Goal: Task Accomplishment & Management: Manage account settings

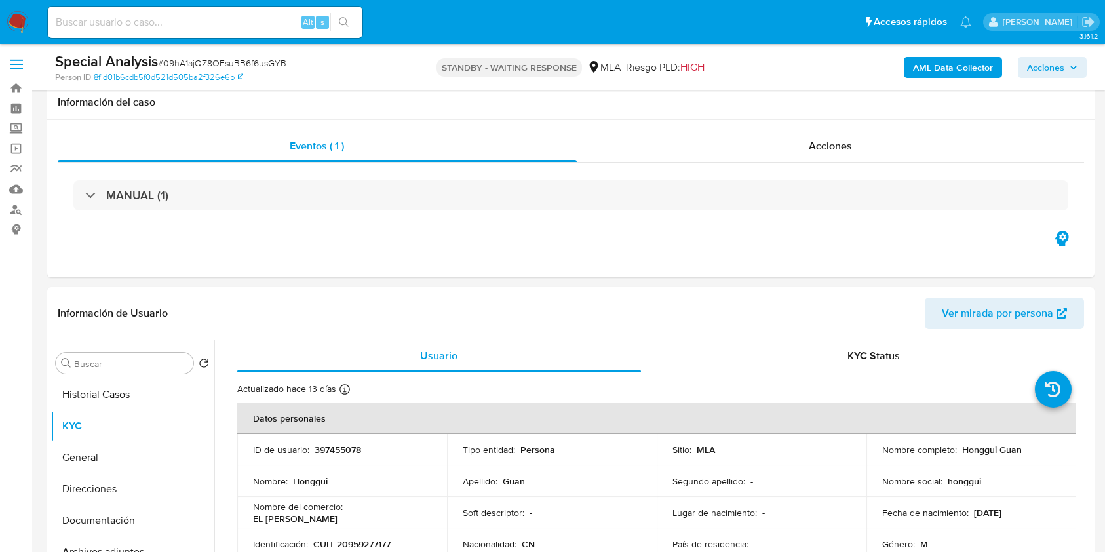
select select "10"
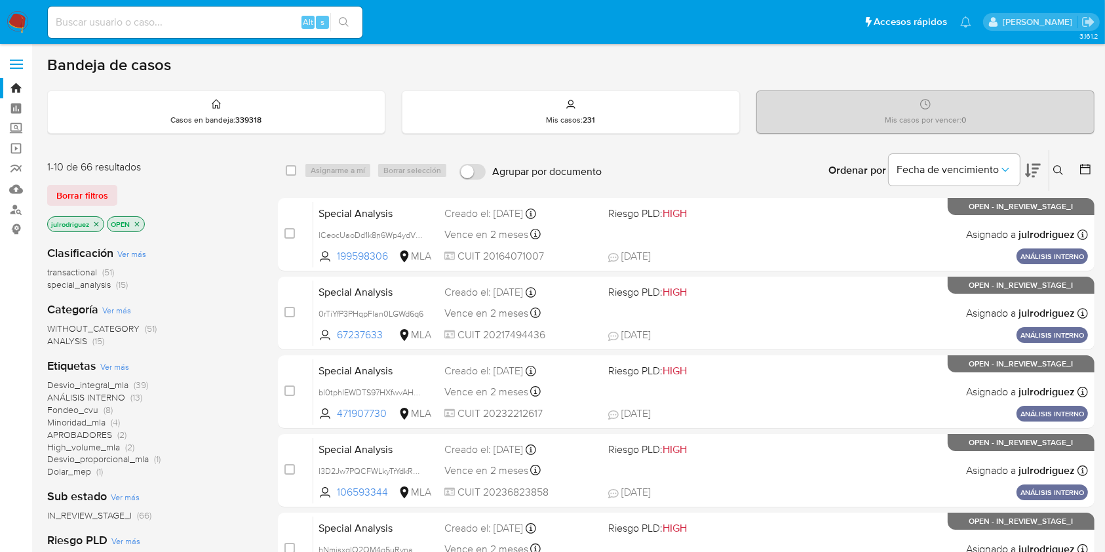
click at [184, 17] on input at bounding box center [205, 22] width 315 height 17
paste input "CO8era7FygRONnJf5RrbGIhC"
type input "CO8era7FygRONnJf5RrbGIhC"
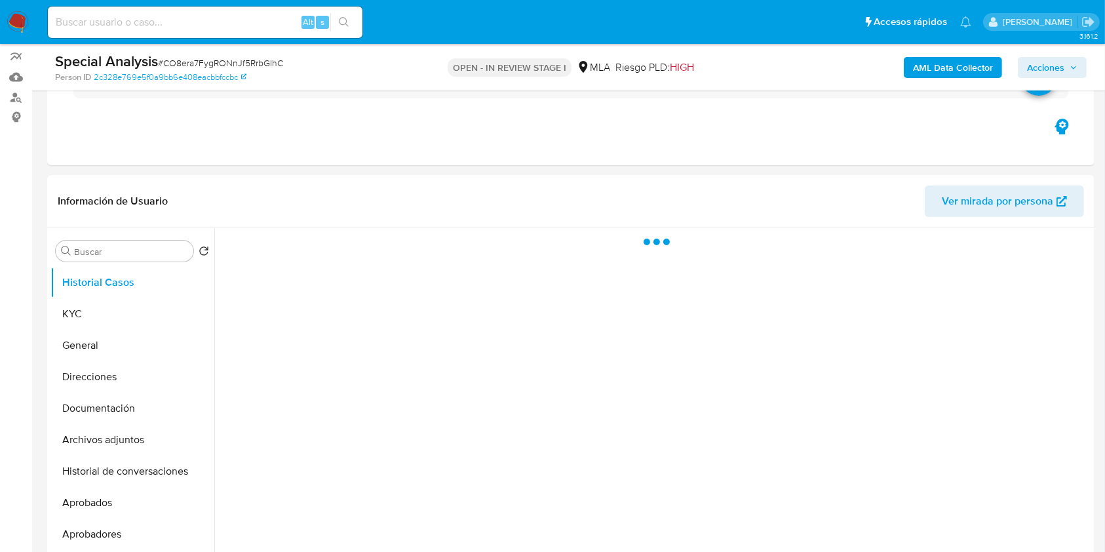
scroll to position [174, 0]
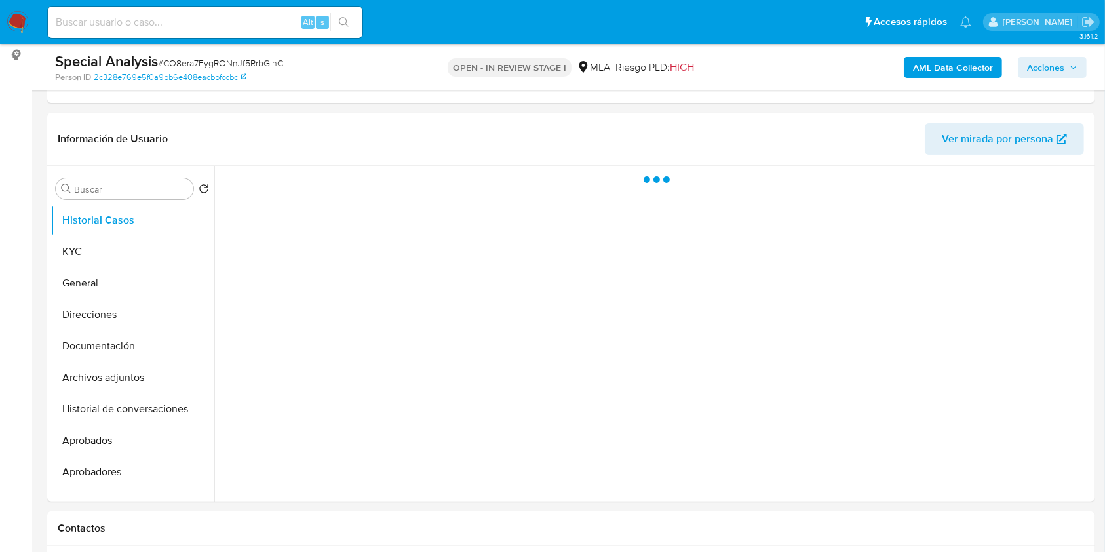
select select "10"
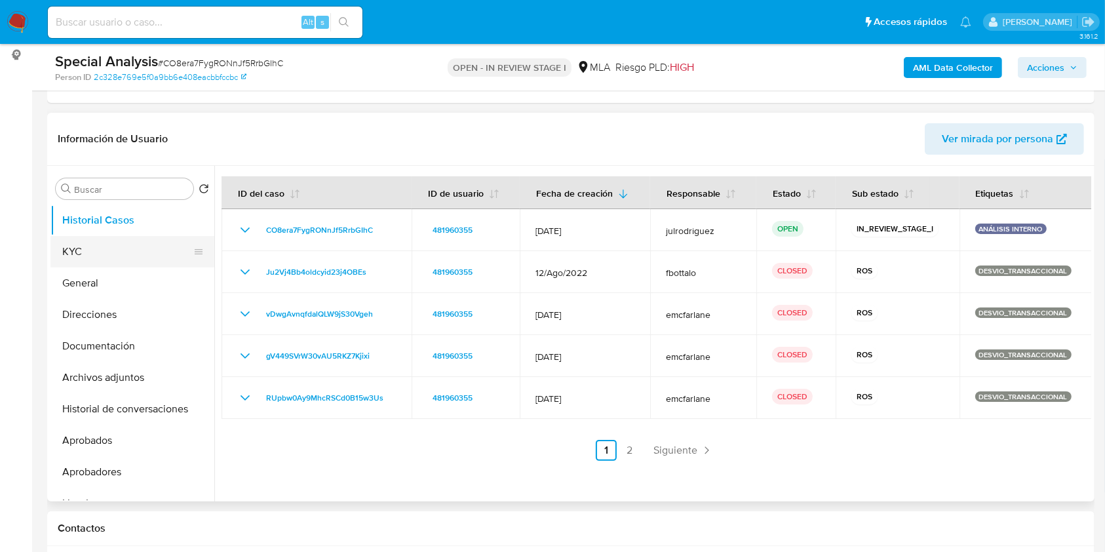
click at [82, 245] on button "KYC" at bounding box center [126, 251] width 153 height 31
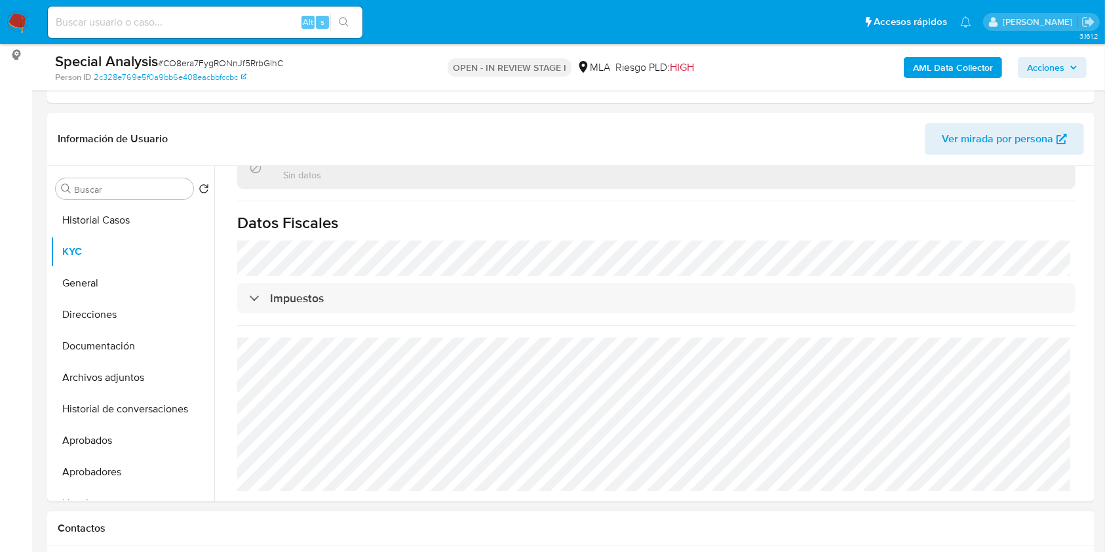
scroll to position [437, 0]
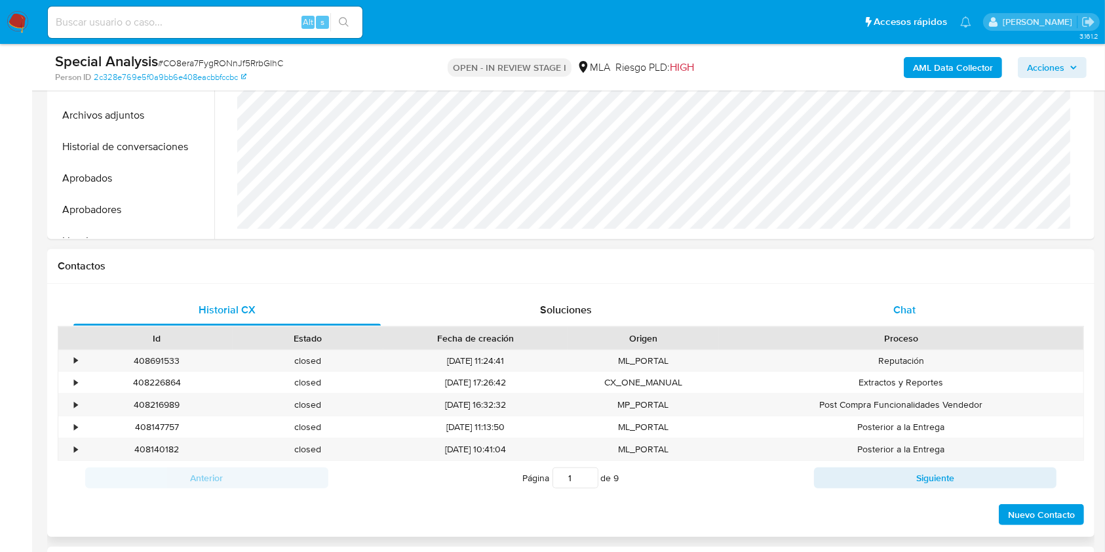
click at [838, 311] on div "Chat" at bounding box center [904, 309] width 307 height 31
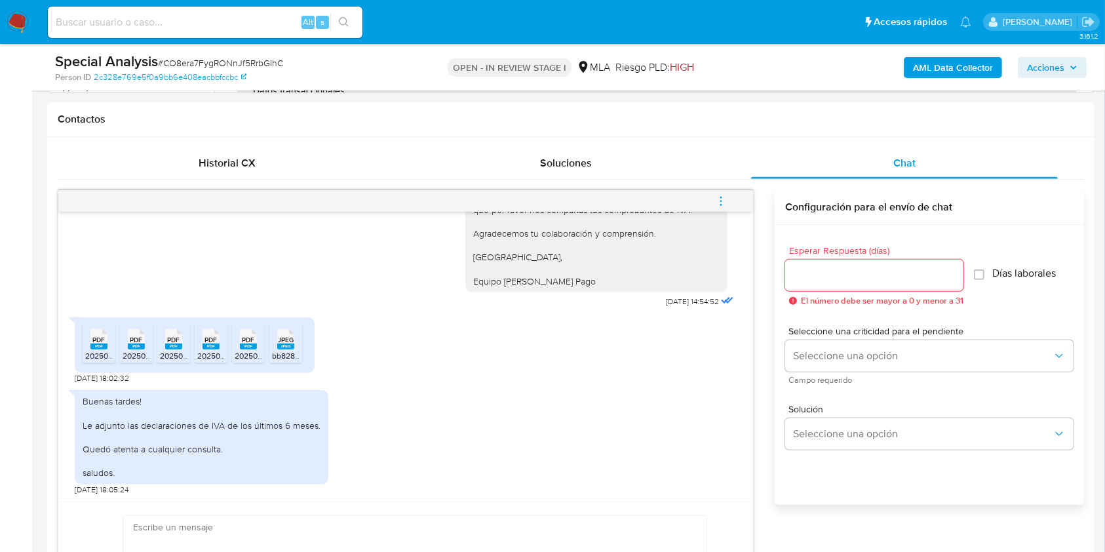
scroll to position [612, 0]
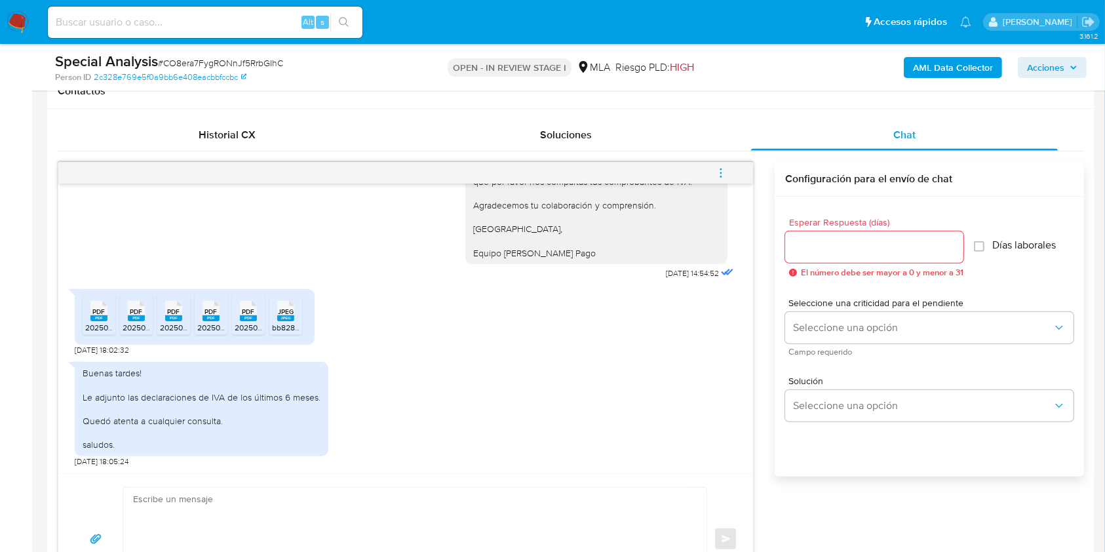
click at [101, 317] on rect at bounding box center [98, 318] width 17 height 6
click at [133, 314] on span "PDF" at bounding box center [136, 311] width 12 height 9
click at [167, 310] on icon at bounding box center [173, 311] width 17 height 20
click at [219, 305] on icon at bounding box center [211, 311] width 17 height 20
drag, startPoint x: 258, startPoint y: 308, endPoint x: 277, endPoint y: 309, distance: 19.7
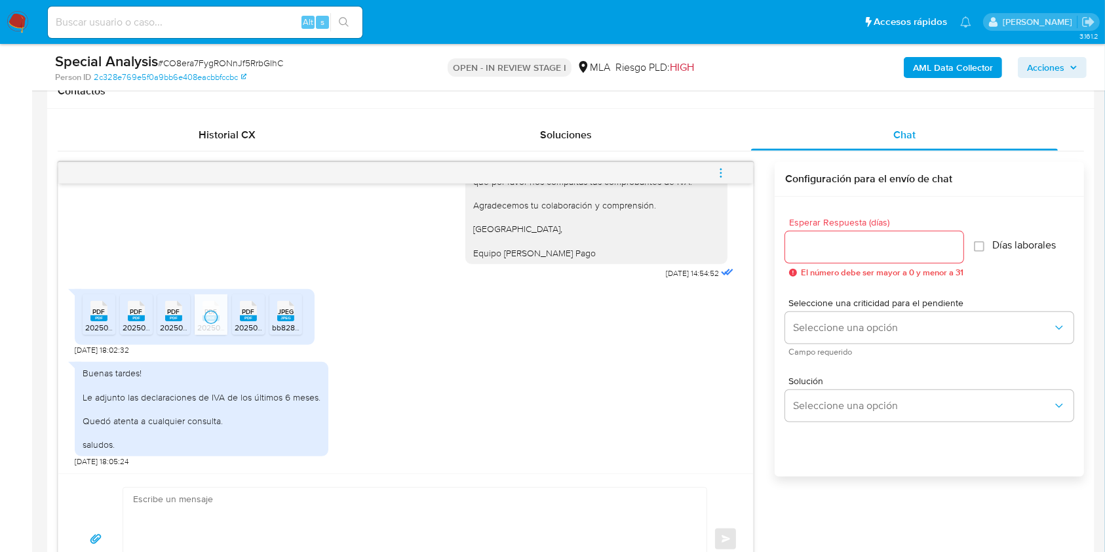
click at [259, 308] on div "PDF PDF" at bounding box center [249, 310] width 28 height 26
drag, startPoint x: 286, startPoint y: 313, endPoint x: 345, endPoint y: 325, distance: 60.2
click at [288, 313] on span "JPEG" at bounding box center [286, 311] width 16 height 9
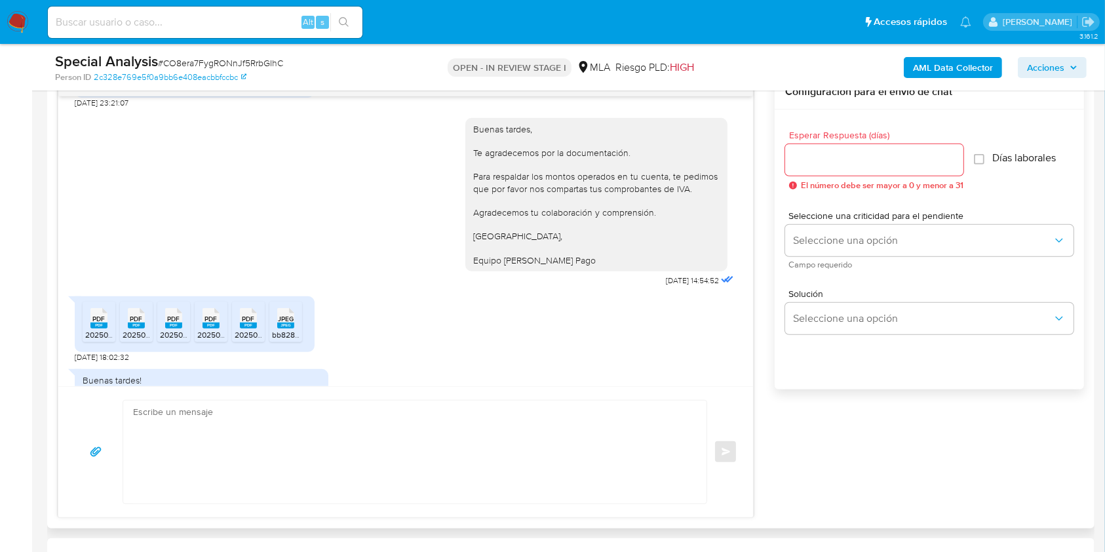
scroll to position [803, 0]
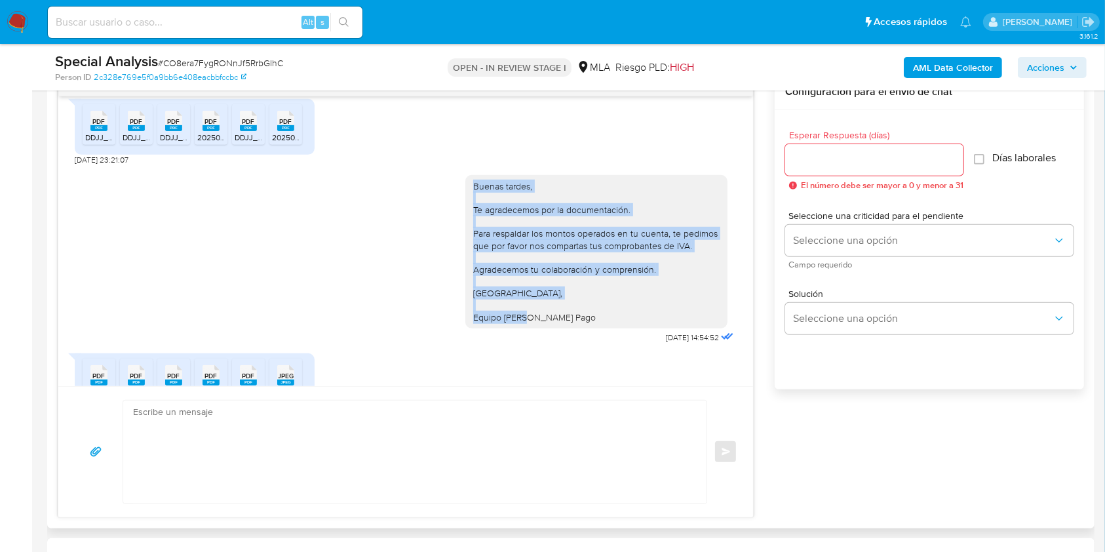
drag, startPoint x: 490, startPoint y: 219, endPoint x: 606, endPoint y: 347, distance: 172.6
click at [606, 328] on div "Buenas tardes, Te agradecemos por la documentación. Para respaldar los montos o…" at bounding box center [596, 251] width 262 height 153
copy div "Buenas tardes, Te agradecemos por la documentación. Para respaldar los montos o…"
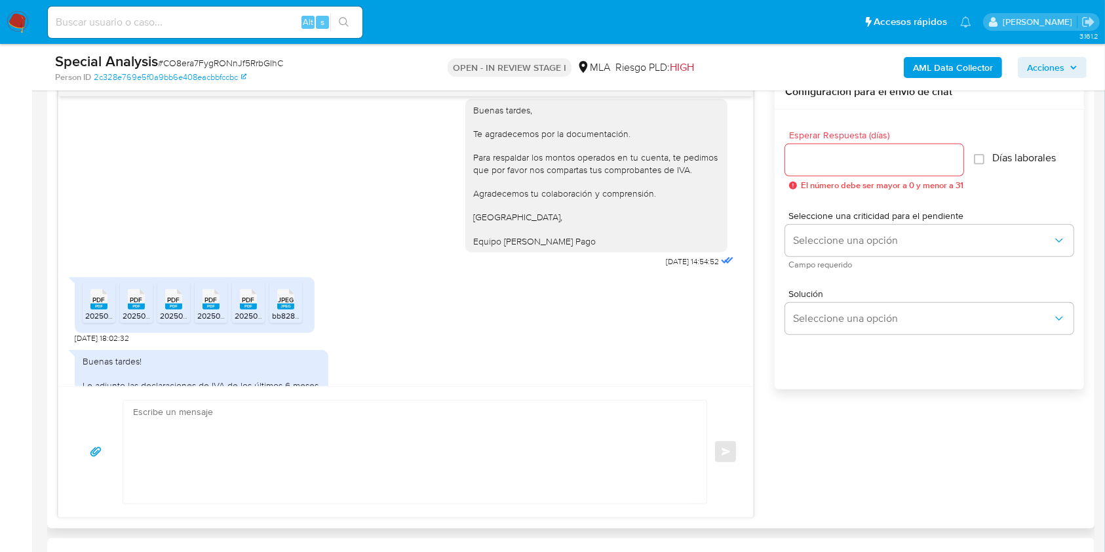
scroll to position [978, 0]
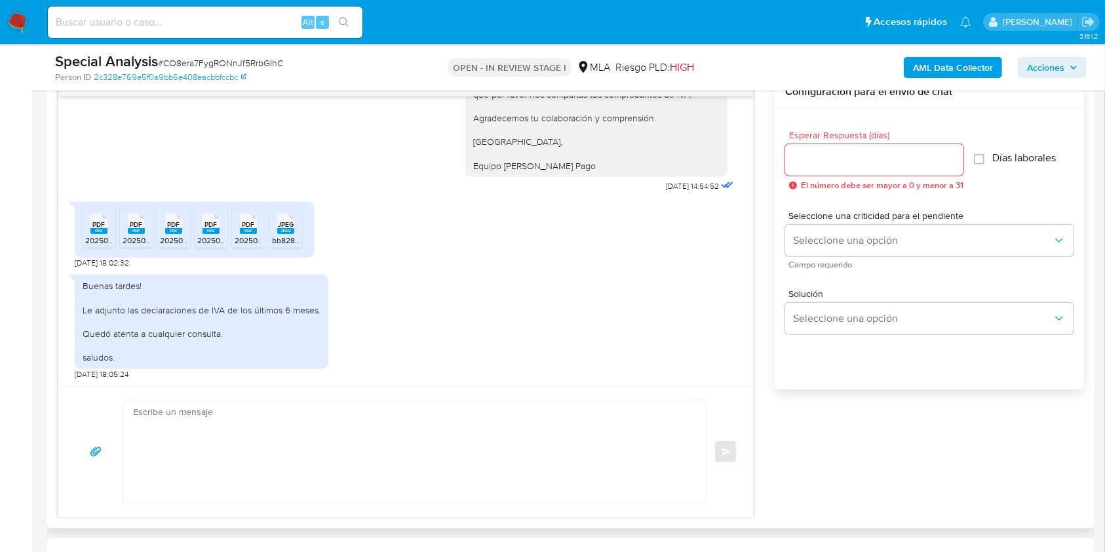
click at [791, 156] on input "Esperar Respuesta (días)" at bounding box center [874, 159] width 178 height 17
click at [802, 153] on input "Esperar Respuesta (días)" at bounding box center [874, 159] width 178 height 17
type input "3"
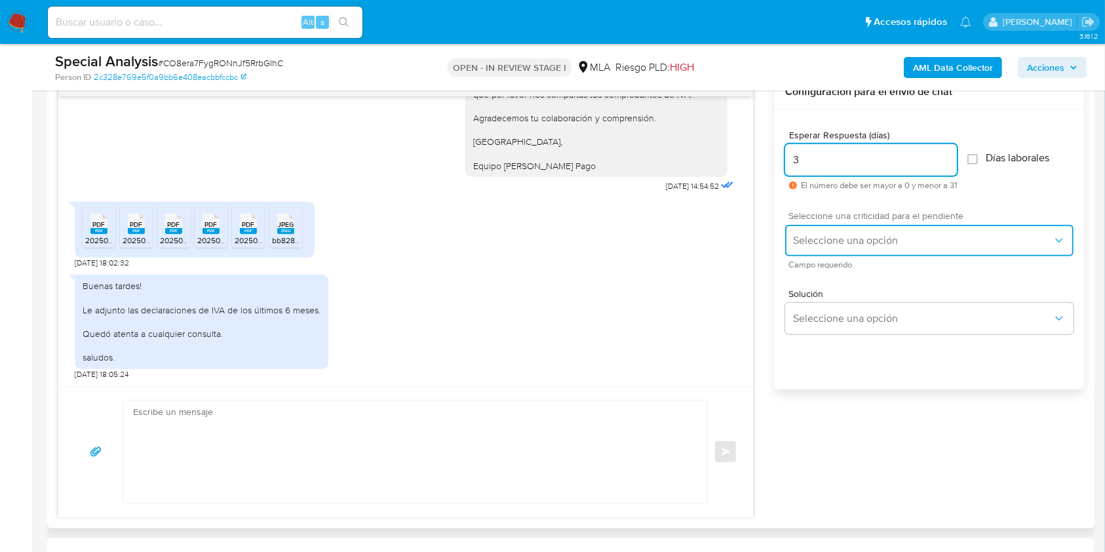
click at [827, 225] on button "Seleccione una opción" at bounding box center [929, 240] width 288 height 31
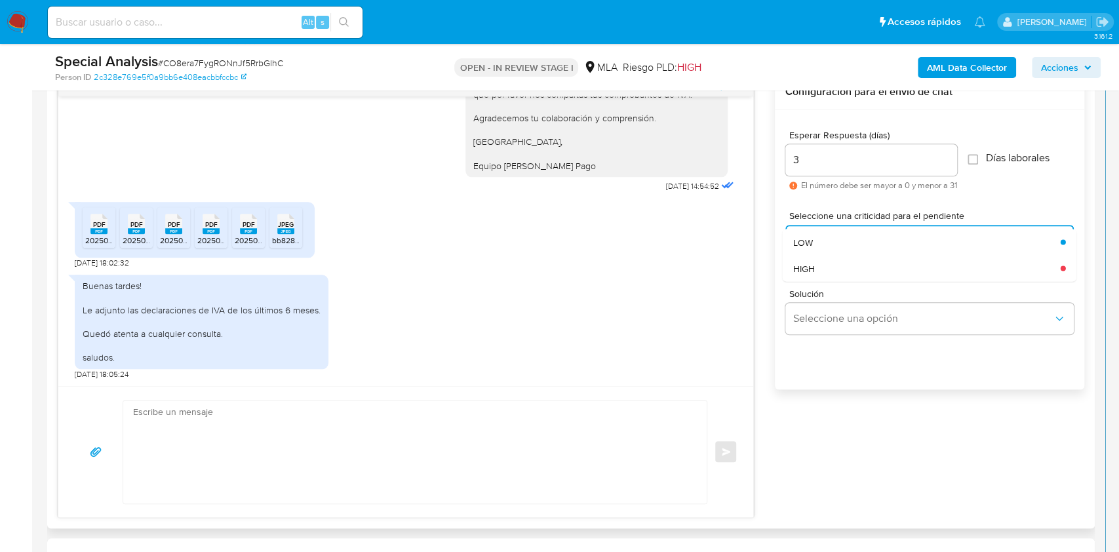
click at [828, 260] on div "HIGH" at bounding box center [926, 268] width 267 height 26
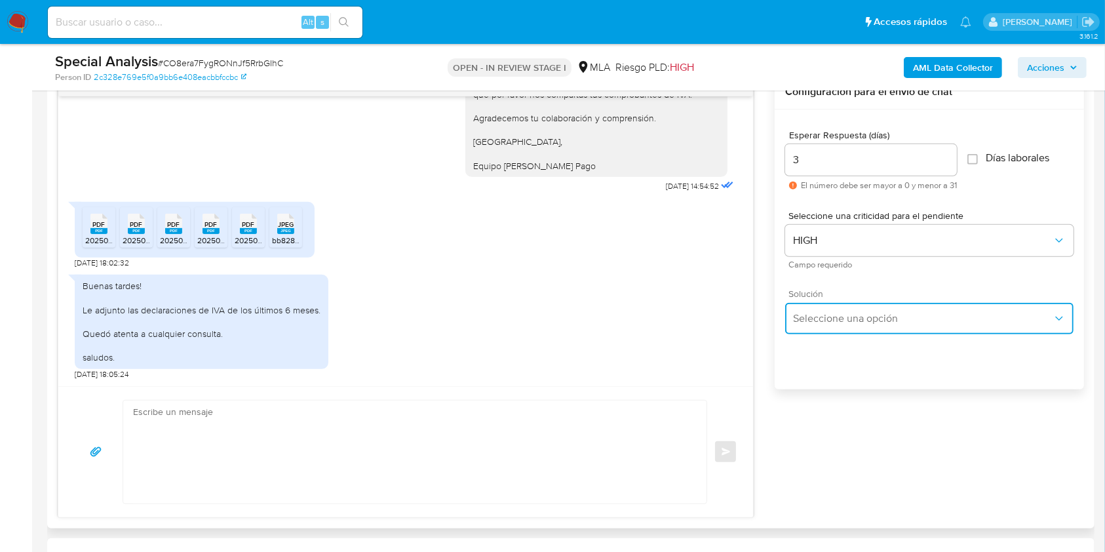
click at [838, 315] on span "Seleccione una opción" at bounding box center [923, 318] width 260 height 13
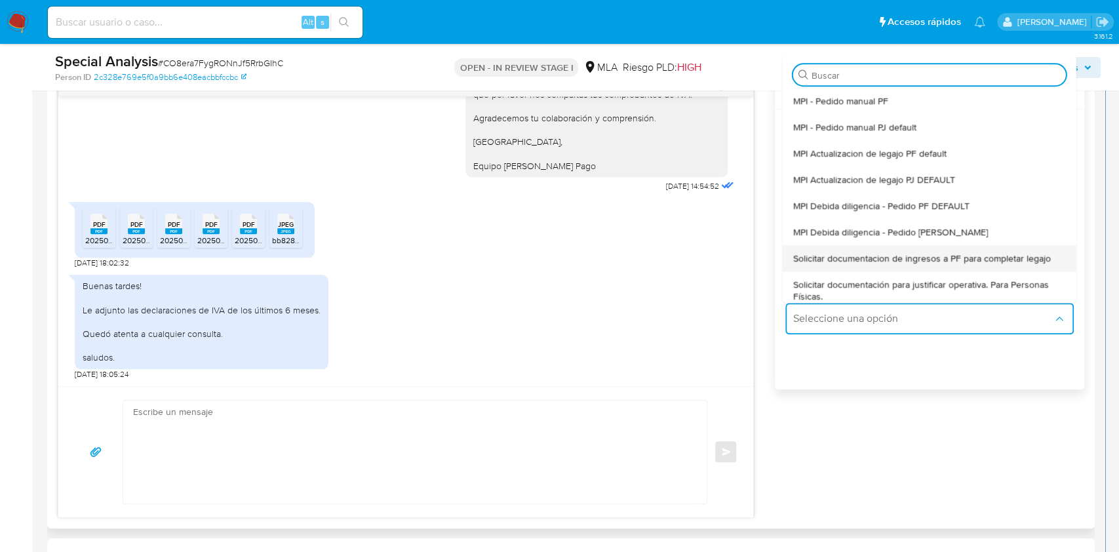
click at [838, 267] on div "Solicitar documentacion de ingresos a PF para completar legajo" at bounding box center [929, 258] width 273 height 26
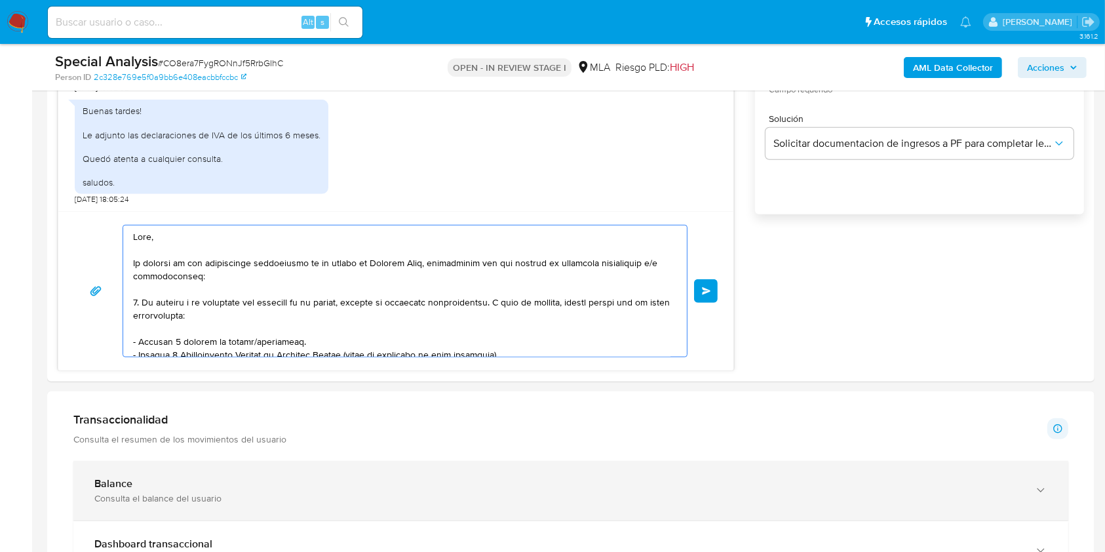
scroll to position [267, 0]
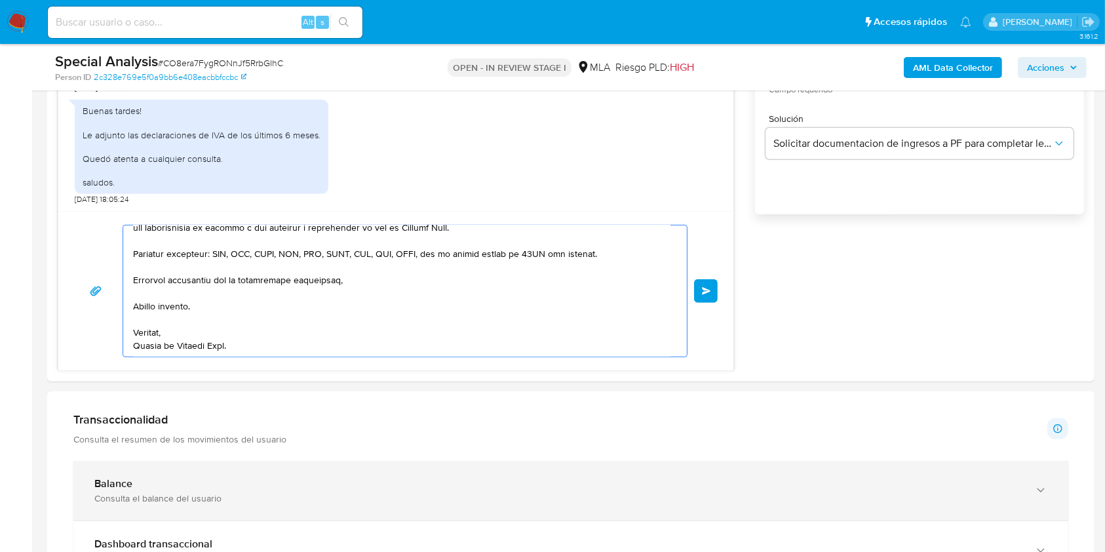
drag, startPoint x: 442, startPoint y: 439, endPoint x: 423, endPoint y: 444, distance: 20.4
click at [524, 413] on div "Información de Usuario Ver mirada por persona Buscar Volver al orden por defect…" at bounding box center [571, 561] width 1048 height 2297
type textarea "Hola, En función de las operaciones registrada"
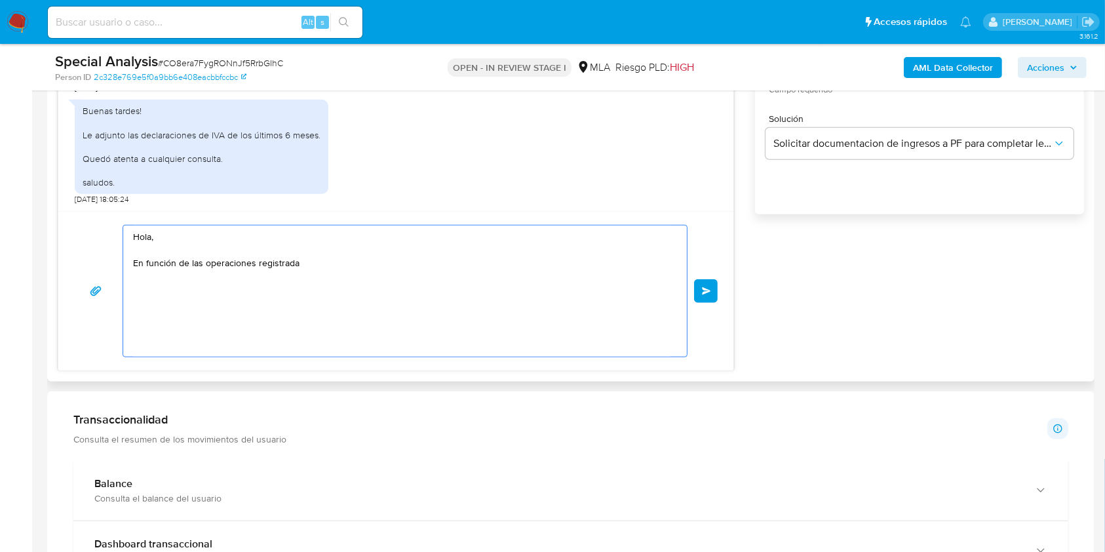
scroll to position [0, 0]
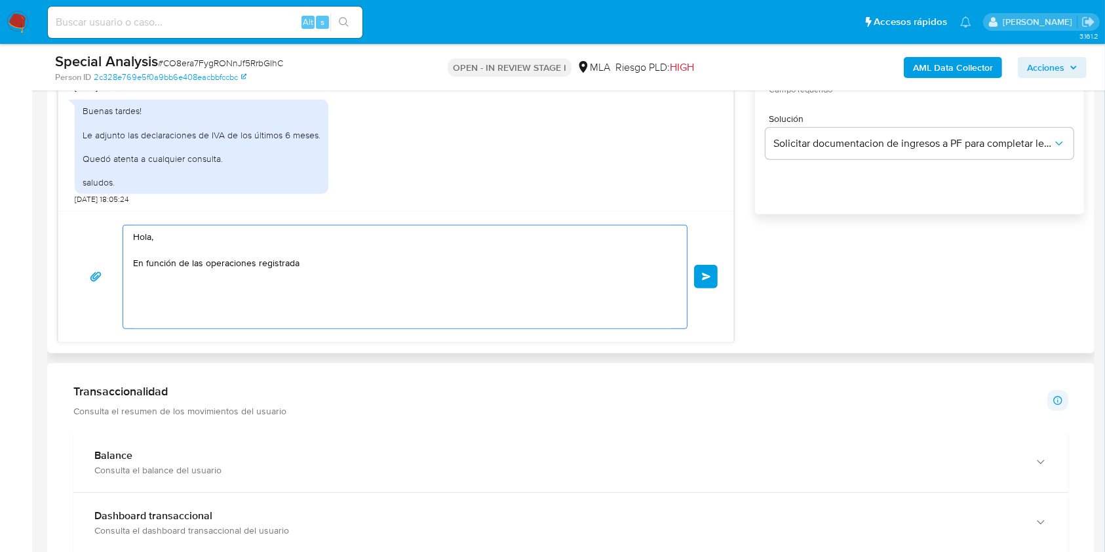
drag, startPoint x: 85, startPoint y: 205, endPoint x: 177, endPoint y: 263, distance: 108.8
click at [20, 180] on section "Bandeja Tablero Screening Búsqueda en Listas Watchlist Herramientas Operaciones…" at bounding box center [552, 437] width 1105 height 2622
paste textarea "Buenas tardes, Te agradecemos por la documentación. Para respaldar los montos o…"
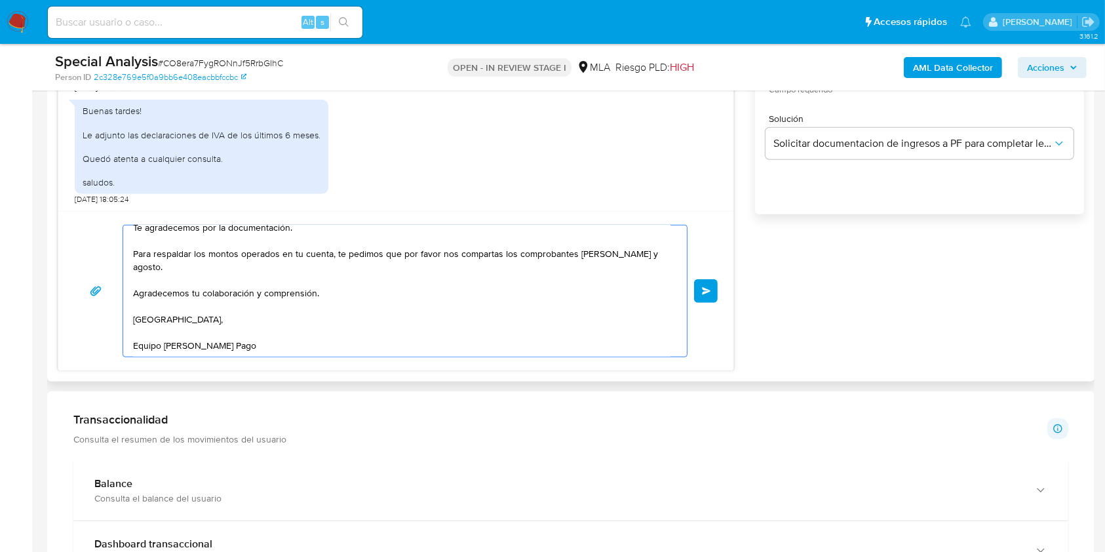
scroll to position [52, 0]
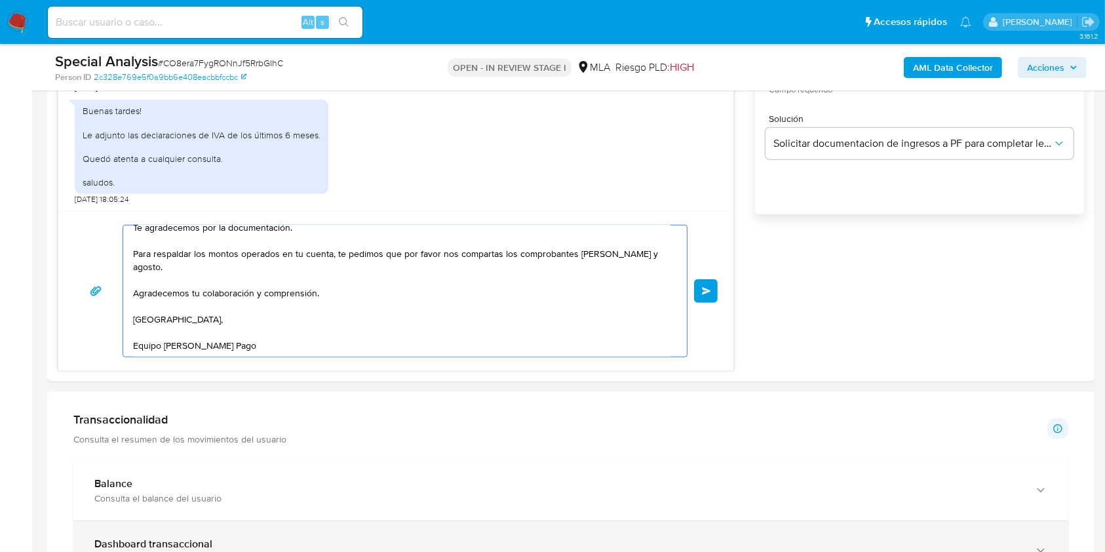
type textarea "Buenas tardes, Te agradecemos por la documentación. Para respaldar los montos o…"
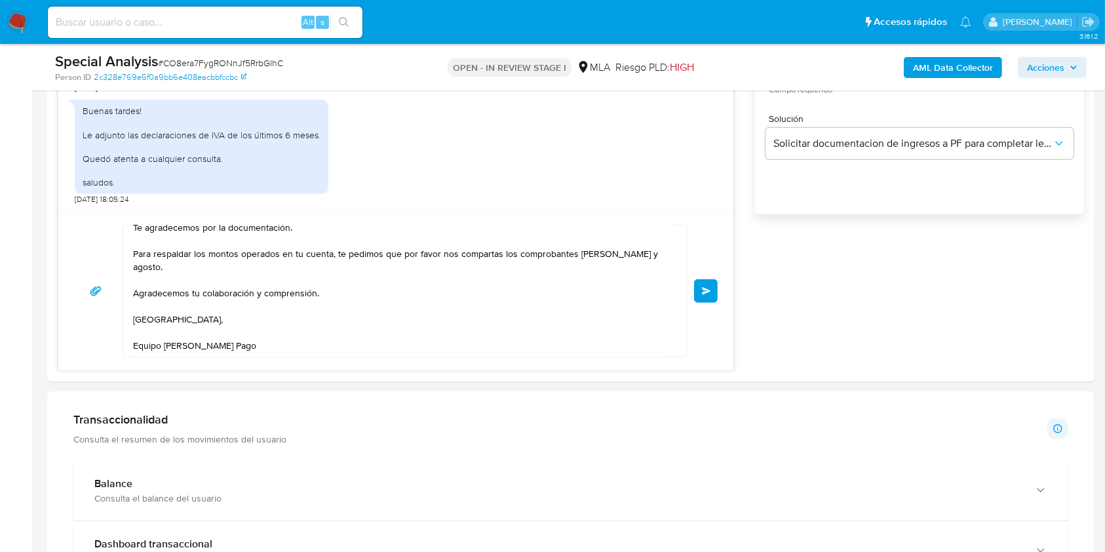
click at [616, 413] on div "Transaccionalidad Consulta el resumen de los movimientos del usuario Informació…" at bounding box center [570, 428] width 995 height 33
click at [705, 283] on button "Enviar" at bounding box center [706, 291] width 24 height 24
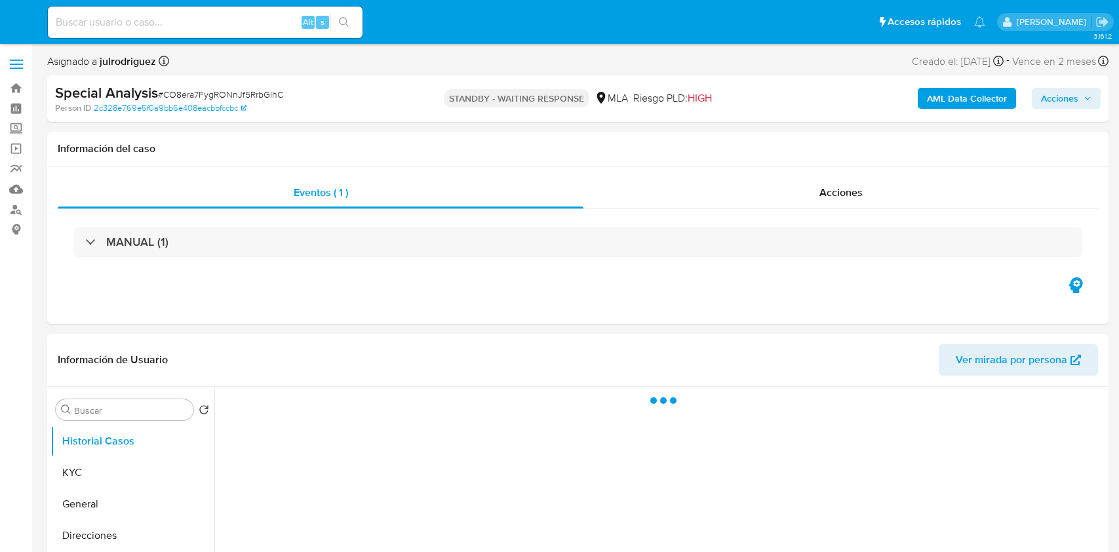
select select "10"
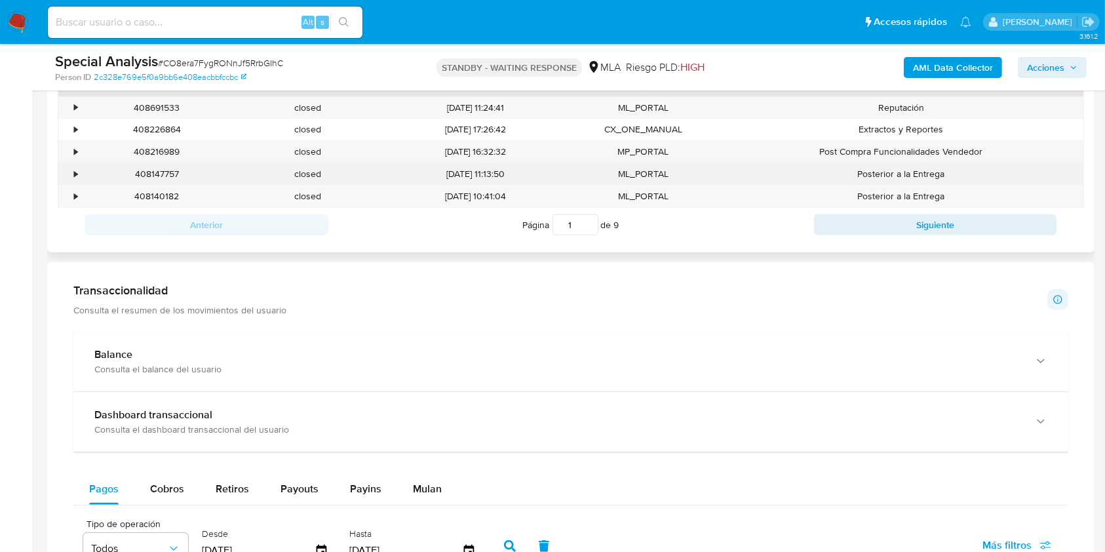
scroll to position [612, 0]
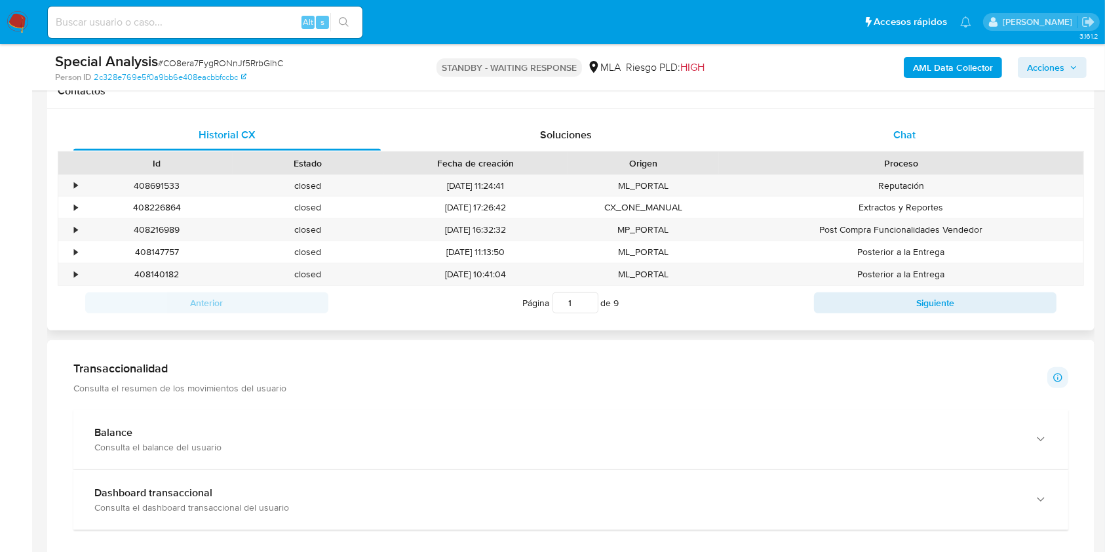
click at [908, 136] on span "Chat" at bounding box center [905, 134] width 22 height 15
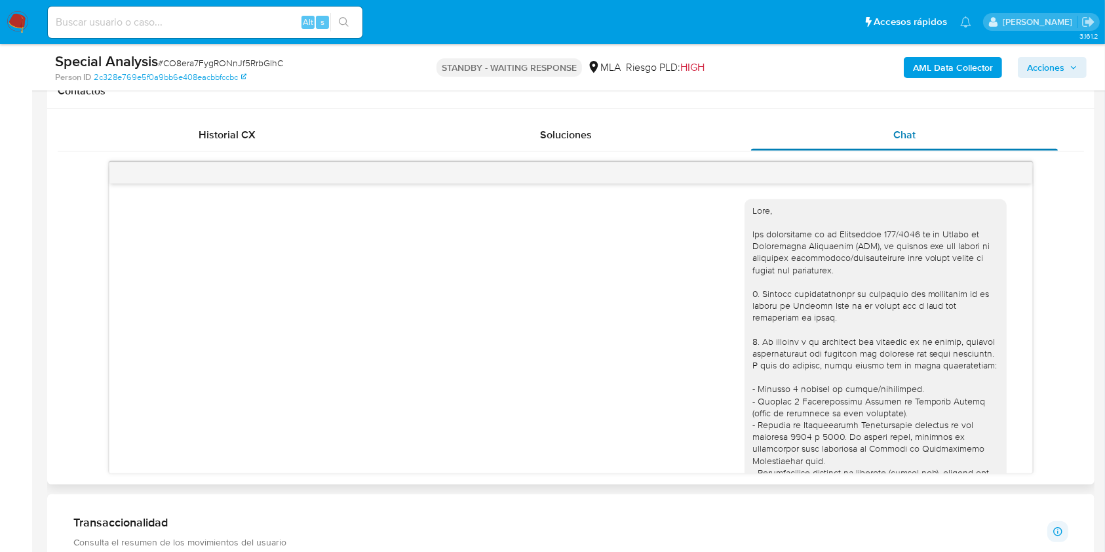
scroll to position [1171, 0]
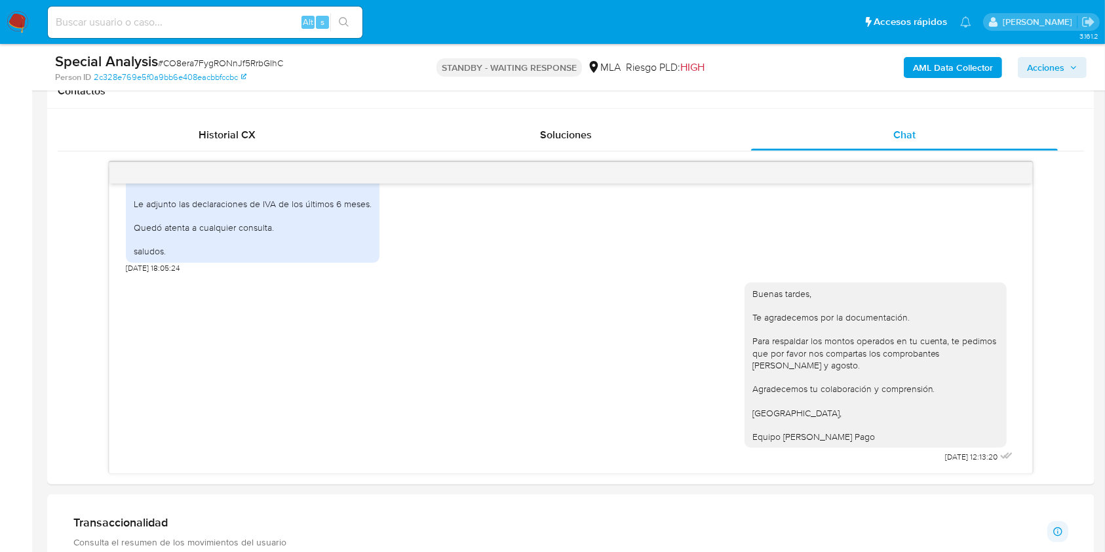
click at [190, 29] on input at bounding box center [205, 22] width 315 height 17
paste input "PGCJ3MTpMOyqykRX3vs7pj1W"
type input "PGCJ3MTpMOyqykRX3vs7pj1W"
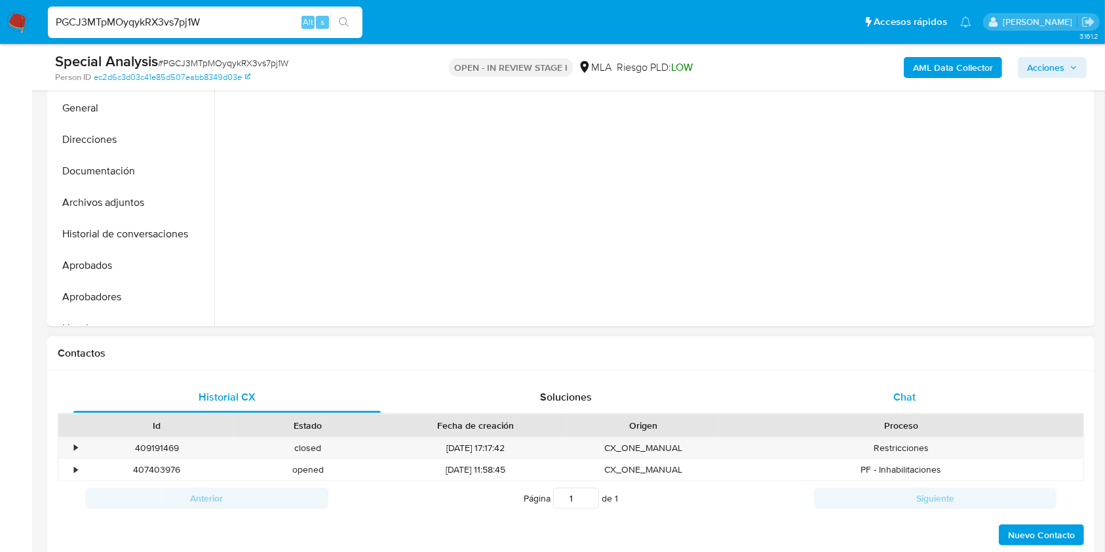
select select "10"
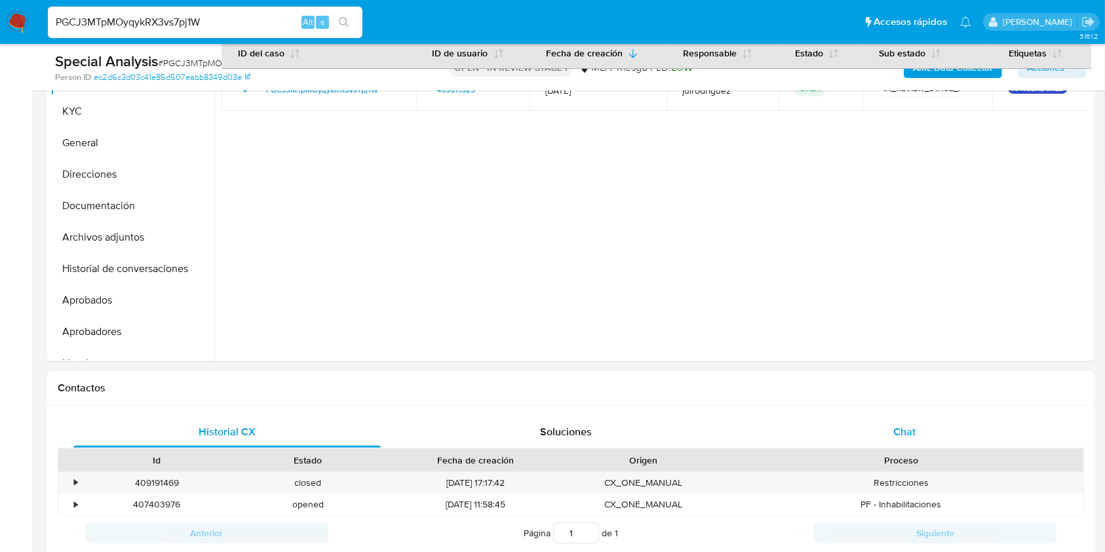
click at [899, 441] on div "Chat" at bounding box center [904, 431] width 307 height 31
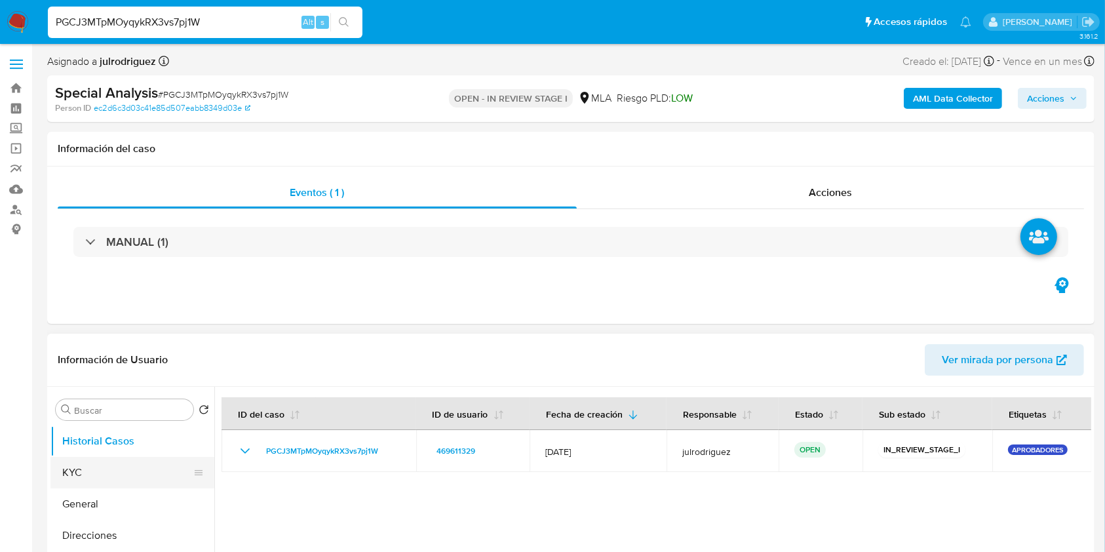
click at [127, 466] on button "KYC" at bounding box center [126, 472] width 153 height 31
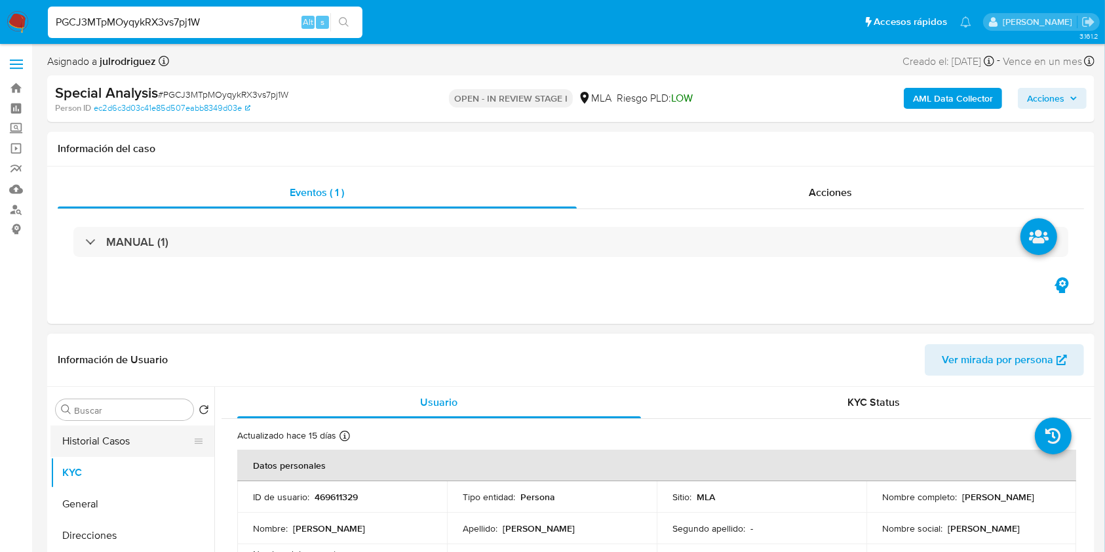
click at [100, 451] on button "Historial Casos" at bounding box center [126, 440] width 153 height 31
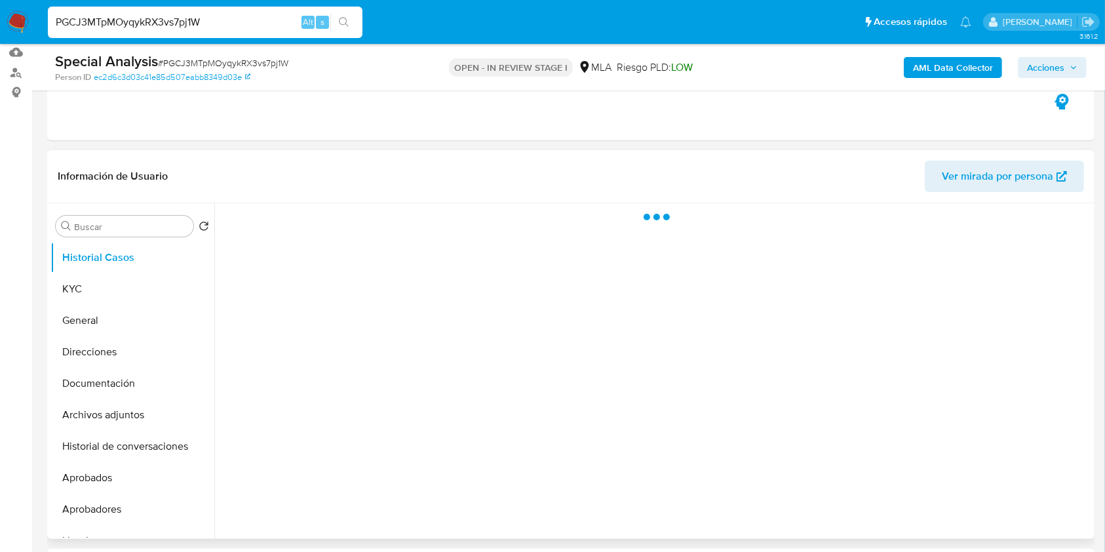
scroll to position [174, 0]
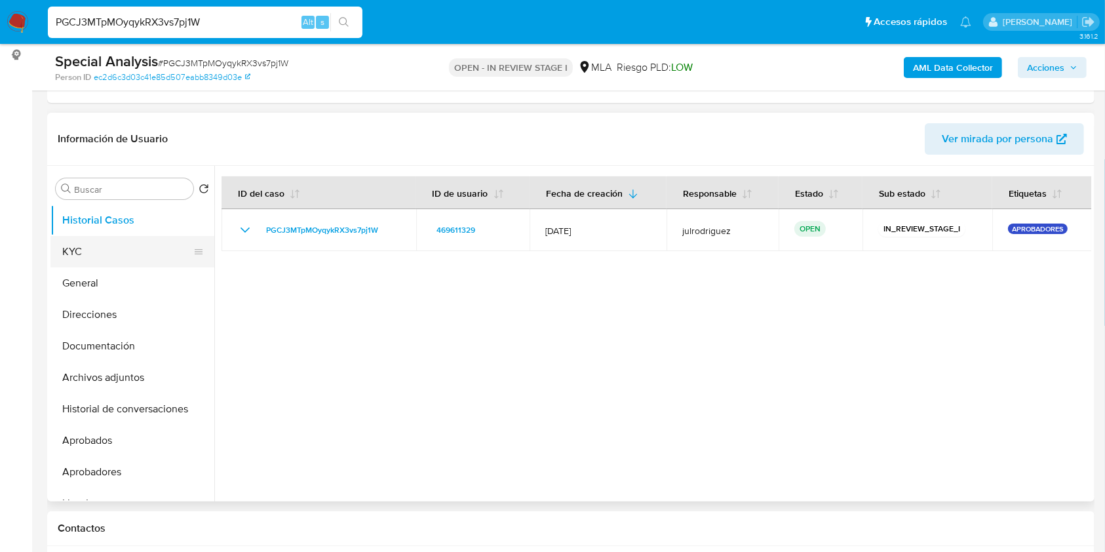
click at [89, 248] on button "KYC" at bounding box center [126, 251] width 153 height 31
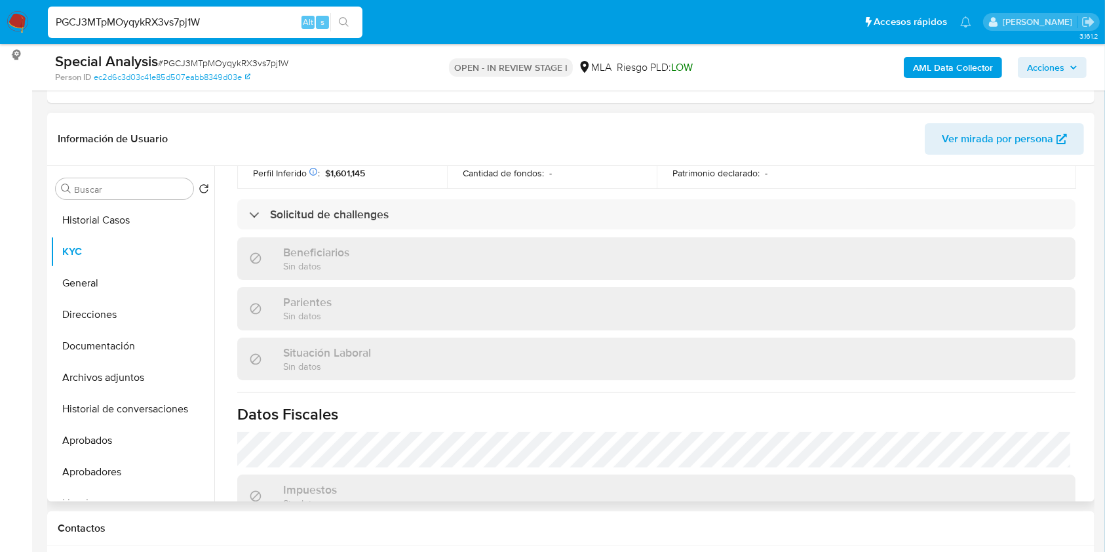
scroll to position [724, 0]
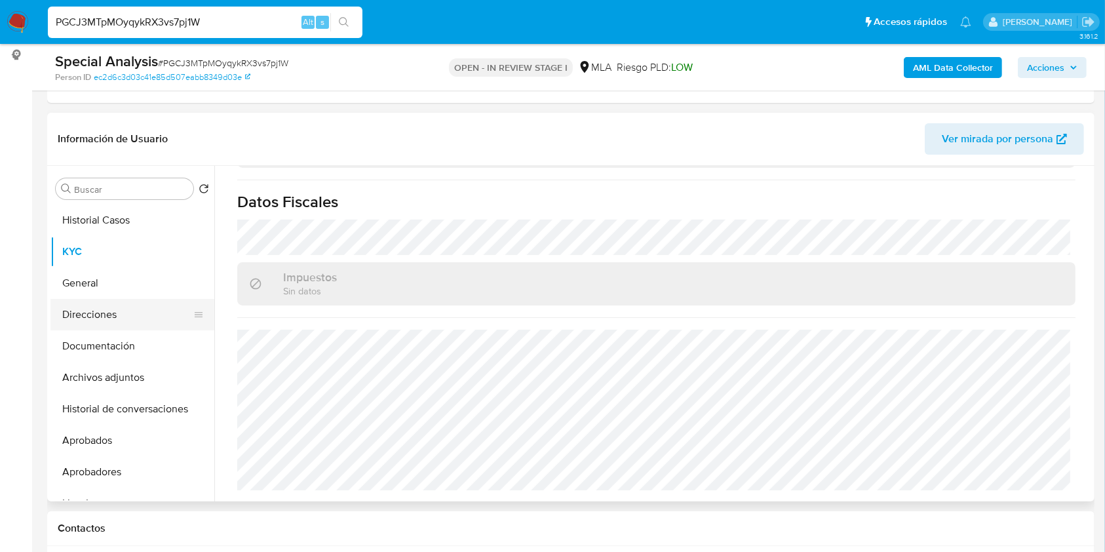
click at [91, 313] on button "Direcciones" at bounding box center [126, 314] width 153 height 31
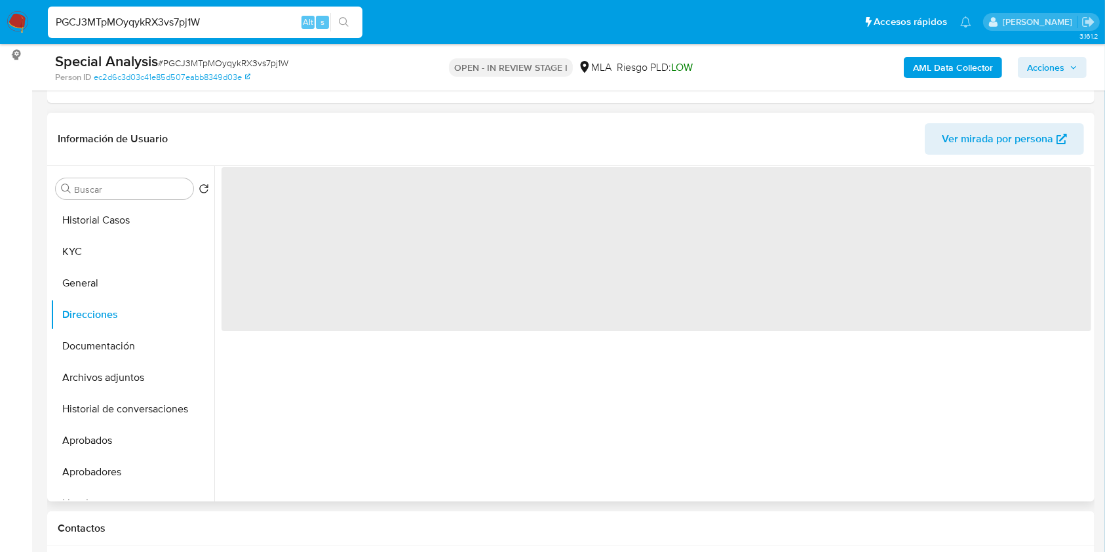
scroll to position [0, 0]
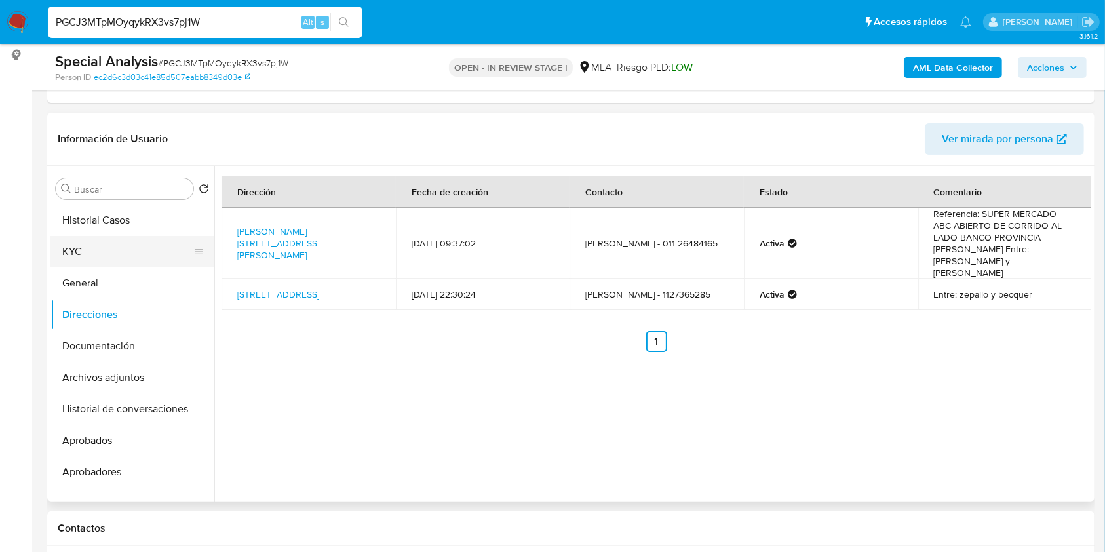
click at [114, 247] on button "KYC" at bounding box center [126, 251] width 153 height 31
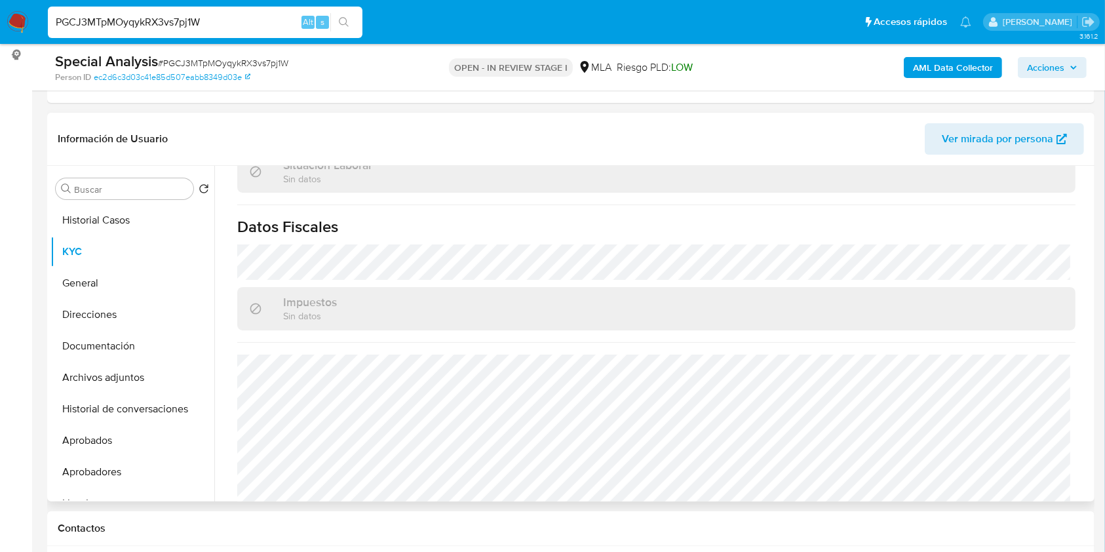
scroll to position [724, 0]
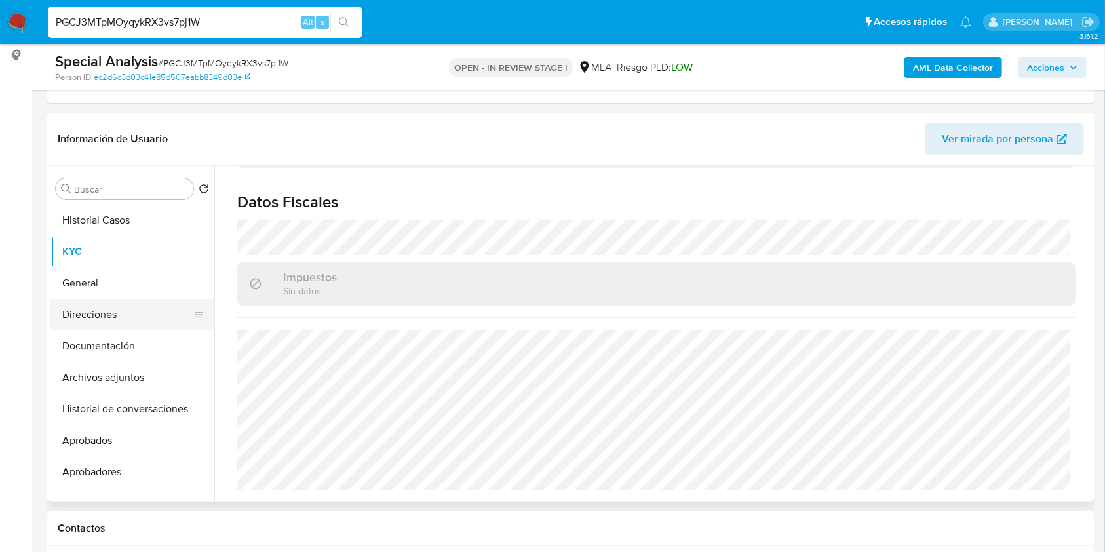
click at [119, 315] on button "Direcciones" at bounding box center [126, 314] width 153 height 31
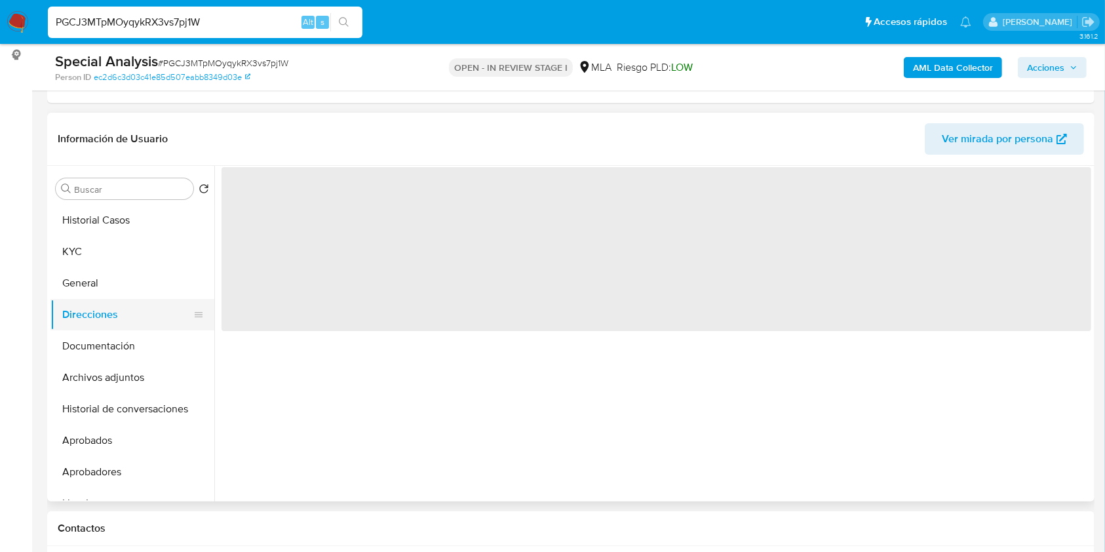
scroll to position [0, 0]
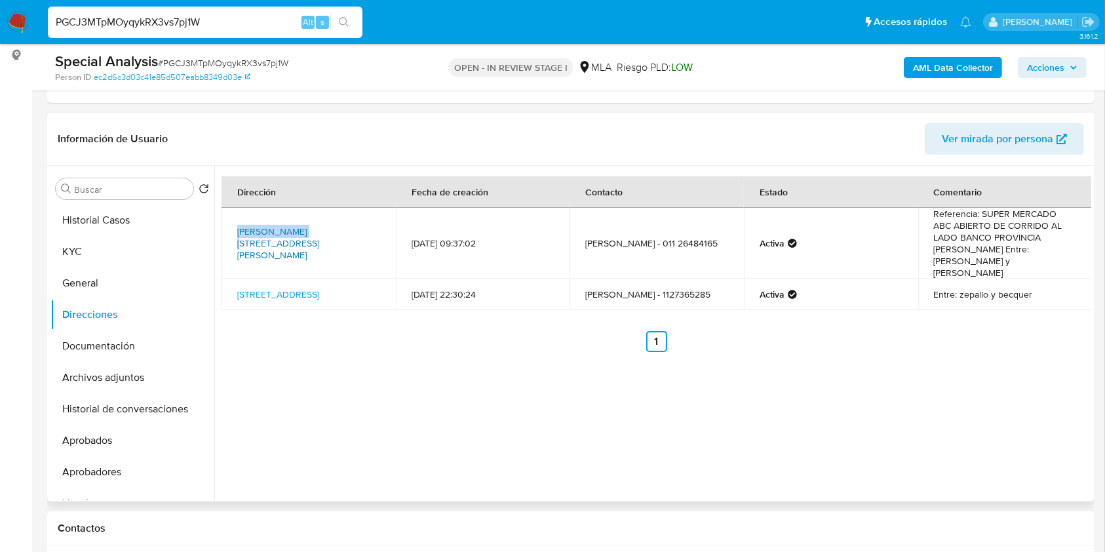
drag, startPoint x: 227, startPoint y: 233, endPoint x: 298, endPoint y: 233, distance: 70.1
click at [298, 233] on td "Sarmiento 2168, Marcos Paz, Buenos Aires, 1727, Argentina 2168" at bounding box center [309, 243] width 174 height 71
copy link "Sarmiento 2168"
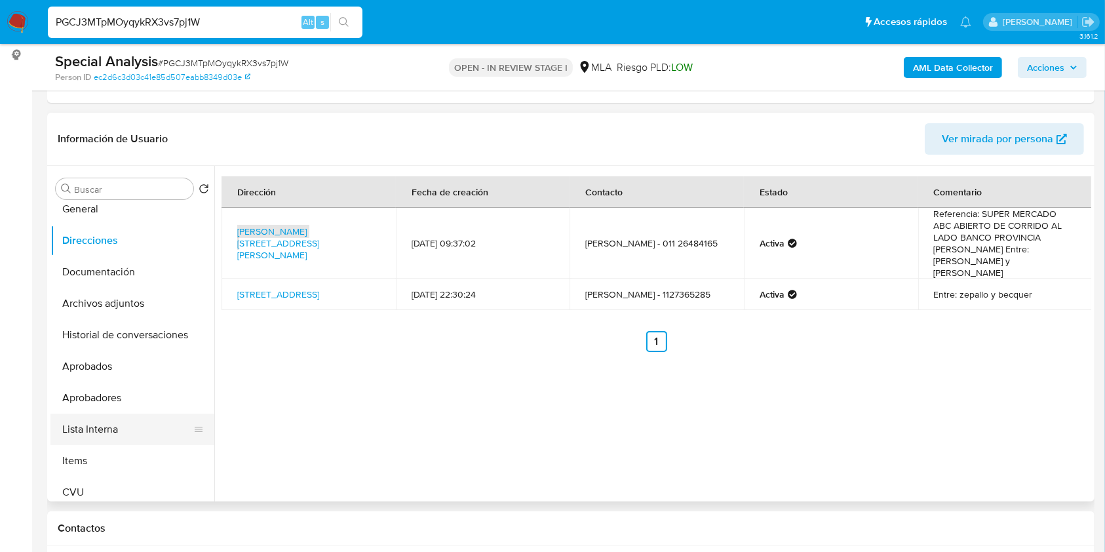
scroll to position [174, 0]
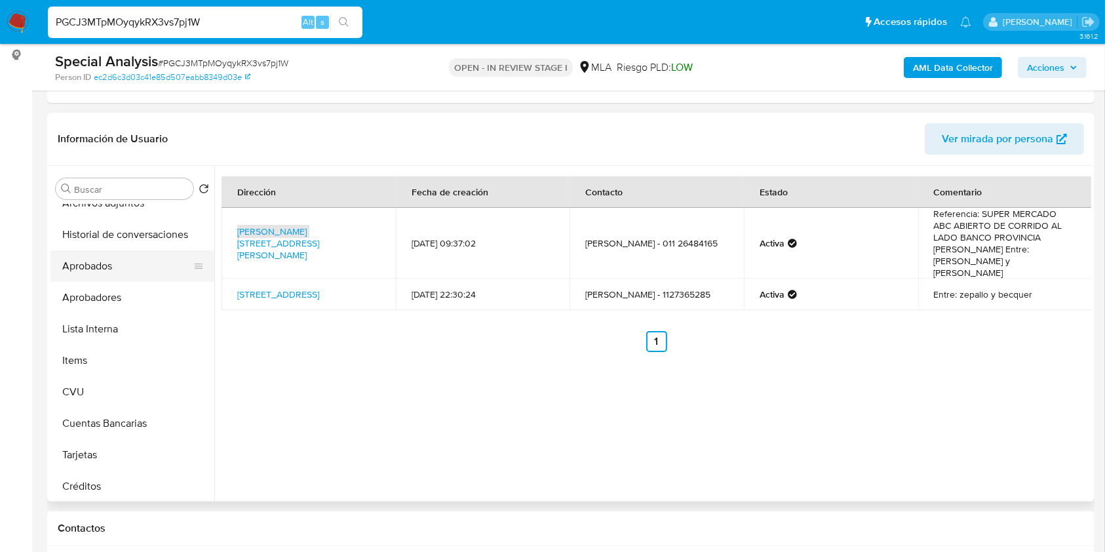
click at [108, 277] on button "Aprobados" at bounding box center [126, 265] width 153 height 31
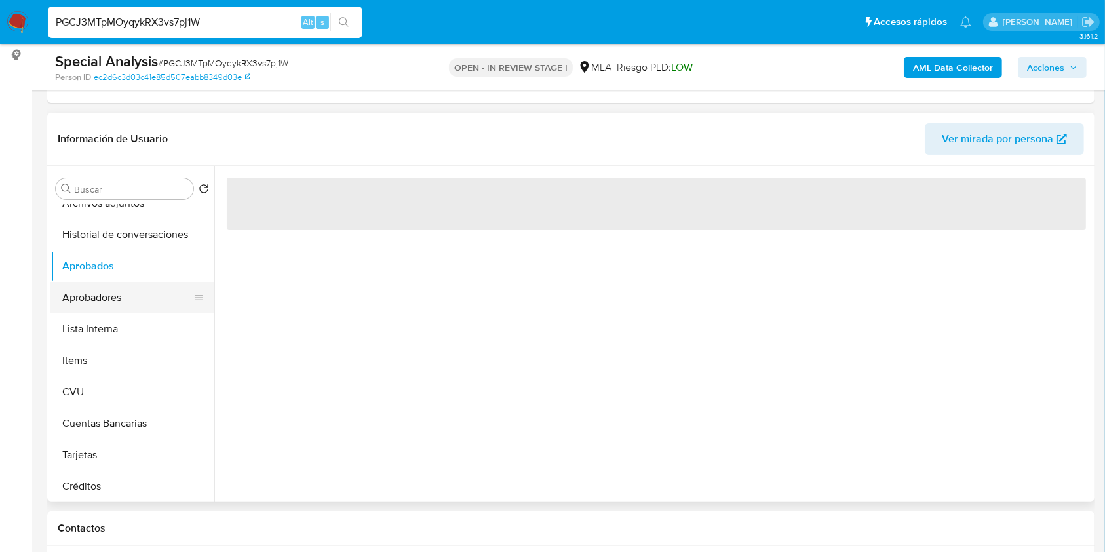
click at [110, 293] on button "Aprobadores" at bounding box center [126, 297] width 153 height 31
click at [110, 269] on button "Aprobados" at bounding box center [126, 265] width 153 height 31
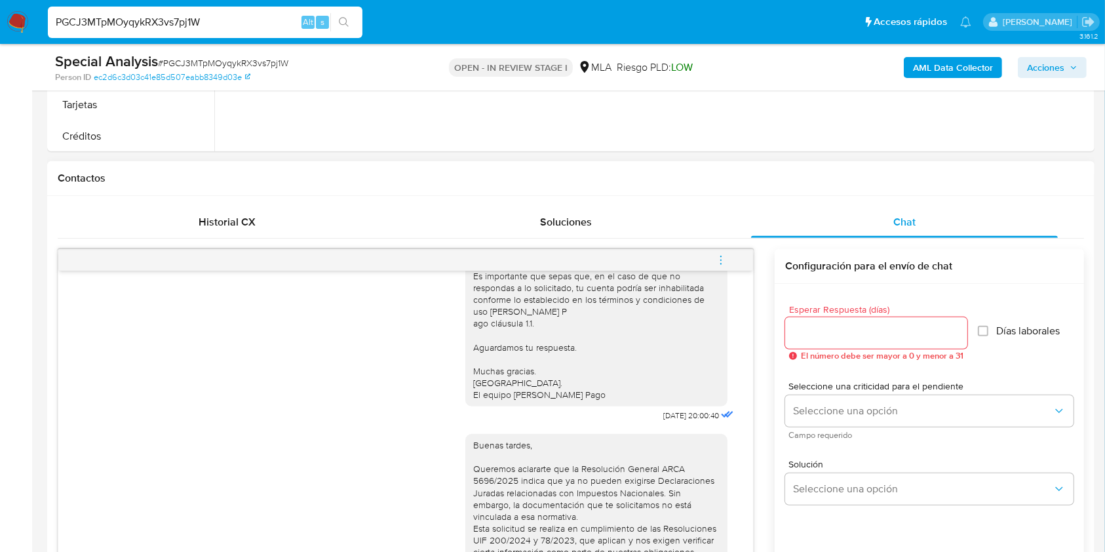
scroll to position [1077, 0]
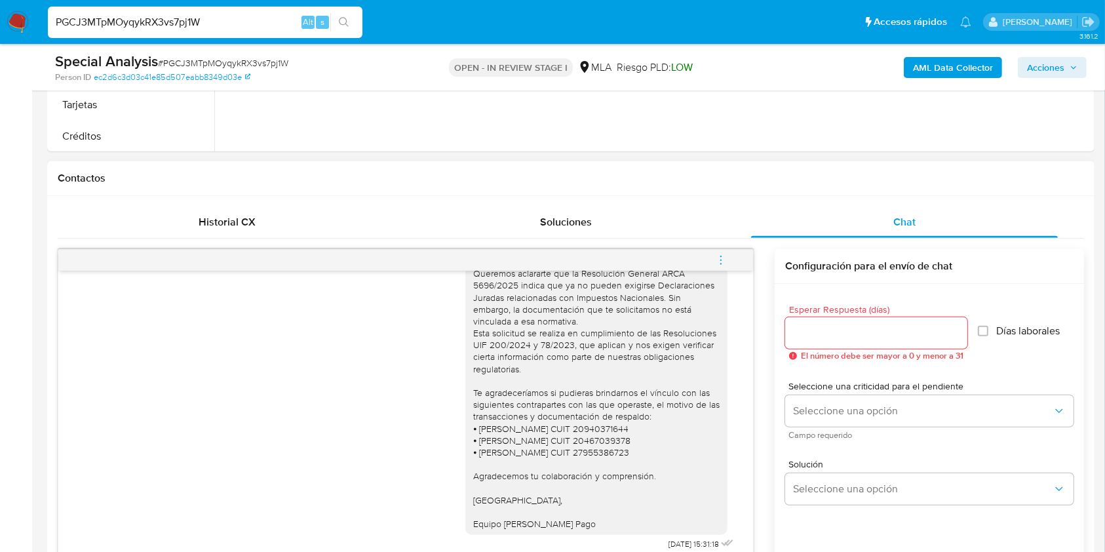
click at [733, 260] on button "menu-action" at bounding box center [720, 260] width 43 height 31
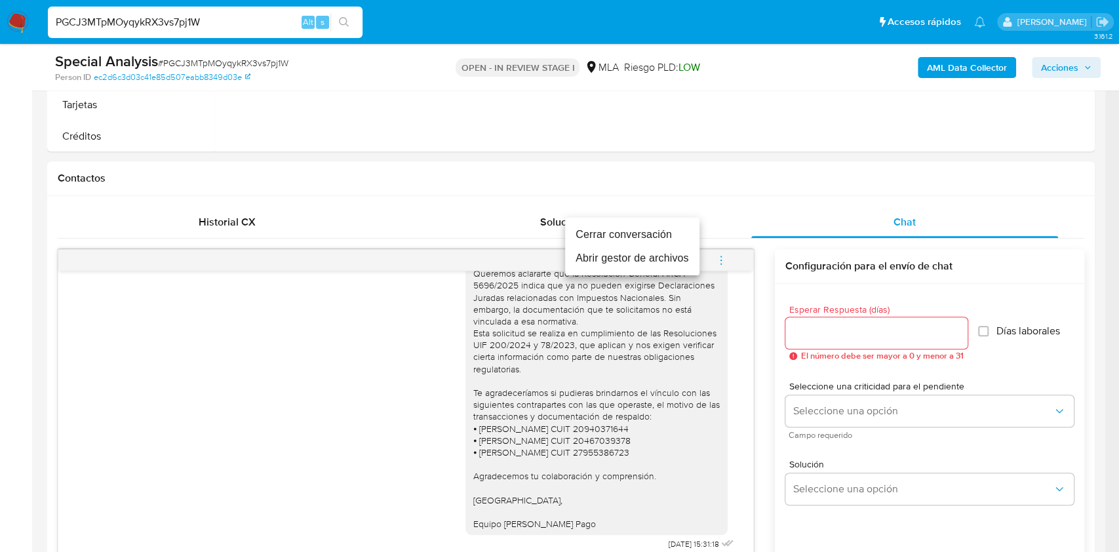
click at [606, 233] on li "Cerrar conversación" at bounding box center [632, 235] width 134 height 24
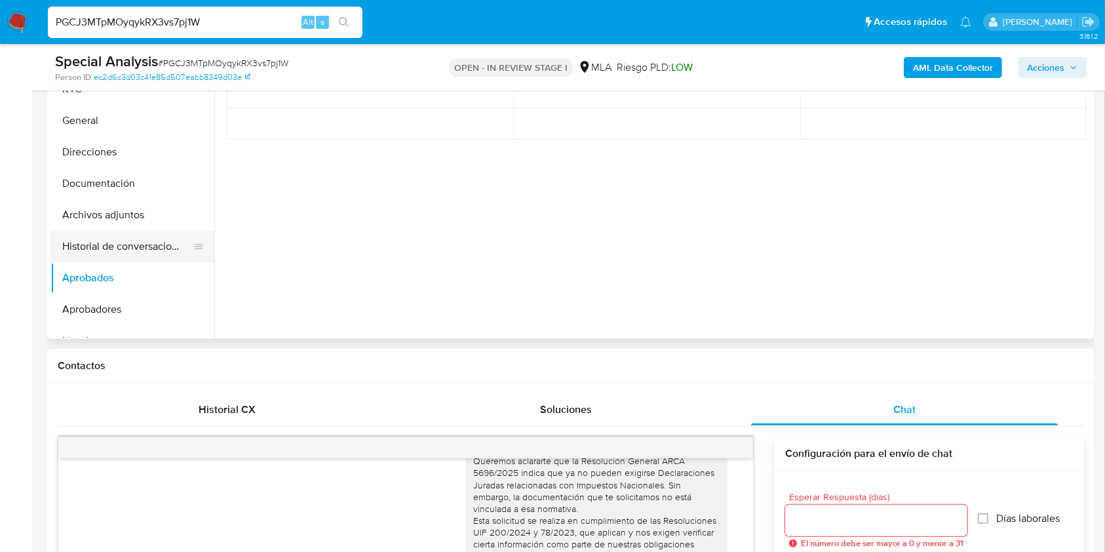
scroll to position [262, 0]
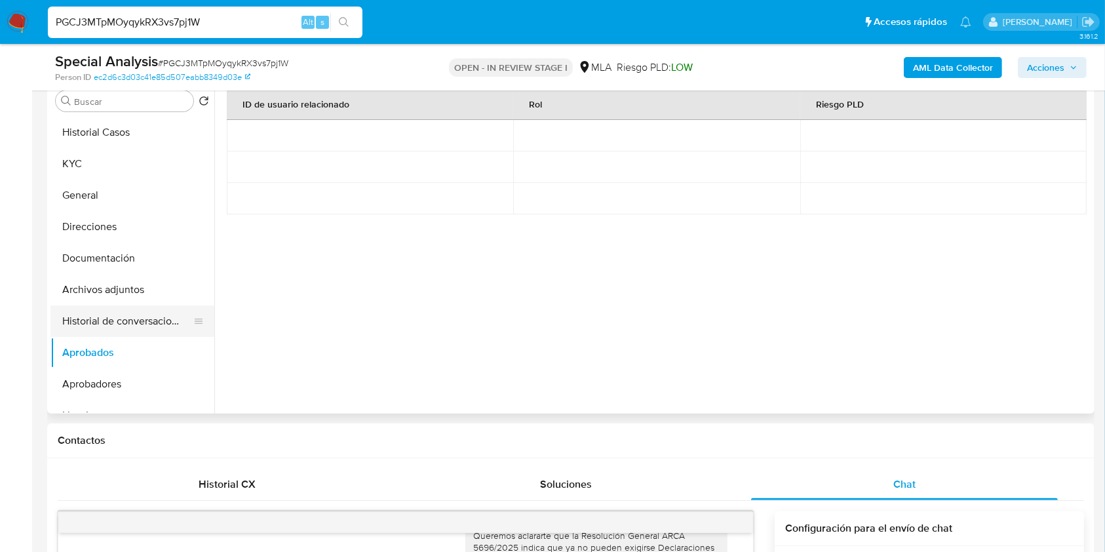
click at [162, 325] on button "Historial de conversaciones" at bounding box center [126, 320] width 153 height 31
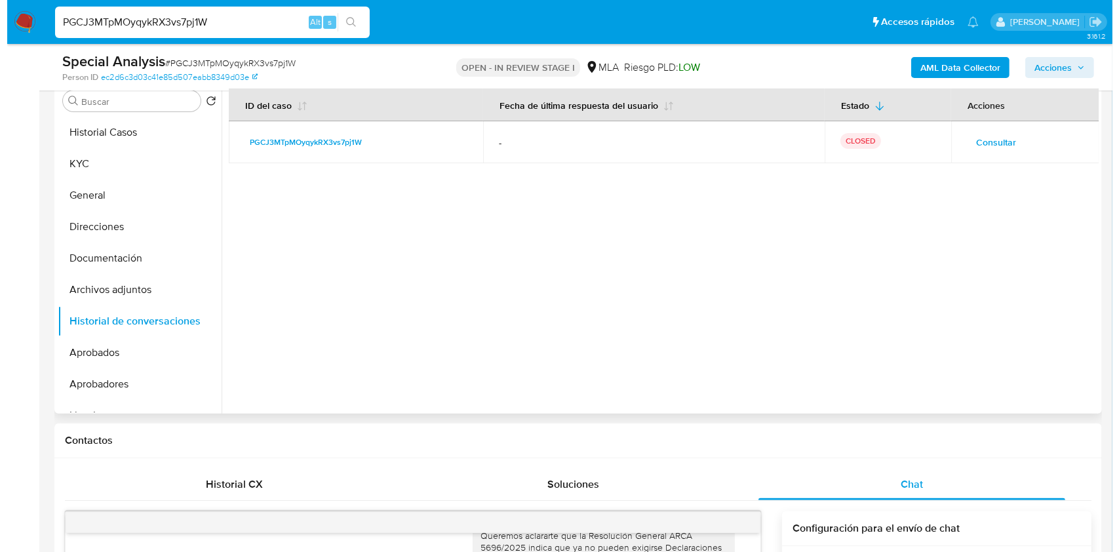
scroll to position [174, 0]
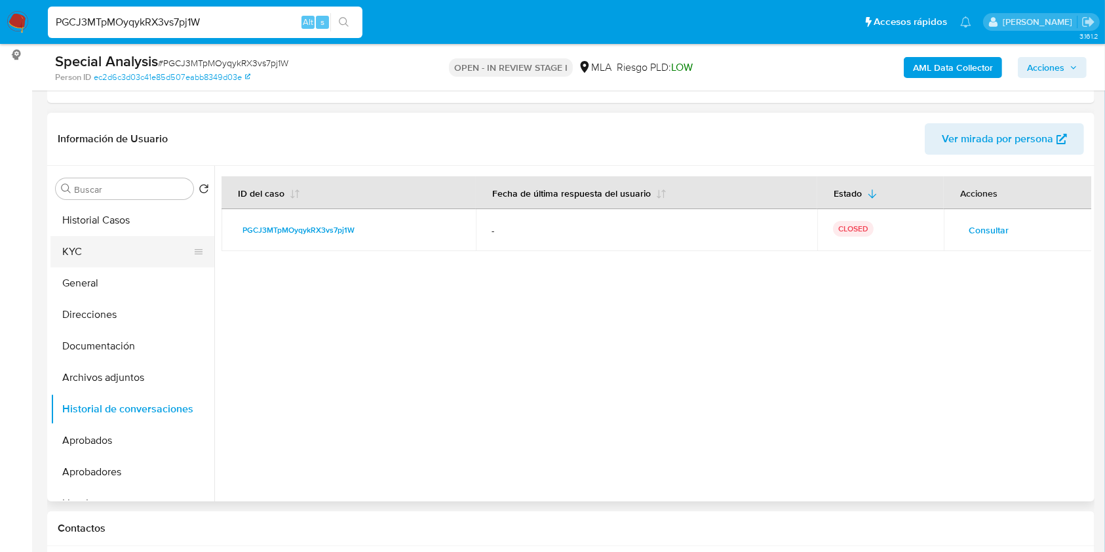
click at [88, 241] on button "KYC" at bounding box center [126, 251] width 153 height 31
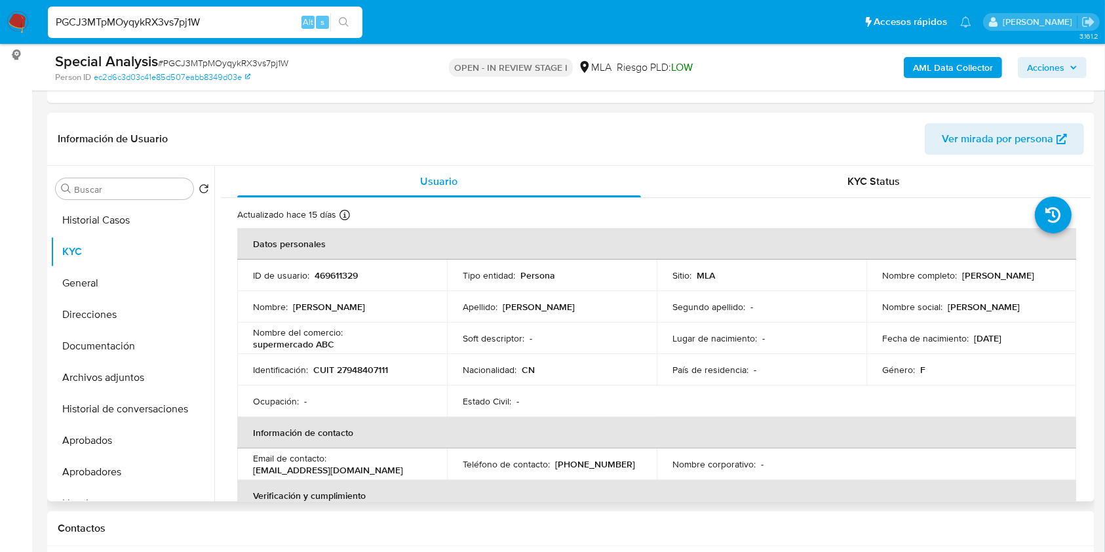
click at [328, 274] on p "469611329" at bounding box center [336, 275] width 43 height 12
copy p "469611329"
click at [257, 66] on span "# PGCJ3MTpMOyqykRX3vs7pj1W" at bounding box center [223, 62] width 130 height 13
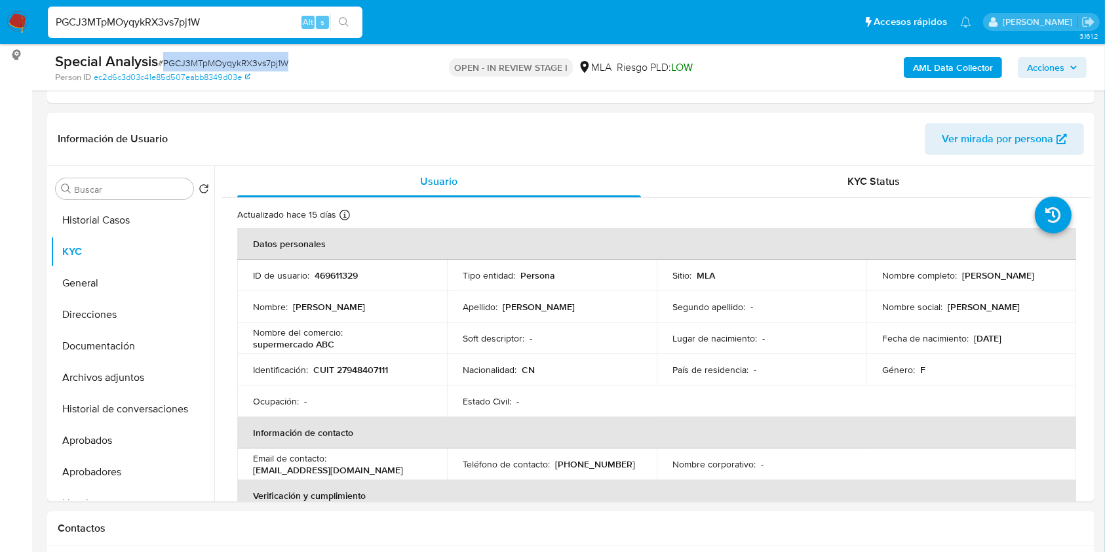
copy span "PGCJ3MTpMOyqykRX3vs7pj1W"
drag, startPoint x: 958, startPoint y: 269, endPoint x: 1007, endPoint y: 269, distance: 48.5
click at [1007, 269] on div "Nombre completo : Xiufang Lin" at bounding box center [971, 275] width 178 height 12
copy p "Xiufang Lin"
click at [927, 66] on b "AML Data Collector" at bounding box center [953, 67] width 80 height 21
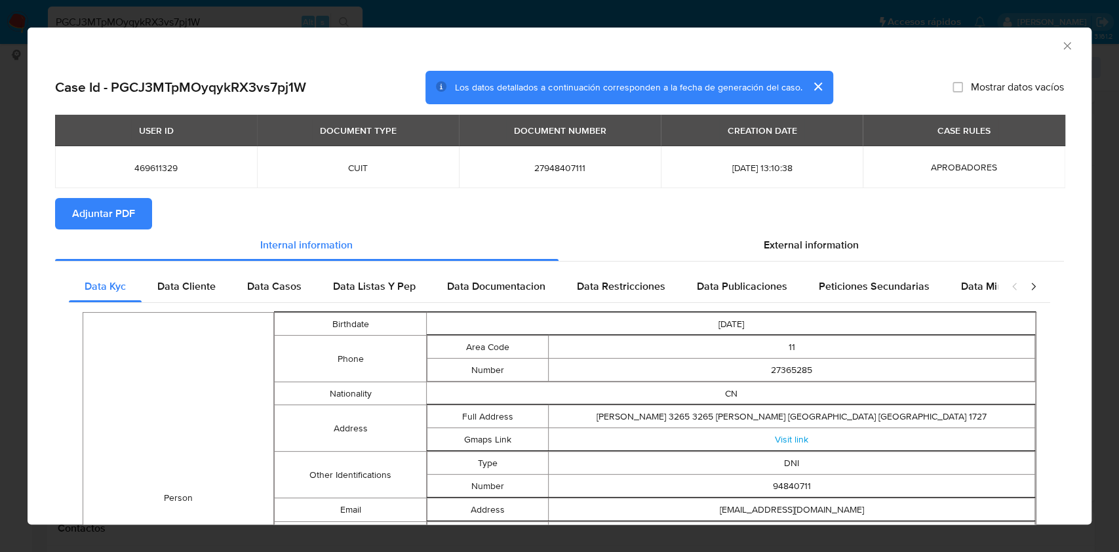
click at [1061, 46] on icon "Cerrar ventana" at bounding box center [1067, 45] width 13 height 13
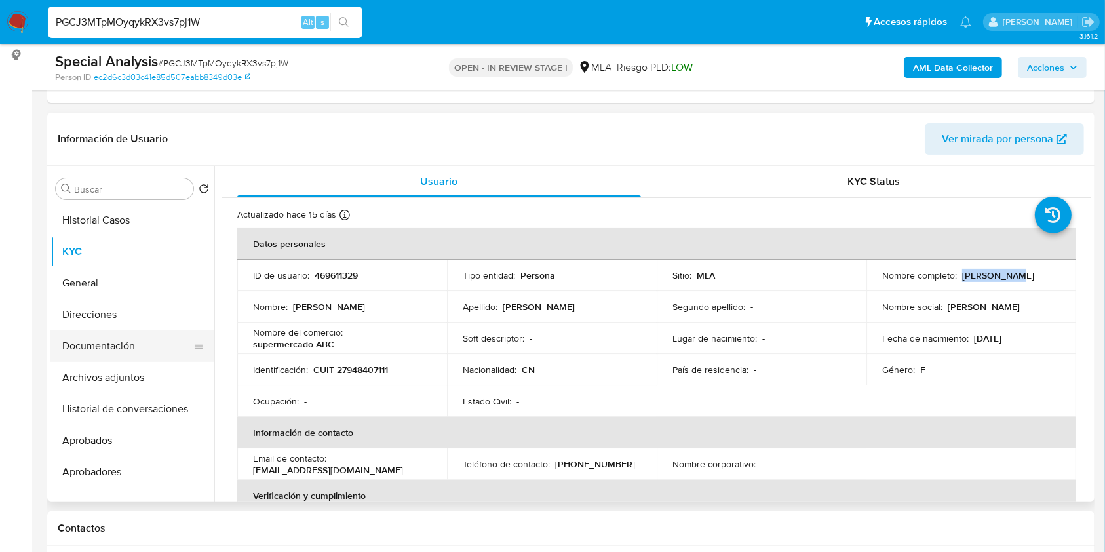
click at [123, 350] on button "Documentación" at bounding box center [126, 345] width 153 height 31
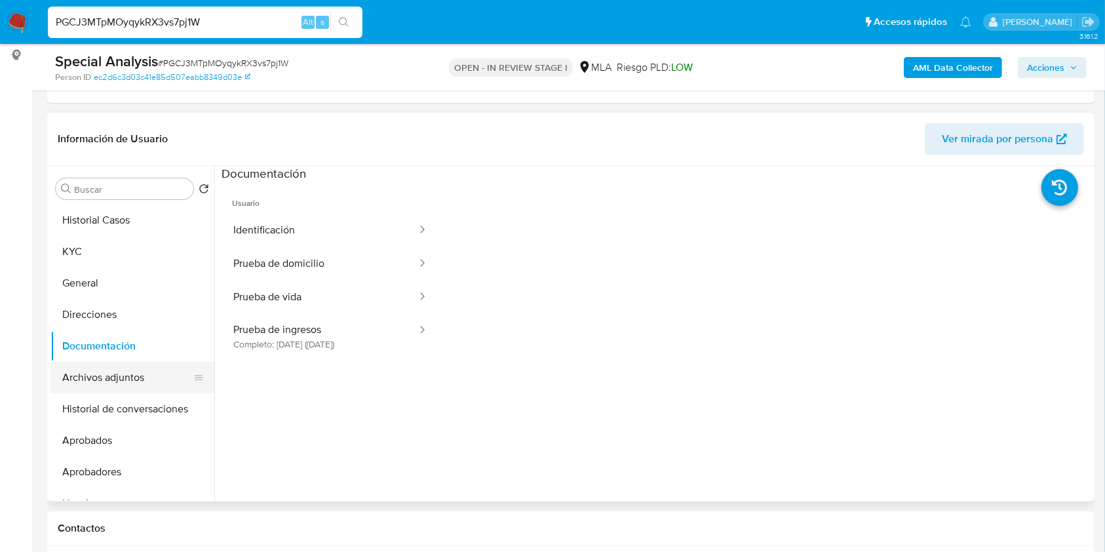
click at [117, 366] on button "Archivos adjuntos" at bounding box center [126, 377] width 153 height 31
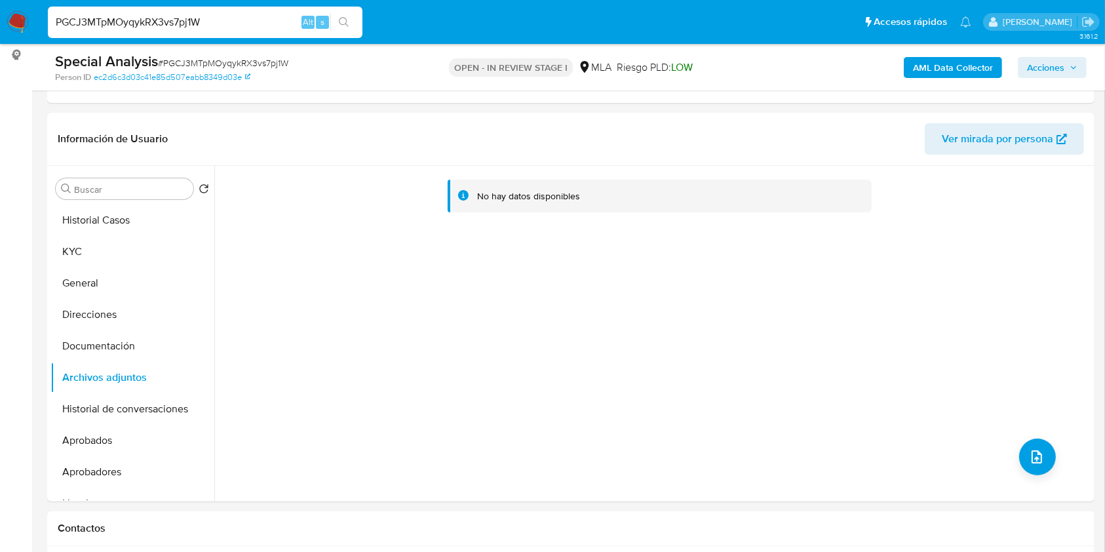
click at [937, 69] on b "AML Data Collector" at bounding box center [953, 67] width 80 height 21
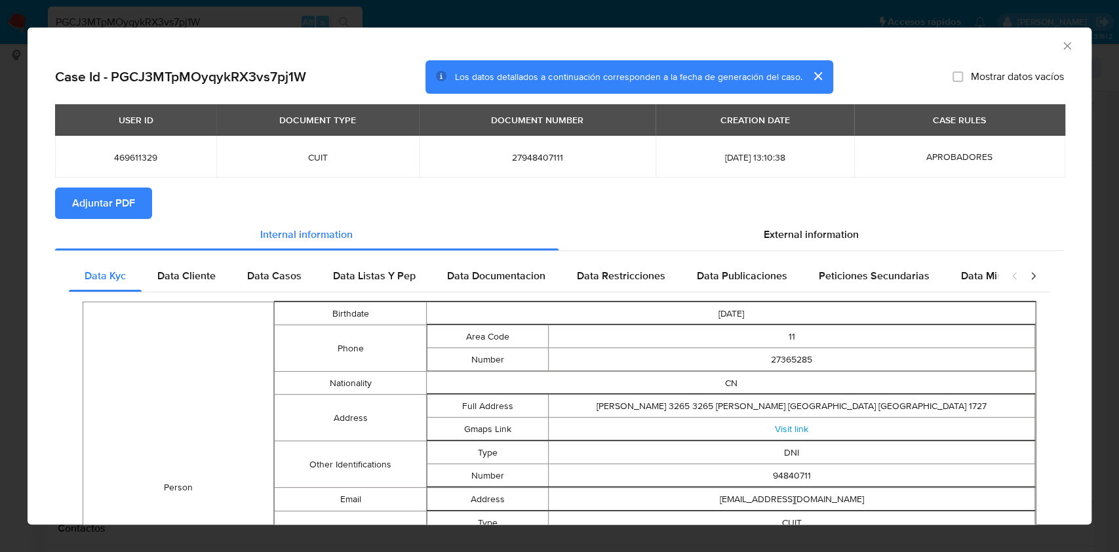
click at [124, 213] on span "Adjuntar PDF" at bounding box center [103, 203] width 63 height 29
click at [1061, 48] on icon "Cerrar ventana" at bounding box center [1067, 45] width 13 height 13
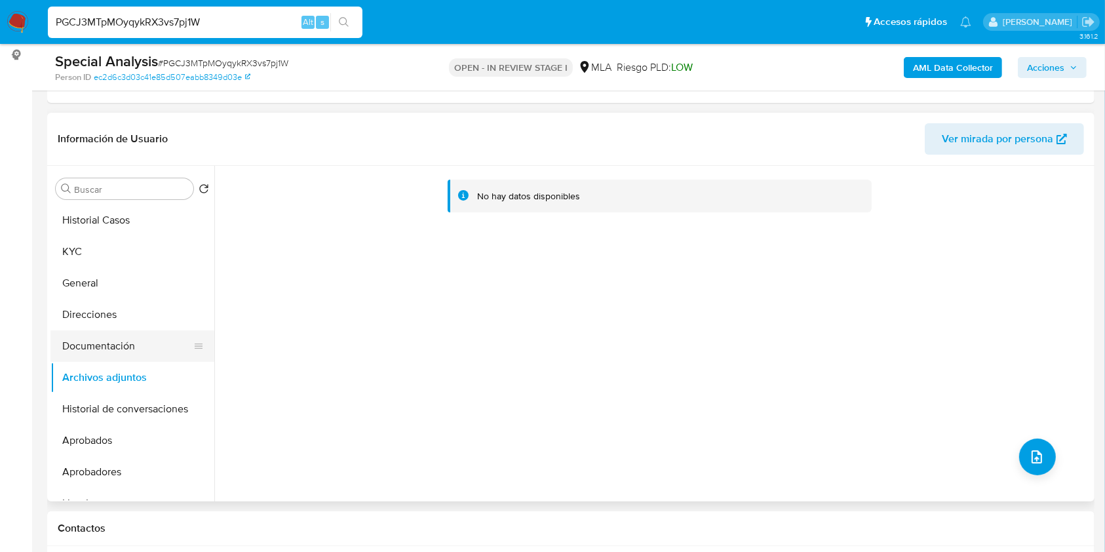
click at [109, 336] on button "Documentación" at bounding box center [126, 345] width 153 height 31
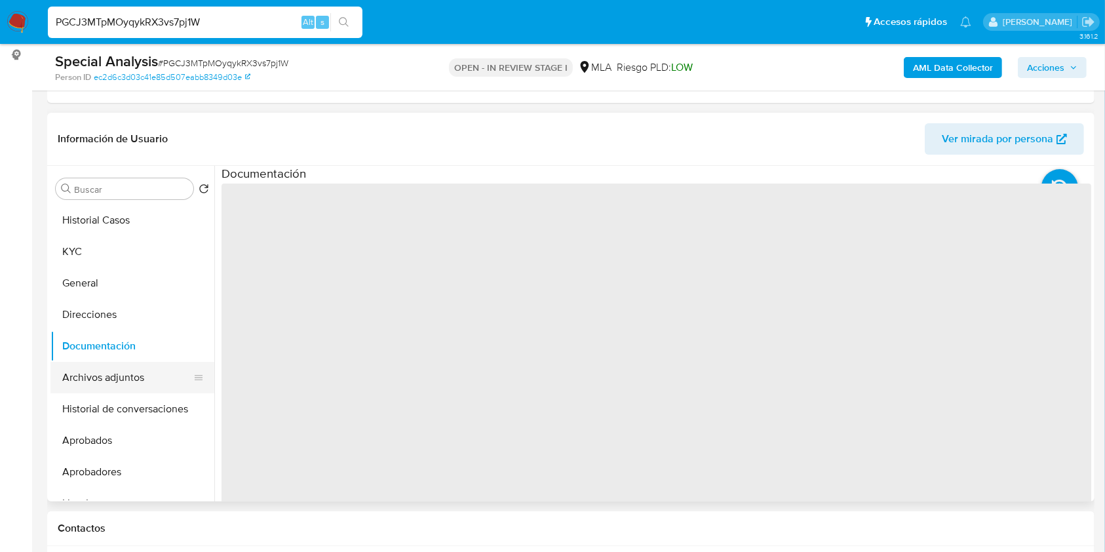
click at [109, 370] on button "Archivos adjuntos" at bounding box center [126, 377] width 153 height 31
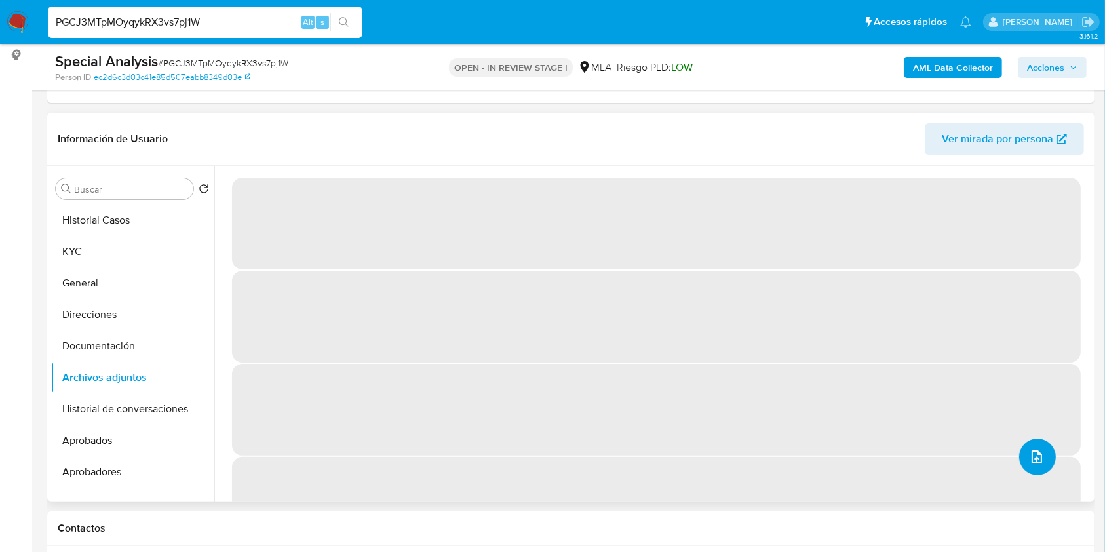
click at [1034, 458] on icon "upload-file" at bounding box center [1037, 457] width 16 height 16
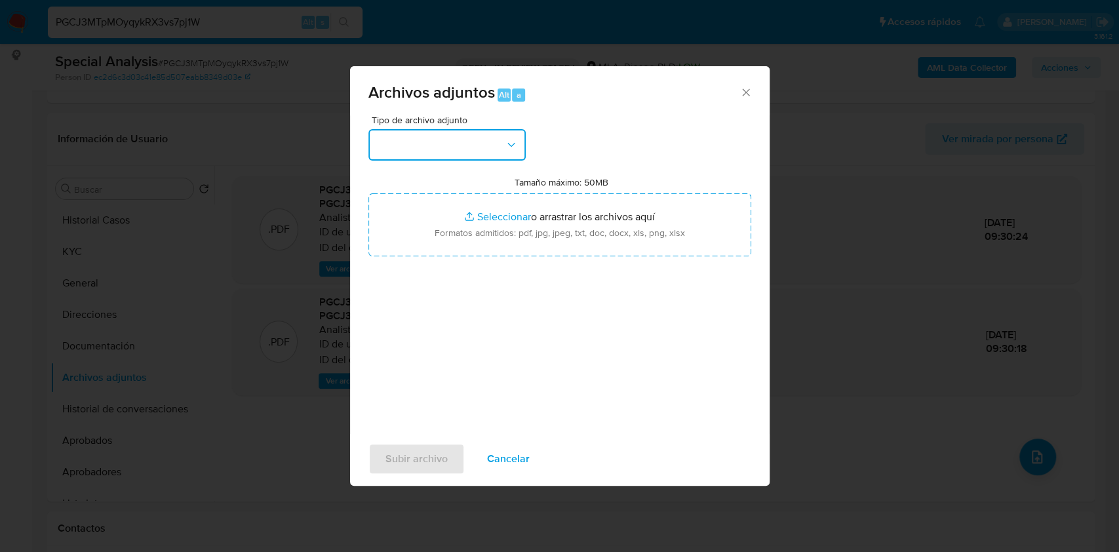
click at [502, 139] on button "button" at bounding box center [446, 144] width 157 height 31
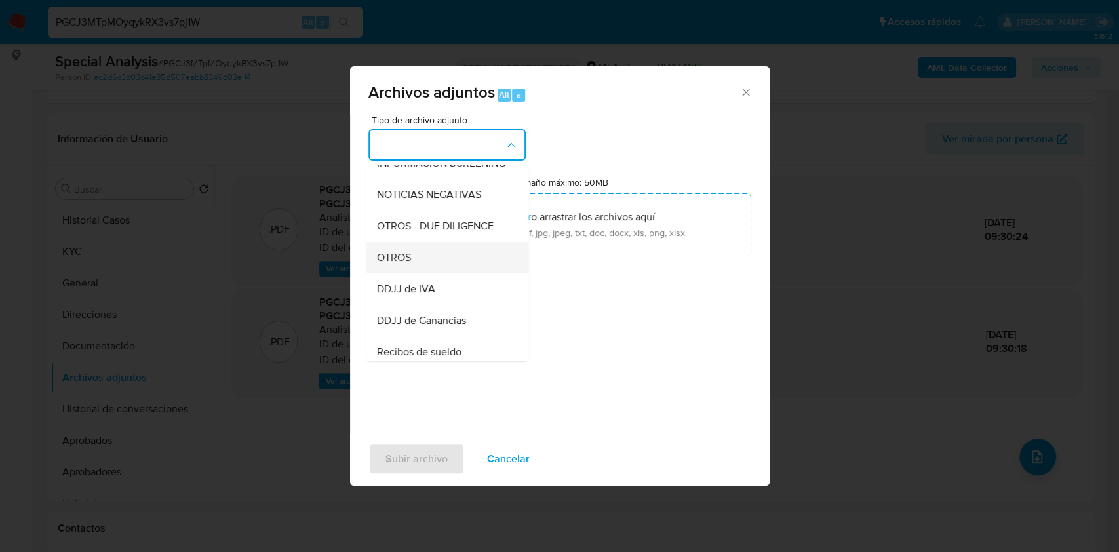
click at [427, 263] on div "OTROS" at bounding box center [443, 257] width 134 height 31
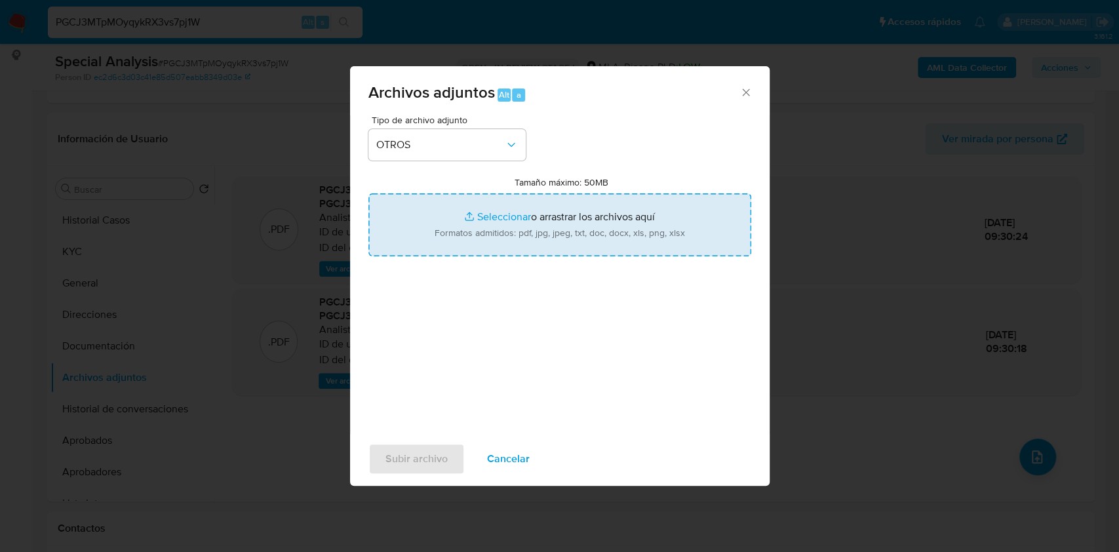
click at [488, 233] on input "Tamaño máximo: 50MB Seleccionar archivos" at bounding box center [559, 224] width 383 height 63
type input "C:\fakepath\Movimientos - 469611329 - PGCJ3MTpMOyqykRX3vs7pj1W.xlsx"
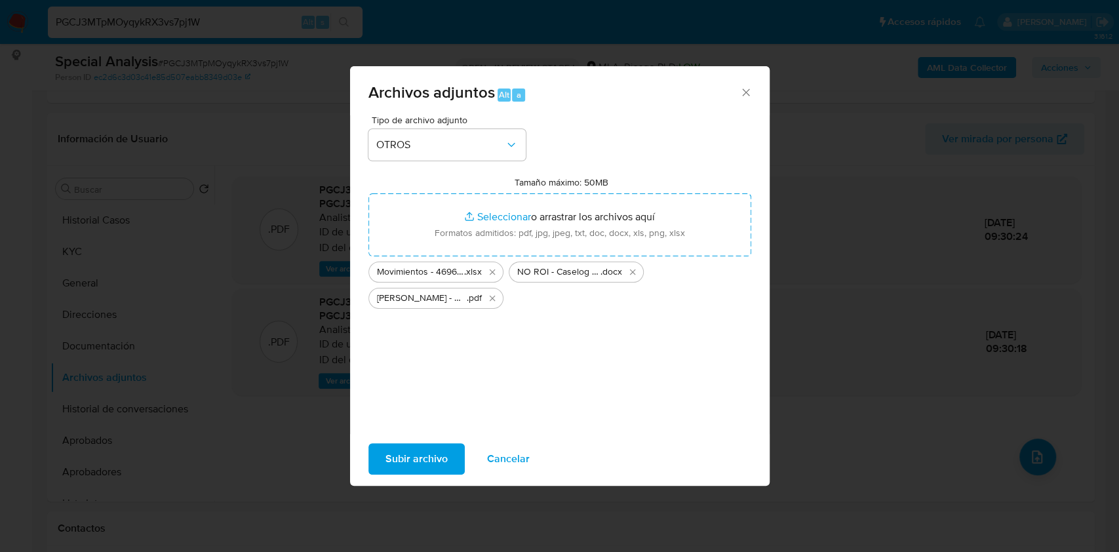
click at [428, 450] on span "Subir archivo" at bounding box center [416, 458] width 62 height 29
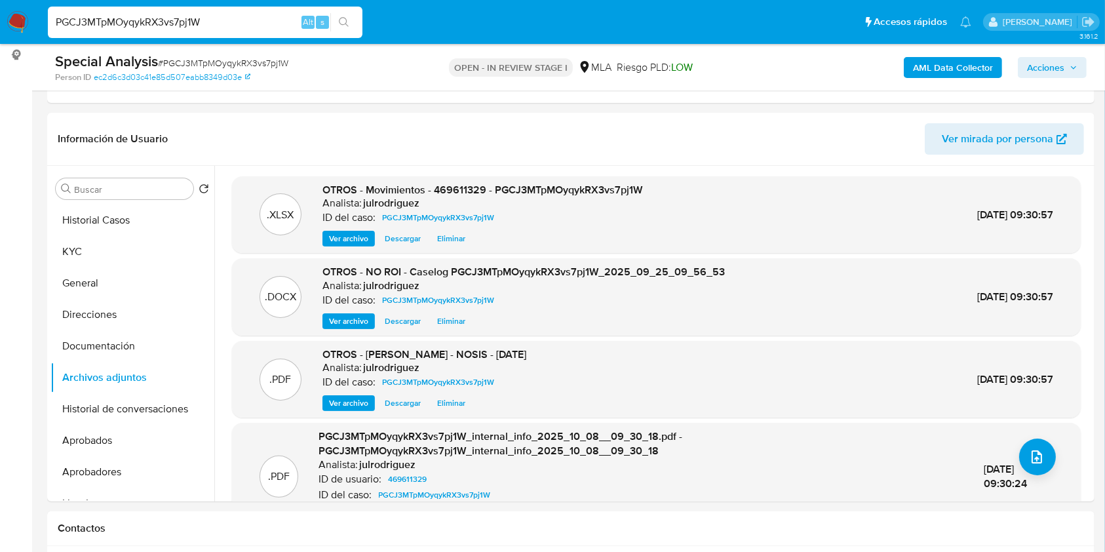
click at [1048, 60] on span "Acciones" at bounding box center [1045, 67] width 37 height 21
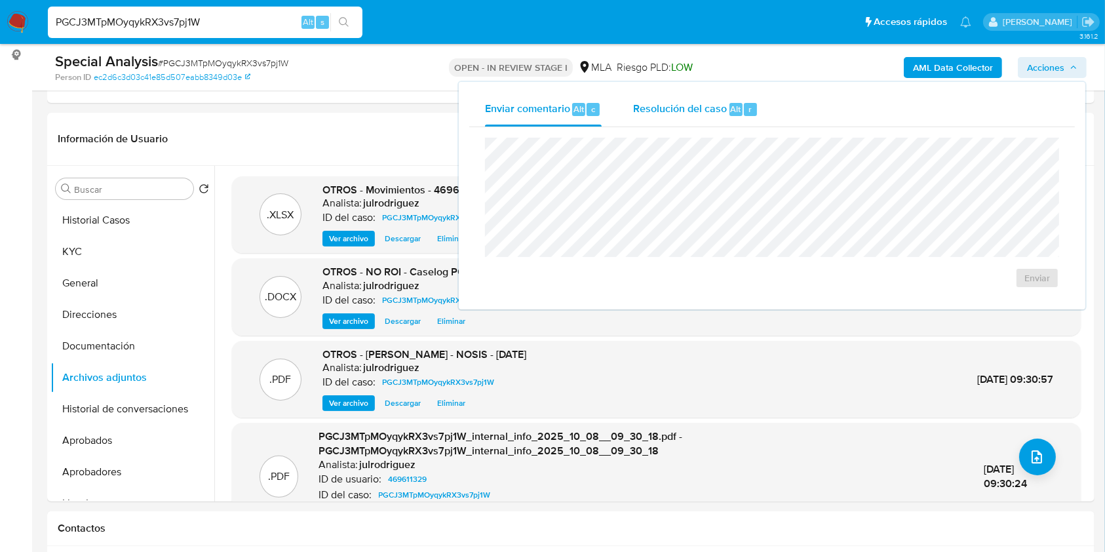
click at [733, 117] on div "Resolución del caso Alt r" at bounding box center [695, 109] width 125 height 34
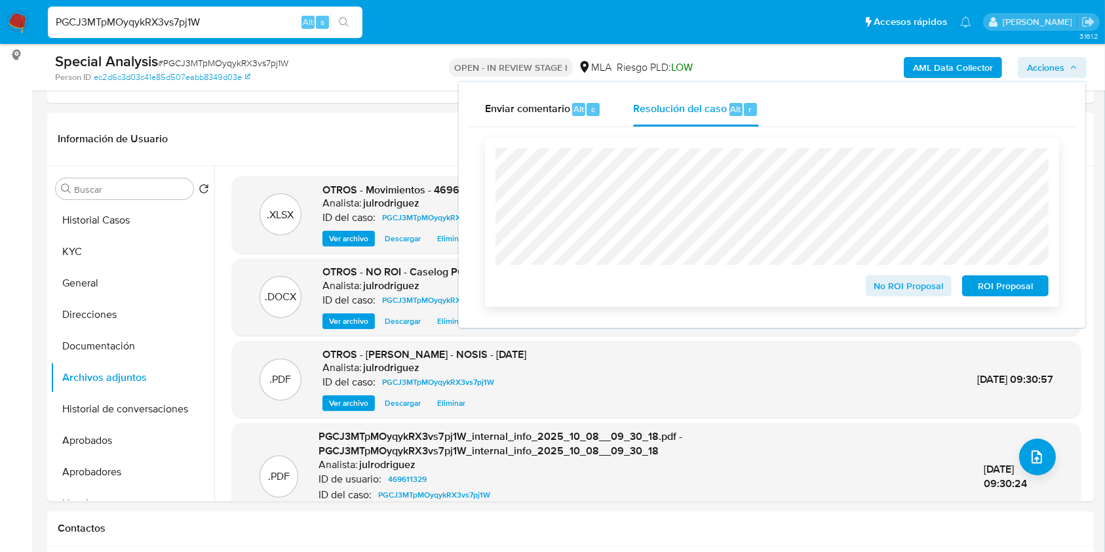
click at [902, 290] on span "No ROI Proposal" at bounding box center [909, 286] width 68 height 18
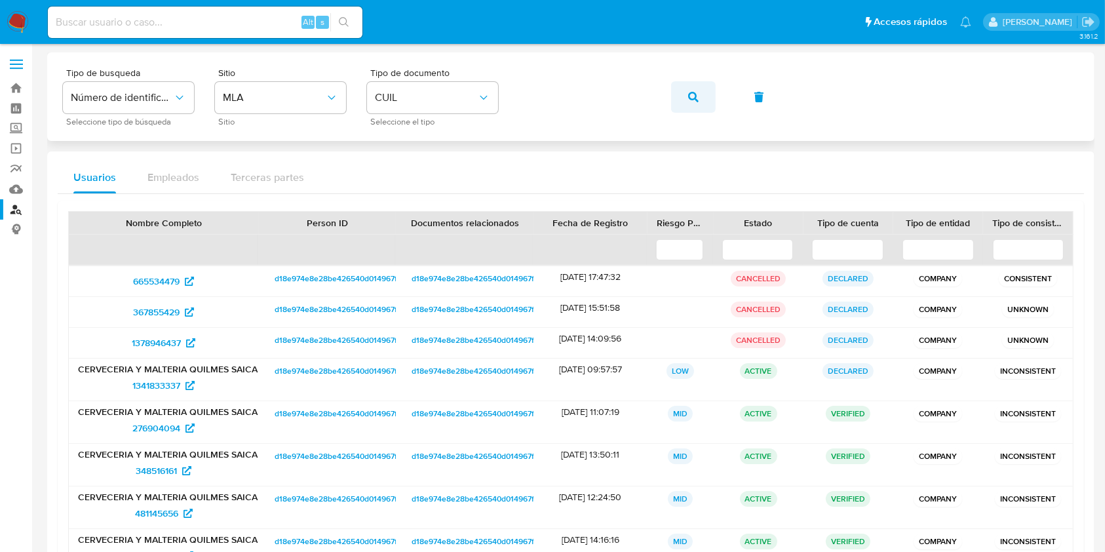
click at [692, 96] on icon "button" at bounding box center [693, 97] width 10 height 10
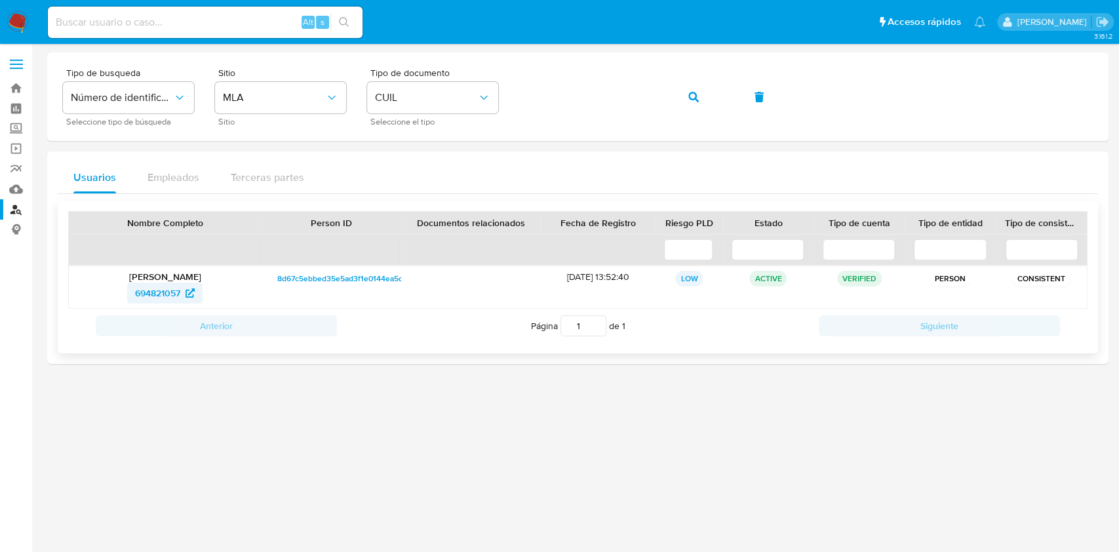
click at [147, 294] on span "694821057" at bounding box center [157, 293] width 45 height 21
click at [687, 99] on button "button" at bounding box center [693, 96] width 45 height 31
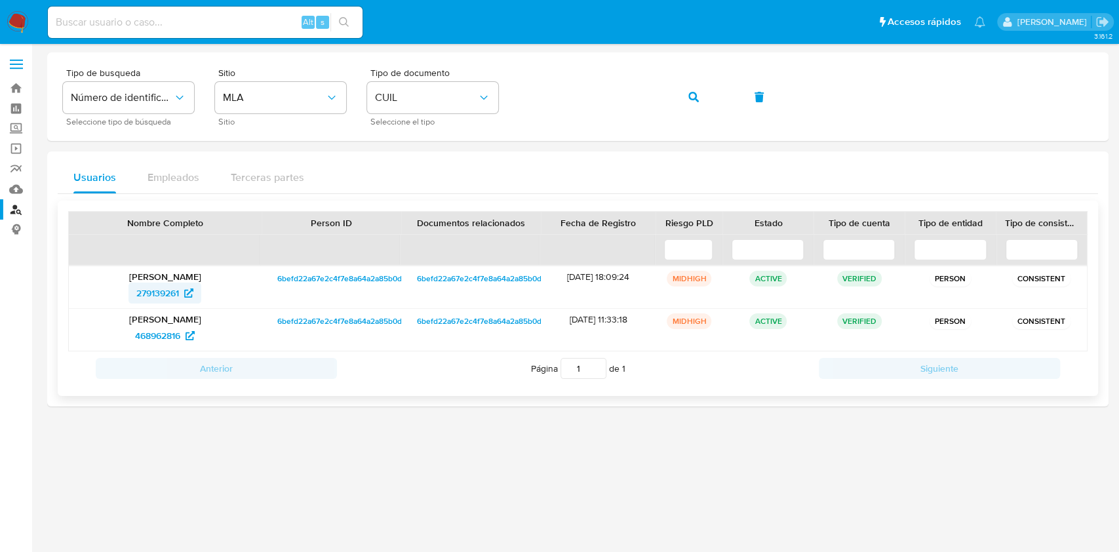
click at [178, 298] on span "279139261" at bounding box center [157, 293] width 43 height 21
click at [704, 98] on button "button" at bounding box center [693, 96] width 45 height 31
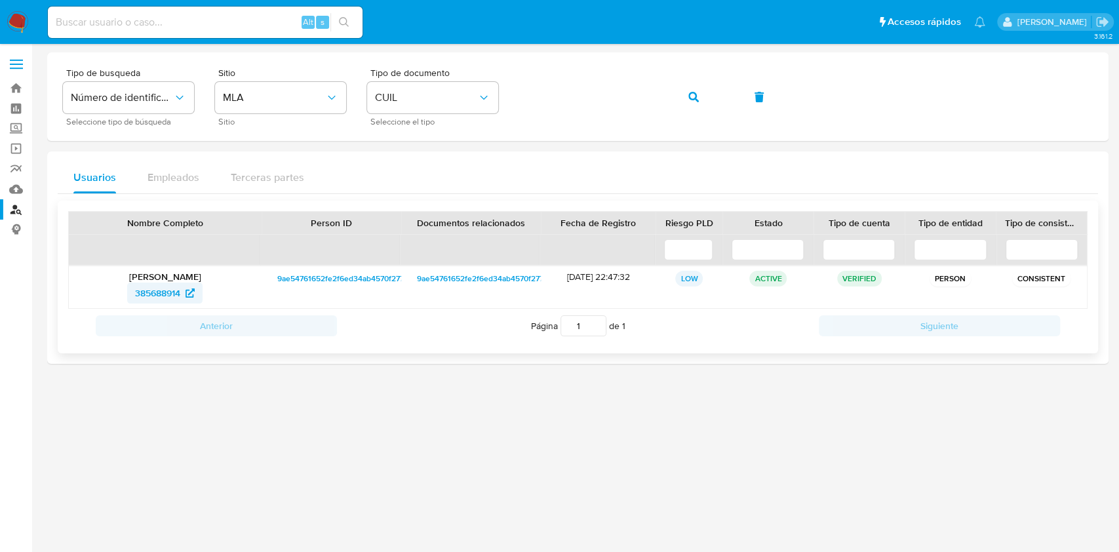
click at [190, 288] on icon at bounding box center [190, 292] width 9 height 9
click at [690, 90] on span "button" at bounding box center [693, 97] width 10 height 29
click at [150, 295] on span "2034831678" at bounding box center [157, 293] width 50 height 21
click at [696, 93] on icon "button" at bounding box center [693, 97] width 10 height 10
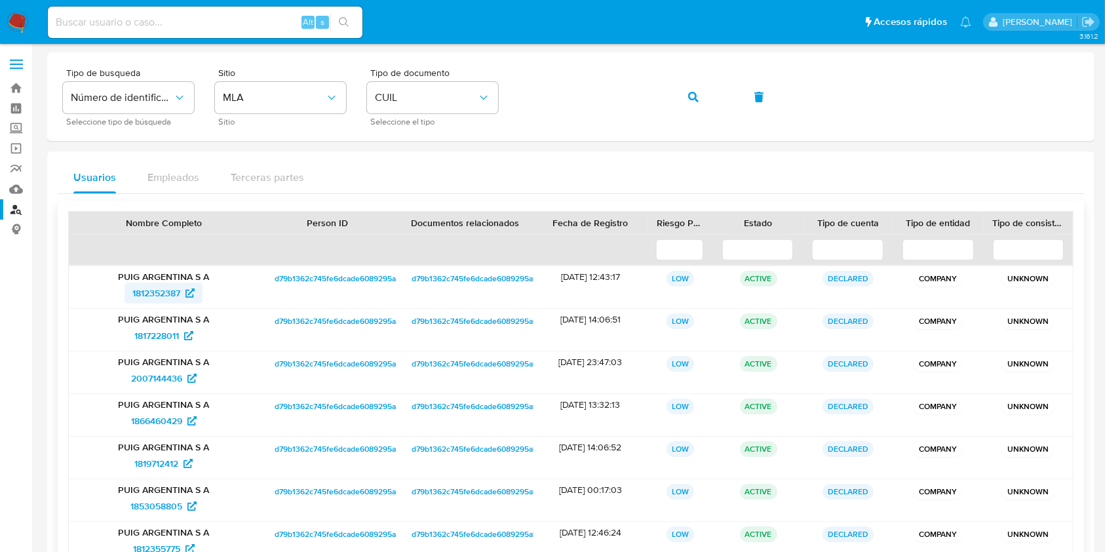
click at [149, 296] on span "1812352387" at bounding box center [156, 293] width 48 height 21
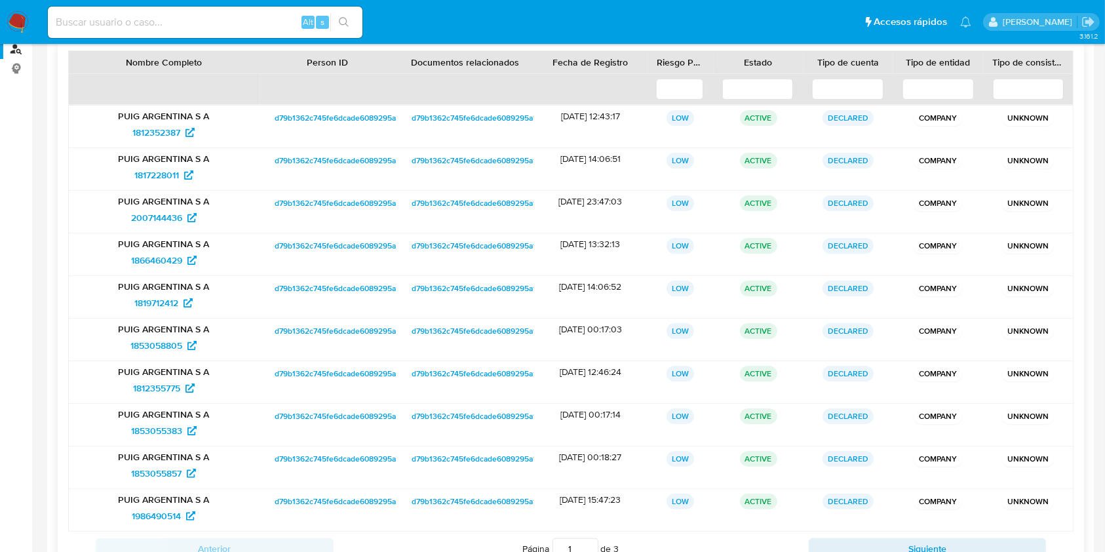
scroll to position [261, 0]
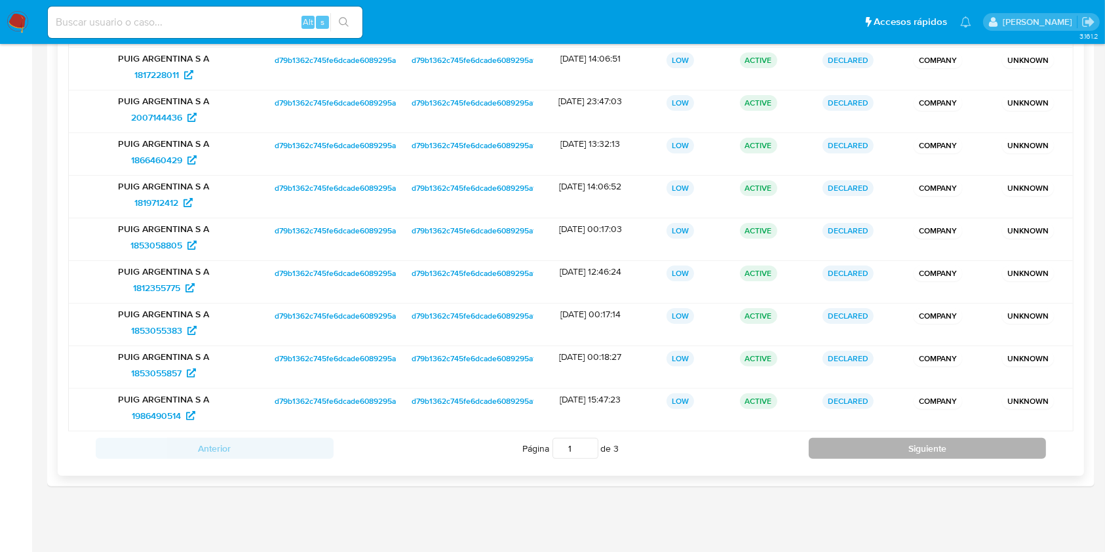
click at [823, 440] on button "Siguiente" at bounding box center [928, 448] width 238 height 21
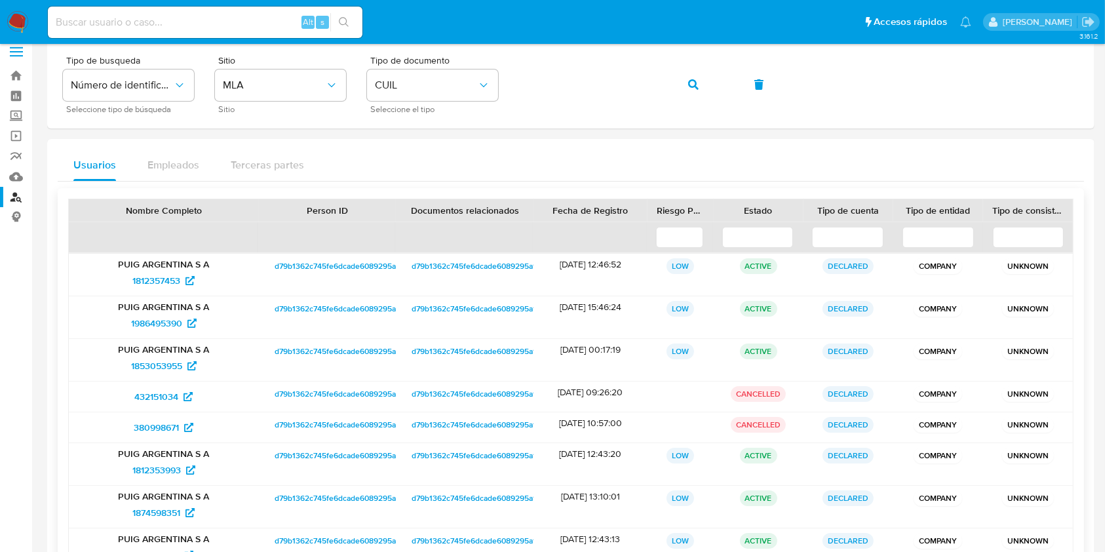
scroll to position [0, 0]
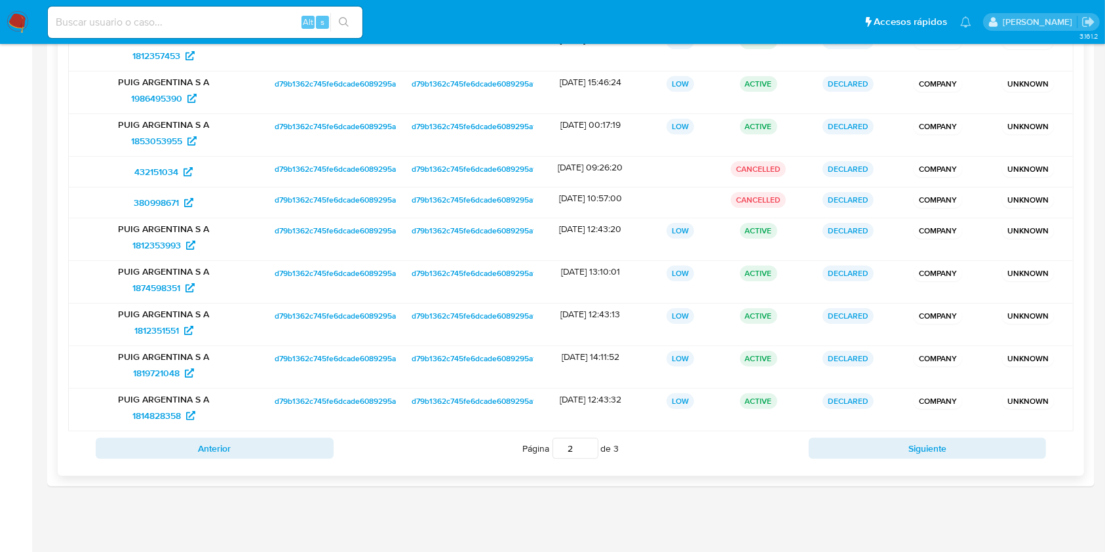
click at [849, 463] on div "Anterior Página 2 de 3 Siguiente" at bounding box center [571, 448] width 1006 height 34
click at [836, 444] on button "Siguiente" at bounding box center [928, 448] width 238 height 21
type input "3"
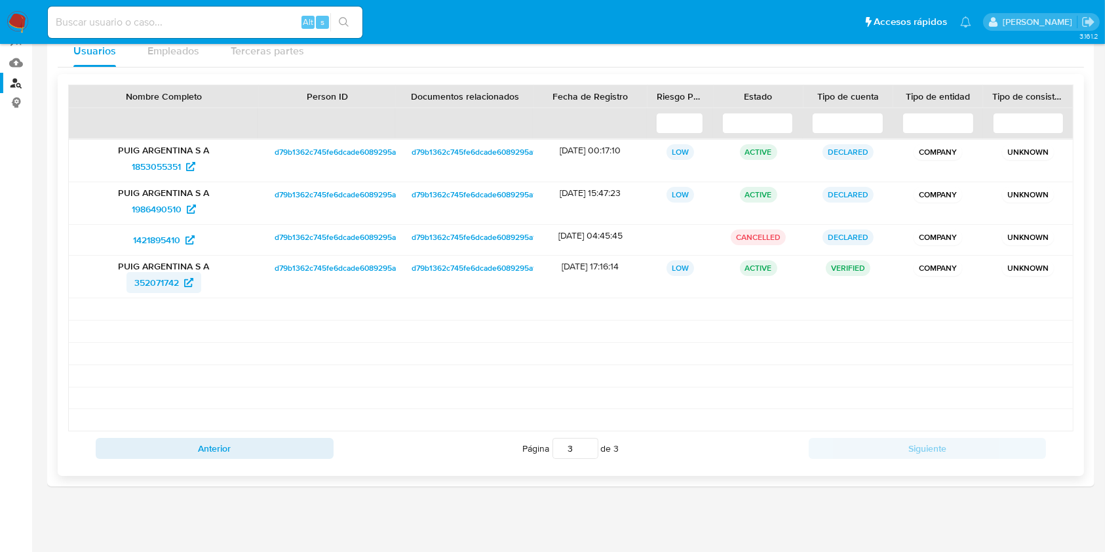
click at [168, 278] on span "352071742" at bounding box center [156, 282] width 45 height 21
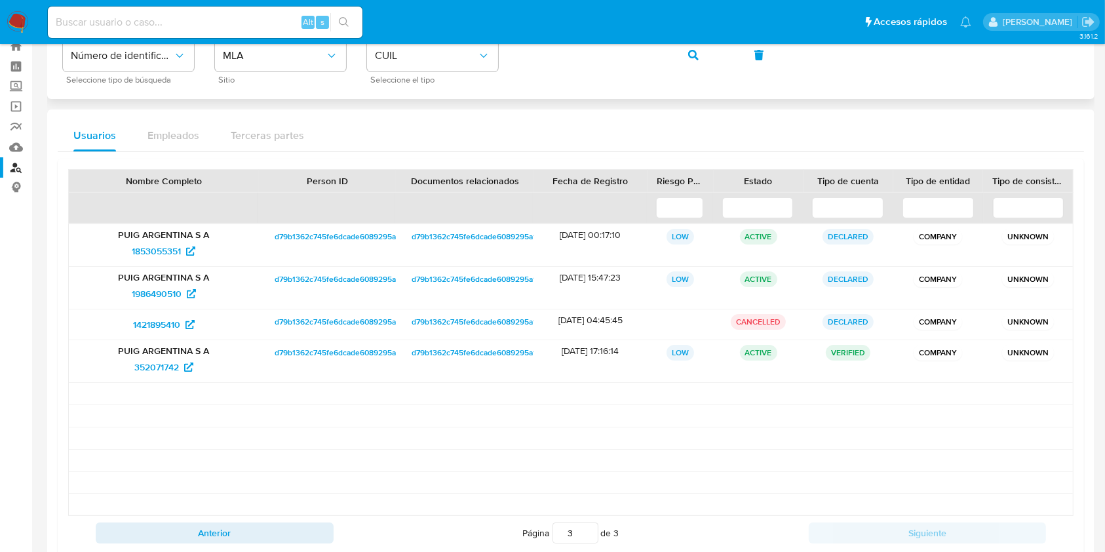
scroll to position [0, 0]
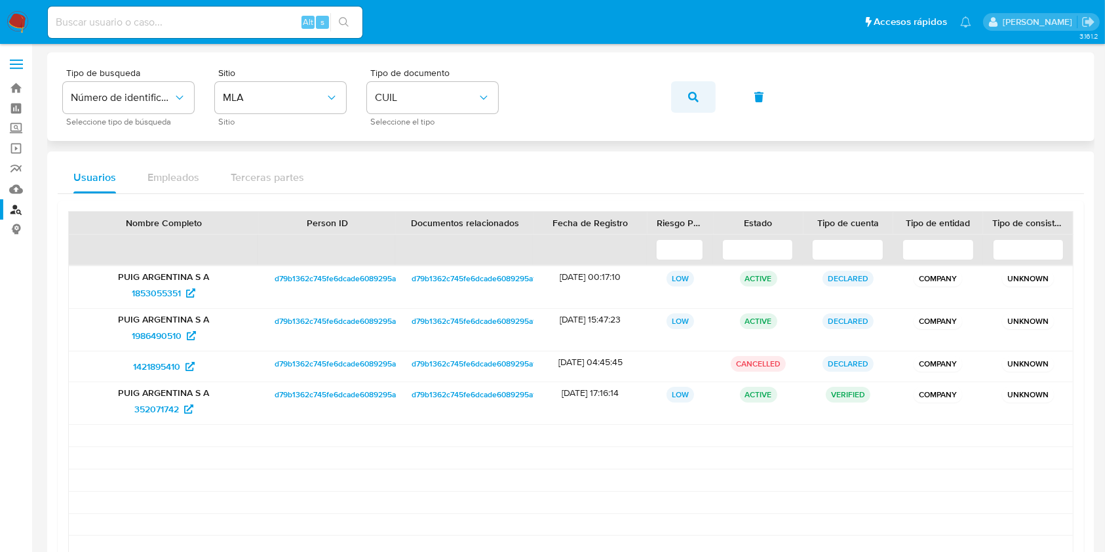
click at [675, 96] on button "button" at bounding box center [693, 96] width 45 height 31
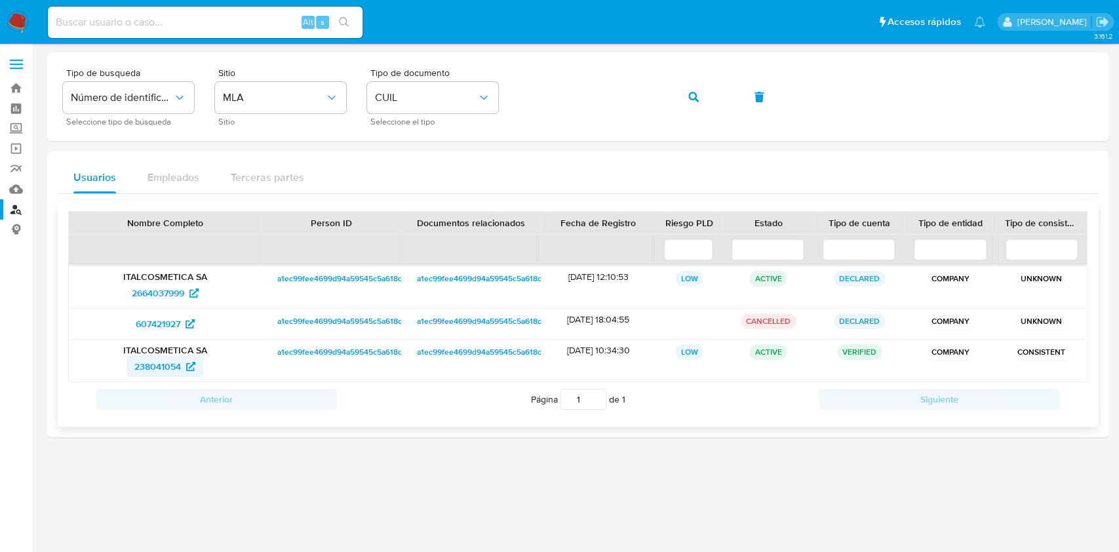
click at [164, 370] on span "238041054" at bounding box center [157, 366] width 47 height 21
click at [677, 101] on button "button" at bounding box center [693, 96] width 45 height 31
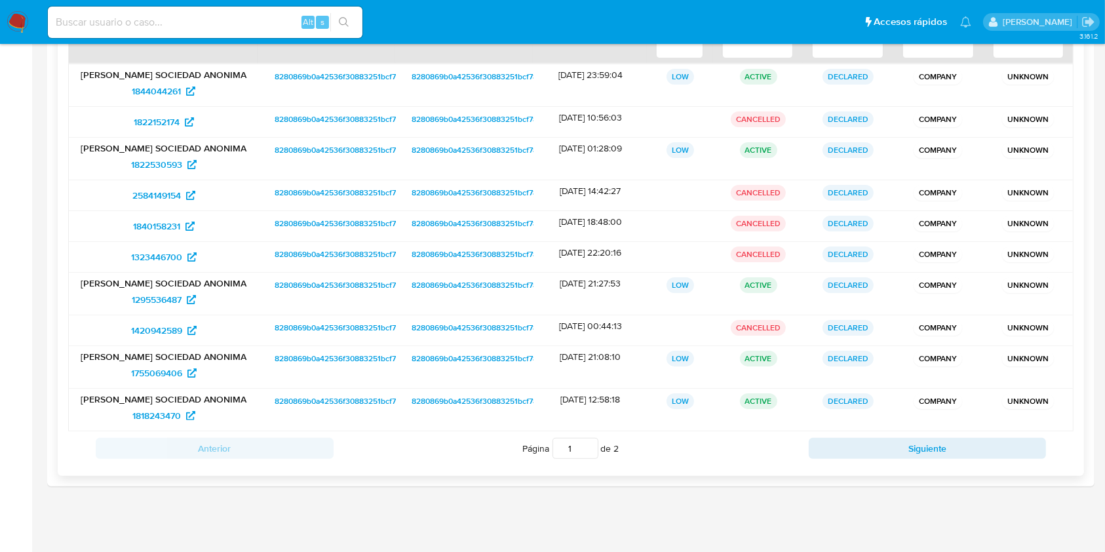
click at [876, 444] on button "Siguiente" at bounding box center [928, 448] width 238 height 21
type input "2"
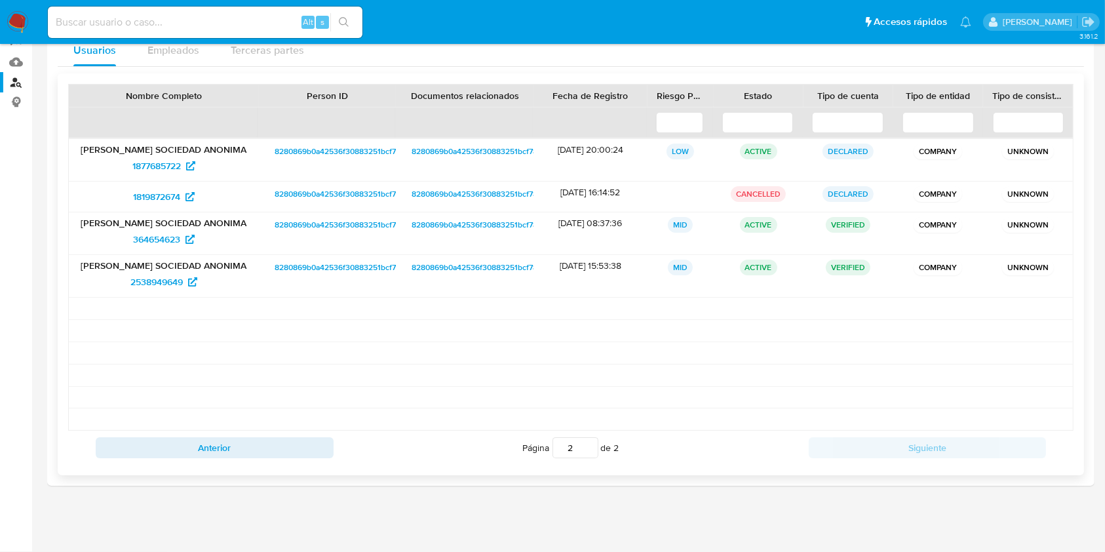
scroll to position [127, 0]
click at [149, 237] on span "364654623" at bounding box center [156, 239] width 47 height 21
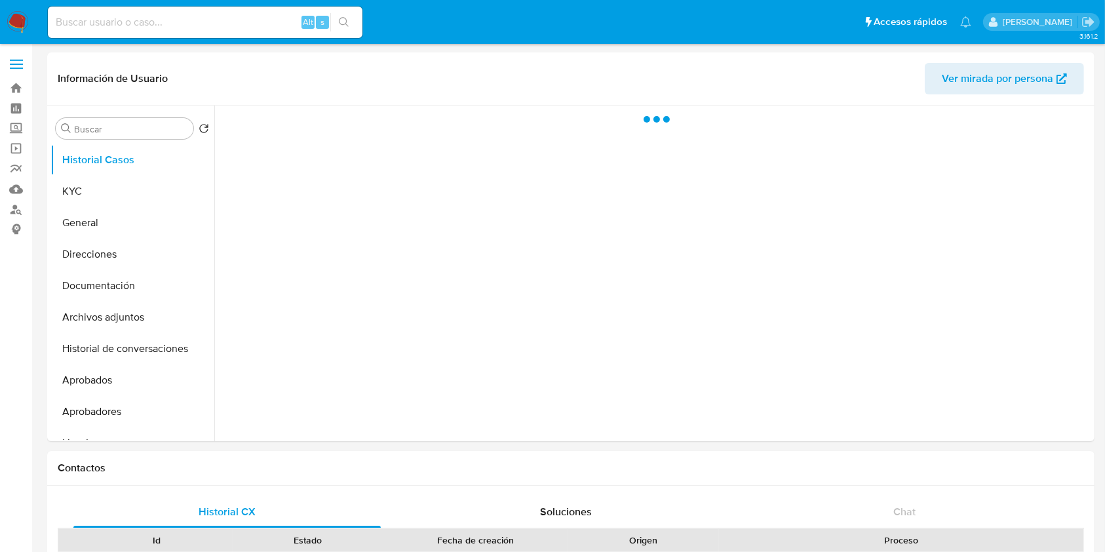
select select "10"
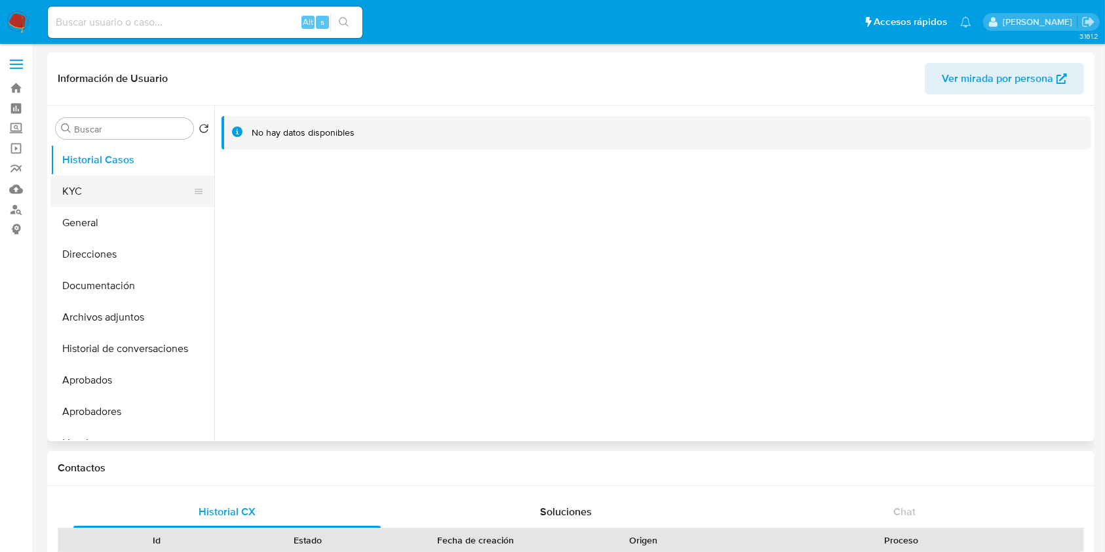
click at [120, 196] on button "KYC" at bounding box center [126, 191] width 153 height 31
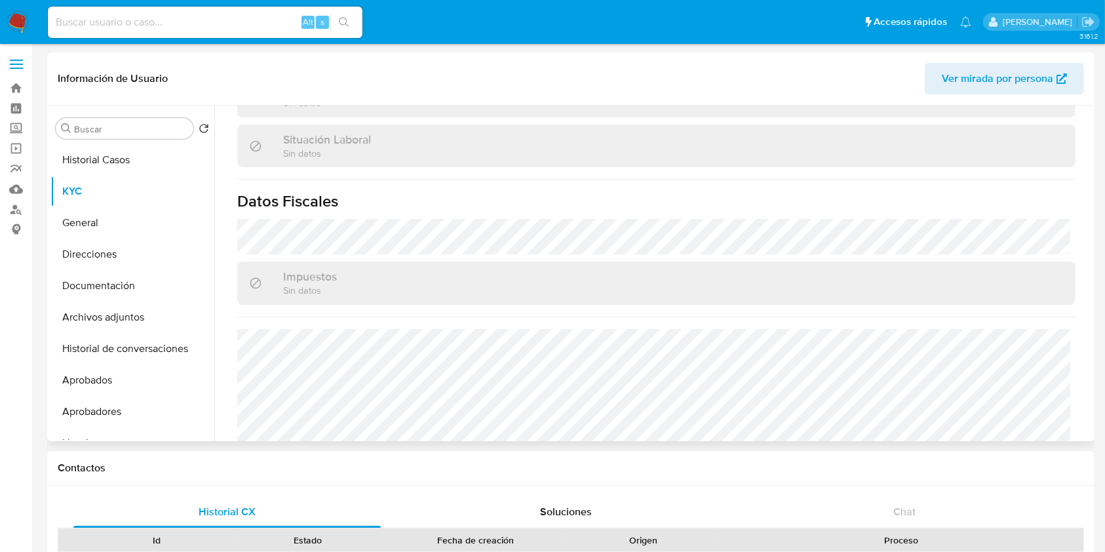
scroll to position [405, 0]
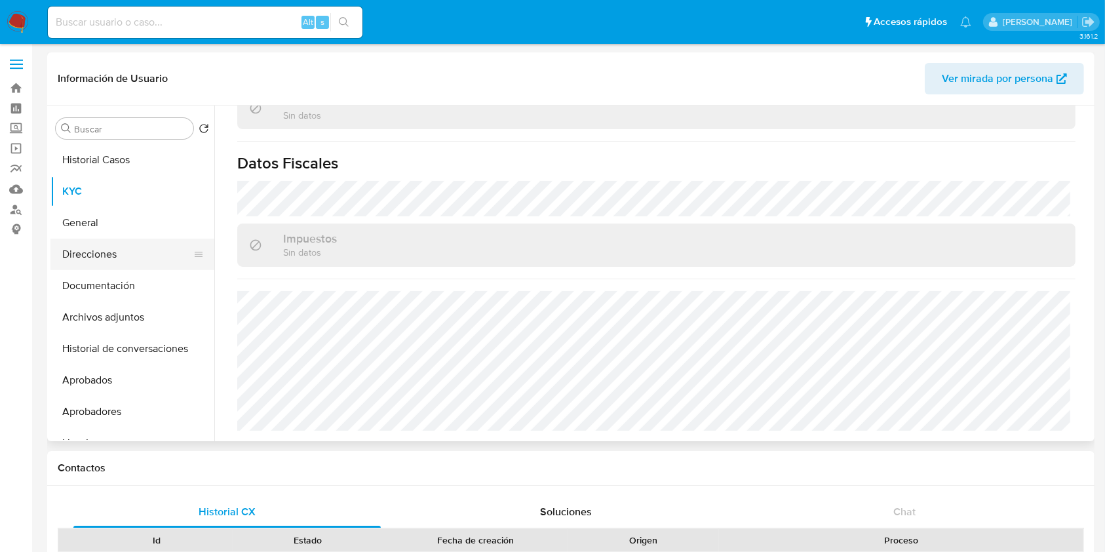
click at [130, 252] on button "Direcciones" at bounding box center [126, 254] width 153 height 31
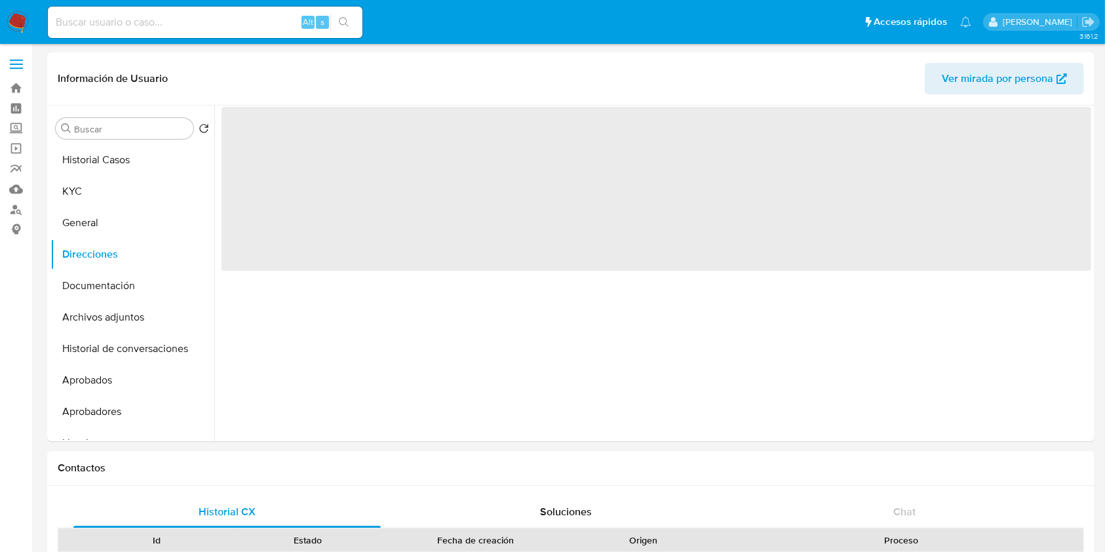
scroll to position [0, 0]
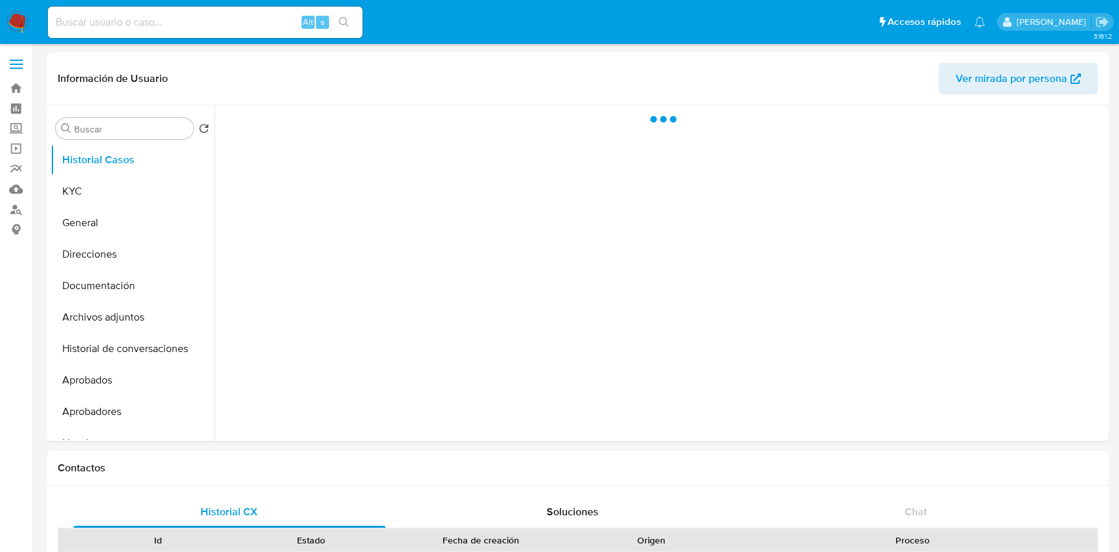
select select "10"
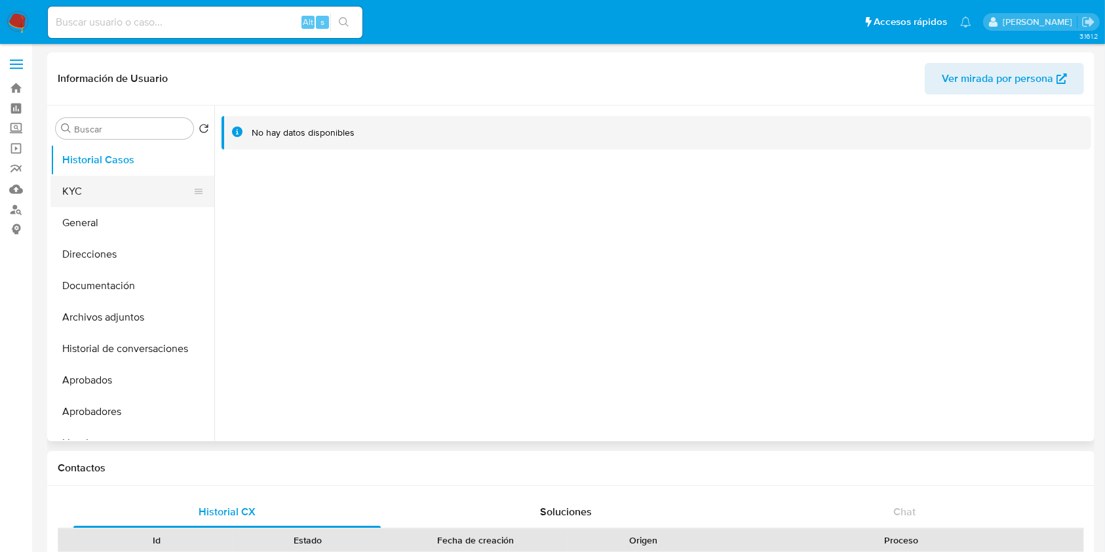
drag, startPoint x: 113, startPoint y: 187, endPoint x: 121, endPoint y: 195, distance: 11.2
click at [113, 188] on button "KYC" at bounding box center [126, 191] width 153 height 31
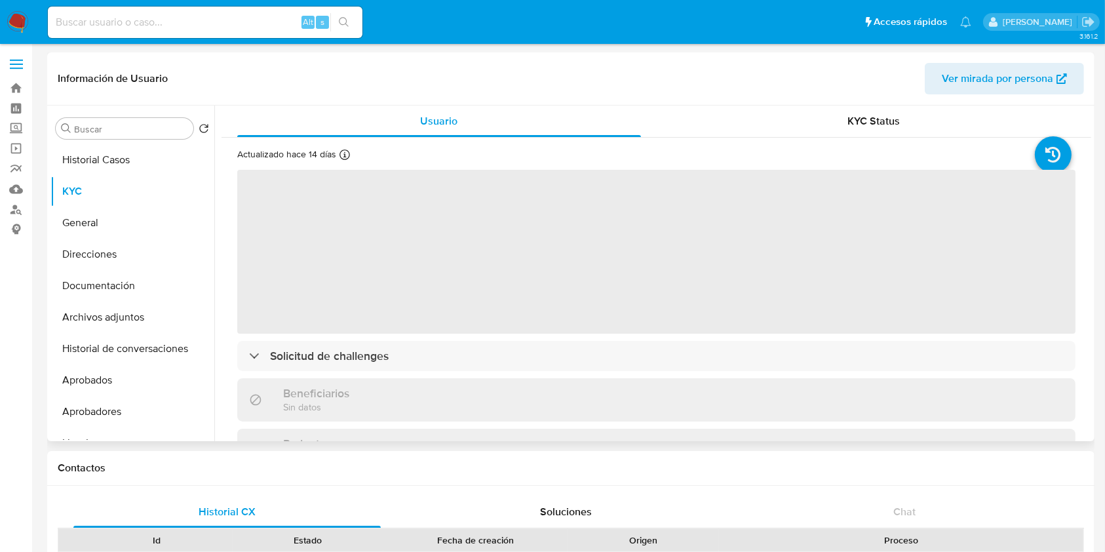
scroll to position [380, 0]
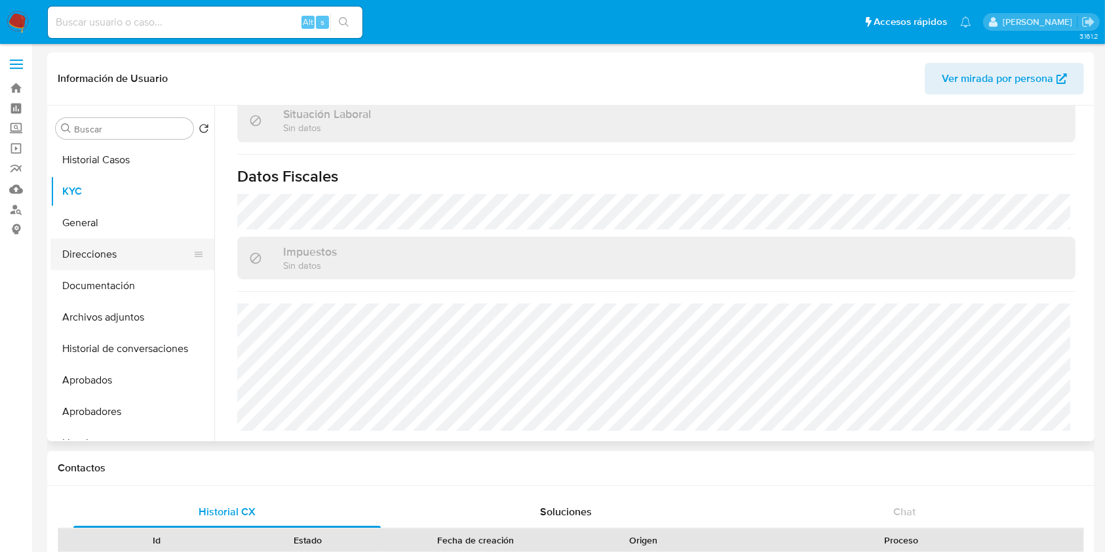
click at [121, 264] on button "Direcciones" at bounding box center [126, 254] width 153 height 31
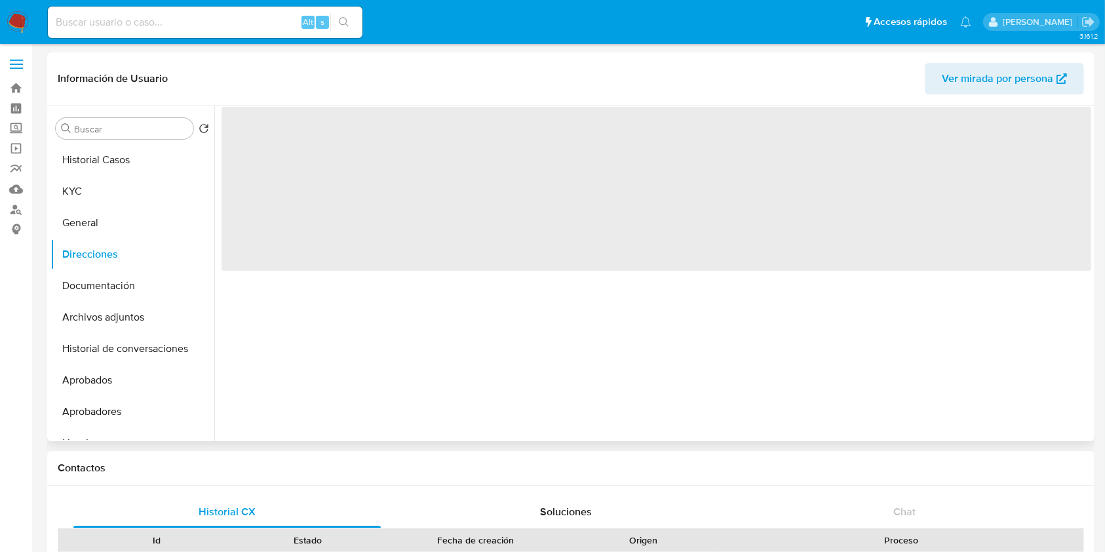
scroll to position [0, 0]
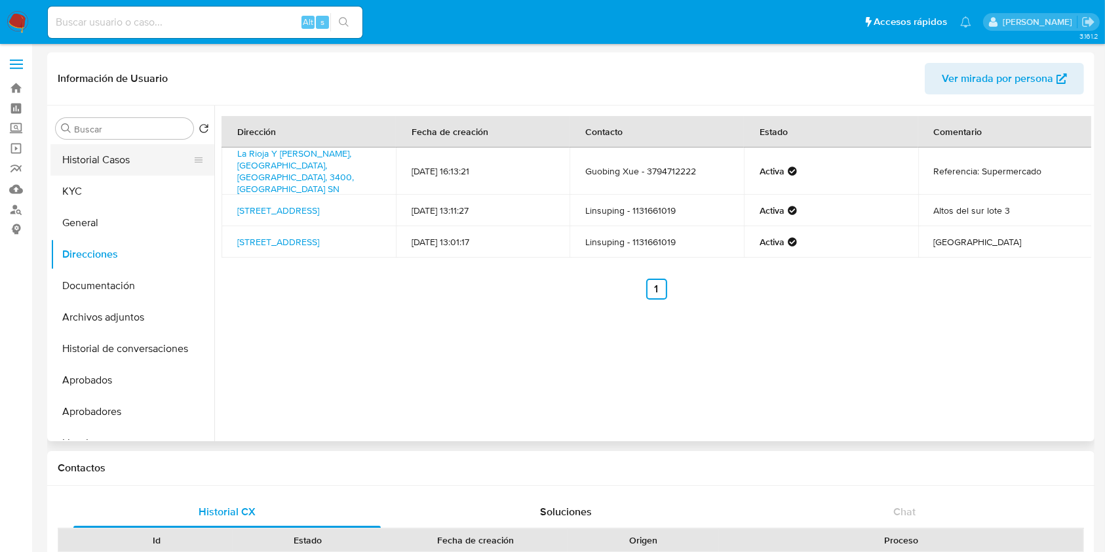
click at [113, 172] on button "Historial Casos" at bounding box center [126, 159] width 153 height 31
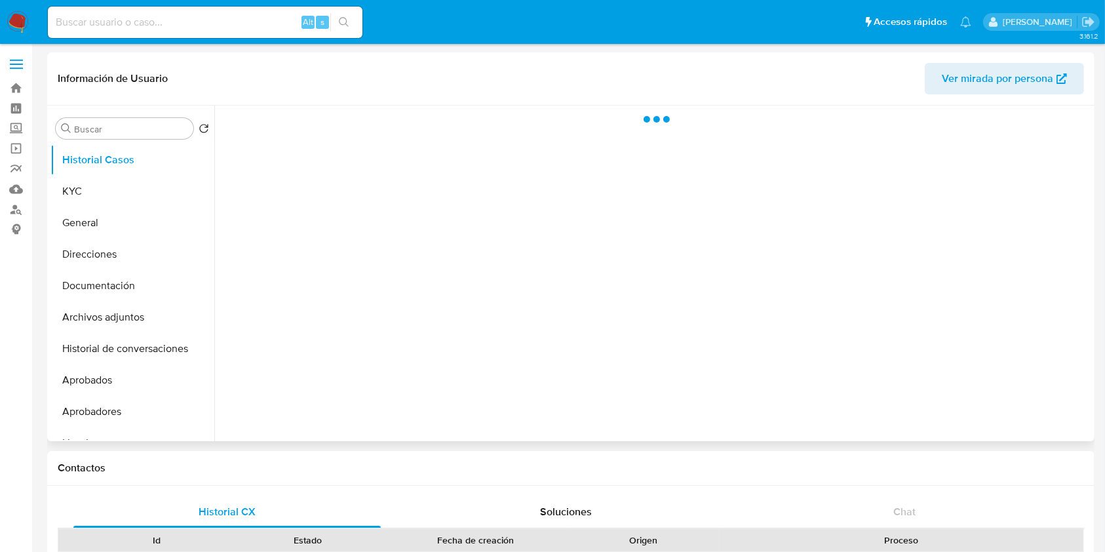
select select "10"
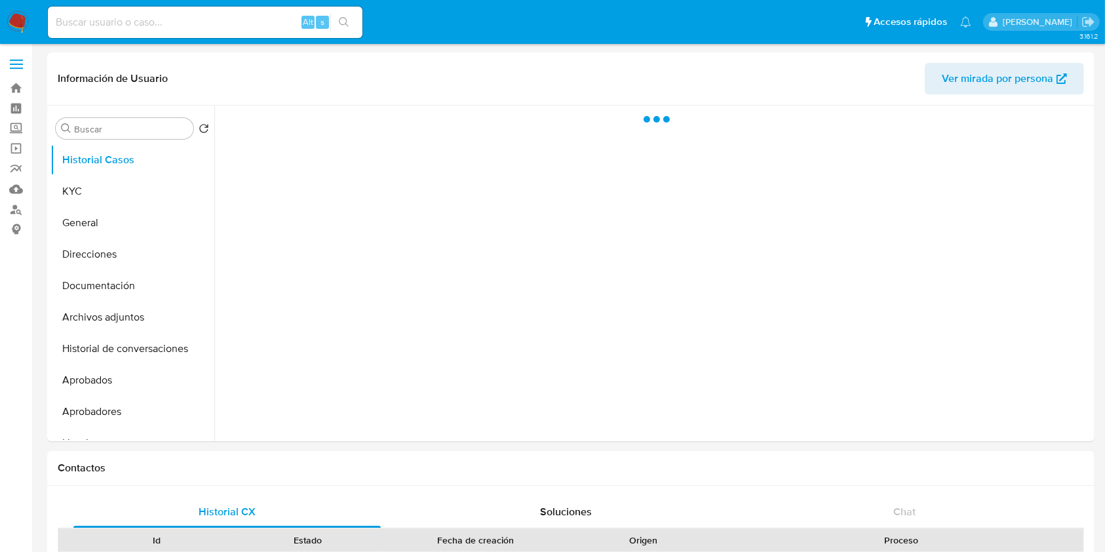
select select "10"
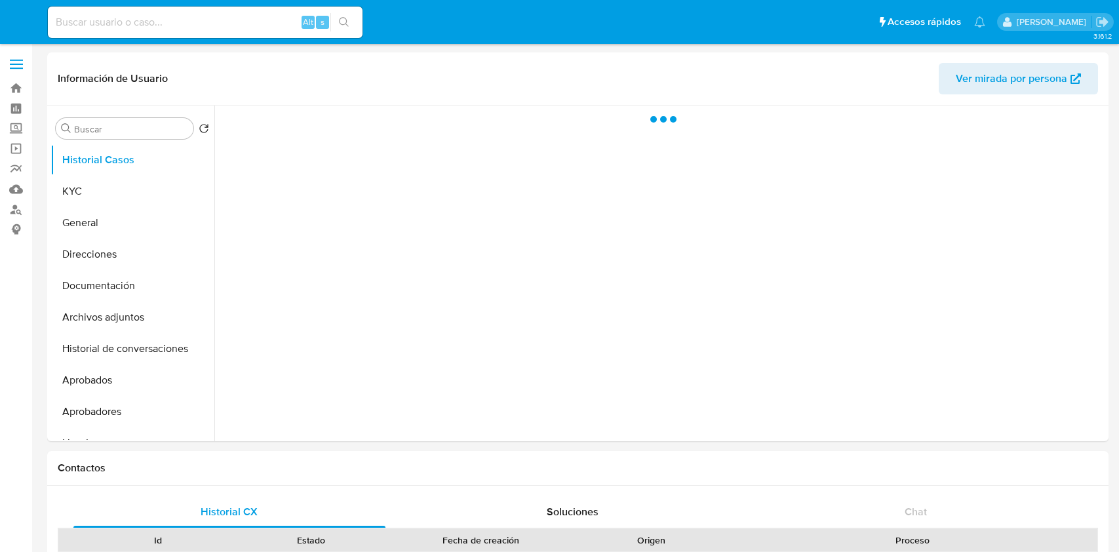
select select "10"
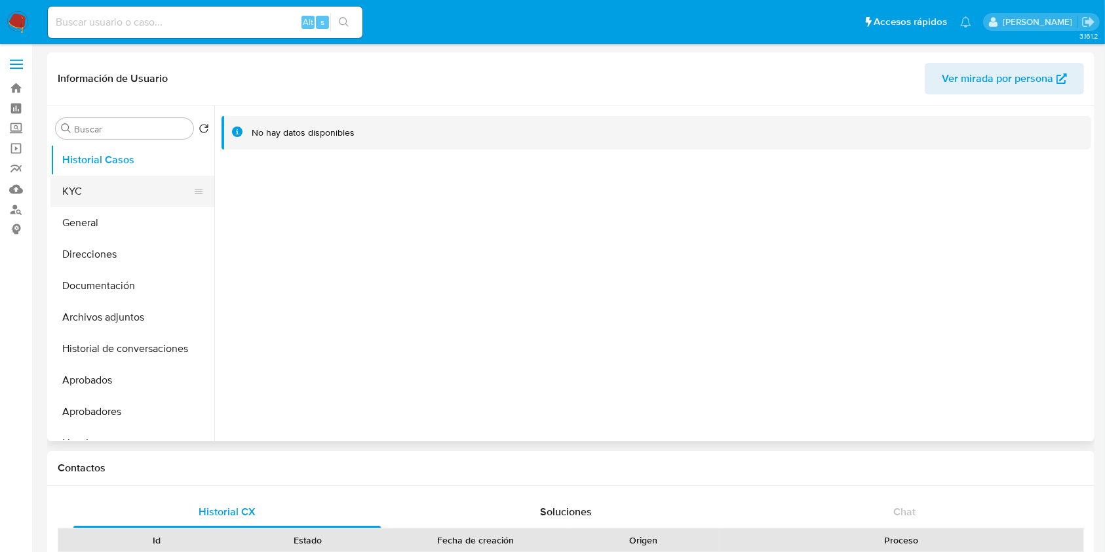
click at [83, 186] on button "KYC" at bounding box center [126, 191] width 153 height 31
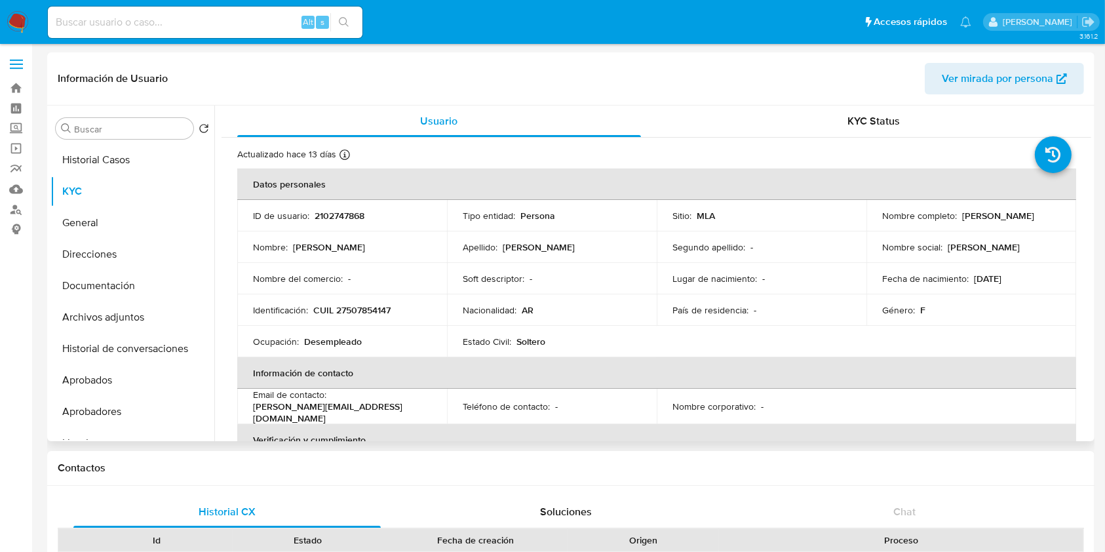
drag, startPoint x: 960, startPoint y: 213, endPoint x: 1036, endPoint y: 215, distance: 76.7
click at [1036, 215] on div "Nombre completo : [PERSON_NAME]" at bounding box center [971, 216] width 178 height 12
drag, startPoint x: 0, startPoint y: 392, endPoint x: 284, endPoint y: 366, distance: 285.1
click at [379, 311] on p "CUIL 27507854147" at bounding box center [351, 310] width 77 height 12
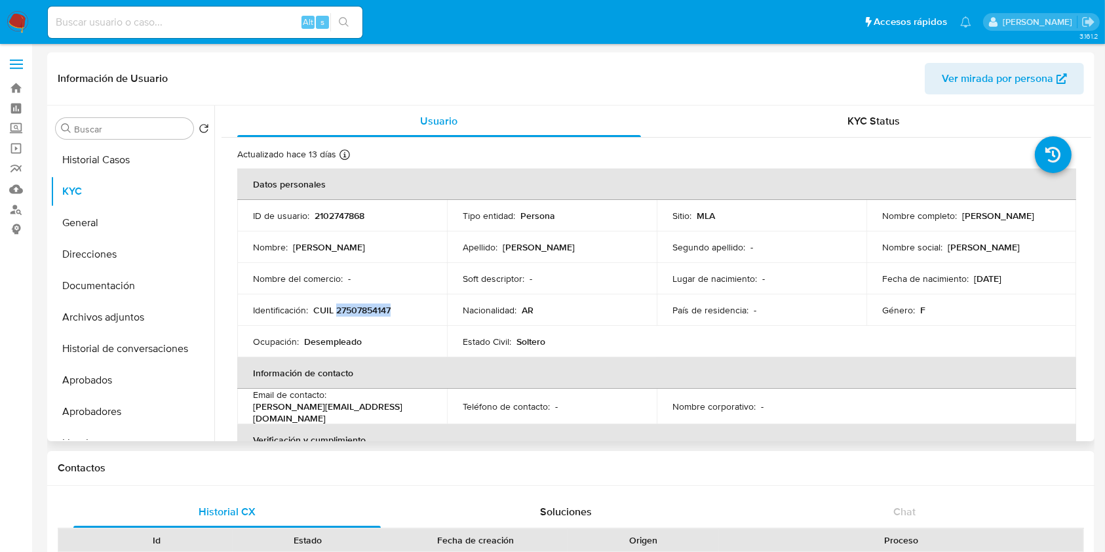
click at [379, 311] on p "CUIL 27507854147" at bounding box center [351, 310] width 77 height 12
copy p "27507854147"
drag, startPoint x: 35, startPoint y: 387, endPoint x: 241, endPoint y: 435, distance: 210.7
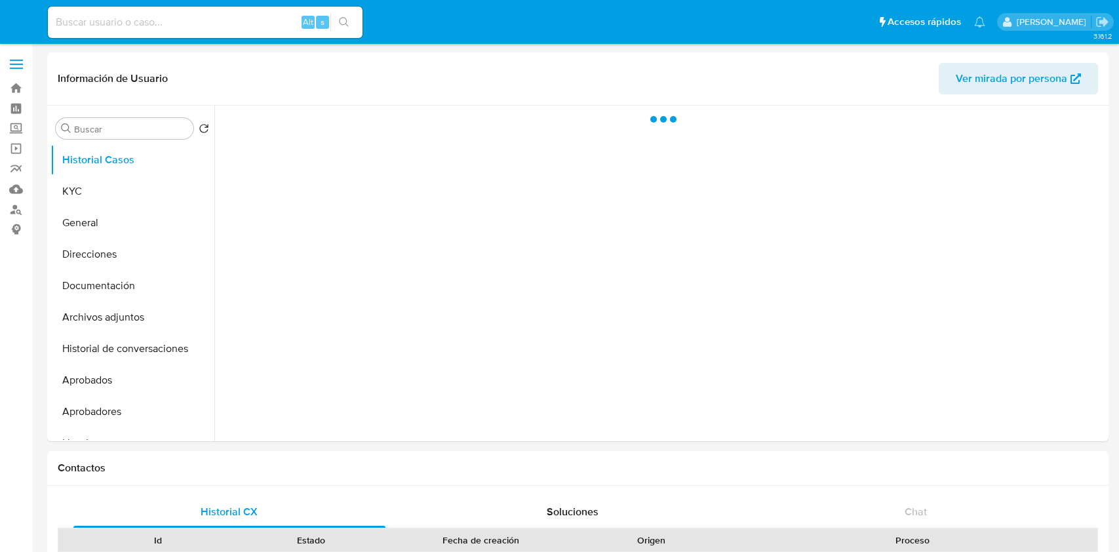
select select "10"
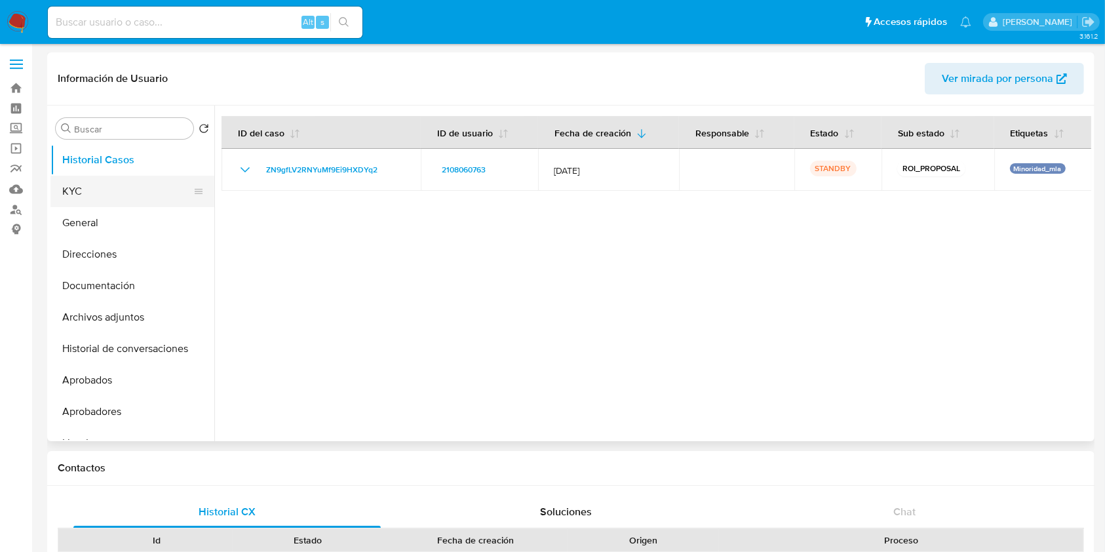
click at [119, 189] on button "KYC" at bounding box center [126, 191] width 153 height 31
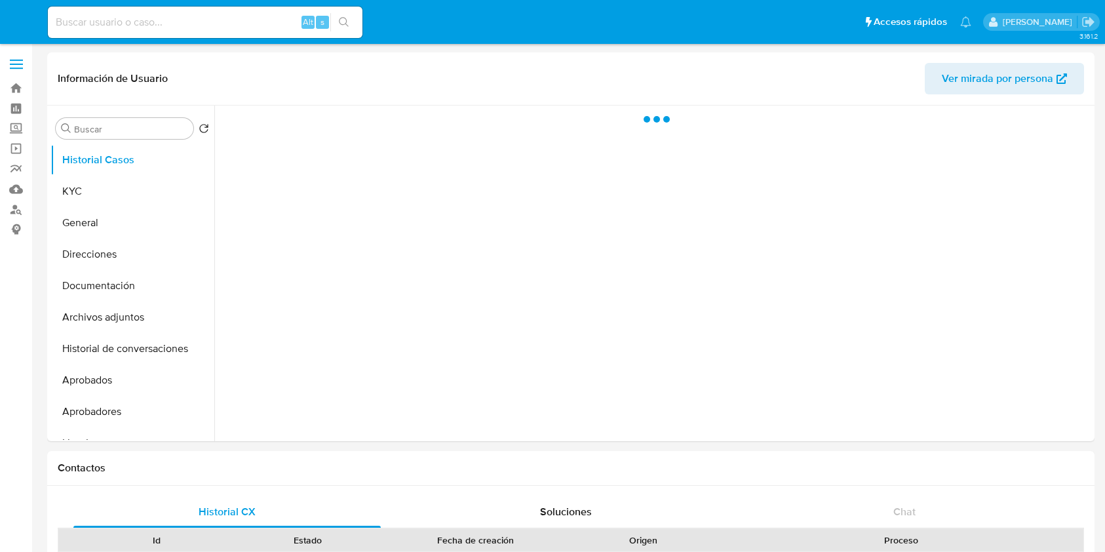
select select "10"
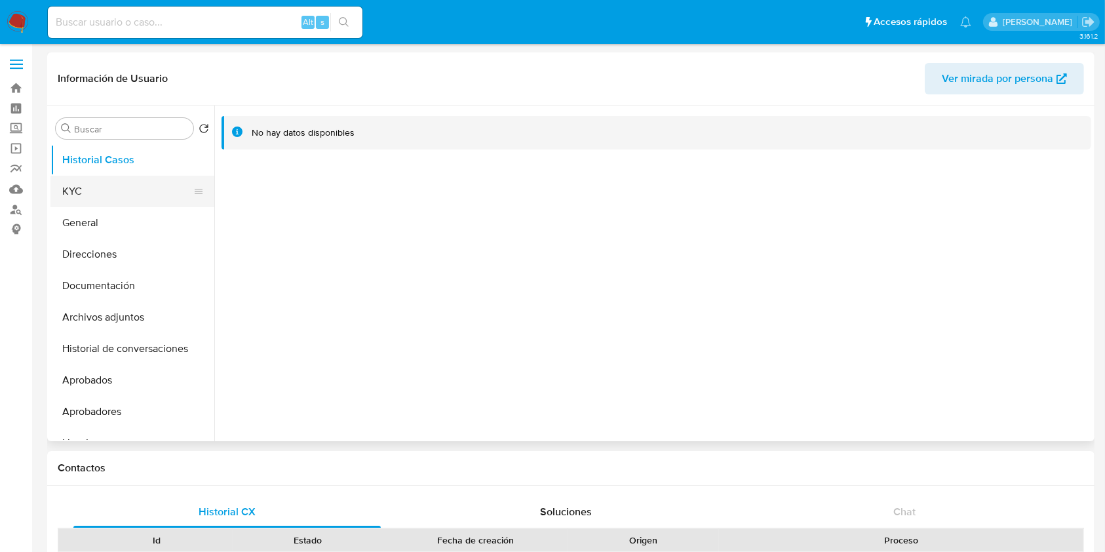
click at [85, 191] on button "KYC" at bounding box center [126, 191] width 153 height 31
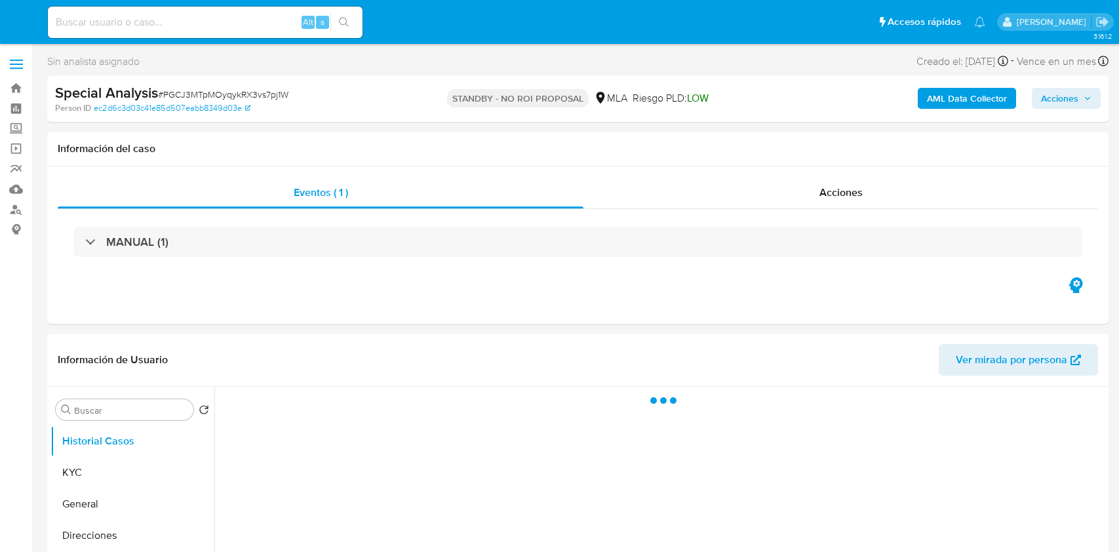
select select "10"
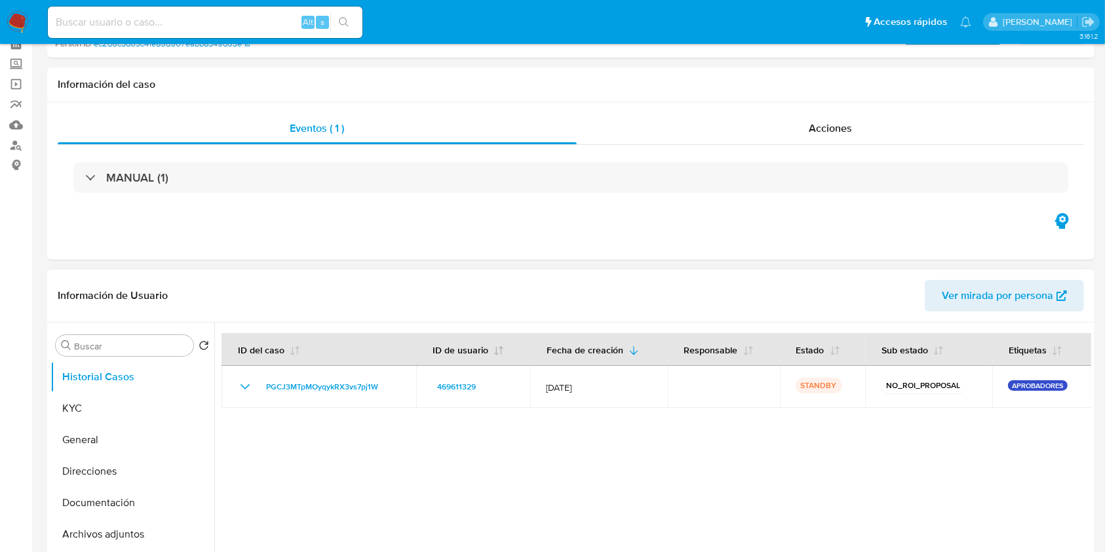
scroll to position [87, 0]
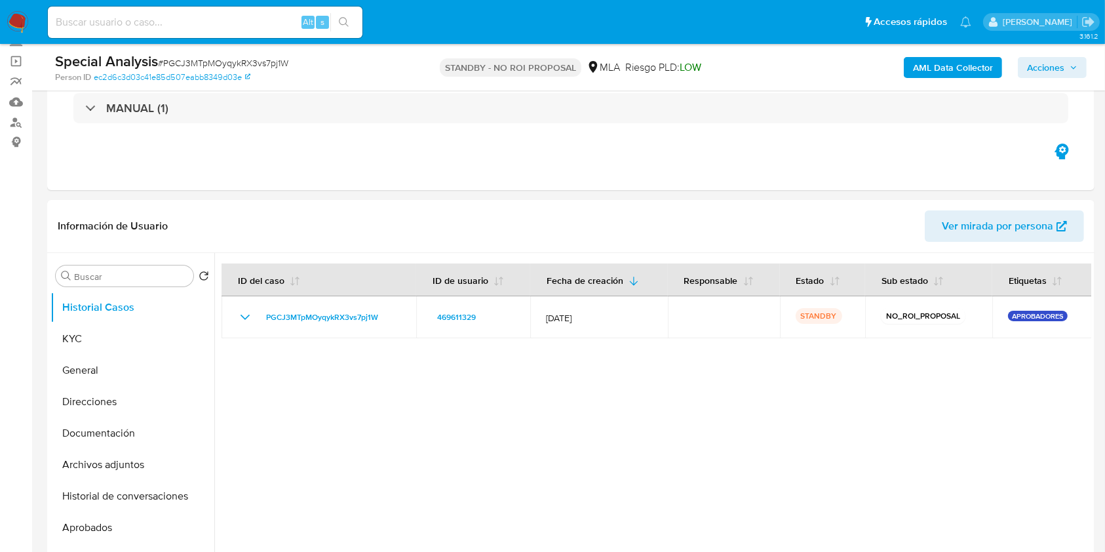
click at [210, 24] on input at bounding box center [205, 22] width 315 height 17
paste input "VK9GWJbStU0bIyPPAHD6ttWm"
type input "VK9GWJbStU0bIyPPAHD6ttWm"
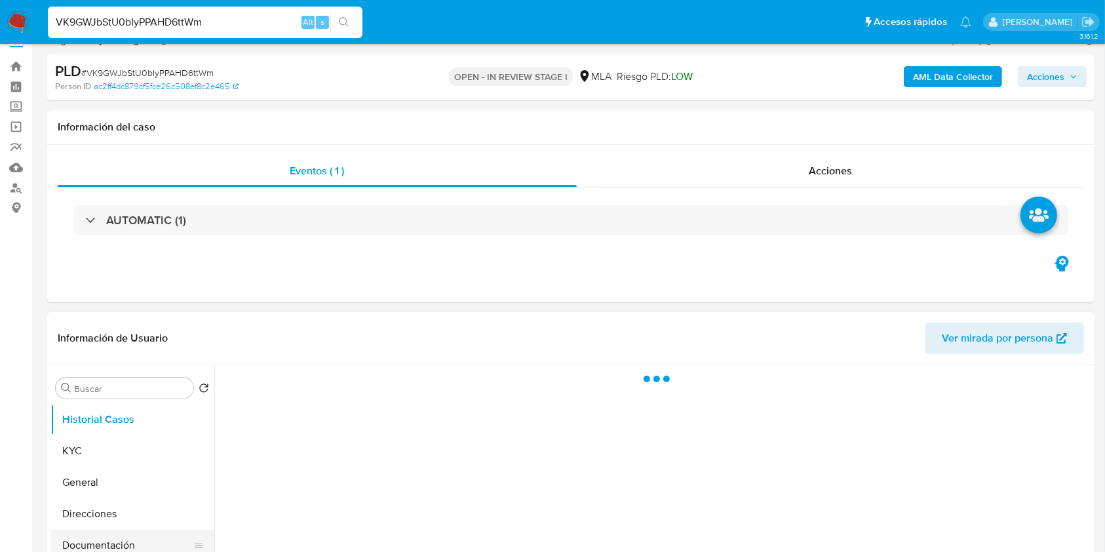
scroll to position [174, 0]
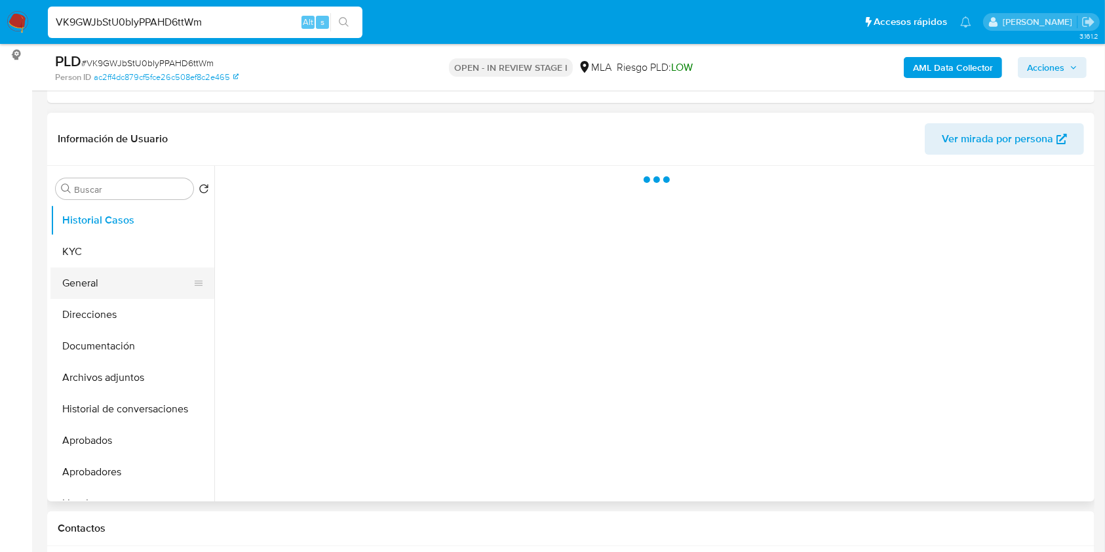
select select "10"
click at [99, 248] on button "KYC" at bounding box center [126, 251] width 153 height 31
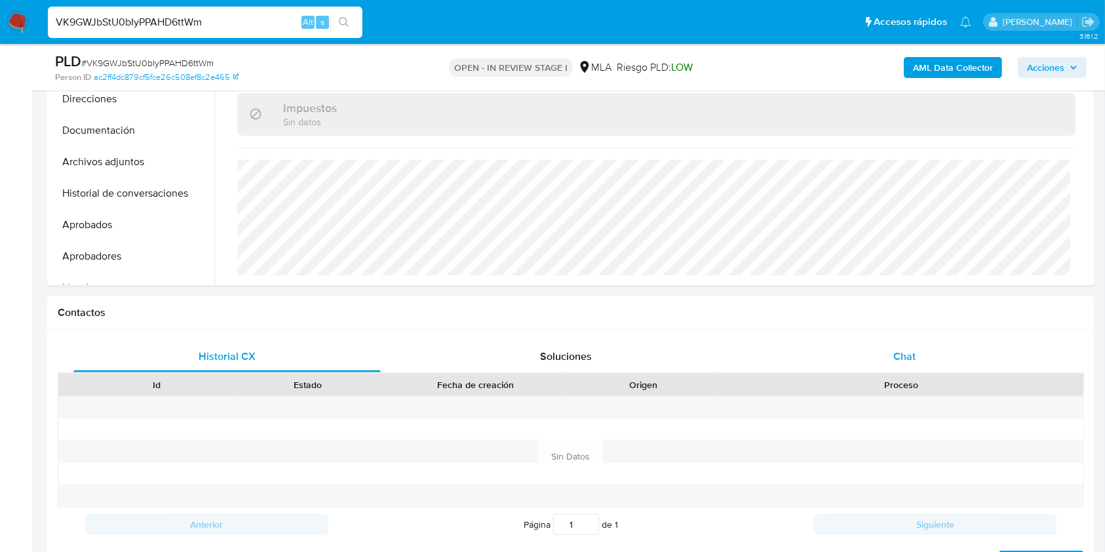
scroll to position [437, 0]
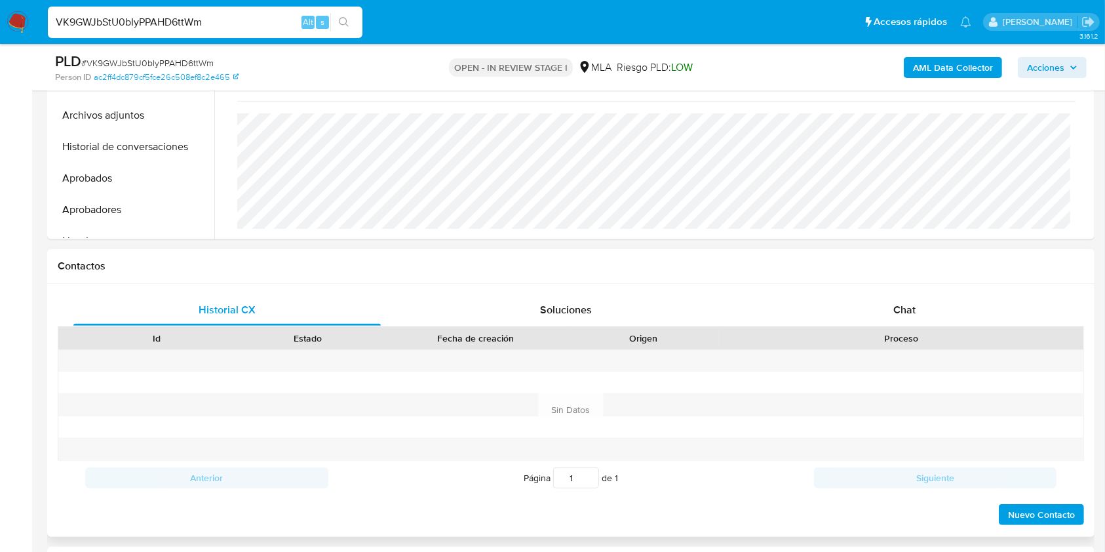
click at [859, 339] on div "Proceso" at bounding box center [901, 338] width 346 height 13
click at [878, 323] on div "Chat" at bounding box center [904, 309] width 307 height 31
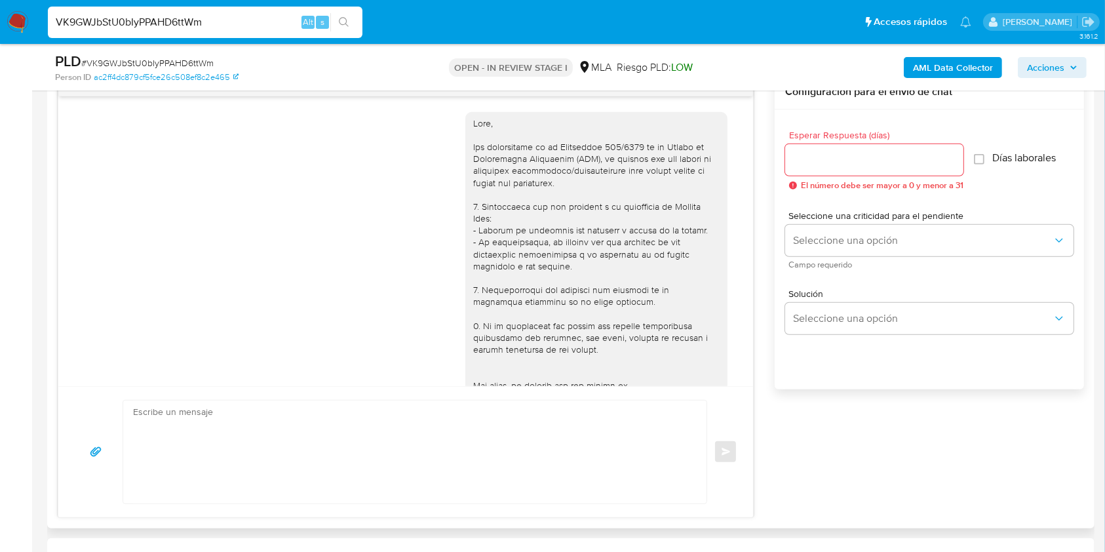
scroll to position [1244, 0]
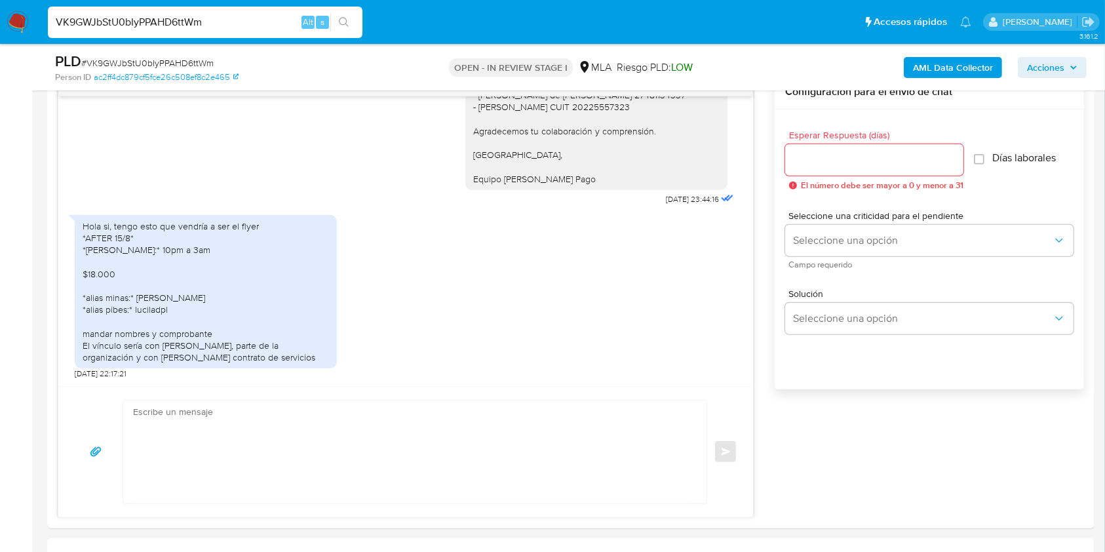
click at [153, 25] on input "VK9GWJbStU0bIyPPAHD6ttWm" at bounding box center [205, 22] width 315 height 17
paste input "KcEUSnJ7howKp18flRVql1uM"
type input "KcEUSnJ7howKp18flRVql1uM"
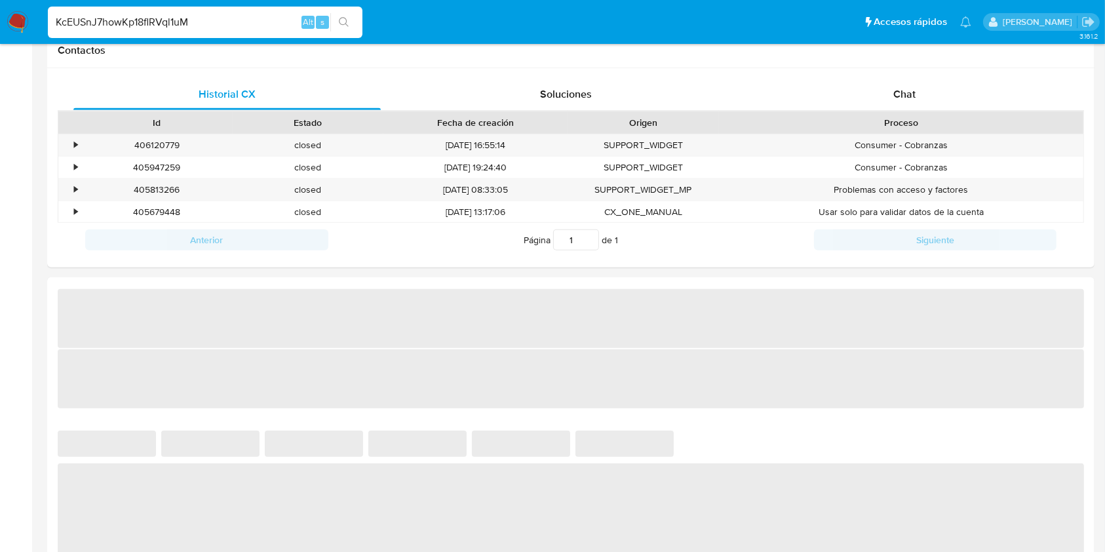
select select "10"
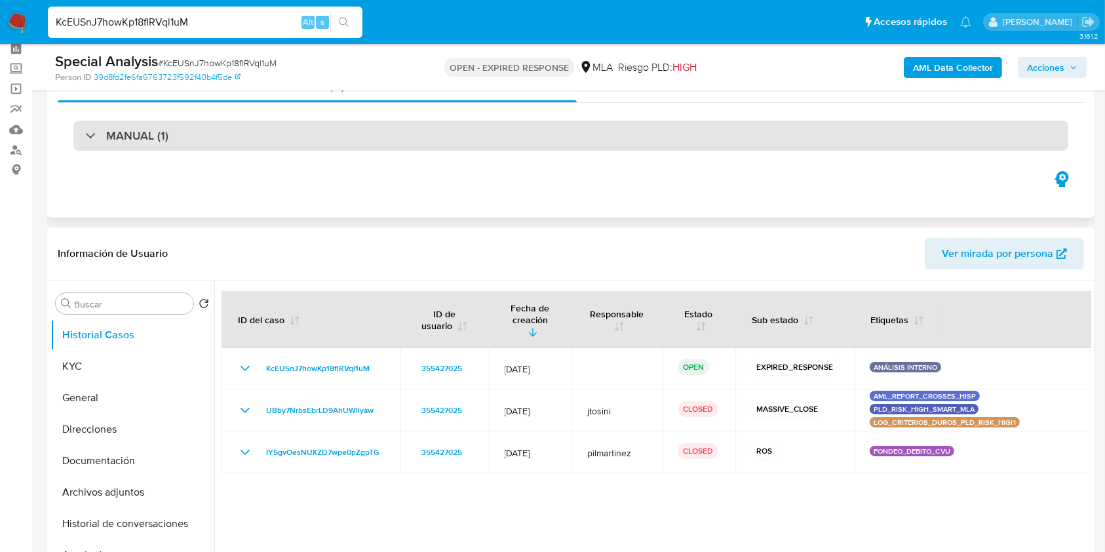
scroll to position [87, 0]
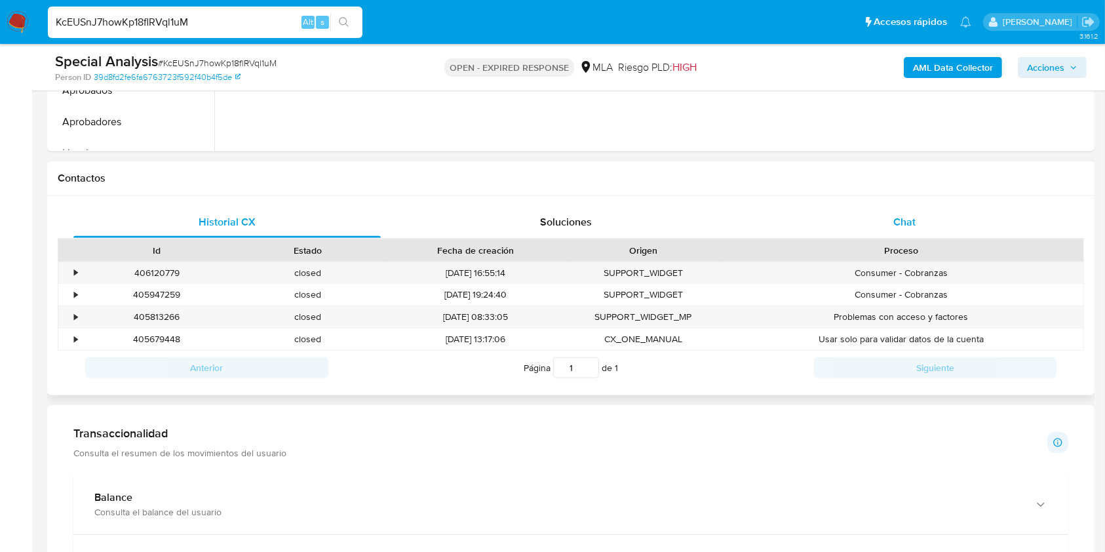
click at [911, 233] on div "Chat" at bounding box center [904, 221] width 307 height 31
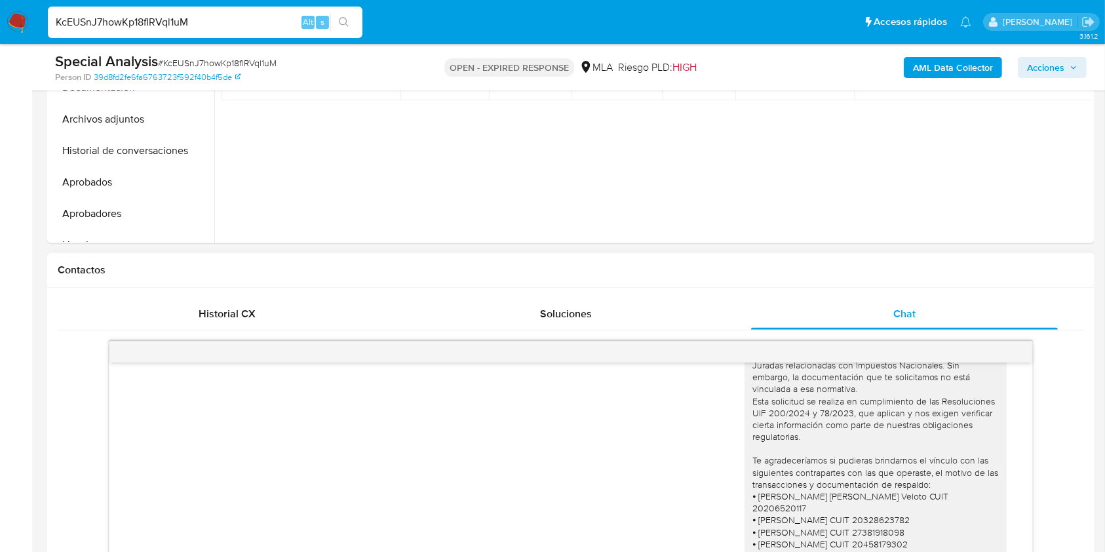
scroll to position [612, 0]
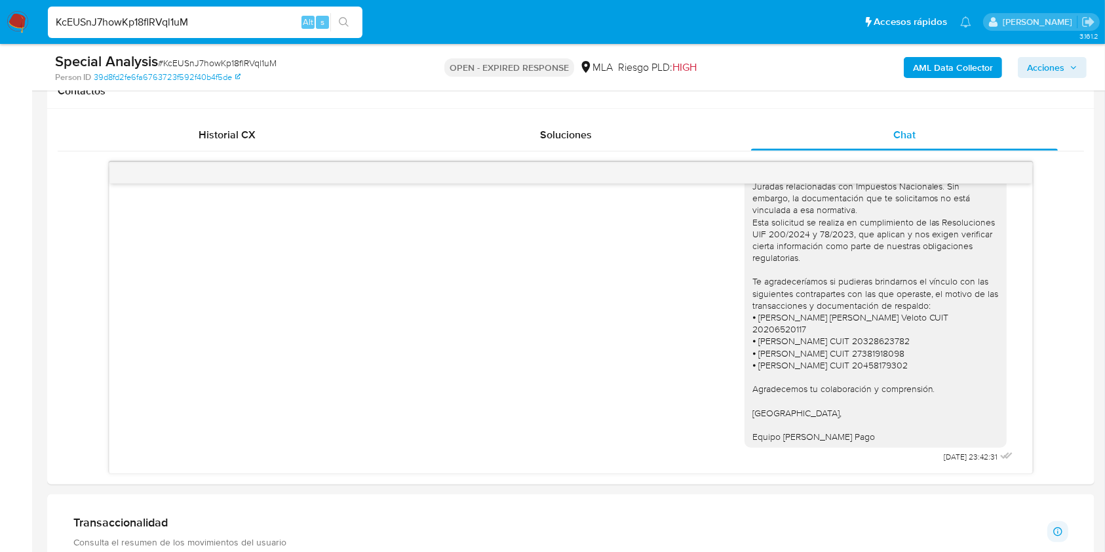
click at [193, 64] on span "# KcEUSnJ7howKp18flRVql1uM" at bounding box center [217, 62] width 119 height 13
copy span "KcEUSnJ7howKp18flRVql1uM"
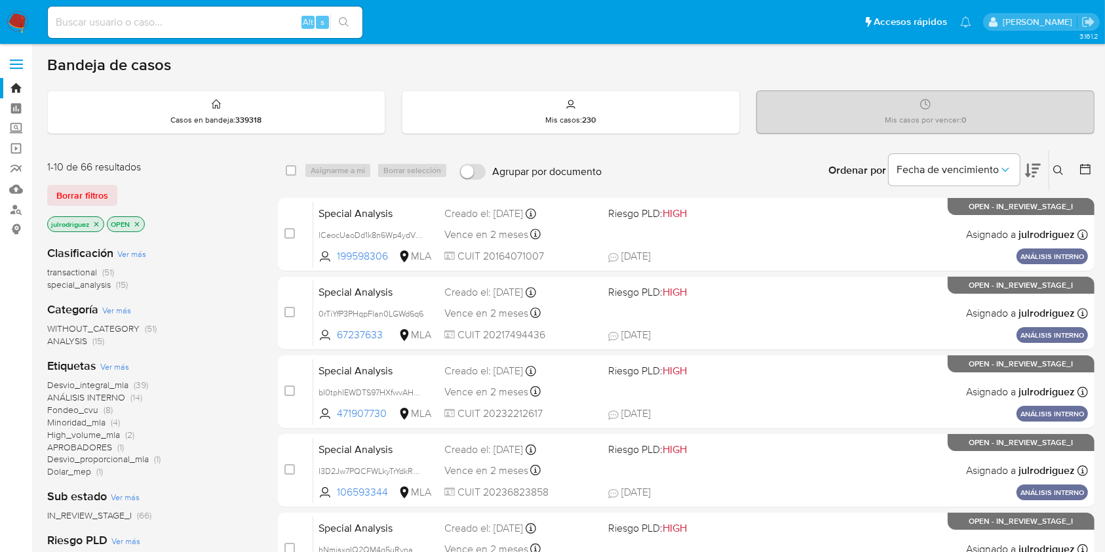
click at [1057, 167] on icon at bounding box center [1058, 170] width 10 height 10
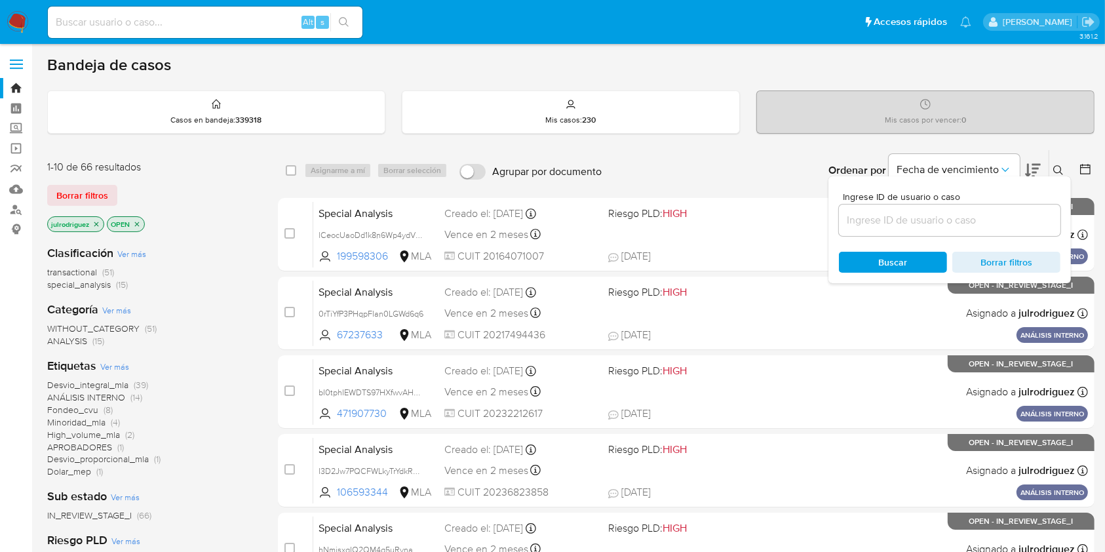
click at [968, 212] on input at bounding box center [950, 220] width 222 height 17
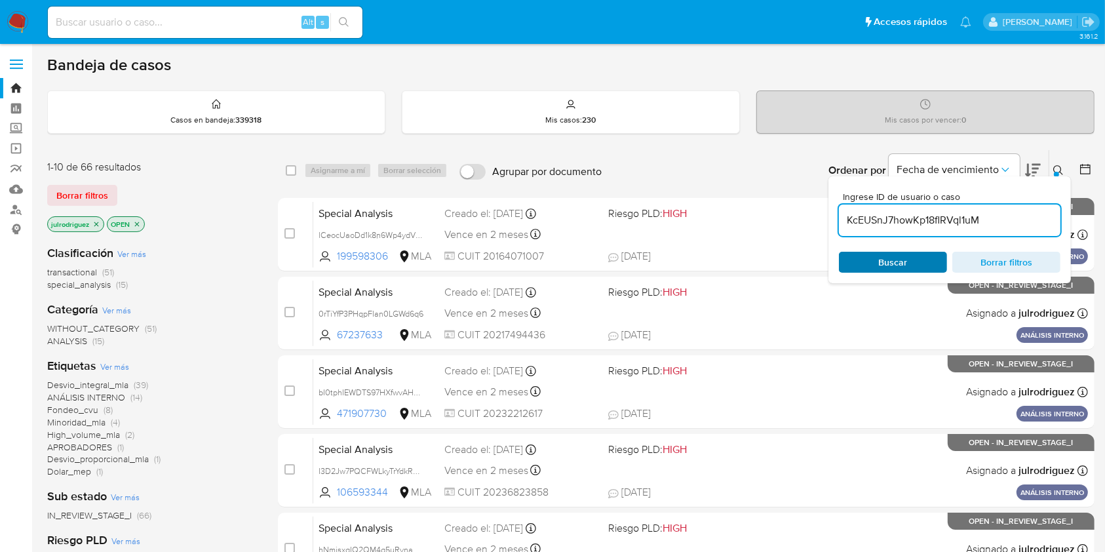
type input "KcEUSnJ7howKp18flRVql1uM"
click at [882, 255] on span "Buscar" at bounding box center [893, 262] width 29 height 21
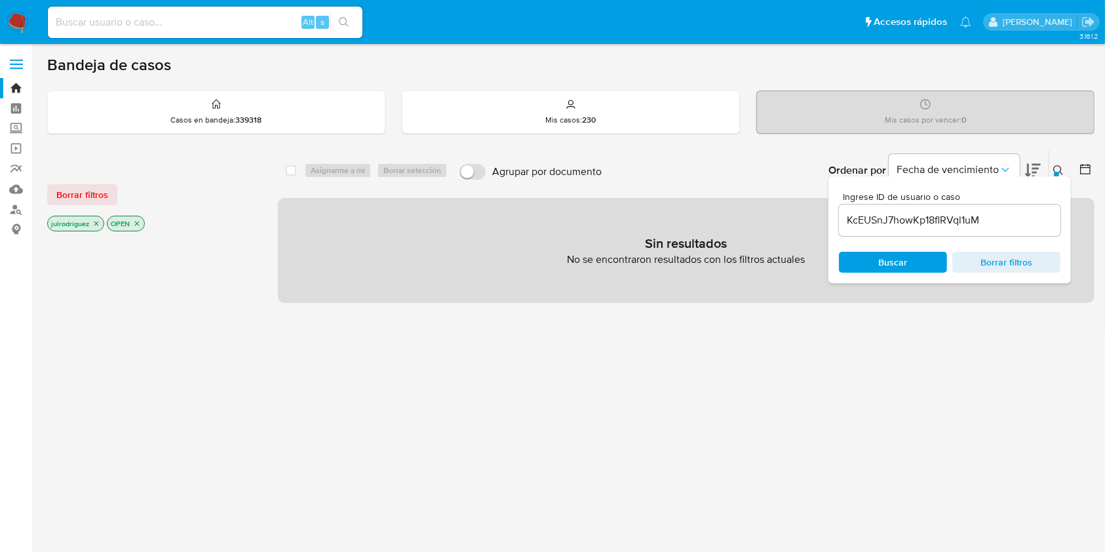
drag, startPoint x: 137, startPoint y: 222, endPoint x: 111, endPoint y: 227, distance: 26.9
click at [137, 222] on icon "close-filter" at bounding box center [137, 224] width 8 height 8
click at [100, 224] on icon "close-filter" at bounding box center [96, 224] width 8 height 8
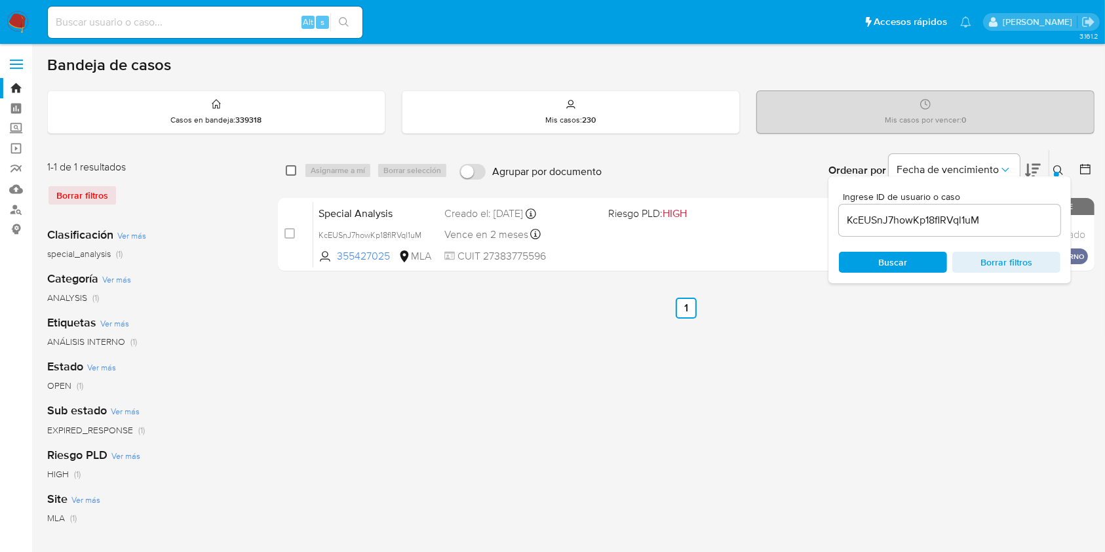
click at [290, 170] on input "checkbox" at bounding box center [291, 170] width 10 height 10
checkbox input "true"
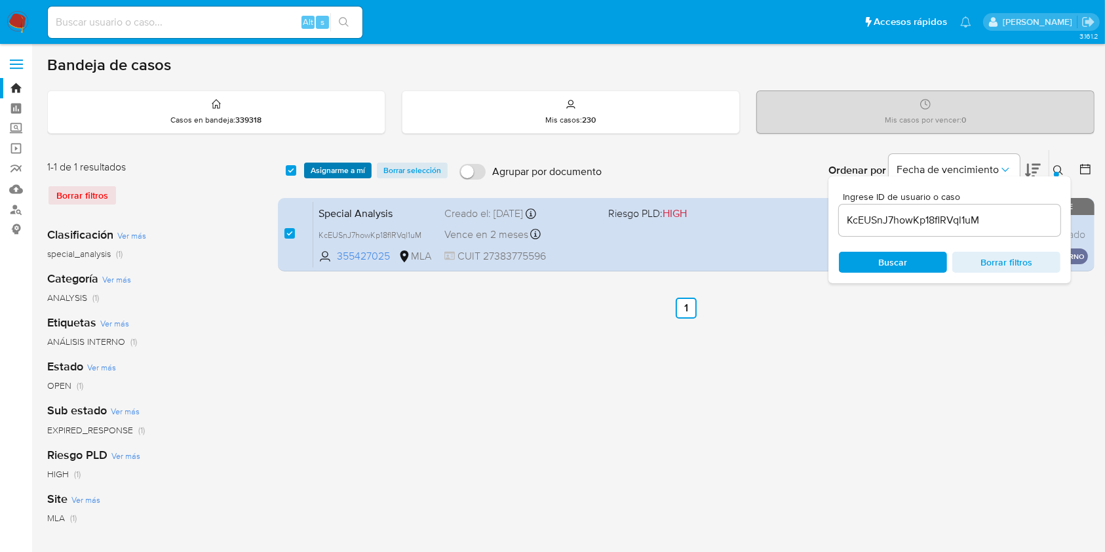
click at [335, 165] on span "Asignarme a mí" at bounding box center [338, 170] width 54 height 13
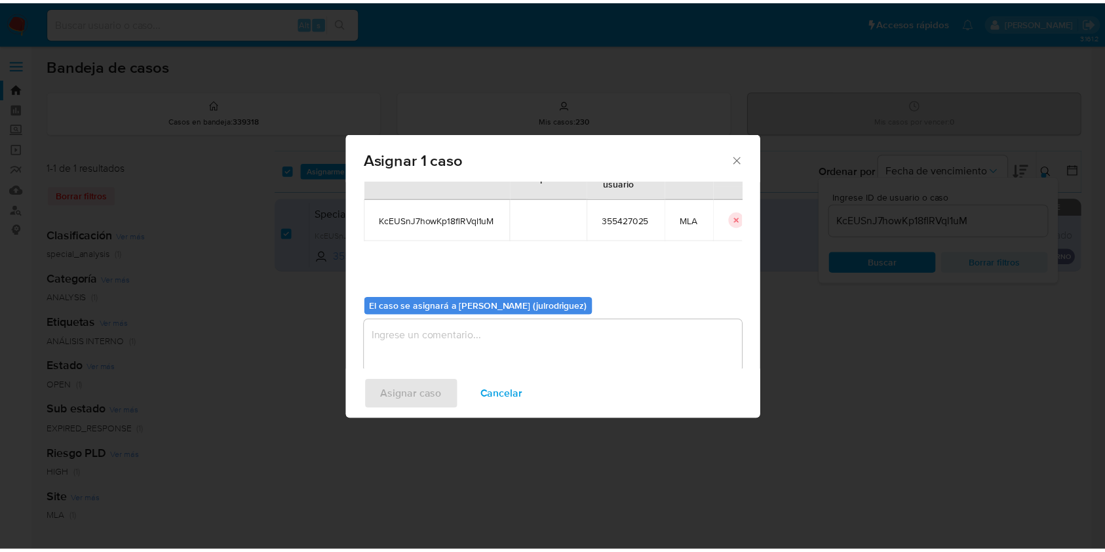
scroll to position [67, 0]
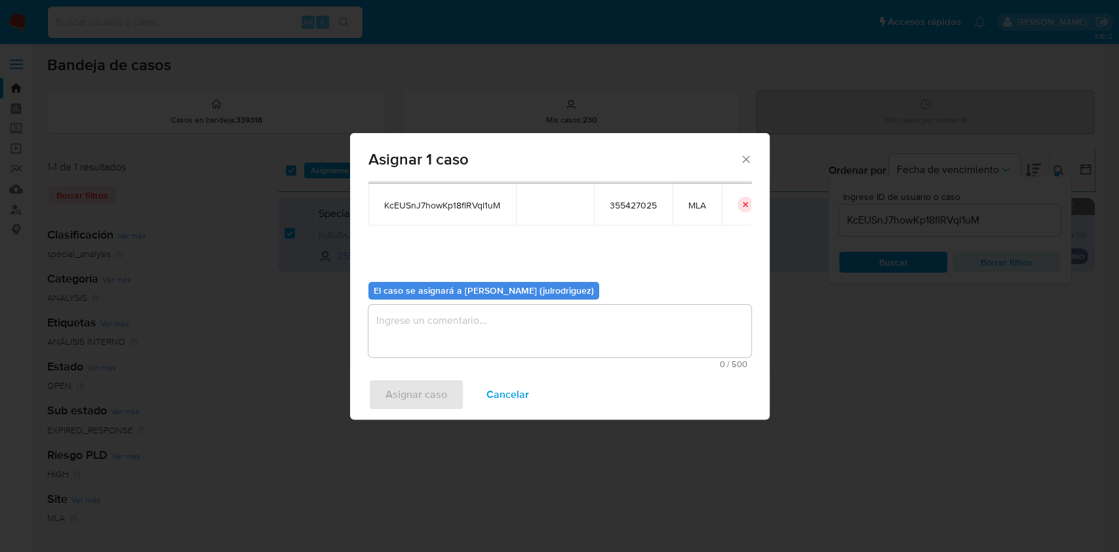
click at [581, 311] on textarea "assign-modal" at bounding box center [559, 331] width 383 height 52
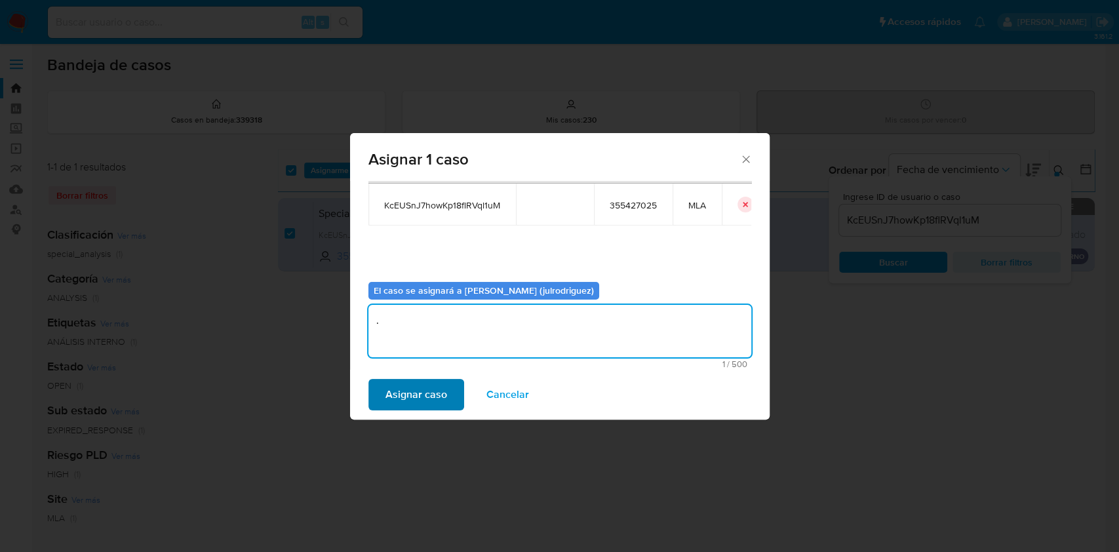
type textarea "."
click at [416, 390] on span "Asignar caso" at bounding box center [416, 394] width 62 height 29
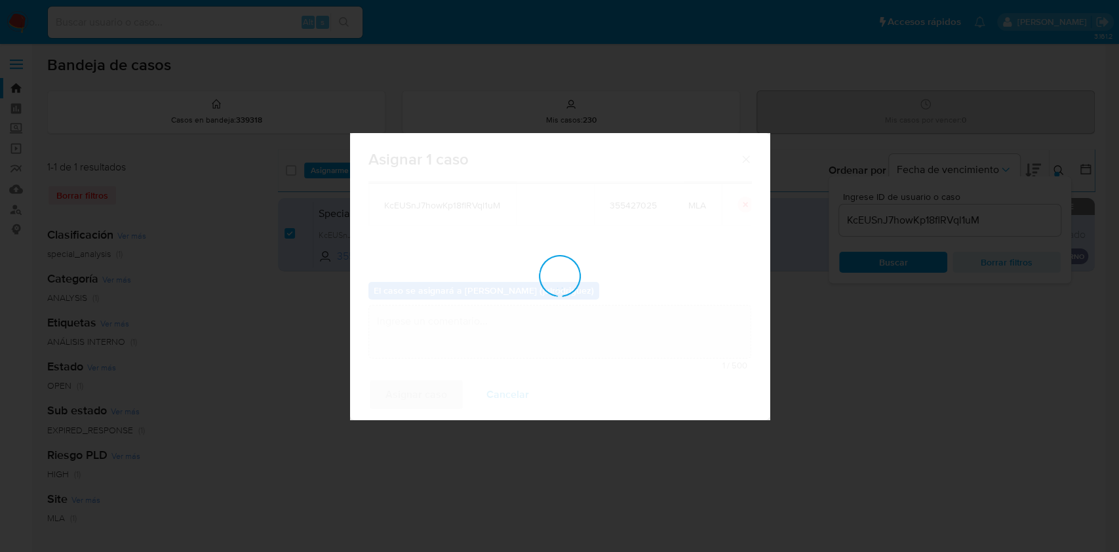
checkbox input "false"
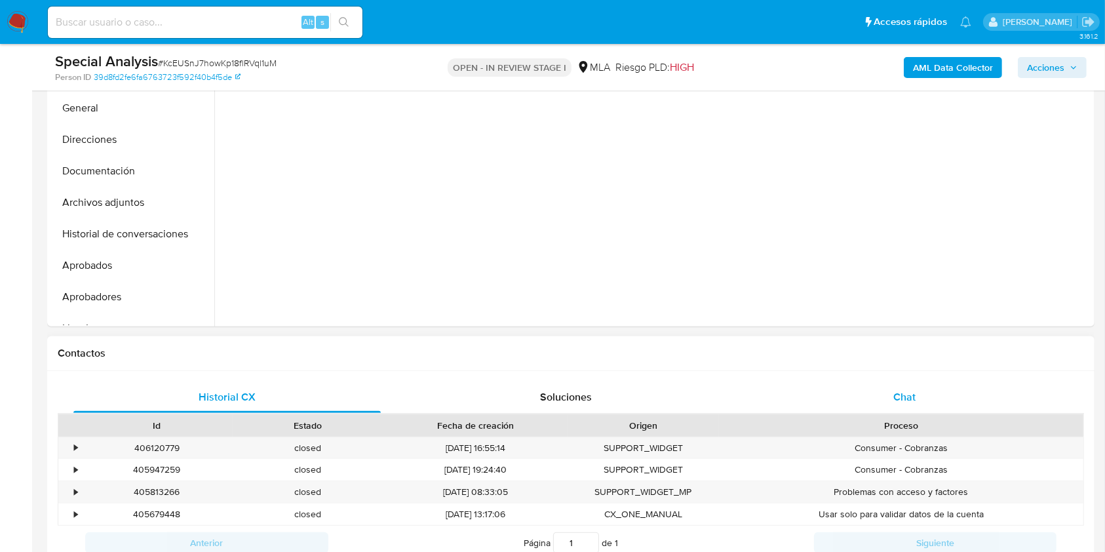
click at [908, 398] on span "Chat" at bounding box center [905, 396] width 22 height 15
select select "10"
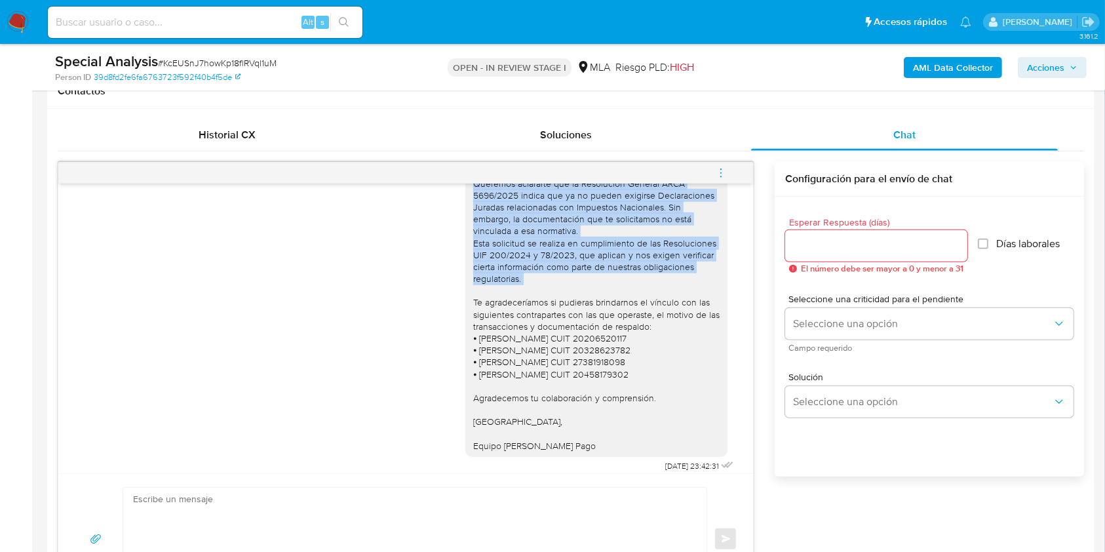
scroll to position [1077, 0]
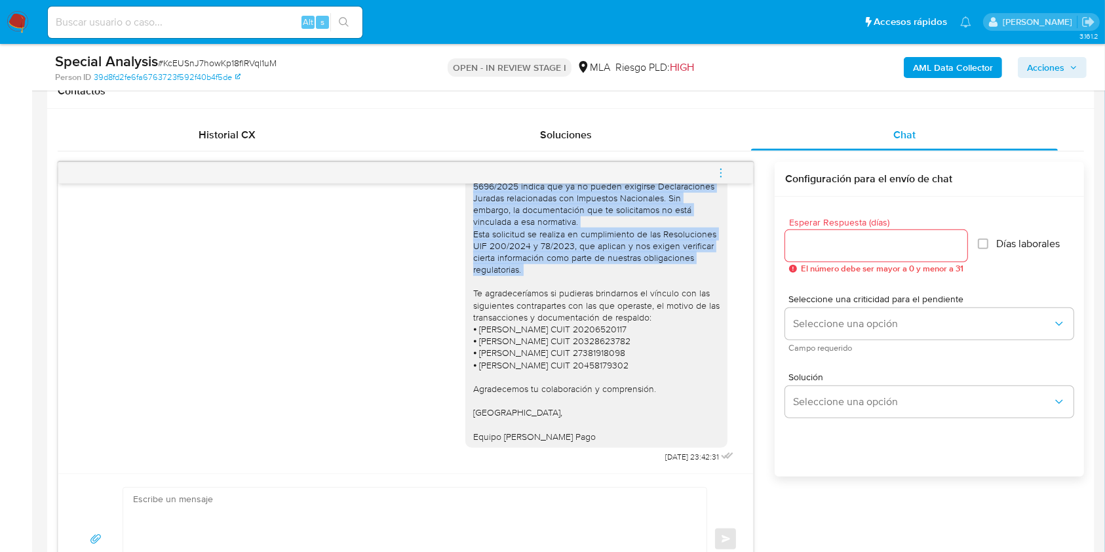
drag, startPoint x: 461, startPoint y: 324, endPoint x: 621, endPoint y: 450, distance: 204.0
click at [621, 450] on div "Buenas tardes, Queremos aclararte que la Resolución General ARCA 5696/2025 indi…" at bounding box center [600, 298] width 271 height 336
copy div "Buenas tardes, Queremos aclararte que la Resolución General ARCA 5696/2025 indi…"
click at [728, 128] on button "Soluciones" at bounding box center [566, 134] width 339 height 31
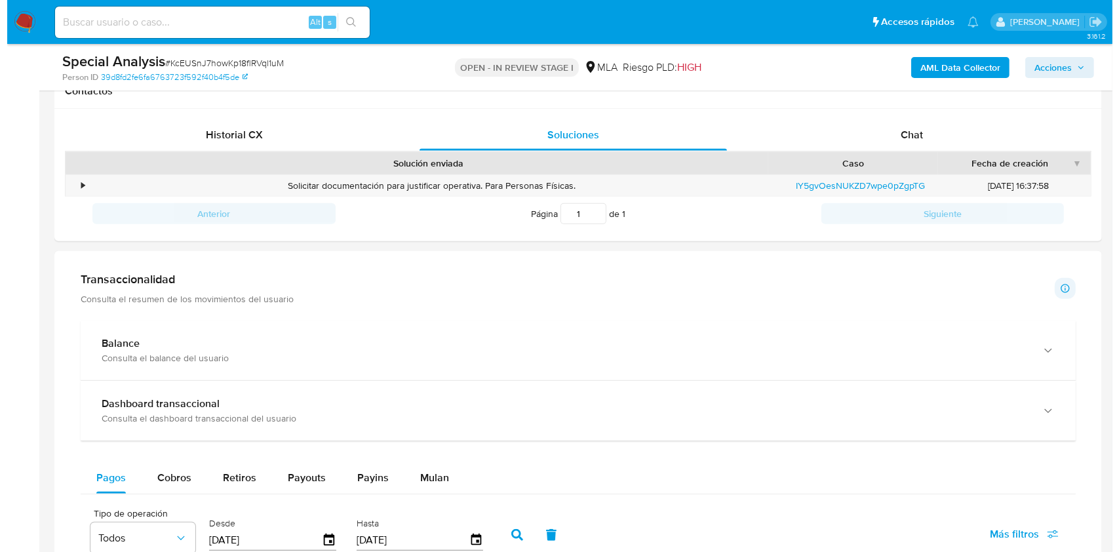
scroll to position [1723, 0]
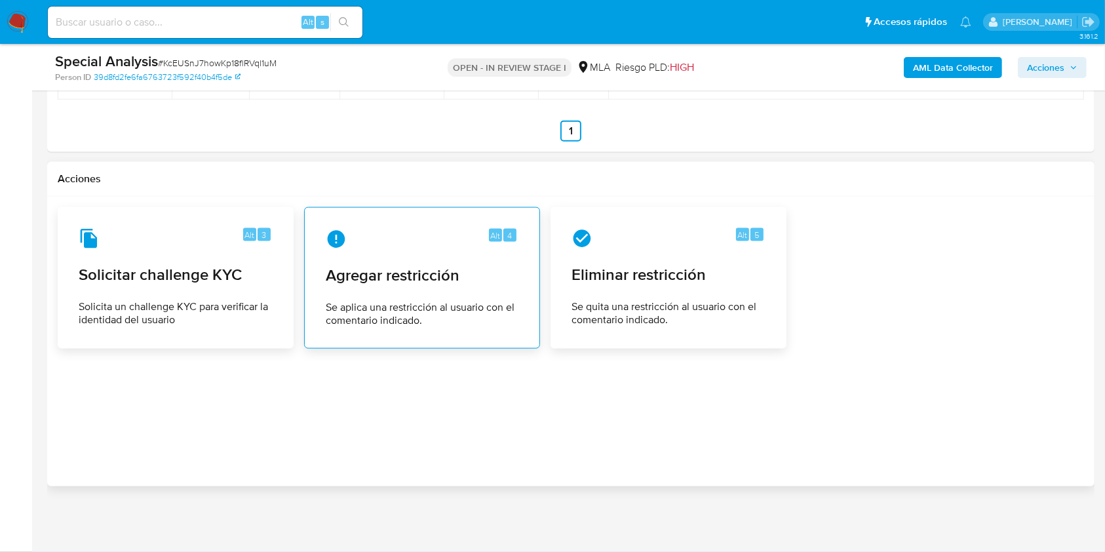
click at [452, 274] on span "Agregar restricción" at bounding box center [422, 275] width 193 height 20
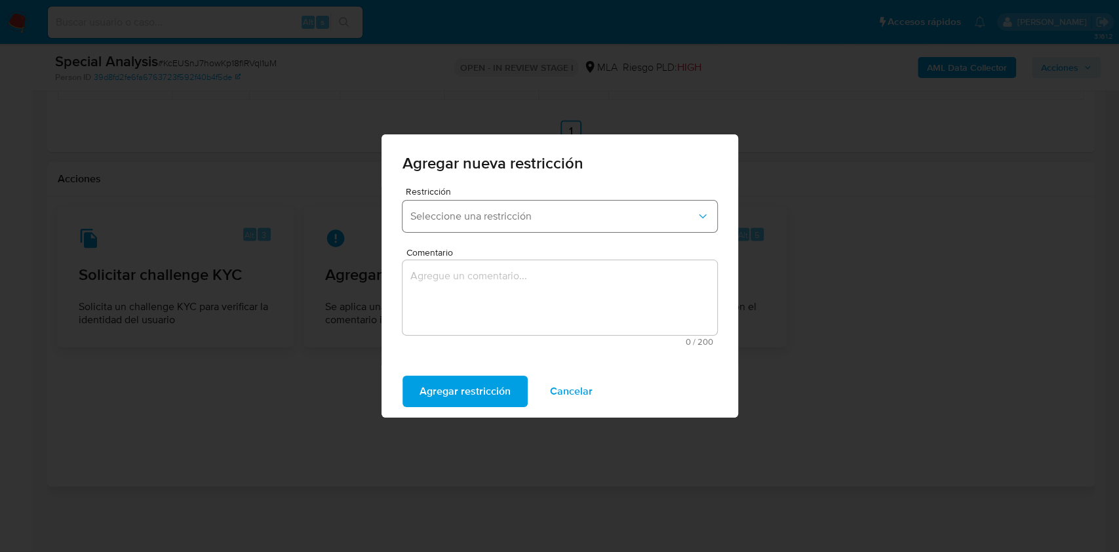
click at [506, 208] on button "Seleccione una restricción" at bounding box center [560, 216] width 315 height 31
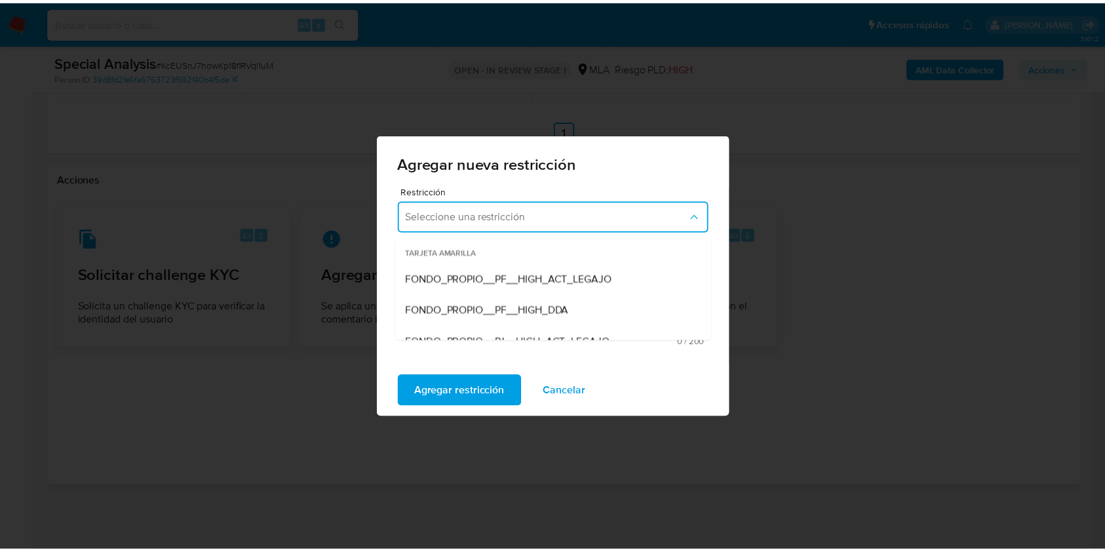
scroll to position [137, 0]
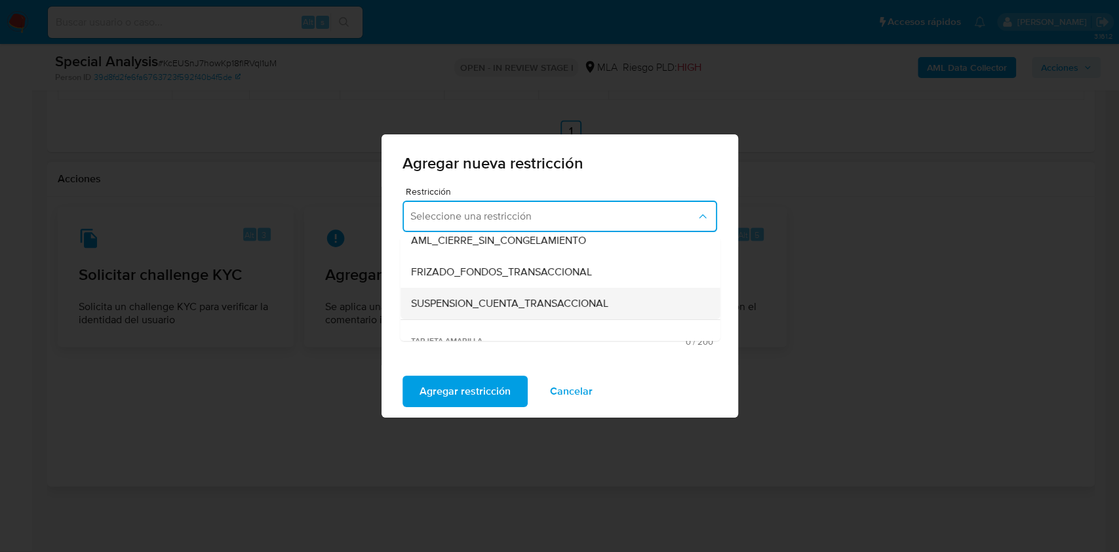
click at [517, 288] on div "SUSPENSION_CUENTA_TRANSACCIONAL" at bounding box center [555, 303] width 291 height 31
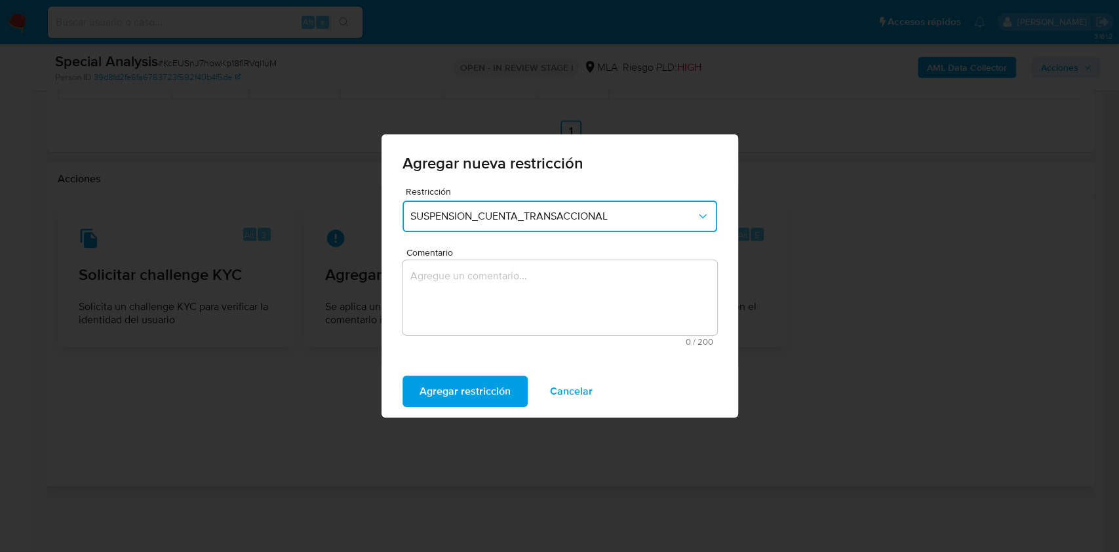
click at [532, 286] on textarea "Comentario" at bounding box center [560, 297] width 315 height 75
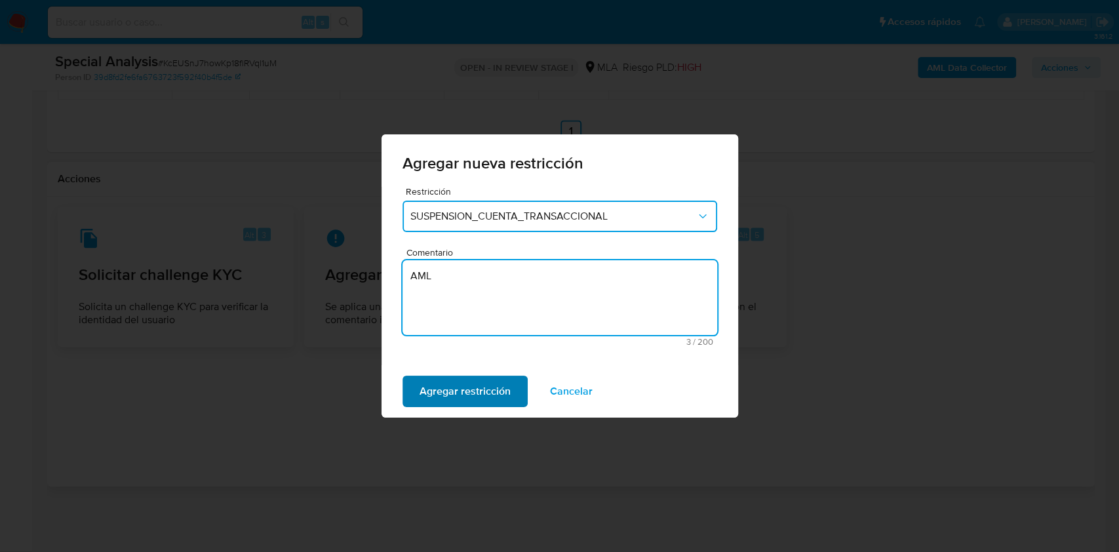
type textarea "AML"
click at [467, 391] on span "Agregar restricción" at bounding box center [465, 391] width 91 height 29
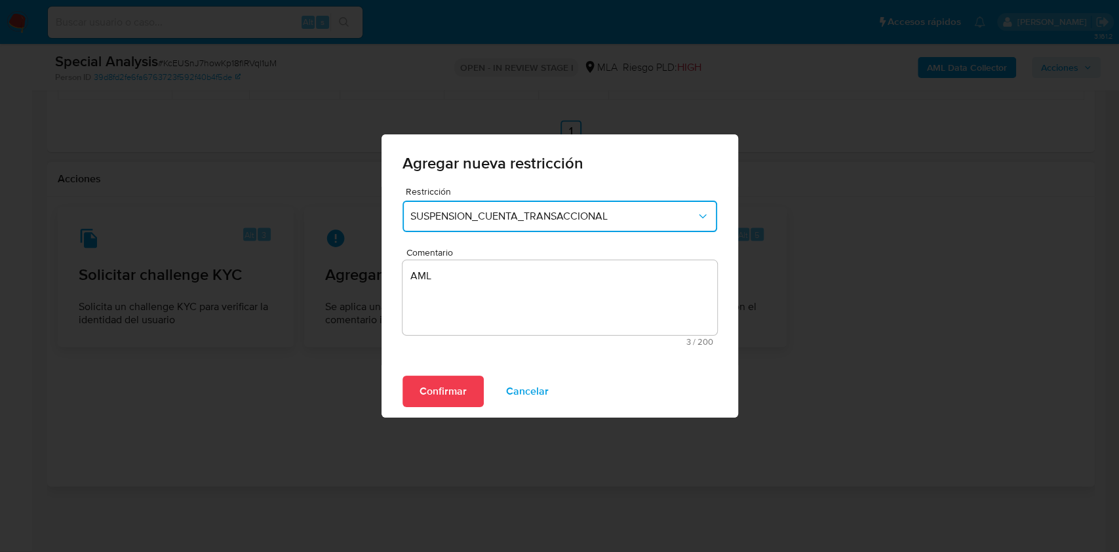
click at [441, 380] on span "Confirmar" at bounding box center [443, 391] width 47 height 29
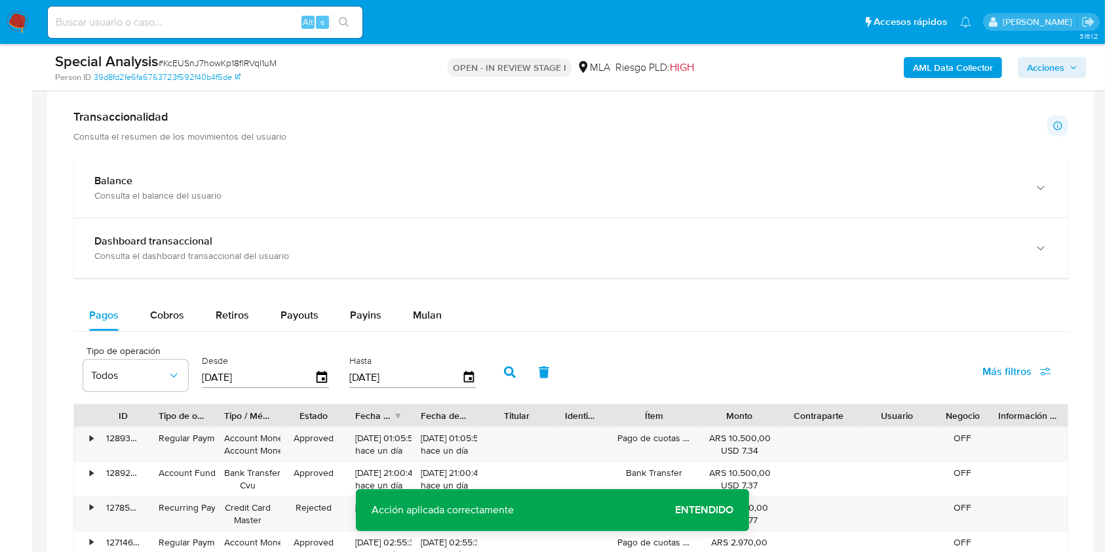
scroll to position [499, 0]
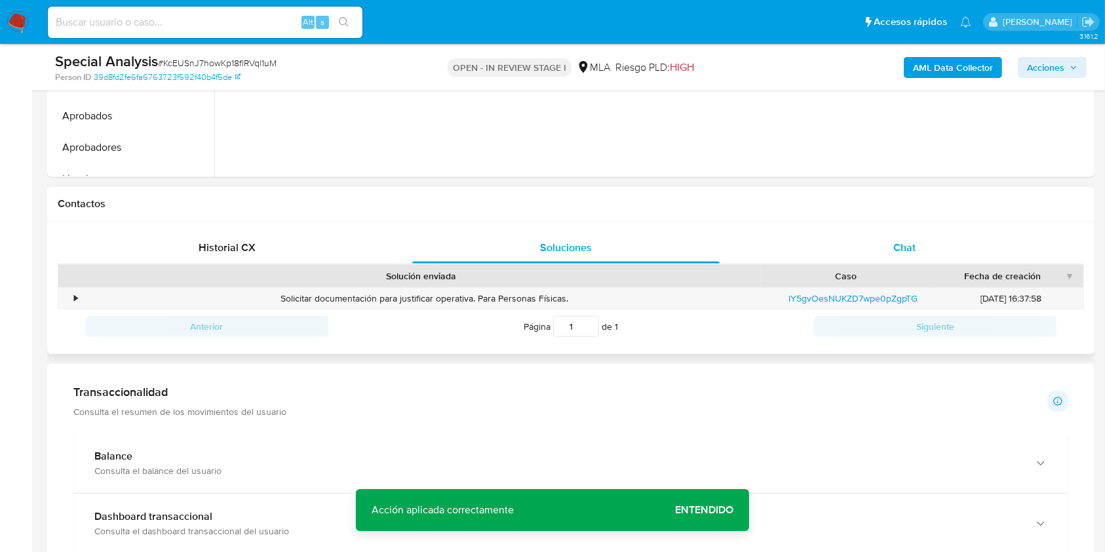
click at [926, 246] on div "Chat" at bounding box center [904, 247] width 307 height 31
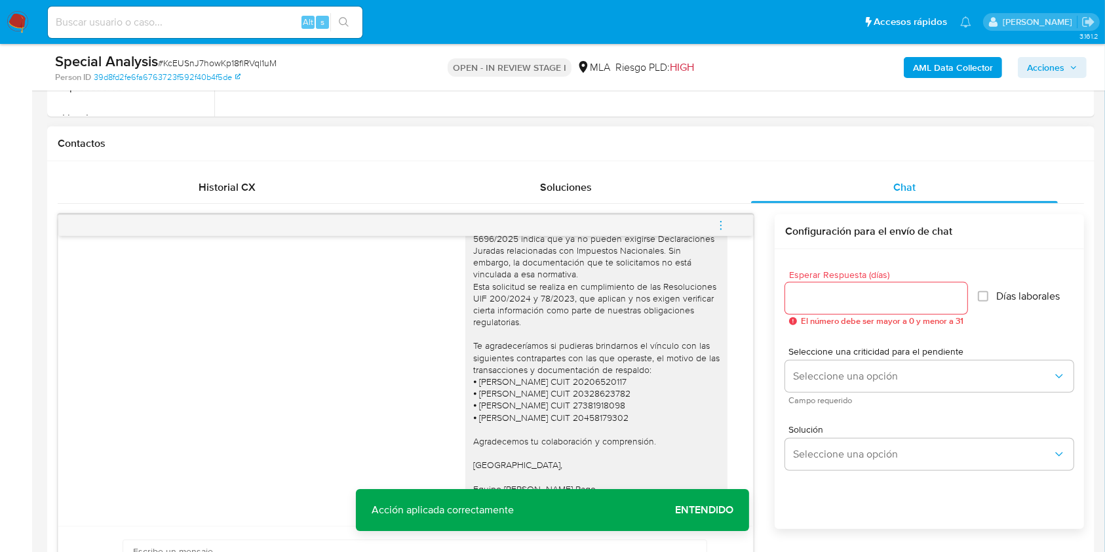
scroll to position [587, 0]
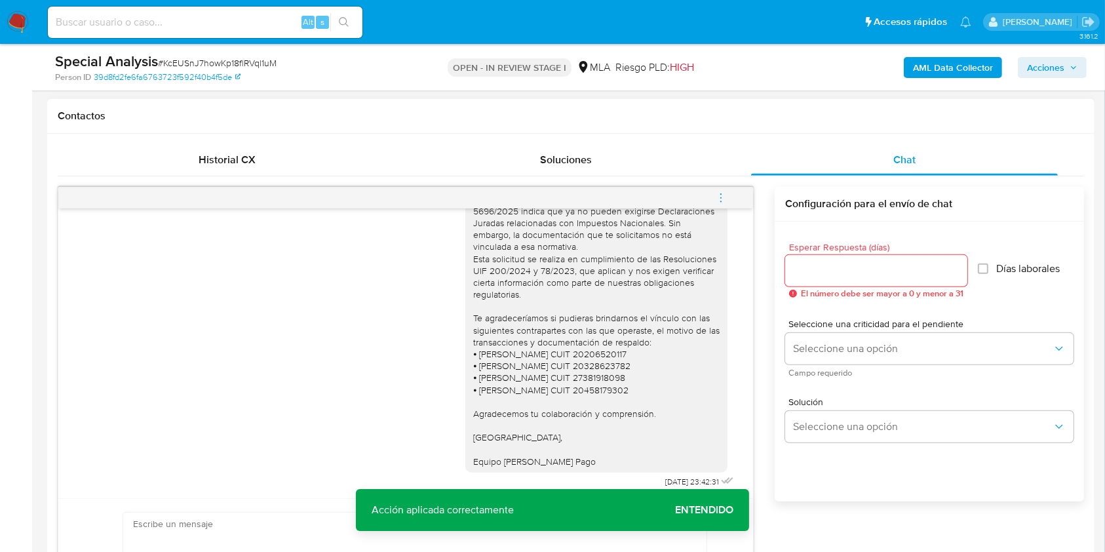
click at [823, 275] on input "Esperar Respuesta (días)" at bounding box center [876, 270] width 182 height 17
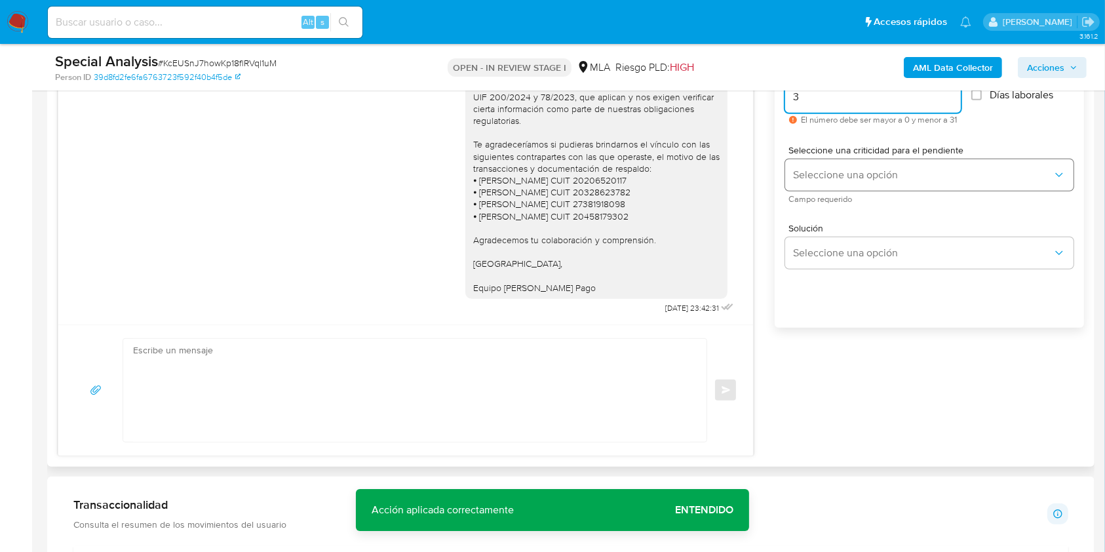
scroll to position [761, 0]
type input "3"
click at [831, 176] on span "Seleccione una opción" at bounding box center [923, 174] width 260 height 13
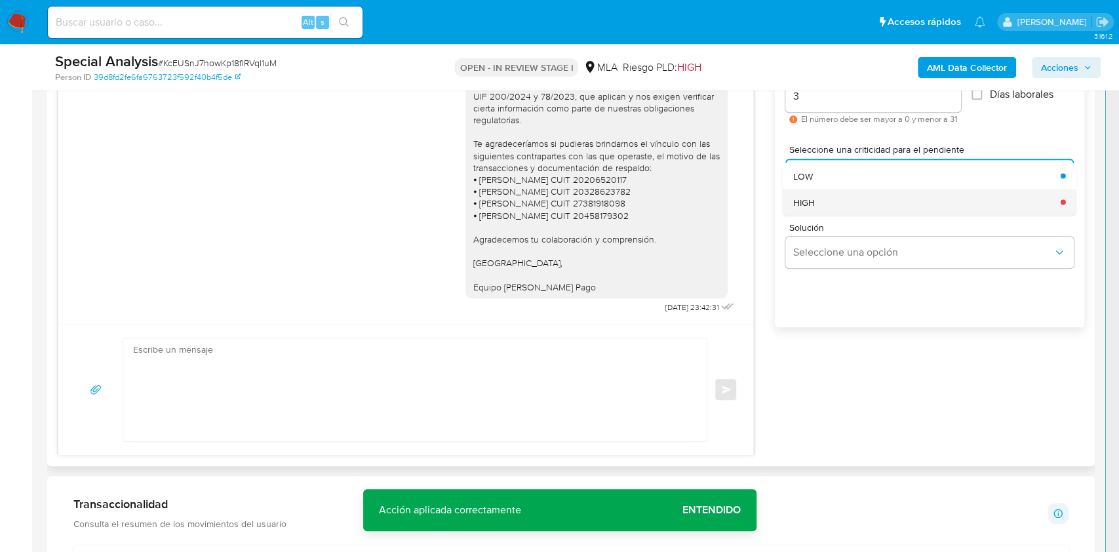
click at [827, 205] on div "HIGH" at bounding box center [923, 202] width 260 height 26
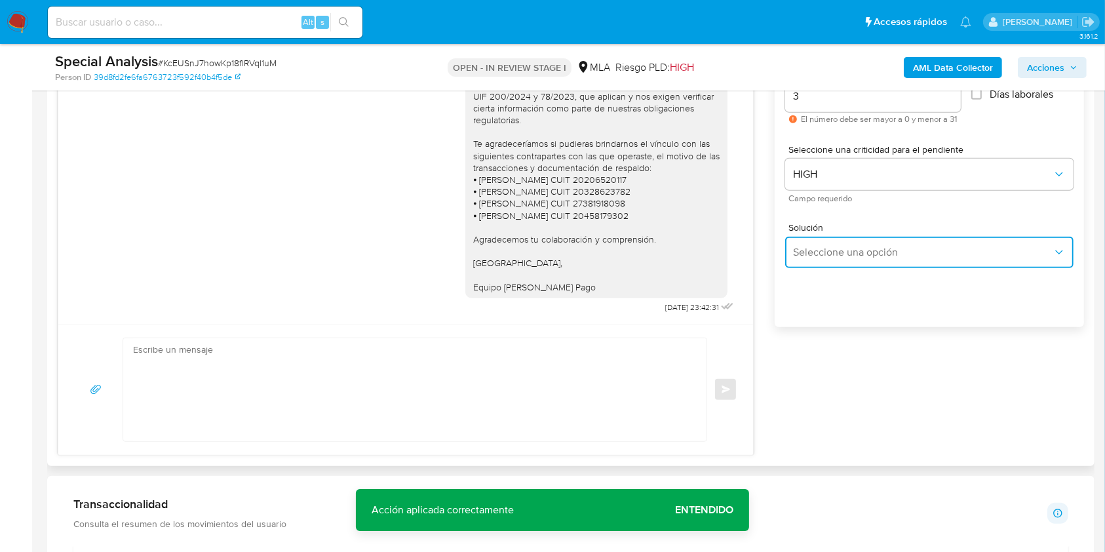
click at [836, 244] on button "Seleccione una opción" at bounding box center [929, 252] width 288 height 31
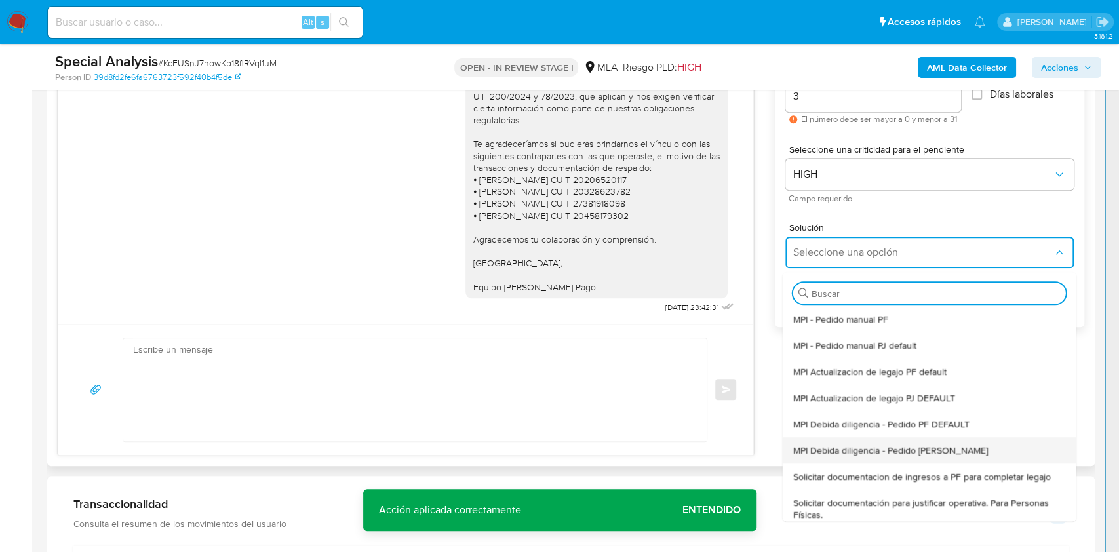
click at [901, 461] on div "MPI Debida diligencia - Pedido PJ DAFAULT" at bounding box center [925, 450] width 265 height 26
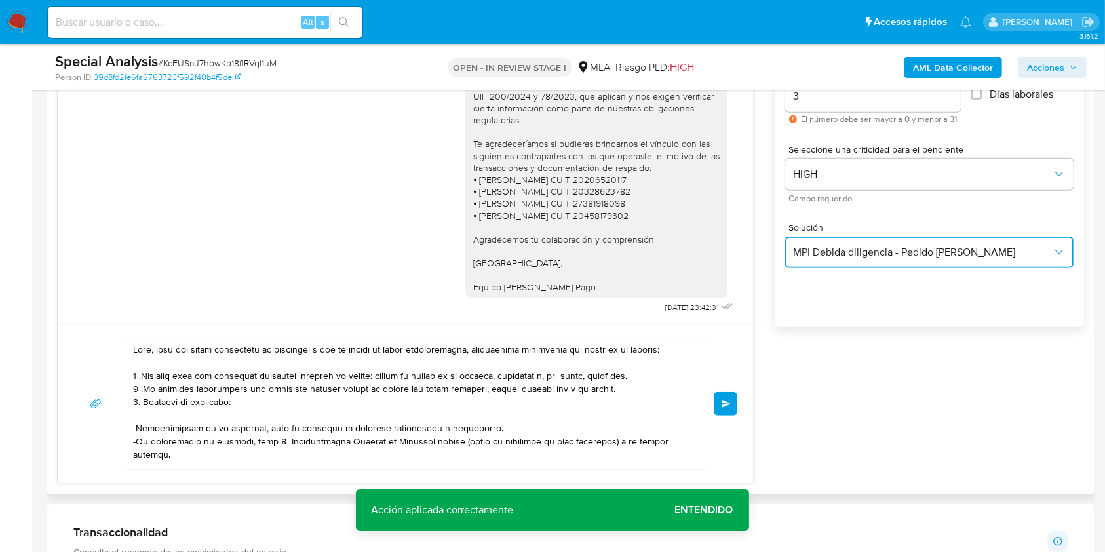
click at [892, 258] on span "MPI Debida diligencia - Pedido PJ DAFAULT" at bounding box center [923, 252] width 260 height 13
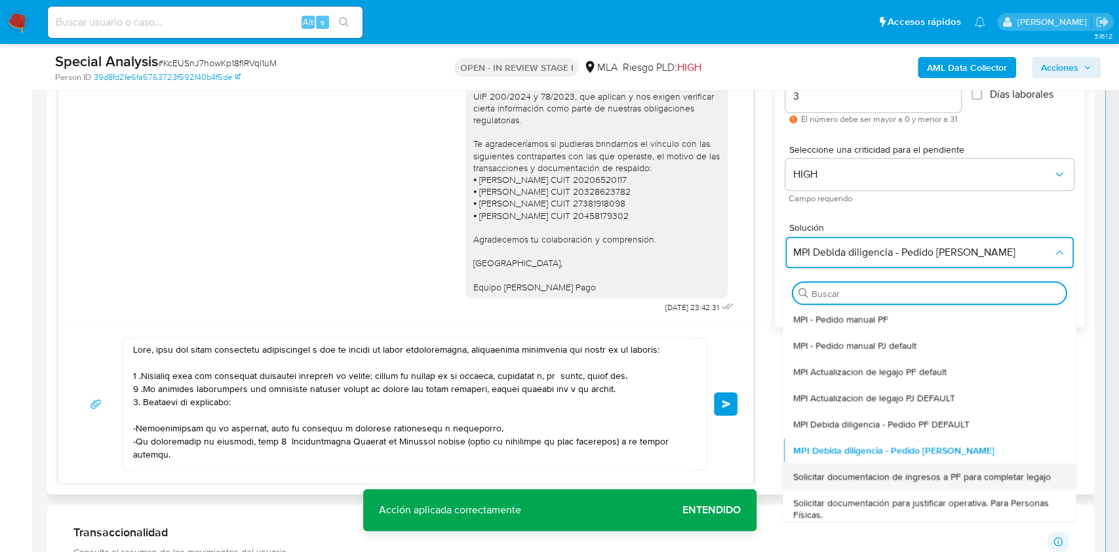
click at [905, 481] on span "Solicitar documentacion de ingresos a PF para completar legajo" at bounding box center [922, 477] width 258 height 12
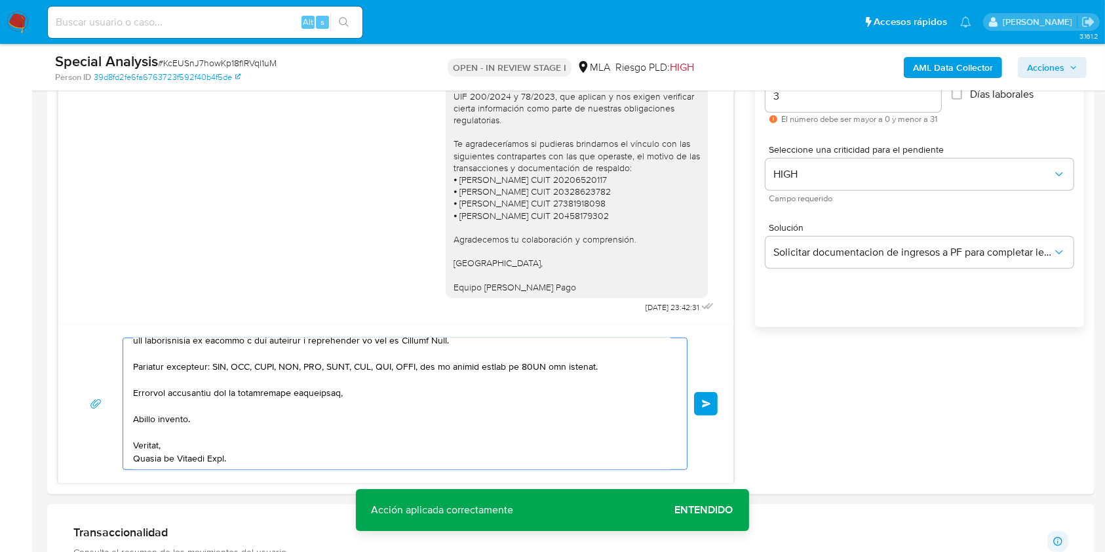
scroll to position [869, 0]
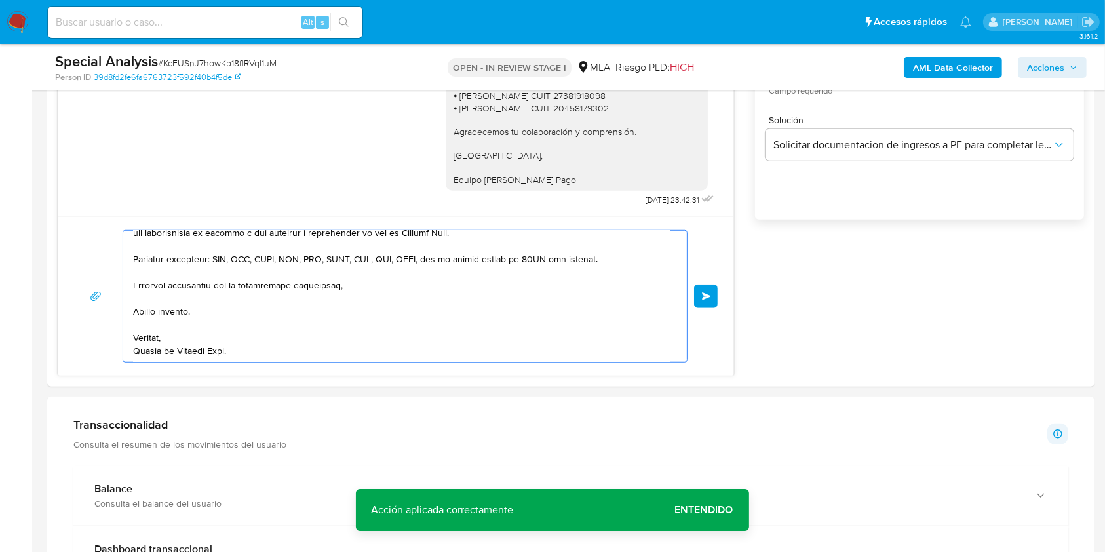
drag, startPoint x: 266, startPoint y: 375, endPoint x: 389, endPoint y: 588, distance: 245.8
click at [389, 551] on html "Pausado Ver notificaciones Alt s Accesos rápidos Presiona las siguientes teclas…" at bounding box center [552, 468] width 1105 height 2675
type textarea "Hola, En función de las operaciones re"
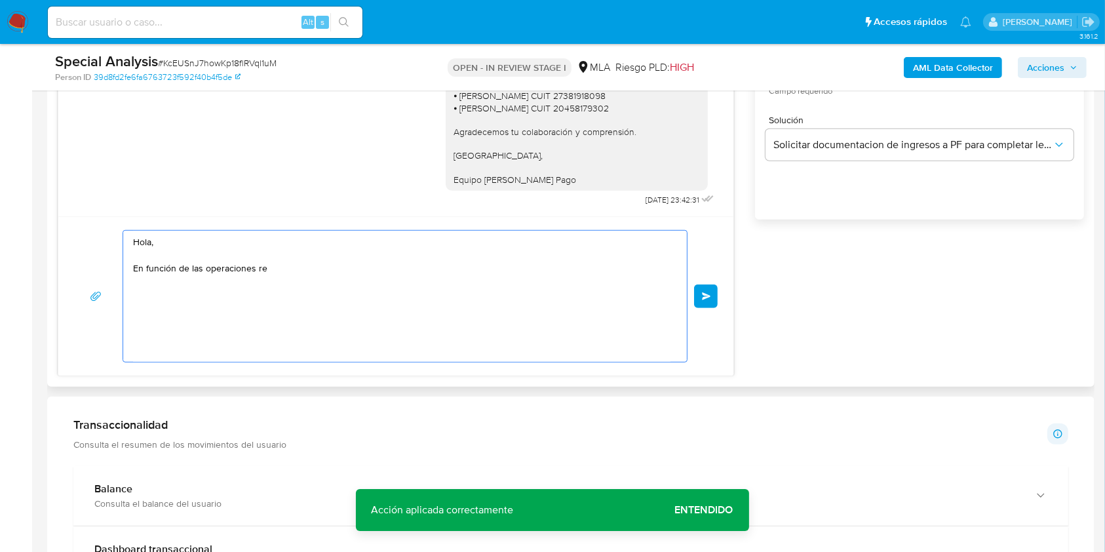
scroll to position [0, 0]
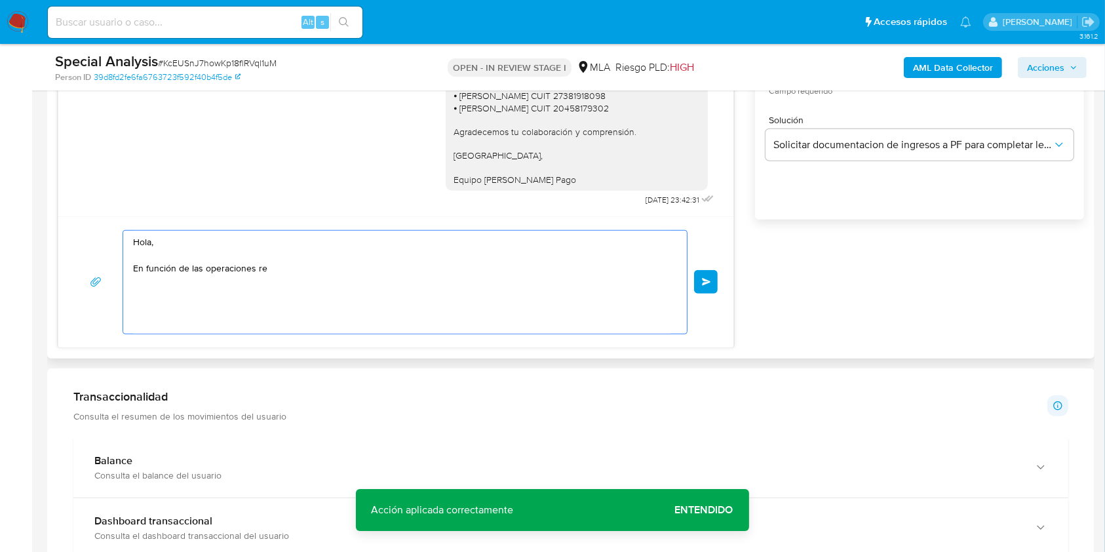
drag, startPoint x: 0, startPoint y: 147, endPoint x: 49, endPoint y: 184, distance: 61.4
click at [0, 146] on section "Bandeja Tablero Screening Búsqueda en Listas Watchlist Herramientas Operaciones…" at bounding box center [552, 454] width 1105 height 2647
paste textarea "Buenas tardes, Queremos aclararte que la Resolución General ARCA 5696/2025 indi…"
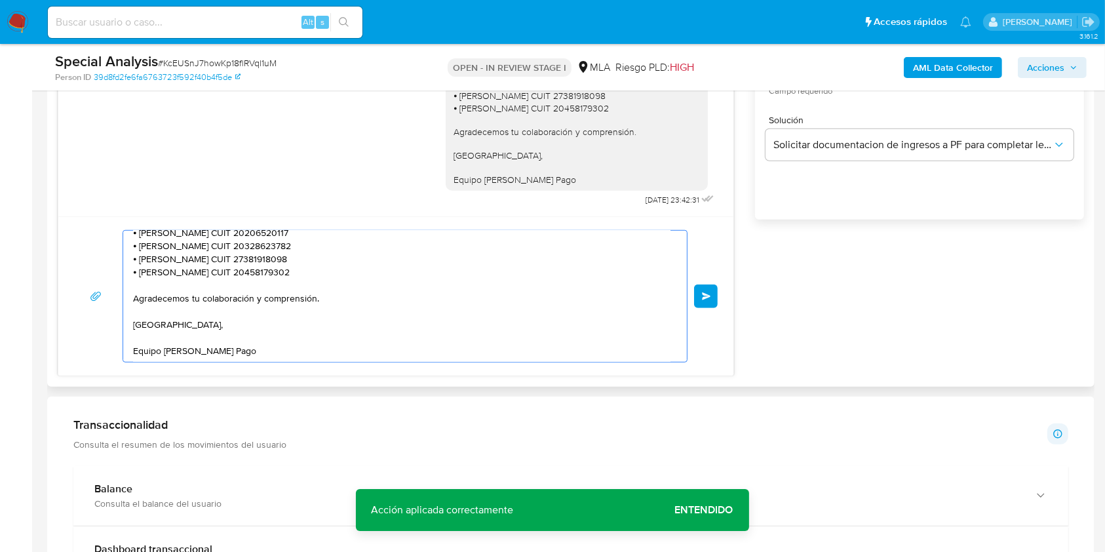
scroll to position [781, 0]
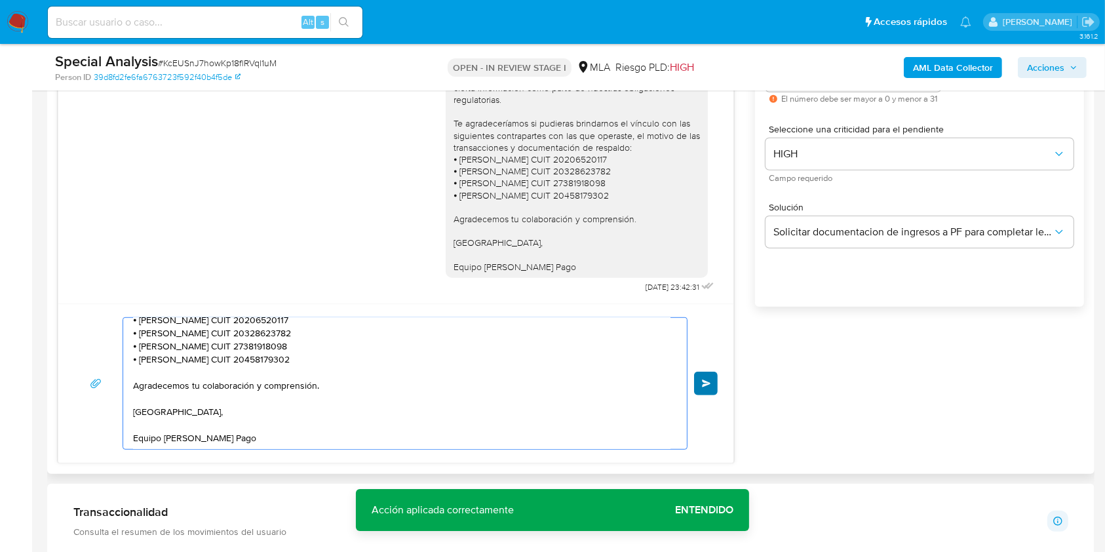
type textarea "Buenas tardes, Queremos aclararte que la Resolución General ARCA 5696/2025 indi…"
click at [707, 383] on span "Enviar" at bounding box center [706, 384] width 9 height 8
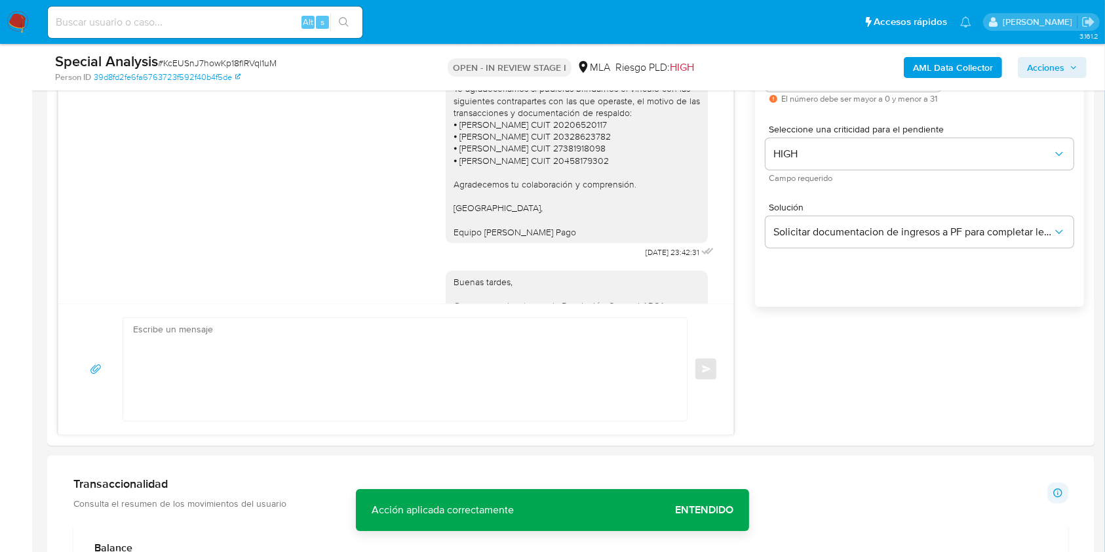
scroll to position [1461, 0]
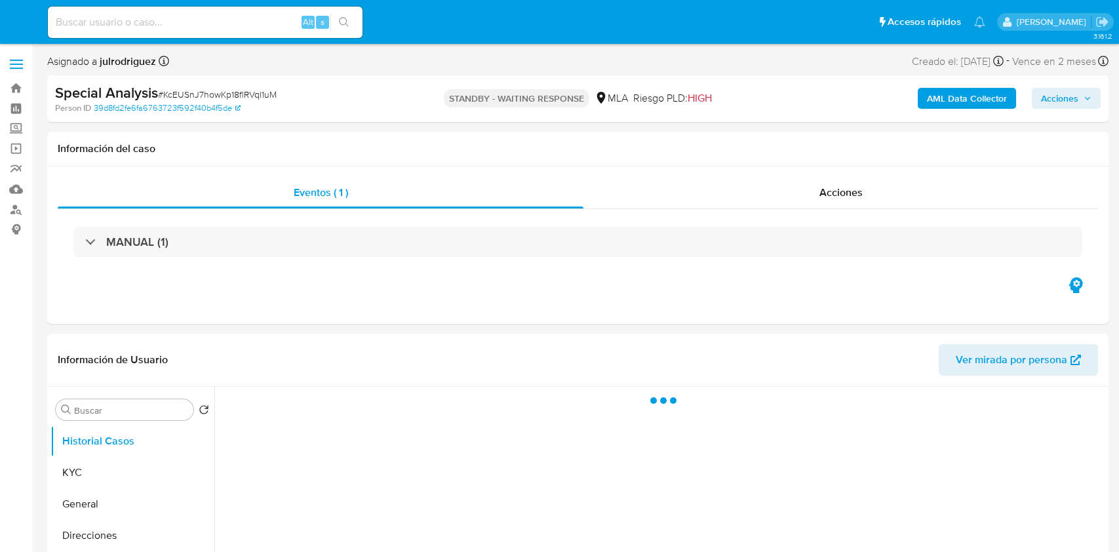
select select "10"
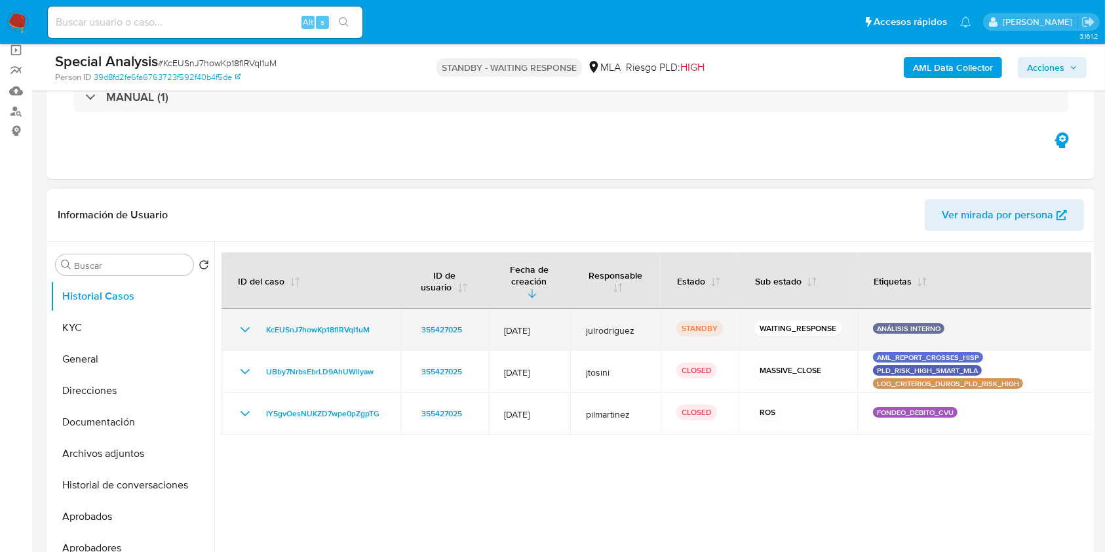
scroll to position [174, 0]
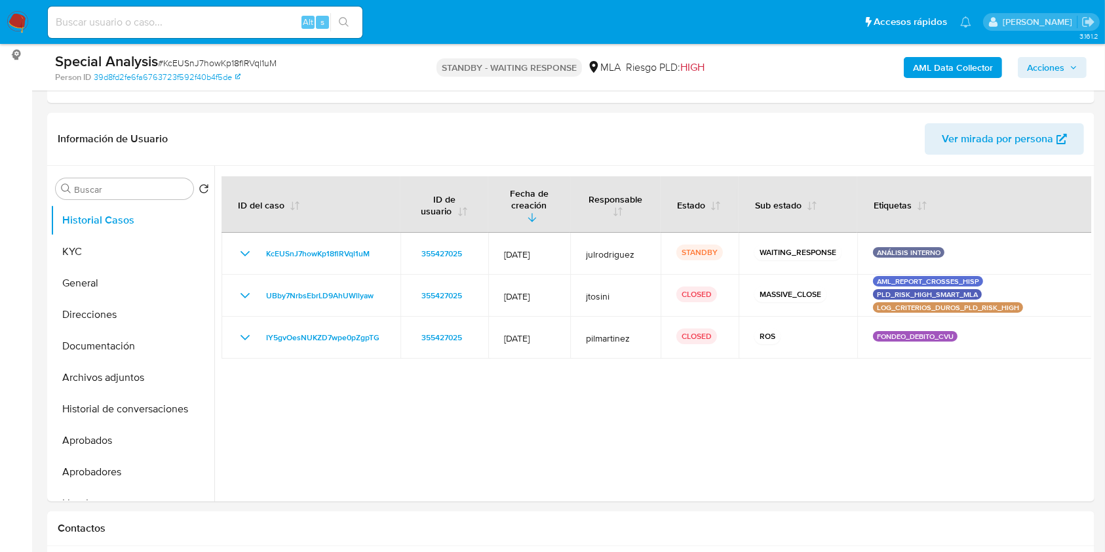
click at [208, 18] on input at bounding box center [205, 22] width 315 height 17
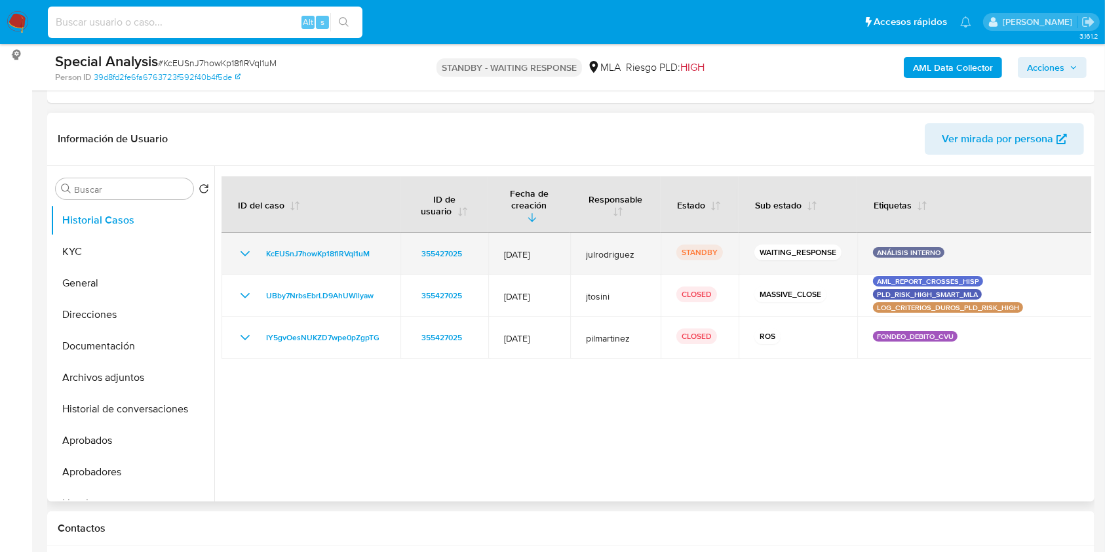
paste input "ac8Z1T4FASR7qHM09wE38DUX"
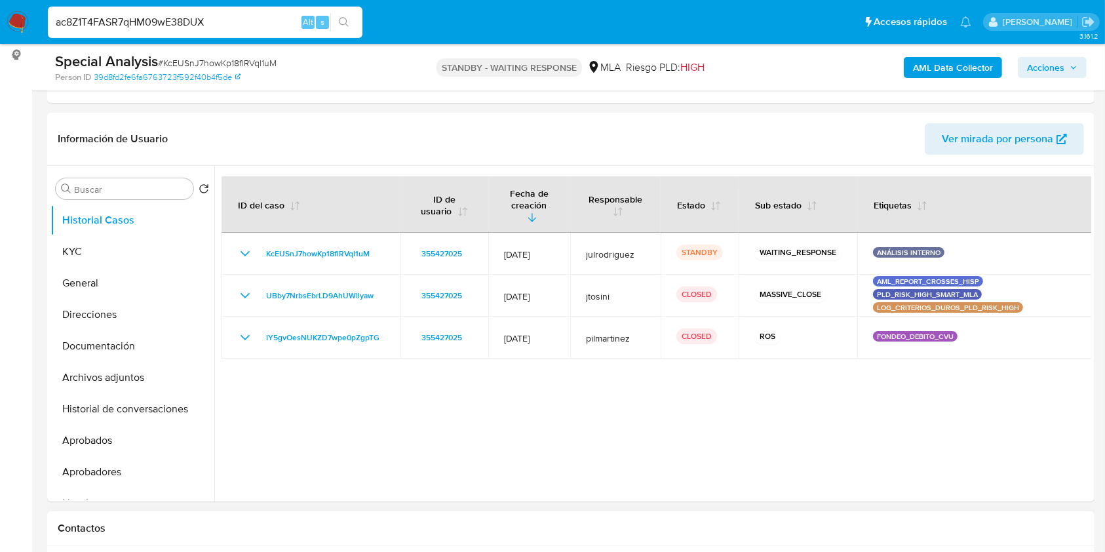
type input "ac8Z1T4FASR7qHM09wE38DUX"
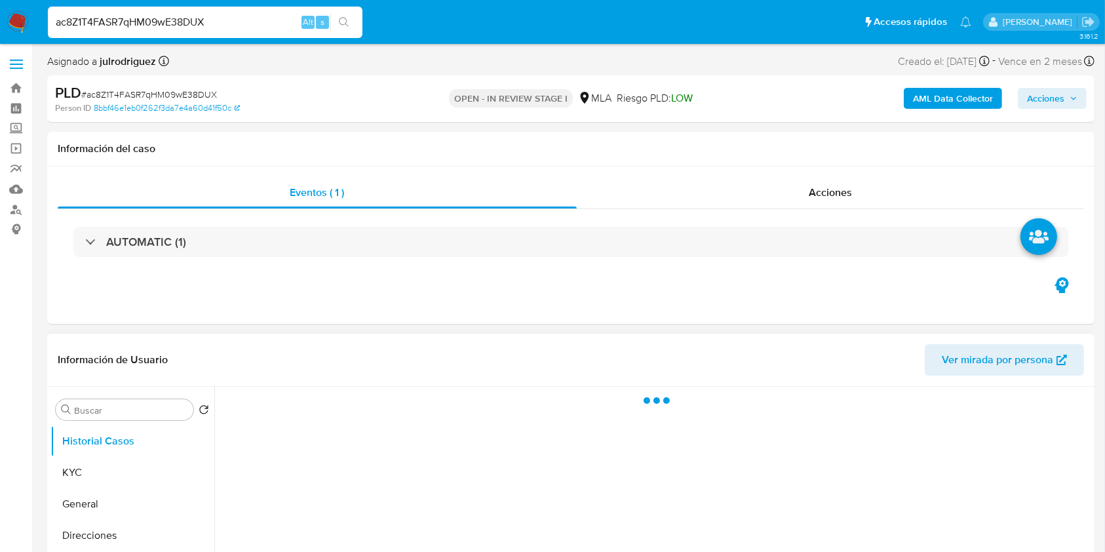
select select "10"
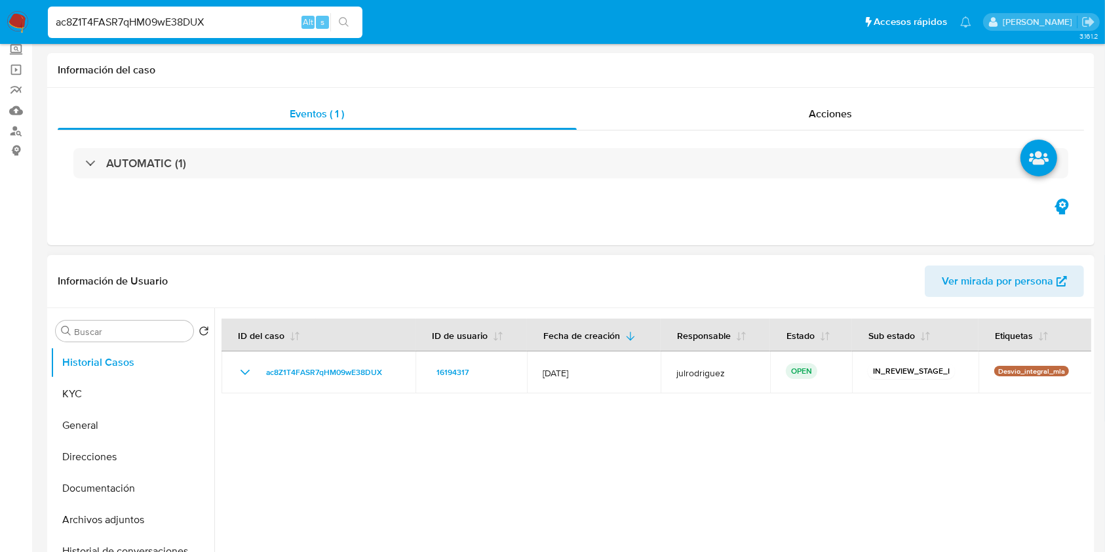
scroll to position [174, 0]
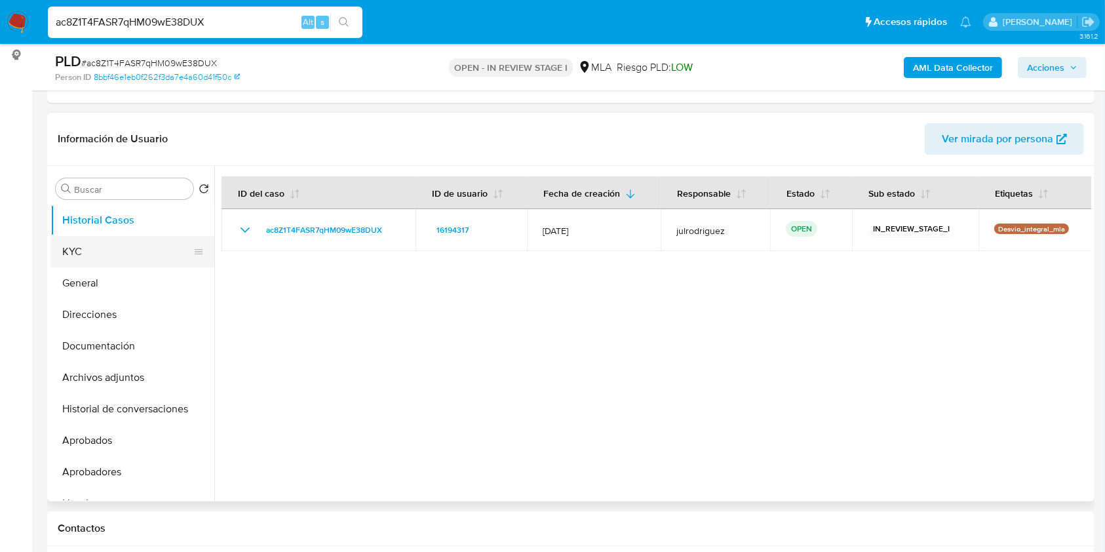
click at [120, 262] on button "KYC" at bounding box center [126, 251] width 153 height 31
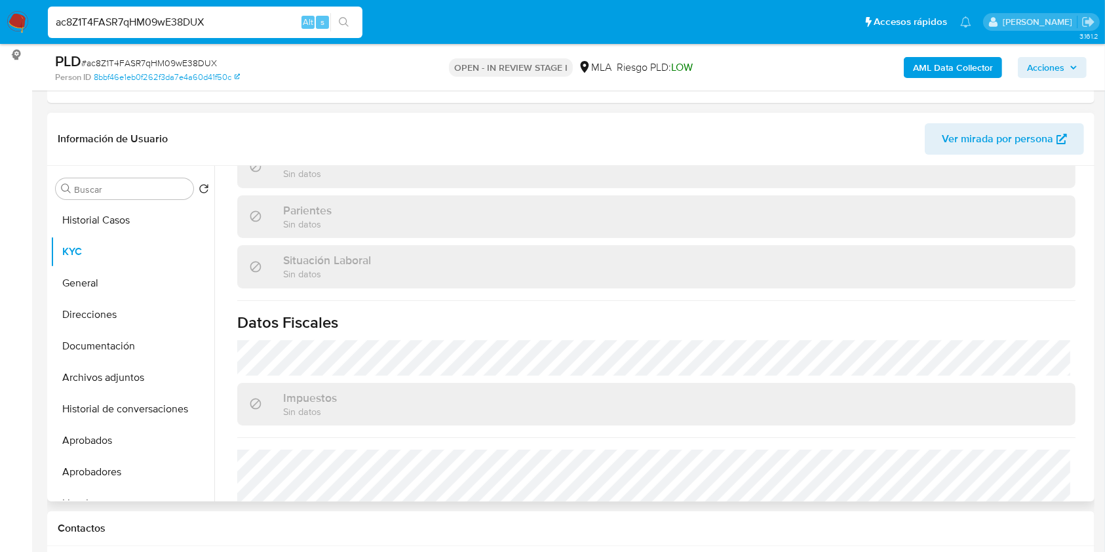
scroll to position [690, 0]
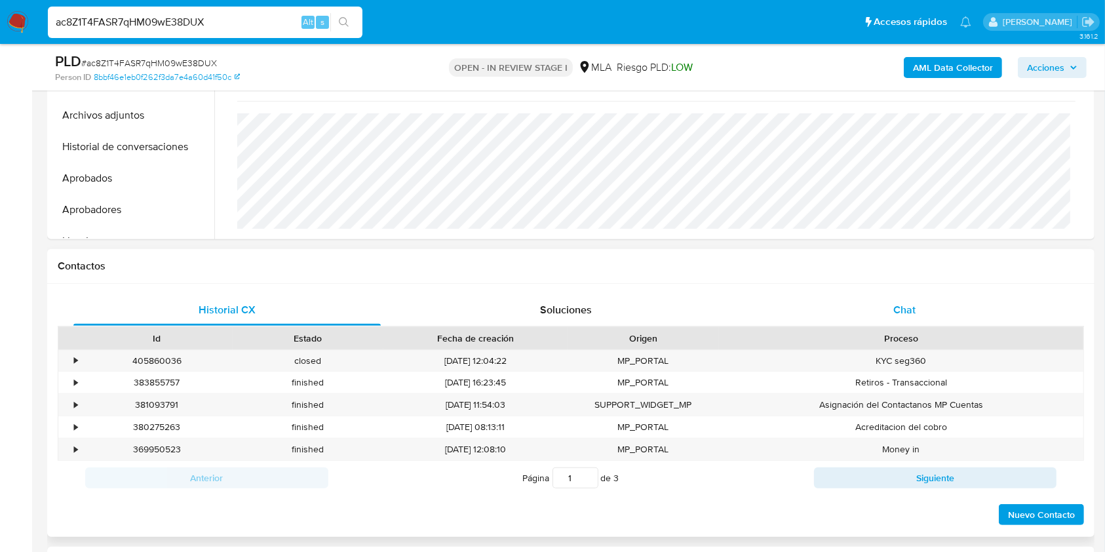
drag, startPoint x: 906, startPoint y: 310, endPoint x: 890, endPoint y: 311, distance: 16.4
click at [906, 310] on span "Chat" at bounding box center [905, 309] width 22 height 15
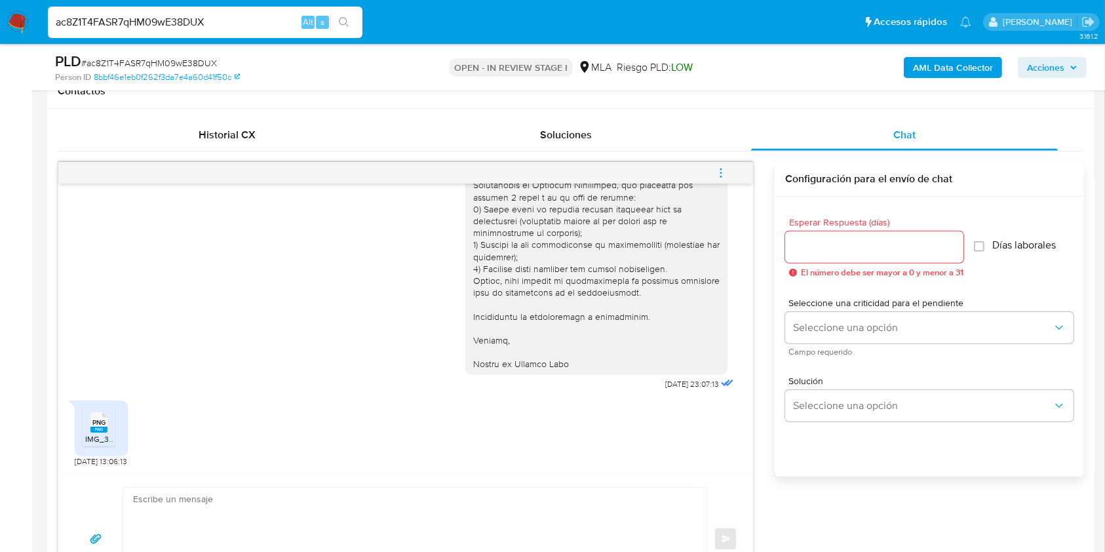
scroll to position [973, 0]
click at [108, 418] on div "PNG PNG" at bounding box center [99, 421] width 28 height 26
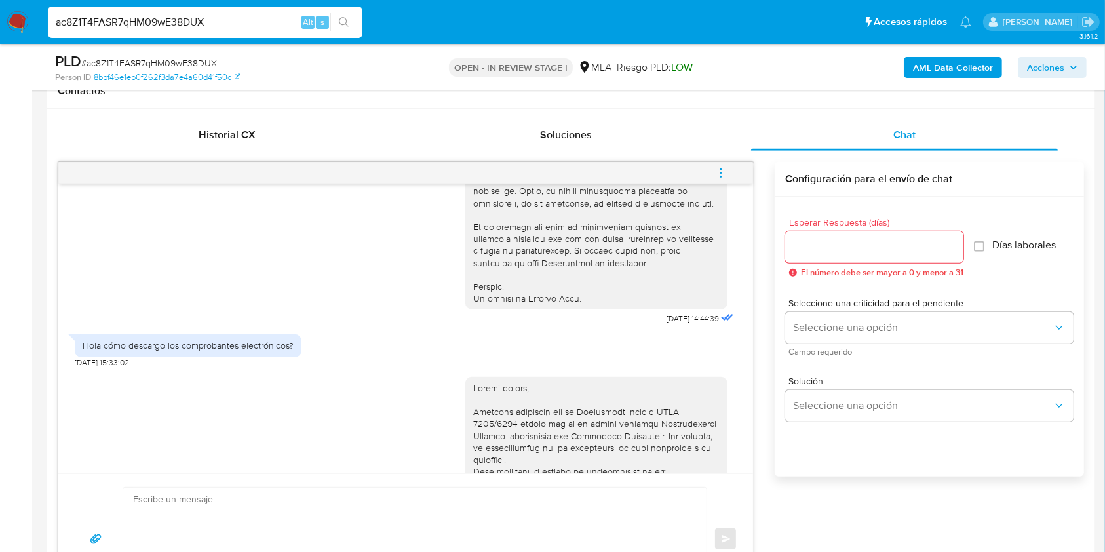
scroll to position [599, 0]
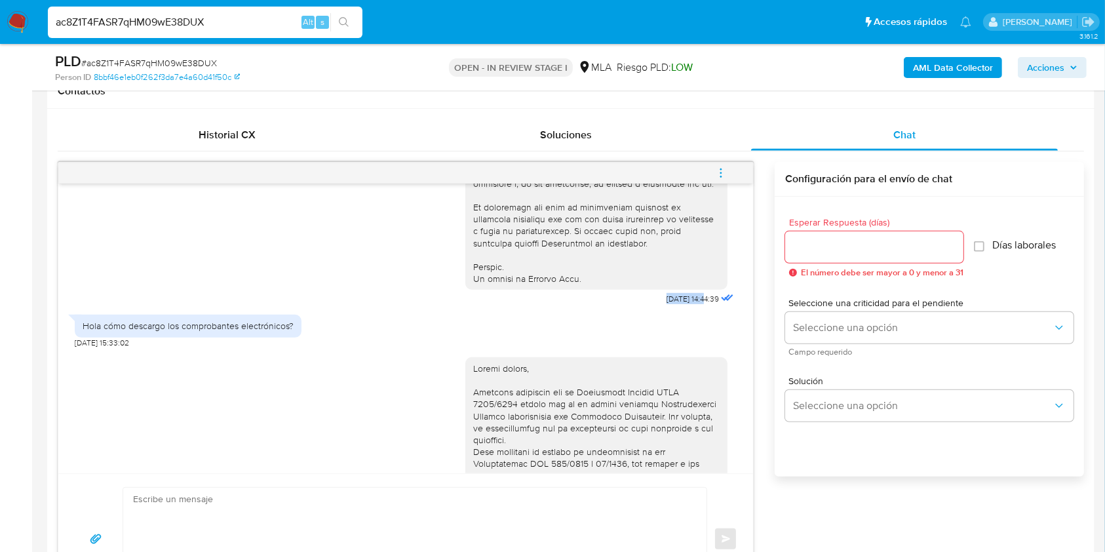
click at [650, 347] on div "Hola cómo descargo los comprobantes electrónicos? [DATE] 15:33:02" at bounding box center [406, 327] width 662 height 39
drag, startPoint x: 656, startPoint y: 321, endPoint x: 676, endPoint y: 321, distance: 20.3
copy span "[DATE]"
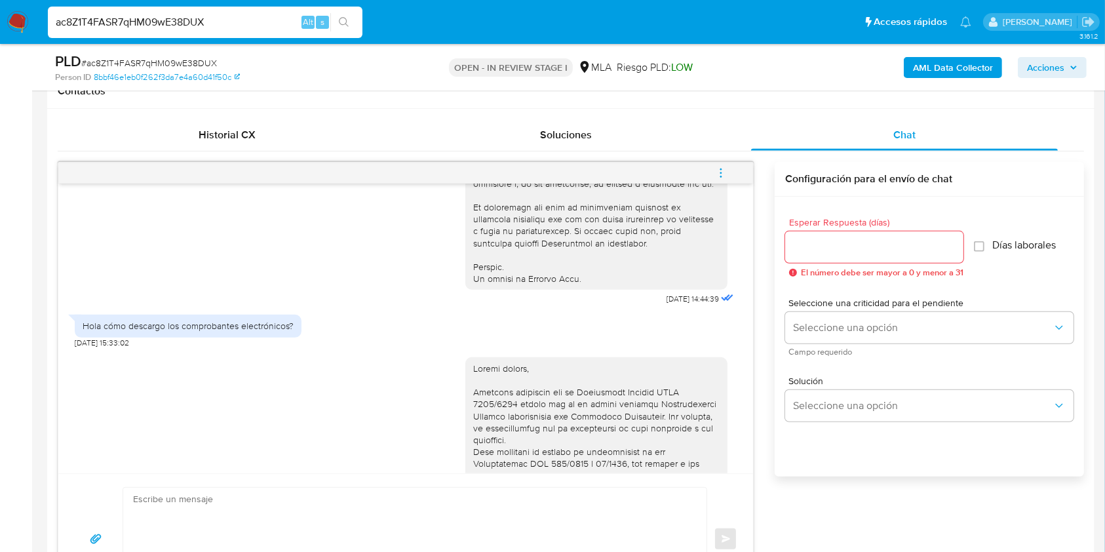
click at [67, 410] on div "17/09/2025 14:44:39 Hola cómo descargo los comprobantes electrónicos? 17/09/202…" at bounding box center [405, 329] width 695 height 290
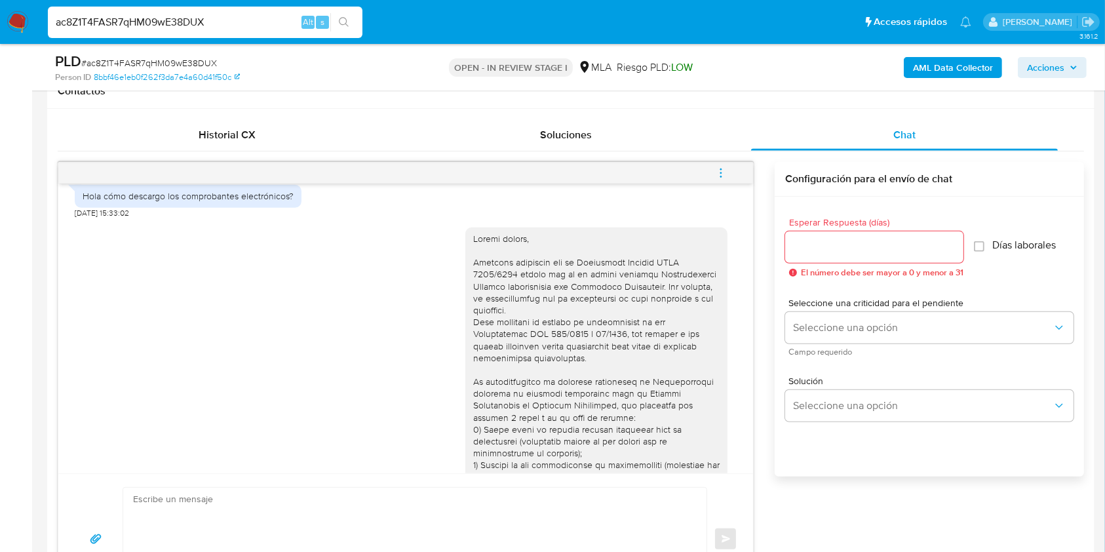
scroll to position [949, 0]
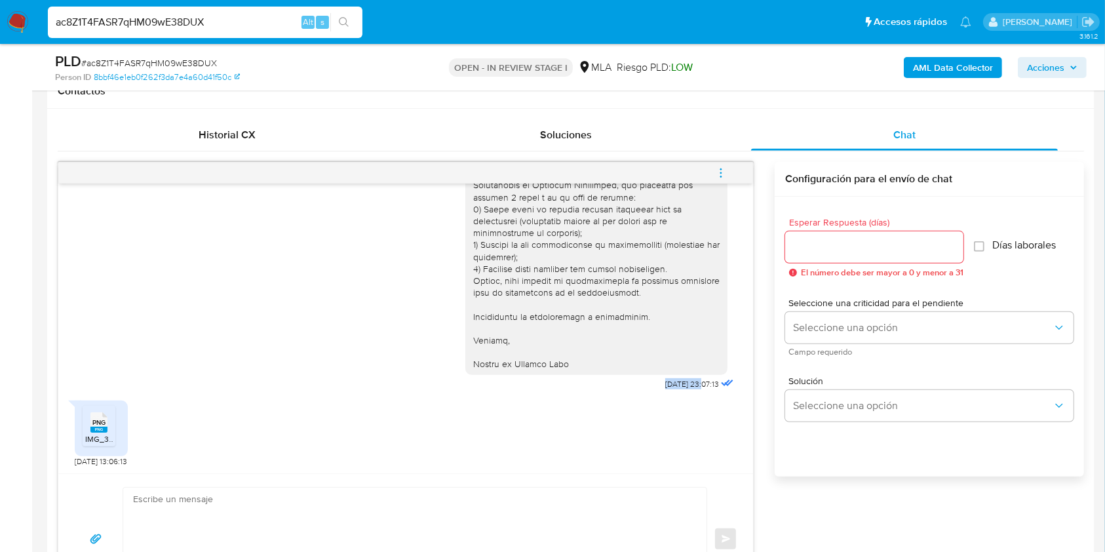
drag, startPoint x: 632, startPoint y: 414, endPoint x: 678, endPoint y: 499, distance: 97.1
click at [674, 394] on div "26/09/2025 23:07:13" at bounding box center [600, 196] width 271 height 396
copy span "26/09/2025"
click at [196, 61] on span "# ac8Z1T4FASR7qHM09wE38DUX" at bounding box center [149, 62] width 136 height 13
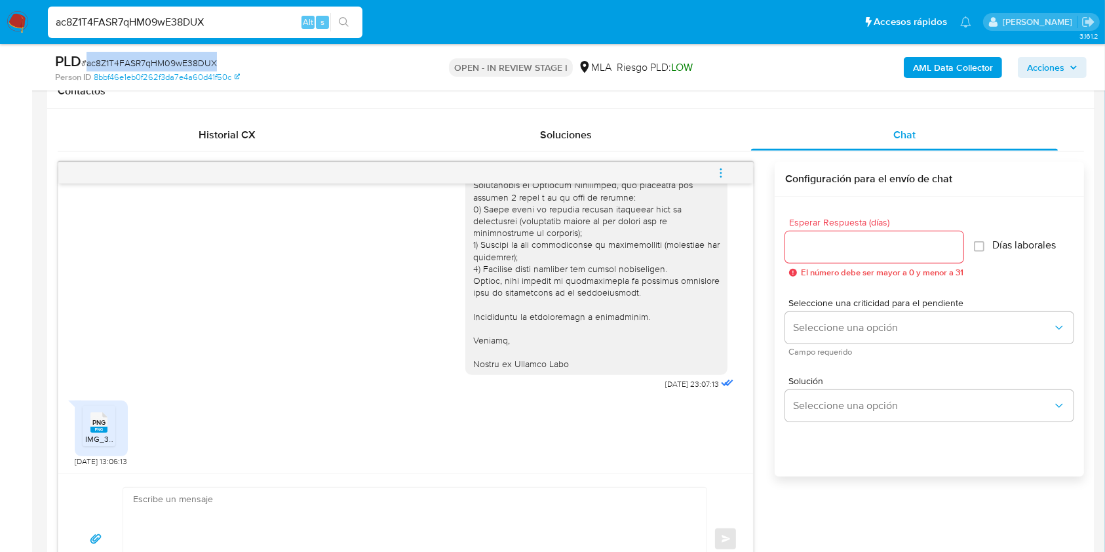
copy span "ac8Z1T4FASR7qHM09wE38DUX"
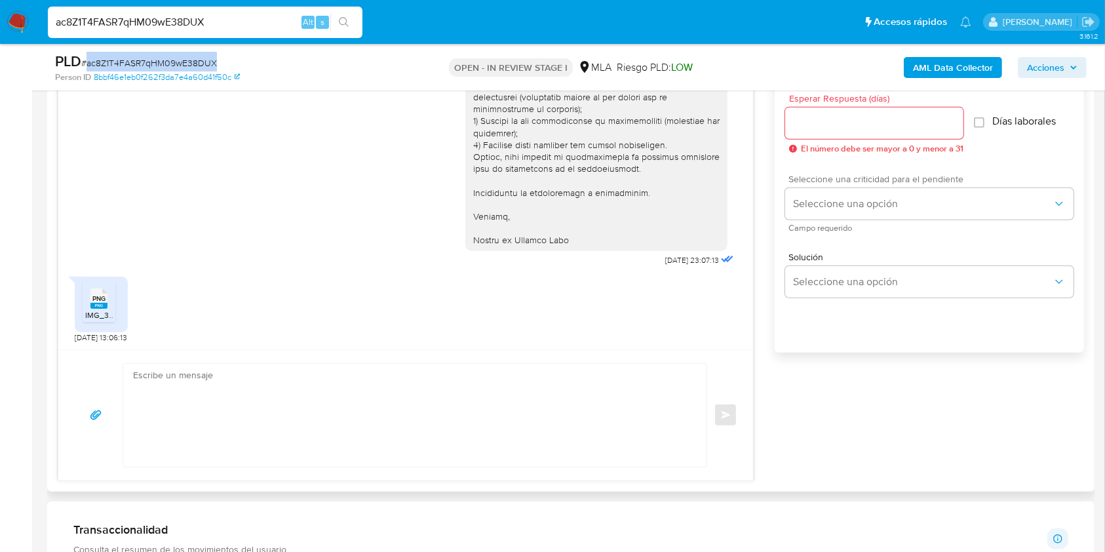
scroll to position [699, 0]
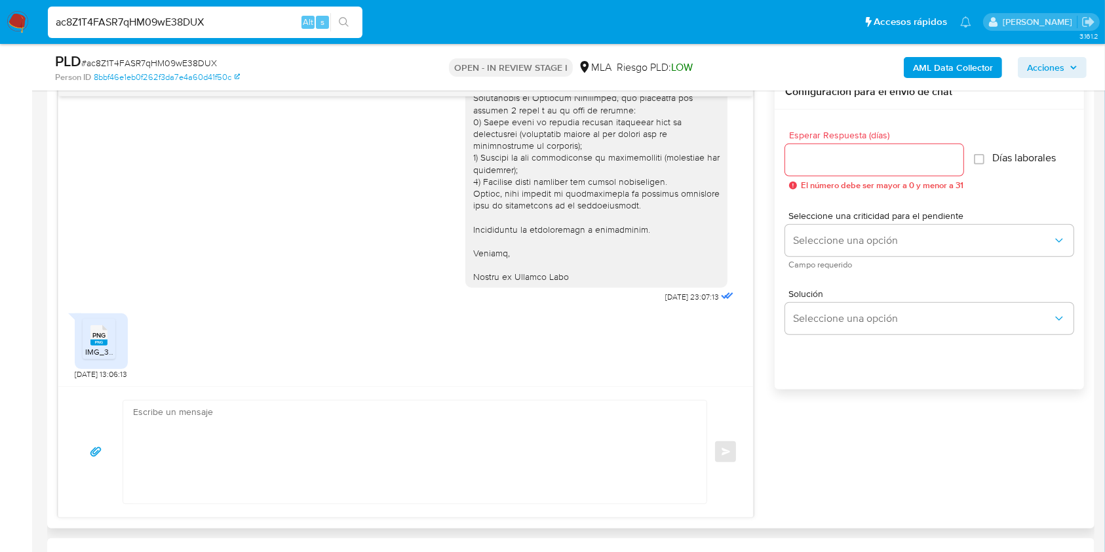
click at [809, 165] on input "Esperar Respuesta (días)" at bounding box center [874, 159] width 178 height 17
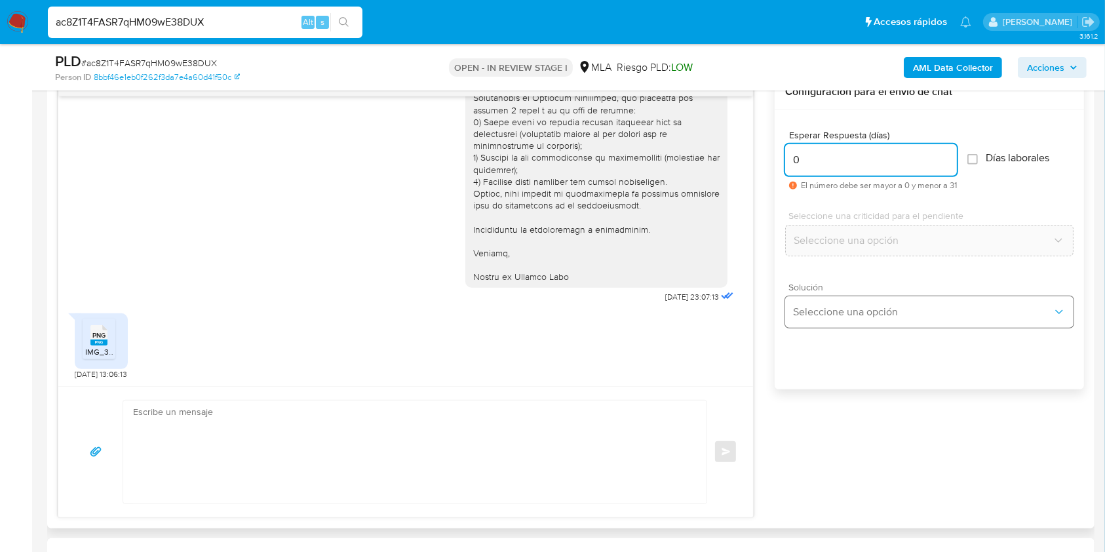
type input "0"
click at [854, 321] on button "Seleccione una opción" at bounding box center [929, 311] width 288 height 31
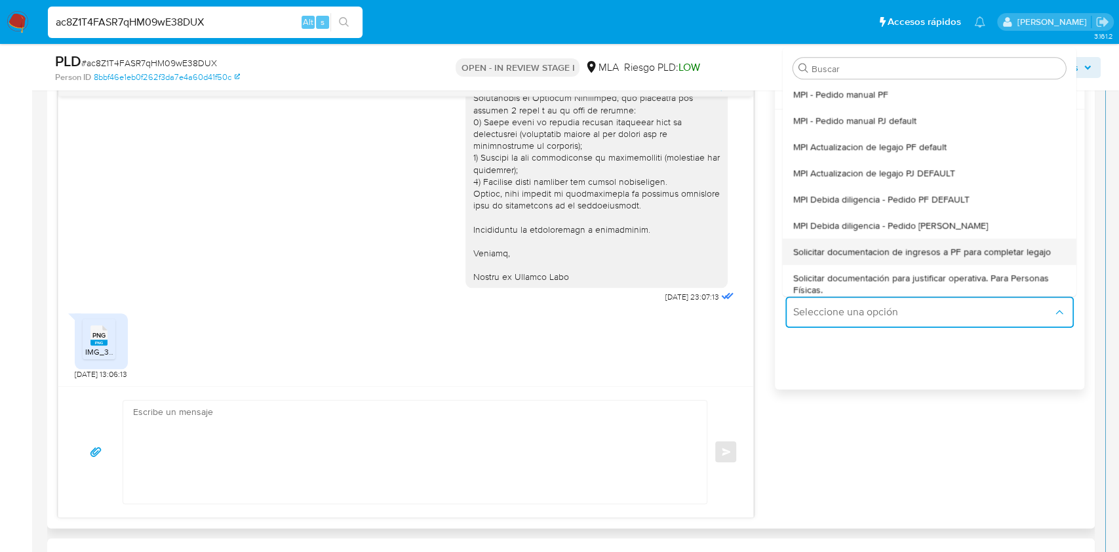
click at [918, 246] on span "Solicitar documentacion de ingresos a PF para completar legajo" at bounding box center [922, 252] width 258 height 12
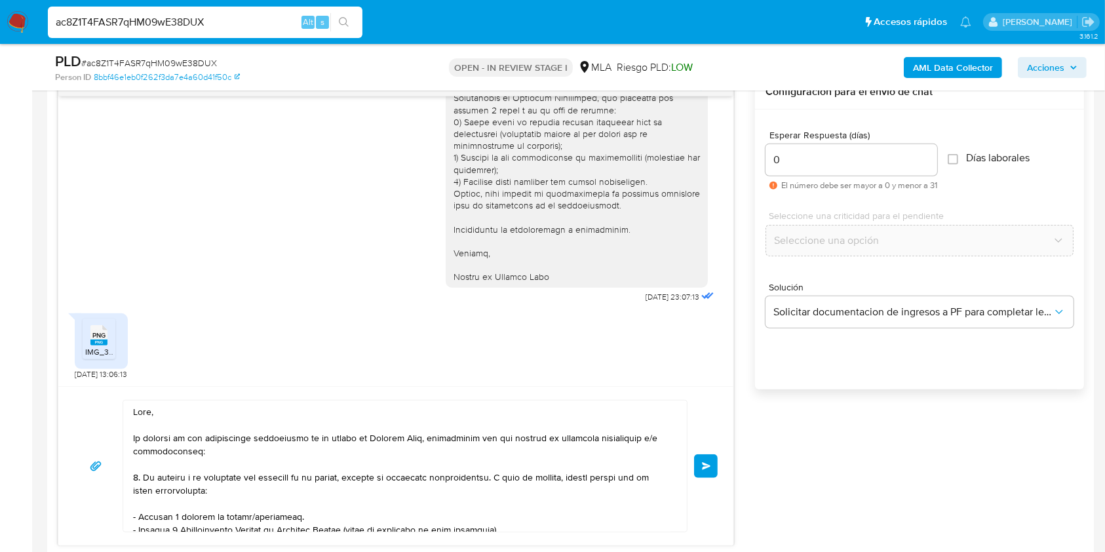
scroll to position [158, 0]
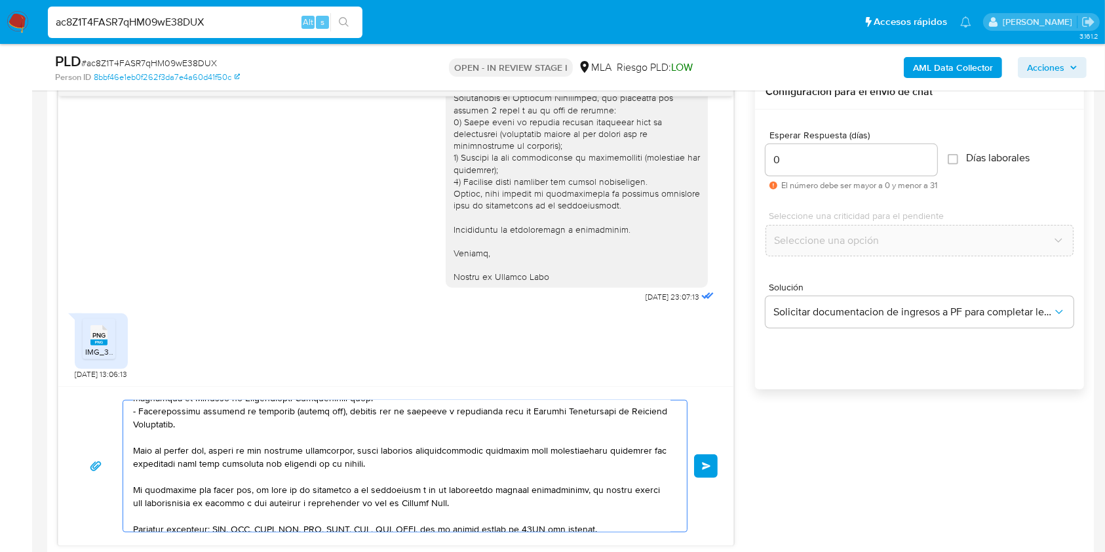
drag, startPoint x: 221, startPoint y: 415, endPoint x: 430, endPoint y: 593, distance: 274.4
type textarea "Hola, Saludos, Equipo de Mercado Pago."
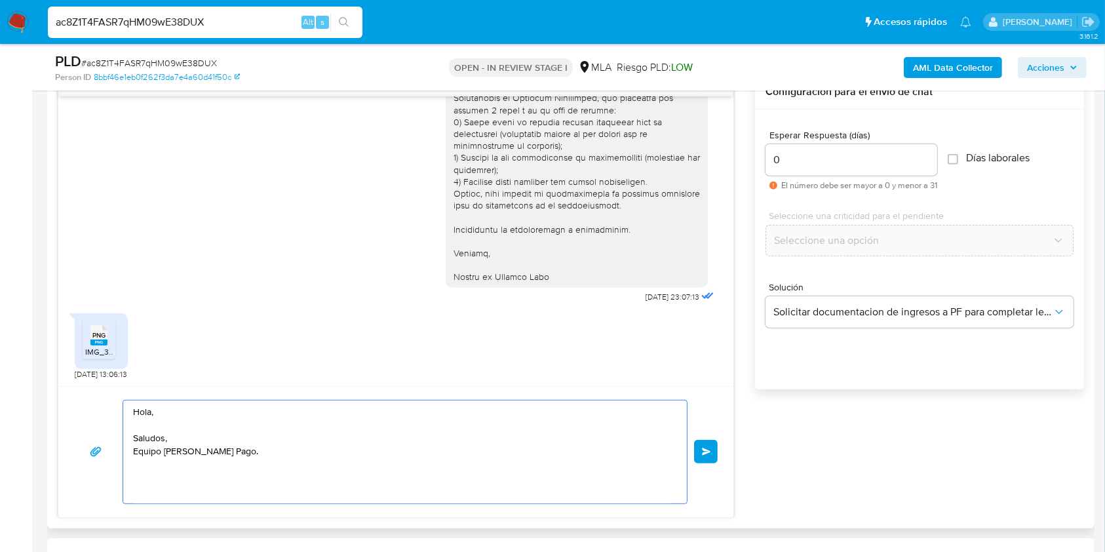
scroll to position [0, 0]
drag, startPoint x: 265, startPoint y: 459, endPoint x: 3, endPoint y: 362, distance: 279.6
paste textarea "Buenas tardes, ¡Muchas gracias por tu respuesta! Confirmamos la recepción de la…"
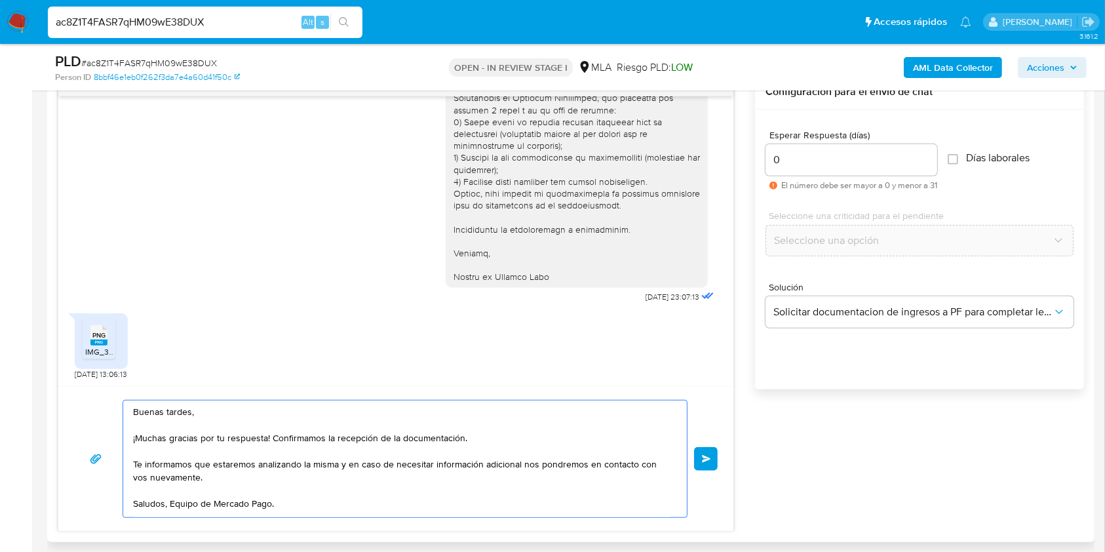
drag, startPoint x: 269, startPoint y: 437, endPoint x: 64, endPoint y: 444, distance: 204.7
click at [64, 444] on div "Buenas tardes, ¡Muchas gracias por tu respuesta! Confirmamos la recepción de la…" at bounding box center [395, 458] width 675 height 145
click at [295, 450] on textarea "Buenas tardes, ¡Muchas gracias por tu respuesta! Confirmamos la recepción de la…" at bounding box center [402, 459] width 538 height 117
drag, startPoint x: 271, startPoint y: 435, endPoint x: 86, endPoint y: 435, distance: 185.5
click at [86, 435] on div "Buenas tardes, ¡Muchas gracias por tu respuesta! Confirmamos la recepción de la…" at bounding box center [396, 459] width 644 height 118
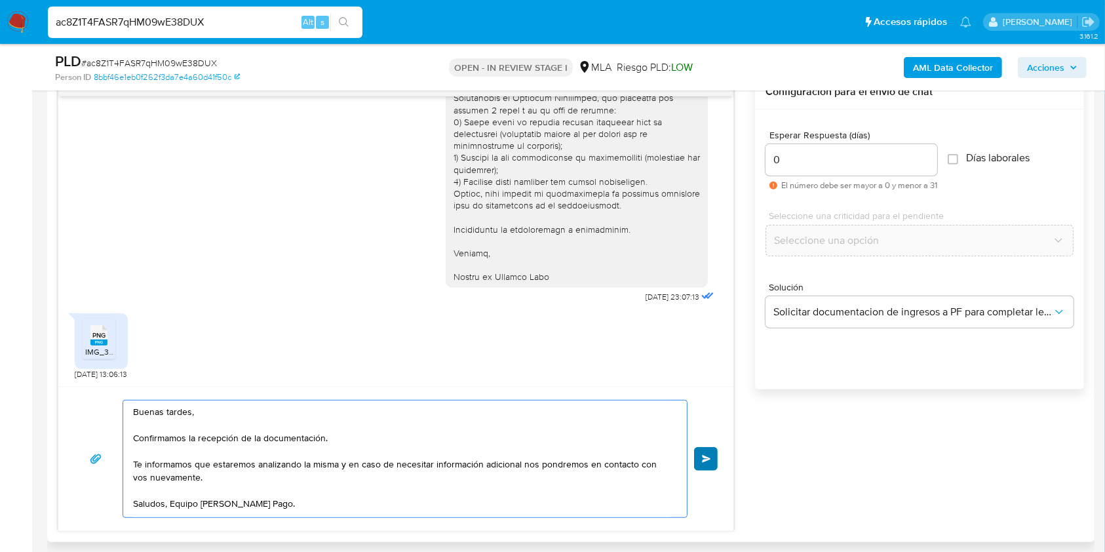
type textarea "Buenas tardes, Confirmamos la recepción de la documentación. Te informamos que …"
click at [697, 465] on button "Enviar" at bounding box center [706, 459] width 24 height 24
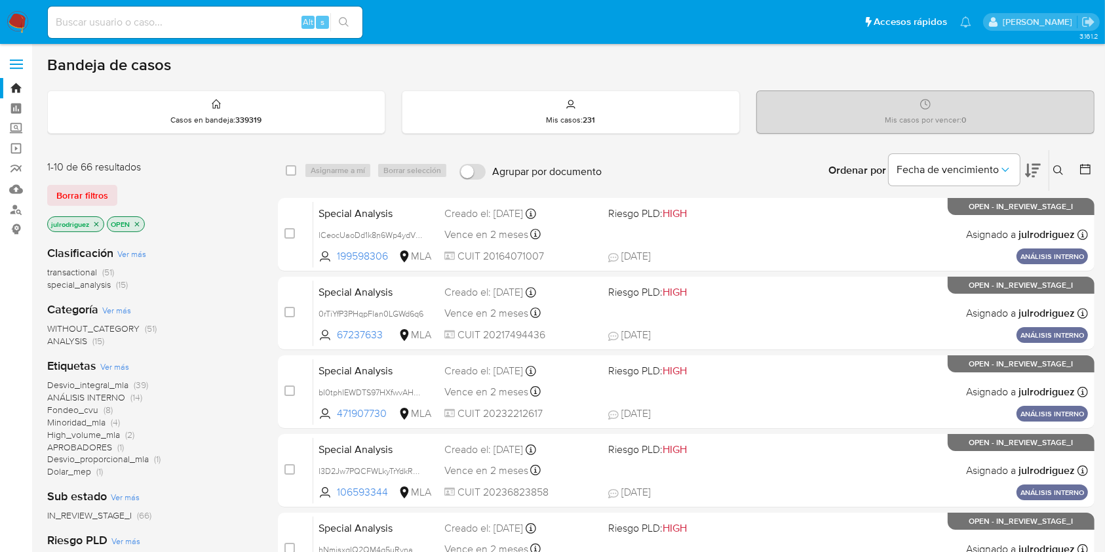
click at [1056, 172] on icon at bounding box center [1058, 170] width 10 height 10
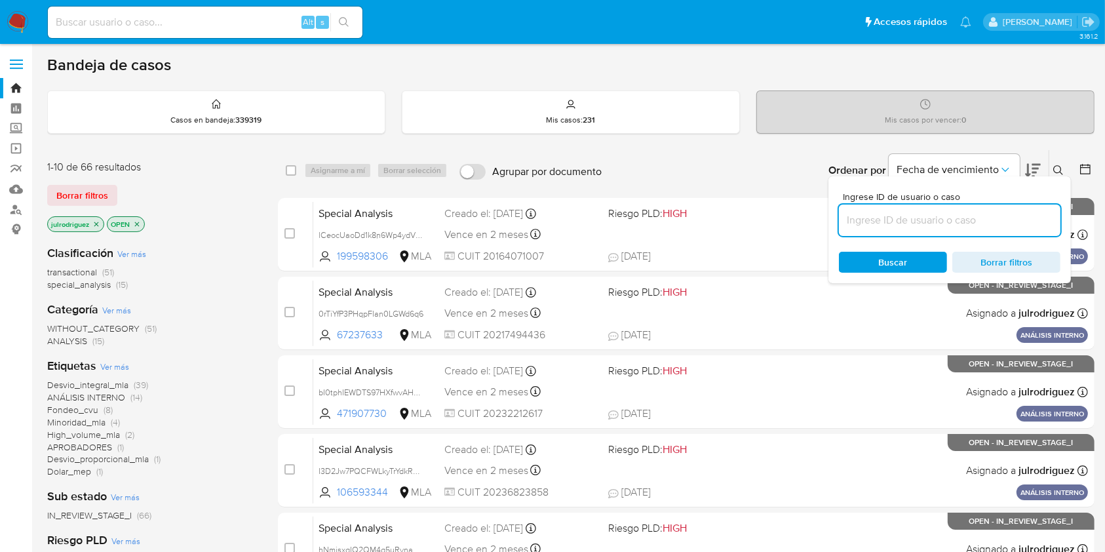
drag, startPoint x: 949, startPoint y: 214, endPoint x: 916, endPoint y: 224, distance: 35.0
click at [947, 215] on input at bounding box center [950, 220] width 222 height 17
type input "ac8Z1T4FASR7qHM09wE38DUX"
drag, startPoint x: 871, startPoint y: 260, endPoint x: 863, endPoint y: 251, distance: 11.2
click at [871, 260] on span "Buscar" at bounding box center [893, 262] width 90 height 18
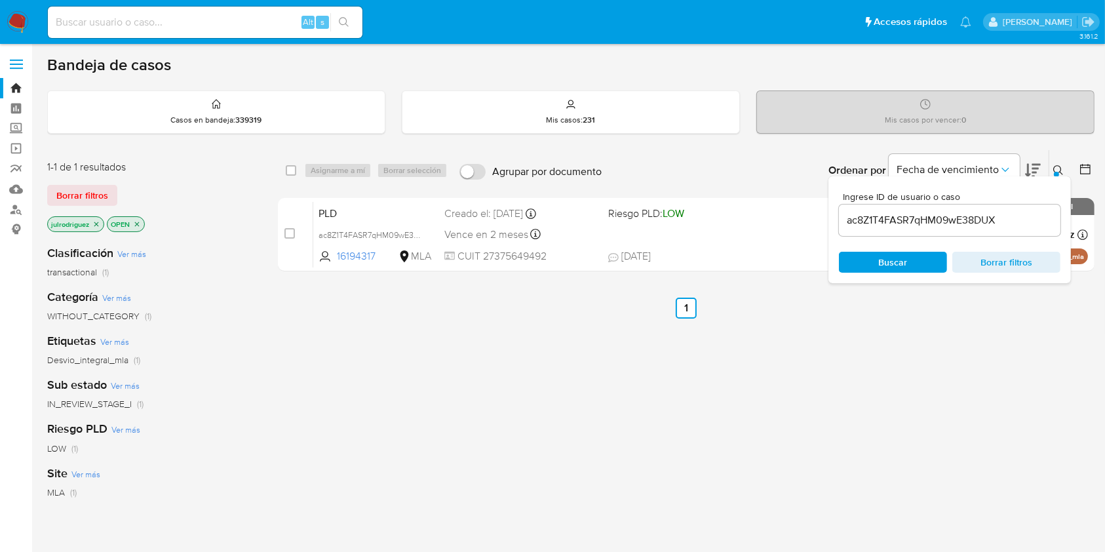
click at [137, 225] on icon "close-filter" at bounding box center [137, 224] width 8 height 8
click at [295, 165] on input "checkbox" at bounding box center [291, 170] width 10 height 10
checkbox input "true"
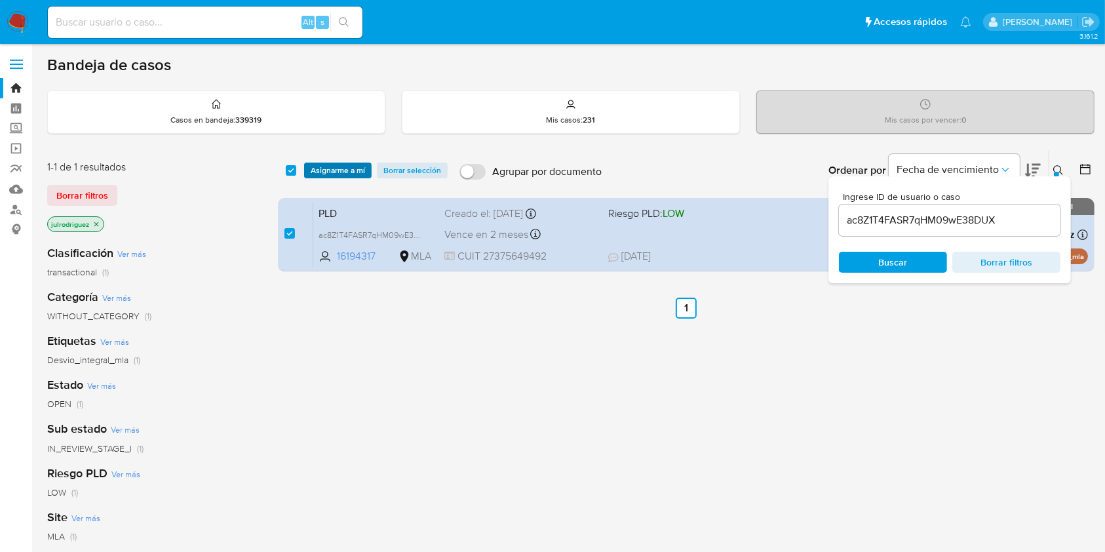
click at [331, 174] on span "Asignarme a mí" at bounding box center [338, 170] width 54 height 13
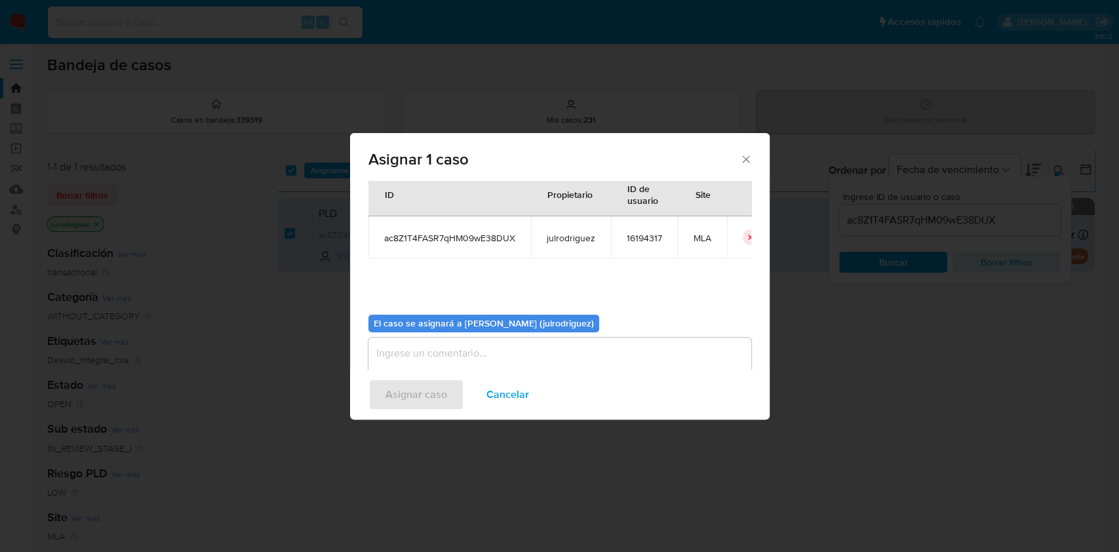
scroll to position [67, 0]
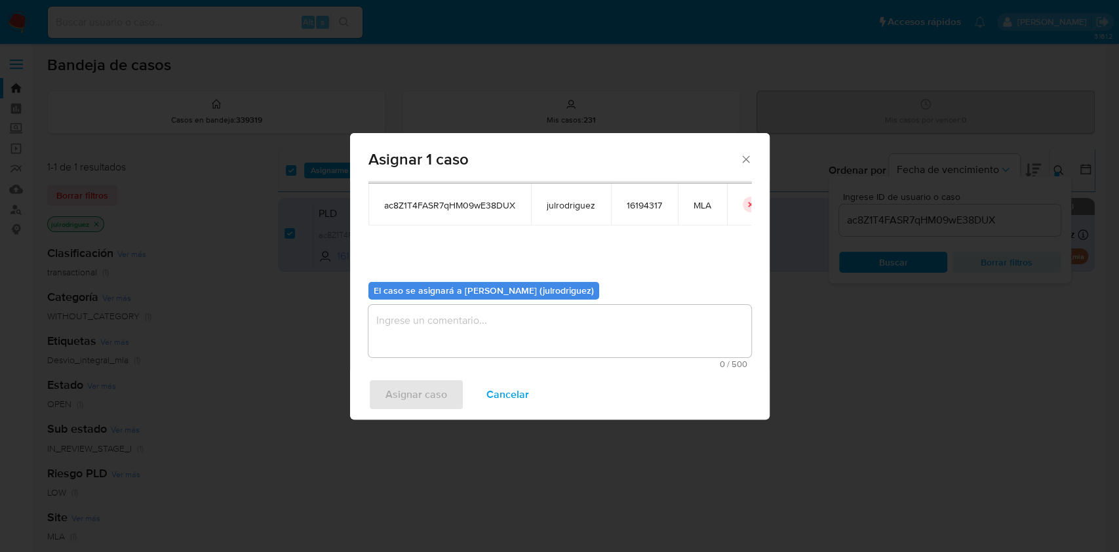
click at [524, 387] on span "Cancelar" at bounding box center [507, 394] width 43 height 29
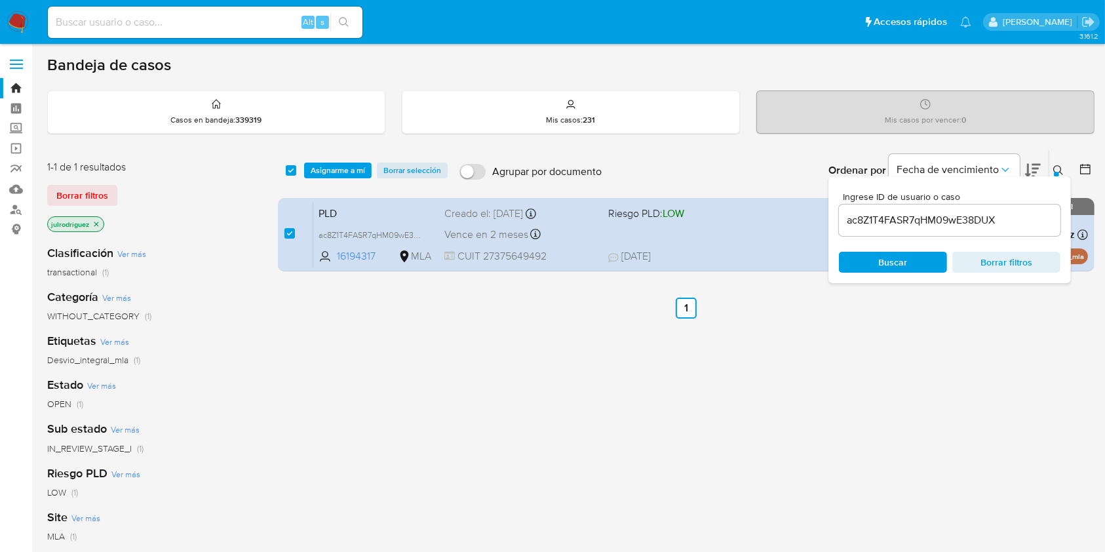
click at [334, 169] on span "Asignarme a mí" at bounding box center [338, 170] width 54 height 13
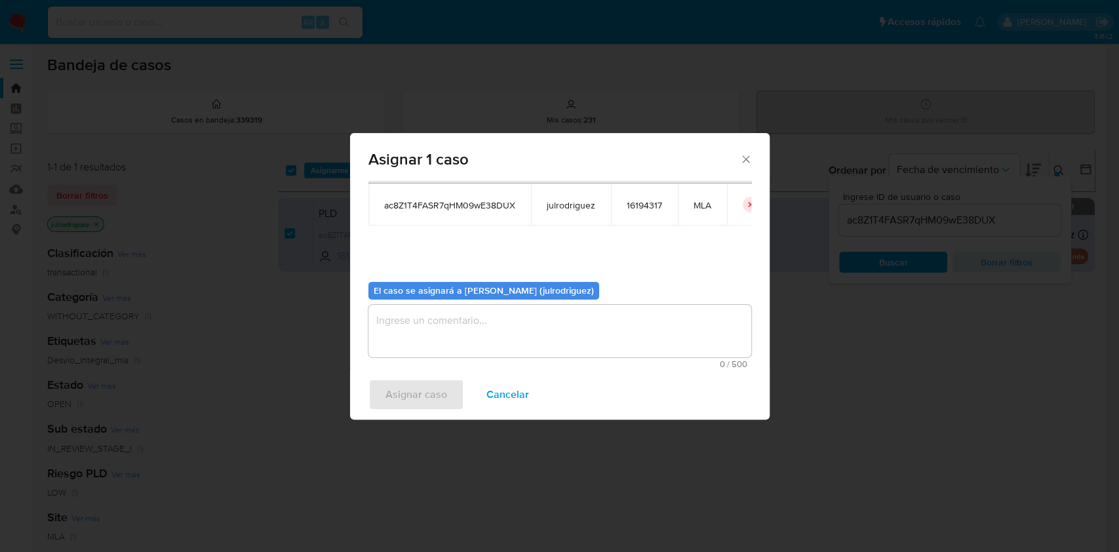
click at [498, 313] on textarea "assign-modal" at bounding box center [559, 331] width 383 height 52
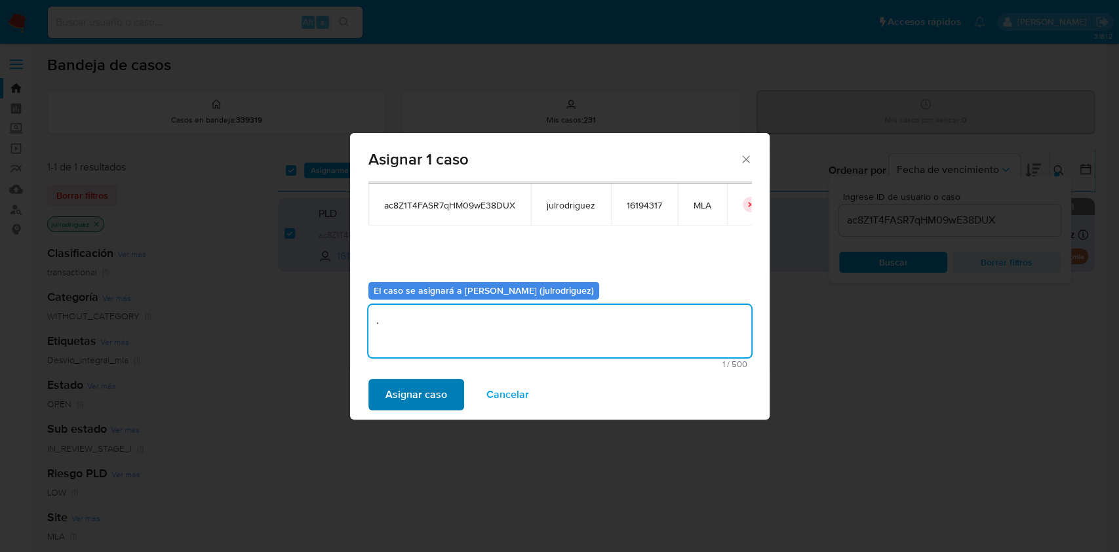
type textarea "."
click at [430, 380] on span "Asignar caso" at bounding box center [416, 394] width 62 height 29
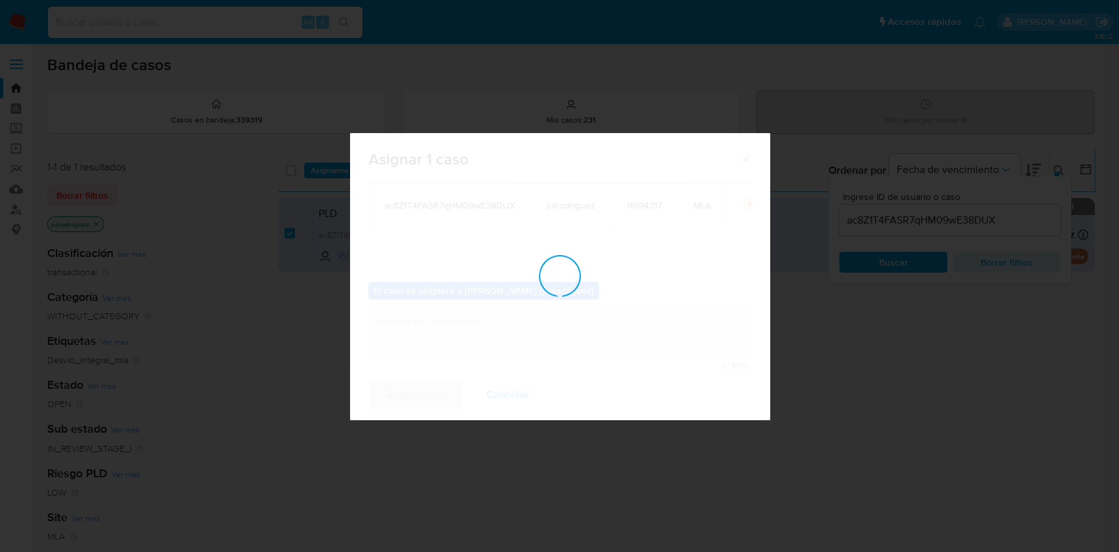
checkbox input "false"
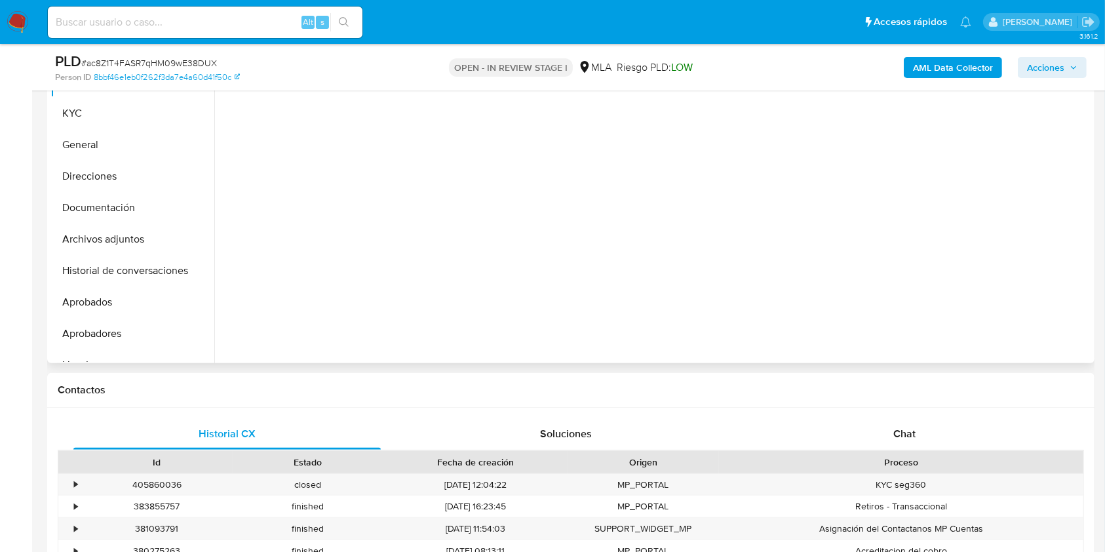
scroll to position [524, 0]
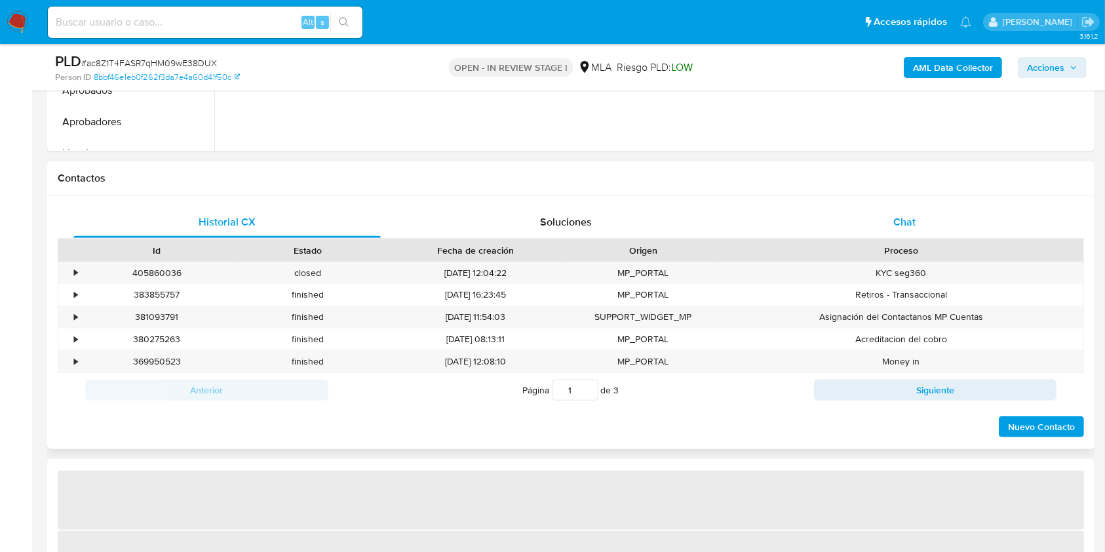
click at [909, 237] on div "Chat" at bounding box center [904, 221] width 307 height 31
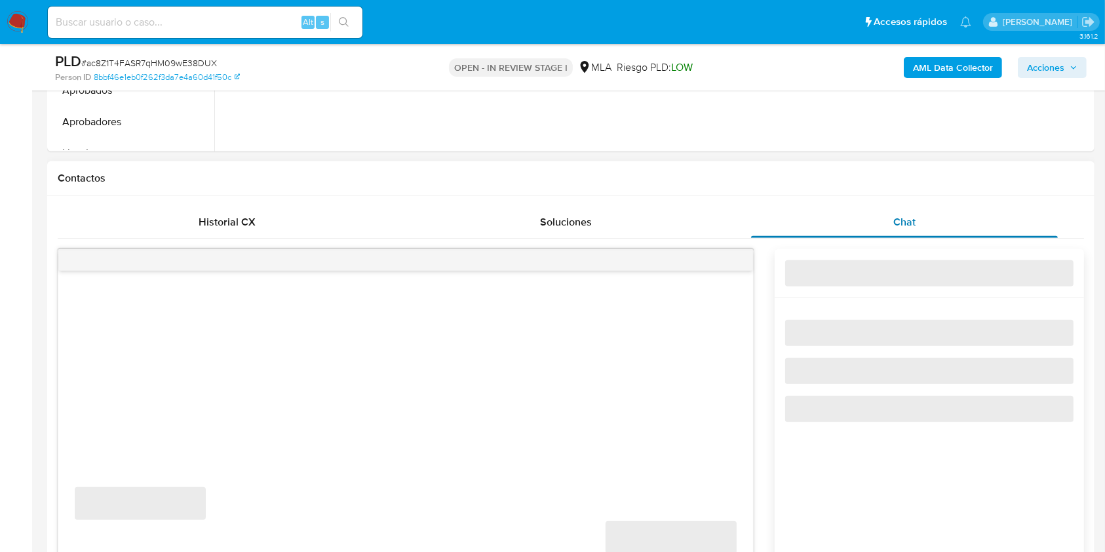
select select "10"
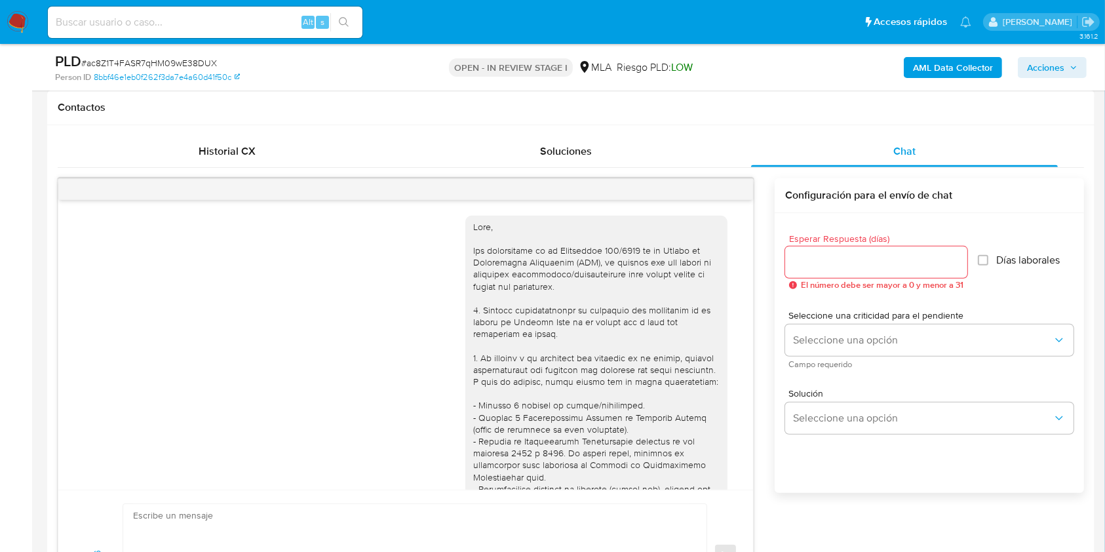
scroll to position [612, 0]
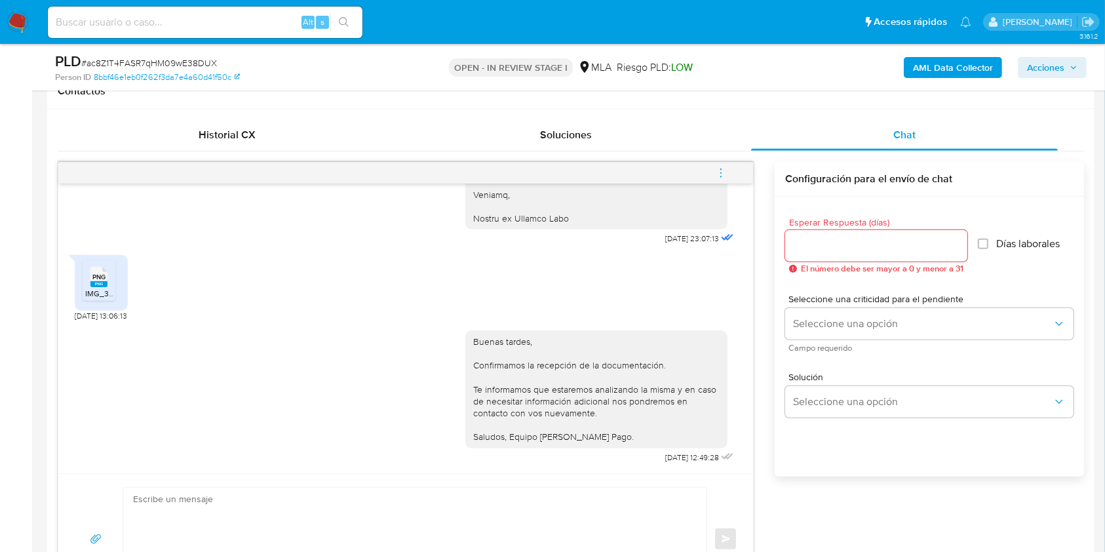
click at [733, 163] on button "menu-action" at bounding box center [720, 172] width 43 height 31
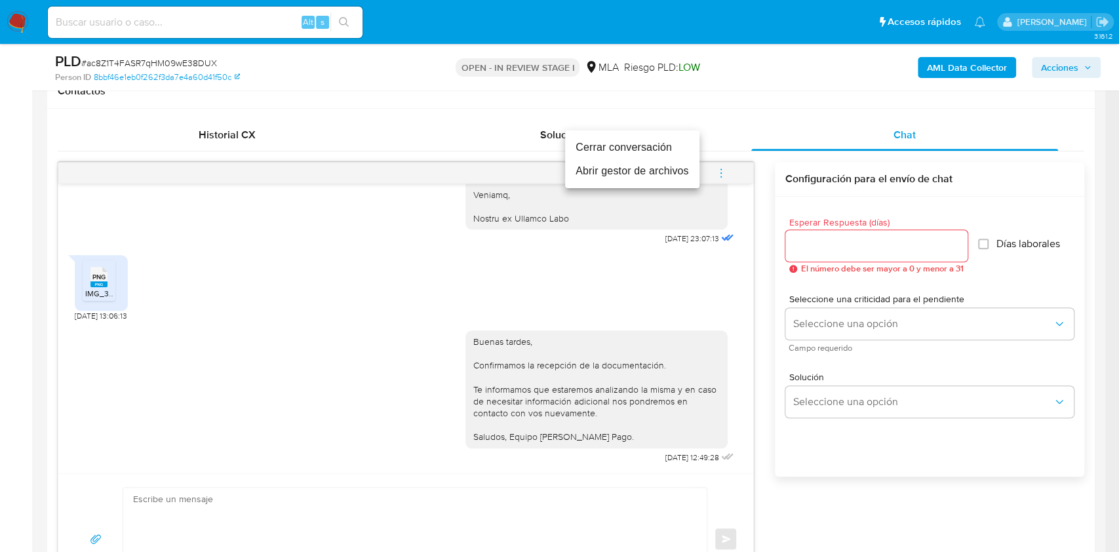
click at [606, 151] on li "Cerrar conversación" at bounding box center [632, 148] width 134 height 24
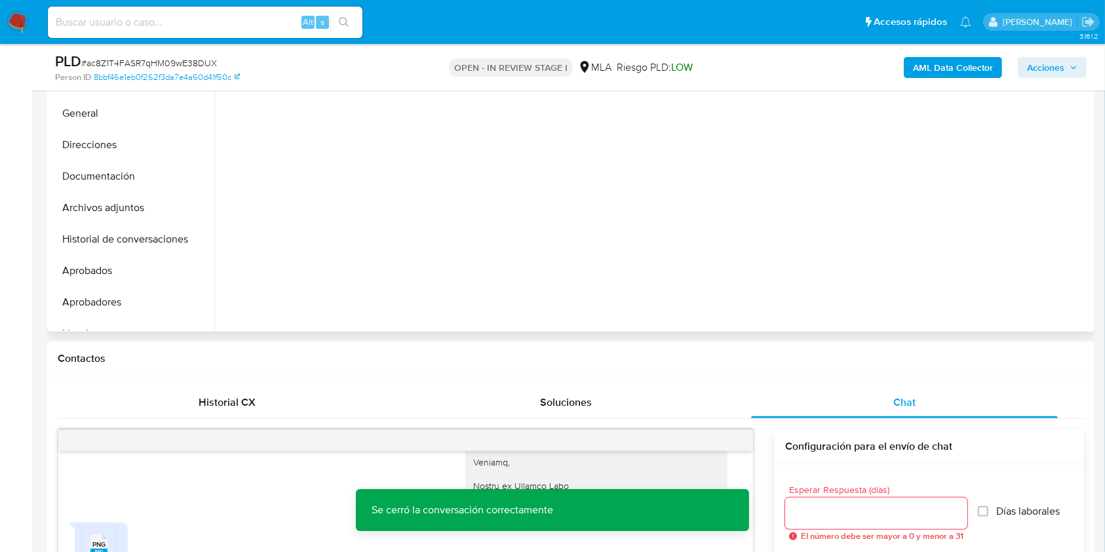
scroll to position [262, 0]
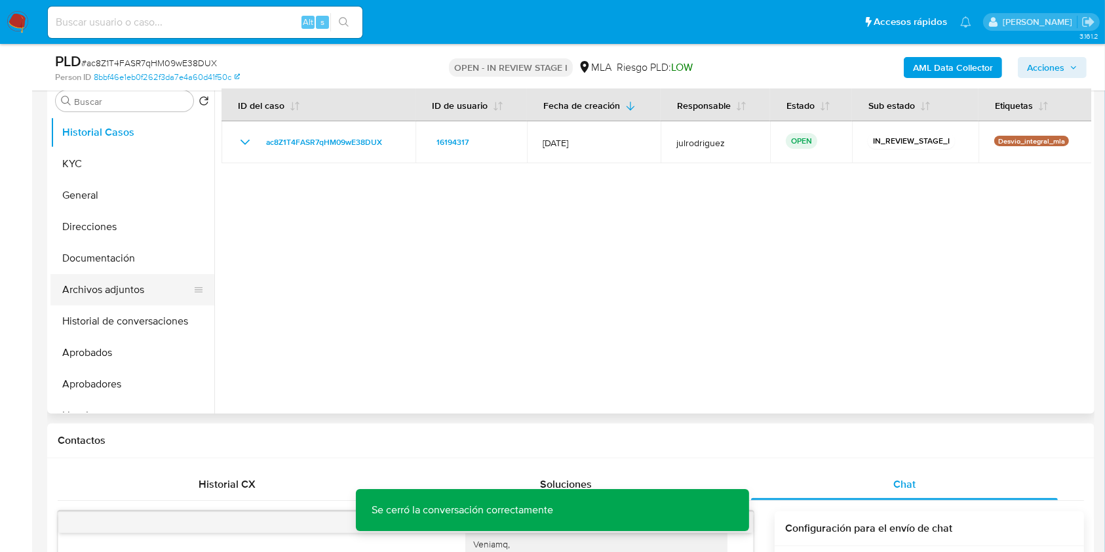
click at [121, 286] on button "Archivos adjuntos" at bounding box center [126, 289] width 153 height 31
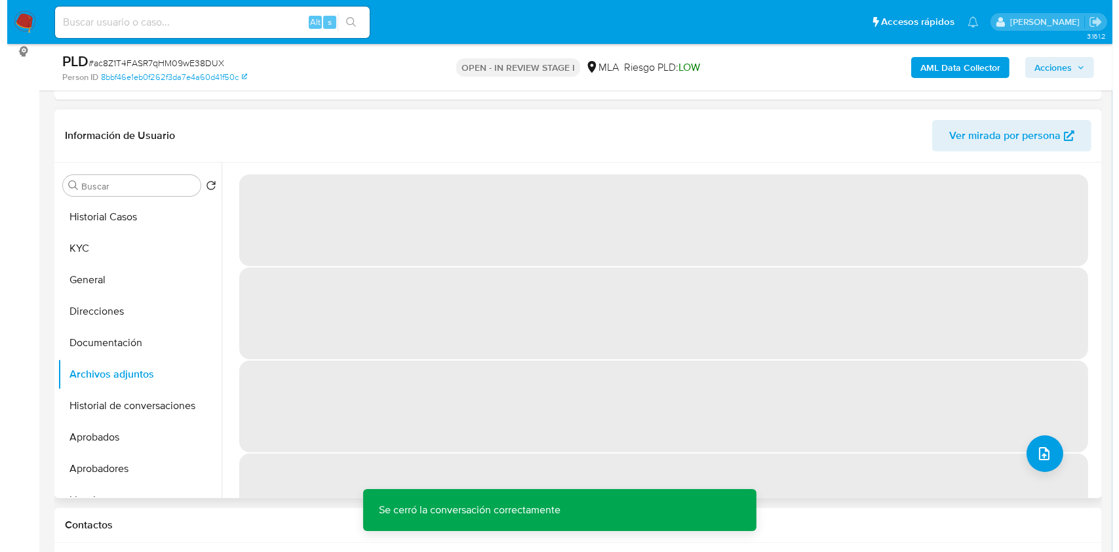
scroll to position [174, 0]
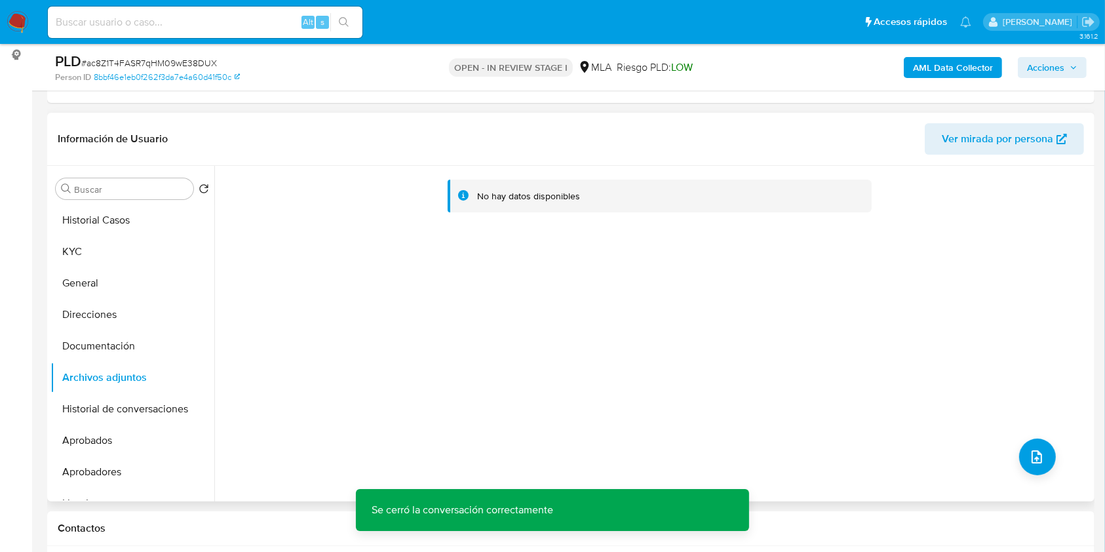
click at [928, 60] on b "AML Data Collector" at bounding box center [953, 67] width 80 height 21
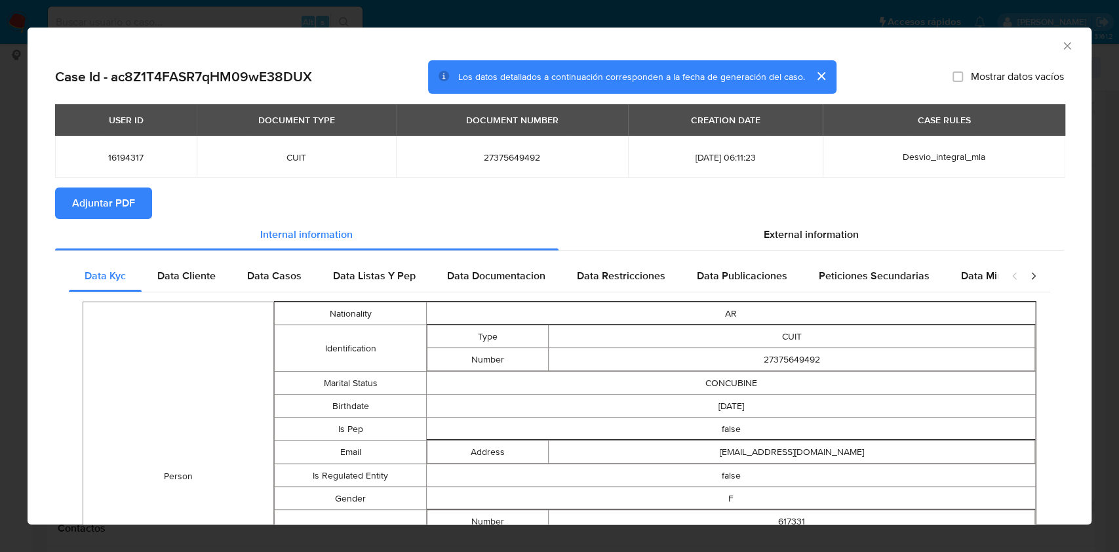
click at [138, 213] on button "Adjuntar PDF" at bounding box center [103, 202] width 97 height 31
click at [1063, 45] on icon "Cerrar ventana" at bounding box center [1066, 45] width 7 height 7
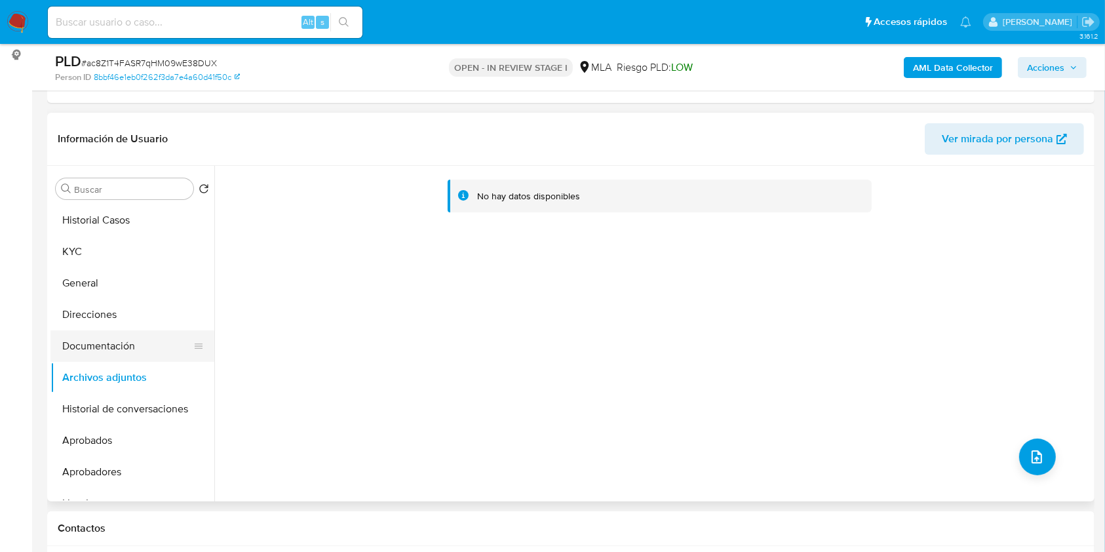
click at [109, 349] on button "Documentación" at bounding box center [126, 345] width 153 height 31
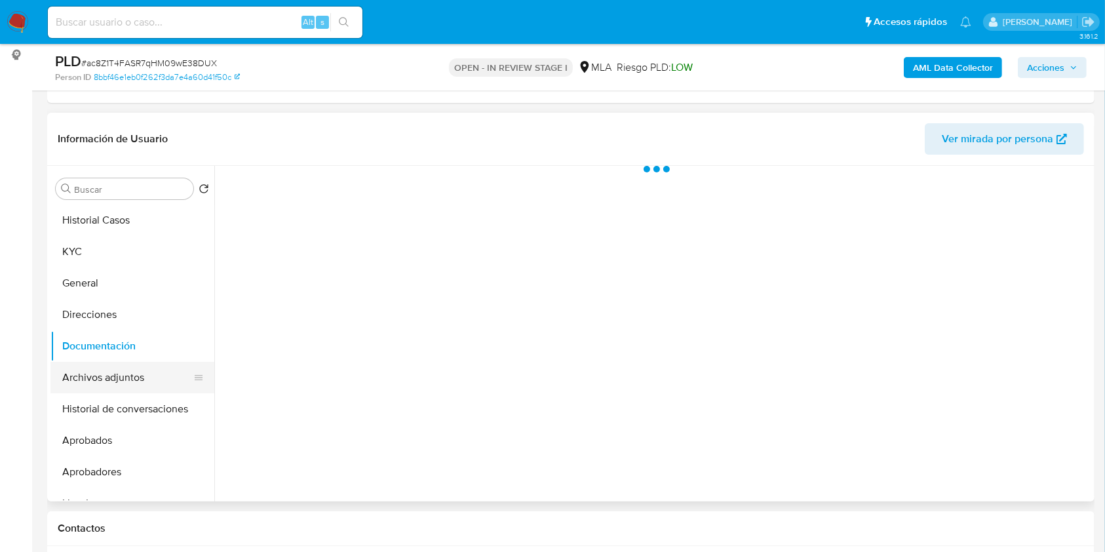
click at [112, 370] on button "Archivos adjuntos" at bounding box center [126, 377] width 153 height 31
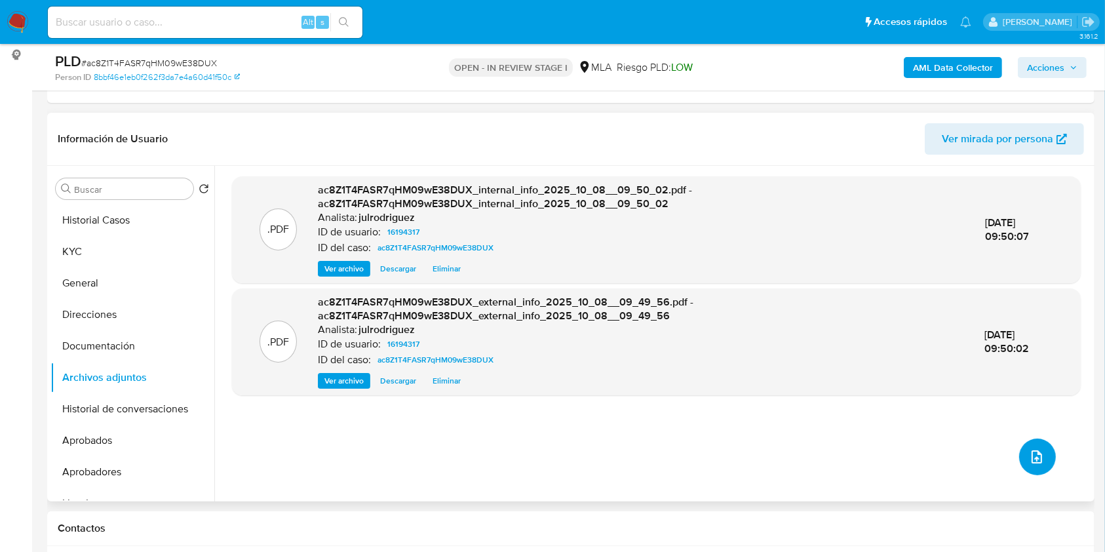
click at [1038, 454] on icon "upload-file" at bounding box center [1037, 457] width 16 height 16
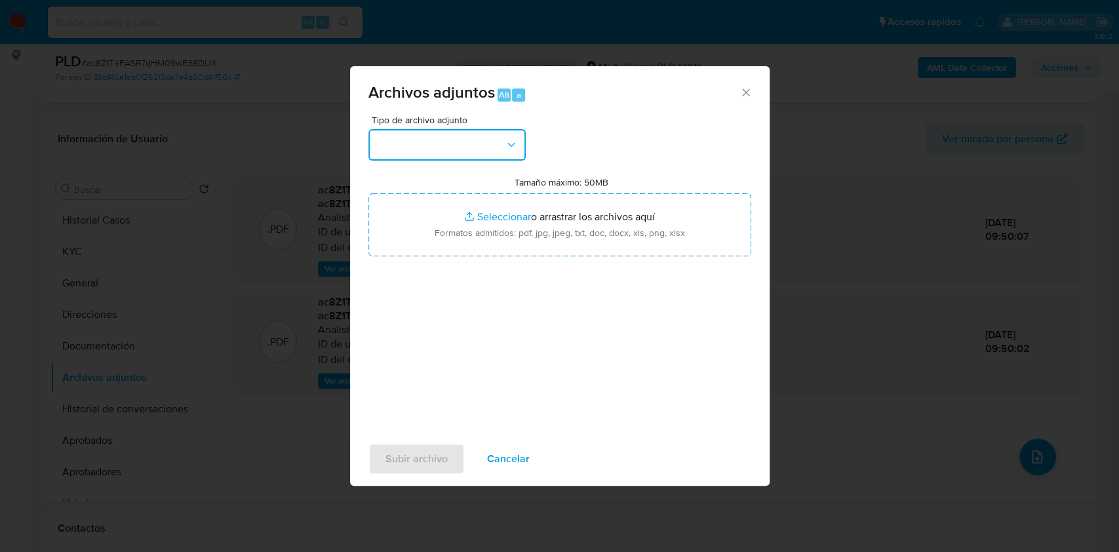
click at [467, 147] on button "button" at bounding box center [446, 144] width 157 height 31
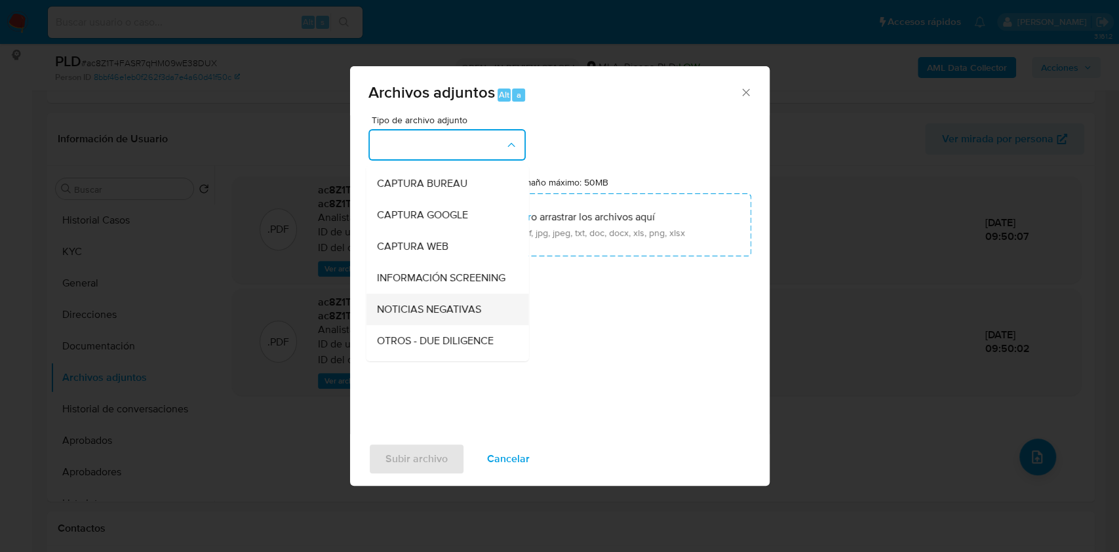
scroll to position [87, 0]
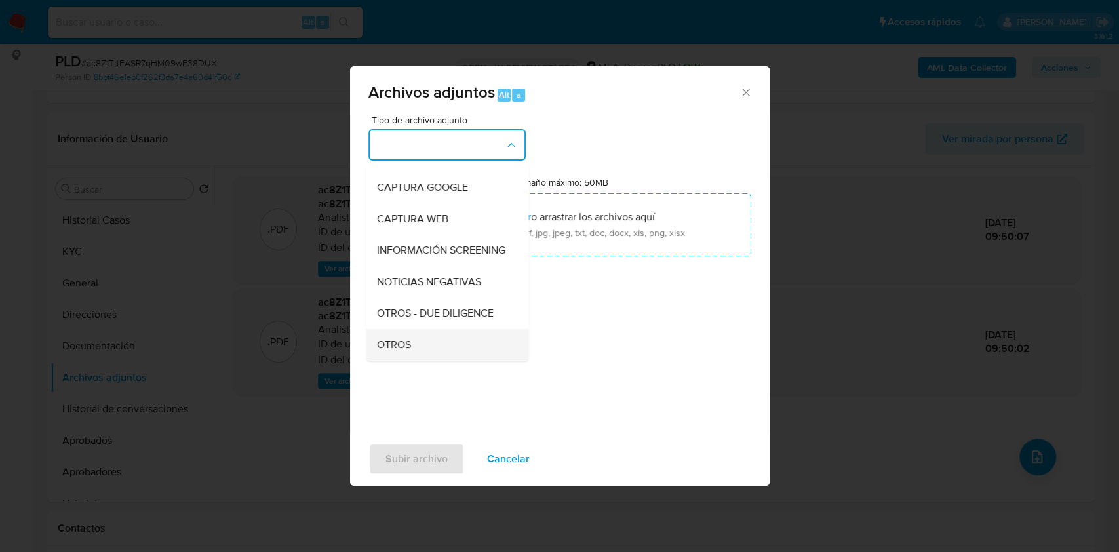
click at [410, 347] on div "OTROS" at bounding box center [443, 344] width 134 height 31
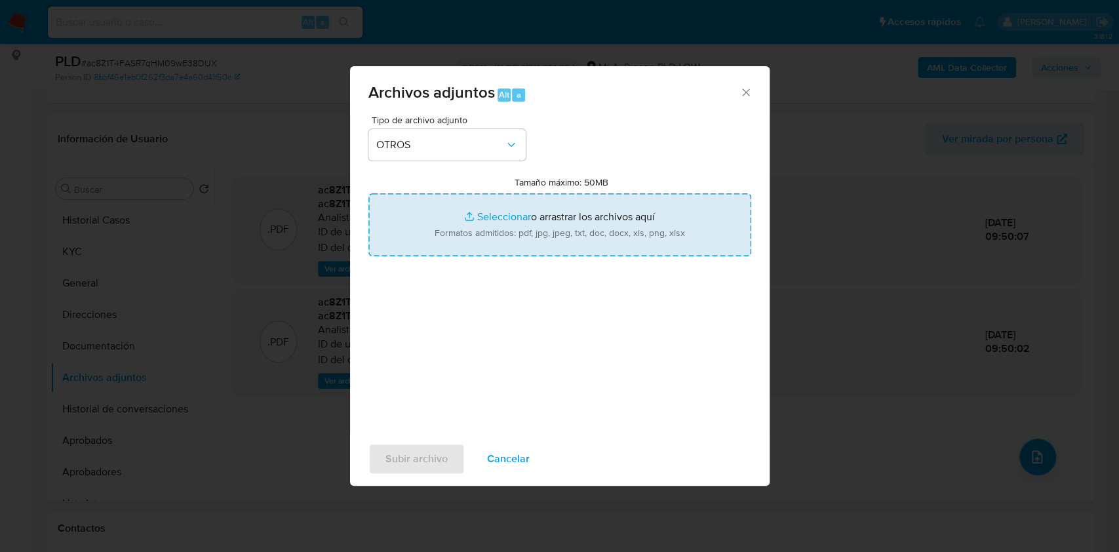
click at [492, 201] on input "Tamaño máximo: 50MB Seleccionar archivos" at bounding box center [559, 224] width 383 height 63
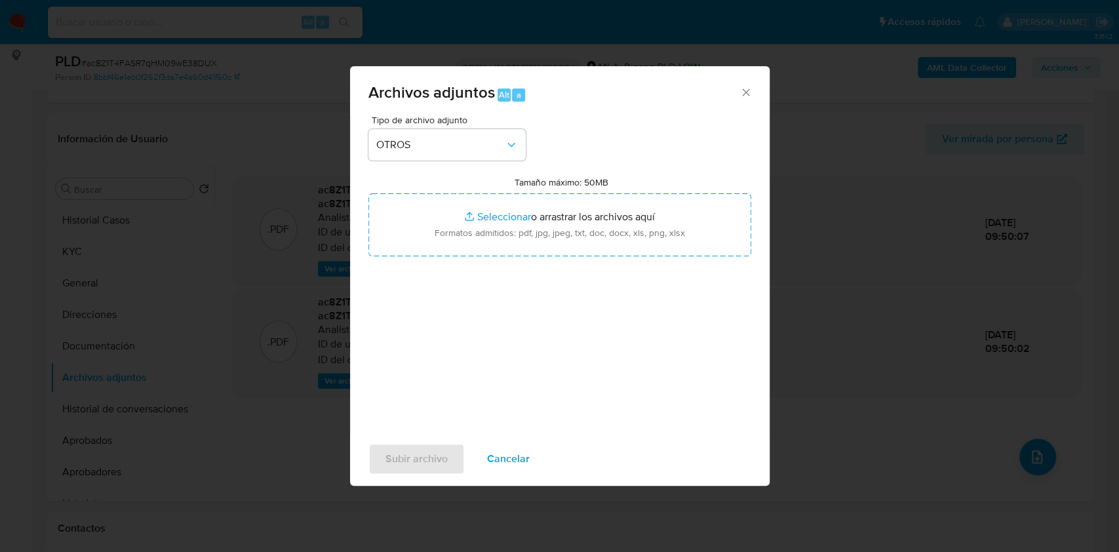
click at [745, 94] on icon "Cerrar" at bounding box center [745, 92] width 13 height 13
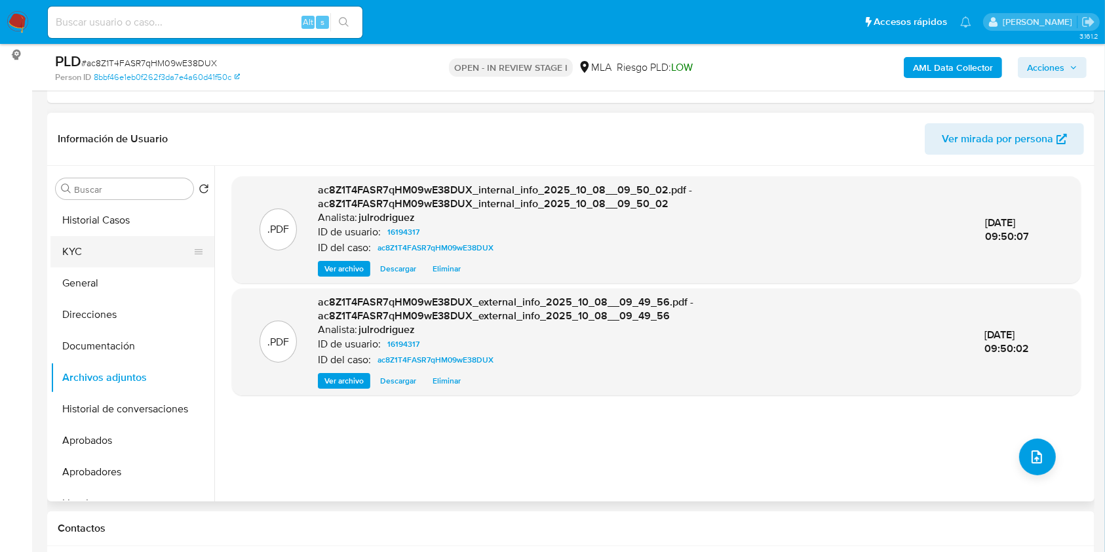
click at [72, 260] on button "KYC" at bounding box center [126, 251] width 153 height 31
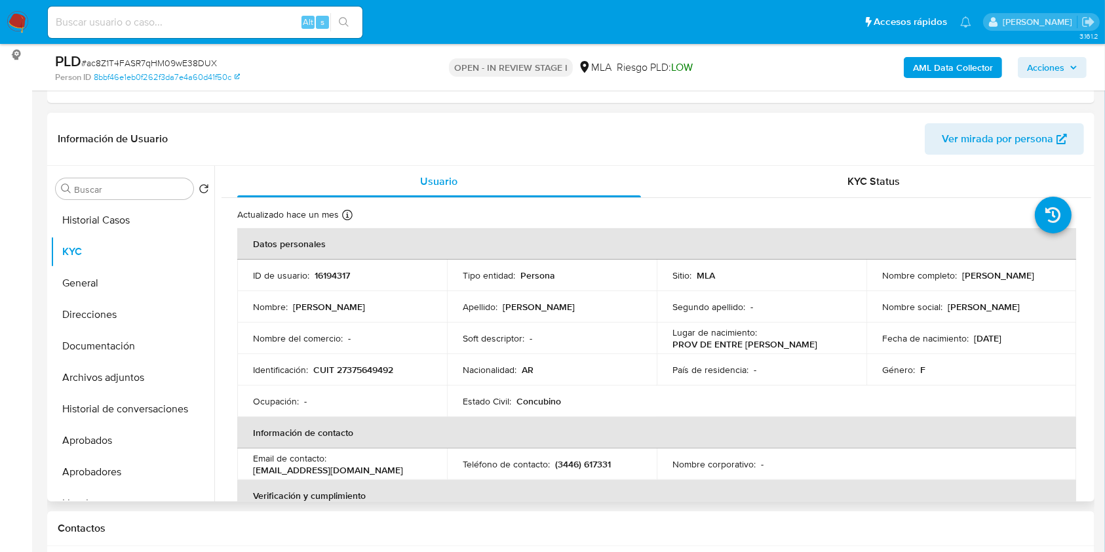
click at [325, 273] on p "16194317" at bounding box center [332, 275] width 35 height 12
copy p "16194317"
click at [152, 60] on span "# ac8Z1T4FASR7qHM09wE38DUX" at bounding box center [149, 62] width 136 height 13
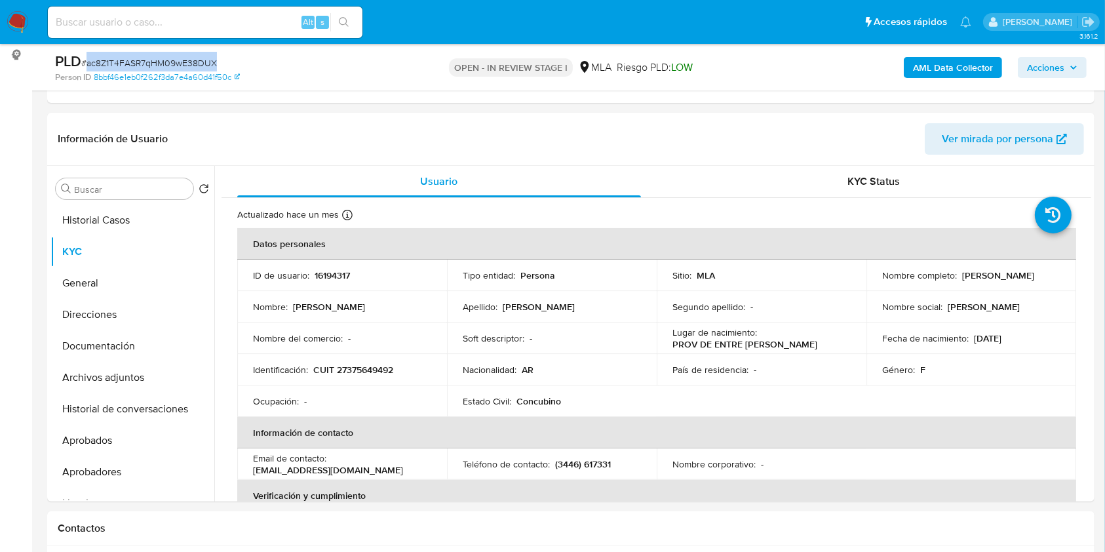
copy span "ac8Z1T4FASR7qHM09wE38DUX"
drag, startPoint x: 958, startPoint y: 274, endPoint x: 1046, endPoint y: 273, distance: 87.9
click at [1055, 275] on td "Nombre completo : Maria Ayelen Preisz" at bounding box center [972, 275] width 210 height 31
copy p "[PERSON_NAME] [PERSON_NAME]"
click at [92, 375] on button "Archivos adjuntos" at bounding box center [126, 377] width 153 height 31
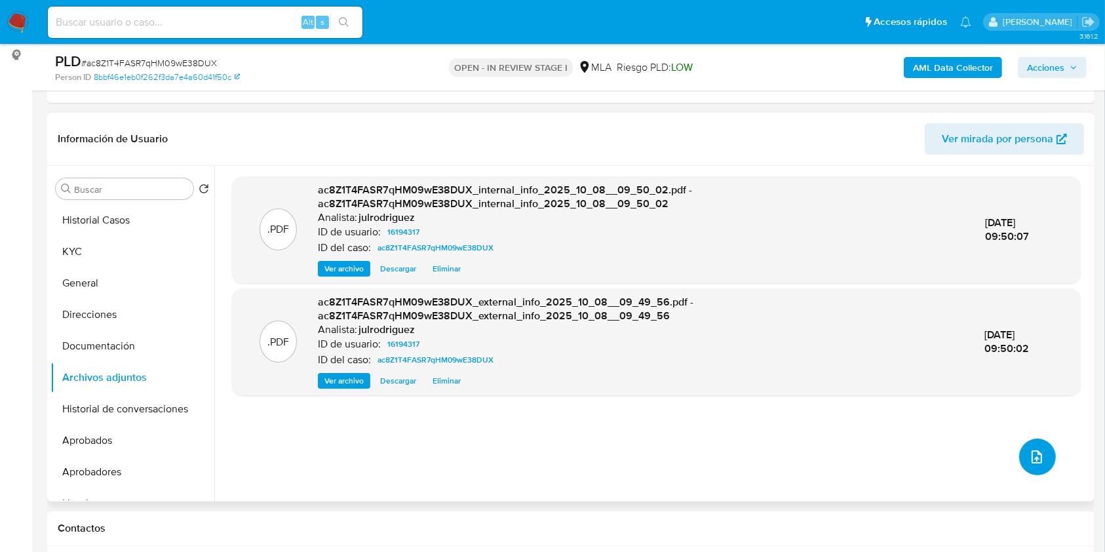
click at [1019, 457] on button "upload-file" at bounding box center [1037, 457] width 37 height 37
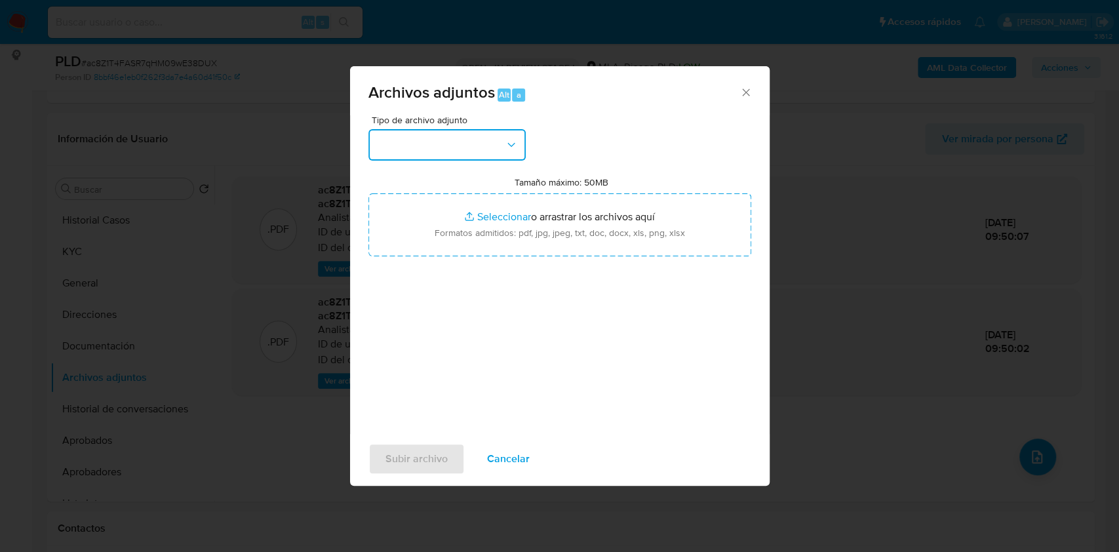
click at [472, 143] on button "button" at bounding box center [446, 144] width 157 height 31
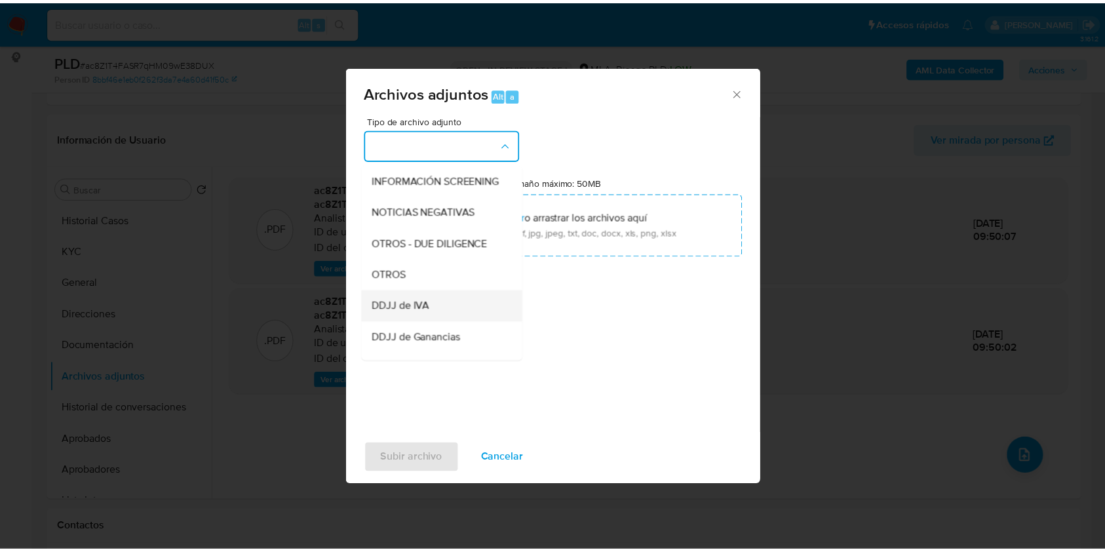
scroll to position [174, 0]
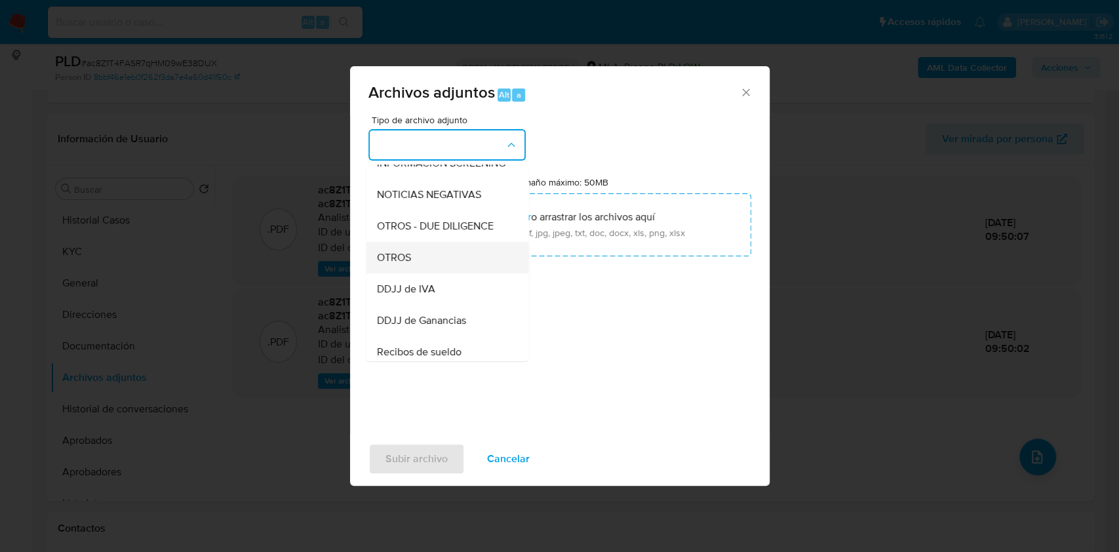
click at [415, 273] on div "OTROS" at bounding box center [443, 257] width 134 height 31
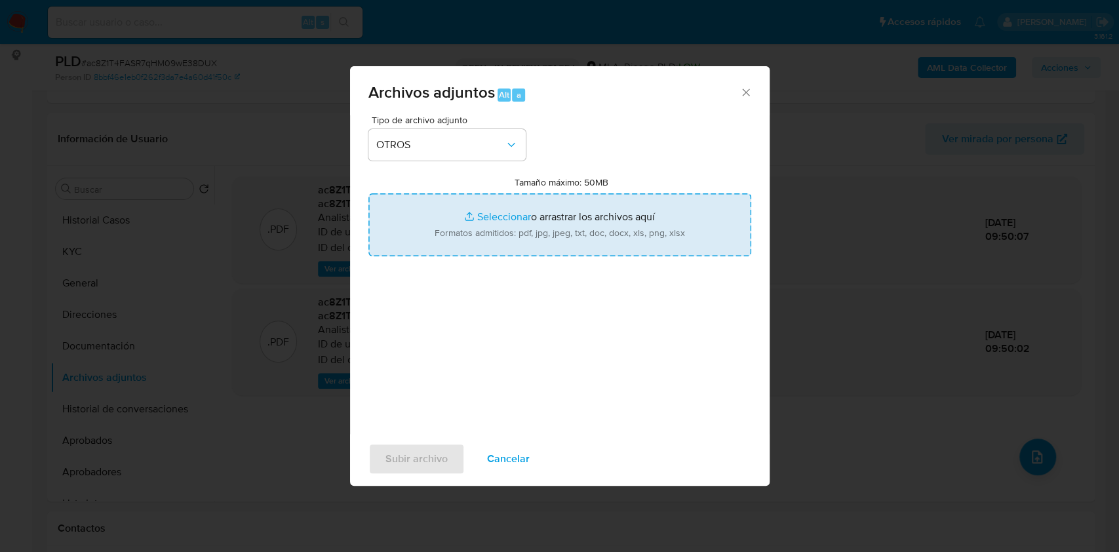
click at [518, 218] on input "Tamaño máximo: 50MB Seleccionar archivos" at bounding box center [559, 224] width 383 height 63
type input "C:\fakepath\Comprobante de pago de monotributo - 16194317 - ac8Z1T4FASR7qHM09wE…"
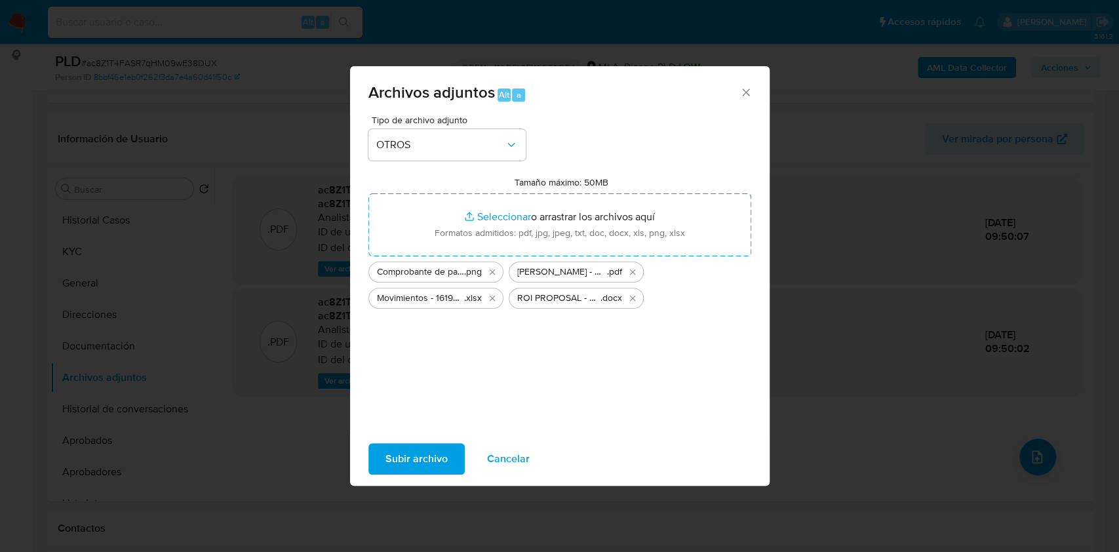
click at [442, 462] on span "Subir archivo" at bounding box center [416, 458] width 62 height 29
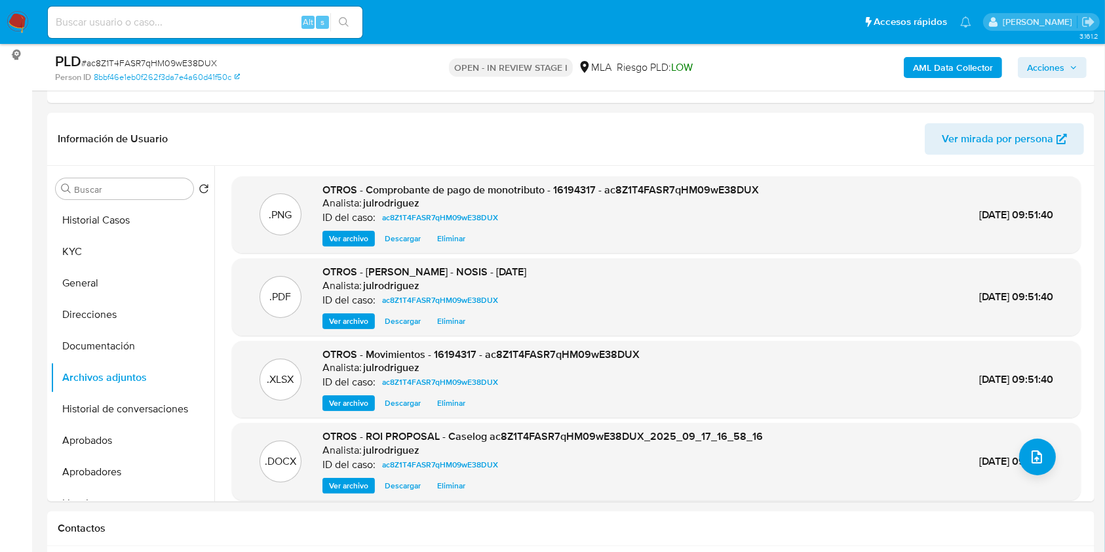
click at [1034, 66] on span "Acciones" at bounding box center [1045, 67] width 37 height 21
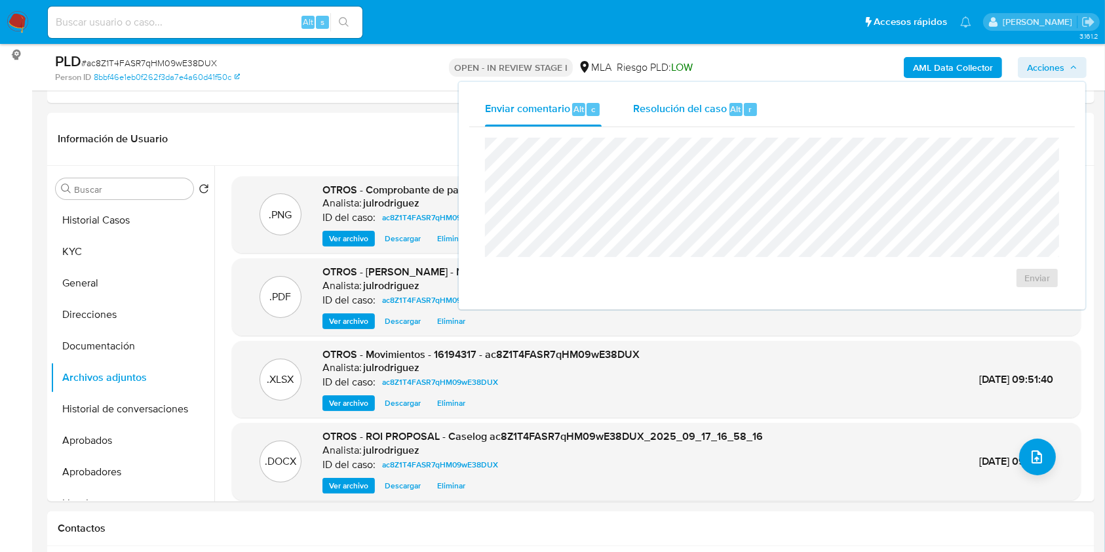
click at [707, 116] on span "Resolución del caso" at bounding box center [680, 108] width 94 height 15
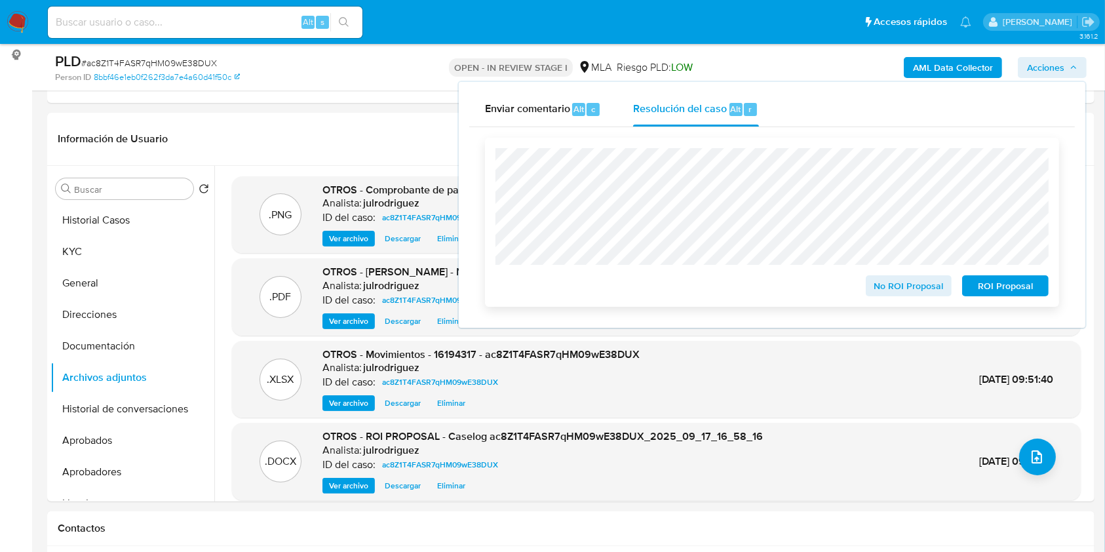
click at [985, 282] on span "ROI Proposal" at bounding box center [1006, 286] width 68 height 18
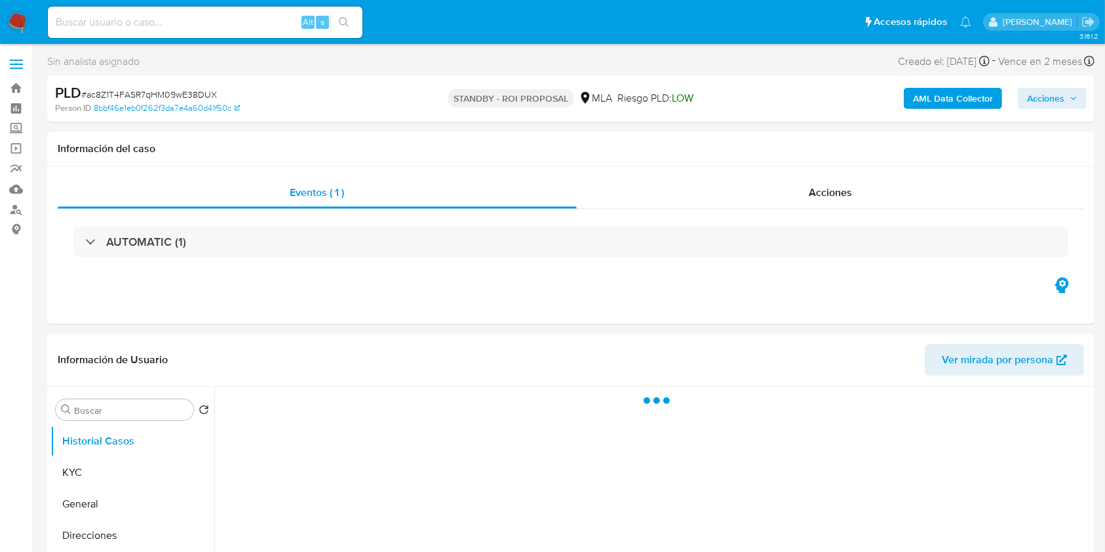
select select "10"
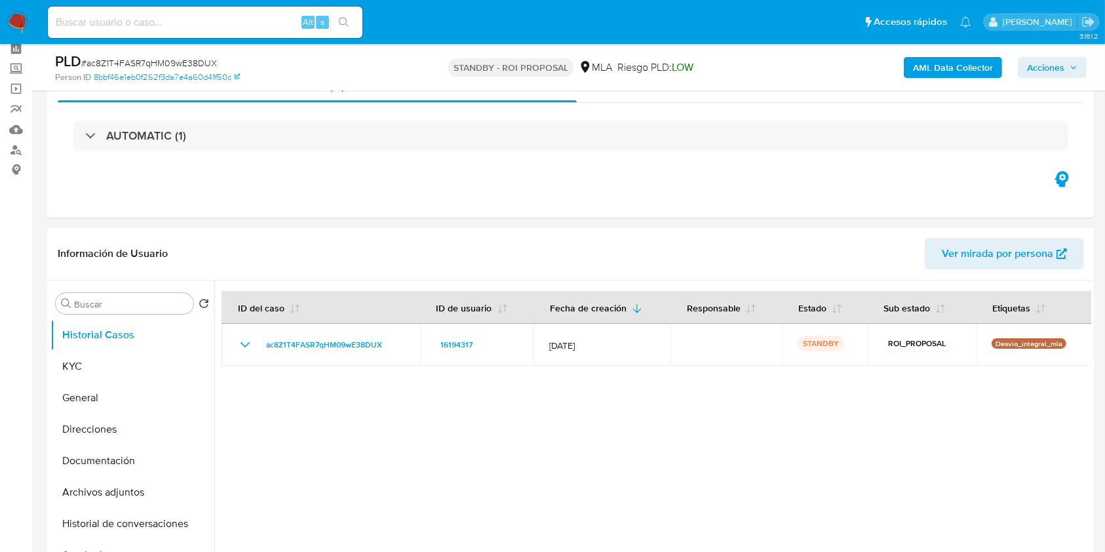
scroll to position [87, 0]
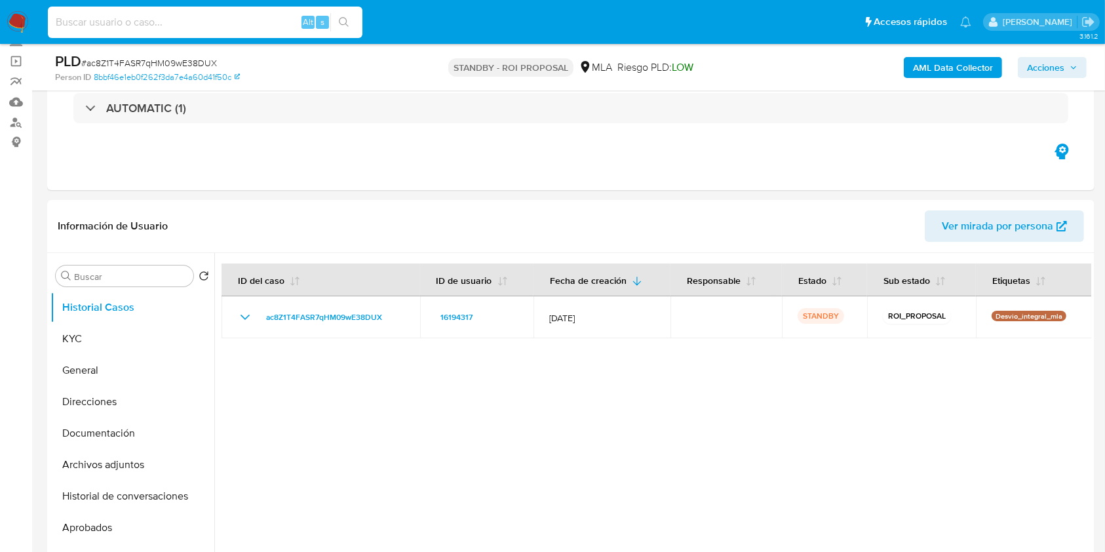
click at [211, 18] on input at bounding box center [205, 22] width 315 height 17
paste input "kbpDPtOYwNpe1UUAQo1notrx"
type input "kbpDPtOYwNpe1UUAQo1notrx"
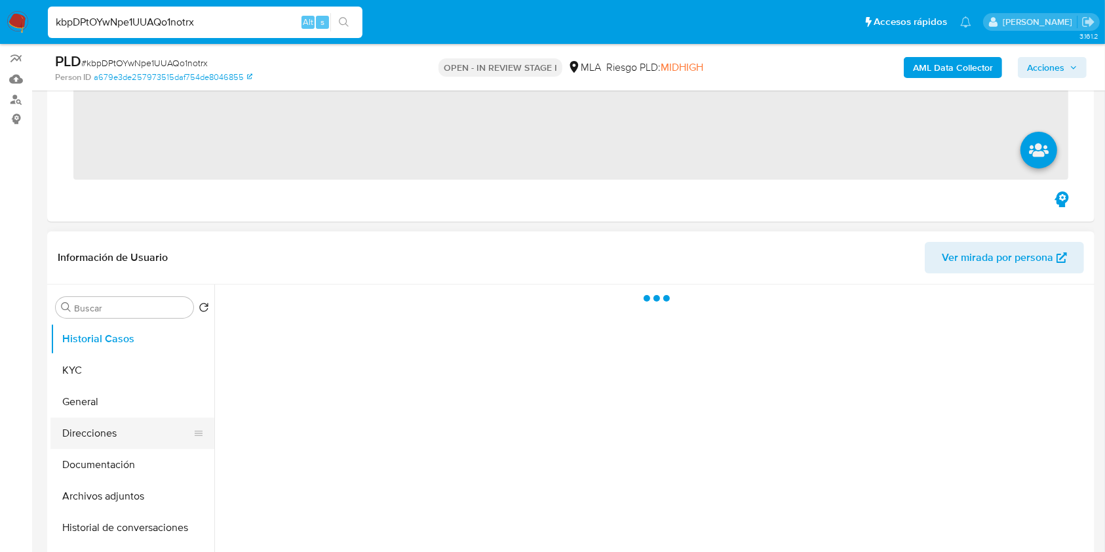
scroll to position [174, 0]
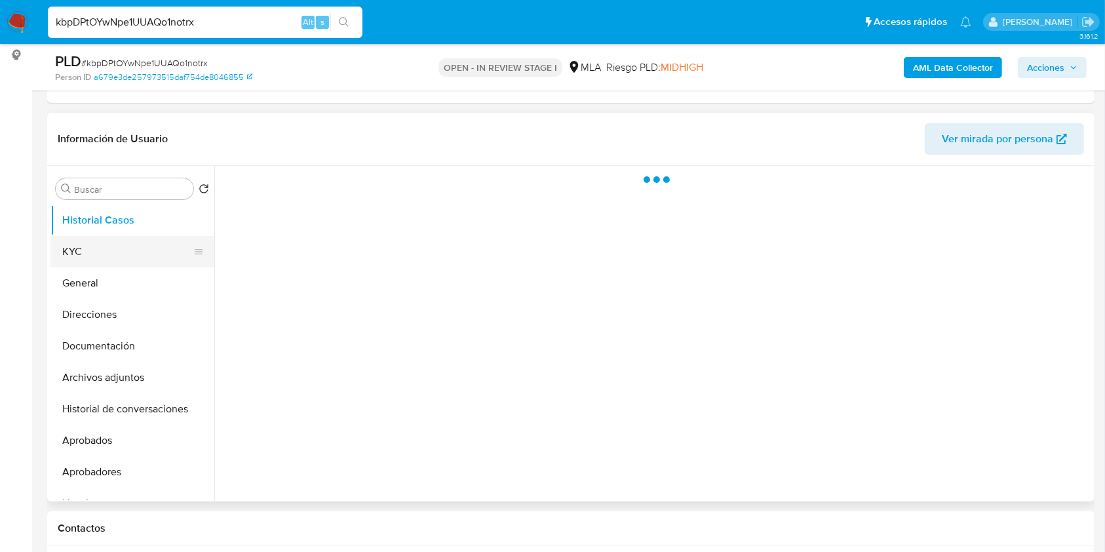
click at [94, 256] on button "KYC" at bounding box center [126, 251] width 153 height 31
select select "10"
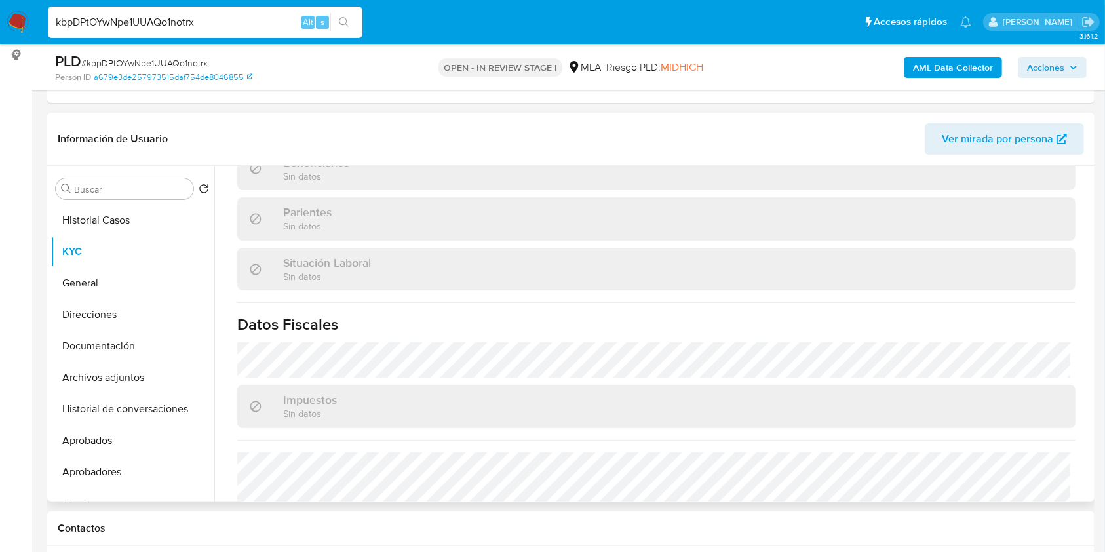
scroll to position [688, 0]
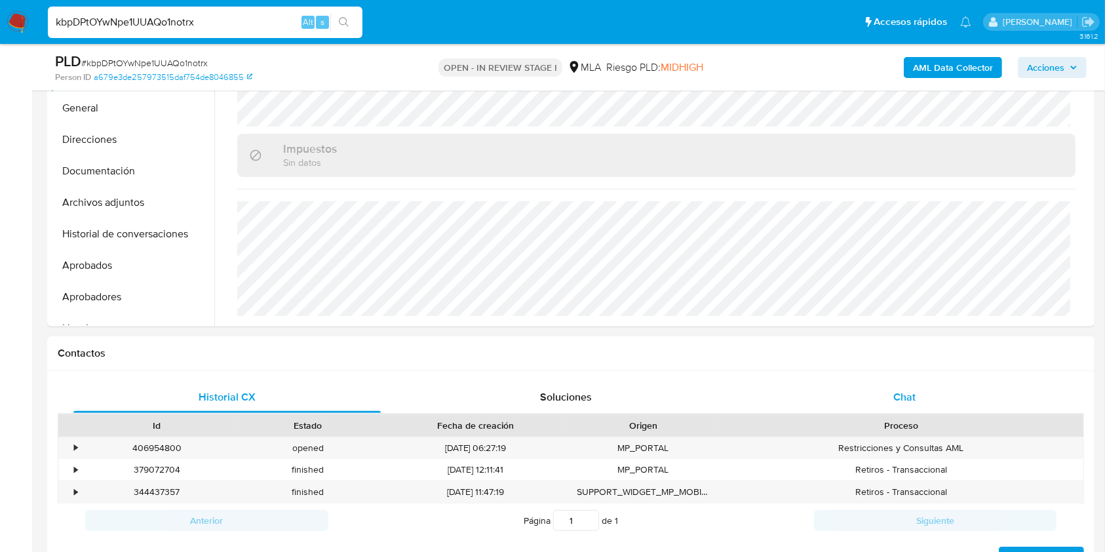
click at [907, 391] on span "Chat" at bounding box center [905, 396] width 22 height 15
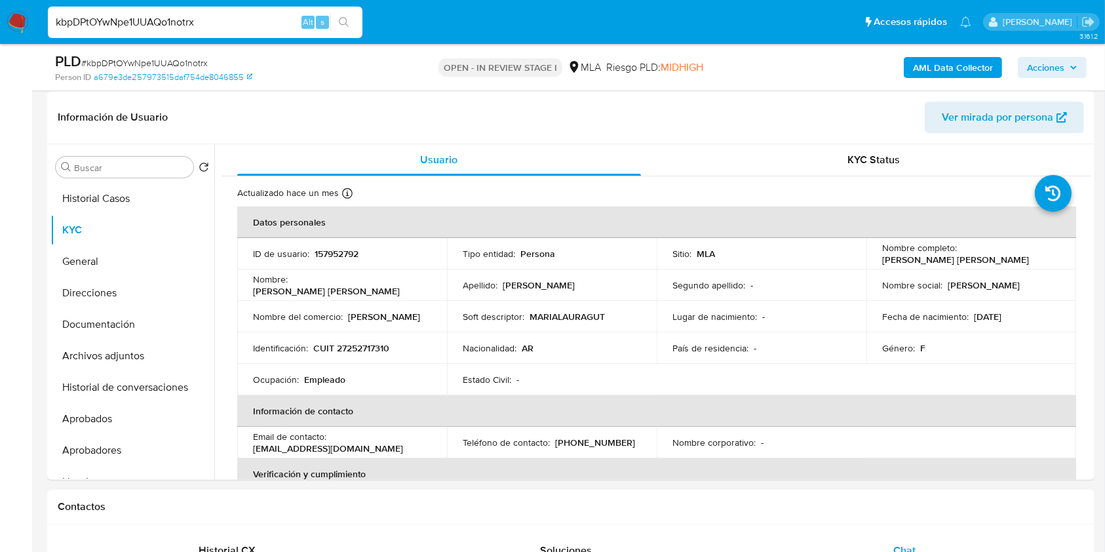
scroll to position [87, 0]
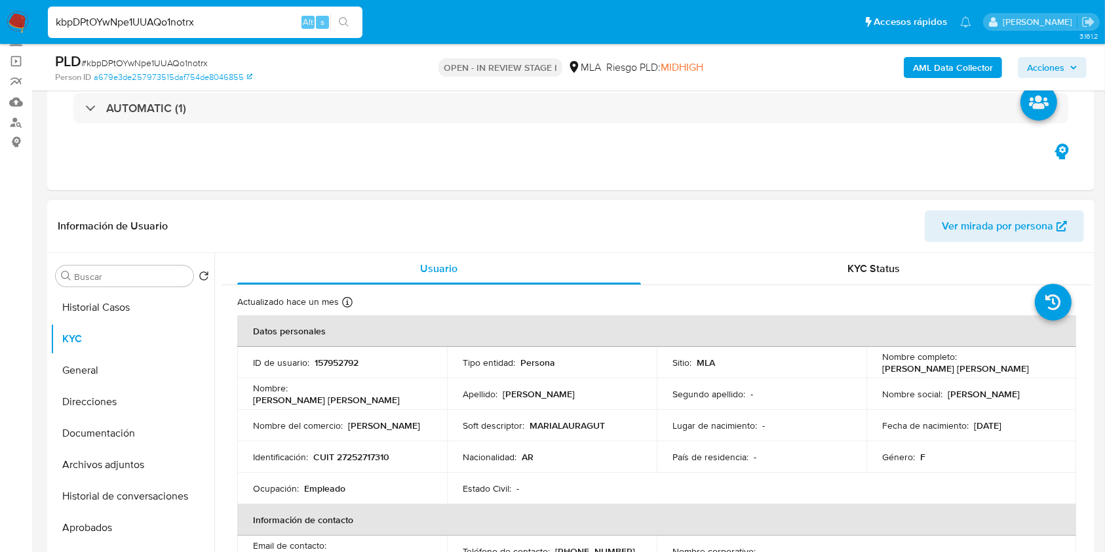
click at [373, 455] on p "CUIT 27252717310" at bounding box center [351, 457] width 76 height 12
copy p "27252717310"
click at [343, 364] on p "157952792" at bounding box center [337, 363] width 44 height 12
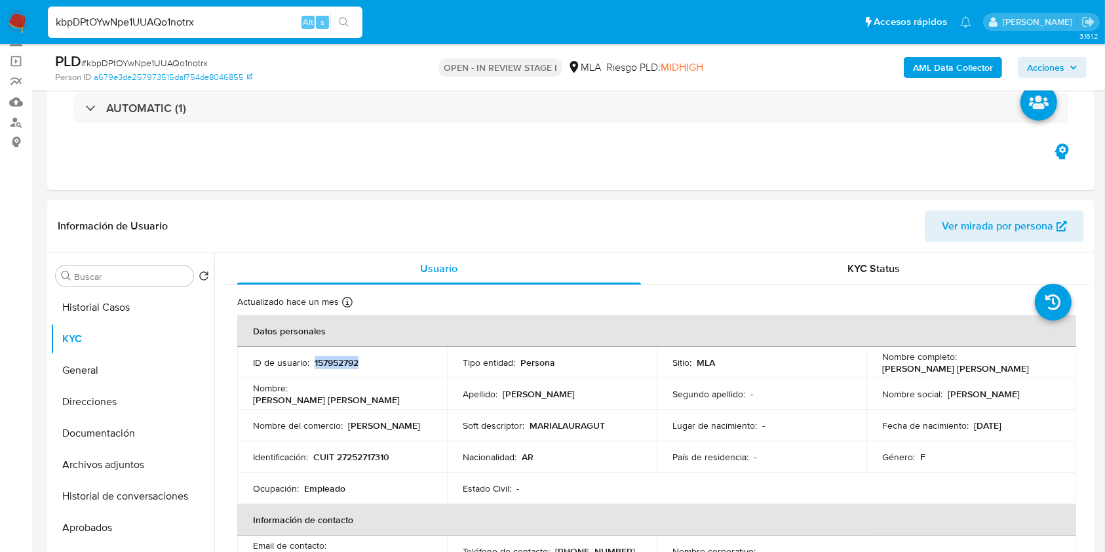
copy p "157952792"
click at [375, 454] on p "CUIT 27252717310" at bounding box center [351, 457] width 76 height 12
copy p "27252717310"
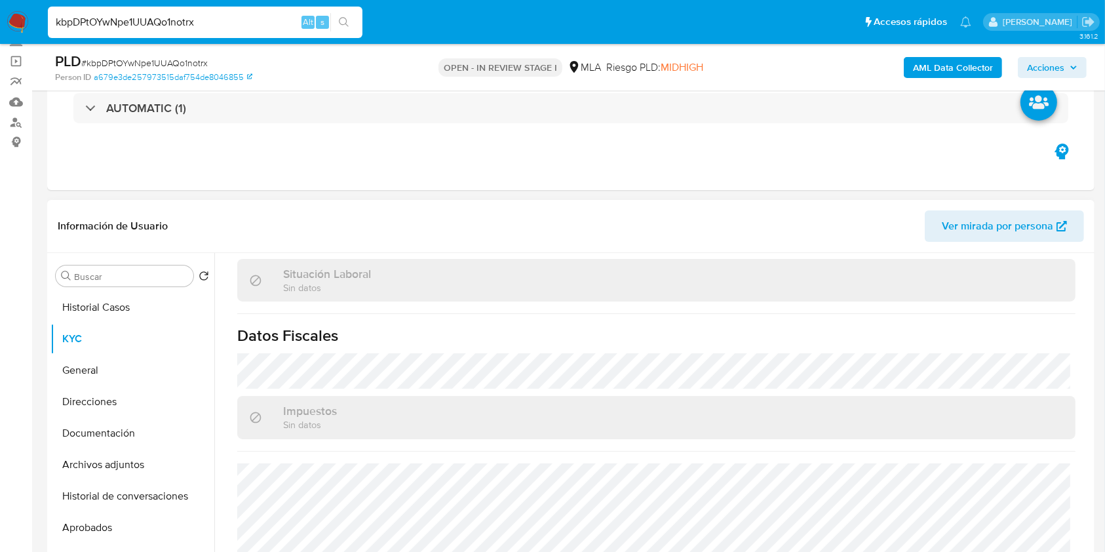
scroll to position [349, 0]
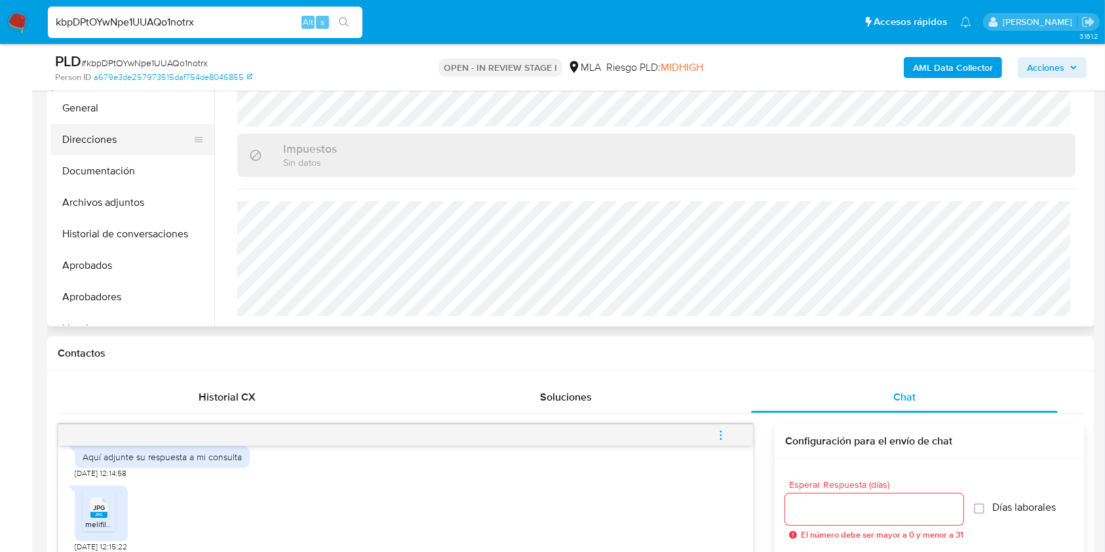
click at [83, 127] on button "Direcciones" at bounding box center [126, 139] width 153 height 31
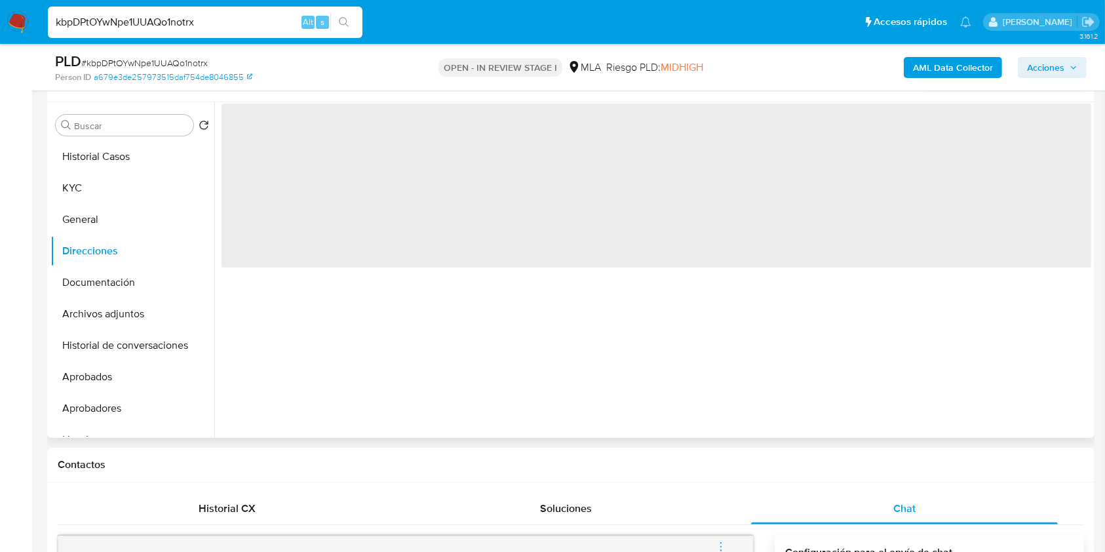
scroll to position [174, 0]
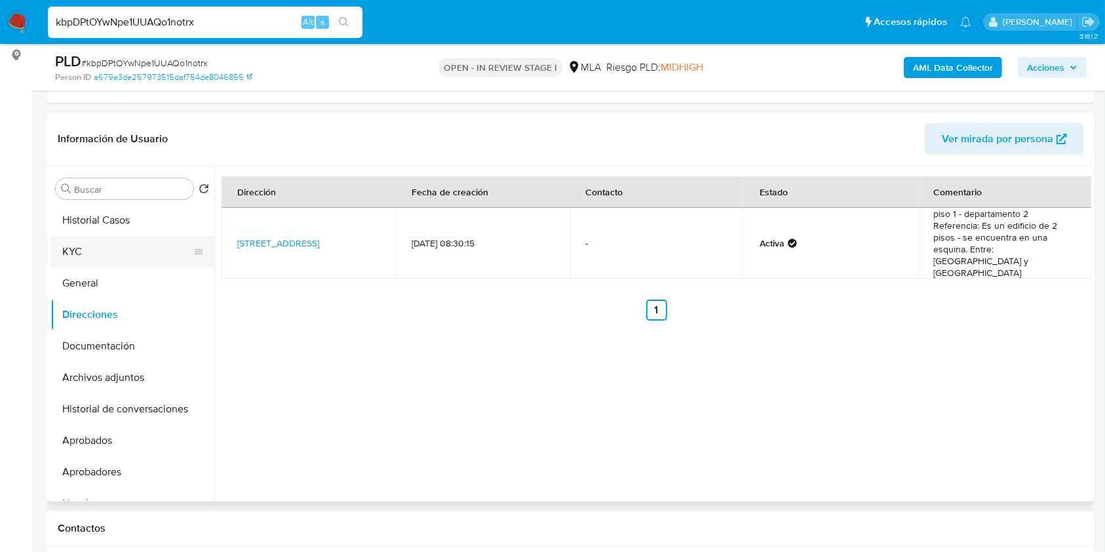
click at [106, 247] on button "KYC" at bounding box center [126, 251] width 153 height 31
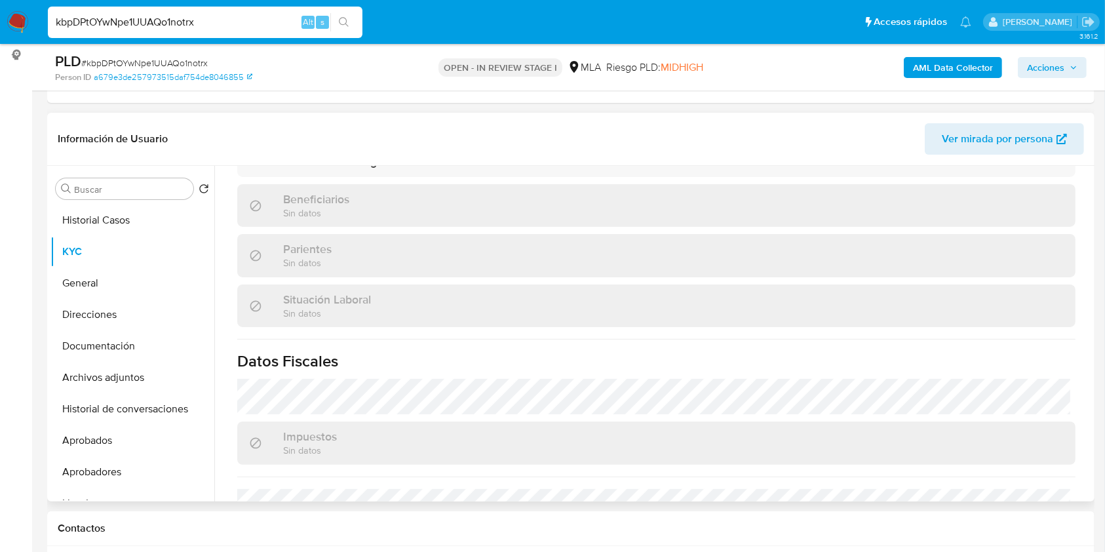
scroll to position [349, 0]
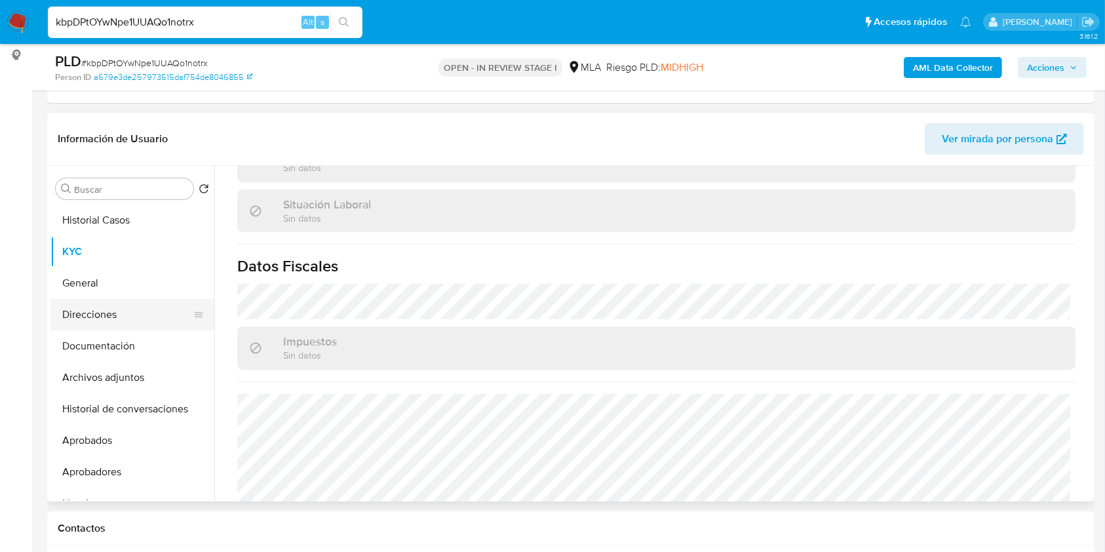
click at [107, 322] on button "Direcciones" at bounding box center [126, 314] width 153 height 31
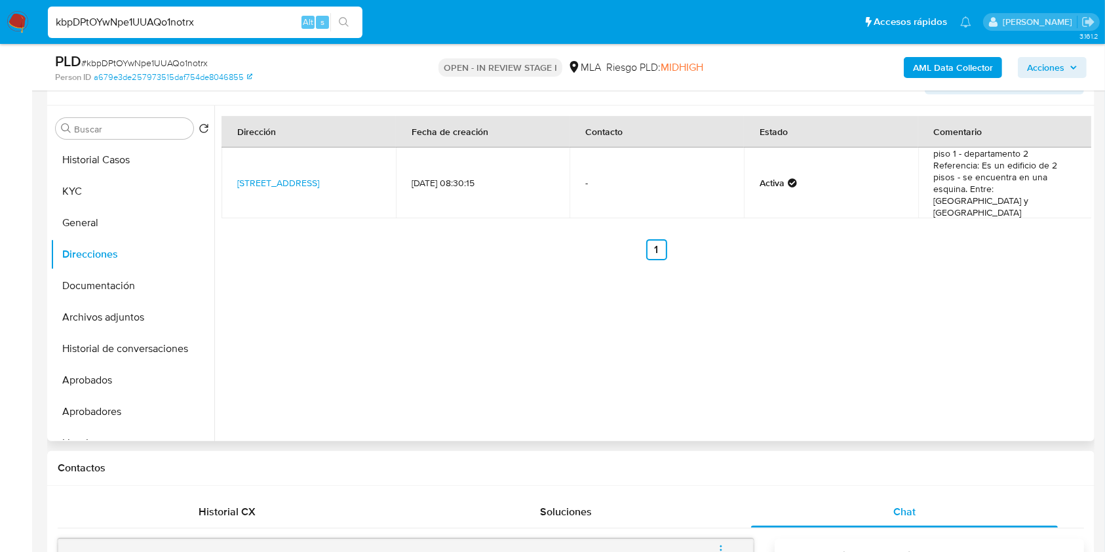
scroll to position [262, 0]
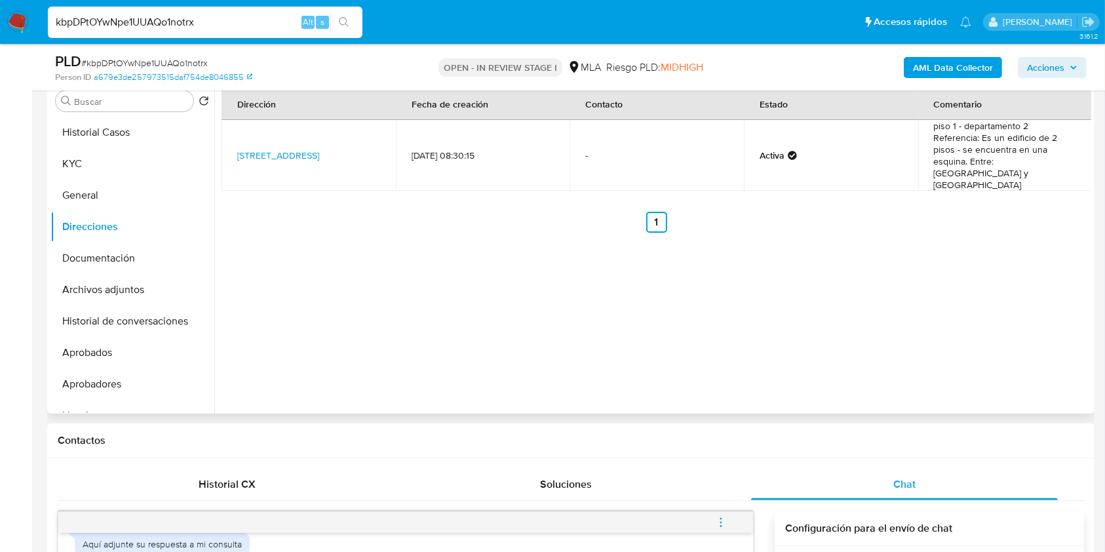
drag, startPoint x: 336, startPoint y: 151, endPoint x: 228, endPoint y: 135, distance: 109.4
click at [228, 135] on td "Lestani 594, Resistencia, Chaco, 3500, Argentina 594" at bounding box center [309, 155] width 174 height 71
copy link "Lestani 594, Resistencia, Chaco, 3500, Argentina 594"
click at [644, 261] on div "Dirección Fecha de creación Contacto Estado Comentario Lestani 594, Resistencia…" at bounding box center [652, 246] width 877 height 336
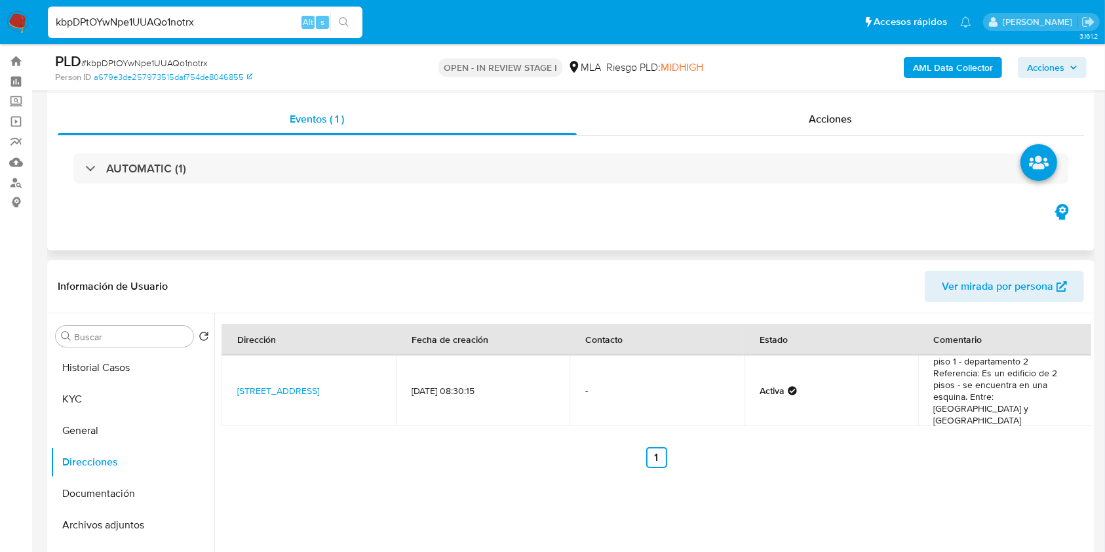
scroll to position [0, 0]
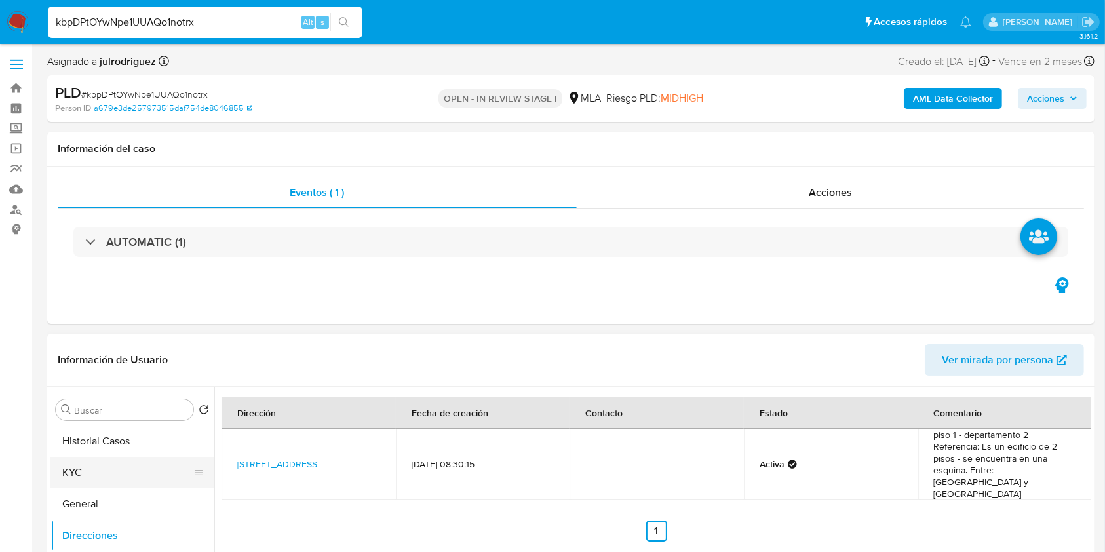
click at [77, 460] on button "KYC" at bounding box center [126, 472] width 153 height 31
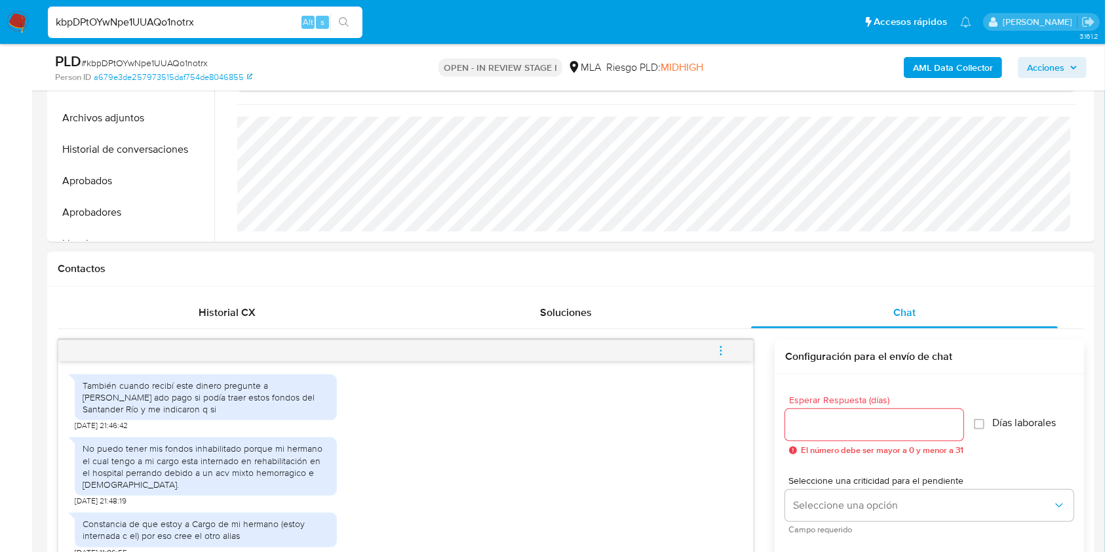
scroll to position [524, 0]
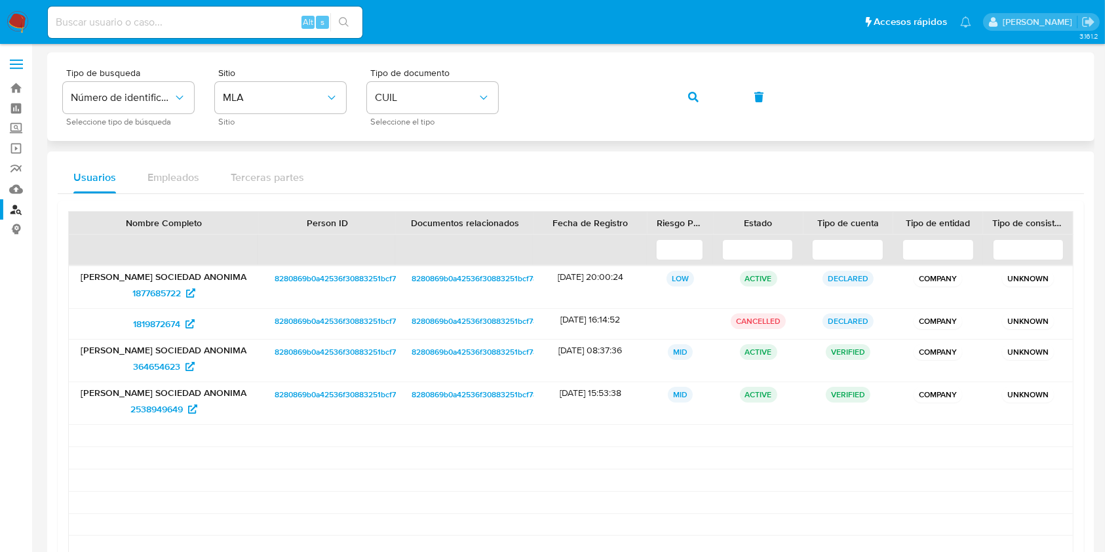
click at [693, 96] on icon "button" at bounding box center [693, 97] width 10 height 10
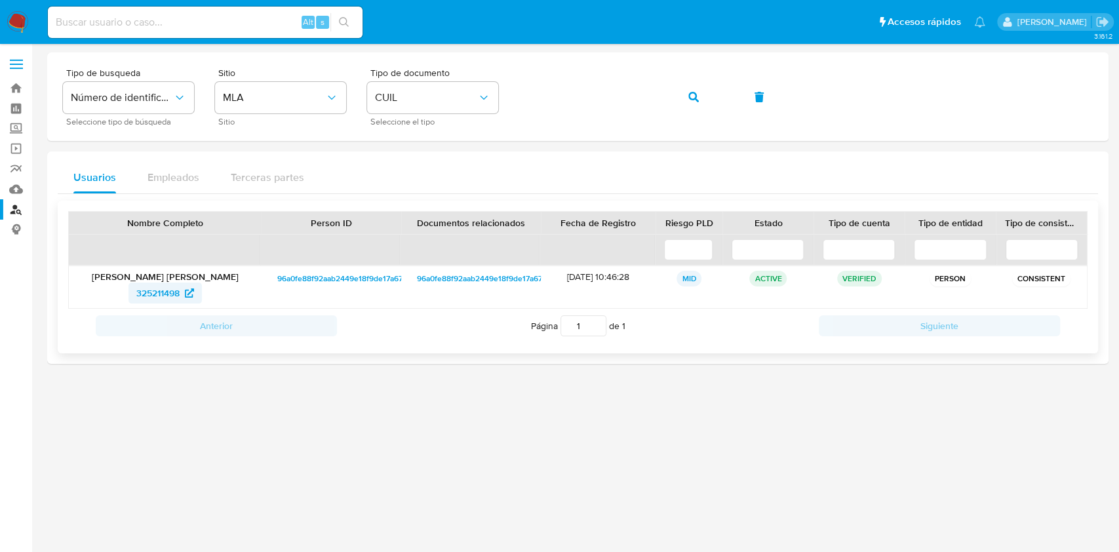
click at [189, 287] on span "325211498" at bounding box center [165, 293] width 58 height 21
click at [692, 92] on icon "button" at bounding box center [693, 97] width 10 height 10
click at [176, 293] on span "420301445" at bounding box center [157, 293] width 47 height 21
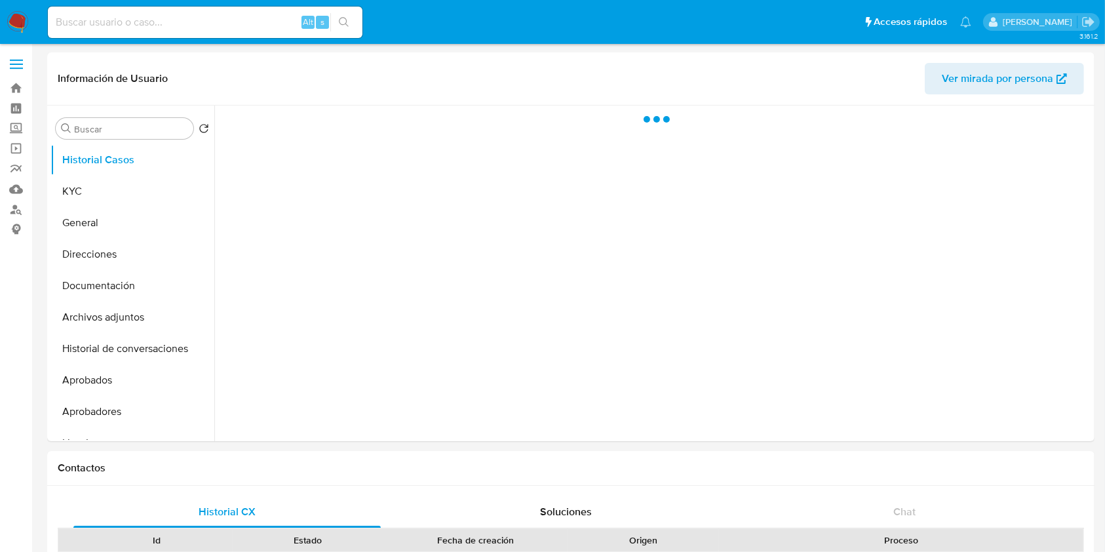
select select "10"
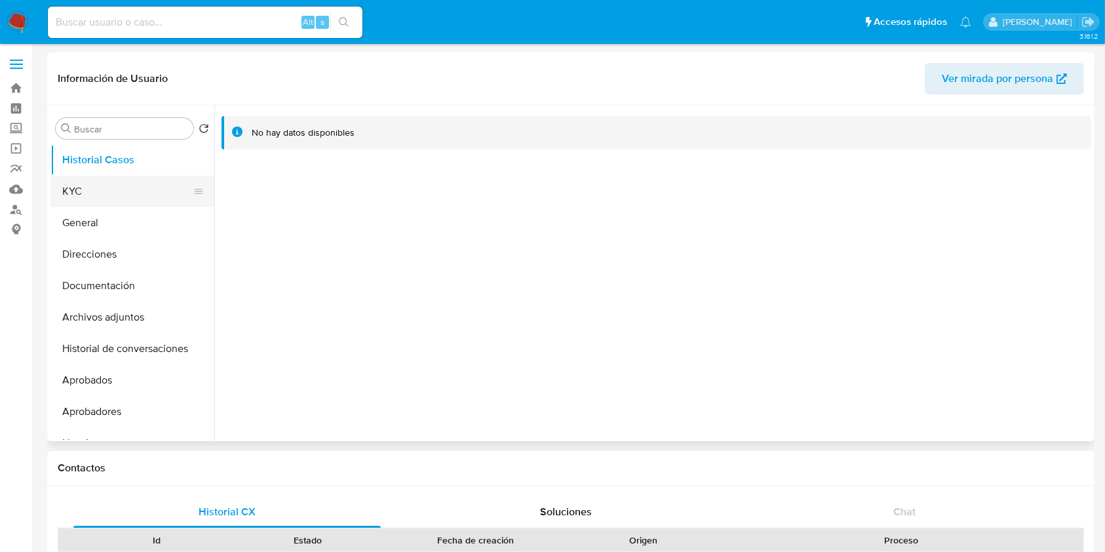
drag, startPoint x: 73, startPoint y: 189, endPoint x: 88, endPoint y: 176, distance: 19.6
click at [74, 187] on button "KYC" at bounding box center [126, 191] width 153 height 31
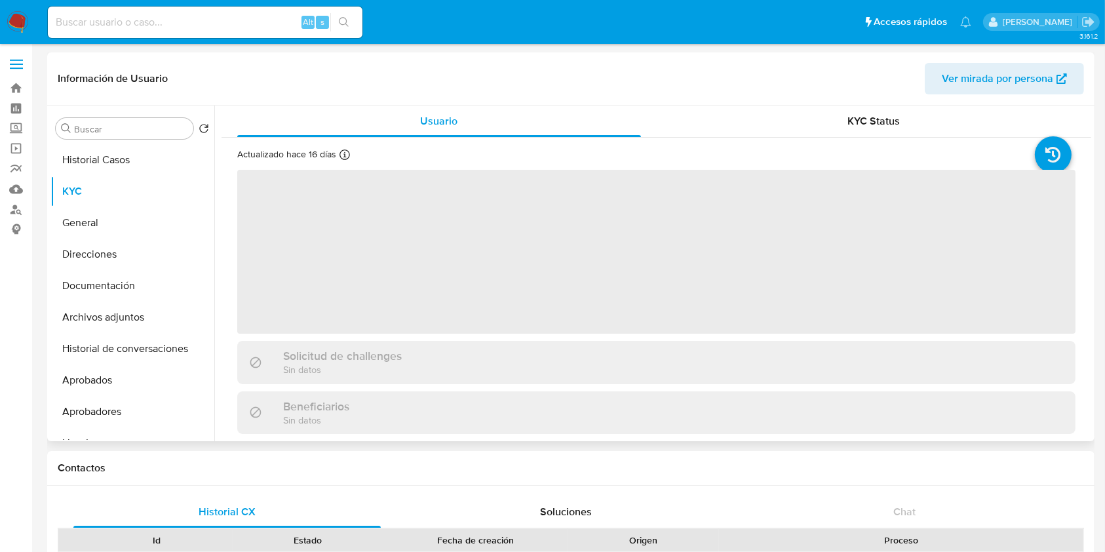
scroll to position [393, 0]
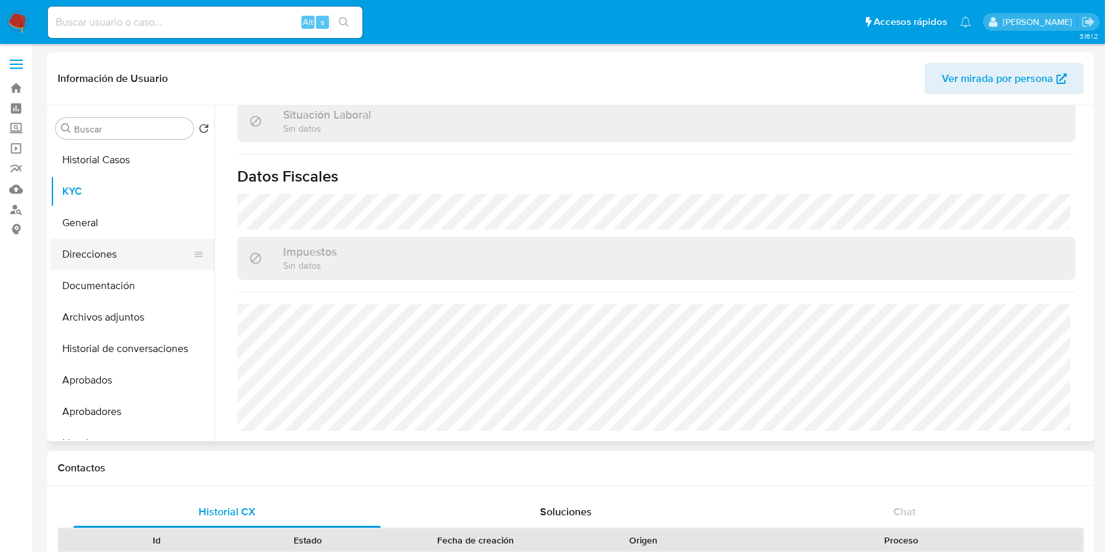
click at [90, 254] on button "Direcciones" at bounding box center [126, 254] width 153 height 31
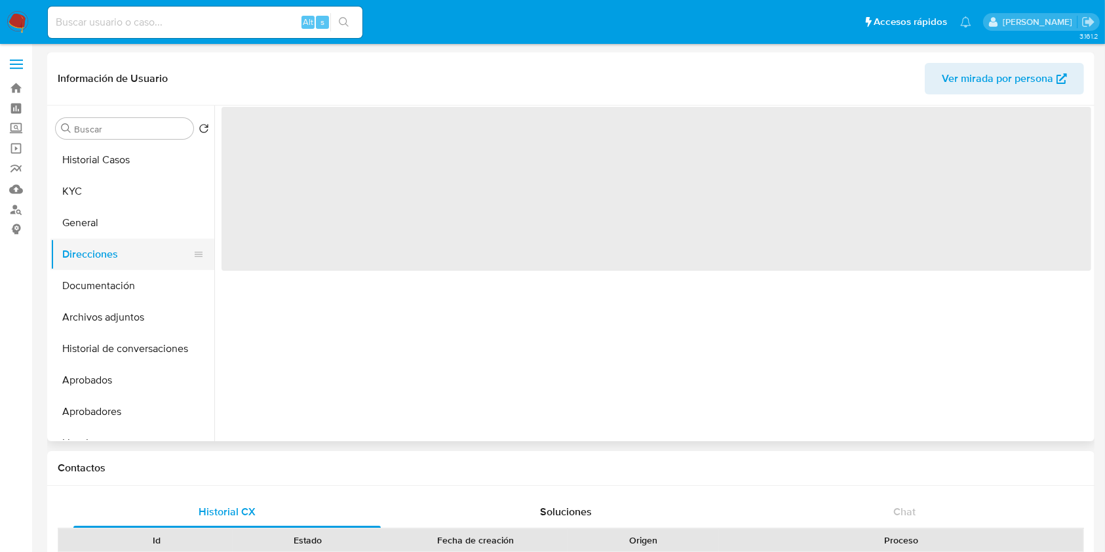
scroll to position [0, 0]
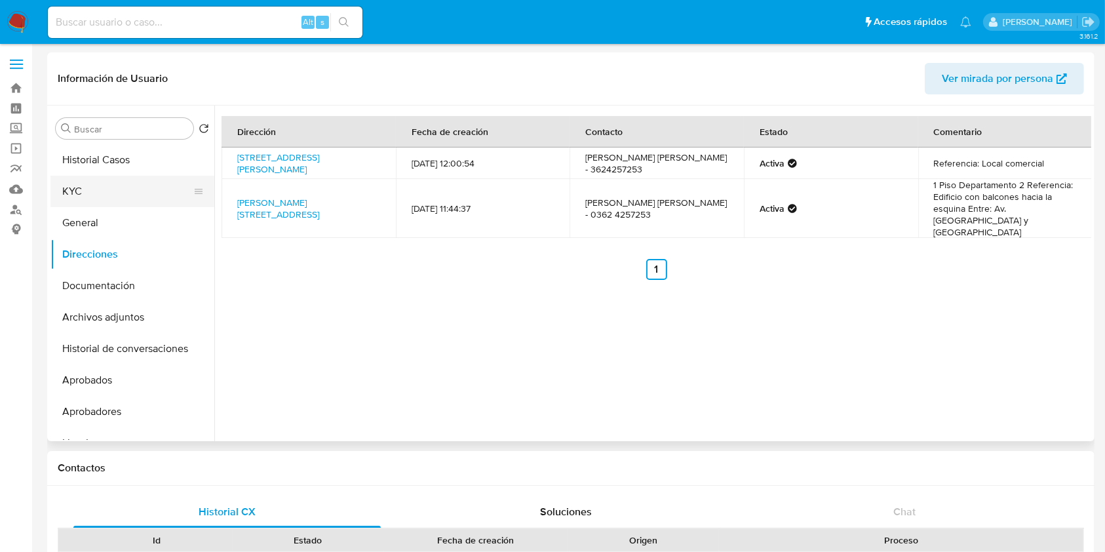
click at [104, 191] on button "KYC" at bounding box center [126, 191] width 153 height 31
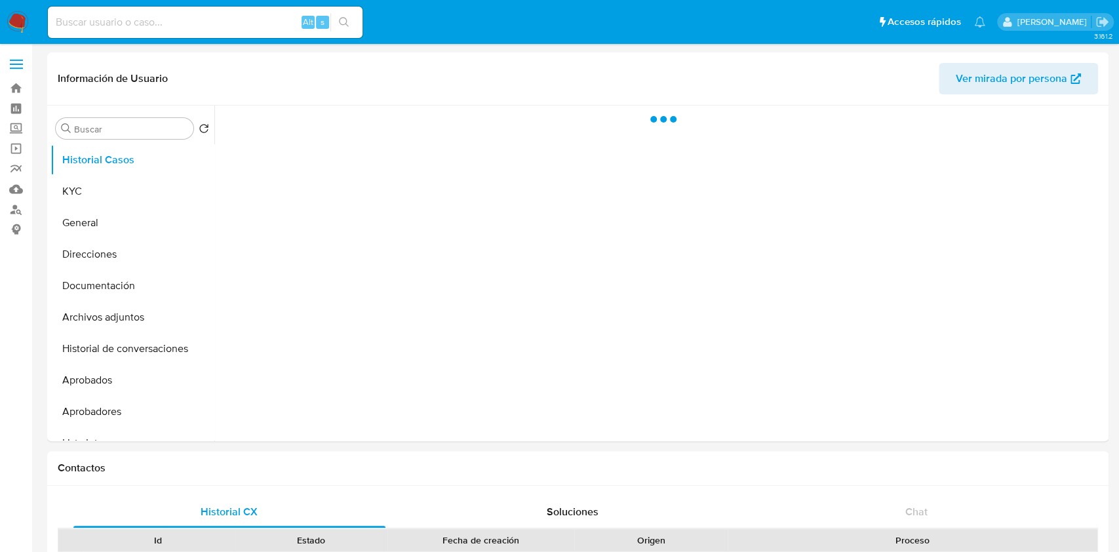
select select "10"
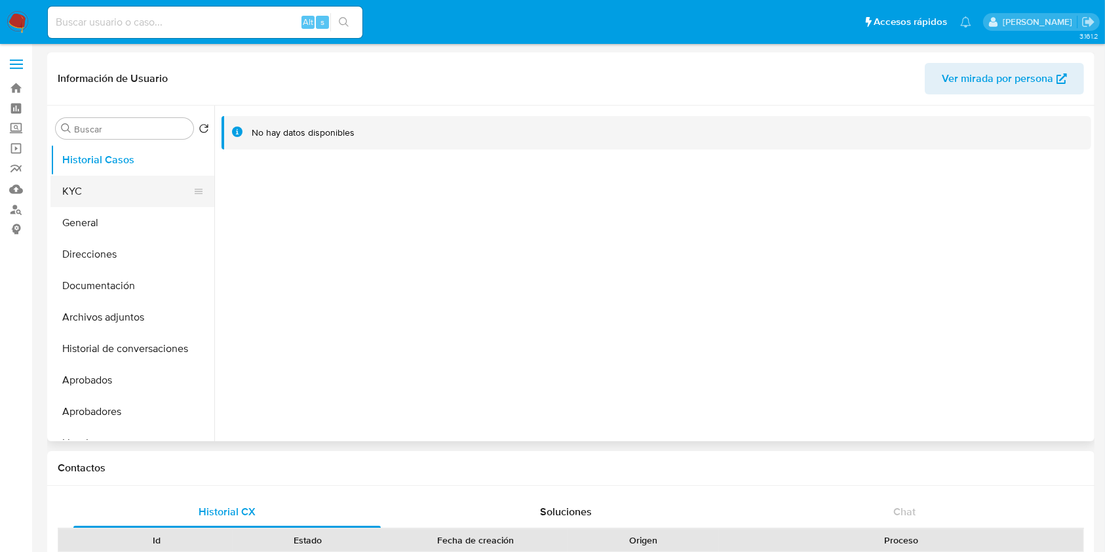
click at [116, 202] on button "KYC" at bounding box center [126, 191] width 153 height 31
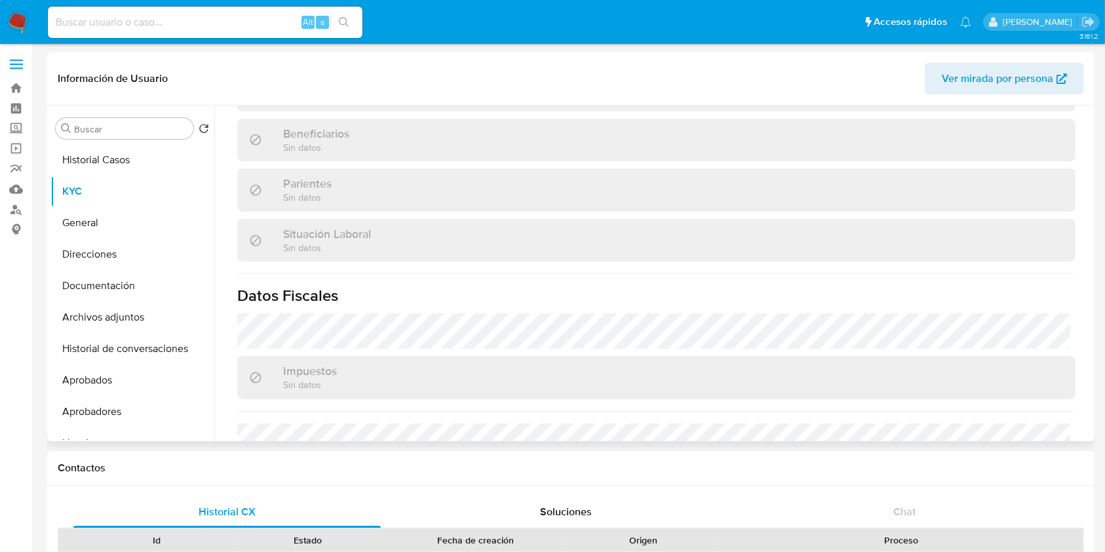
scroll to position [393, 0]
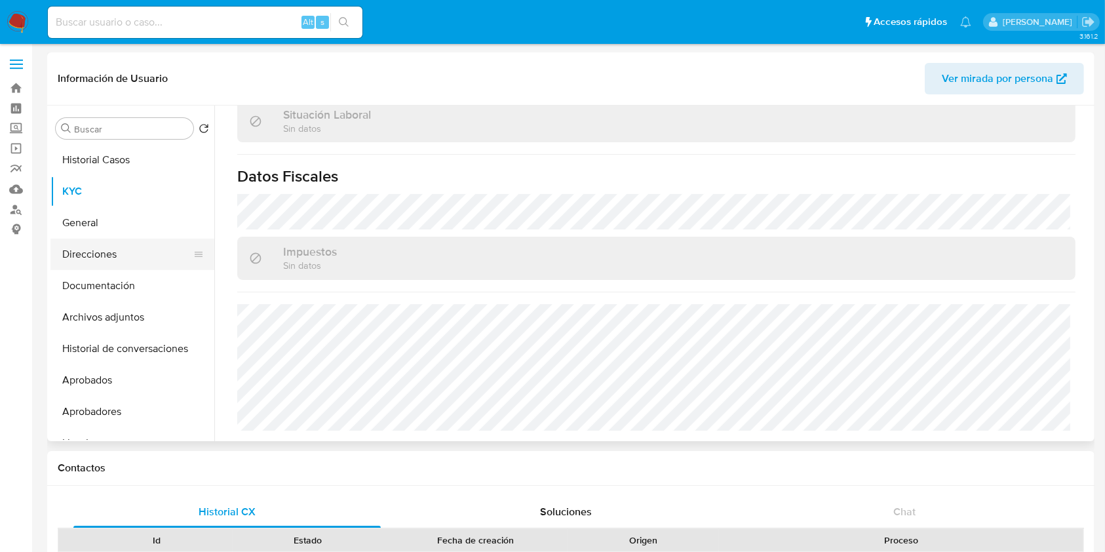
click at [102, 256] on button "Direcciones" at bounding box center [126, 254] width 153 height 31
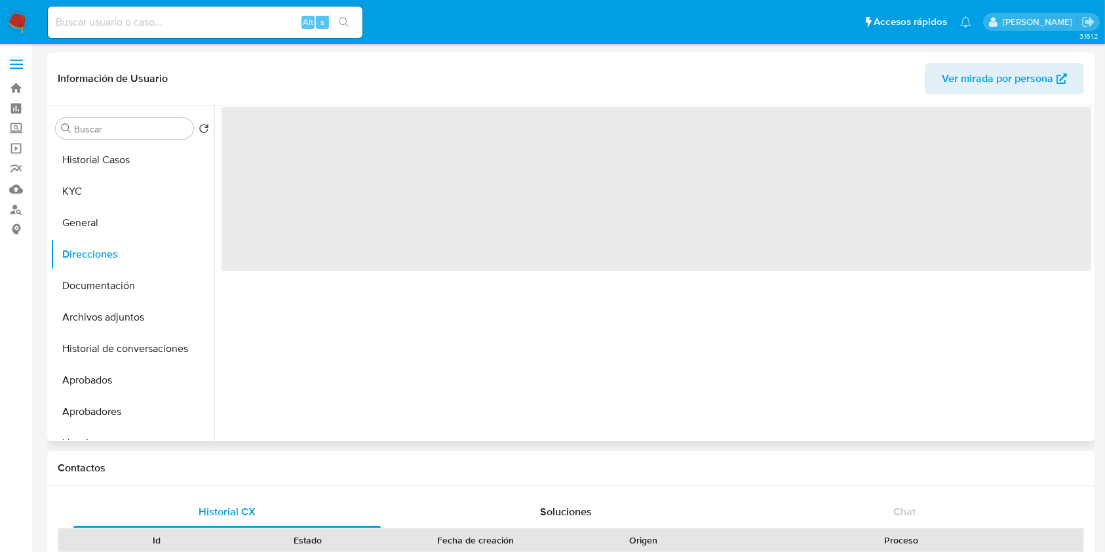
scroll to position [0, 0]
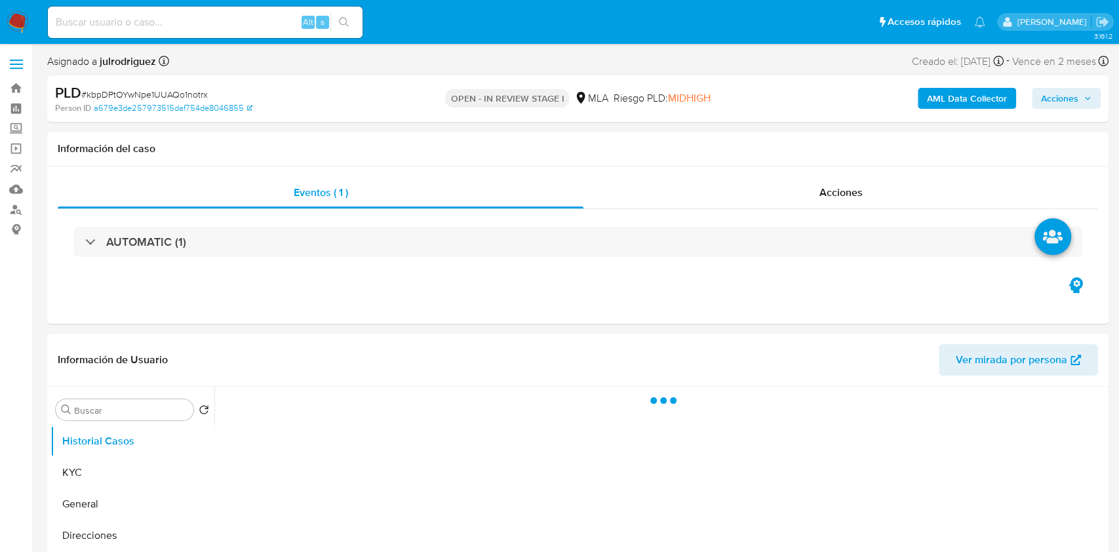
select select "10"
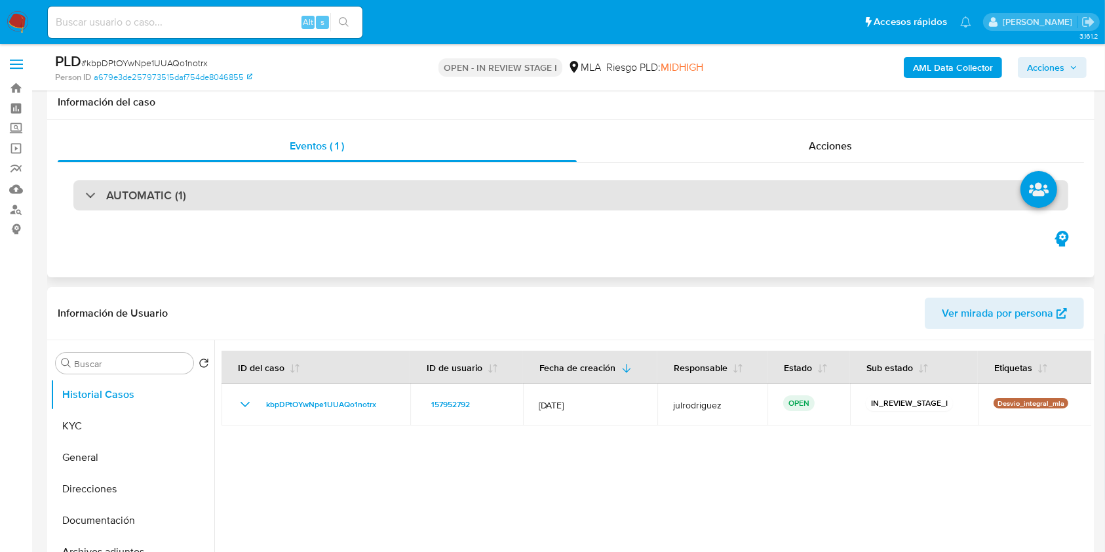
scroll to position [174, 0]
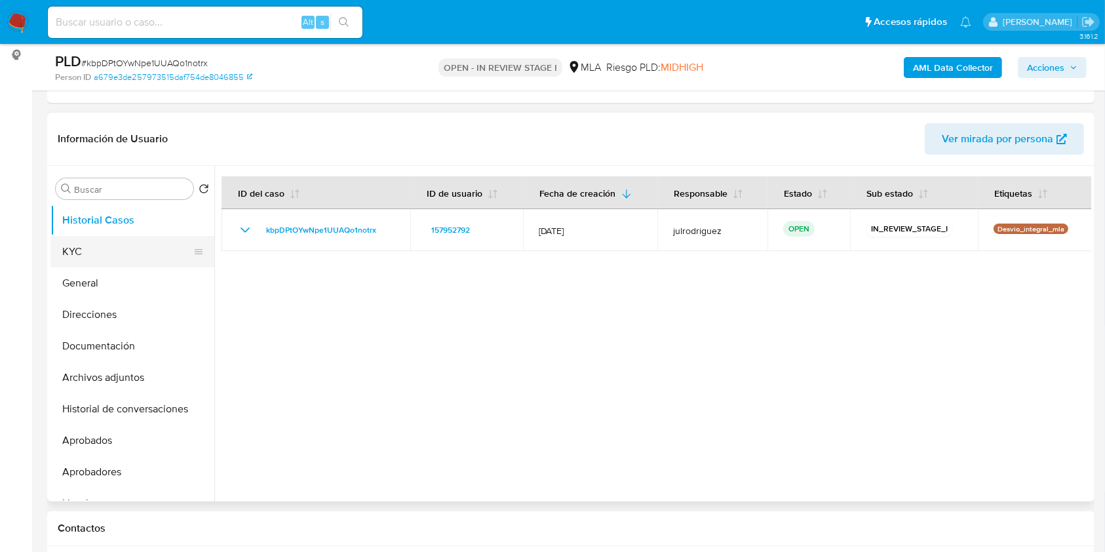
click at [127, 249] on button "KYC" at bounding box center [126, 251] width 153 height 31
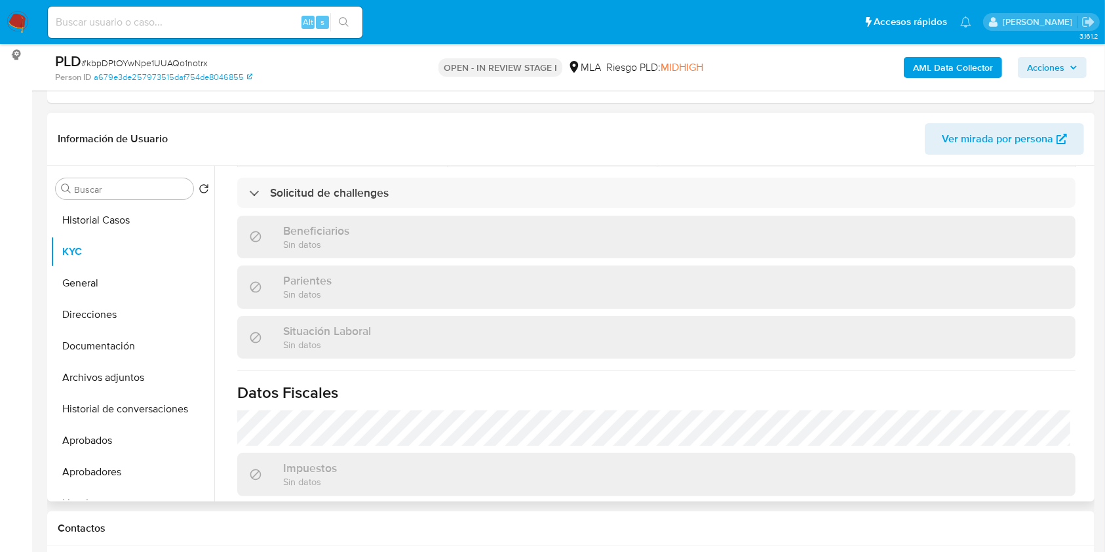
scroll to position [677, 0]
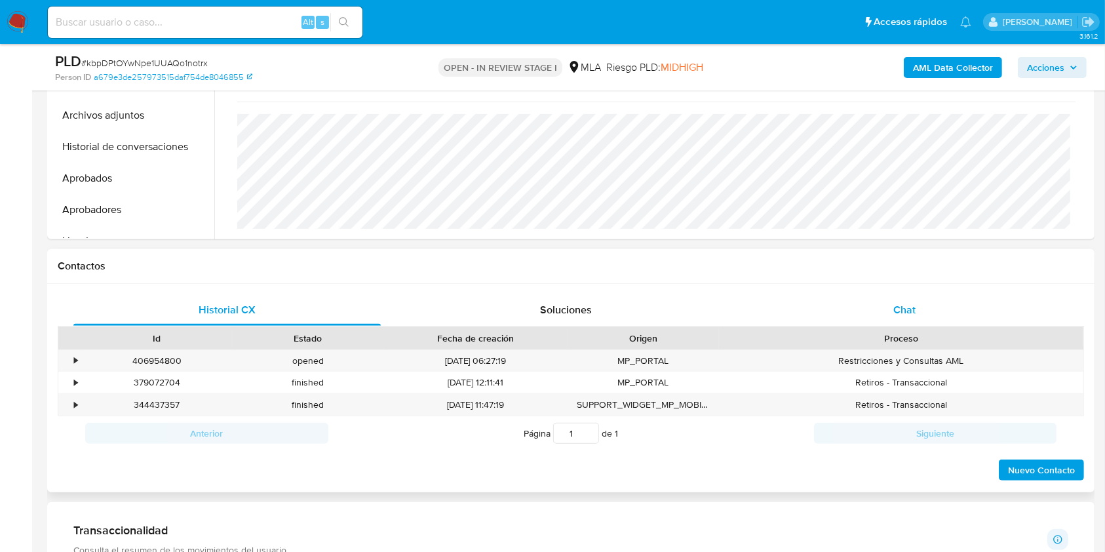
click at [903, 300] on div "Chat" at bounding box center [904, 309] width 307 height 31
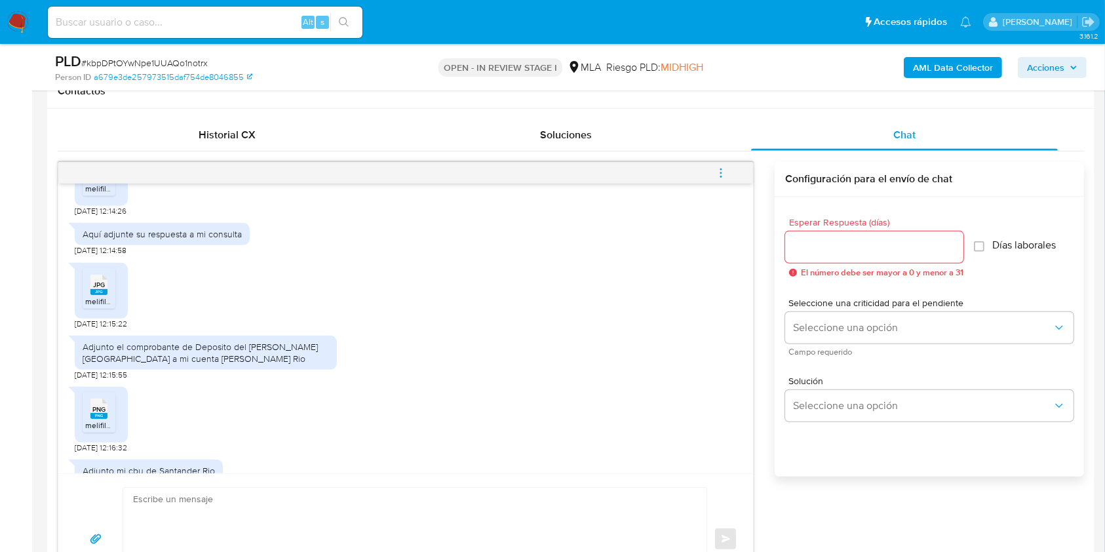
scroll to position [2496, 0]
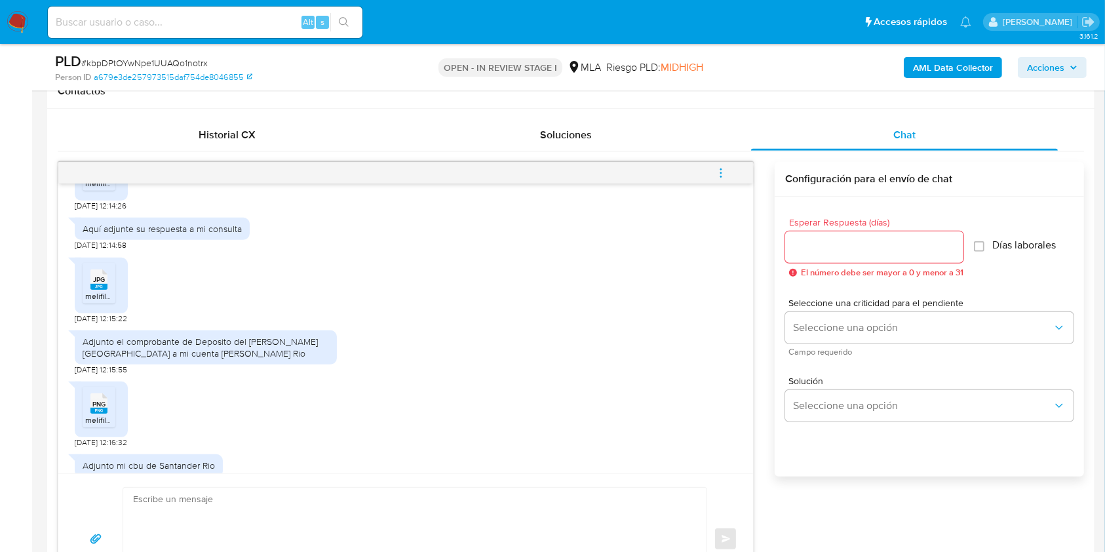
click at [104, 189] on span "melifile4354180887888514664.jpg" at bounding box center [145, 183] width 121 height 11
click at [101, 284] on span "JPG" at bounding box center [99, 279] width 12 height 9
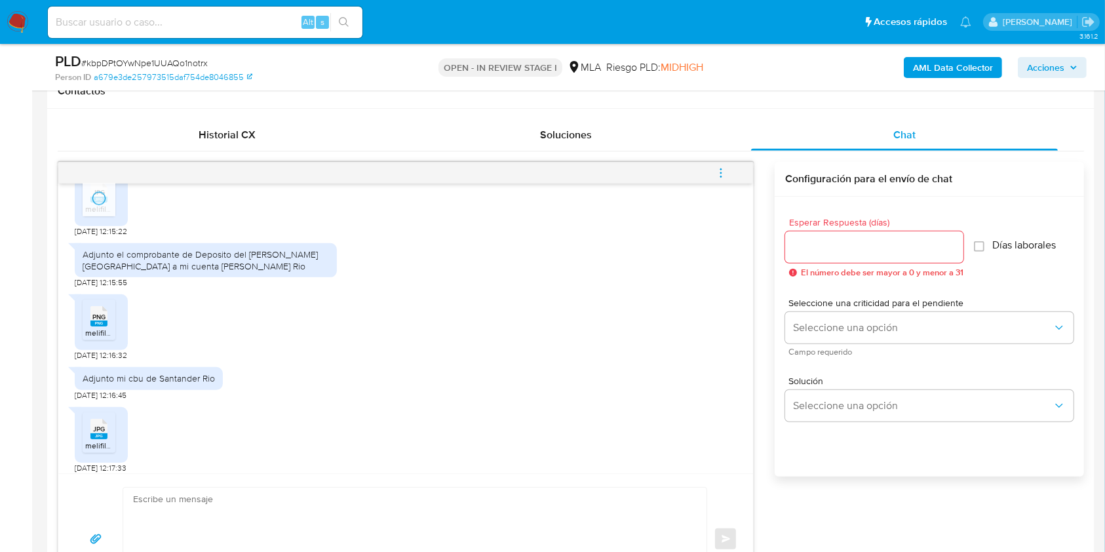
click at [102, 321] on span "PNG" at bounding box center [98, 317] width 13 height 9
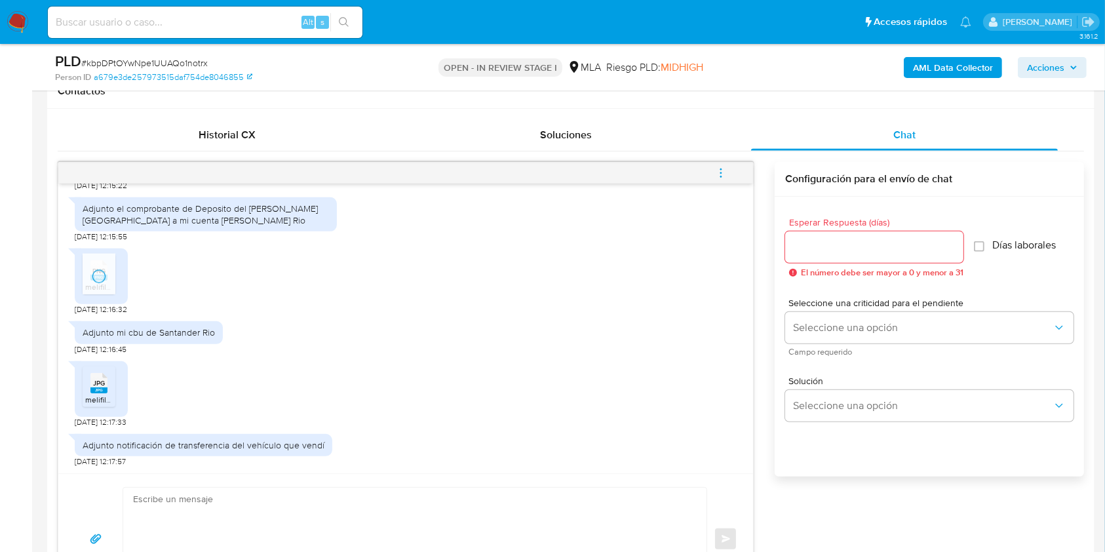
scroll to position [2654, 0]
click at [100, 396] on span "melifile272678755028319640.jpg" at bounding box center [143, 398] width 117 height 11
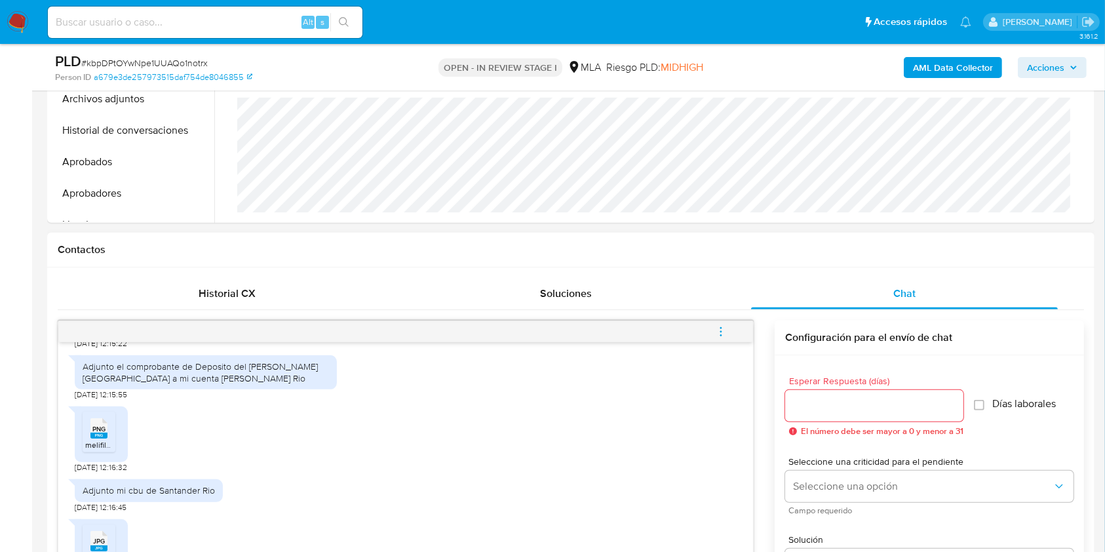
scroll to position [612, 0]
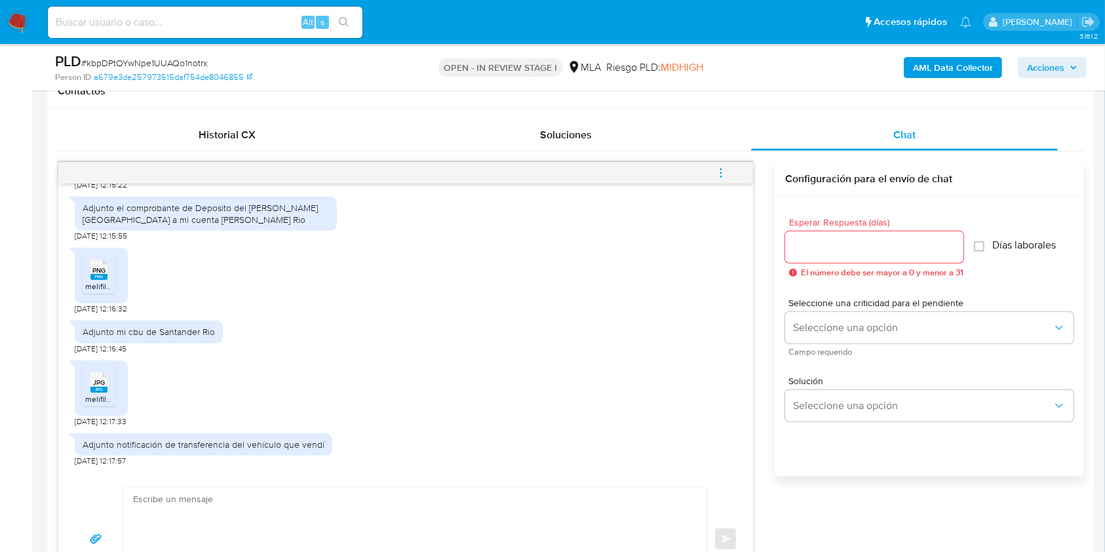
click at [169, 65] on span "# kbpDPtOYwNpe1UUAQo1notrx" at bounding box center [144, 62] width 127 height 13
copy span "kbpDPtOYwNpe1UUAQo1notrx"
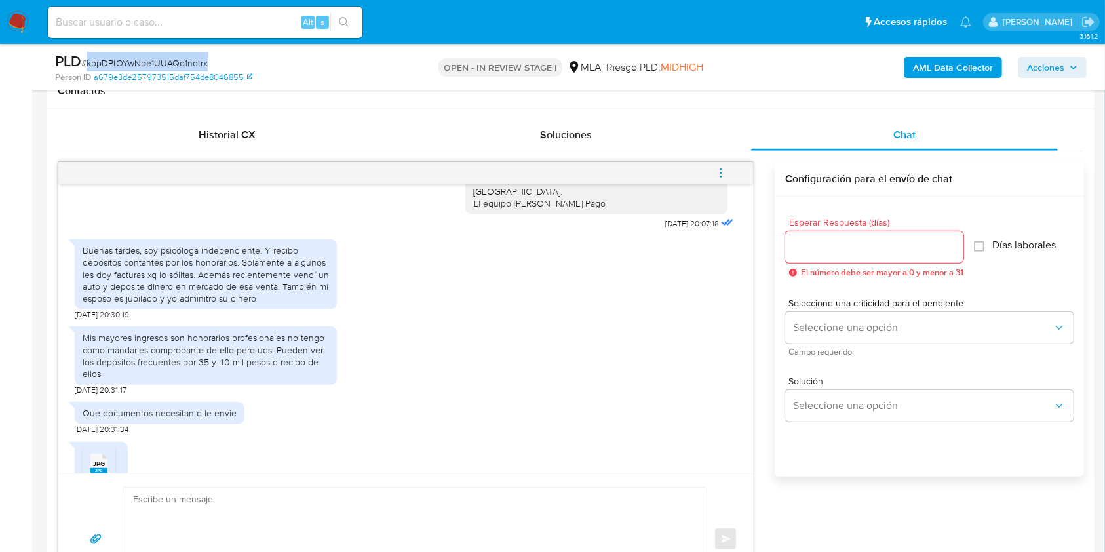
scroll to position [961, 0]
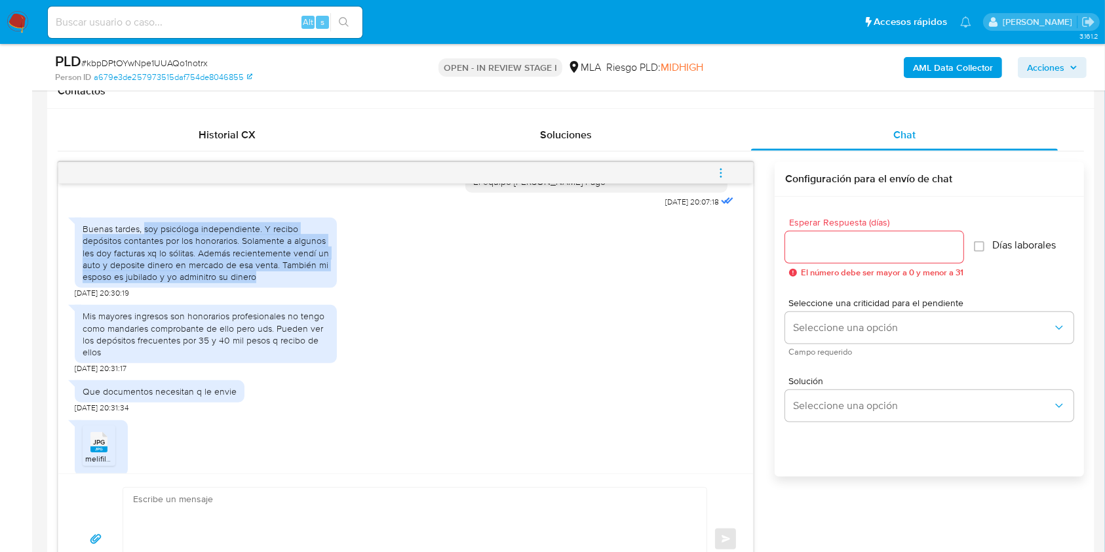
drag, startPoint x: 144, startPoint y: 263, endPoint x: 273, endPoint y: 315, distance: 138.8
click at [273, 283] on div "Buenas tardes, soy psicóloga independiente. Y recibo depósitos contantes por lo…" at bounding box center [206, 253] width 246 height 60
copy div "soy psicóloga independiente. Y recibo depósitos contantes por los honorarios. S…"
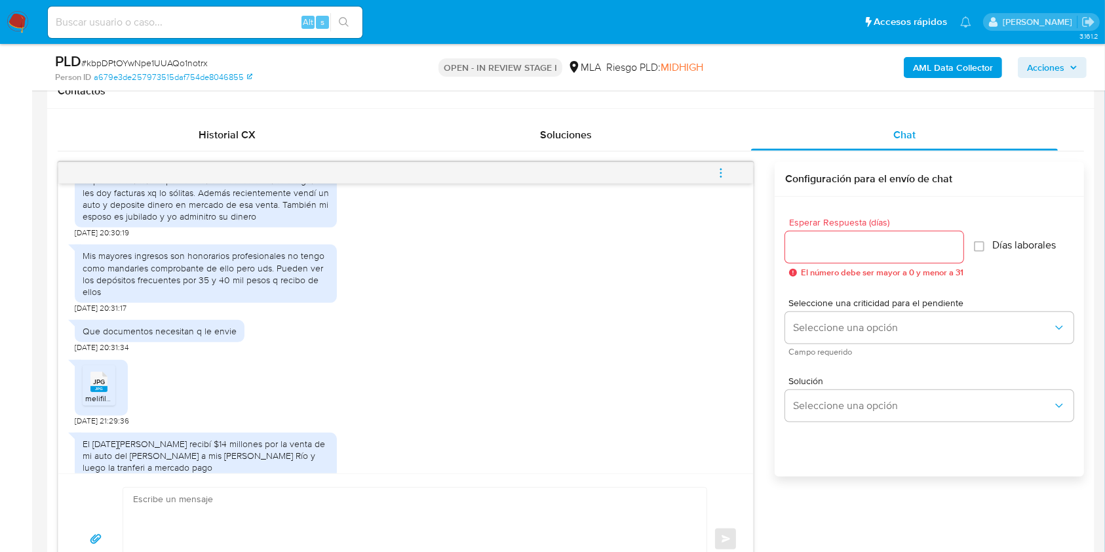
scroll to position [1049, 0]
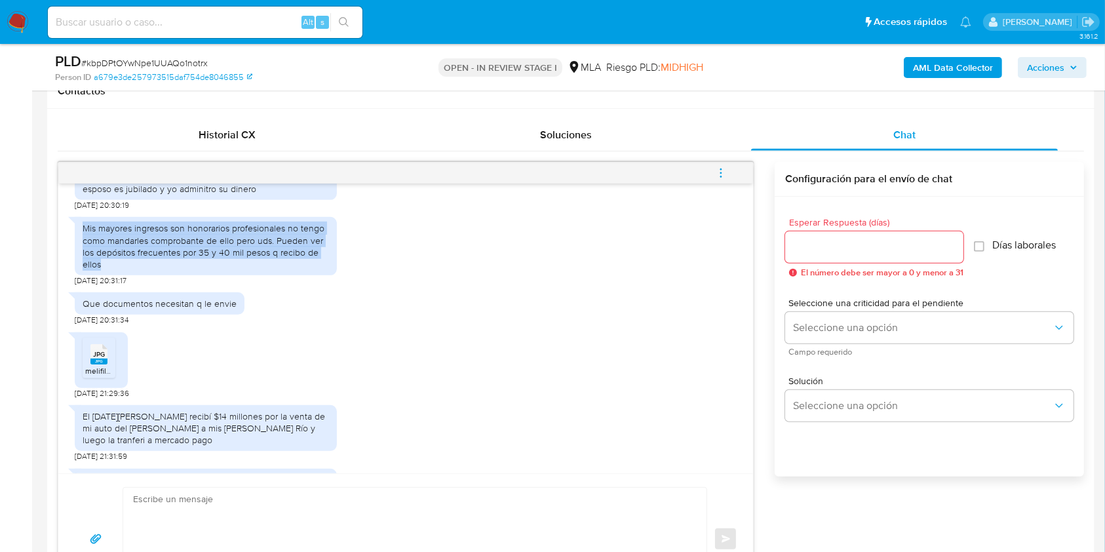
drag, startPoint x: 82, startPoint y: 263, endPoint x: 129, endPoint y: 304, distance: 62.3
click at [129, 270] on div "Mis mayores ingresos son honorarios profesionales no tengo como mandarles compr…" at bounding box center [206, 246] width 246 height 48
copy div "Mis mayores ingresos son honorarios profesionales no tengo como mandarles compr…"
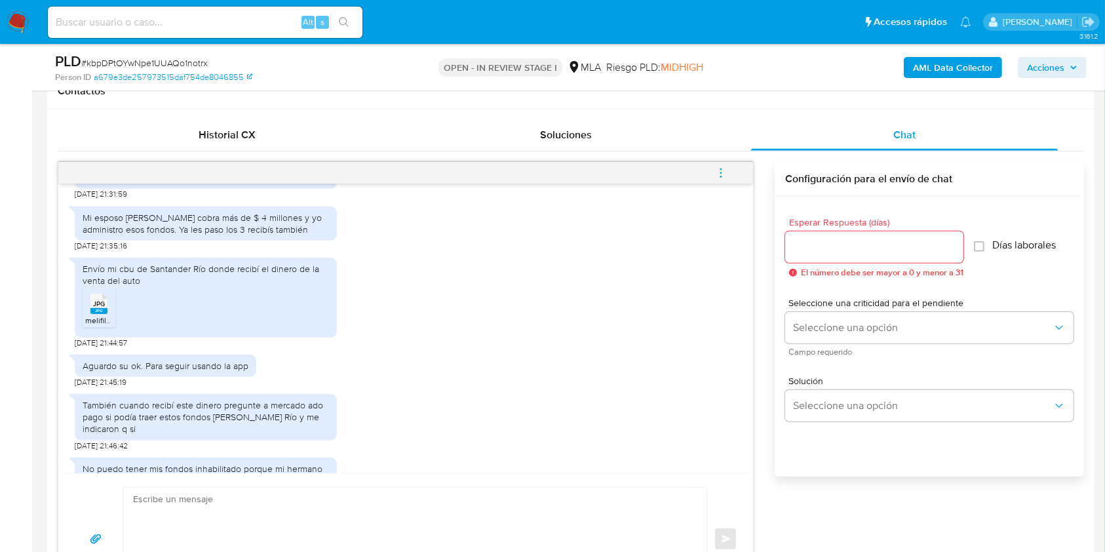
scroll to position [1223, 0]
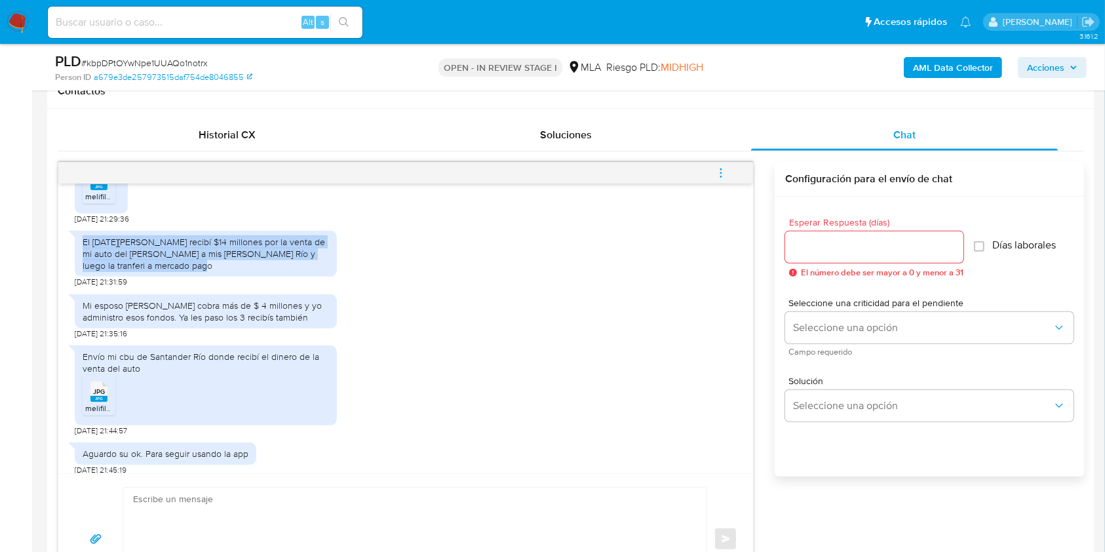
drag, startPoint x: 200, startPoint y: 305, endPoint x: 71, endPoint y: 270, distance: 133.9
click at [75, 270] on div "El 20 de Agosto recibí $14 millones por la venta de mi auto del Sr. Rambaudi a …" at bounding box center [206, 254] width 262 height 47
copy div "El 20 de Agosto recibí $14 millones por la venta de mi auto del Sr. Rambaudi a …"
click at [78, 277] on div "El 20 de Agosto recibí $14 millones por la venta de mi auto del Sr. Rambaudi a …" at bounding box center [206, 254] width 262 height 47
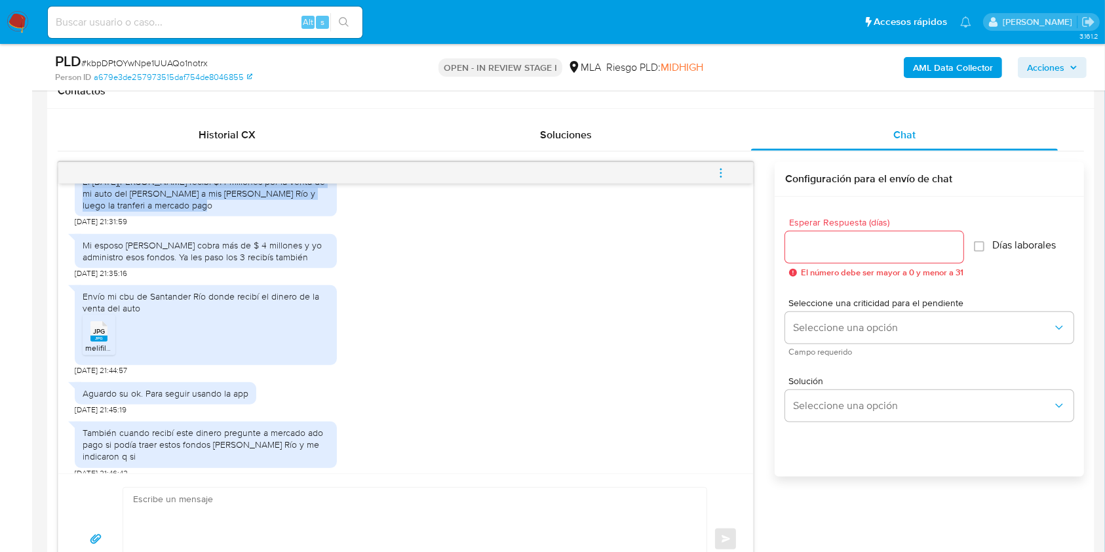
scroll to position [1311, 0]
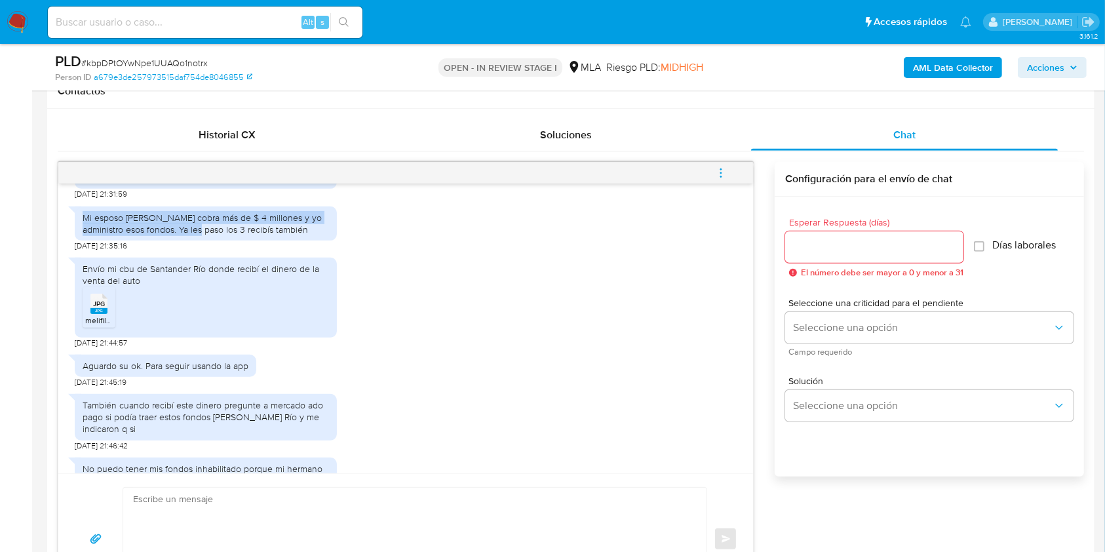
drag, startPoint x: 89, startPoint y: 248, endPoint x: 192, endPoint y: 261, distance: 103.7
click at [192, 241] on div "Mi esposo Maximo Oscar Llopiz cobra más de $ 4 millones y yo administro esos fo…" at bounding box center [206, 223] width 262 height 34
copy div "Mi esposo Maximo Oscar Llopiz cobra más de $ 4 millones y yo administro esos fo…"
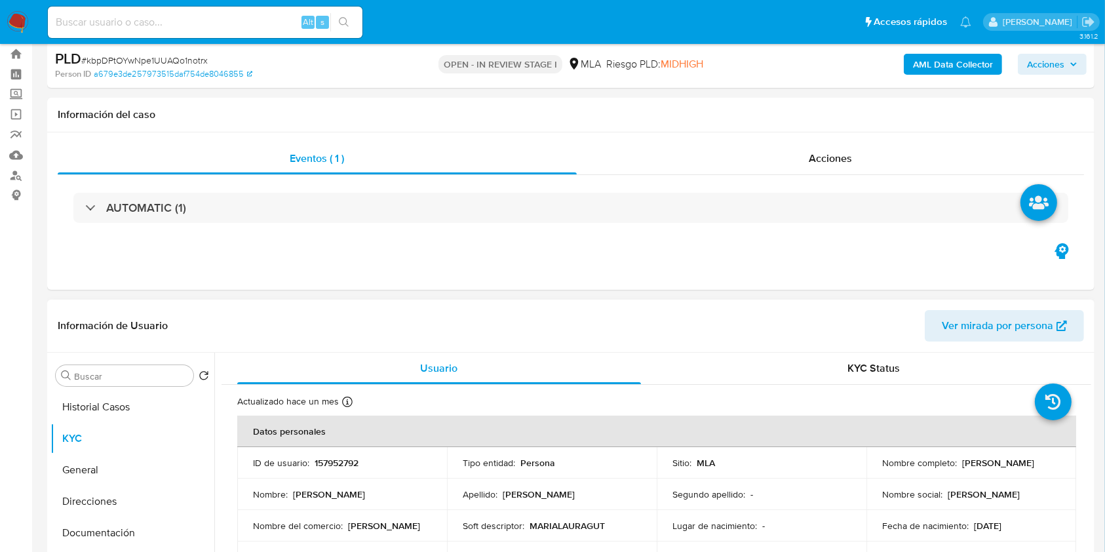
scroll to position [87, 0]
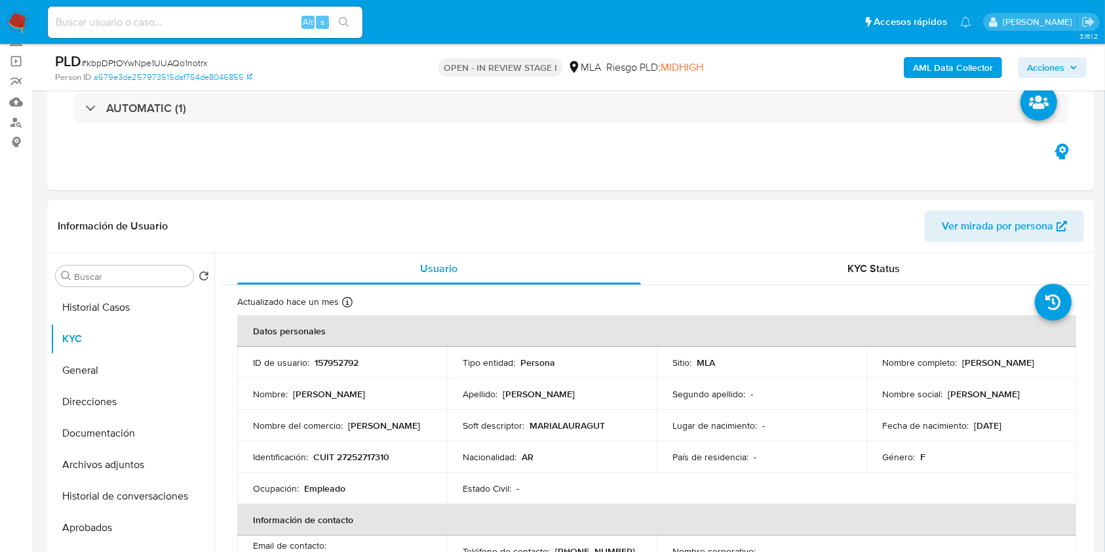
click at [344, 352] on td "ID de usuario : 157952792" at bounding box center [342, 362] width 210 height 31
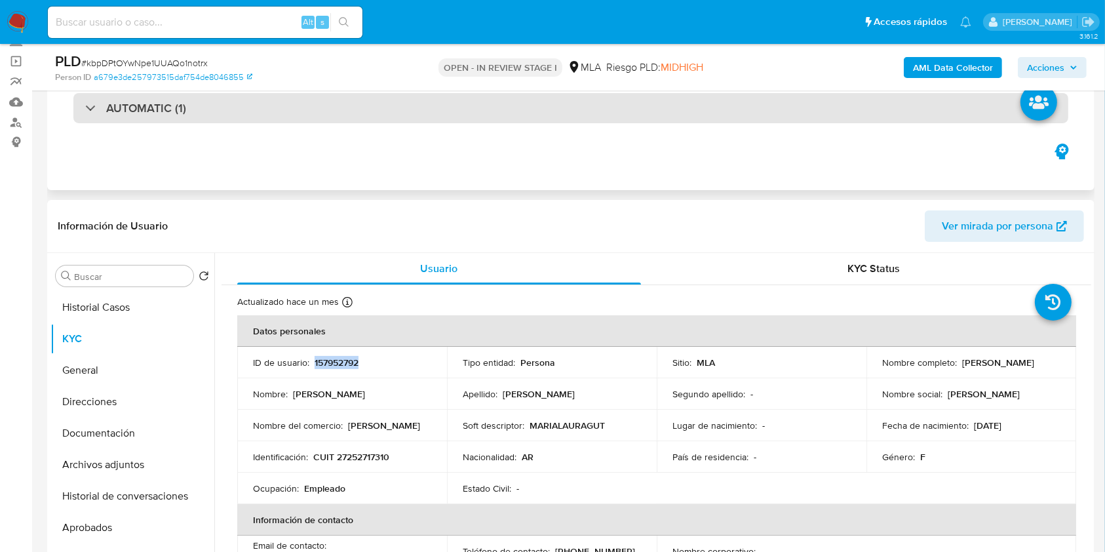
copy p "157952792"
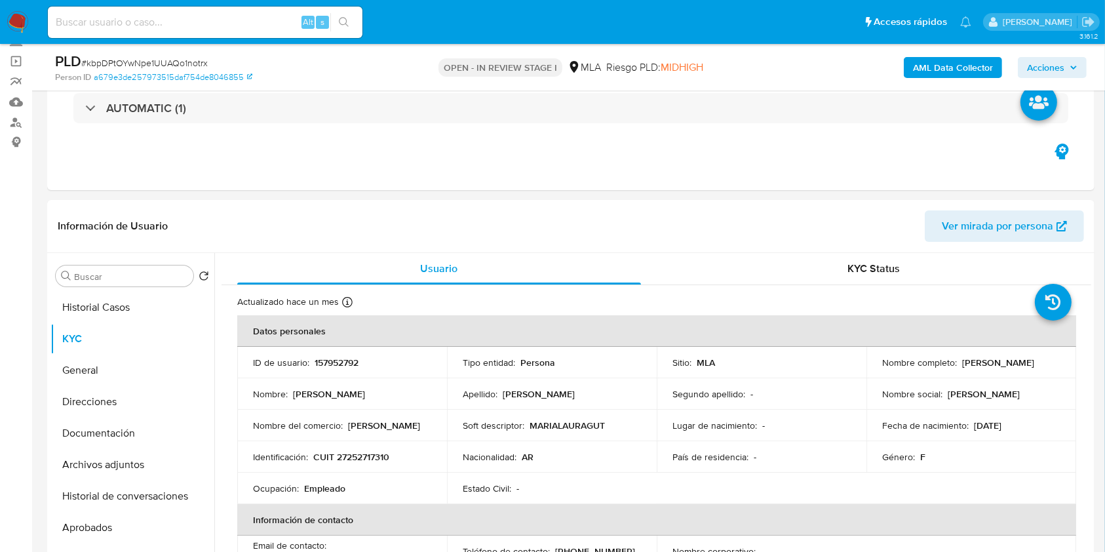
click at [146, 64] on span "# kbpDPtOYwNpe1UUAQo1notrx" at bounding box center [144, 62] width 127 height 13
copy span "kbpDPtOYwNpe1UUAQo1notrx"
click at [327, 363] on p "157952792" at bounding box center [337, 363] width 44 height 12
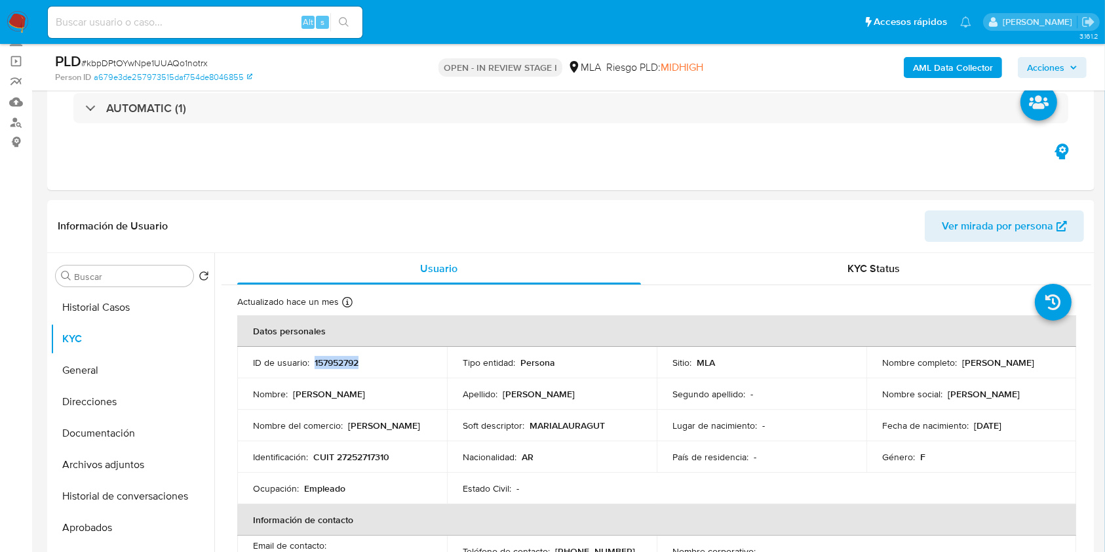
copy p "157952792"
click at [189, 56] on span "# kbpDPtOYwNpe1UUAQo1notrx" at bounding box center [144, 62] width 127 height 13
drag, startPoint x: 189, startPoint y: 56, endPoint x: 458, endPoint y: 29, distance: 270.2
click at [189, 57] on span "# kbpDPtOYwNpe1UUAQo1notrx" at bounding box center [144, 62] width 127 height 13
copy span "kbpDPtOYwNpe1UUAQo1notrx"
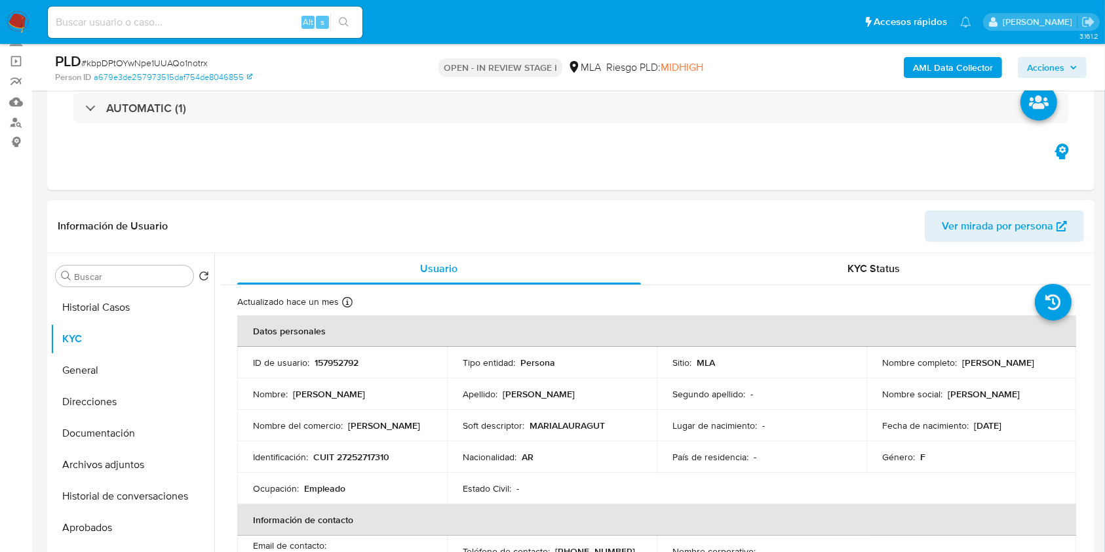
drag, startPoint x: 958, startPoint y: 361, endPoint x: 1055, endPoint y: 365, distance: 97.8
click at [1055, 365] on td "Nombre completo : Maria Laura Gutierrez" at bounding box center [972, 362] width 210 height 31
copy p "Maria Laura Gutierrez"
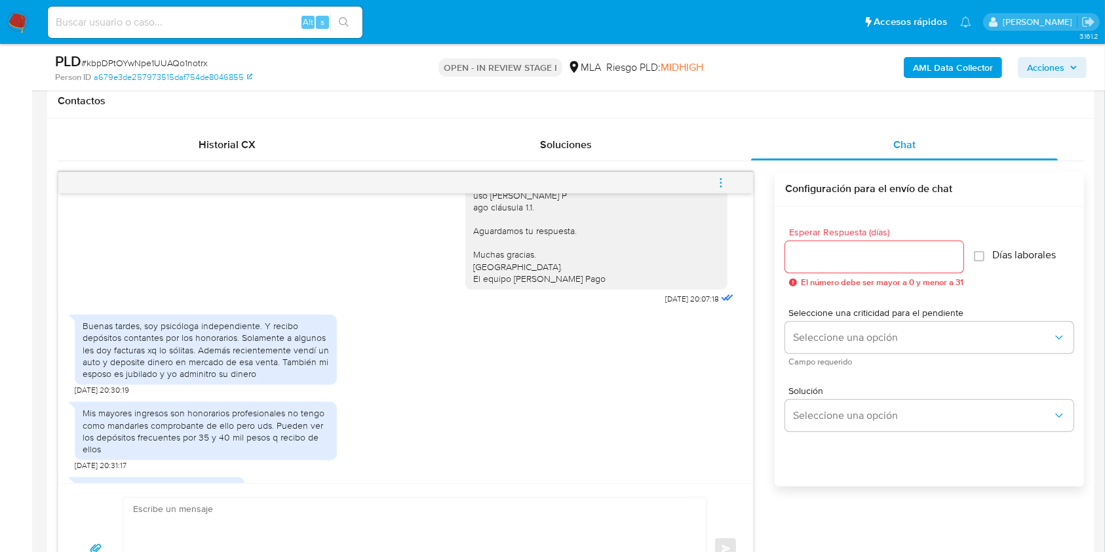
scroll to position [2654, 0]
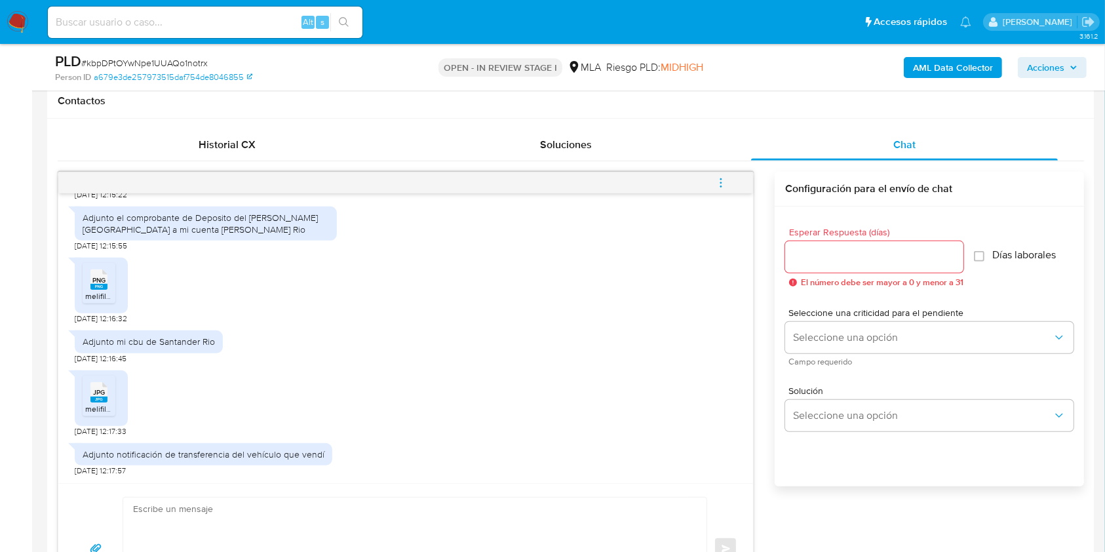
click at [194, 60] on span "# kbpDPtOYwNpe1UUAQo1notrx" at bounding box center [144, 62] width 127 height 13
click at [823, 248] on input "Esperar Respuesta (días)" at bounding box center [874, 256] width 178 height 17
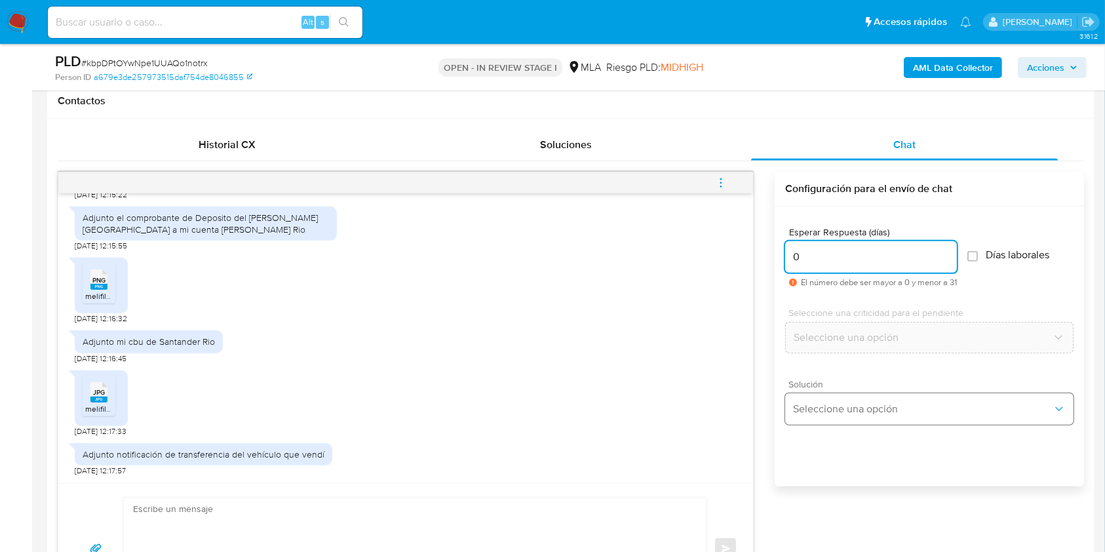
type input "0"
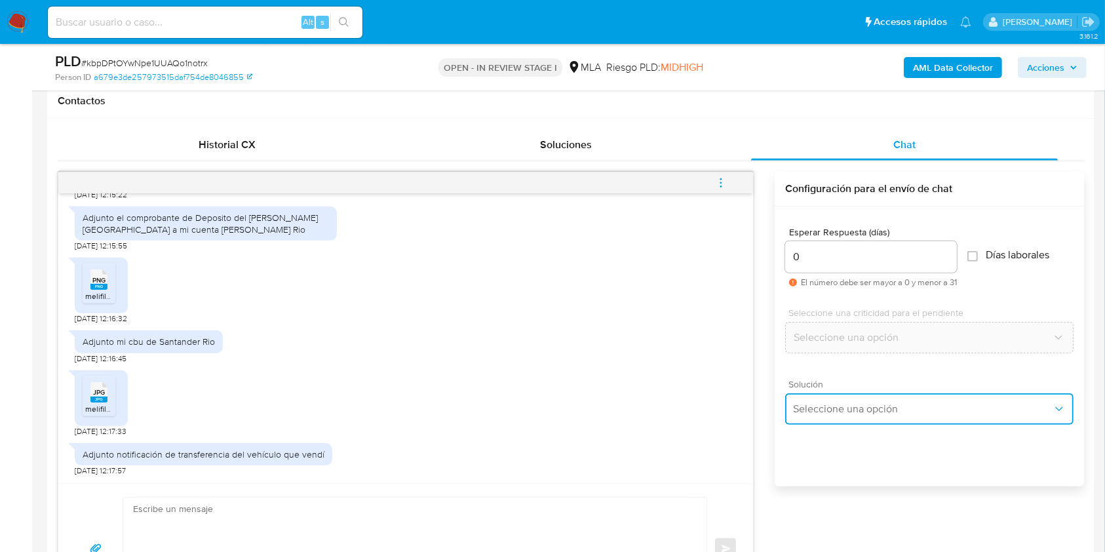
click at [848, 403] on span "Seleccione una opción" at bounding box center [923, 409] width 260 height 13
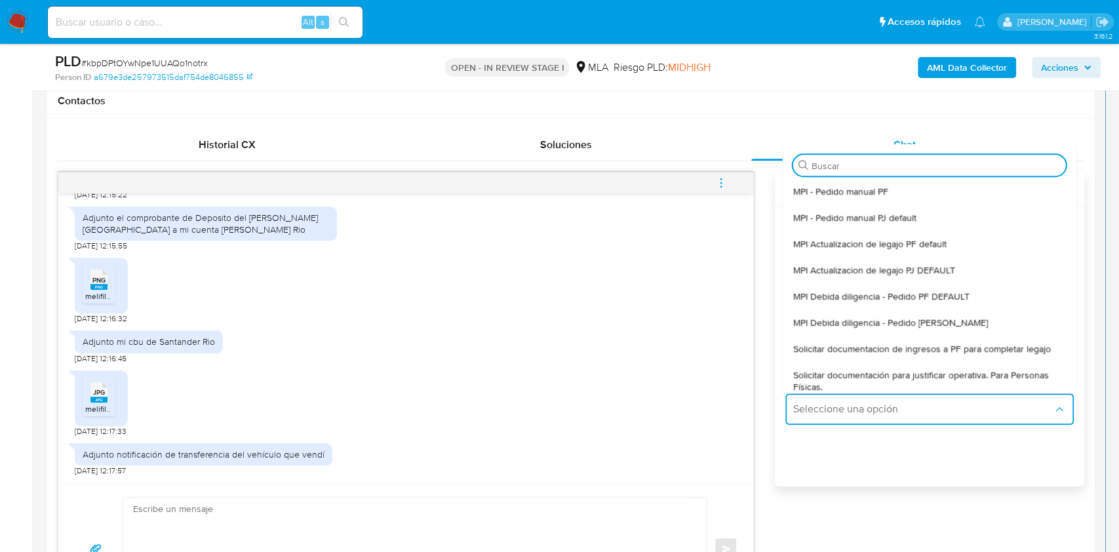
click at [913, 345] on span "Solicitar documentacion de ingresos a PF para completar legajo" at bounding box center [922, 349] width 258 height 12
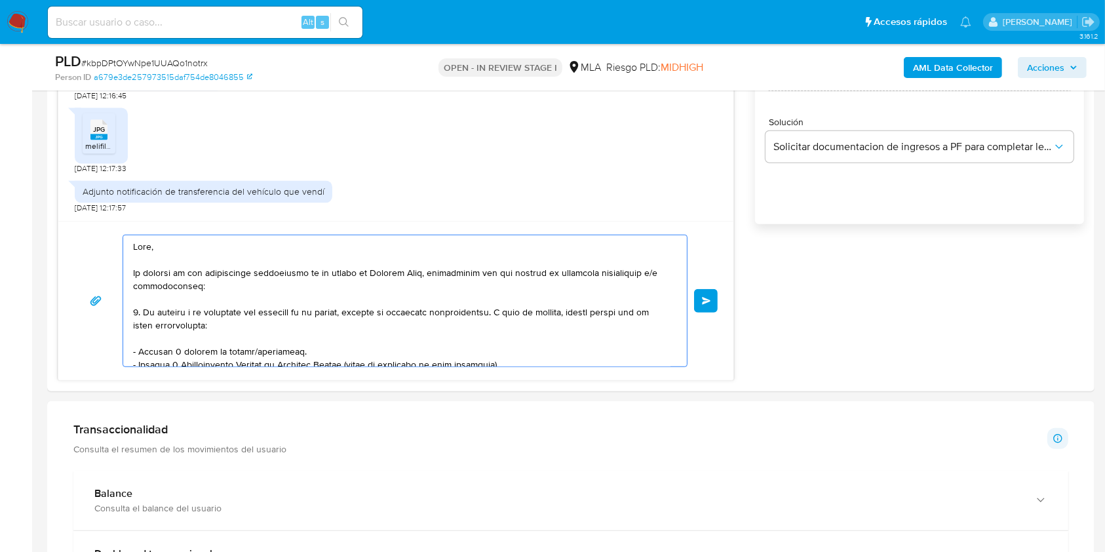
scroll to position [267, 0]
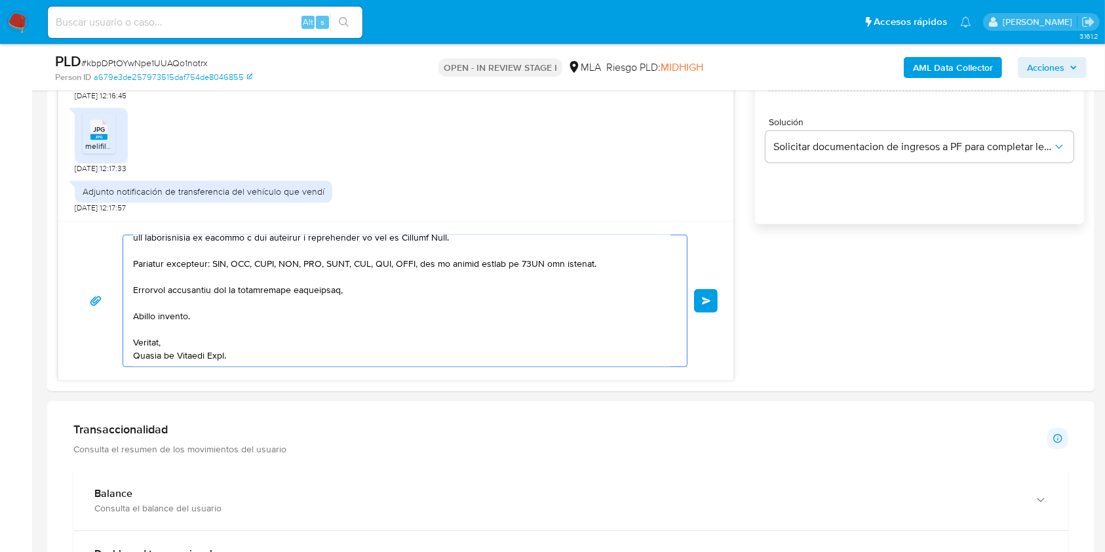
drag, startPoint x: 212, startPoint y: 291, endPoint x: 522, endPoint y: 562, distance: 412.1
click at [522, 551] on html "Pausado Ver notificaciones Alt s Accesos rápidos Presiona las siguientes teclas…" at bounding box center [552, 464] width 1105 height 2657
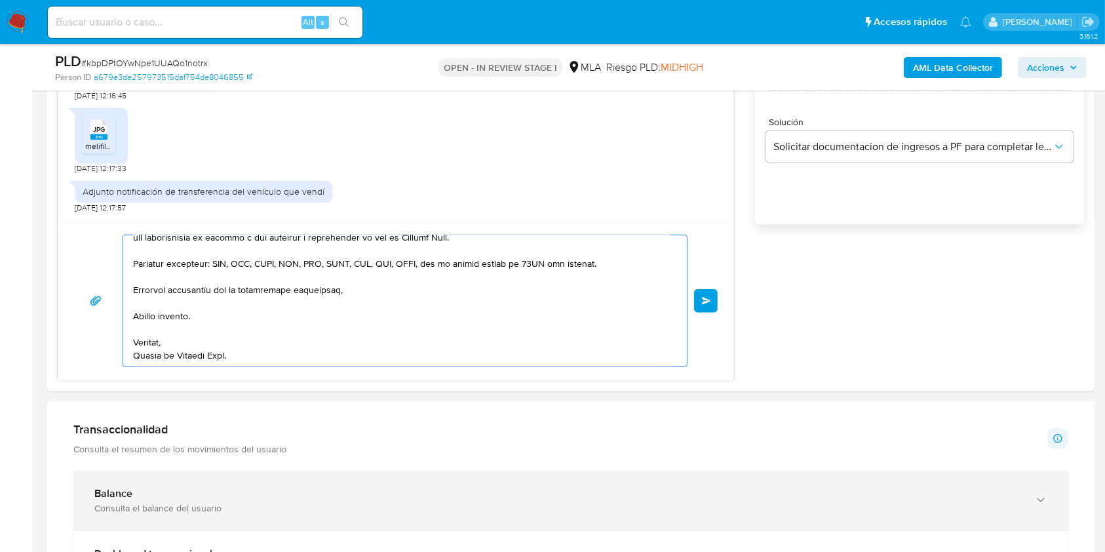
scroll to position [892, 0]
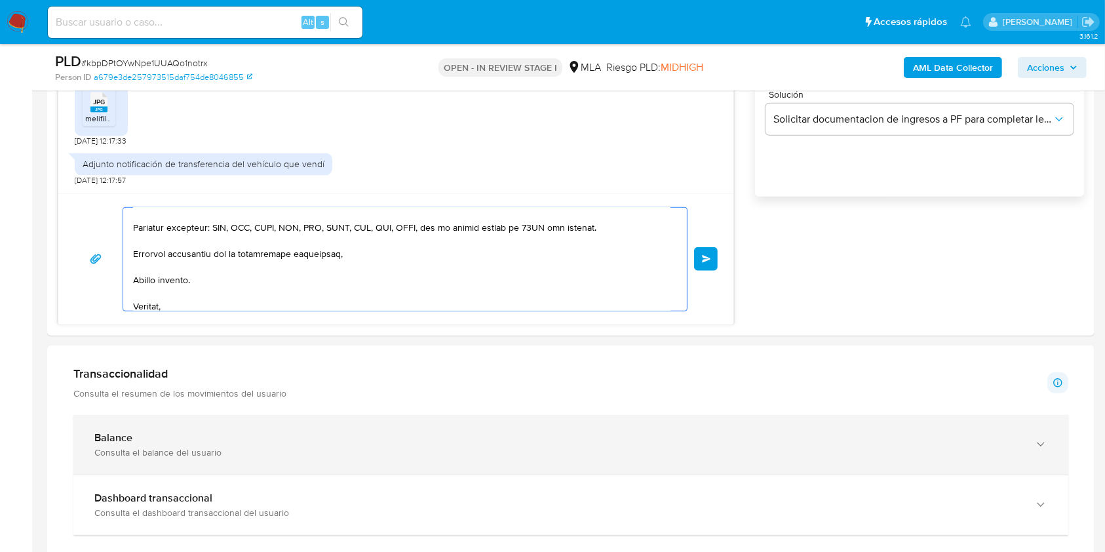
type textarea "Hola, En función de las operaciones registradas en tu cuenta de Mercado Pago, n…"
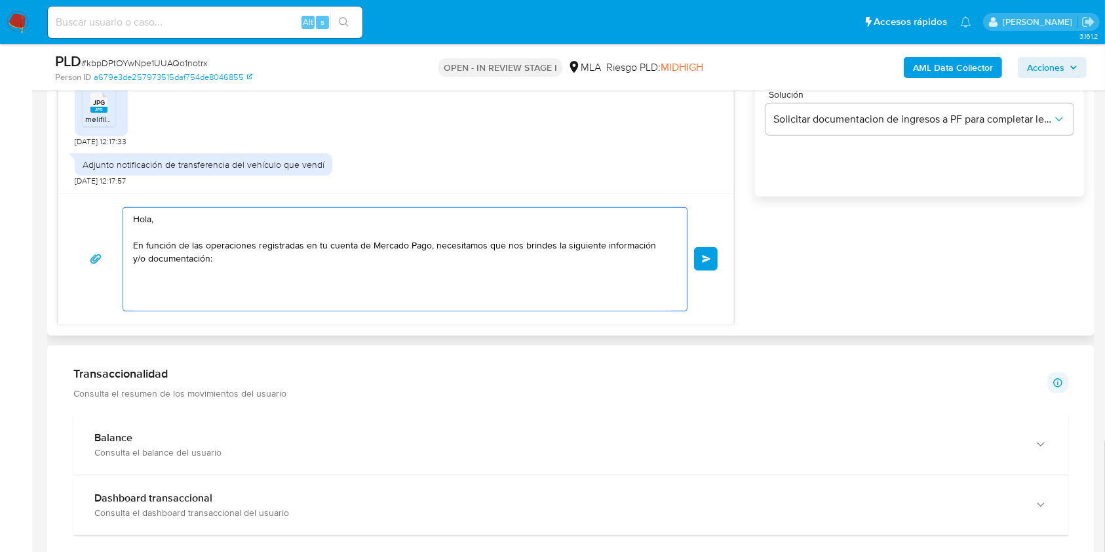
scroll to position [0, 0]
drag, startPoint x: 245, startPoint y: 279, endPoint x: 39, endPoint y: 155, distance: 240.6
click at [39, 155] on main "3.161.2 Asignado a julrodriguez Asignado el: 17/09/2025 10:36:24 Creado el: 12/…" at bounding box center [552, 422] width 1105 height 2629
paste textarea "Buenas tardes, ¡Muchas gracias por tu respuesta! Confirmamos la recepción de la…"
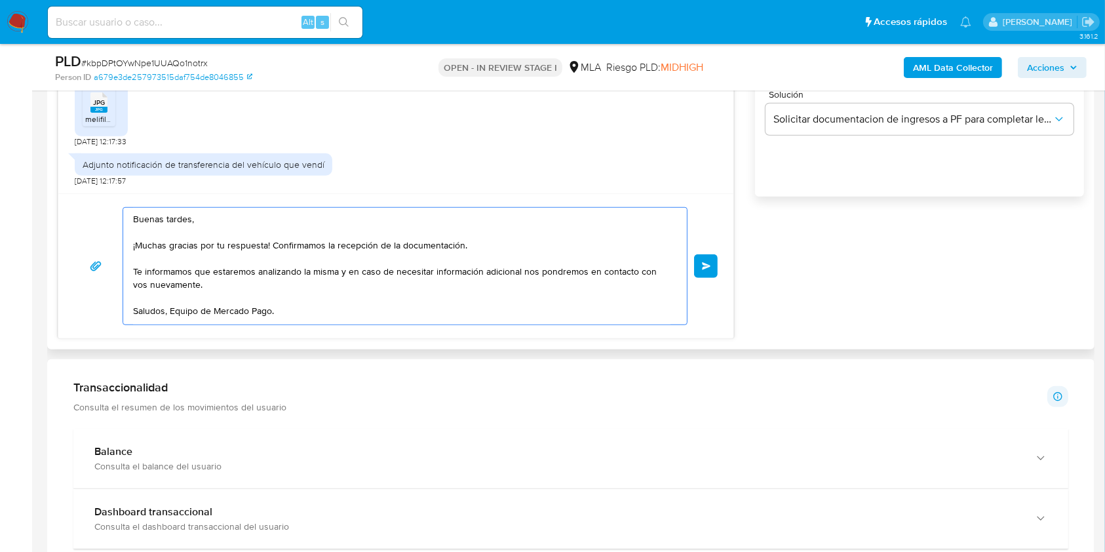
type textarea "Buenas tardes, ¡Muchas gracias por tu respuesta! Confirmamos la recepción de la…"
click at [699, 248] on div "Buenas tardes, ¡Muchas gracias por tu respuesta! Confirmamos la recepción de la…" at bounding box center [396, 266] width 644 height 118
click at [709, 262] on span "Enviar" at bounding box center [706, 266] width 9 height 8
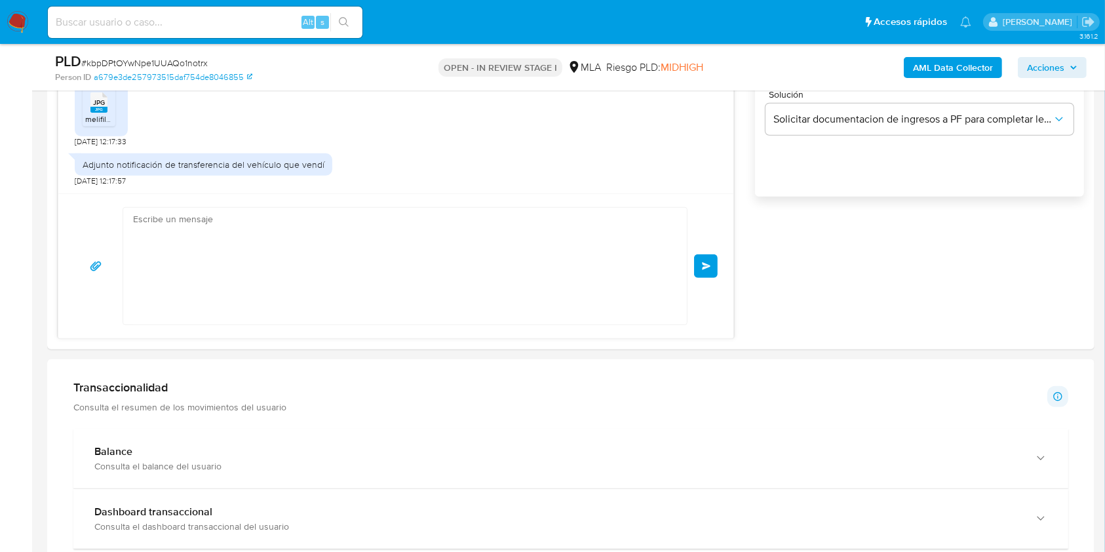
scroll to position [2811, 0]
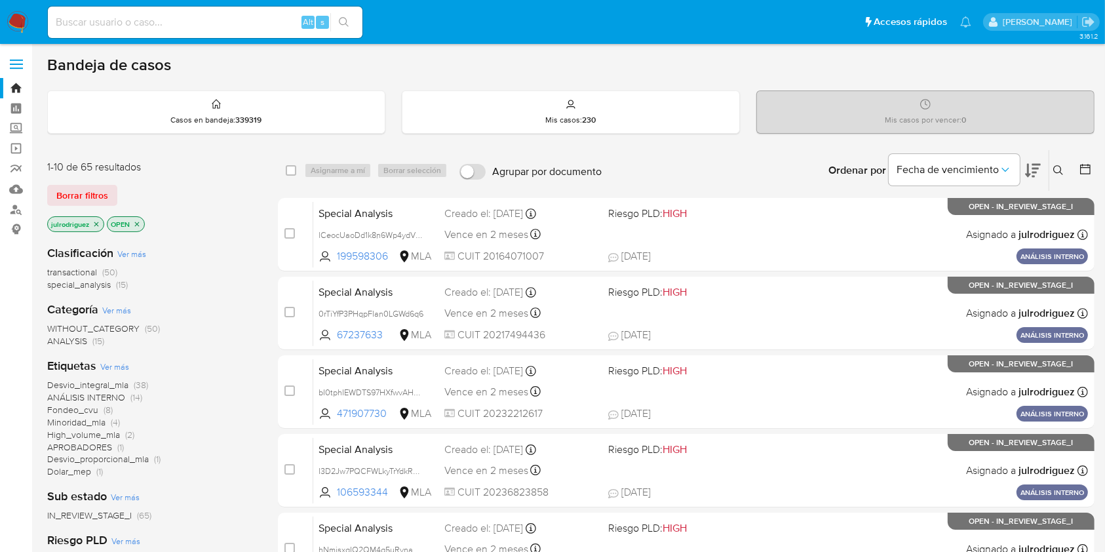
click at [1053, 168] on button at bounding box center [1061, 171] width 22 height 16
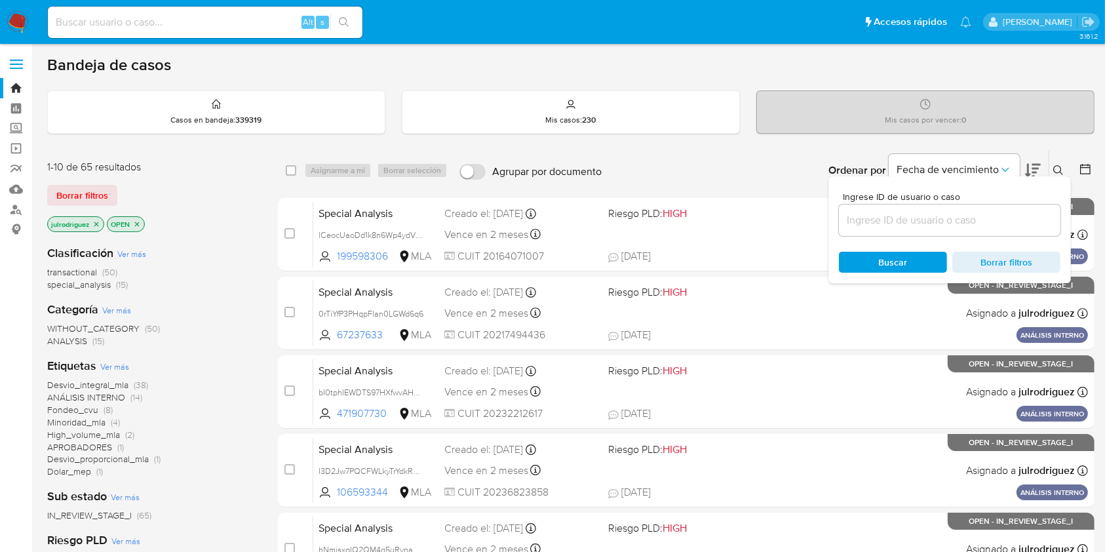
click at [971, 221] on input at bounding box center [950, 220] width 222 height 17
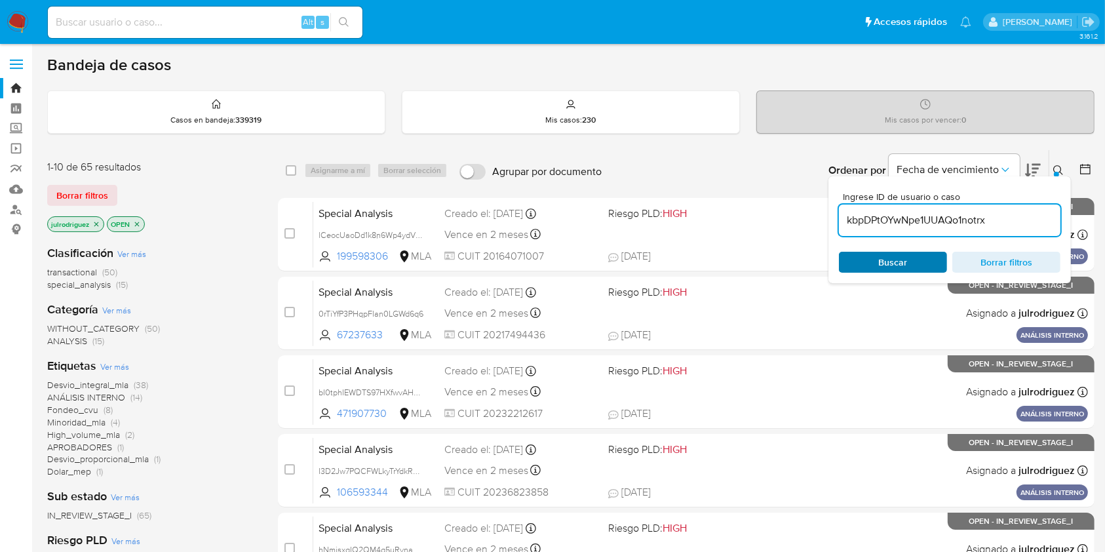
type input "kbpDPtOYwNpe1UUAQo1notrx"
click at [861, 260] on span "Buscar" at bounding box center [893, 262] width 90 height 18
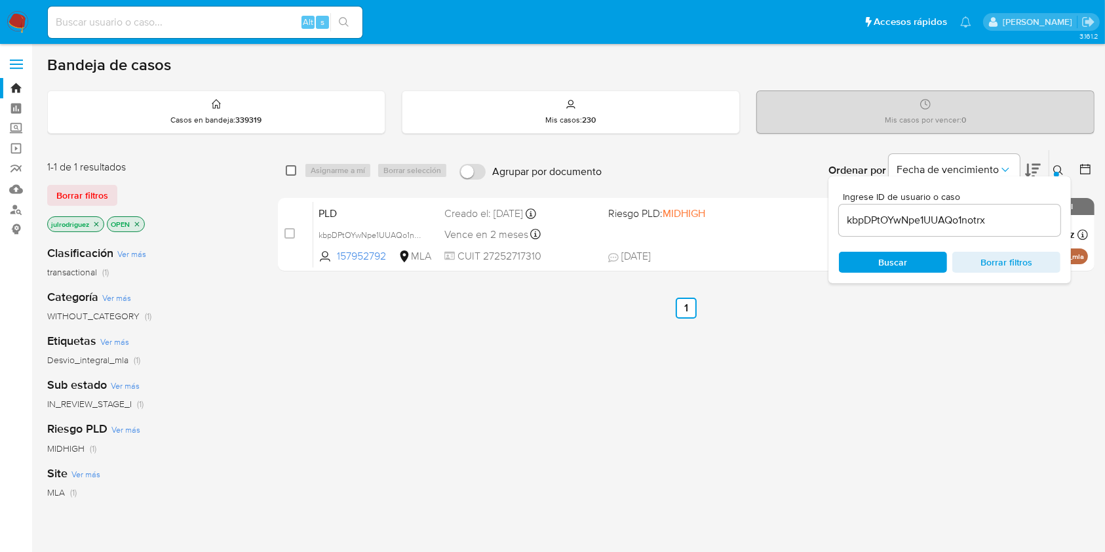
click at [292, 171] on input "checkbox" at bounding box center [291, 170] width 10 height 10
checkbox input "true"
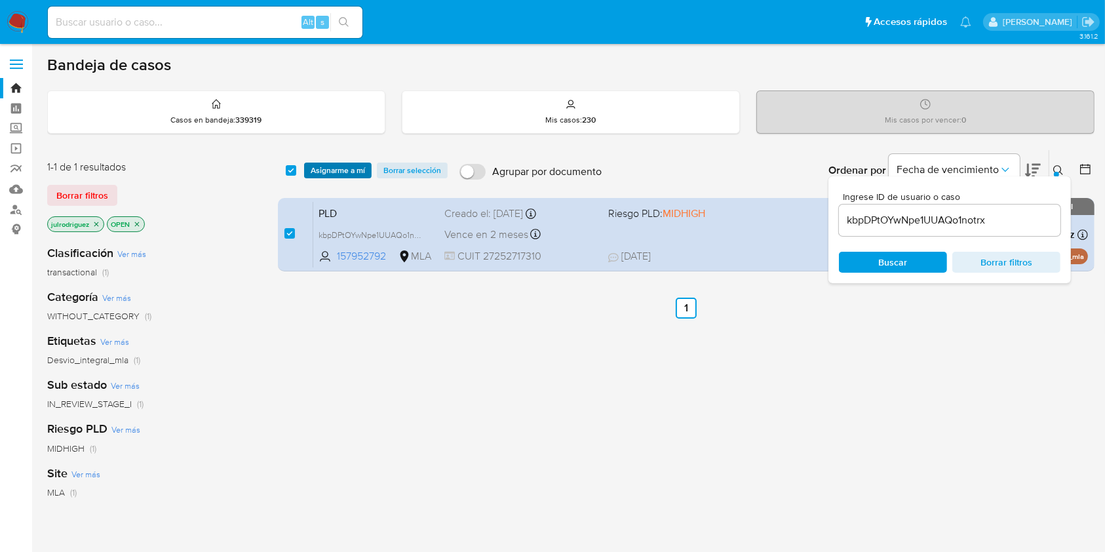
click at [337, 165] on span "Asignarme a mí" at bounding box center [338, 170] width 54 height 13
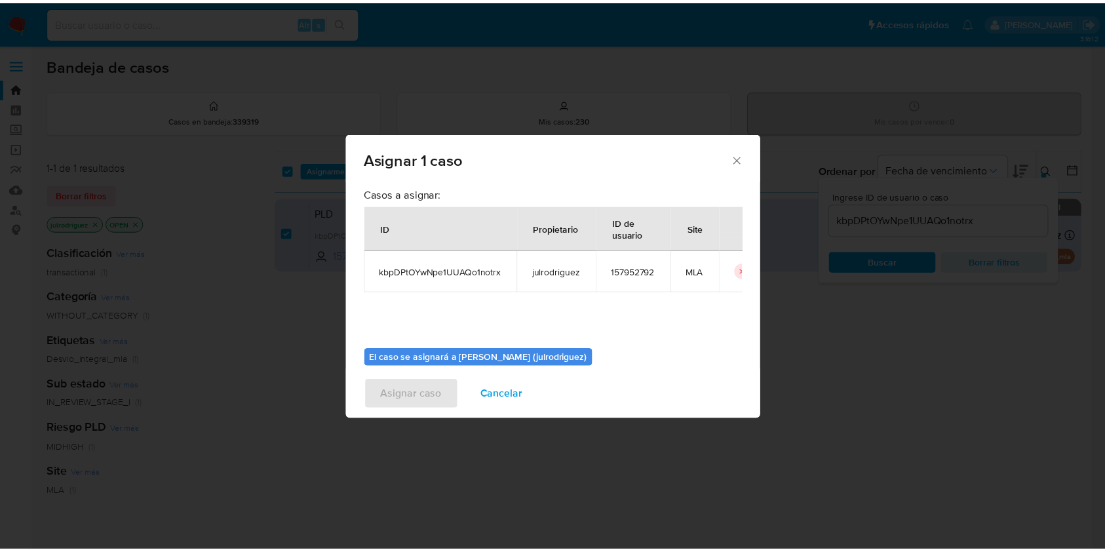
scroll to position [67, 0]
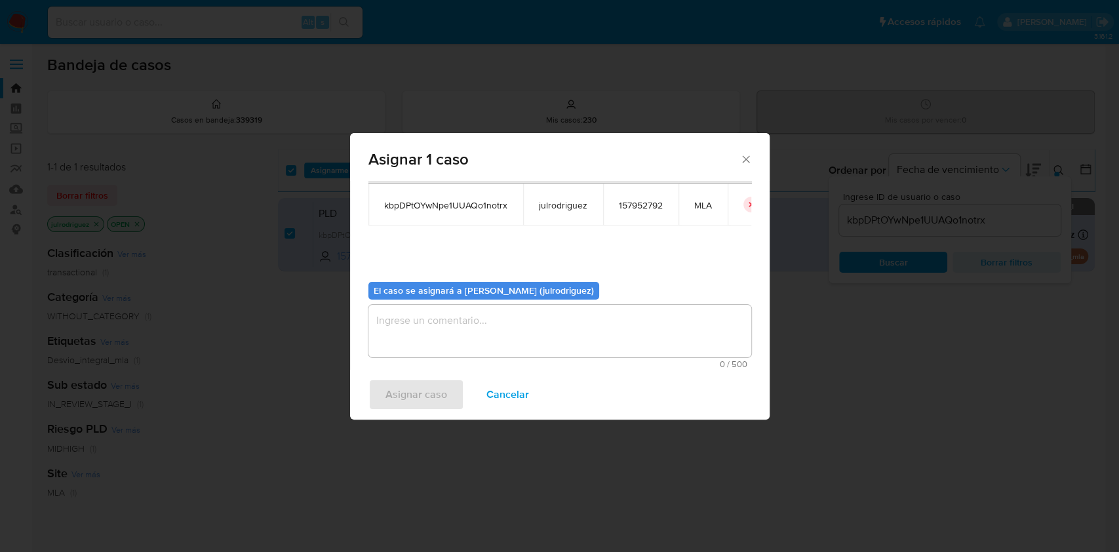
click at [496, 332] on textarea "assign-modal" at bounding box center [559, 331] width 383 height 52
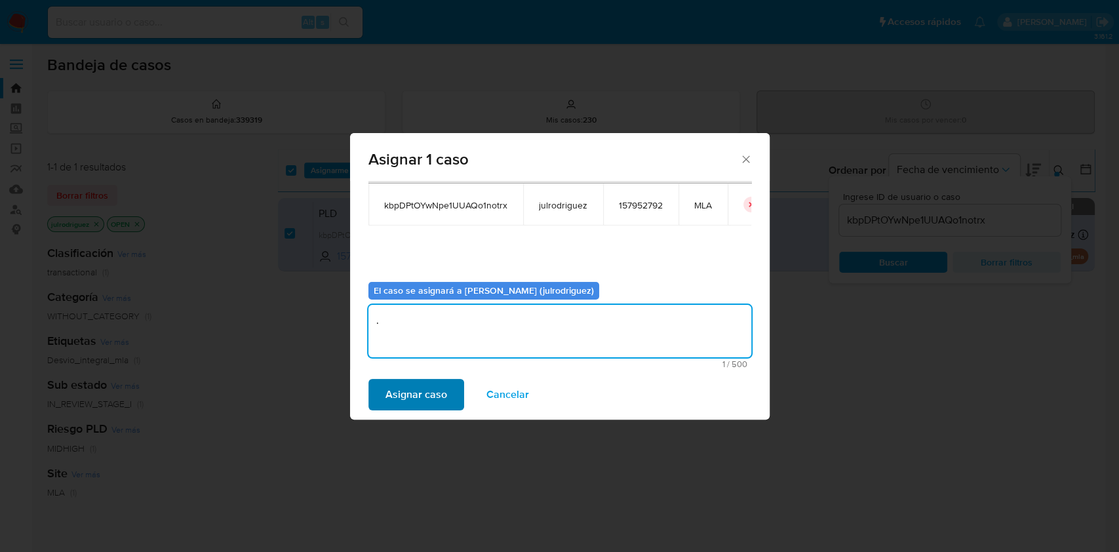
type textarea "."
click at [414, 392] on span "Asignar caso" at bounding box center [416, 394] width 62 height 29
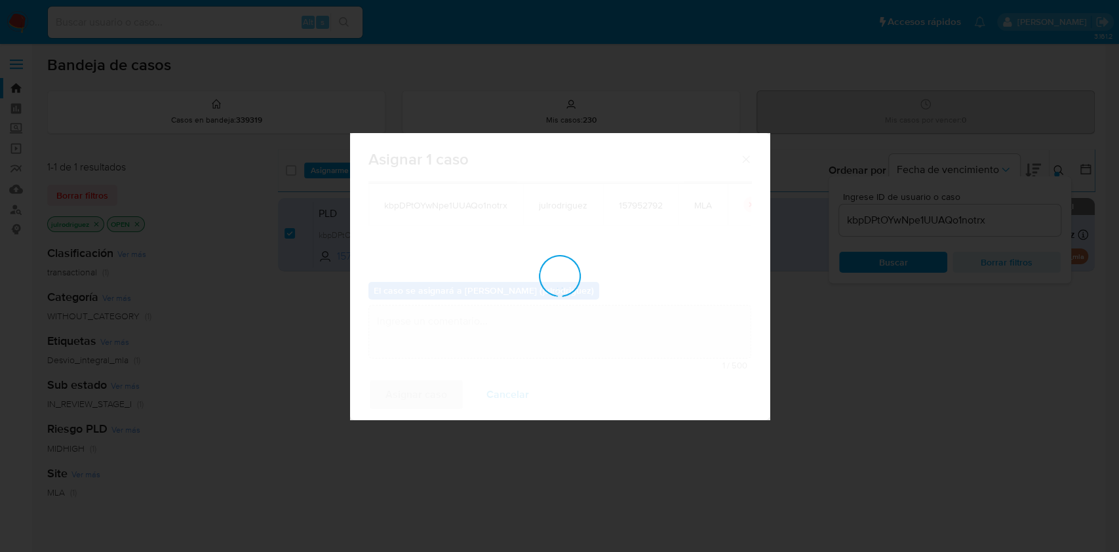
checkbox input "false"
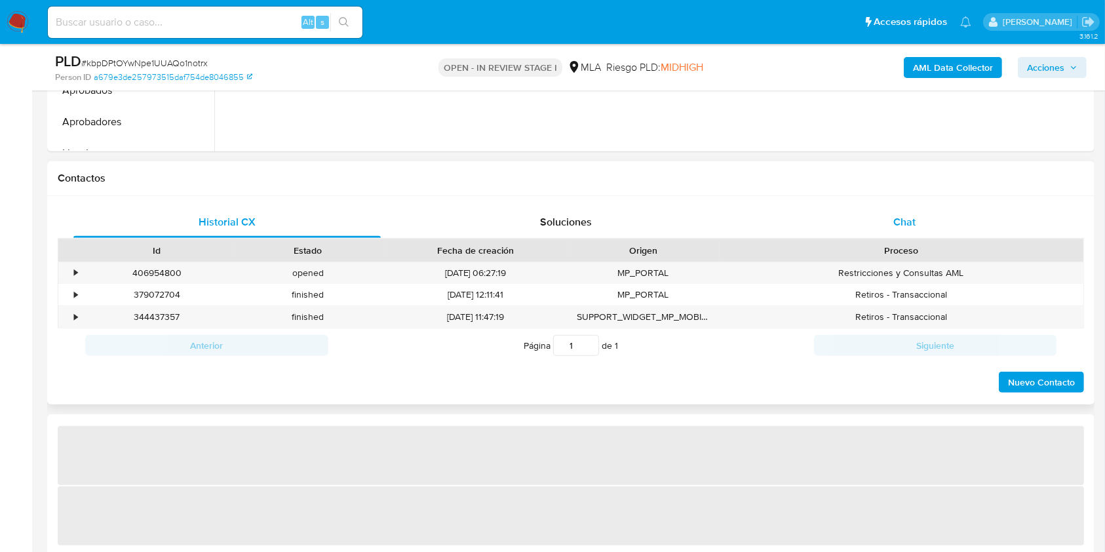
click at [914, 227] on span "Chat" at bounding box center [905, 221] width 22 height 15
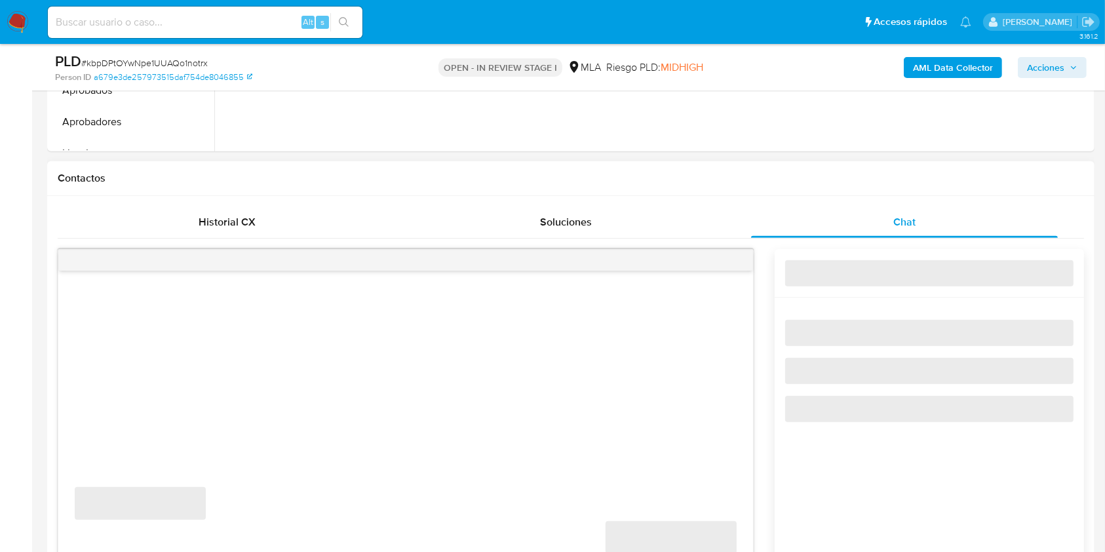
select select "10"
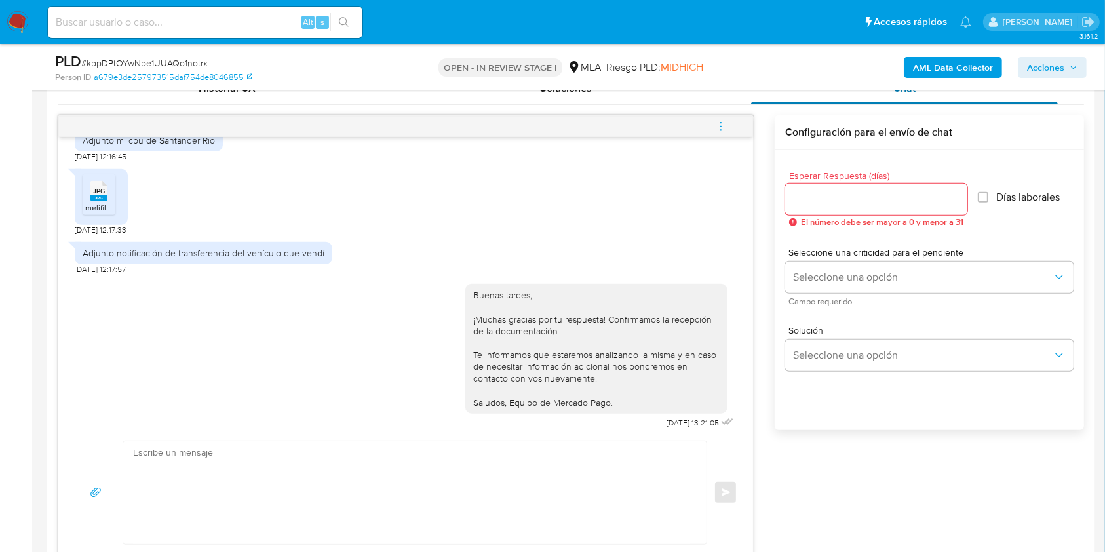
scroll to position [524, 0]
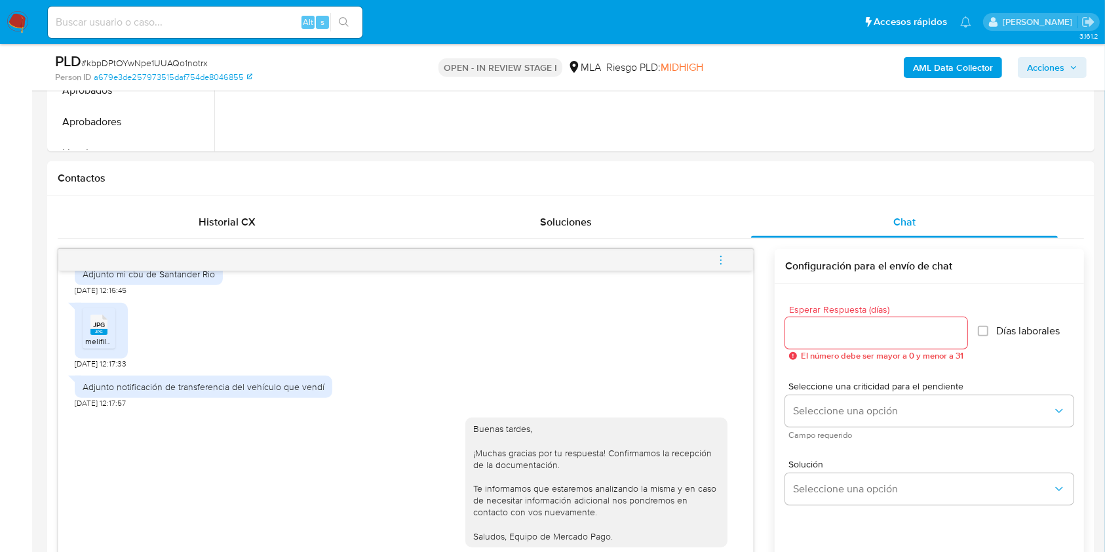
click at [723, 258] on icon "menu-action" at bounding box center [721, 260] width 12 height 12
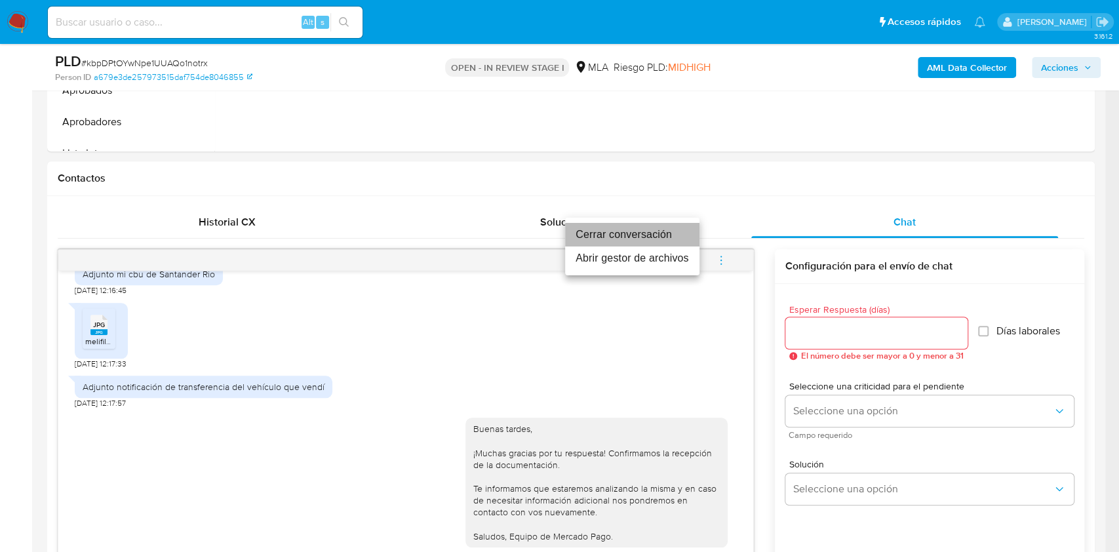
click at [638, 231] on li "Cerrar conversación" at bounding box center [632, 235] width 134 height 24
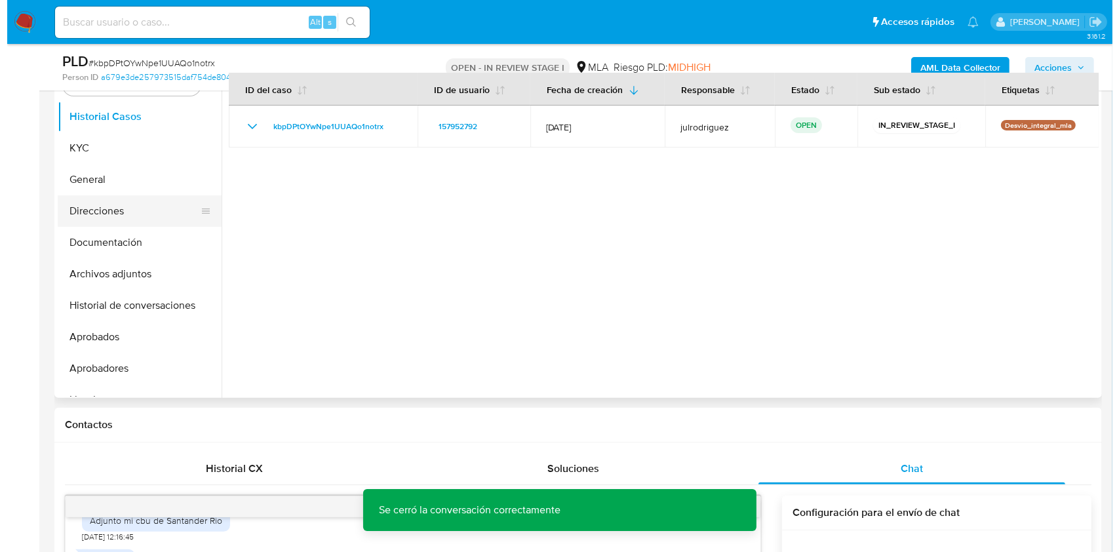
scroll to position [262, 0]
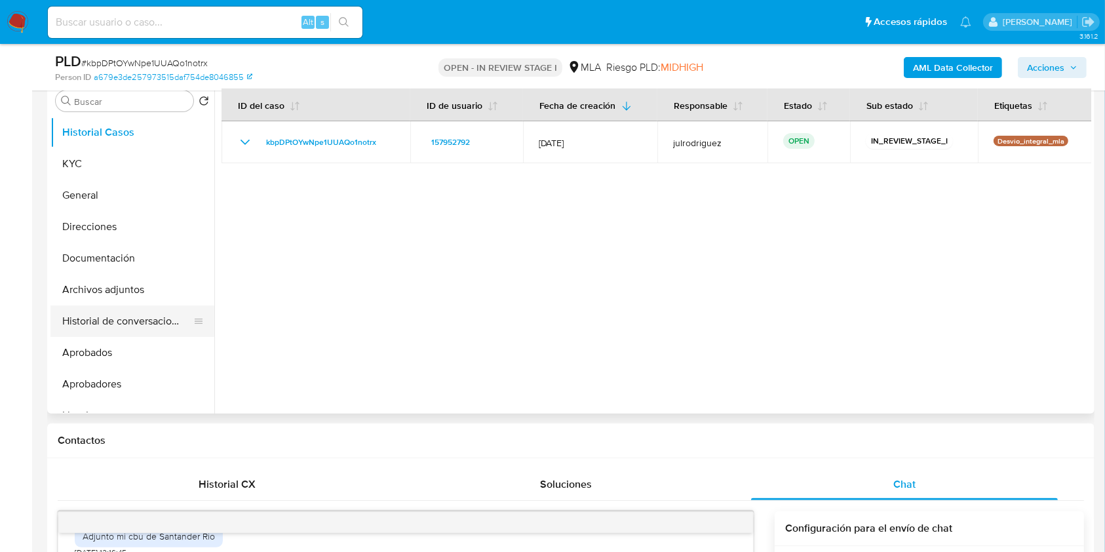
click at [134, 324] on button "Historial de conversaciones" at bounding box center [126, 320] width 153 height 31
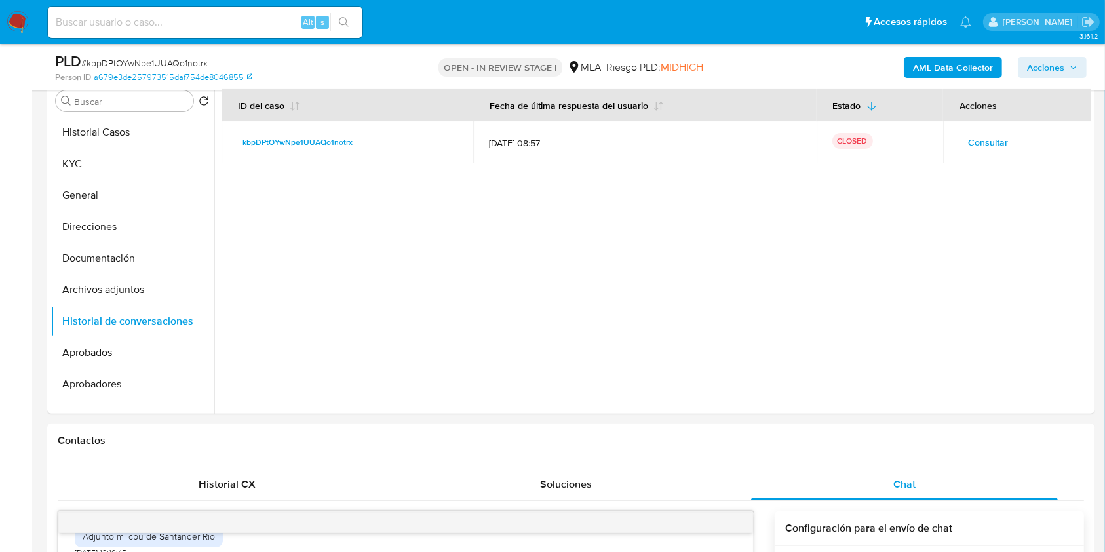
click at [943, 65] on b "AML Data Collector" at bounding box center [953, 67] width 80 height 21
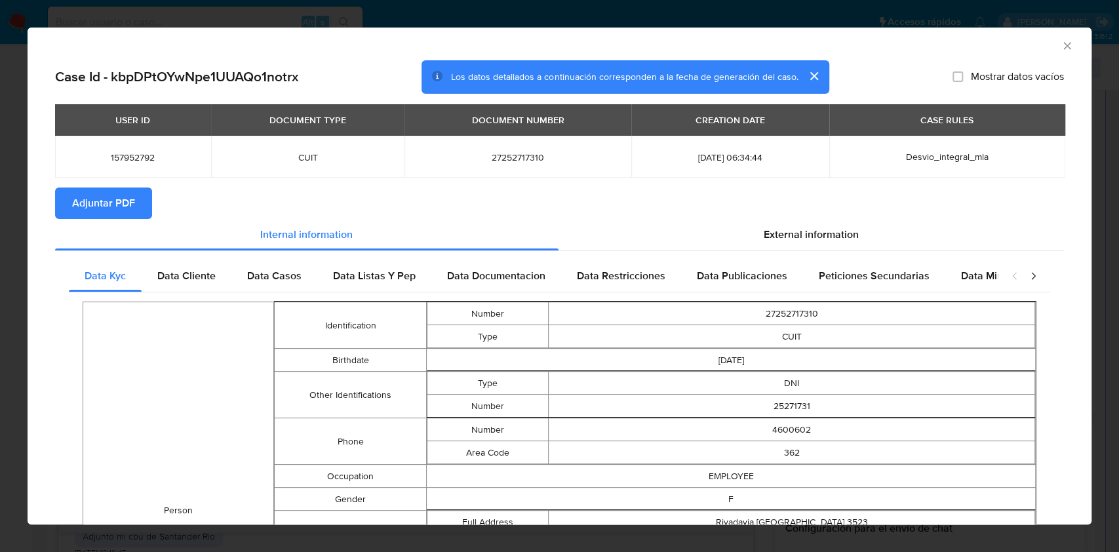
click at [138, 197] on button "Adjuntar PDF" at bounding box center [103, 202] width 97 height 31
click at [1061, 50] on div "AML Data Collector" at bounding box center [560, 44] width 1064 height 33
drag, startPoint x: 1051, startPoint y: 41, endPoint x: 907, endPoint y: 63, distance: 145.8
click at [1061, 42] on icon "Cerrar ventana" at bounding box center [1067, 45] width 13 height 13
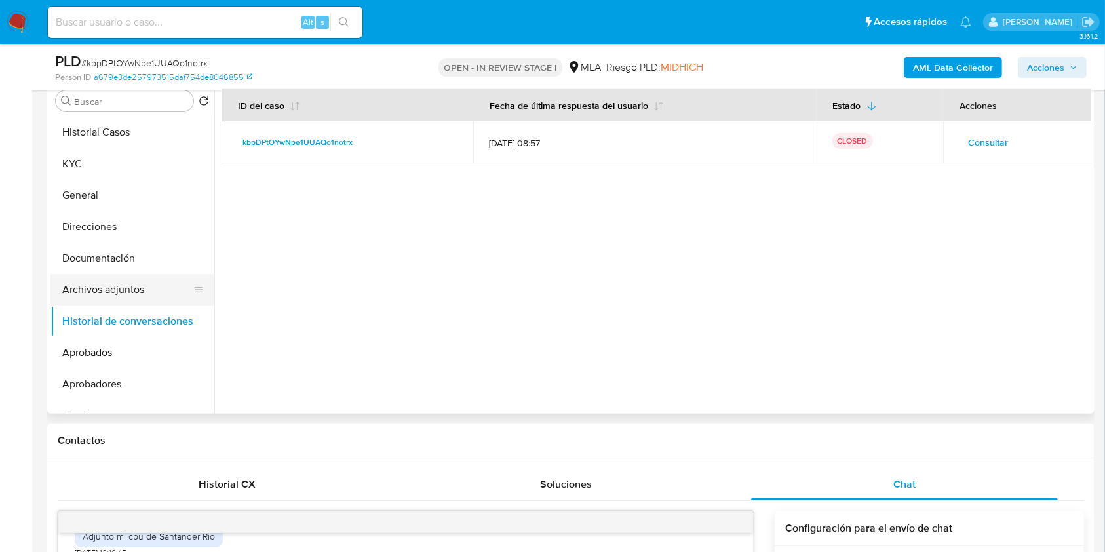
click at [97, 293] on button "Archivos adjuntos" at bounding box center [126, 289] width 153 height 31
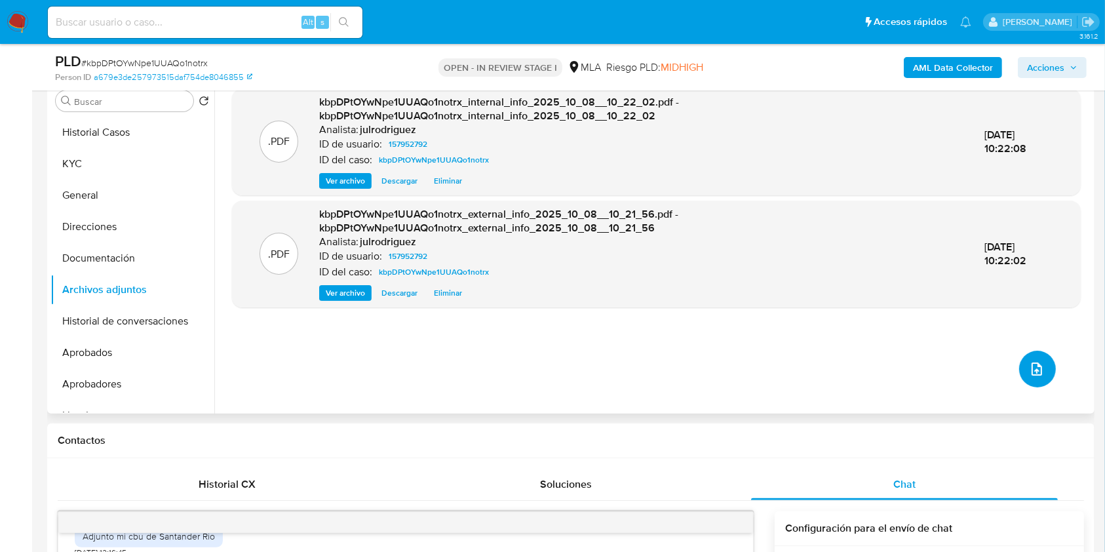
click at [1023, 368] on button "upload-file" at bounding box center [1037, 369] width 37 height 37
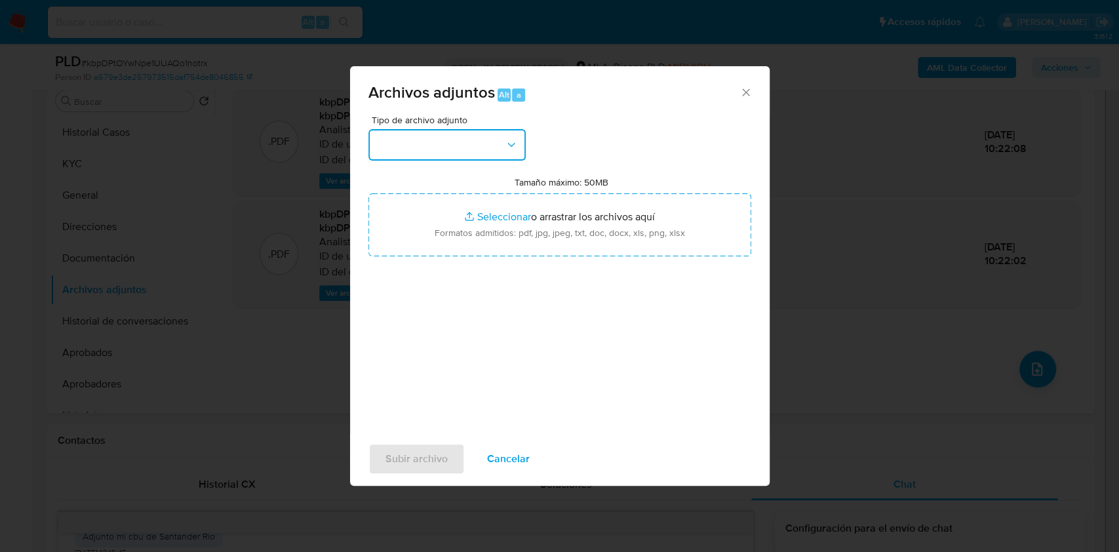
click at [475, 151] on button "button" at bounding box center [446, 144] width 157 height 31
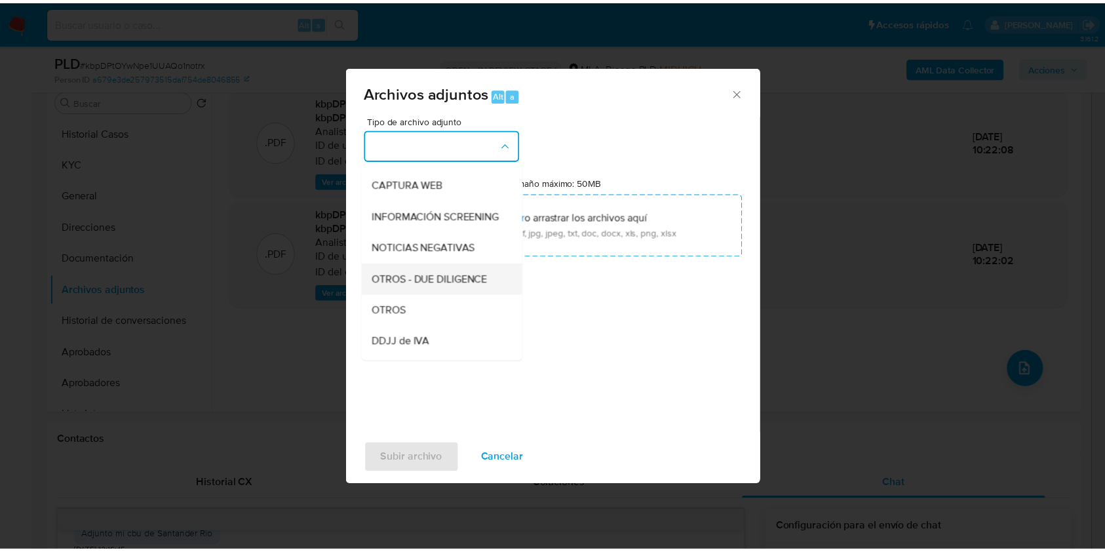
scroll to position [174, 0]
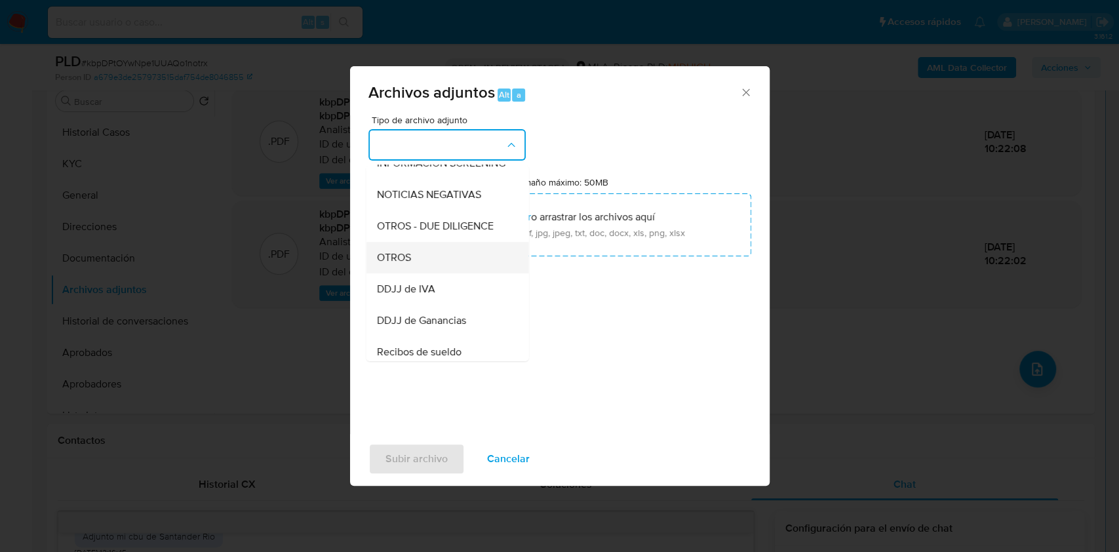
click at [393, 264] on span "OTROS" at bounding box center [393, 257] width 34 height 13
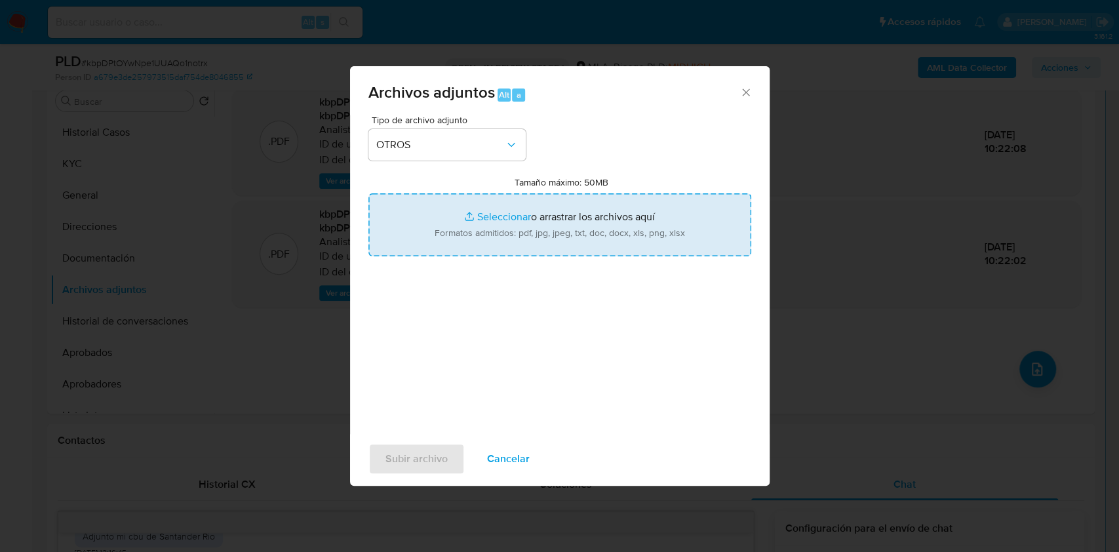
click at [527, 225] on input "Tamaño máximo: 50MB Seleccionar archivos" at bounding box center [559, 224] width 383 height 63
type input "C:\fakepath\Correo de la venta del automotor - 157952792 - kbpDPtOYwNpe1UUAQo1n…"
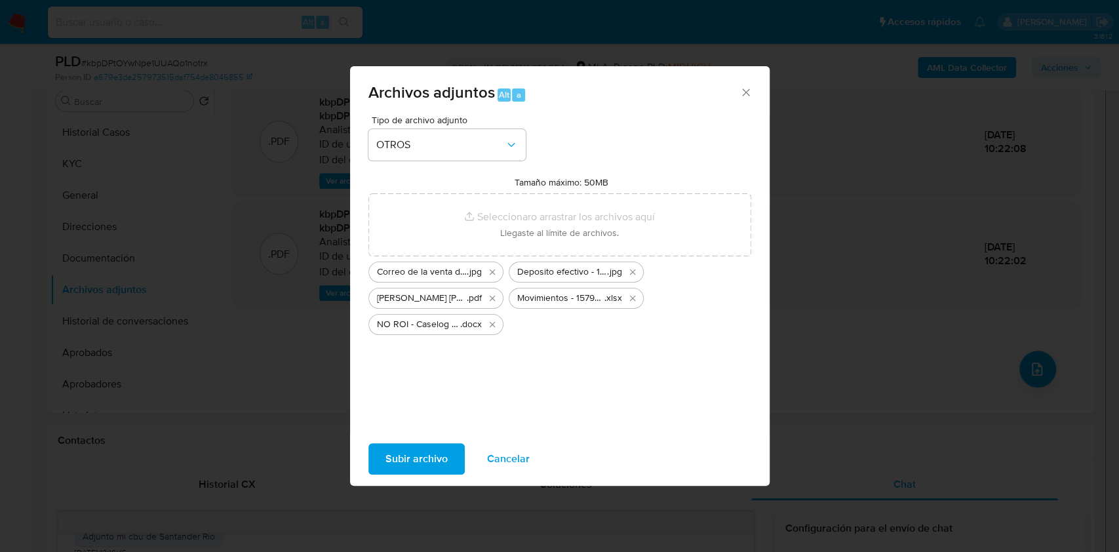
click at [423, 449] on span "Subir archivo" at bounding box center [416, 458] width 62 height 29
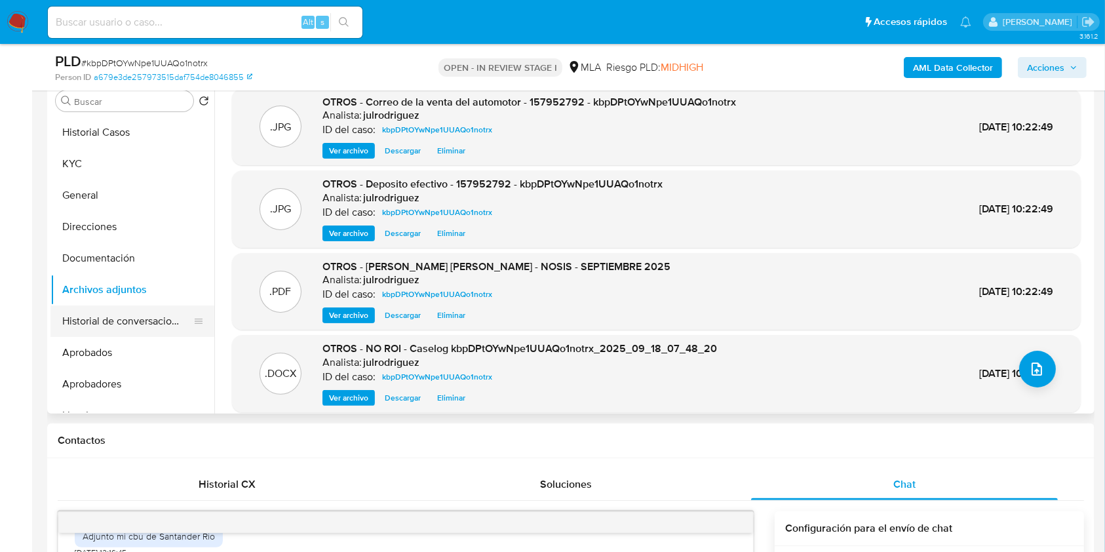
click at [119, 313] on button "Historial de conversaciones" at bounding box center [126, 320] width 153 height 31
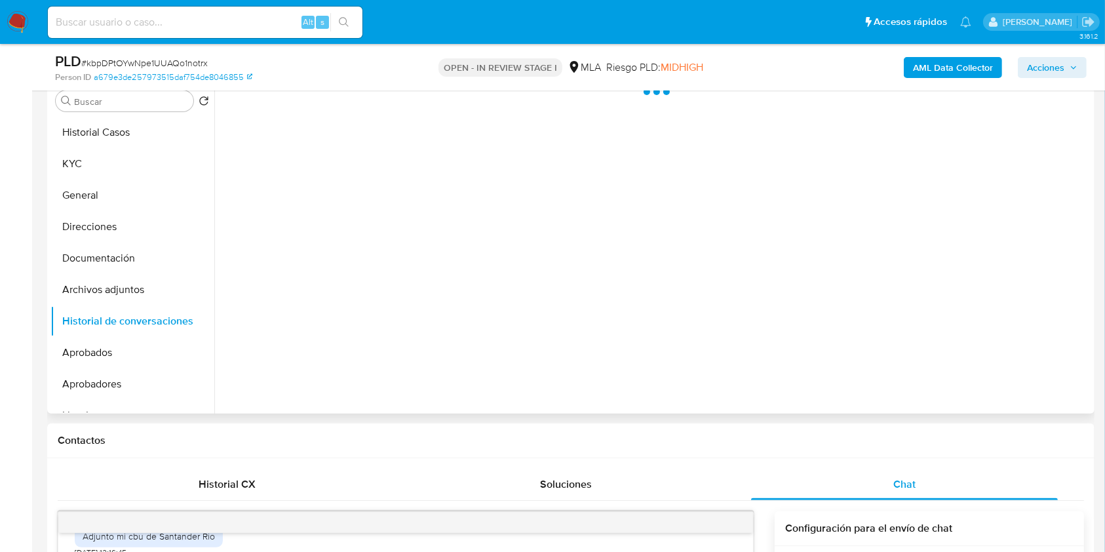
drag, startPoint x: 111, startPoint y: 285, endPoint x: 358, endPoint y: 321, distance: 249.8
click at [112, 286] on button "Archivos adjuntos" at bounding box center [132, 289] width 164 height 31
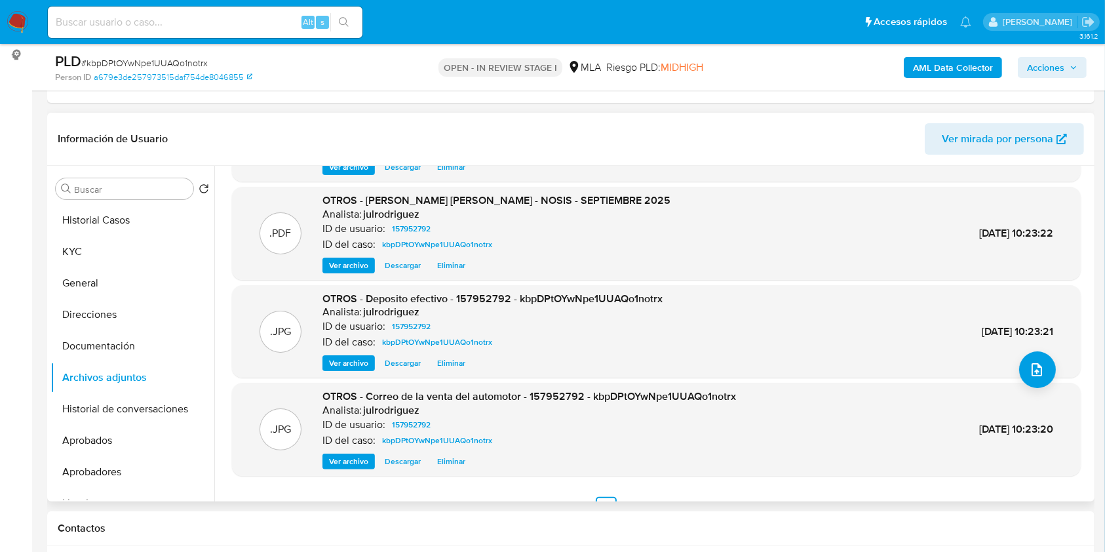
scroll to position [110, 0]
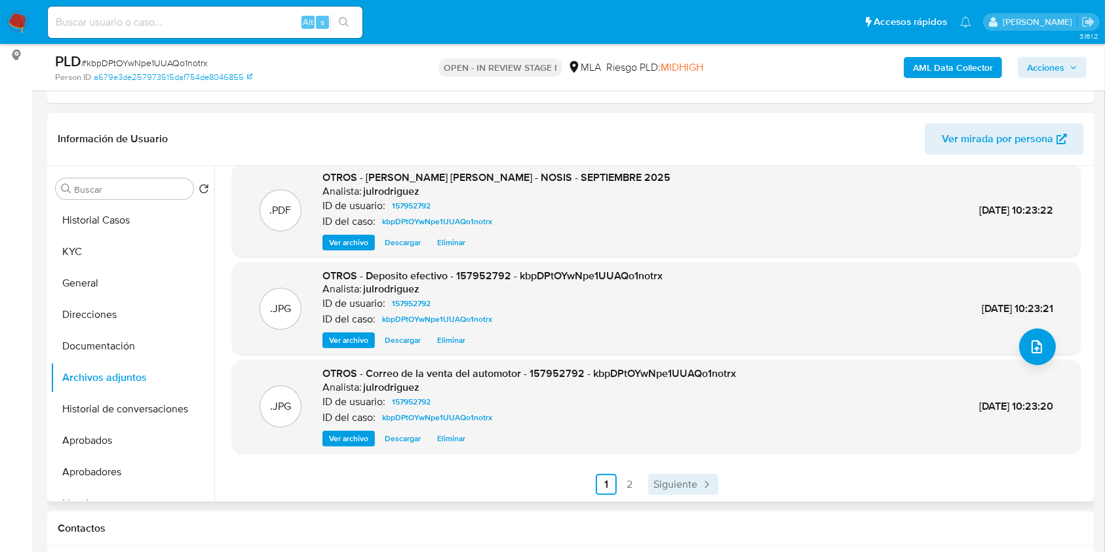
click at [658, 482] on span "Siguiente" at bounding box center [676, 484] width 44 height 10
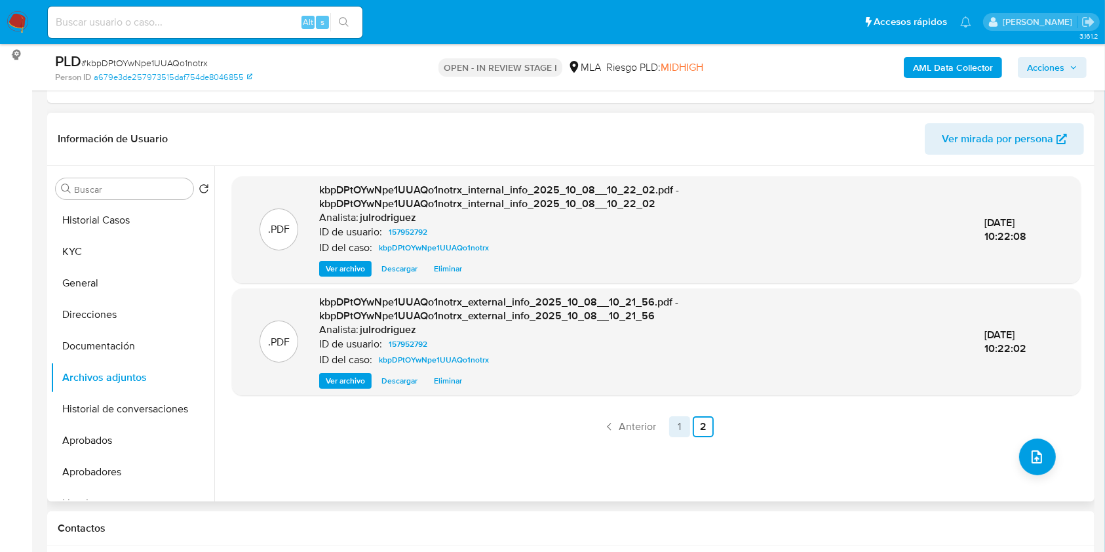
click at [673, 423] on link "1" at bounding box center [679, 426] width 21 height 21
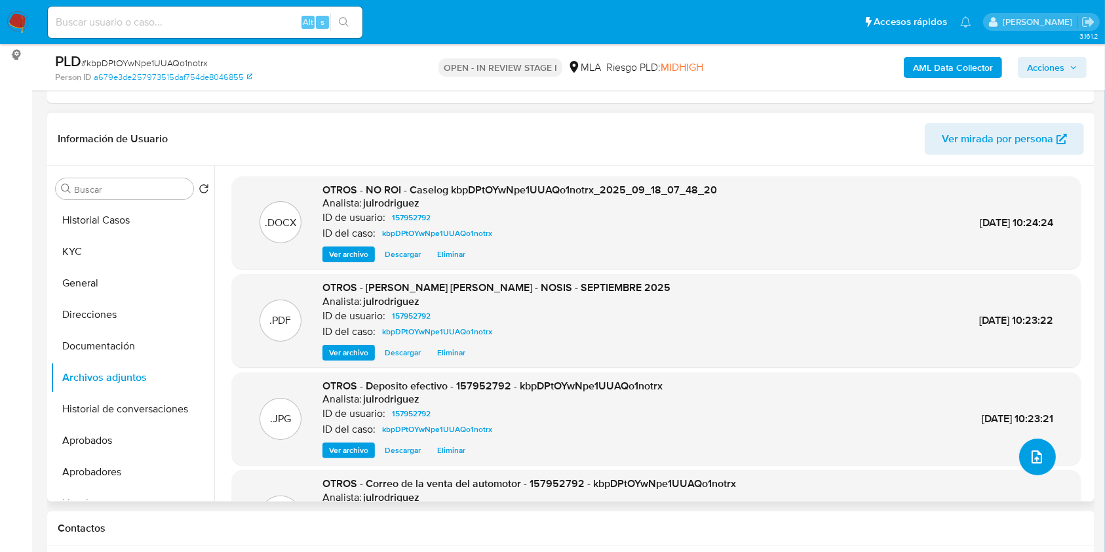
click at [1023, 453] on button "upload-file" at bounding box center [1037, 457] width 37 height 37
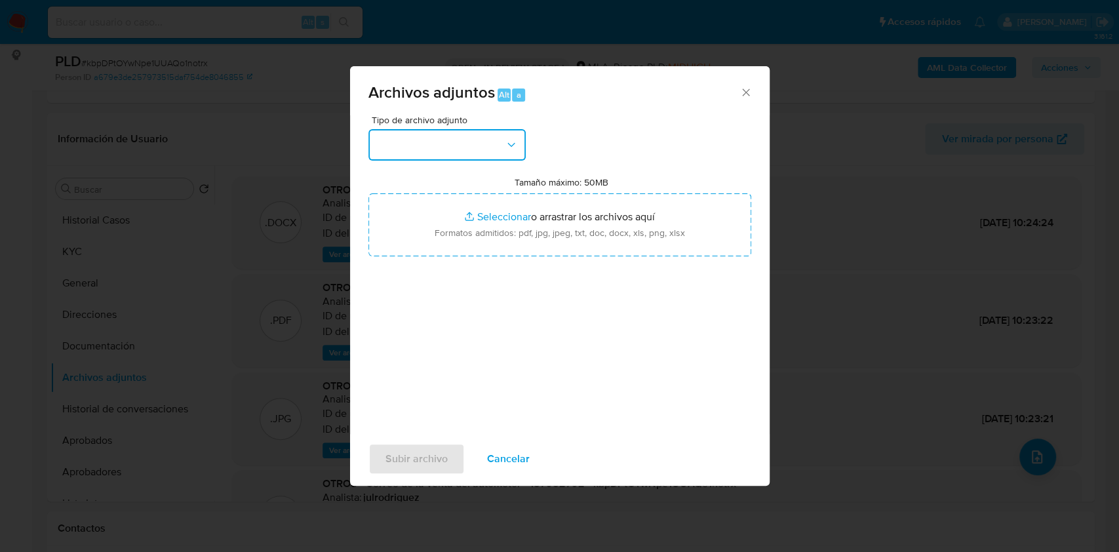
click at [448, 153] on button "button" at bounding box center [446, 144] width 157 height 31
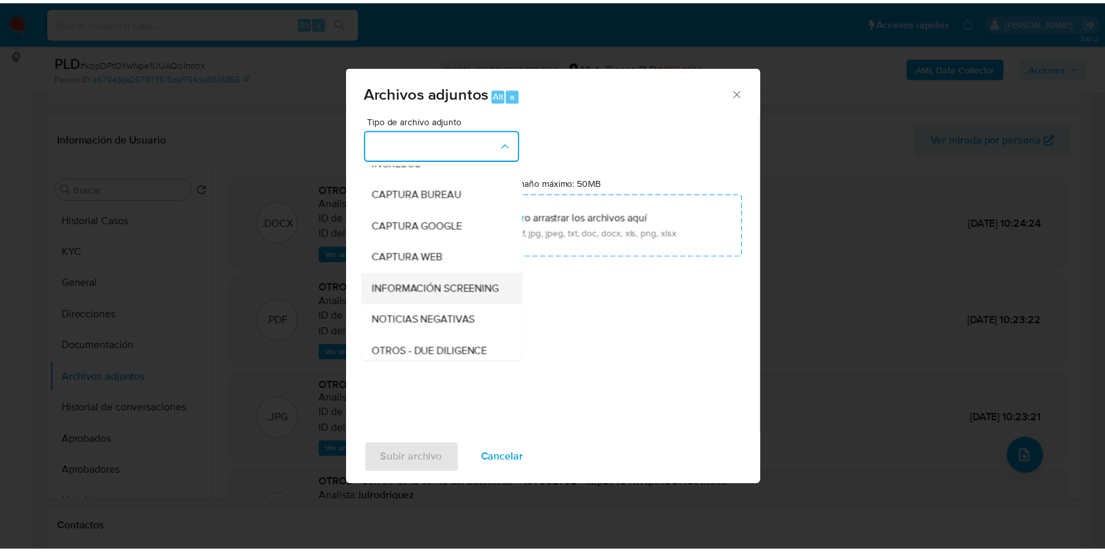
scroll to position [87, 0]
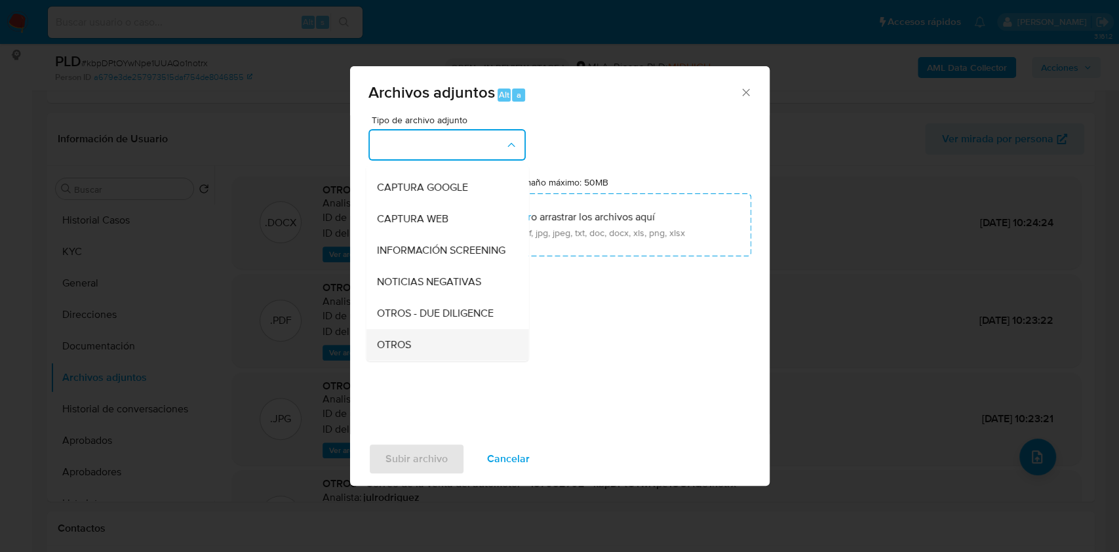
click at [413, 343] on div "OTROS" at bounding box center [443, 344] width 134 height 31
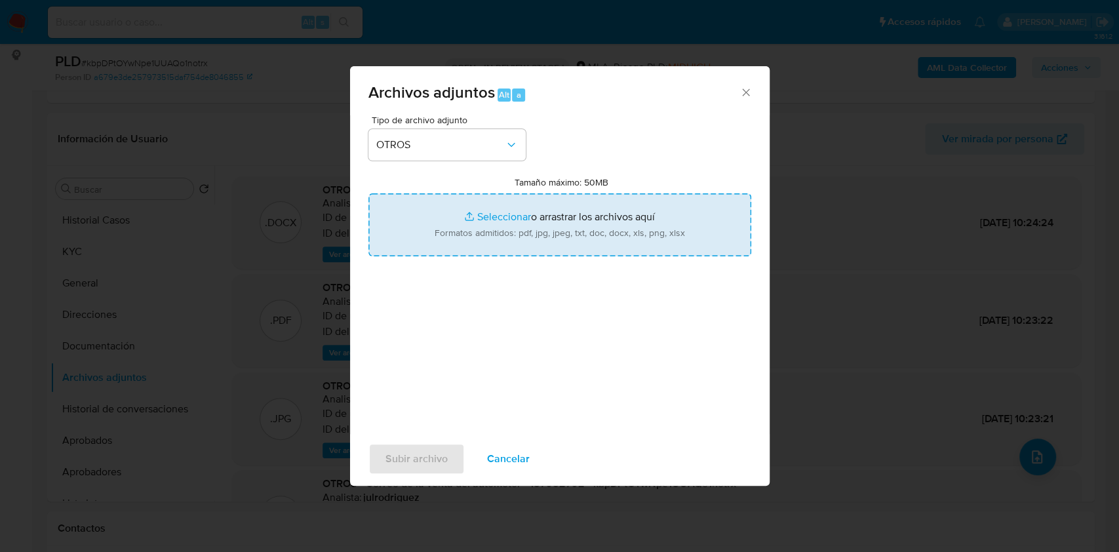
click at [488, 239] on input "Tamaño máximo: 50MB Seleccionar archivos" at bounding box center [559, 224] width 383 height 63
type input "C:\fakepath\Movimientos - 157952792 - kbpDPtOYwNpe1UUAQo1notrx.xlsx"
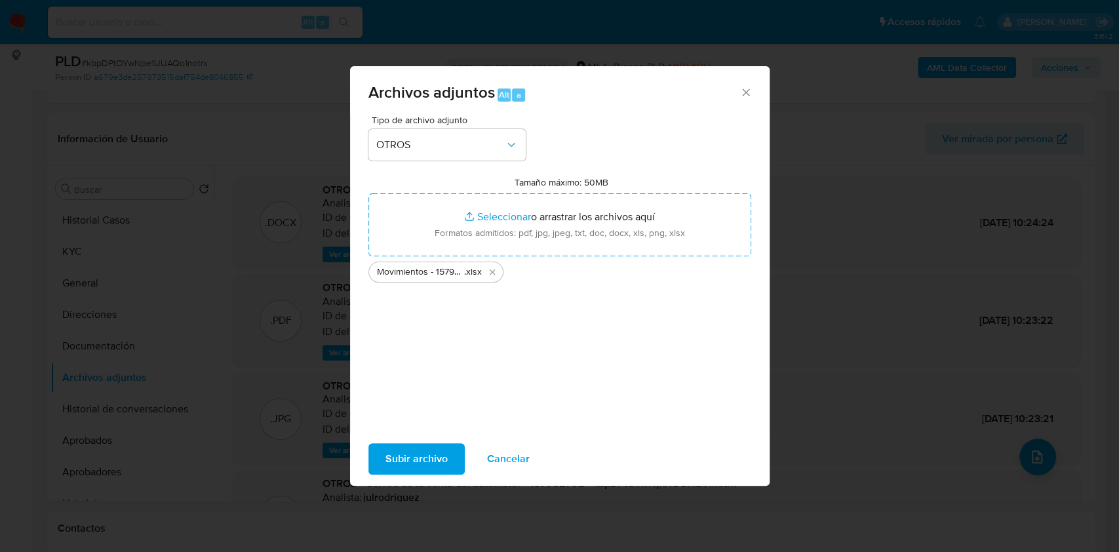
click at [434, 451] on span "Subir archivo" at bounding box center [416, 458] width 62 height 29
click at [429, 450] on span "Subir archivo" at bounding box center [416, 458] width 62 height 29
click at [514, 449] on span "Cancelar" at bounding box center [508, 458] width 43 height 29
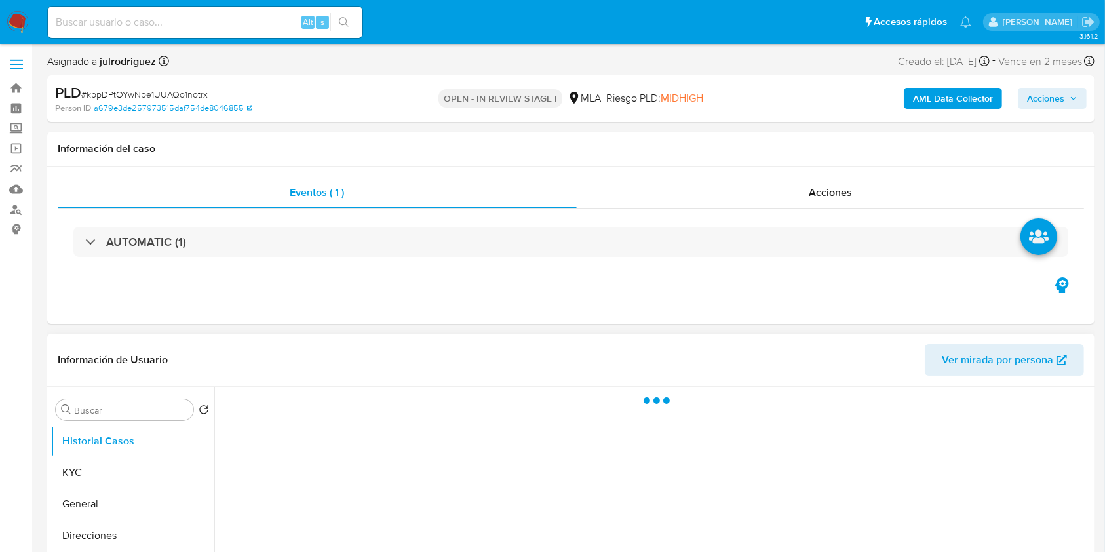
select select "10"
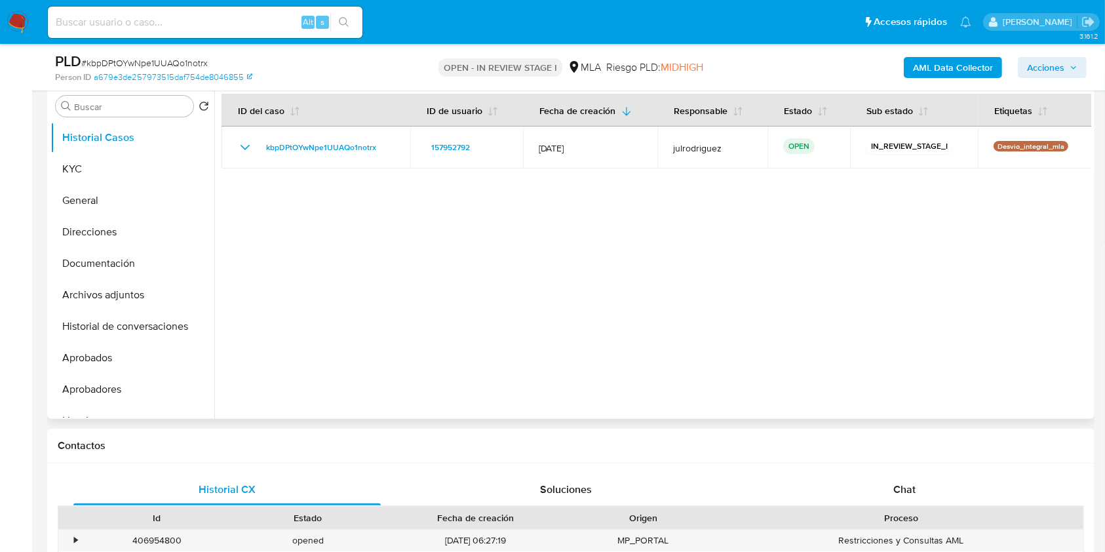
scroll to position [262, 0]
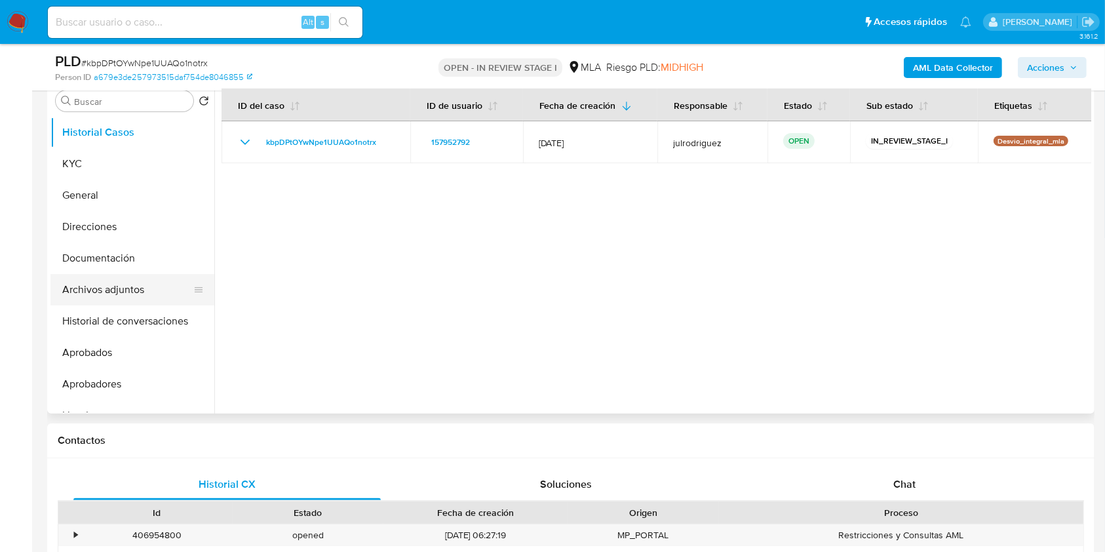
click at [112, 292] on button "Archivos adjuntos" at bounding box center [126, 289] width 153 height 31
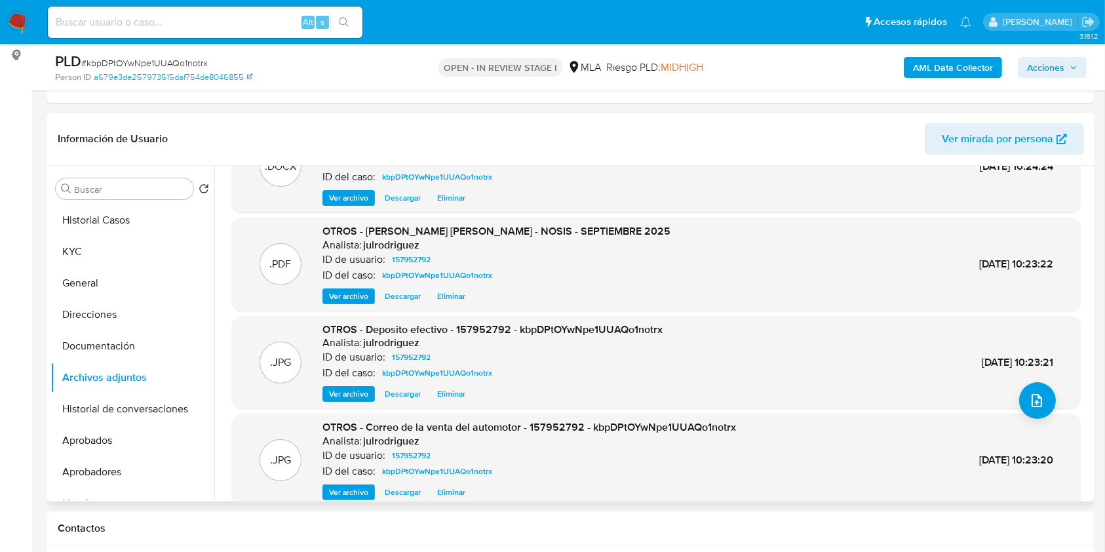
scroll to position [110, 0]
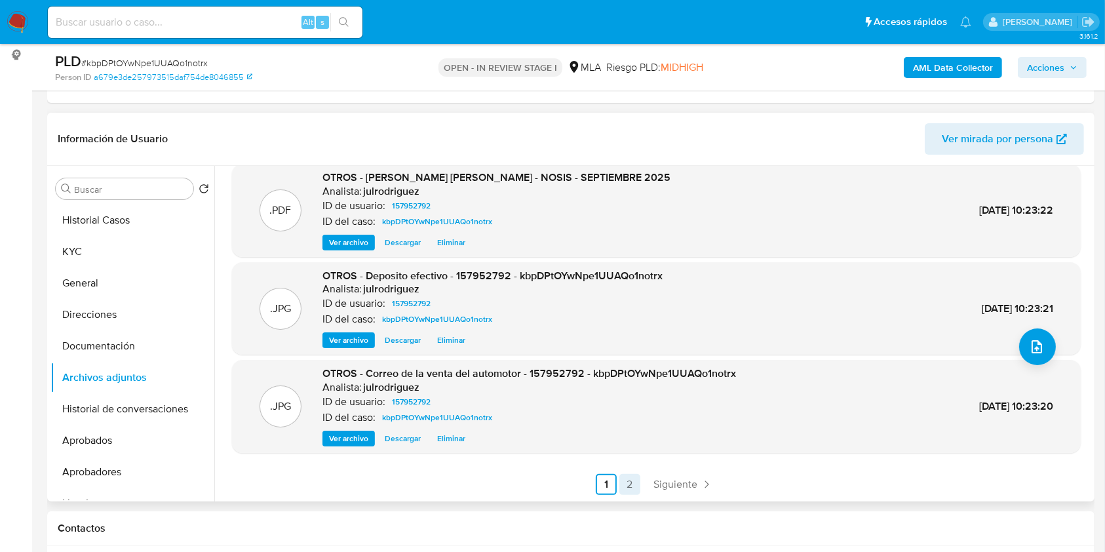
click at [629, 485] on link "2" at bounding box center [629, 484] width 21 height 21
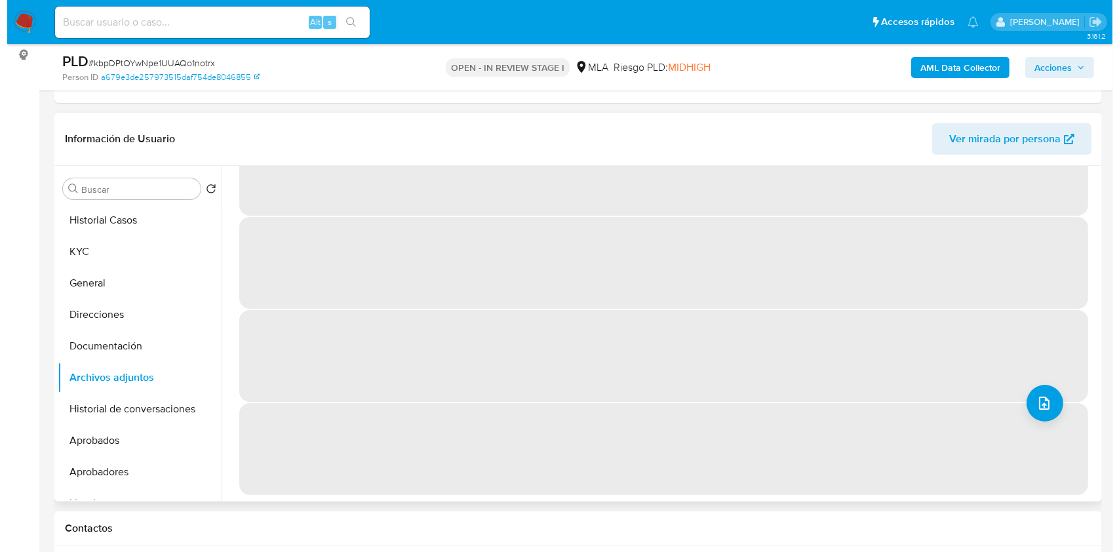
scroll to position [0, 0]
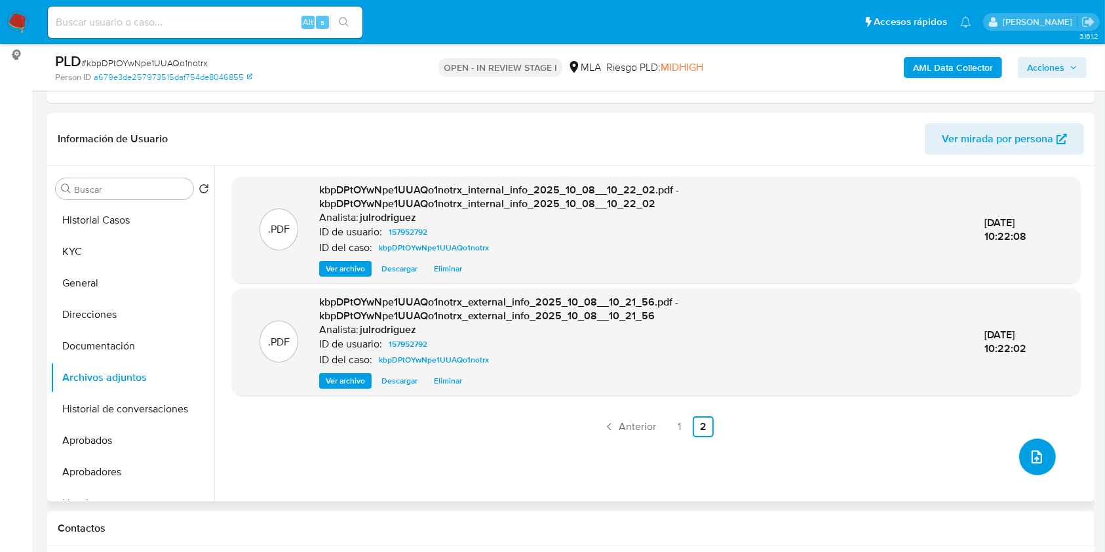
click at [1034, 450] on icon "upload-file" at bounding box center [1037, 457] width 16 height 16
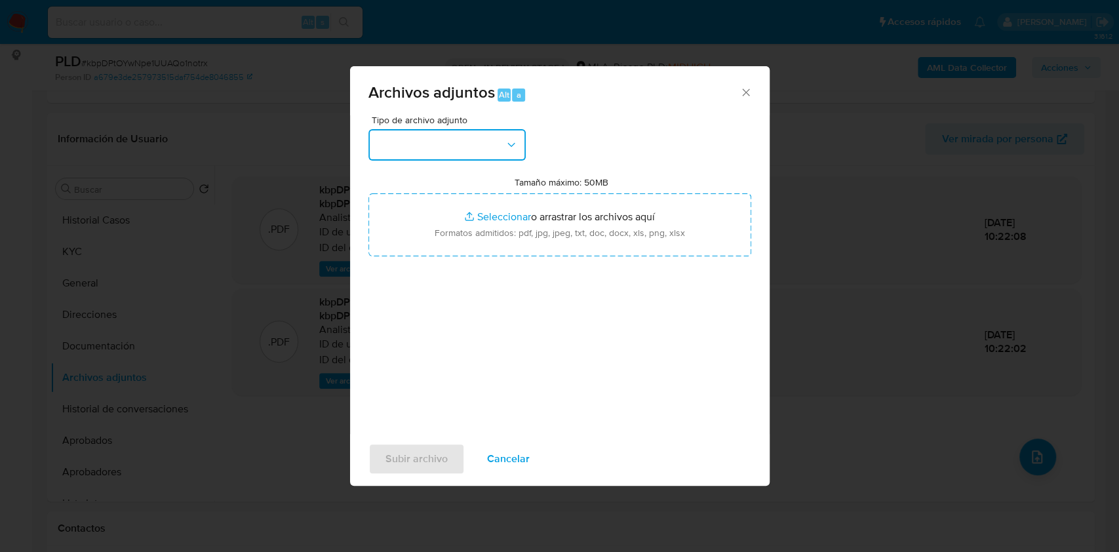
click at [498, 143] on button "button" at bounding box center [446, 144] width 157 height 31
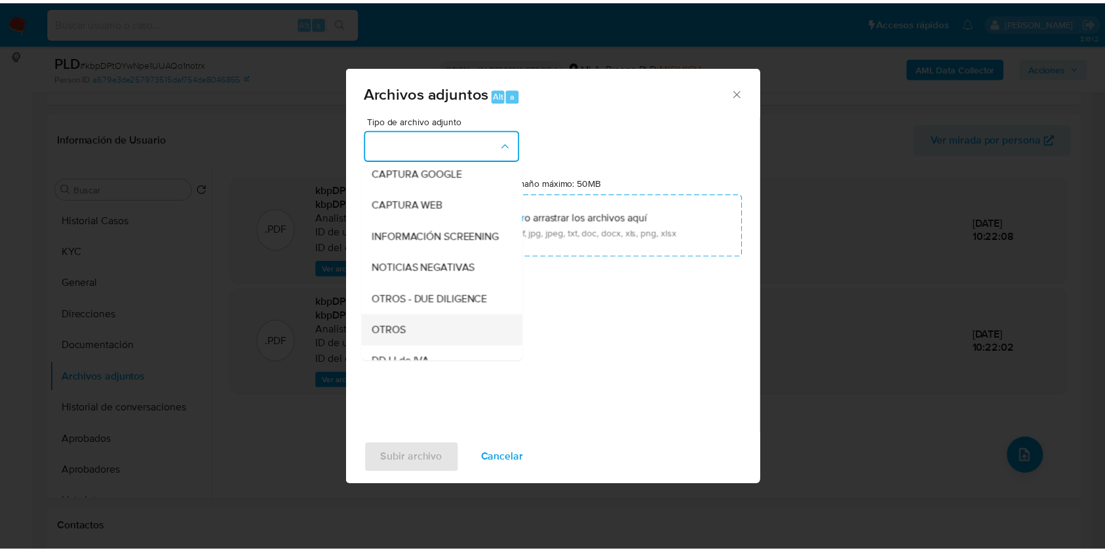
scroll to position [174, 0]
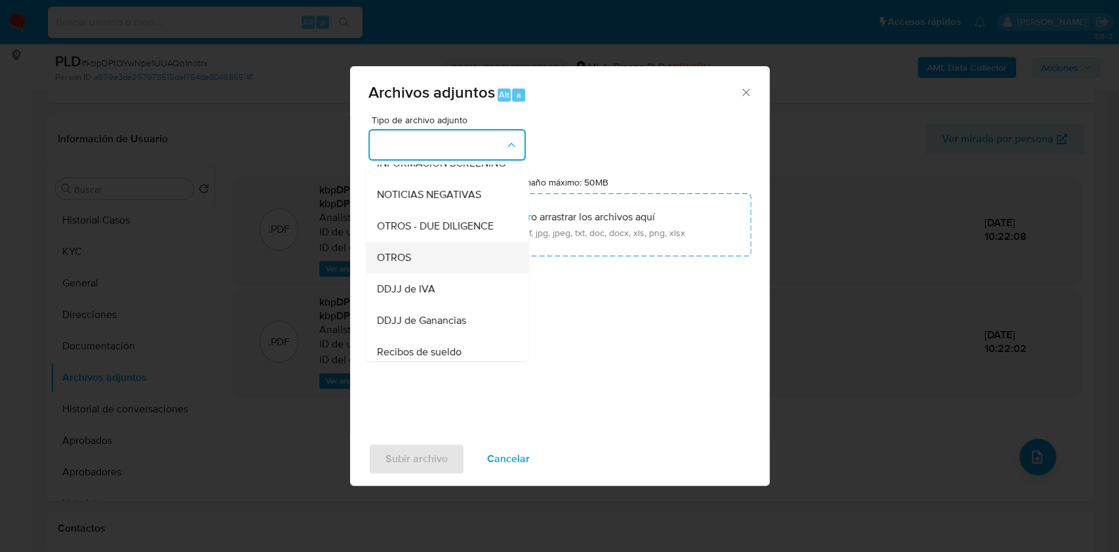
click at [416, 273] on div "OTROS" at bounding box center [443, 257] width 134 height 31
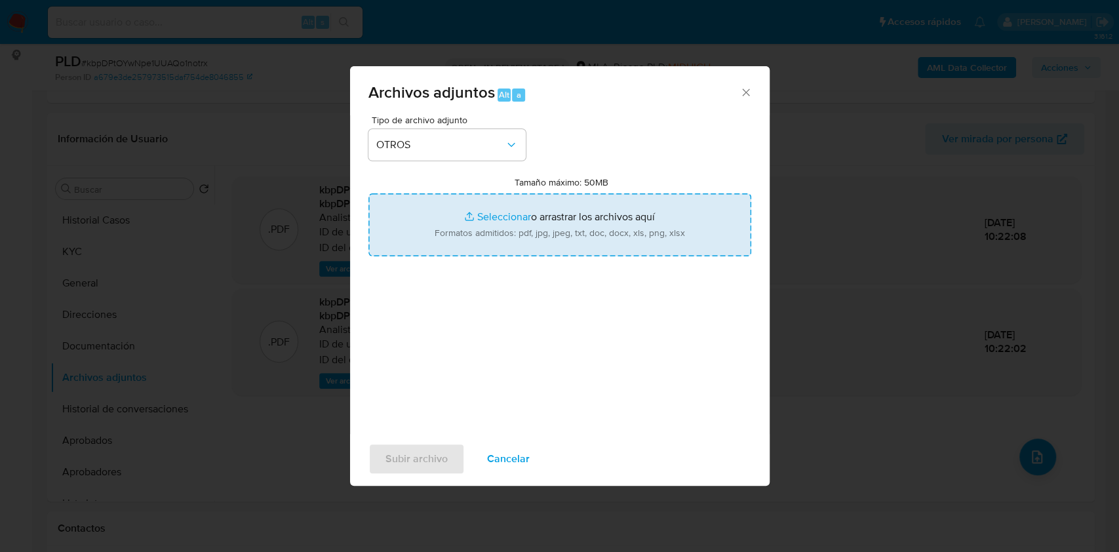
click at [523, 222] on input "Tamaño máximo: 50MB Seleccionar archivos" at bounding box center [559, 224] width 383 height 63
type input "C:\fakepath\Movimientos - 157952792 - kbpDPtOYwNpe1UUAQo1notrx.xlsx"
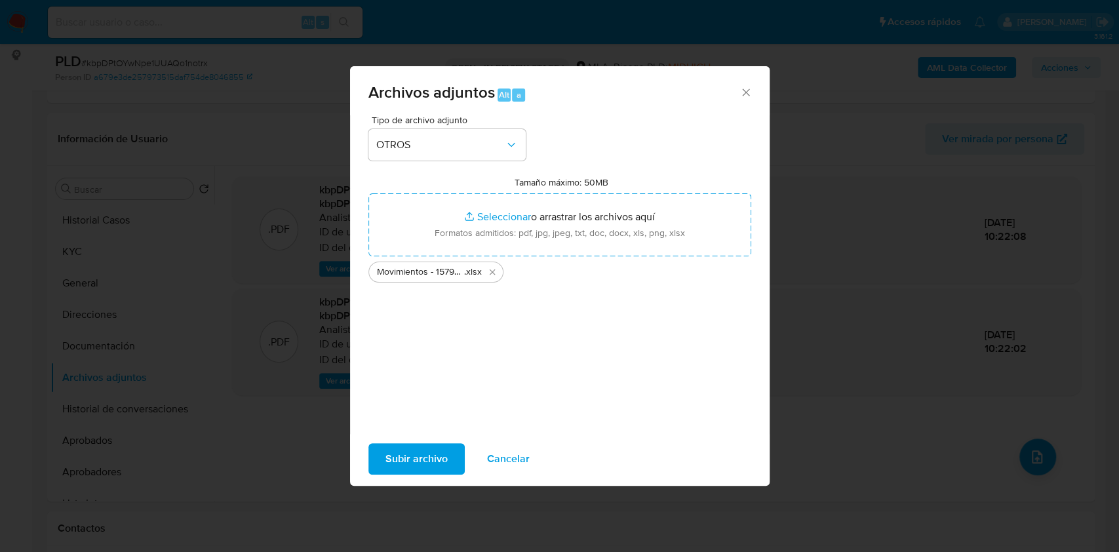
click at [435, 454] on span "Subir archivo" at bounding box center [416, 458] width 62 height 29
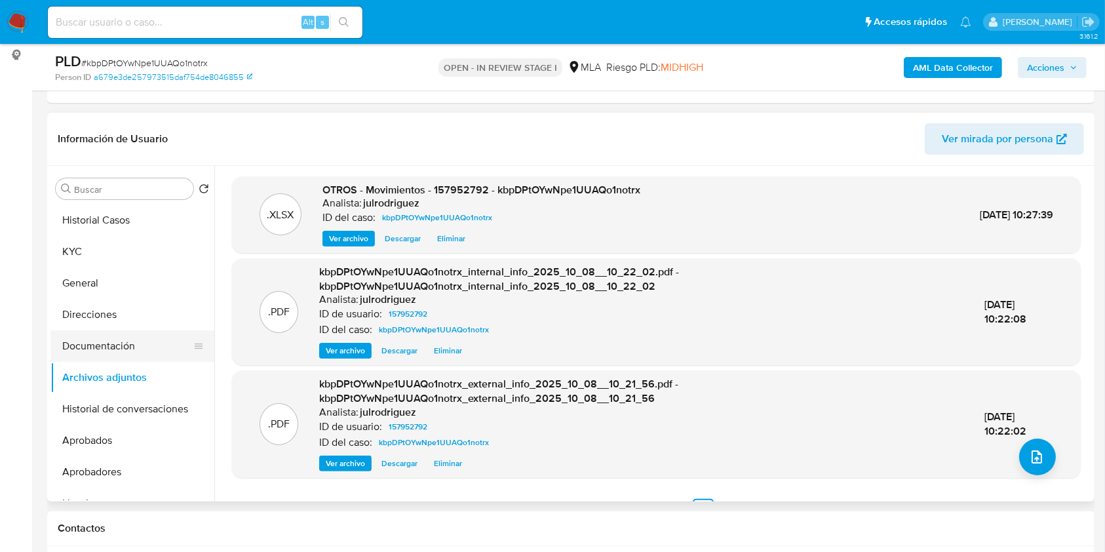
click at [126, 344] on button "Documentación" at bounding box center [126, 345] width 153 height 31
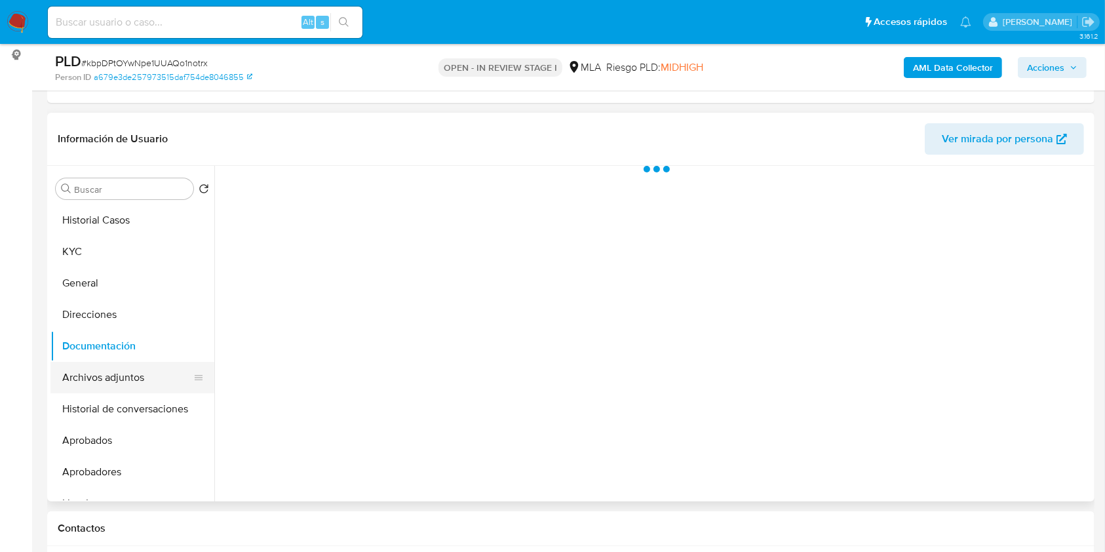
click at [125, 380] on button "Archivos adjuntos" at bounding box center [126, 377] width 153 height 31
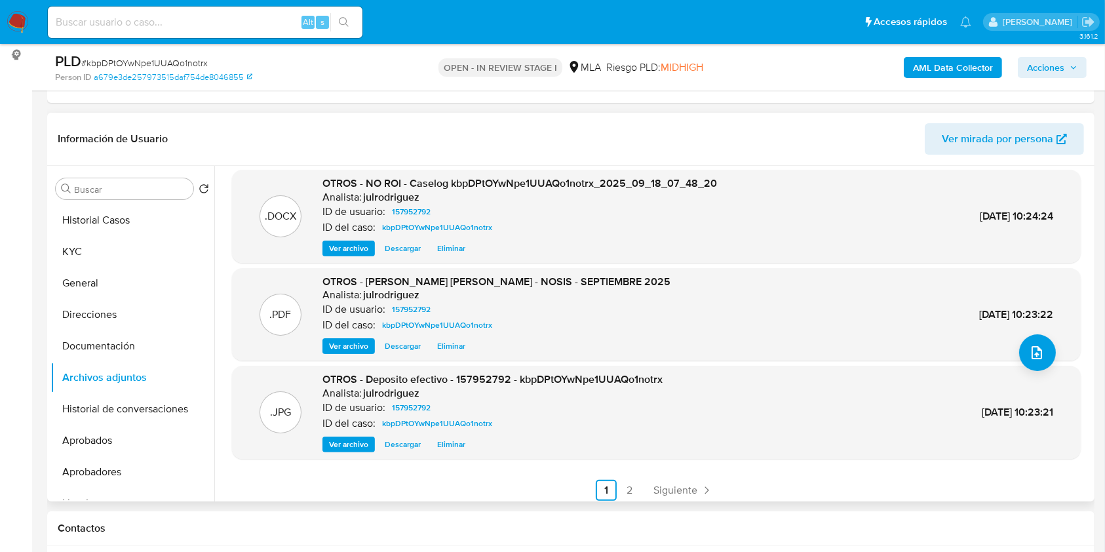
scroll to position [110, 0]
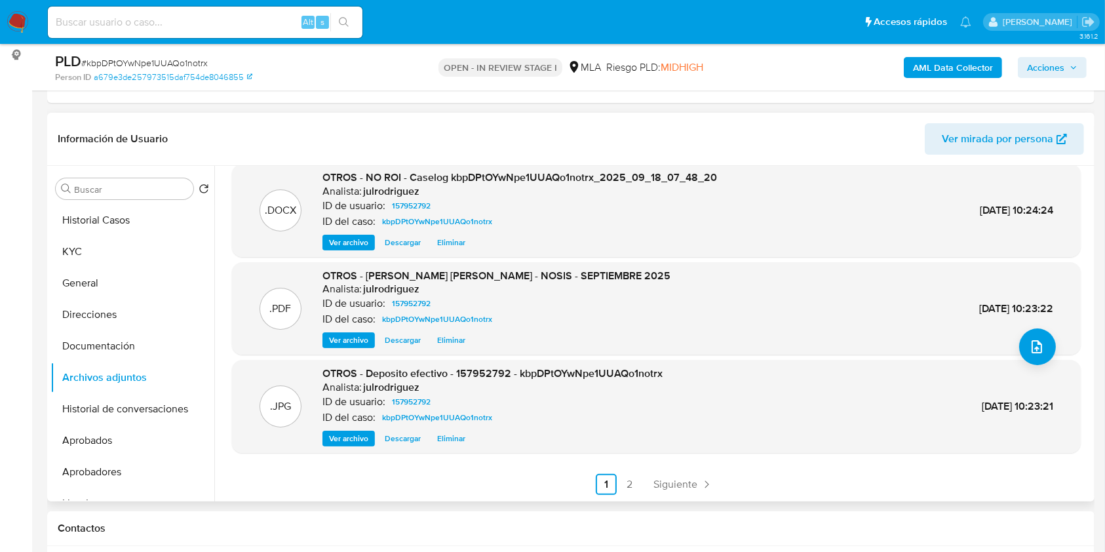
click at [676, 498] on div ".XLSX OTROS - Movimientos - 157952792 - kbpDPtOYwNpe1UUAQo1notrx Analista: julr…" at bounding box center [652, 334] width 877 height 336
click at [678, 486] on span "Siguiente" at bounding box center [676, 484] width 44 height 10
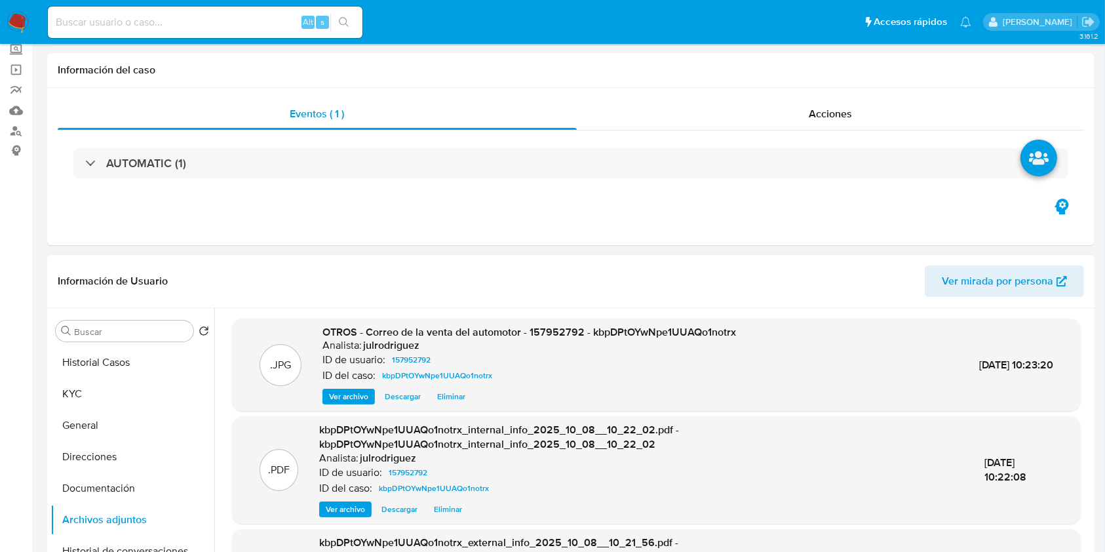
scroll to position [0, 0]
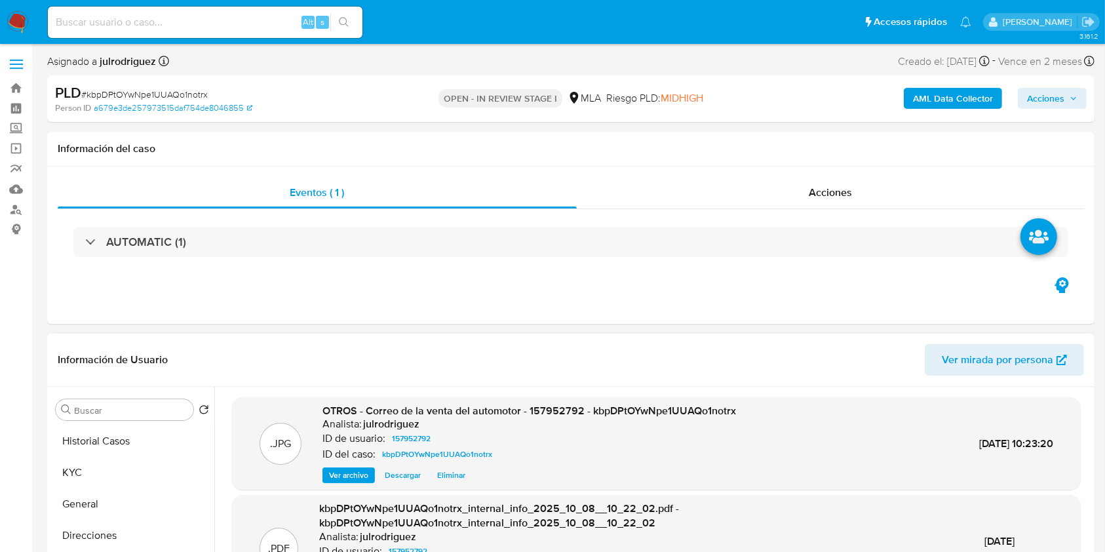
click at [1038, 100] on span "Acciones" at bounding box center [1045, 98] width 37 height 21
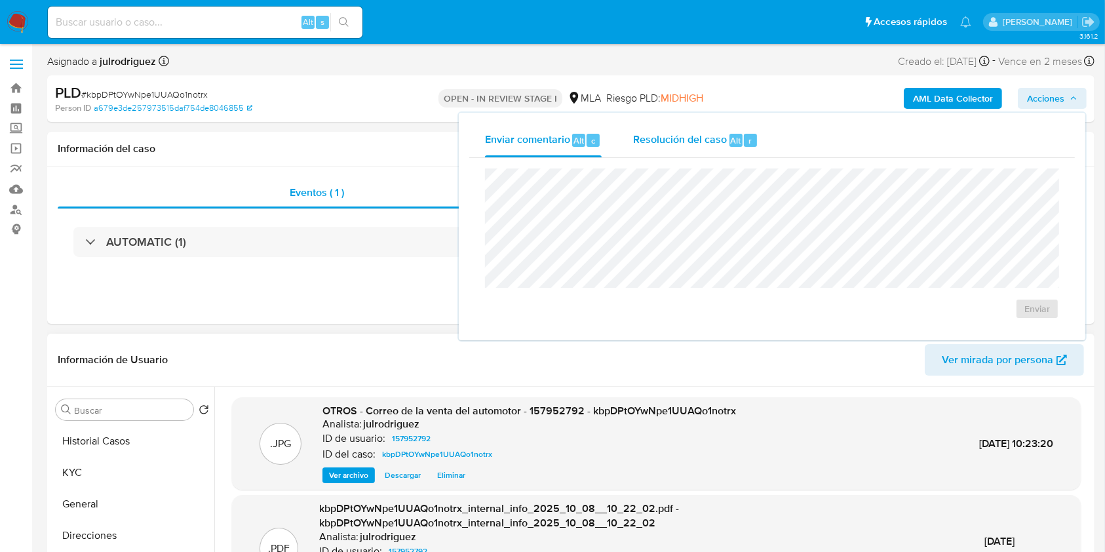
click at [669, 149] on div "Resolución del caso Alt r" at bounding box center [695, 140] width 125 height 34
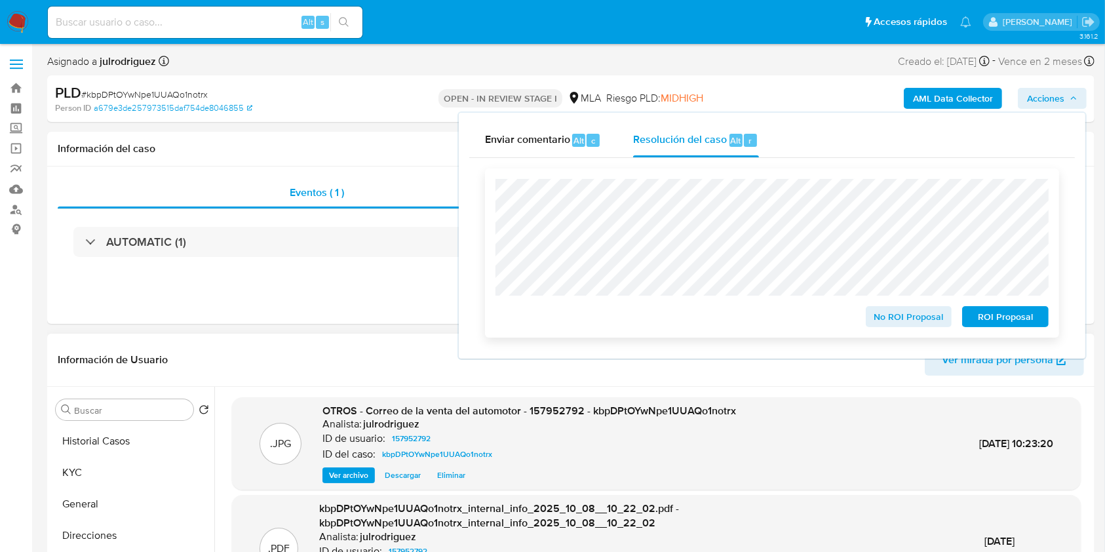
click at [885, 322] on span "No ROI Proposal" at bounding box center [909, 316] width 68 height 18
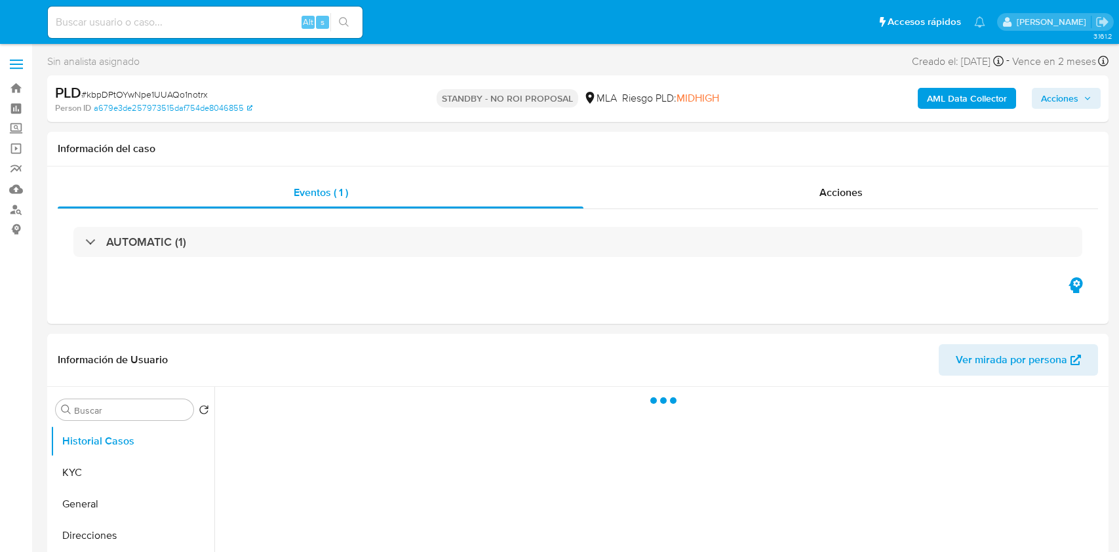
select select "10"
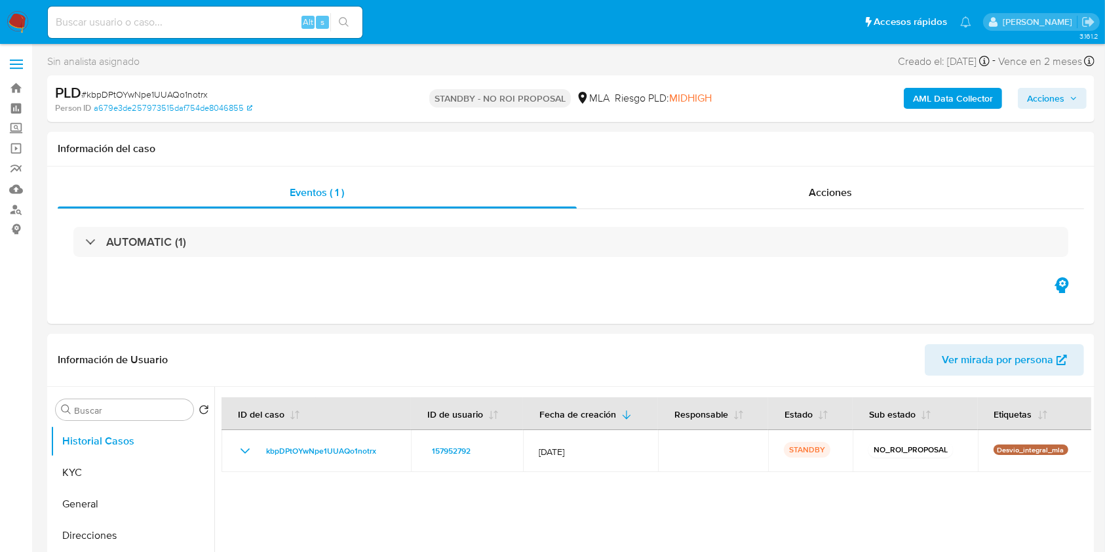
click at [219, 18] on input at bounding box center [205, 22] width 315 height 17
paste input "qWocDloCx10zaK37vhAVNH41"
type input "qWocDloCx10zaK37vhAVNH41"
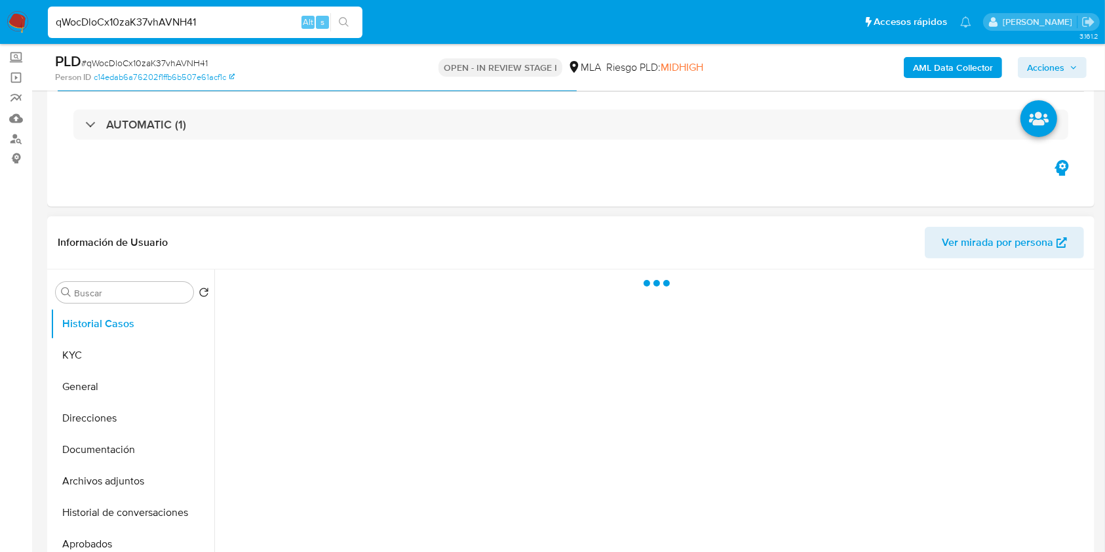
scroll to position [87, 0]
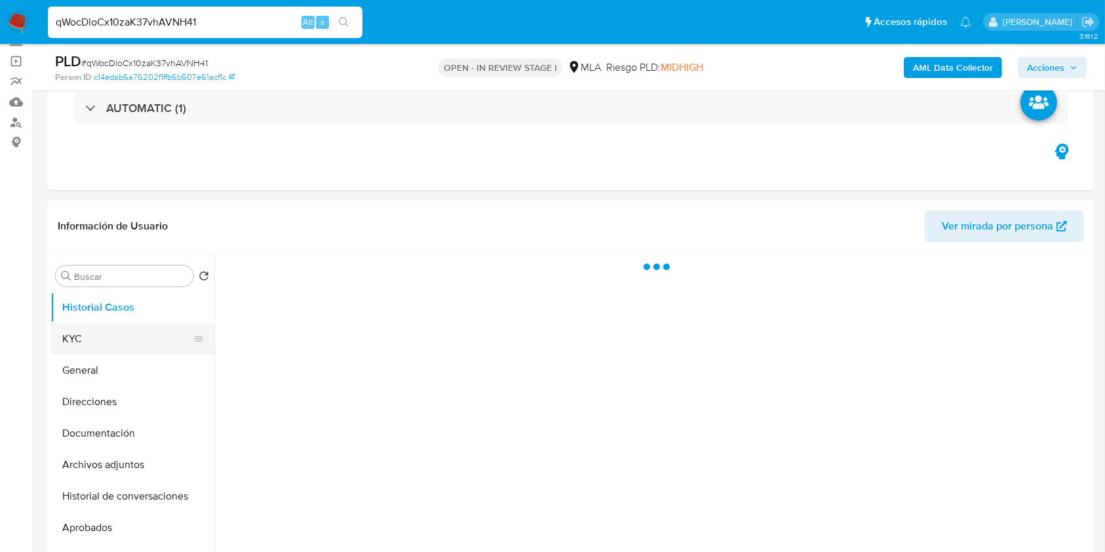
select select "10"
click at [126, 332] on button "KYC" at bounding box center [126, 338] width 153 height 31
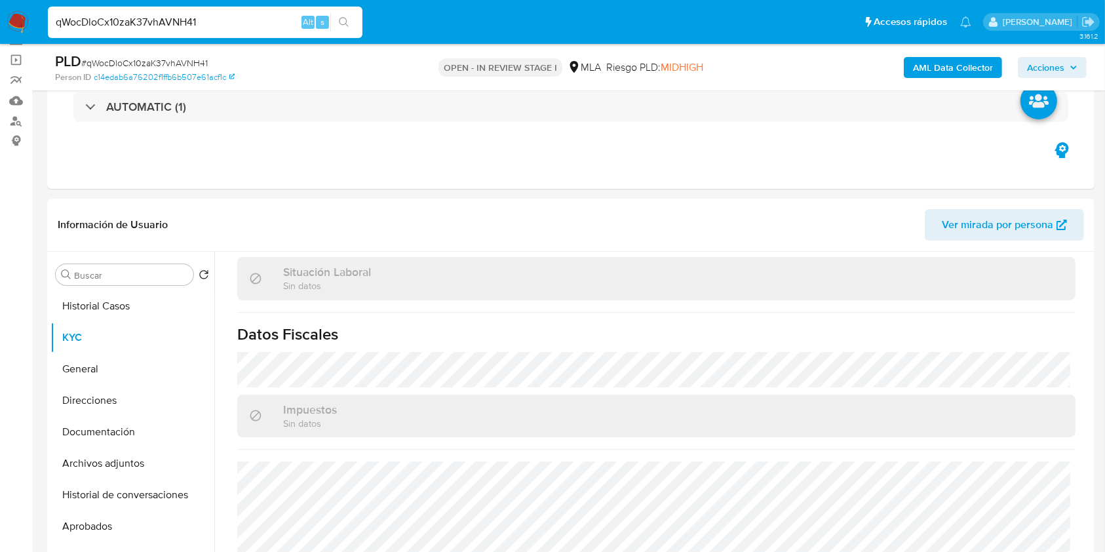
scroll to position [524, 0]
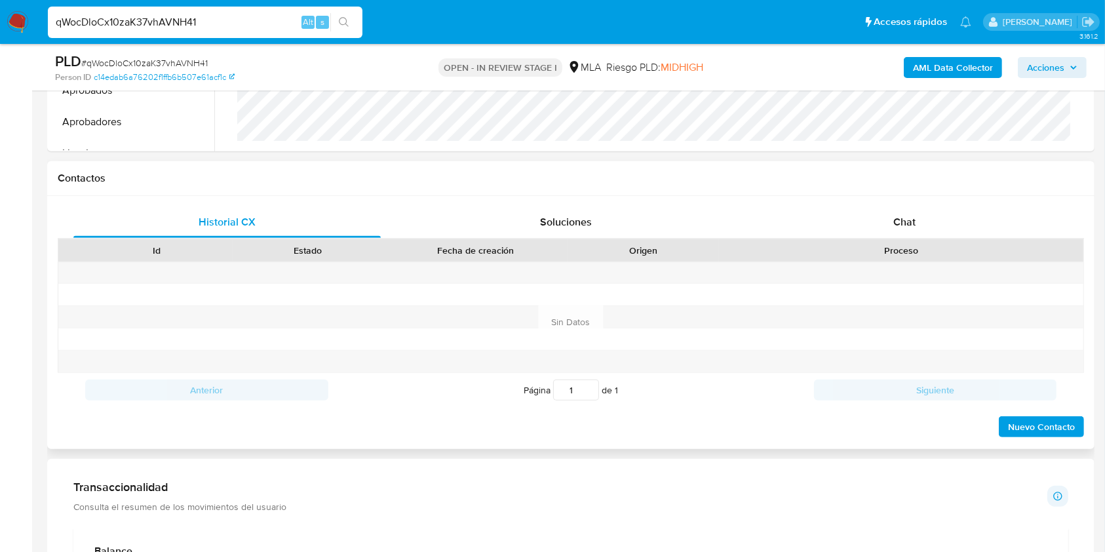
click at [921, 201] on div "Historial CX Soluciones Chat Id Estado Fecha de creación Origen Proceso Anterio…" at bounding box center [571, 322] width 1048 height 253
click at [917, 212] on div "Chat" at bounding box center [904, 221] width 307 height 31
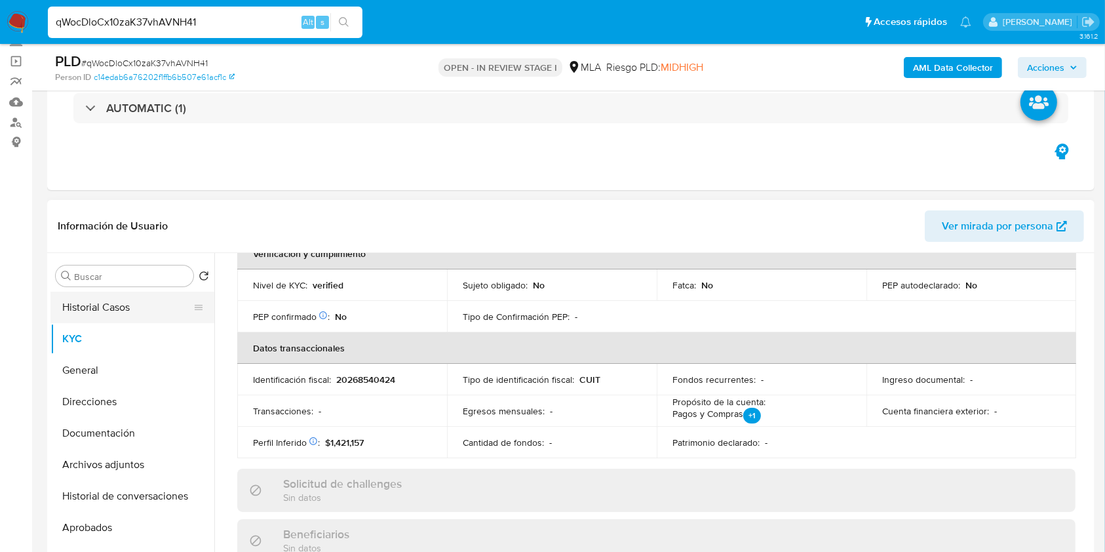
scroll to position [253, 0]
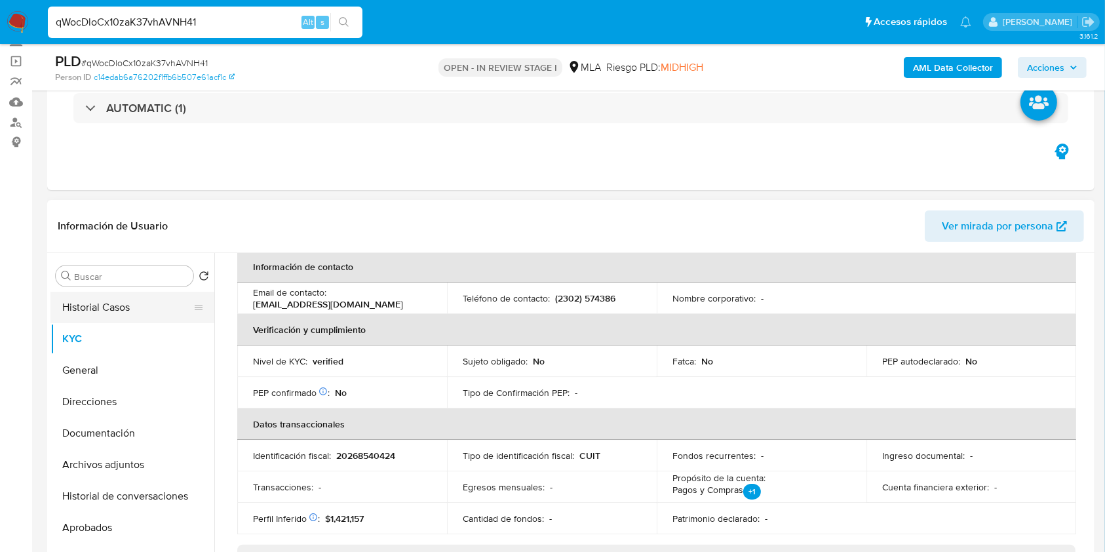
click at [87, 302] on button "Historial Casos" at bounding box center [126, 307] width 153 height 31
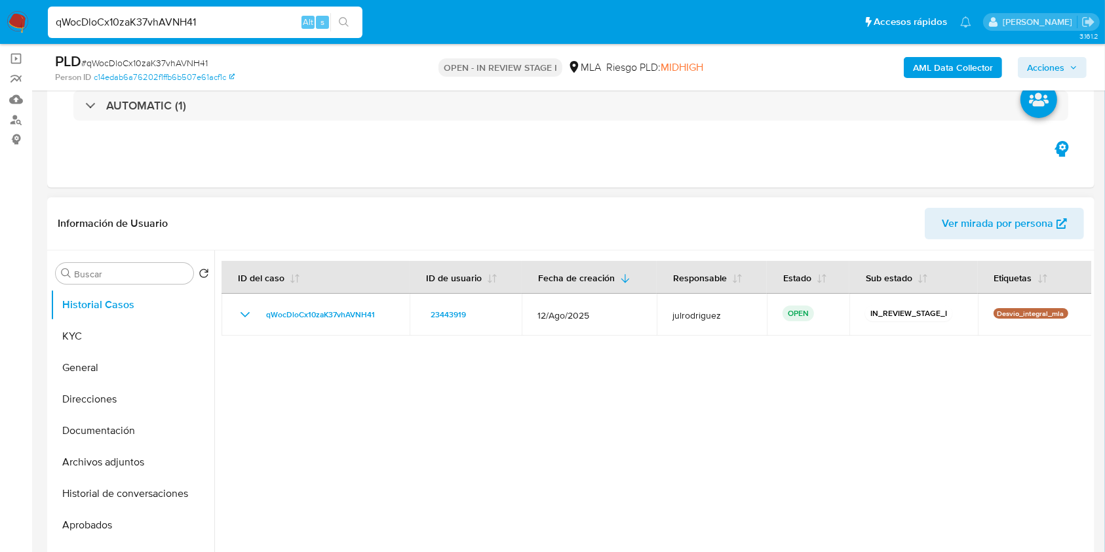
scroll to position [87, 0]
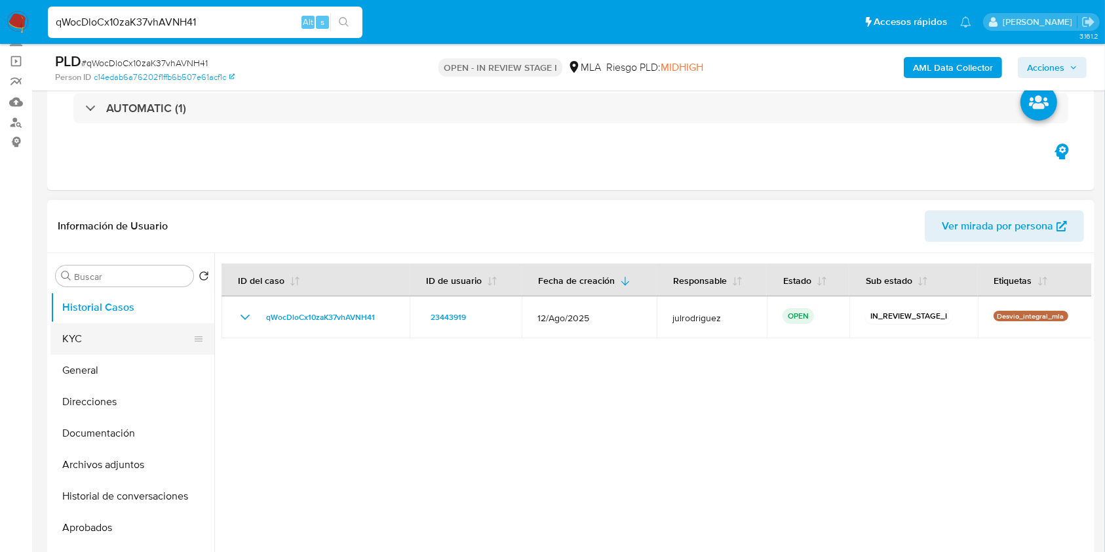
click at [128, 328] on button "KYC" at bounding box center [126, 338] width 153 height 31
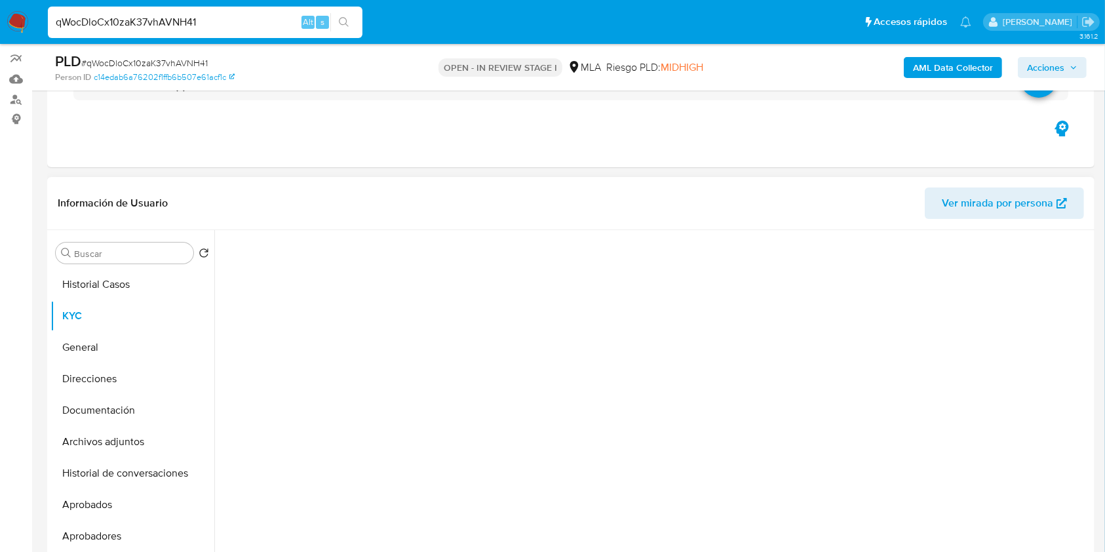
scroll to position [174, 0]
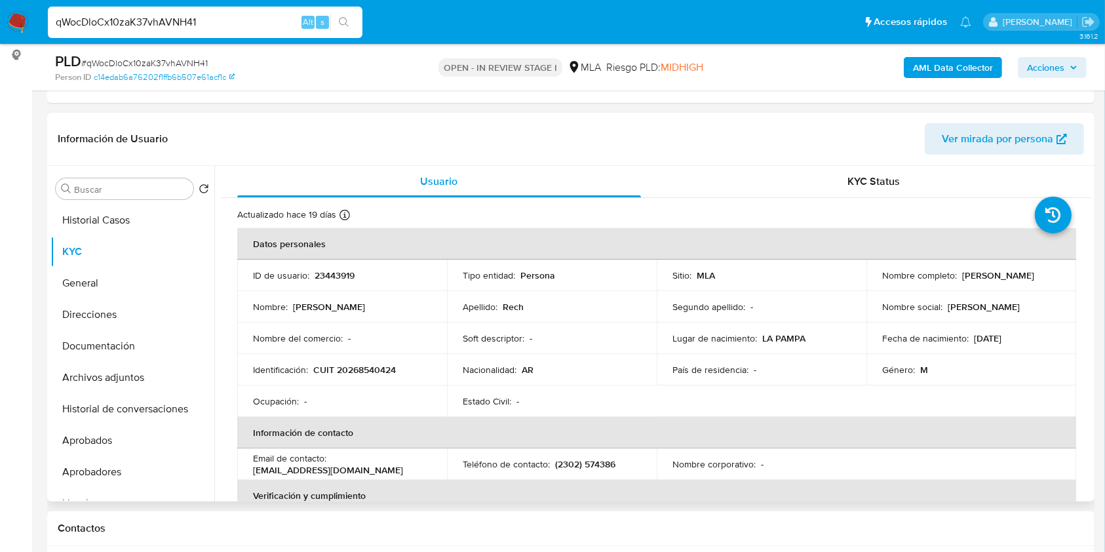
drag, startPoint x: 956, startPoint y: 275, endPoint x: 1045, endPoint y: 279, distance: 89.2
click at [1045, 279] on div "Nombre completo : [PERSON_NAME]" at bounding box center [971, 275] width 178 height 12
copy div "[PERSON_NAME]"
click at [182, 16] on input "qWocDloCx10zaK37vhAVNH41" at bounding box center [205, 22] width 315 height 17
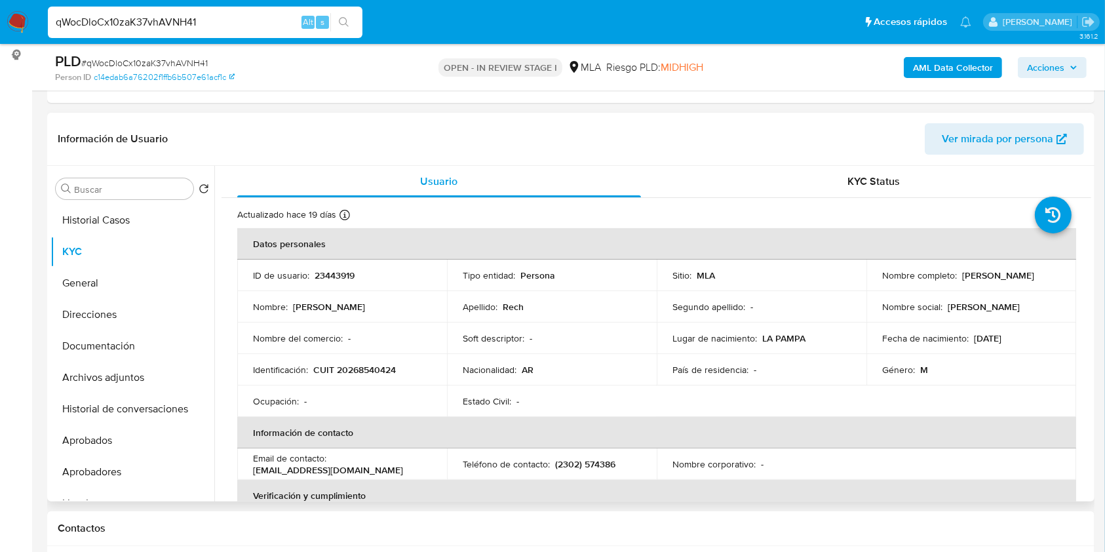
paste input "6Iv7WBSYRK9IGALESQSGLIPf"
type input "6Iv7WBSYRK9IGALESQSGLIPf"
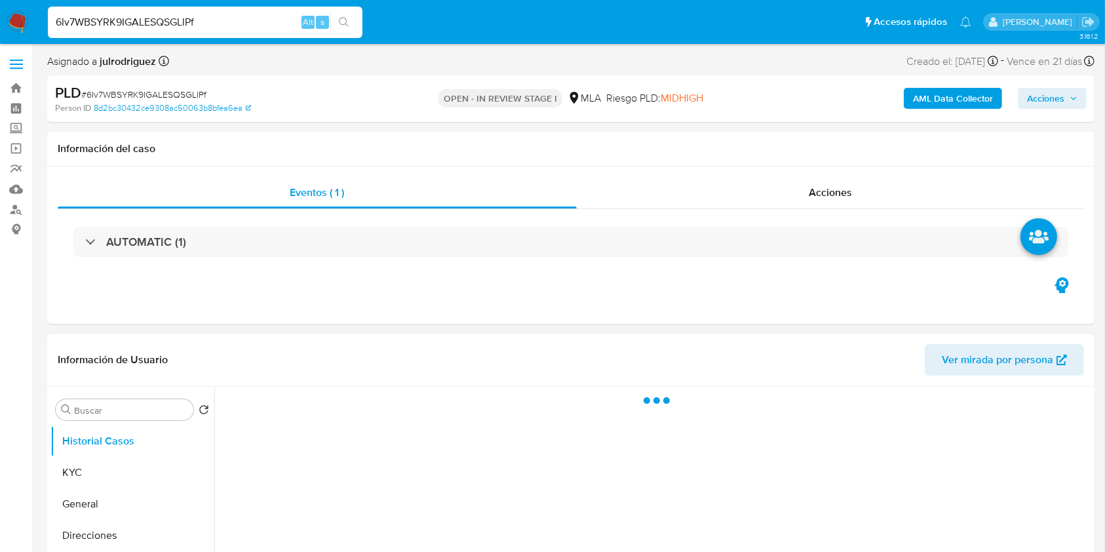
select select "10"
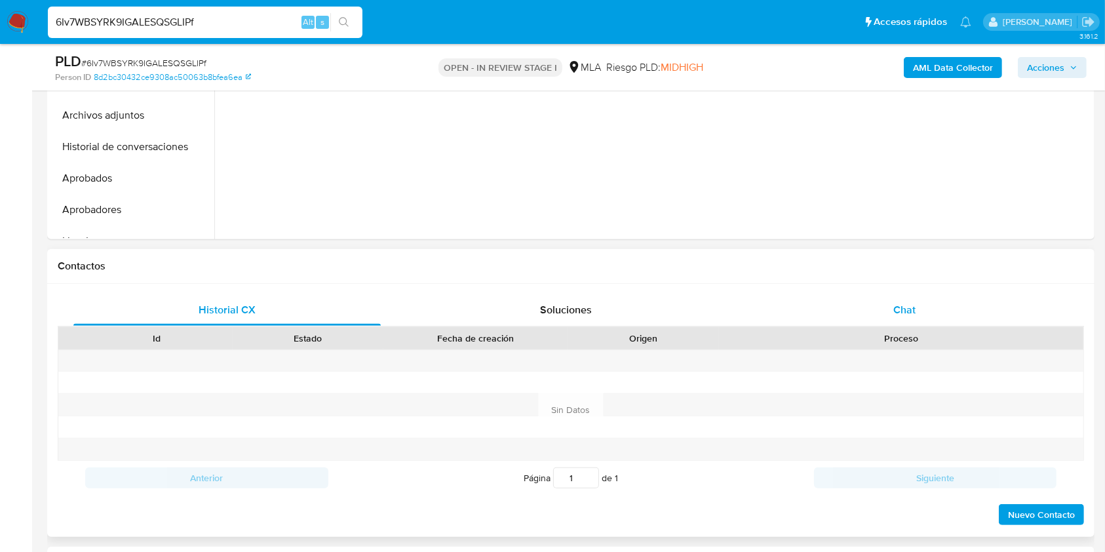
click at [907, 309] on span "Chat" at bounding box center [905, 309] width 22 height 15
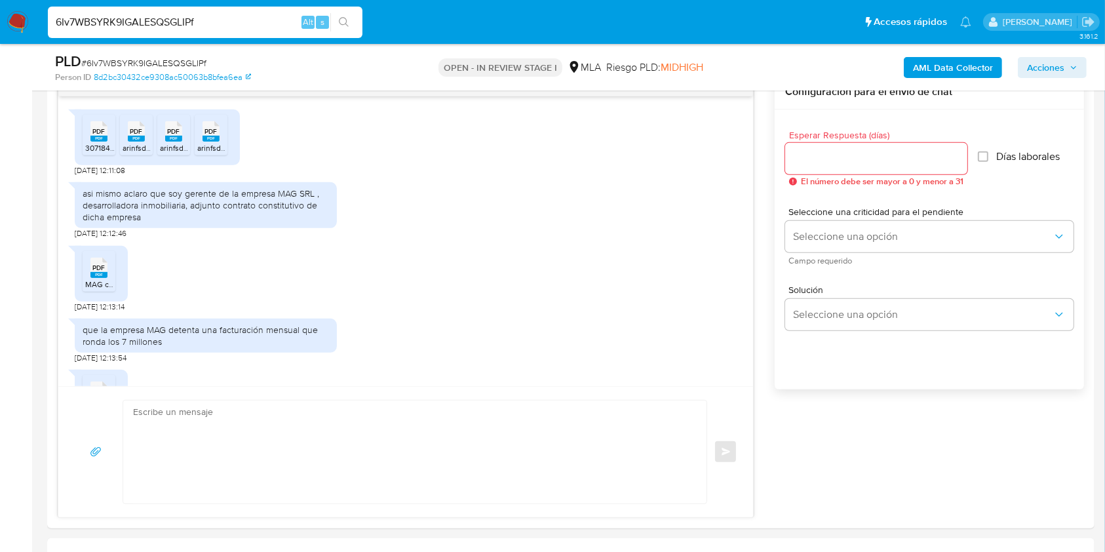
scroll to position [621, 0]
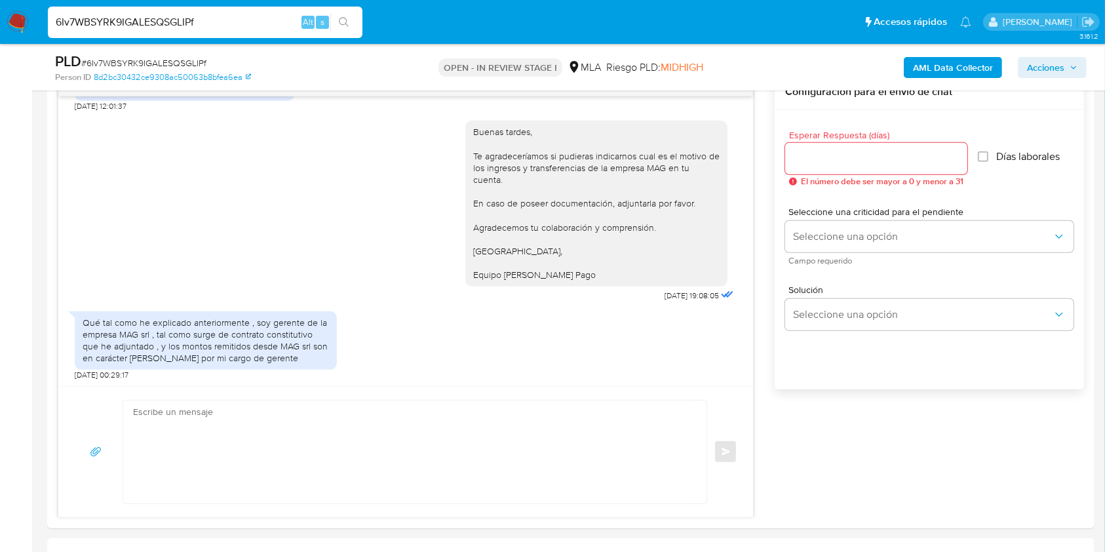
click at [158, 29] on input "6Iv7WBSYRK9IGALESQSGLIPf" at bounding box center [205, 22] width 315 height 17
paste input "QD8jotbJQIv4juBY16jjMzIa"
type input "QD8jotbJQIv4juBY16jjMzIa"
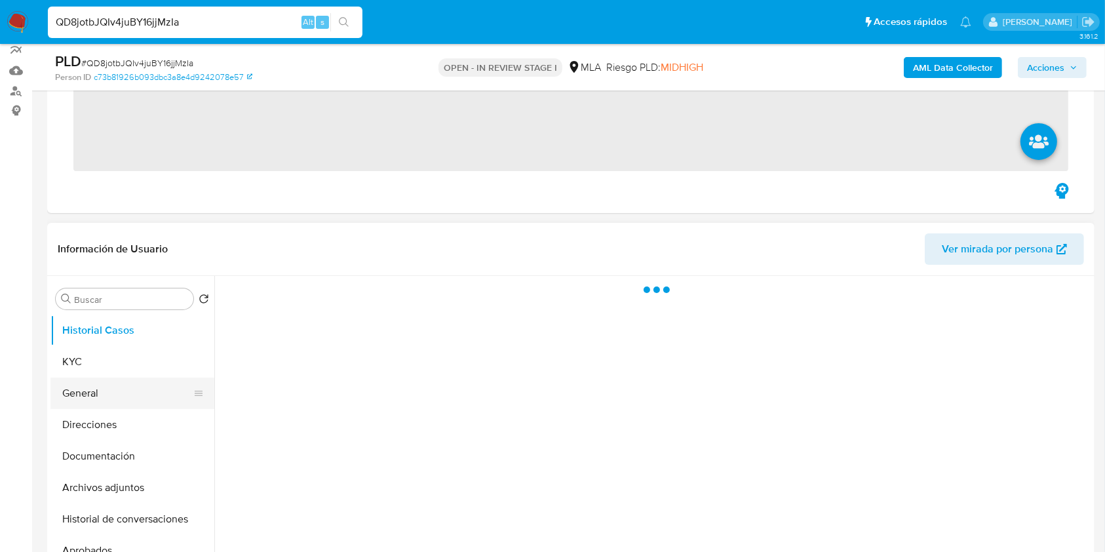
scroll to position [174, 0]
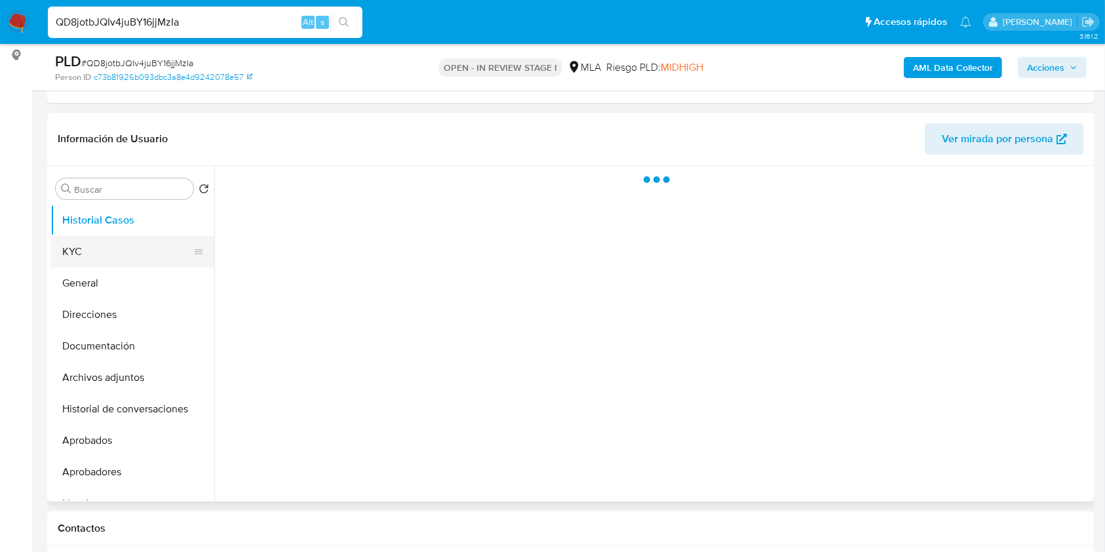
click at [97, 247] on button "KYC" at bounding box center [126, 251] width 153 height 31
select select "10"
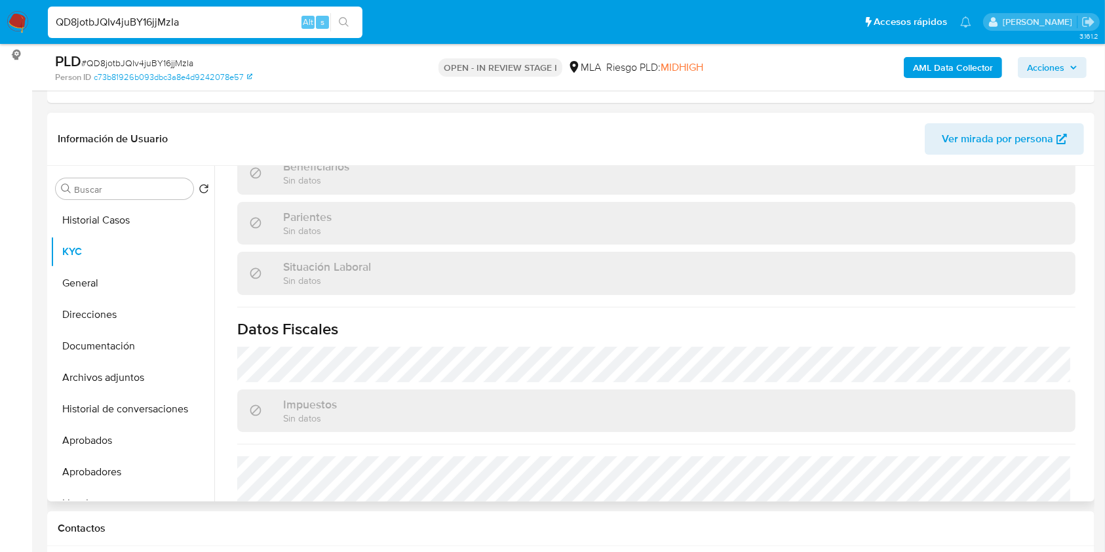
scroll to position [711, 0]
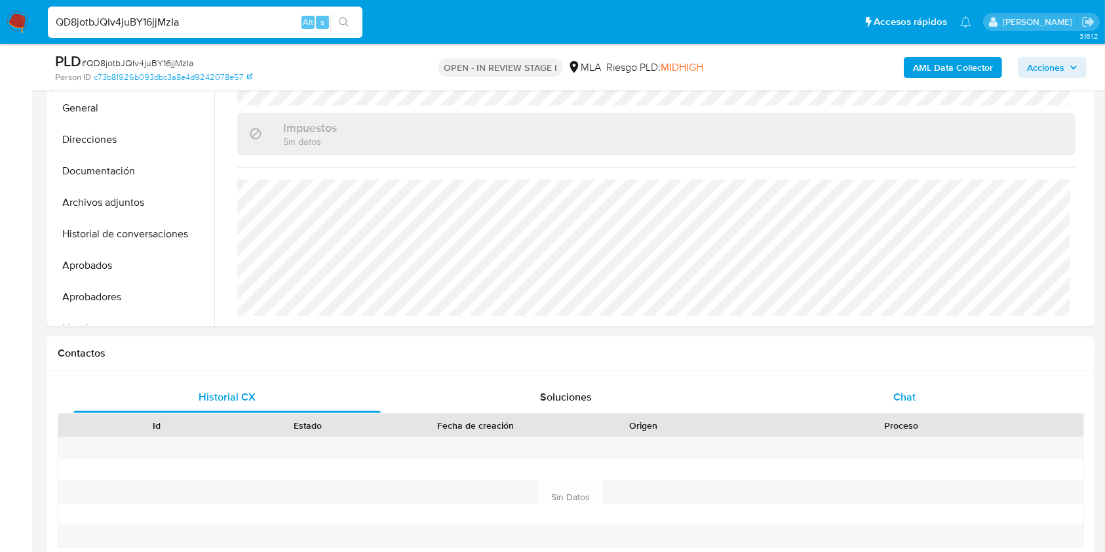
click at [907, 383] on div "Chat" at bounding box center [904, 397] width 307 height 31
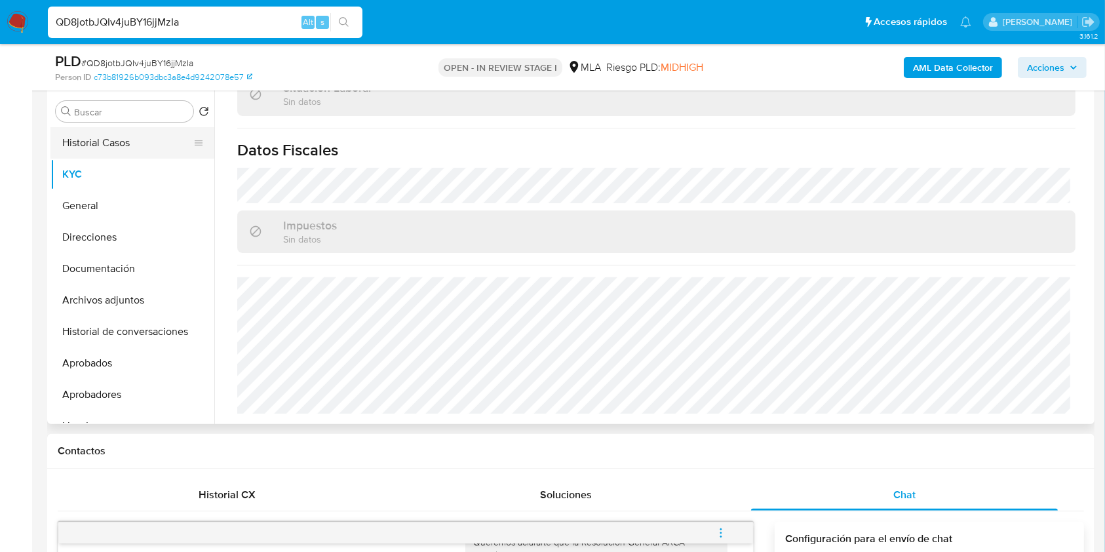
scroll to position [174, 0]
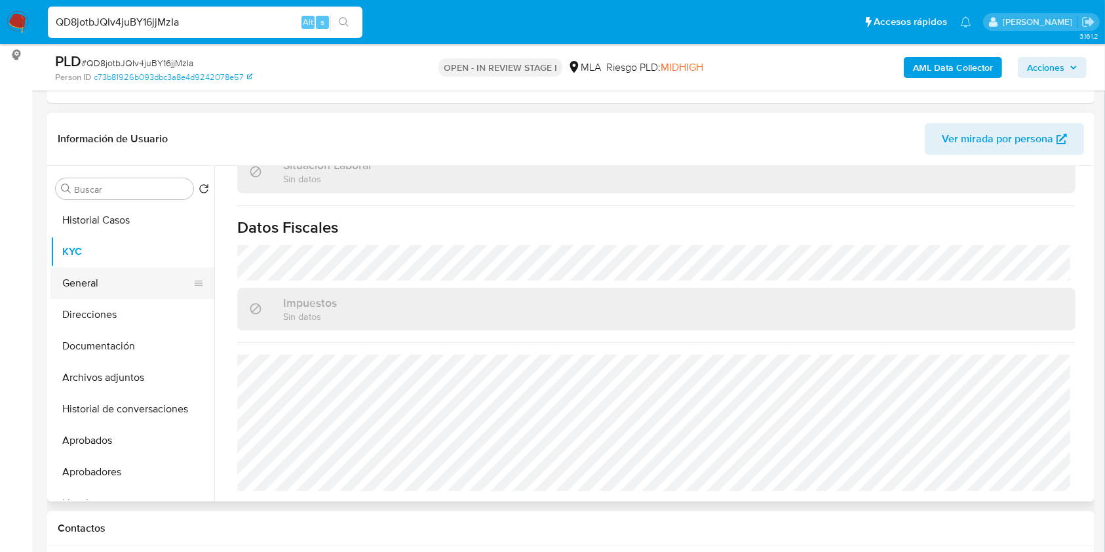
click at [100, 284] on button "General" at bounding box center [126, 282] width 153 height 31
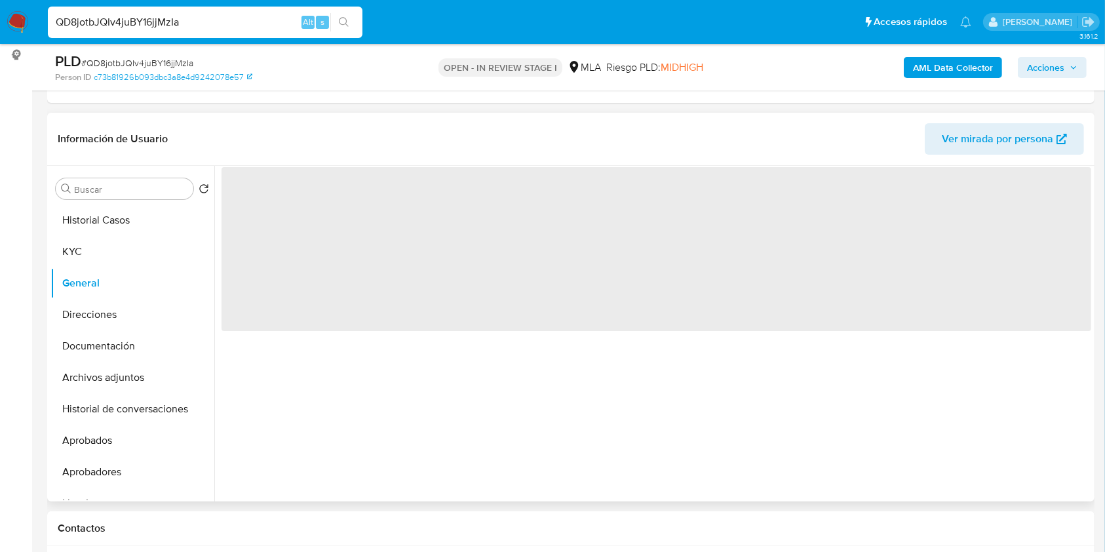
scroll to position [0, 0]
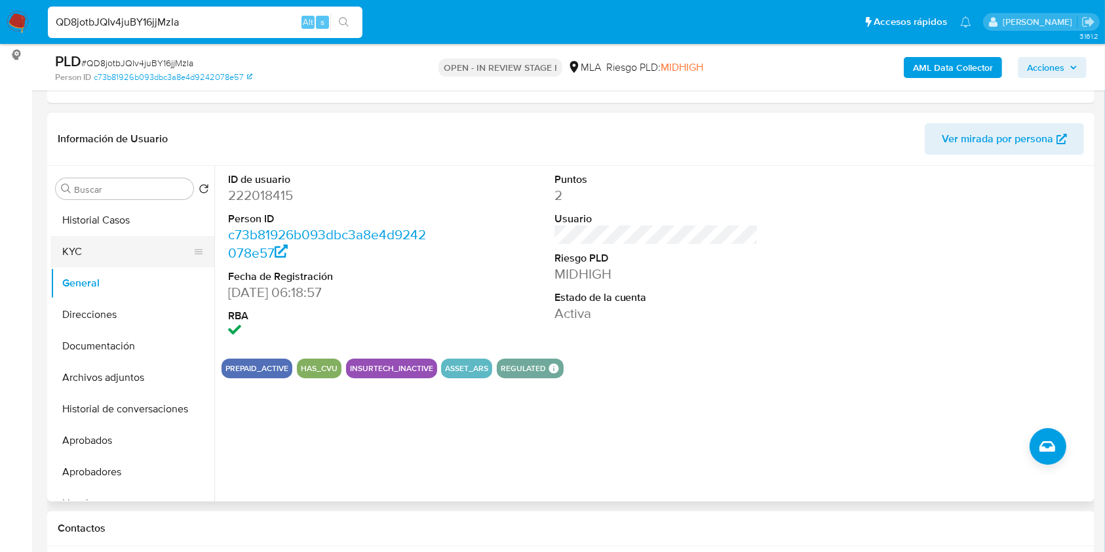
click at [96, 241] on button "KYC" at bounding box center [126, 251] width 153 height 31
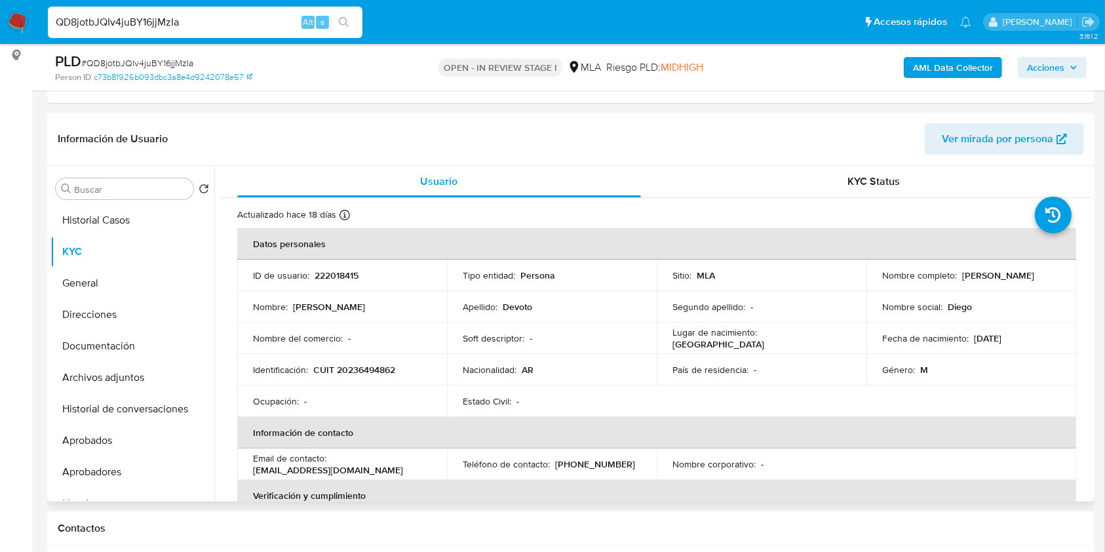
click at [351, 369] on p "CUIT 20236494862" at bounding box center [354, 370] width 82 height 12
copy p "20236494862"
click at [115, 351] on button "Documentación" at bounding box center [126, 345] width 153 height 31
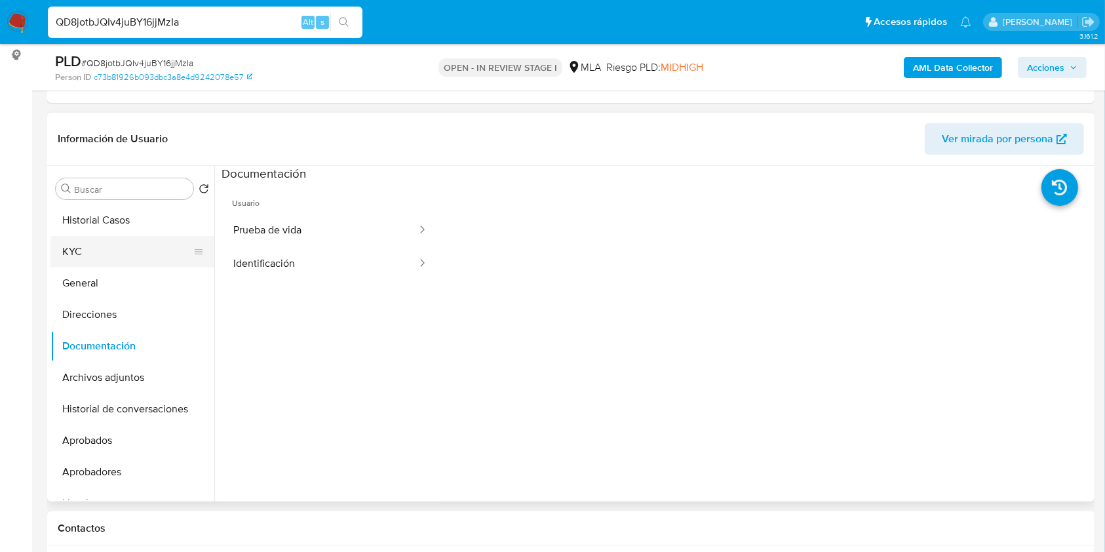
click at [81, 249] on button "KYC" at bounding box center [126, 251] width 153 height 31
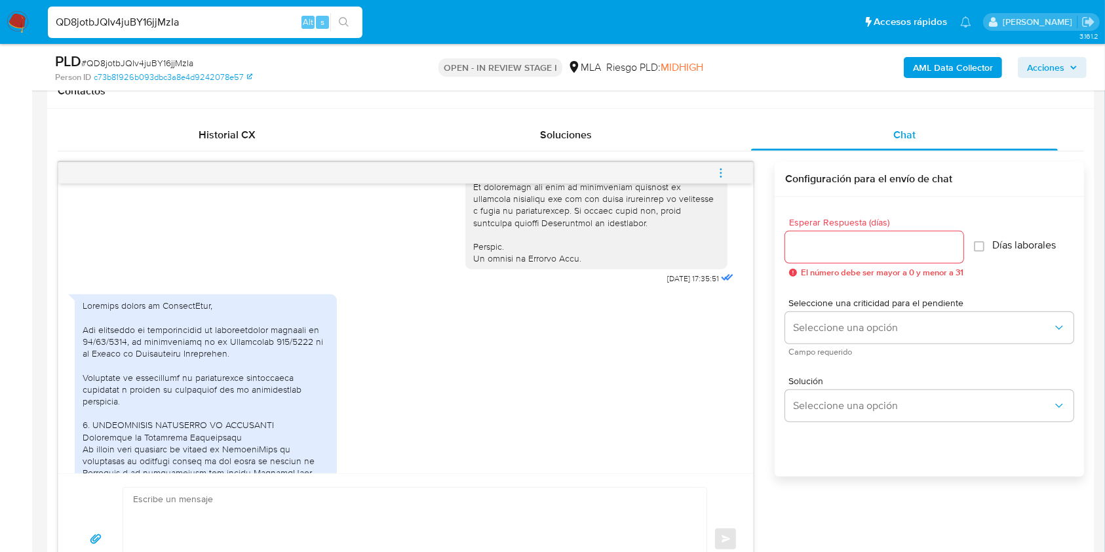
scroll to position [699, 0]
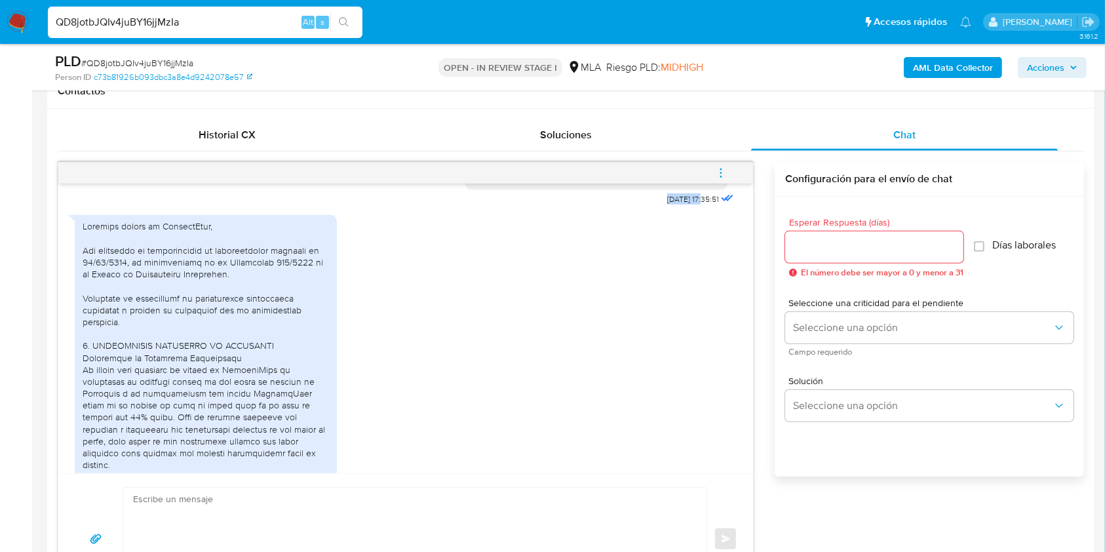
drag, startPoint x: 640, startPoint y: 225, endPoint x: 677, endPoint y: 228, distance: 36.9
click at [677, 205] on span "18/08/2025 17:35:51" at bounding box center [693, 199] width 52 height 10
copy span "[DATE]"
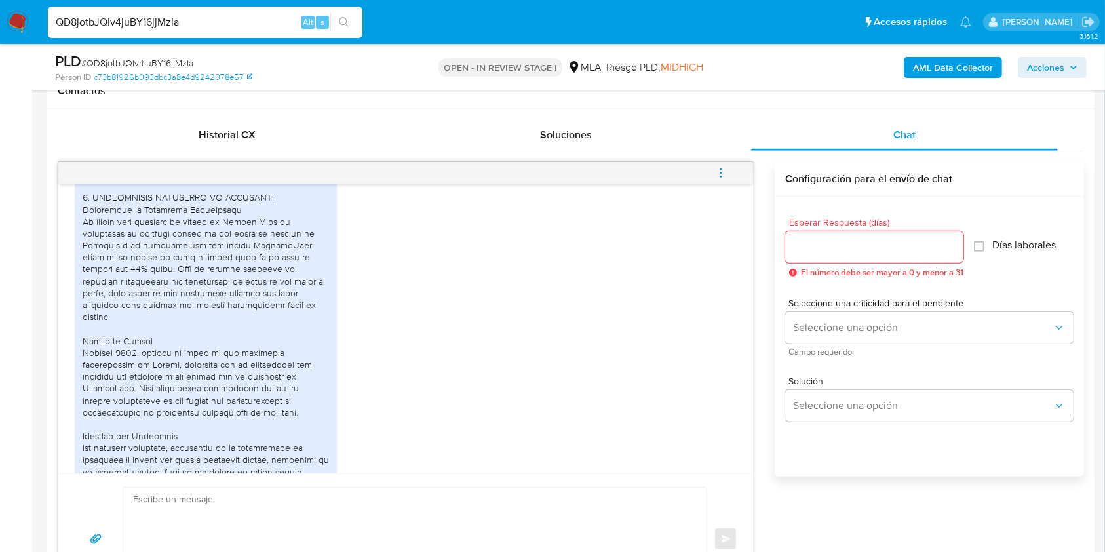
scroll to position [874, 0]
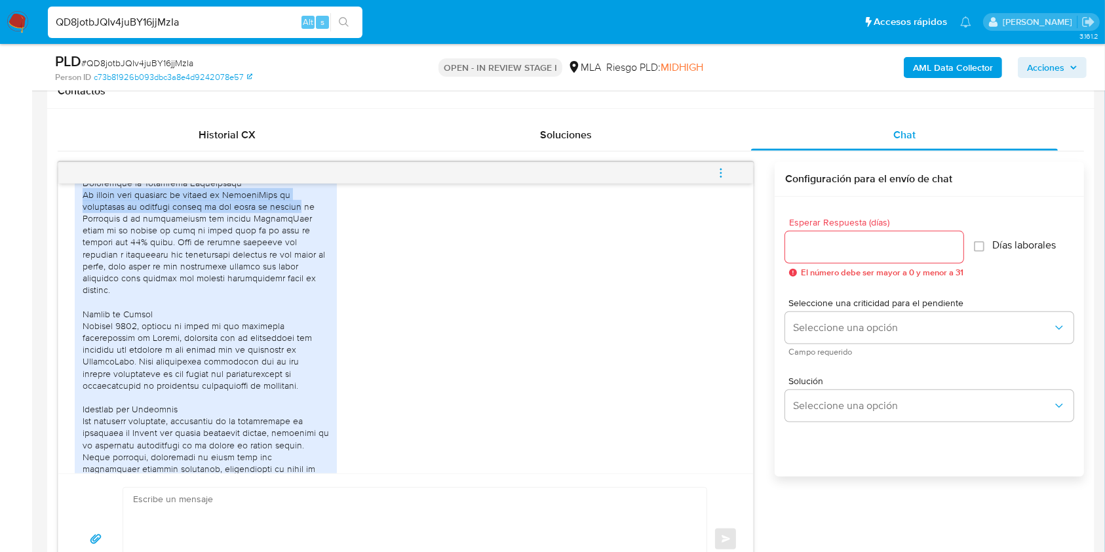
drag, startPoint x: 79, startPoint y: 214, endPoint x: 292, endPoint y: 229, distance: 213.0
copy div "El motivo para utilizar mi cuenta de MercadoPago es aprovechar el contexto actu…"
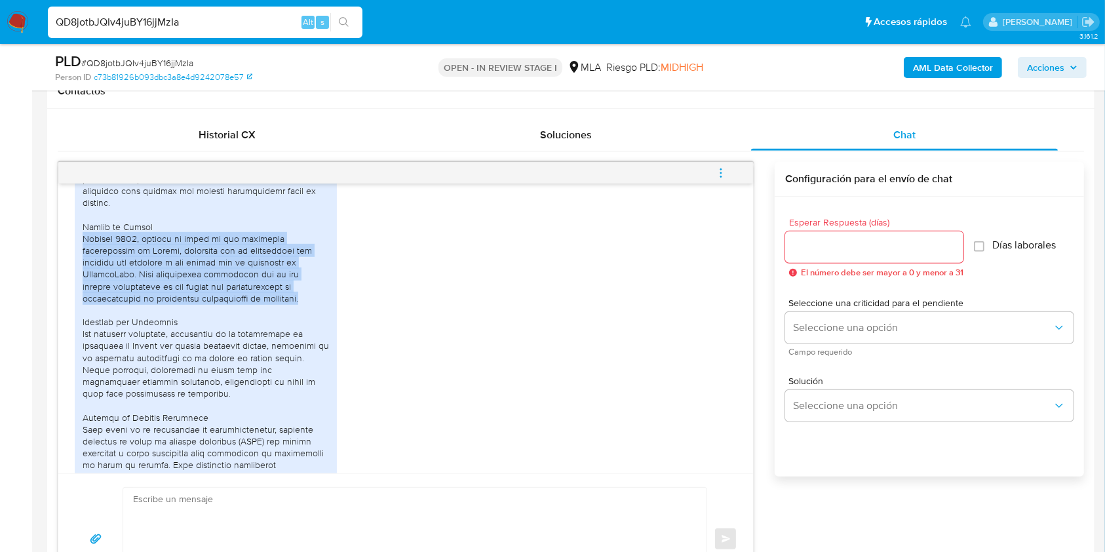
drag, startPoint x: 84, startPoint y: 250, endPoint x: 305, endPoint y: 307, distance: 228.8
click at [305, 307] on div at bounding box center [206, 512] width 246 height 1109
copy div "Durante 2025, realicé la venta de una propiedad inmobiliaria en España, operaci…"
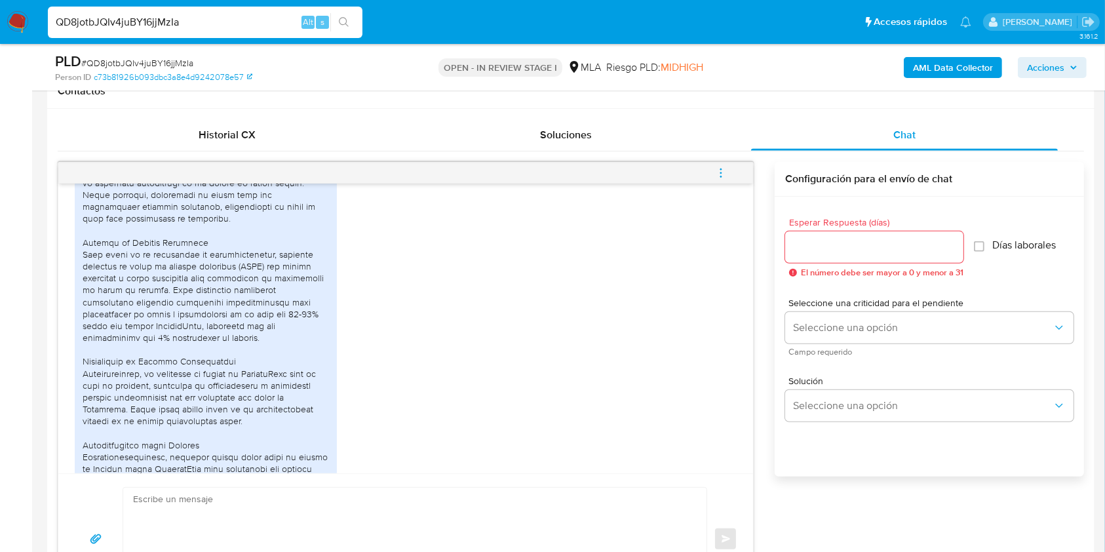
scroll to position [1049, 0]
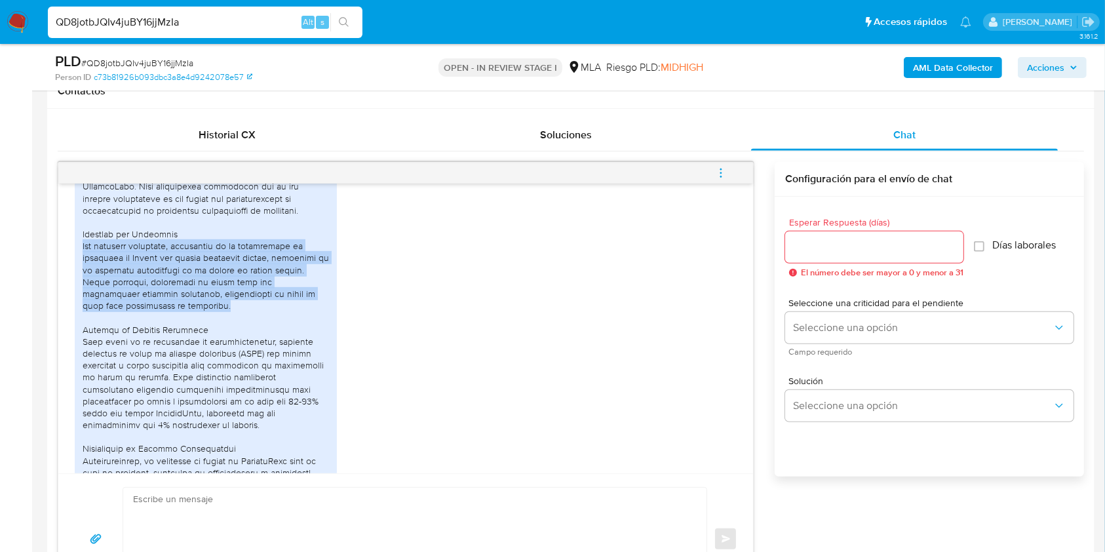
drag, startPoint x: 89, startPoint y: 265, endPoint x: 136, endPoint y: 316, distance: 69.6
click at [136, 316] on div at bounding box center [206, 424] width 246 height 1109
copy div "Mis ingresos regulares, reflejados en la declaración de impuestos de España del…"
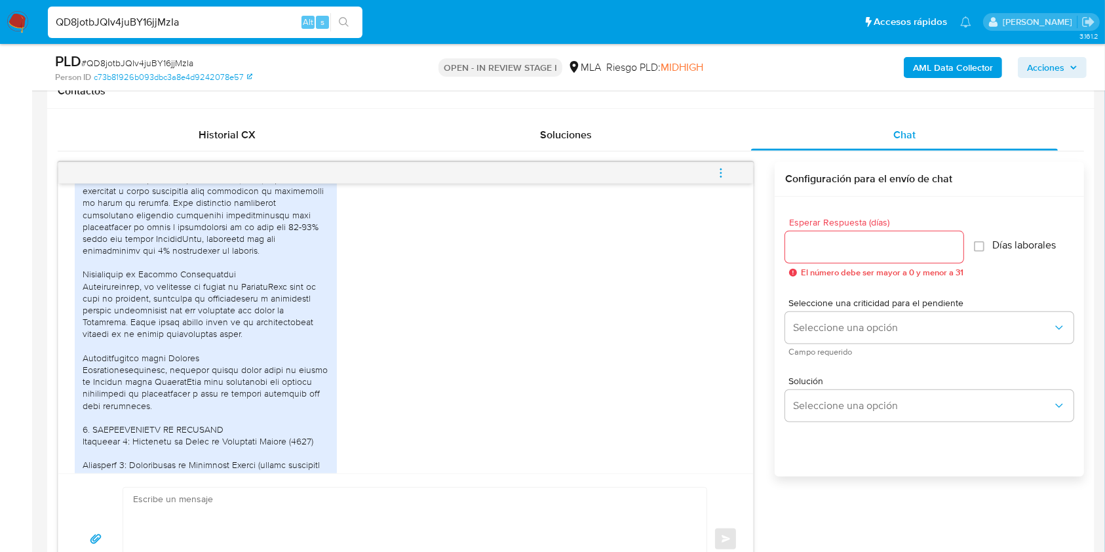
scroll to position [1136, 0]
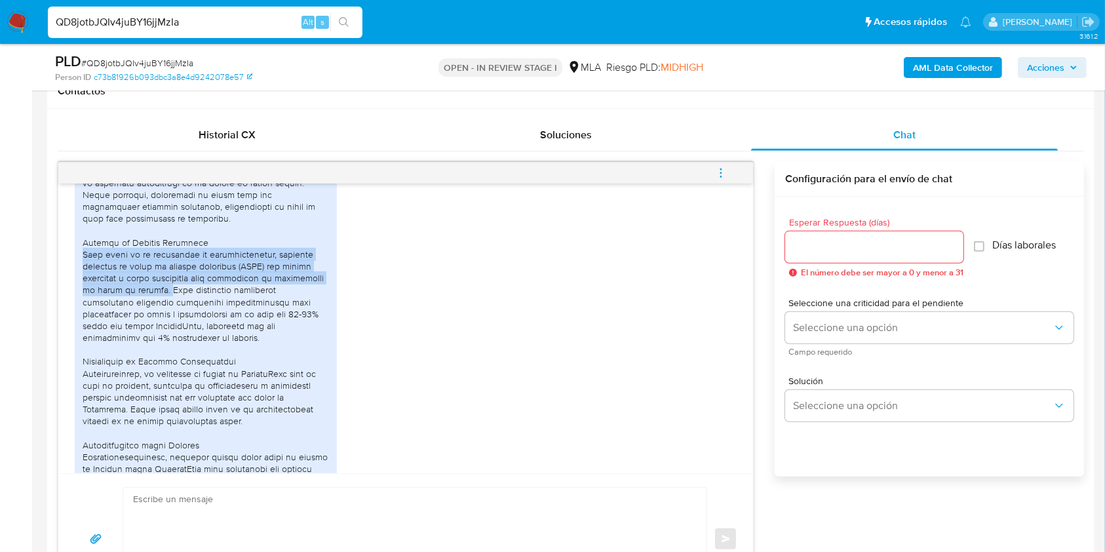
drag, startPoint x: 83, startPoint y: 262, endPoint x: 149, endPoint y: 299, distance: 76.0
click at [149, 299] on div at bounding box center [206, 337] width 246 height 1109
copy div "Como parte de mi estrategia de diversificación, mantenía reservas de valor en a…"
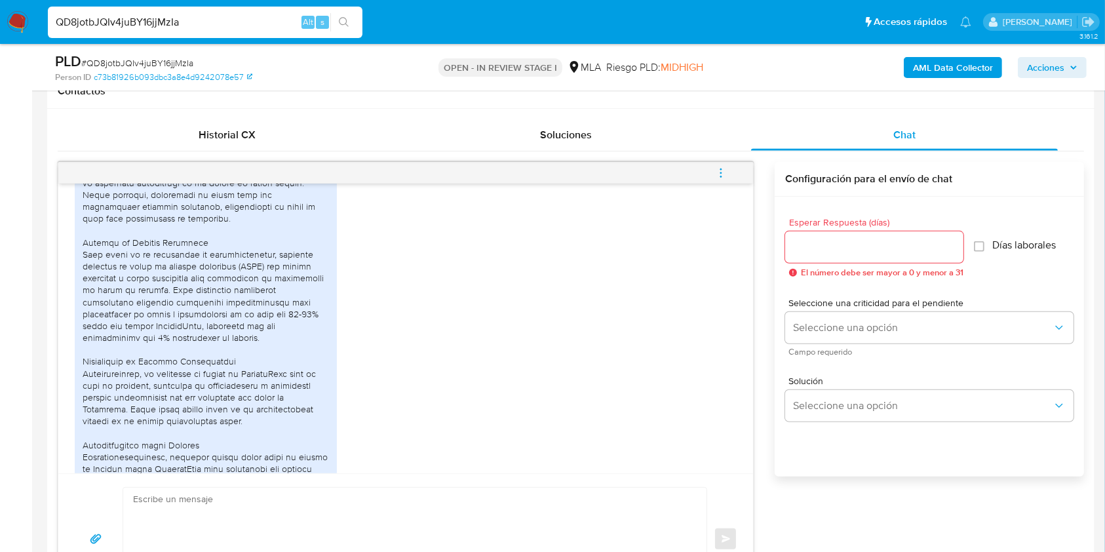
click at [54, 382] on div "Historial CX Soluciones Chat Id Estado Fecha de creación Origen Proceso Anterio…" at bounding box center [571, 362] width 1048 height 507
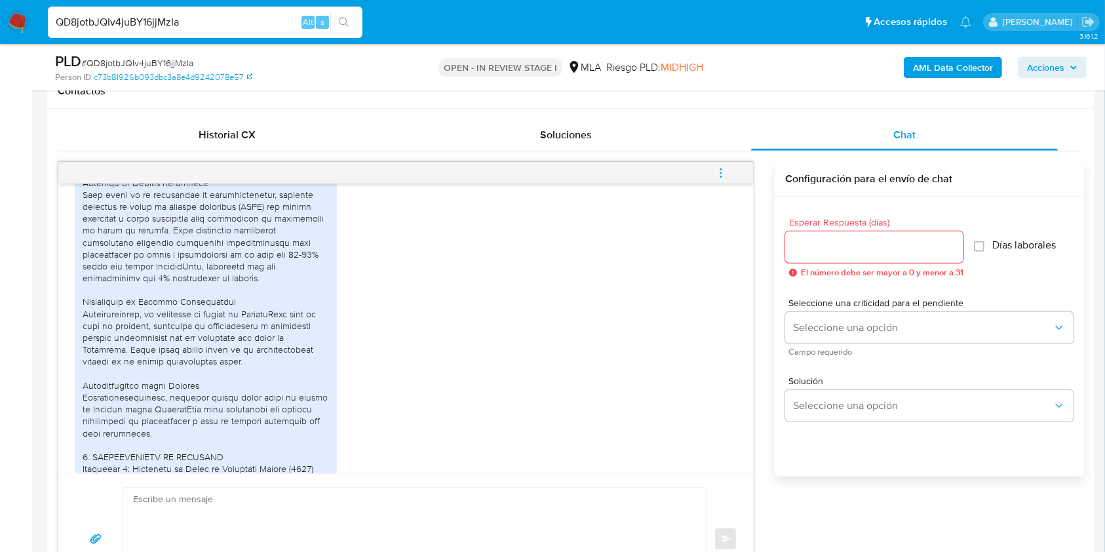
scroll to position [1223, 0]
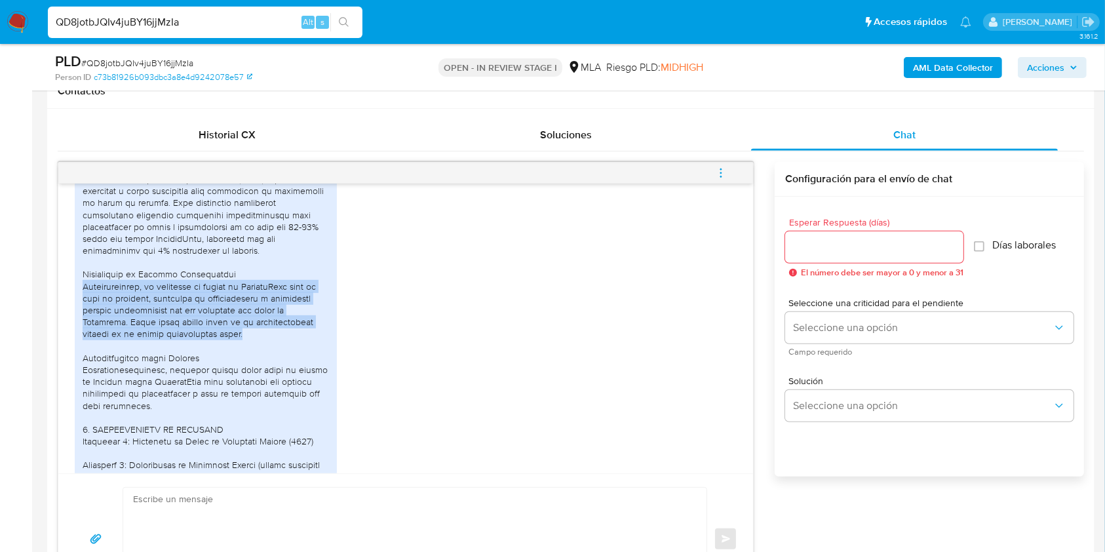
drag, startPoint x: 84, startPoint y: 296, endPoint x: 307, endPoint y: 338, distance: 226.8
click at [300, 340] on div at bounding box center [206, 250] width 246 height 1109
copy div "Adicionalmente, he utilizado mi cuenta de MercadoPago para el pago de expensas,…"
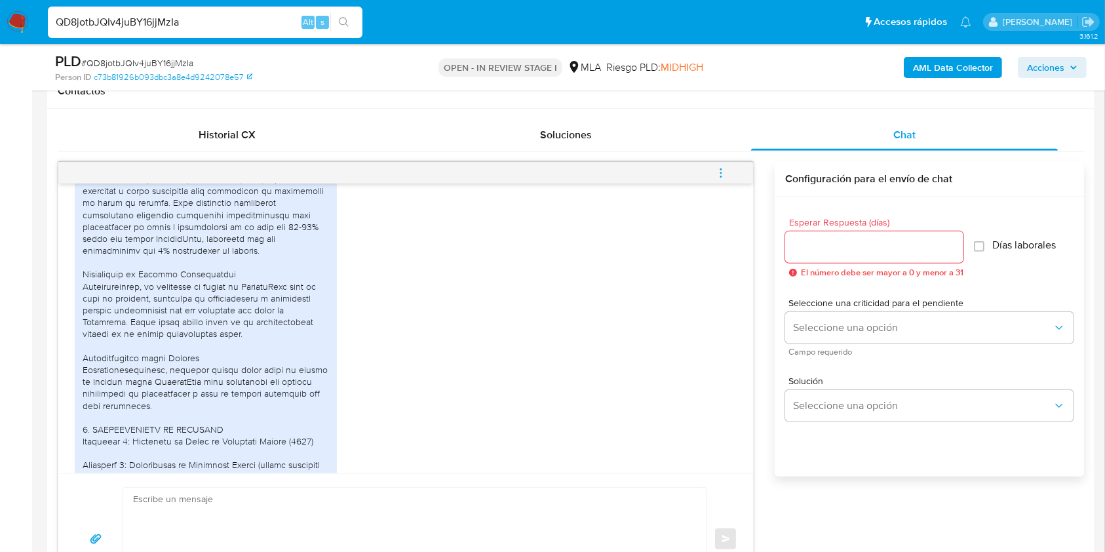
drag, startPoint x: 0, startPoint y: 430, endPoint x: 64, endPoint y: 412, distance: 66.6
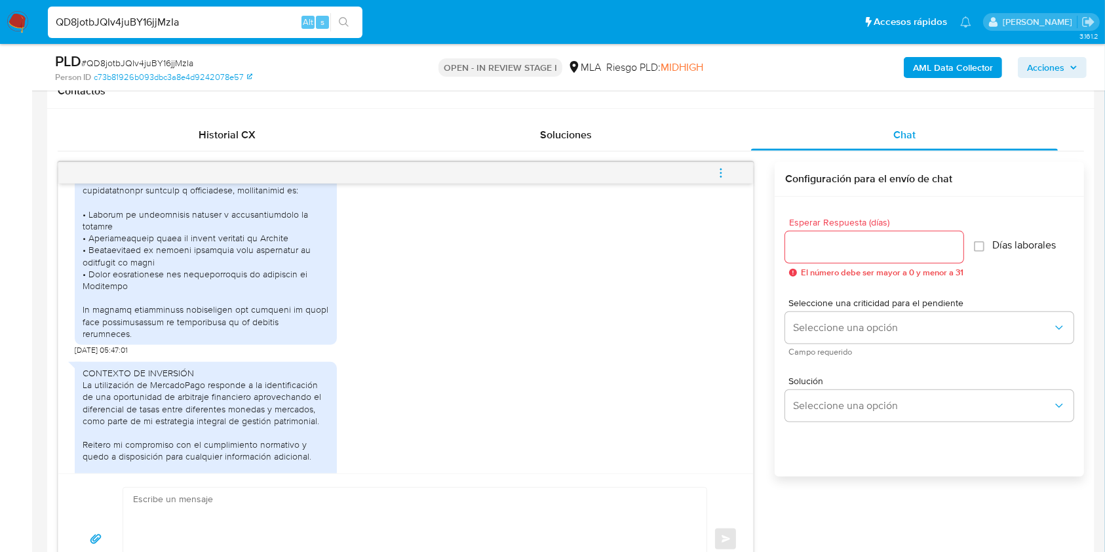
scroll to position [1660, 0]
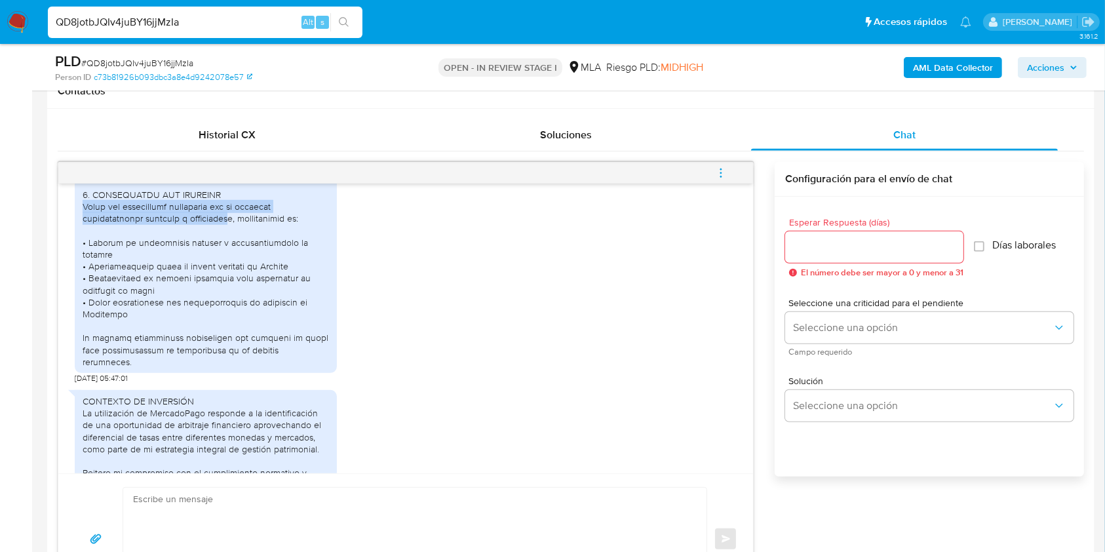
drag, startPoint x: 79, startPoint y: 219, endPoint x: 231, endPoint y: 228, distance: 153.0
copy div "Todas las operaciones realizadas son de carácter exclusivamente personal y patr…"
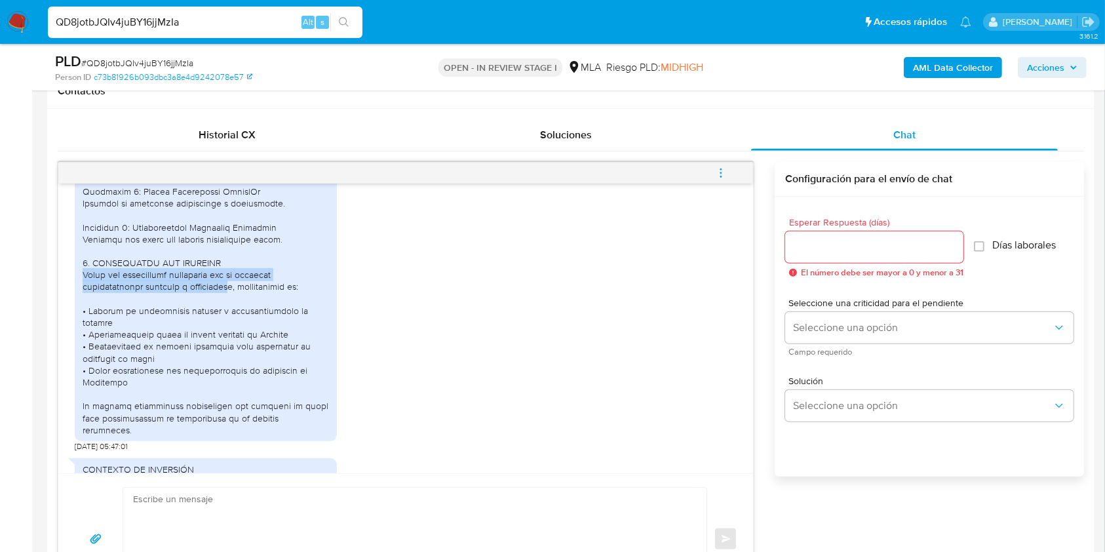
scroll to position [1485, 0]
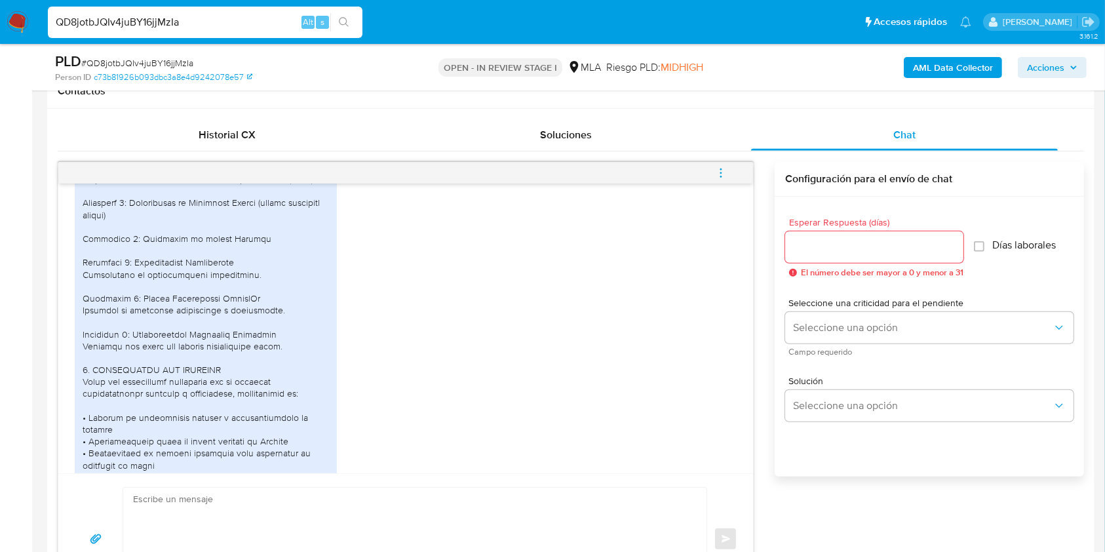
drag, startPoint x: 16, startPoint y: 385, endPoint x: 66, endPoint y: 368, distance: 52.9
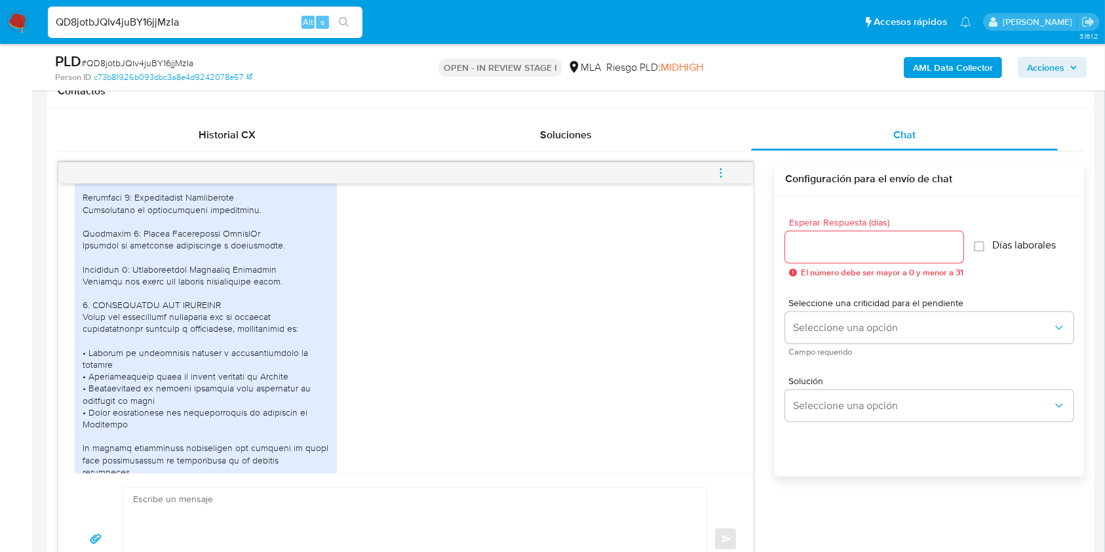
scroll to position [1573, 0]
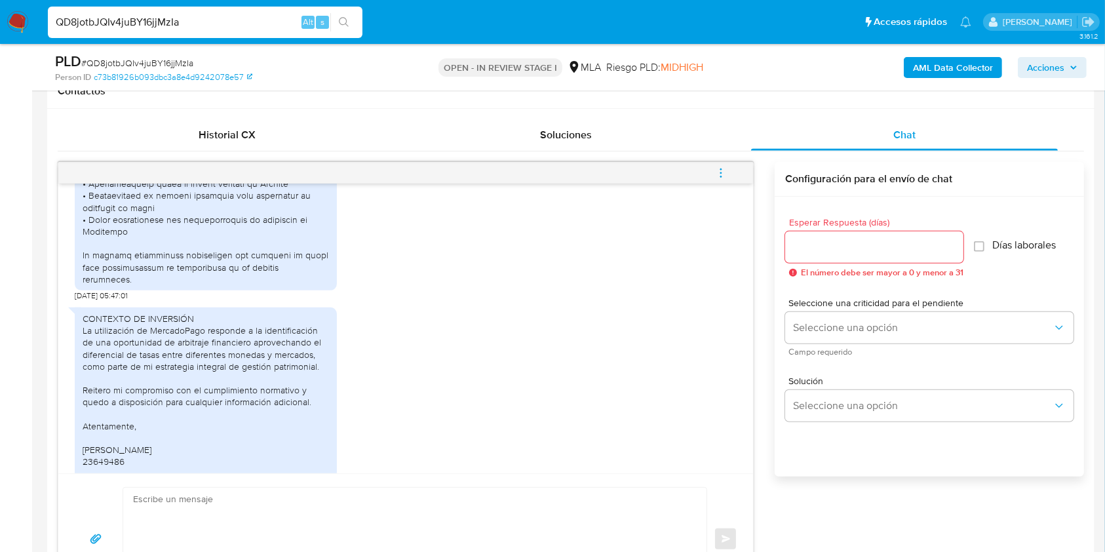
scroll to position [1748, 0]
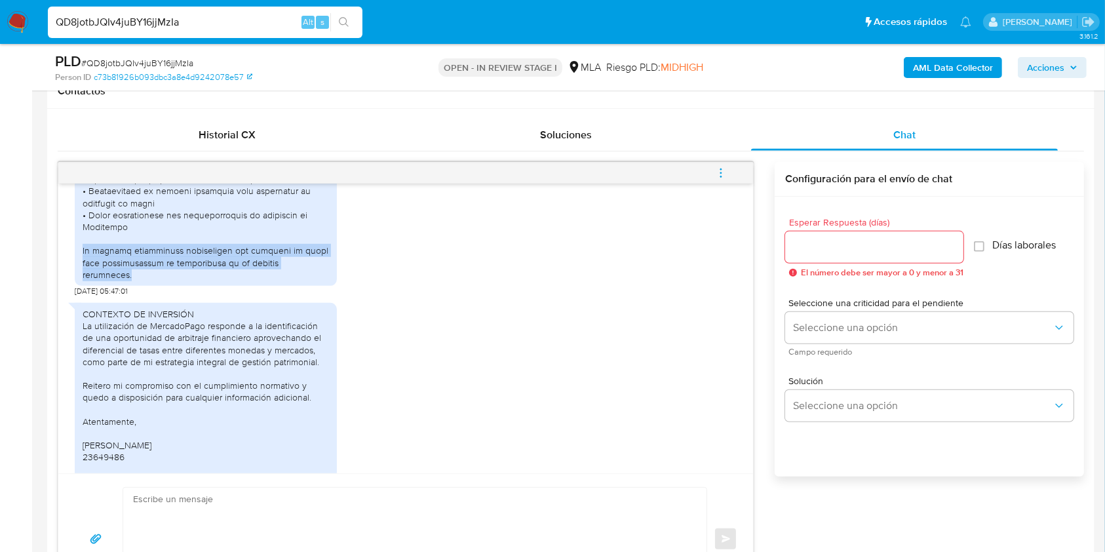
drag, startPoint x: 155, startPoint y: 275, endPoint x: 76, endPoint y: 252, distance: 81.8
copy div "No realizo actividades comerciales con terceros ni opero como intermediario en …"
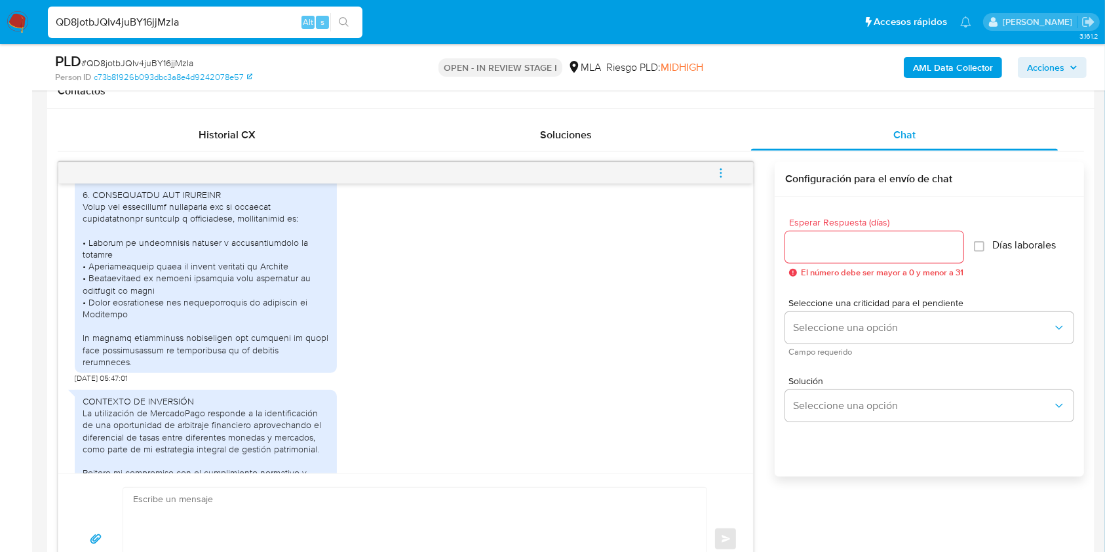
scroll to position [1836, 0]
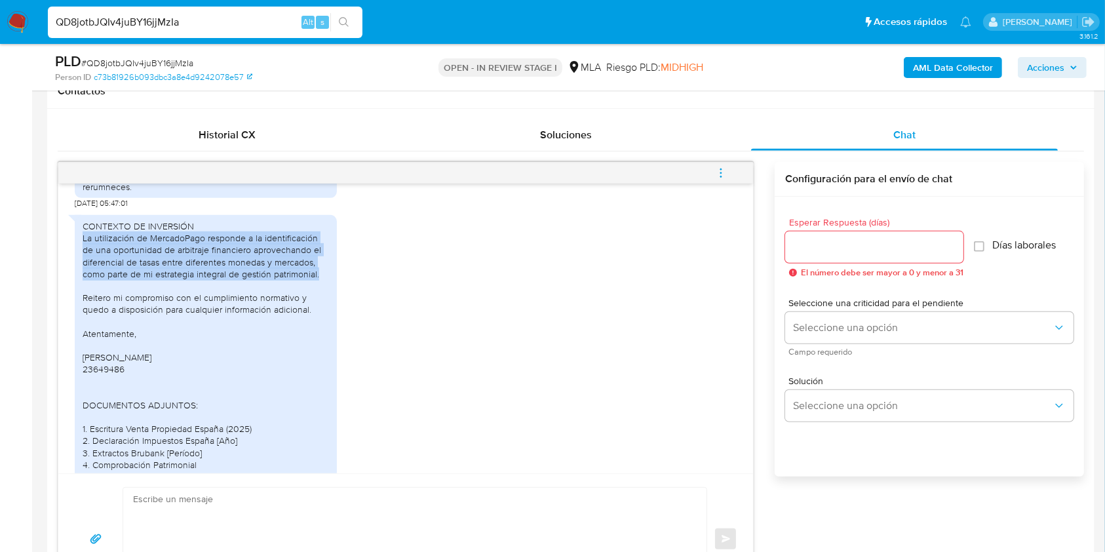
drag, startPoint x: 83, startPoint y: 239, endPoint x: 327, endPoint y: 275, distance: 247.2
click at [327, 275] on div "CONTEXTO DE INVERSIÓN La utilización de MercadoPago responde a la identificació…" at bounding box center [206, 357] width 246 height 274
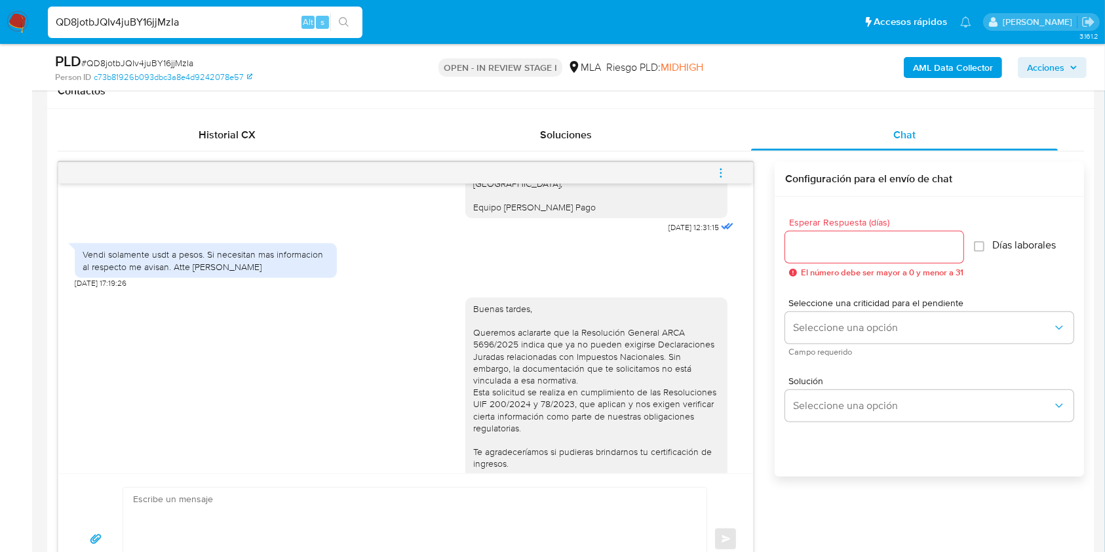
scroll to position [4001, 0]
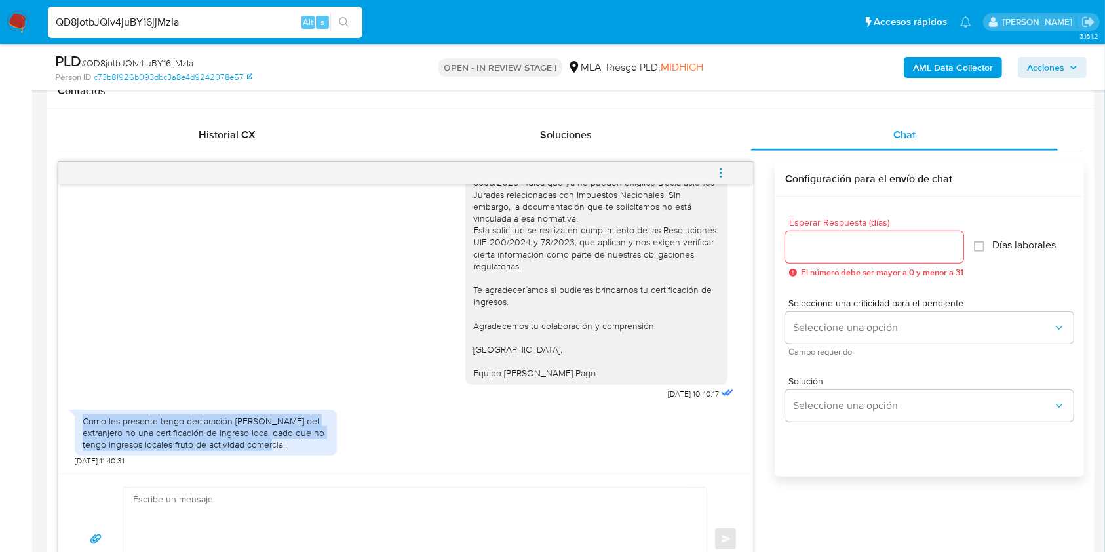
drag, startPoint x: 278, startPoint y: 441, endPoint x: 61, endPoint y: 421, distance: 217.9
click at [61, 421] on div "18/08/2025 17:35:51 20/08/2025 05:47:01 CONTEXTO DE INVERSIÓN La utilización de…" at bounding box center [405, 329] width 695 height 290
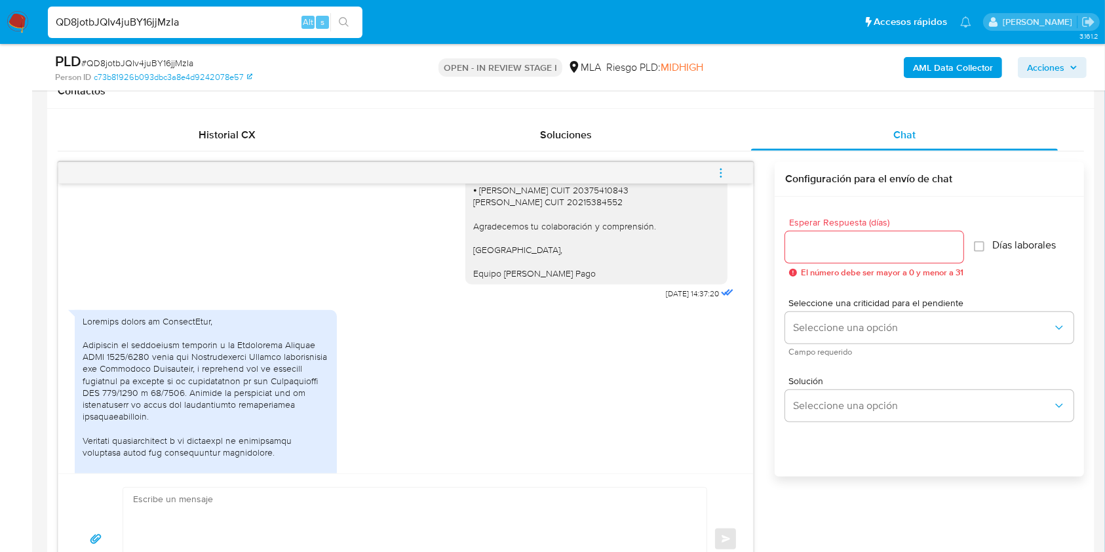
scroll to position [2355, 0]
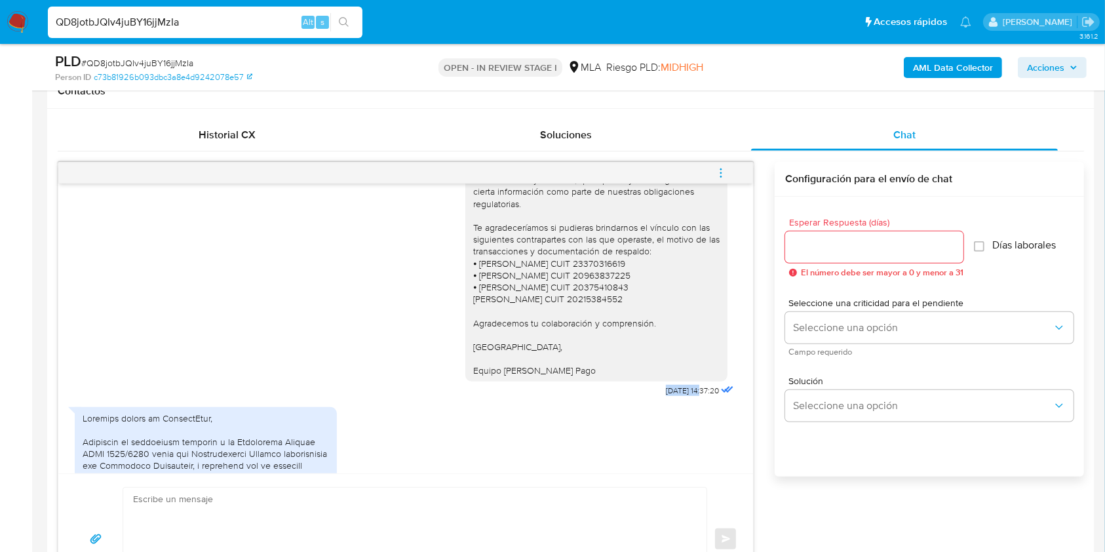
drag, startPoint x: 630, startPoint y: 386, endPoint x: 676, endPoint y: 392, distance: 46.3
click at [676, 392] on div "Buenas tardes, Queremos aclararte que la Resolución General ARCA 5696/2025 indi…" at bounding box center [600, 232] width 271 height 336
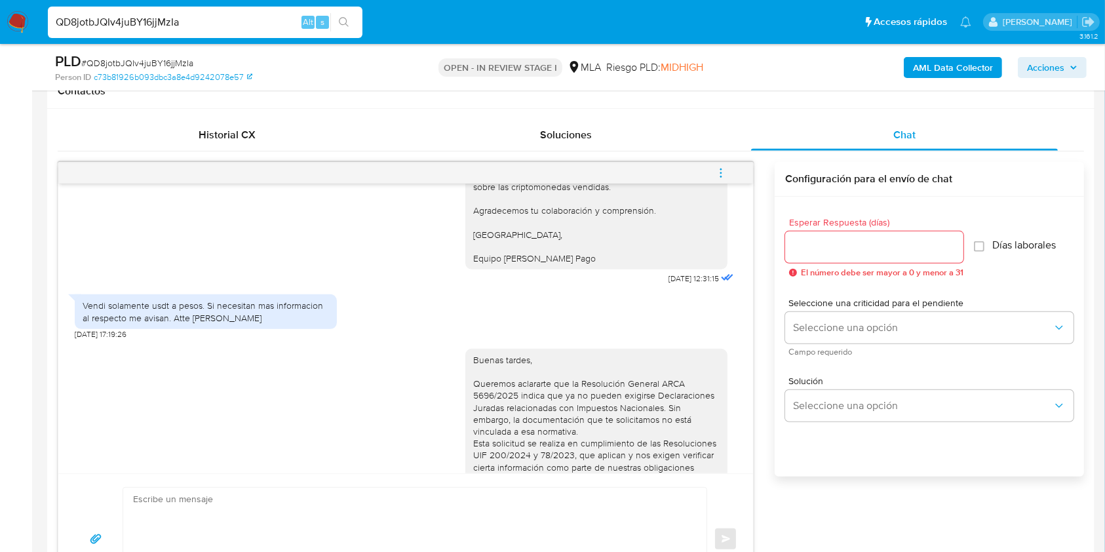
scroll to position [3840, 0]
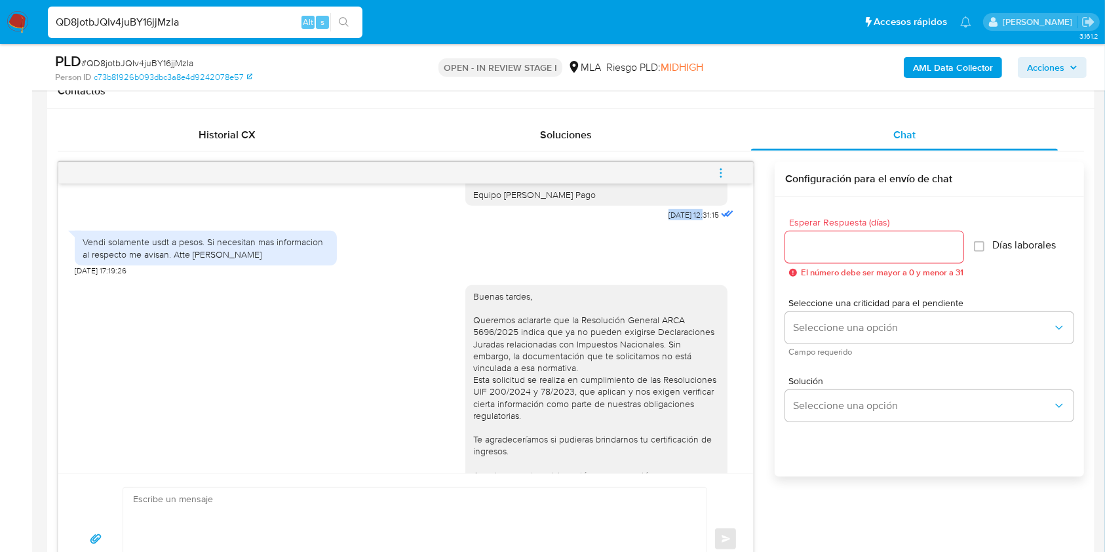
drag, startPoint x: 637, startPoint y: 228, endPoint x: 680, endPoint y: 229, distance: 43.3
click at [680, 224] on div "Buenos días, Te agradeceríamos si pudieras brindarnos documentación sobre las c…" at bounding box center [600, 145] width 271 height 157
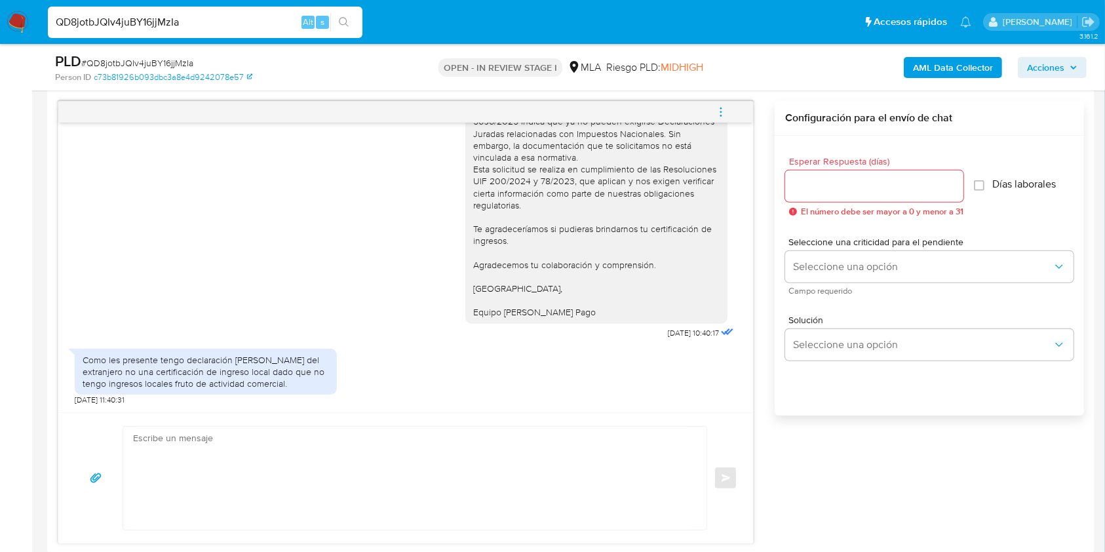
scroll to position [699, 0]
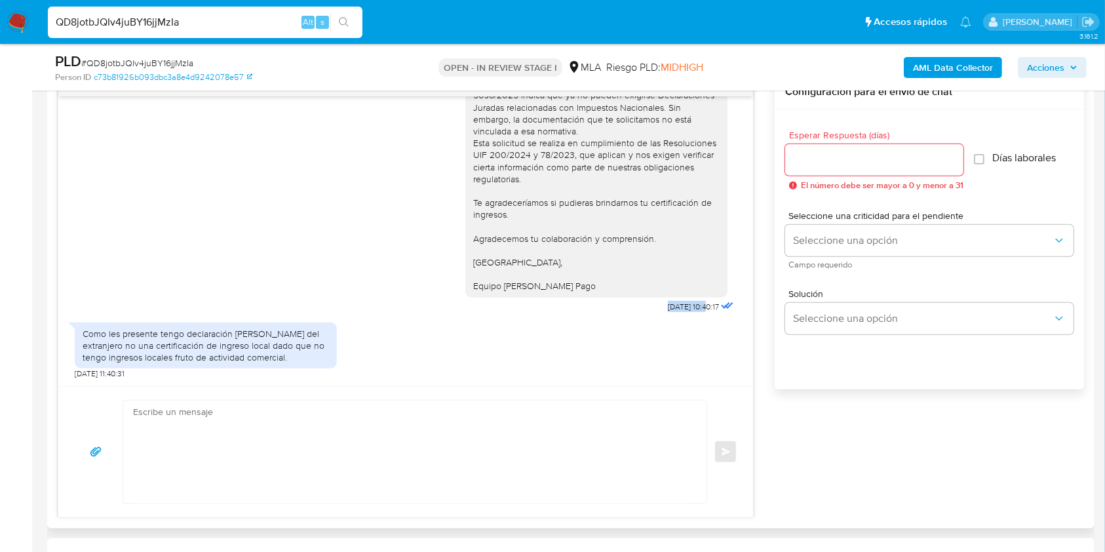
drag, startPoint x: 640, startPoint y: 303, endPoint x: 680, endPoint y: 310, distance: 40.6
click at [680, 310] on span "01/10/2025 10:40:17" at bounding box center [693, 307] width 51 height 10
click at [178, 58] on span "# QD8jotbJQIv4juBY16jjMzIa" at bounding box center [137, 62] width 112 height 13
click at [831, 144] on div at bounding box center [874, 159] width 178 height 31
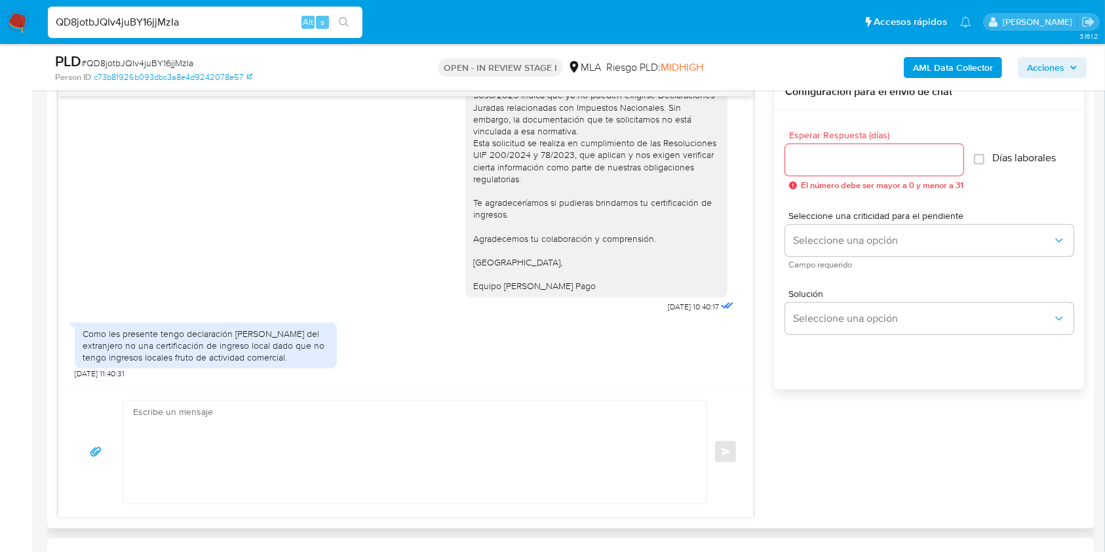
click at [836, 154] on input "Esperar Respuesta (días)" at bounding box center [874, 159] width 178 height 17
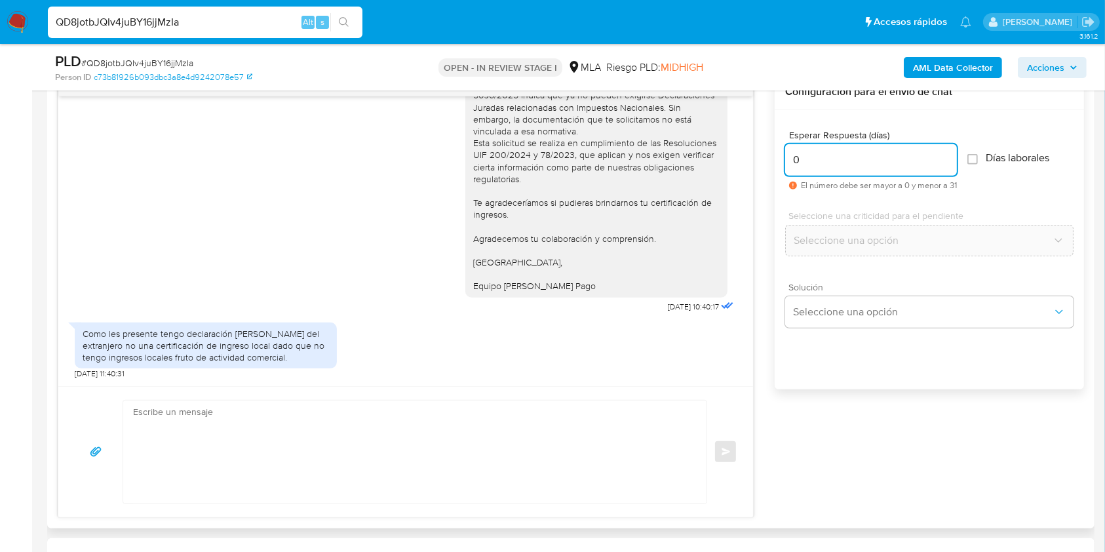
type input "0"
click at [855, 292] on div "Solución Seleccione una opción" at bounding box center [929, 305] width 288 height 45
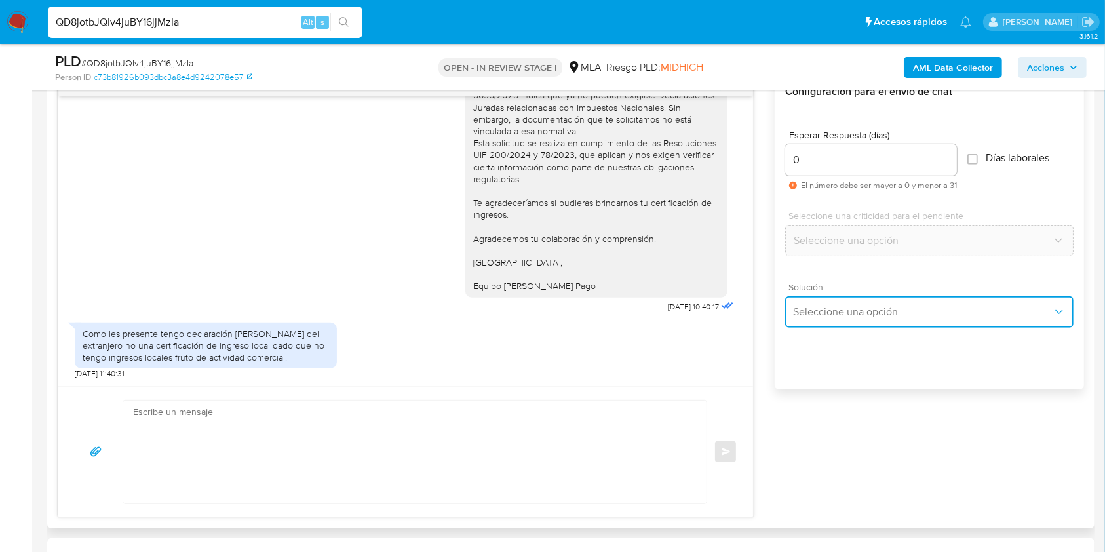
click at [855, 305] on span "Seleccione una opción" at bounding box center [923, 311] width 260 height 13
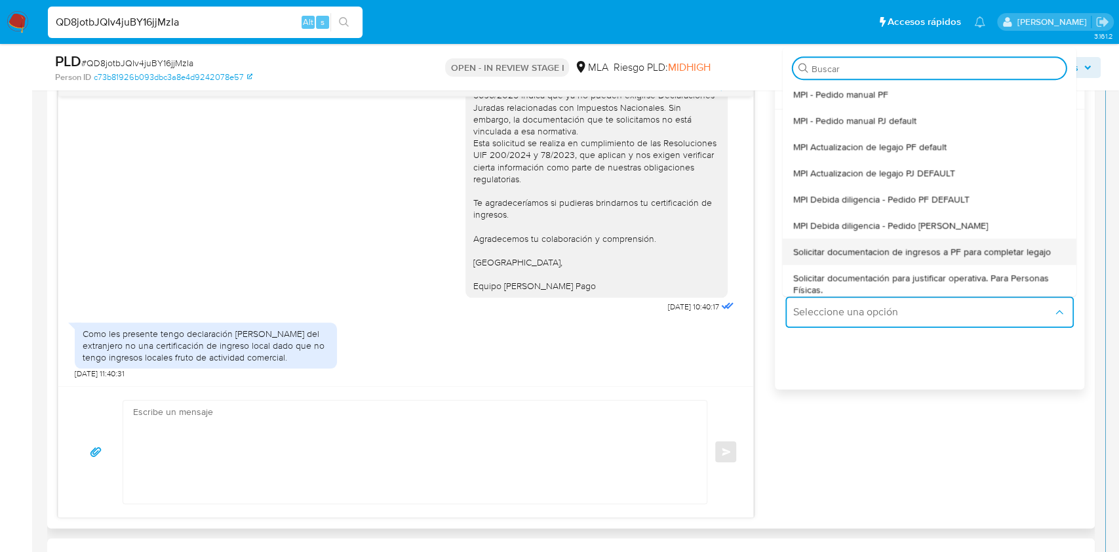
click at [902, 258] on div "Solicitar documentacion de ingresos a PF para completar legajo" at bounding box center [929, 252] width 273 height 26
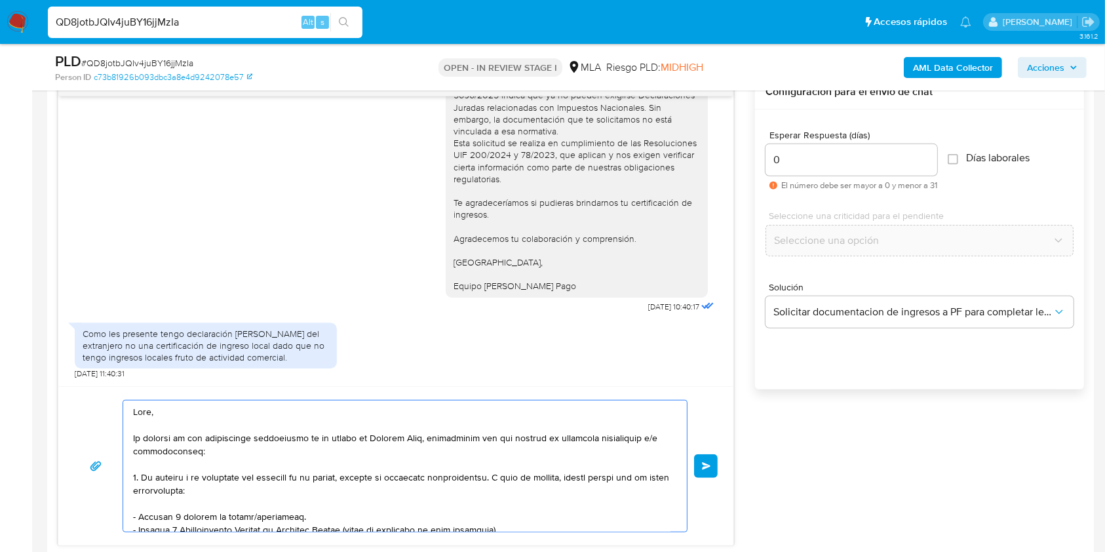
scroll to position [267, 0]
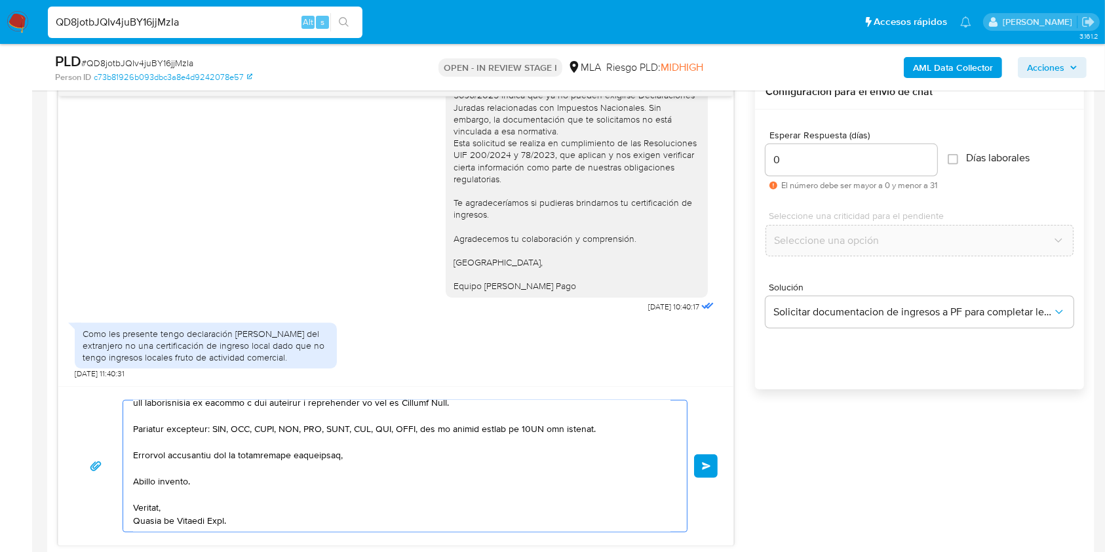
drag, startPoint x: 227, startPoint y: 427, endPoint x: 389, endPoint y: 446, distance: 163.8
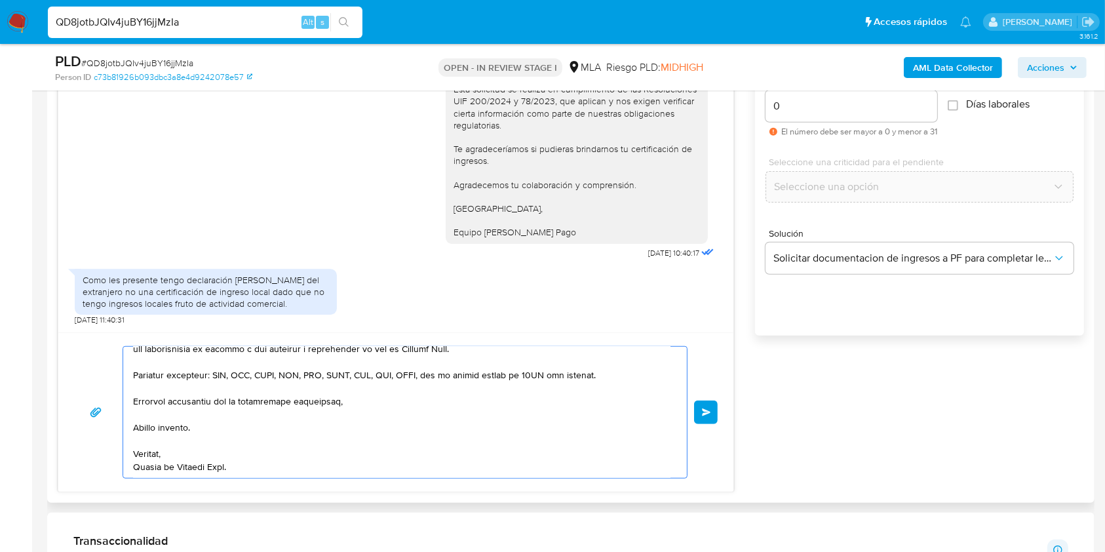
type textarea "Hola,"
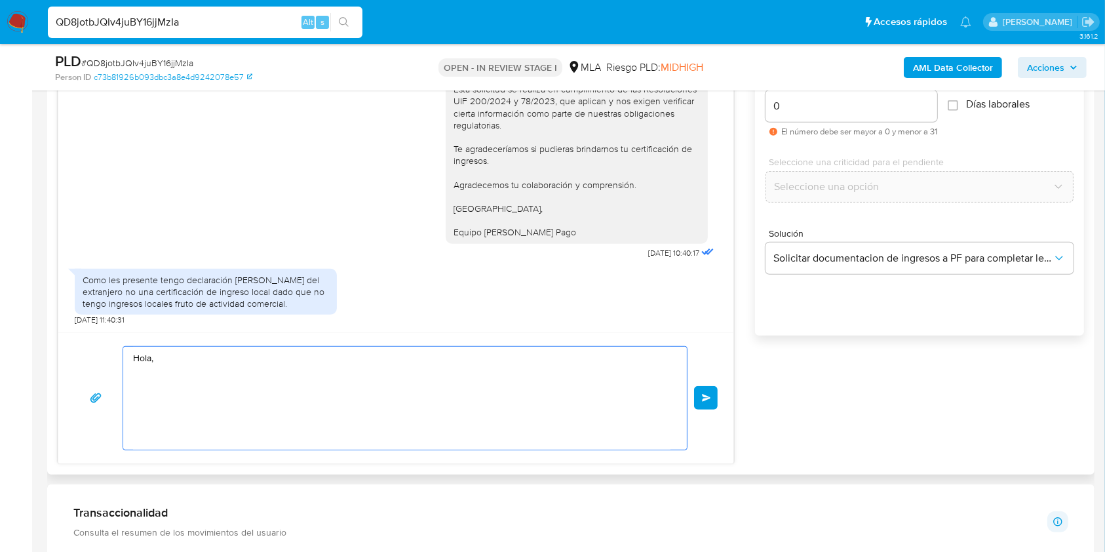
scroll to position [0, 0]
drag, startPoint x: 269, startPoint y: 401, endPoint x: 33, endPoint y: 311, distance: 253.1
click at [33, 311] on main "3.161.2 Asignado a julrodriguez Asignado el: 18/08/2025 14:15:36 Creado el: 12/…" at bounding box center [552, 540] width 1105 height 2587
paste textarea "Buenas tardes, ¡Muchas gracias por tu respuesta! Confirmamos la recepción de la…"
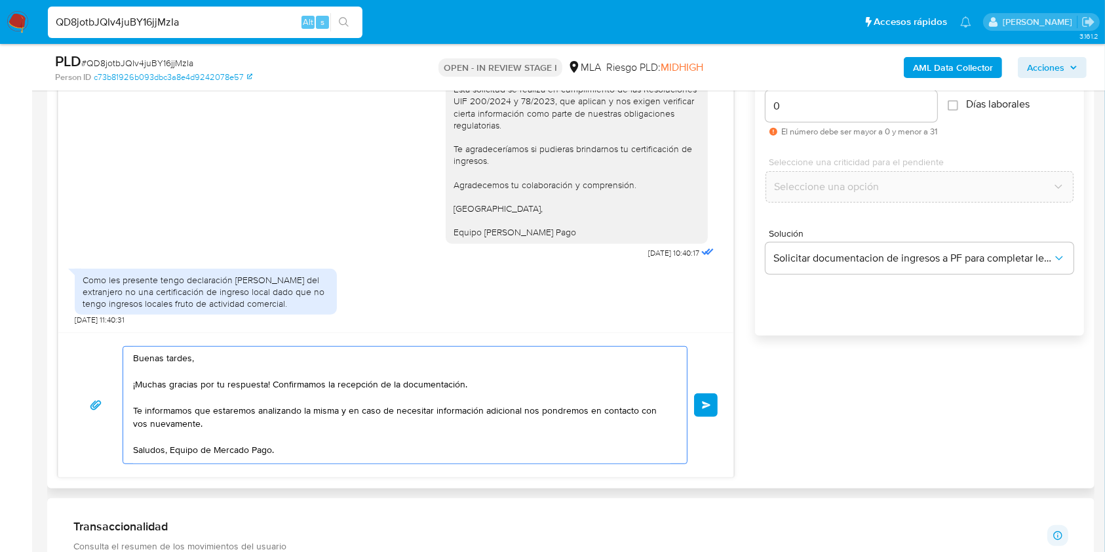
drag, startPoint x: 269, startPoint y: 383, endPoint x: 87, endPoint y: 380, distance: 182.9
click at [87, 380] on div "Buenas tardes, ¡Muchas gracias por tu respuesta! Confirmamos la recepción de la…" at bounding box center [396, 405] width 644 height 118
click at [134, 384] on textarea "Buenas tardes, ¡Muchas gracias por tu respuesta! Confirmamos la recepción de la…" at bounding box center [402, 405] width 538 height 117
click at [267, 384] on textarea "Buenas tardes, Muchas gracias por tu respuesta! Confirmamos la recepción de la …" at bounding box center [402, 405] width 538 height 117
type textarea "Buenas tardes, Muchas gracias por tu respuesta. Confirmamos la recepción de la …"
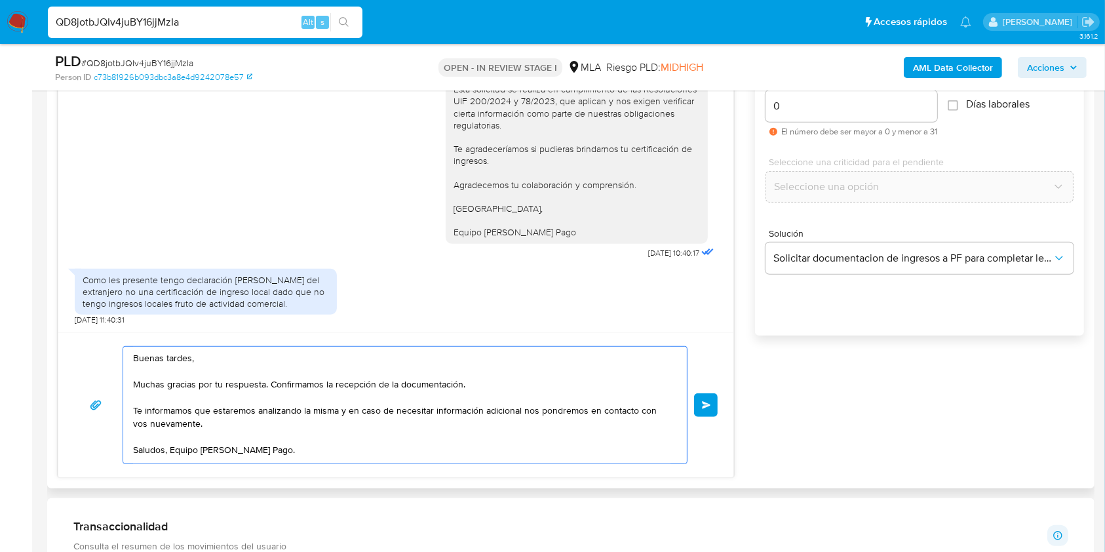
click at [707, 405] on span "Enviar" at bounding box center [706, 405] width 9 height 8
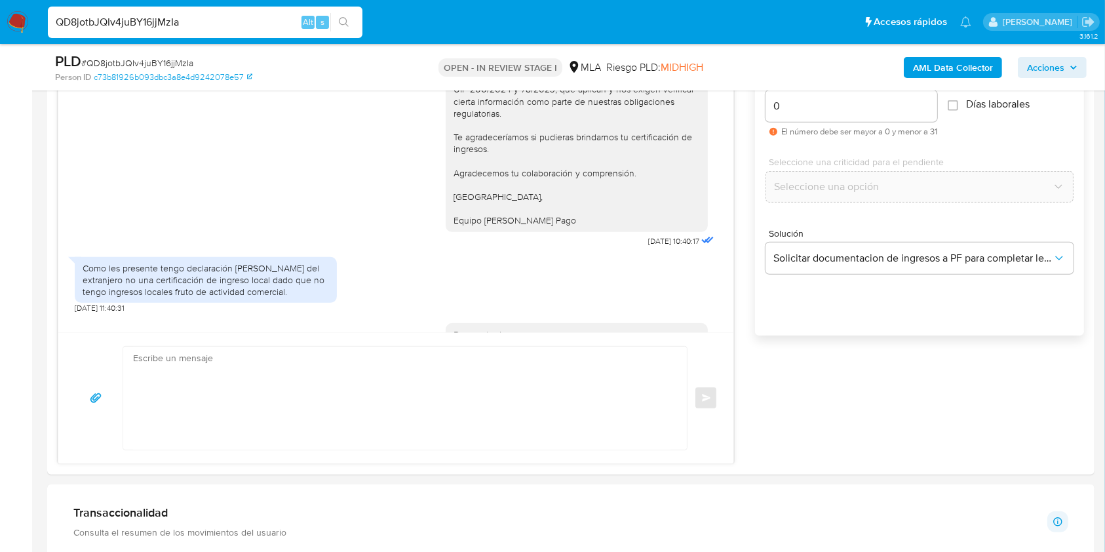
scroll to position [4159, 0]
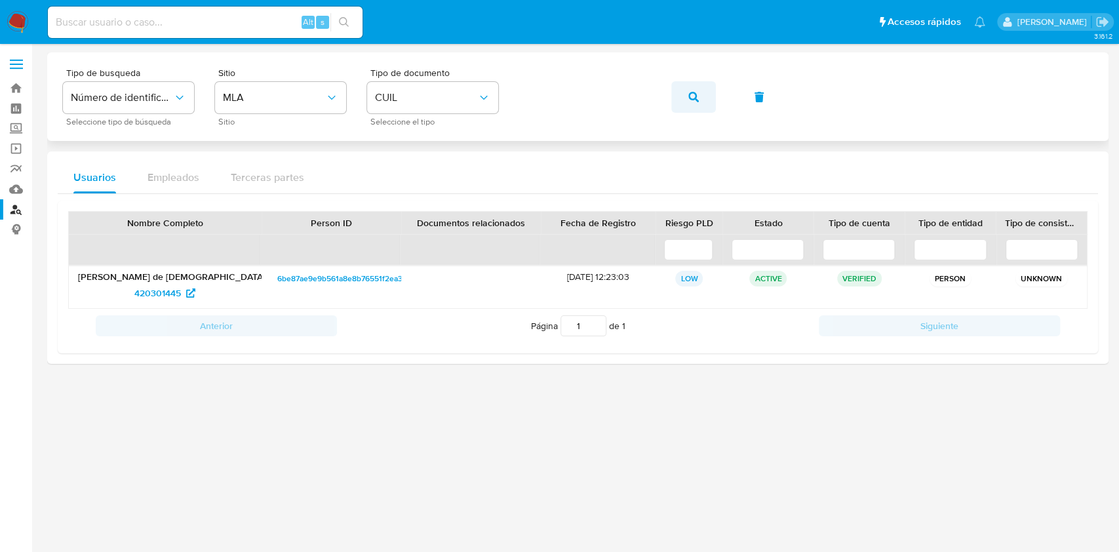
drag, startPoint x: 689, startPoint y: 99, endPoint x: 540, endPoint y: 18, distance: 170.1
click at [689, 99] on icon "button" at bounding box center [693, 97] width 10 height 10
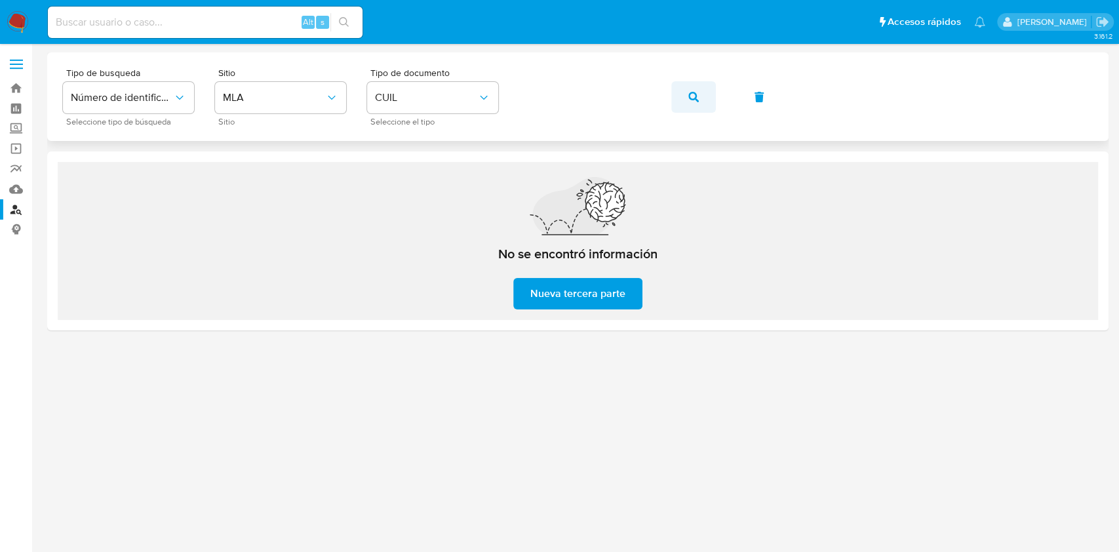
click at [703, 92] on button "button" at bounding box center [693, 96] width 45 height 31
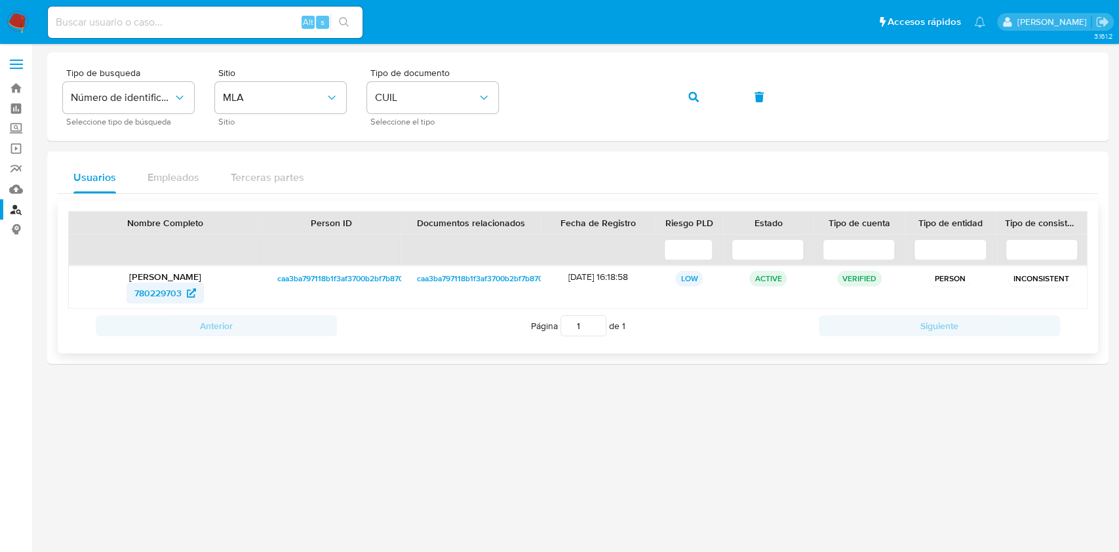
click at [185, 289] on span "780229703" at bounding box center [165, 293] width 62 height 21
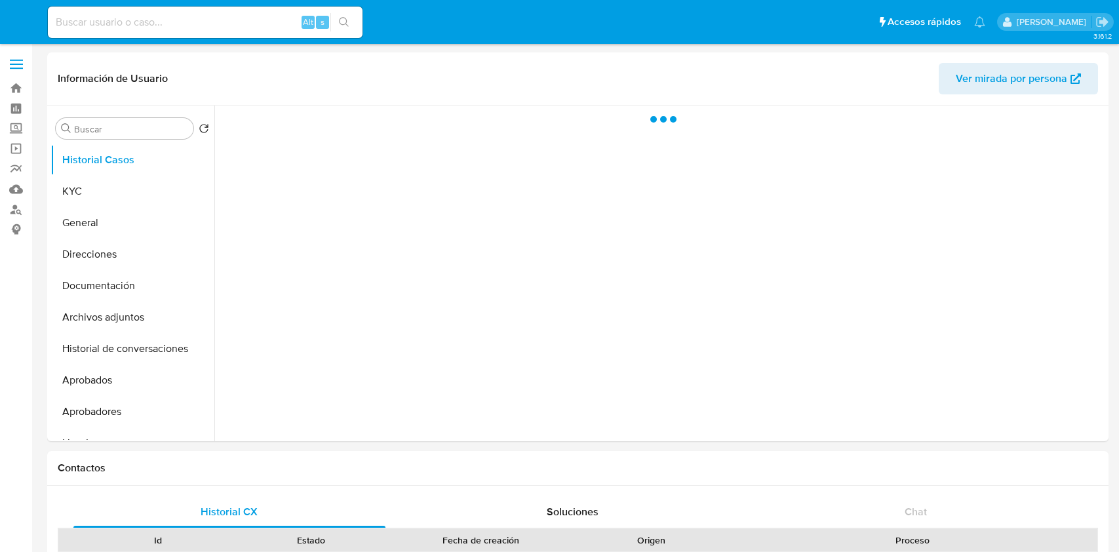
select select "10"
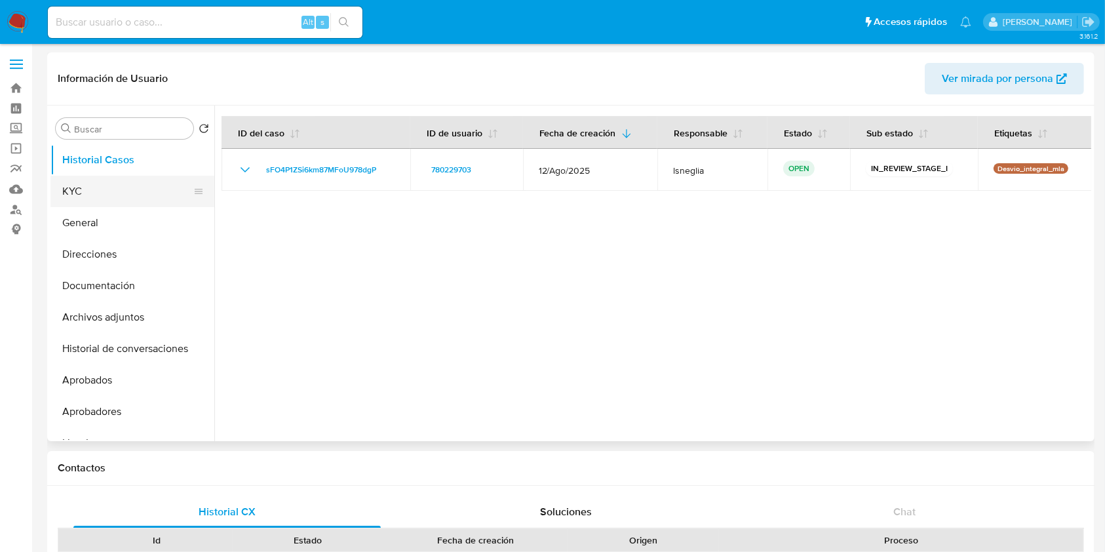
click at [124, 185] on button "KYC" at bounding box center [126, 191] width 153 height 31
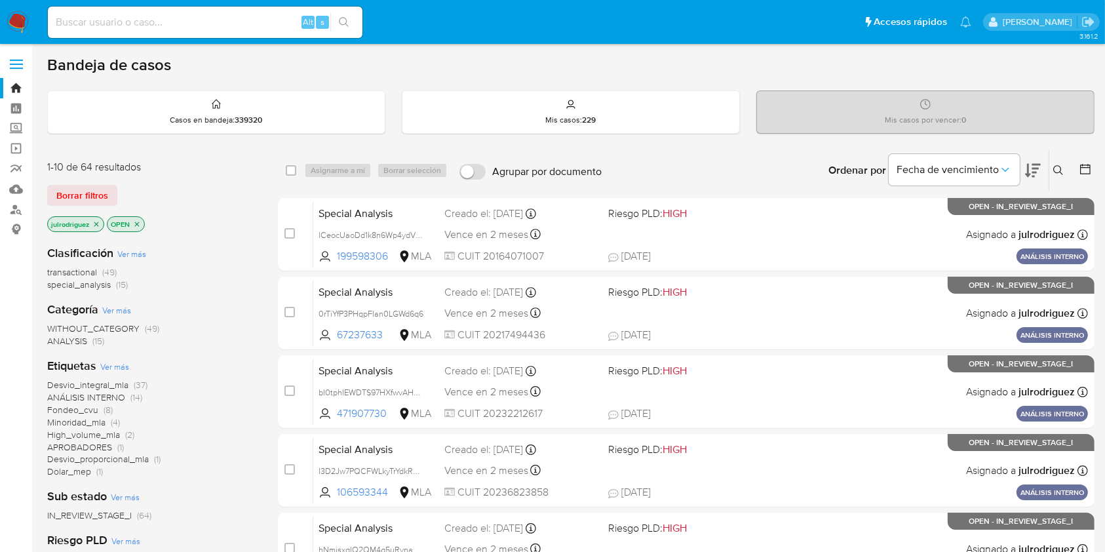
click at [1056, 167] on icon at bounding box center [1058, 170] width 10 height 10
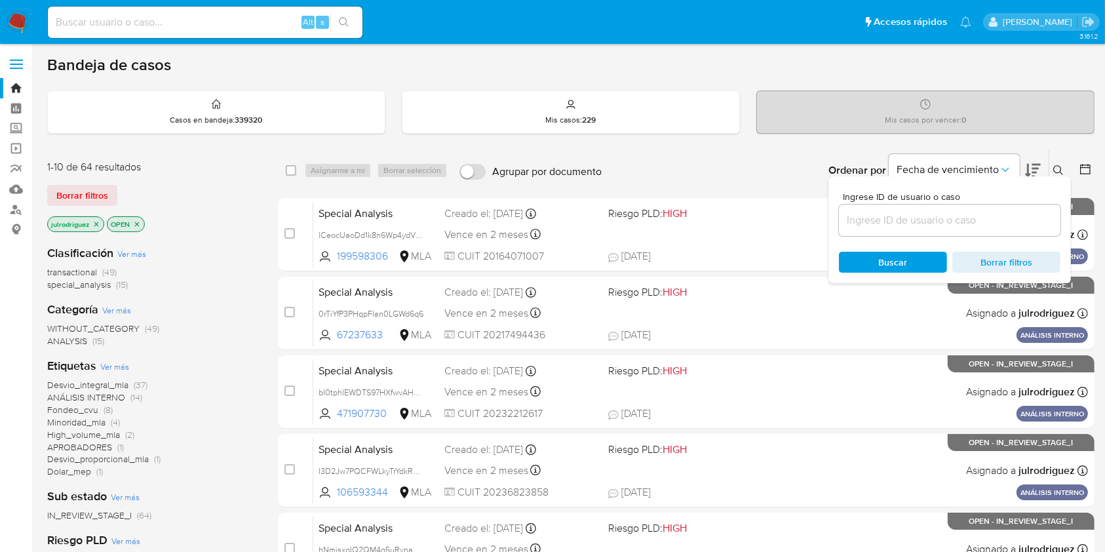
click at [917, 227] on input at bounding box center [950, 220] width 222 height 17
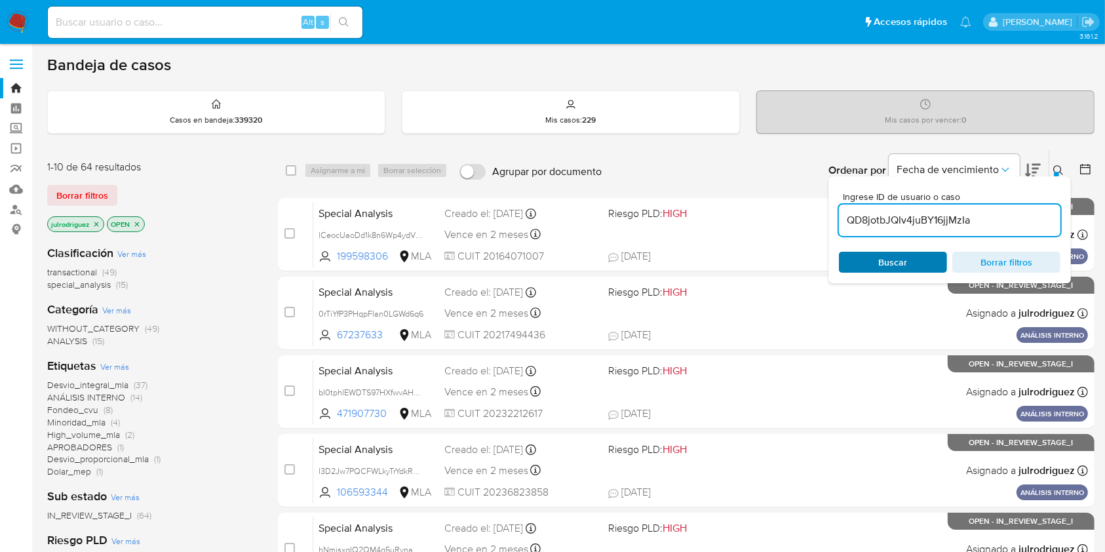
type input "QD8jotbJQIv4juBY16jjMzIa"
click at [867, 254] on span "Buscar" at bounding box center [893, 262] width 90 height 18
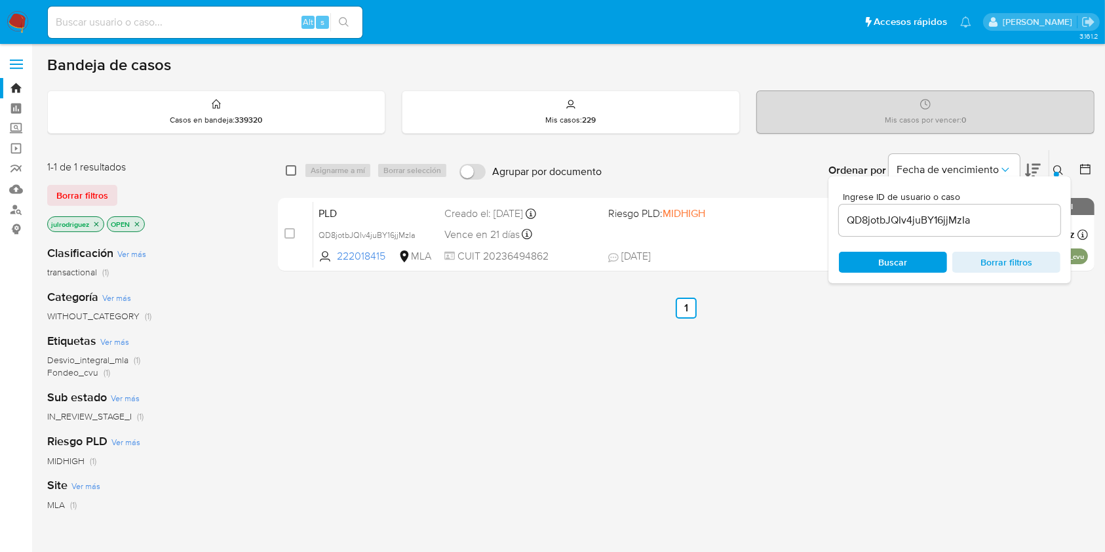
click at [289, 169] on input "checkbox" at bounding box center [291, 170] width 10 height 10
checkbox input "true"
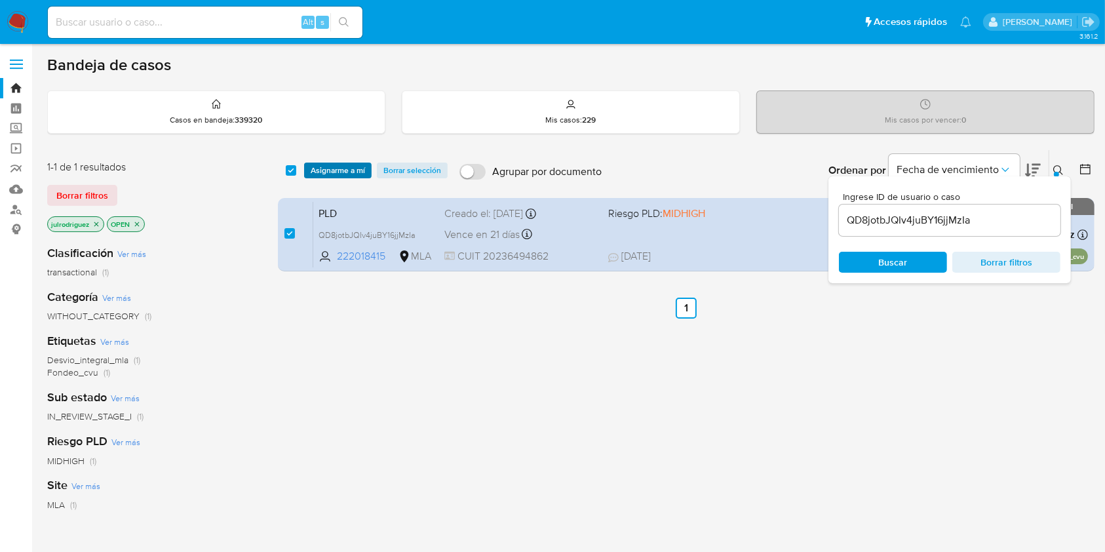
click at [348, 165] on span "Asignarme a mí" at bounding box center [338, 170] width 54 height 13
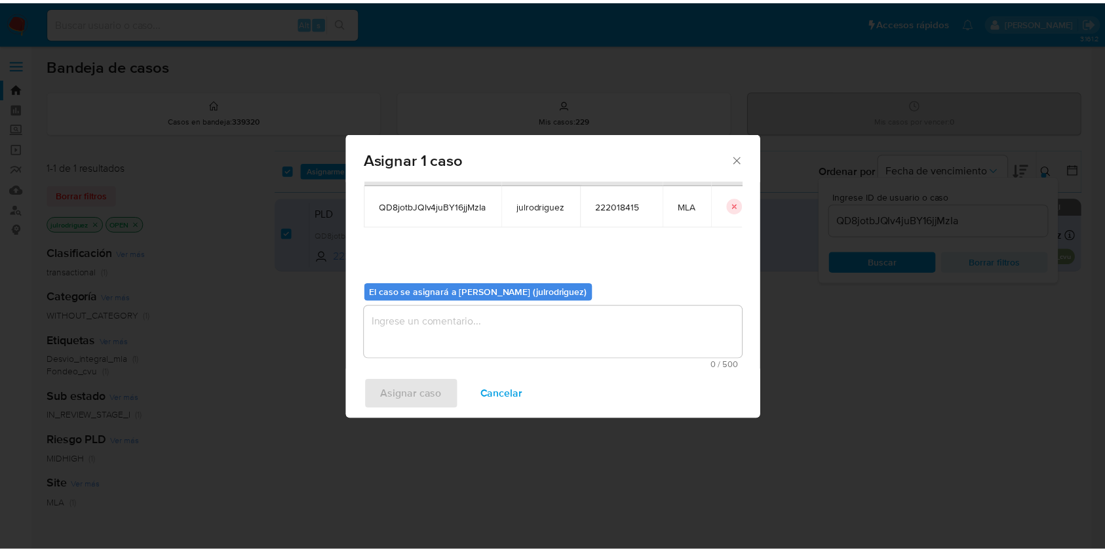
scroll to position [67, 0]
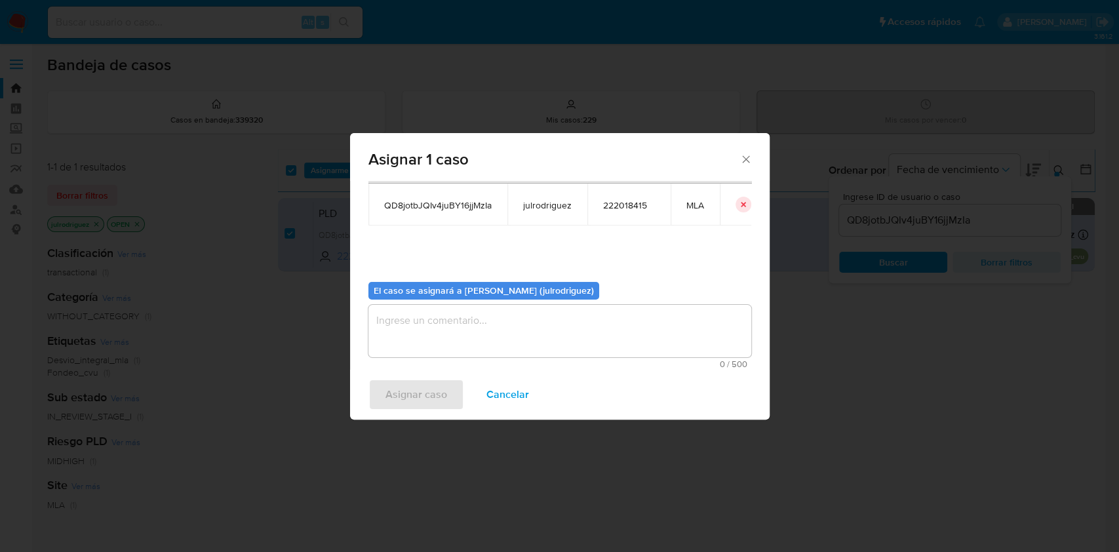
click at [477, 336] on textarea "assign-modal" at bounding box center [559, 331] width 383 height 52
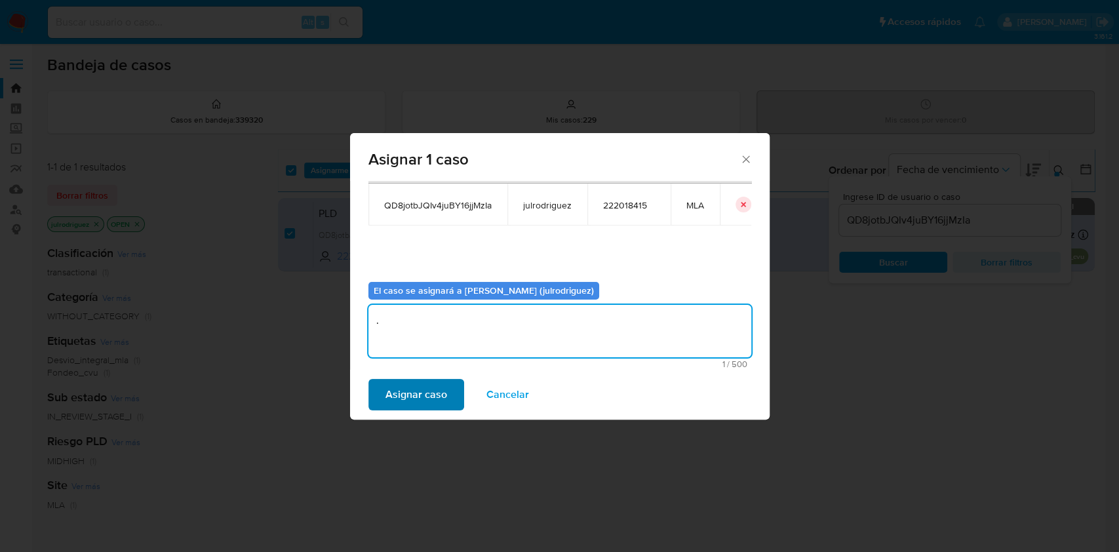
type textarea "."
click at [408, 401] on span "Asignar caso" at bounding box center [416, 394] width 62 height 29
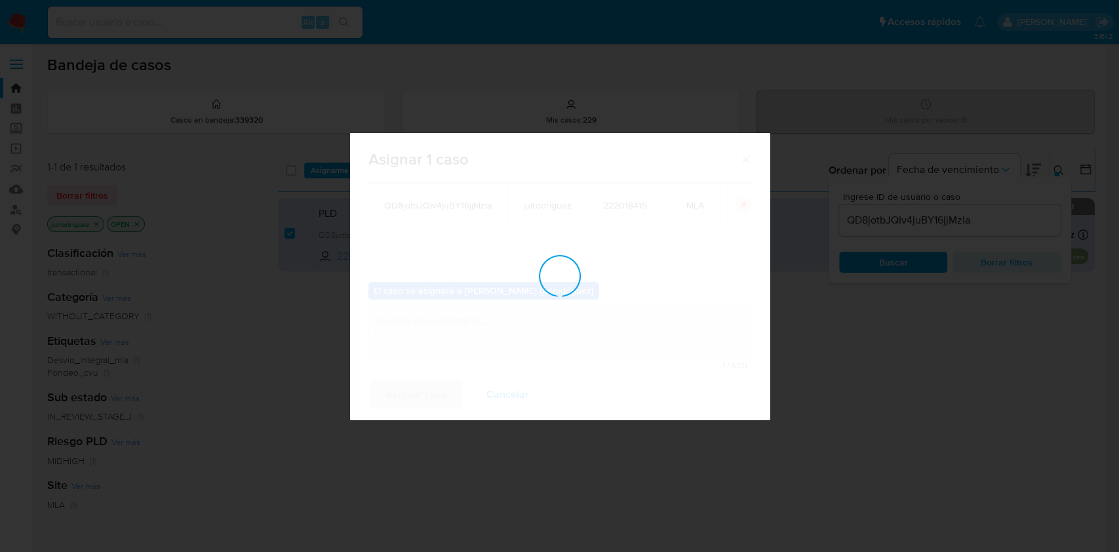
checkbox input "false"
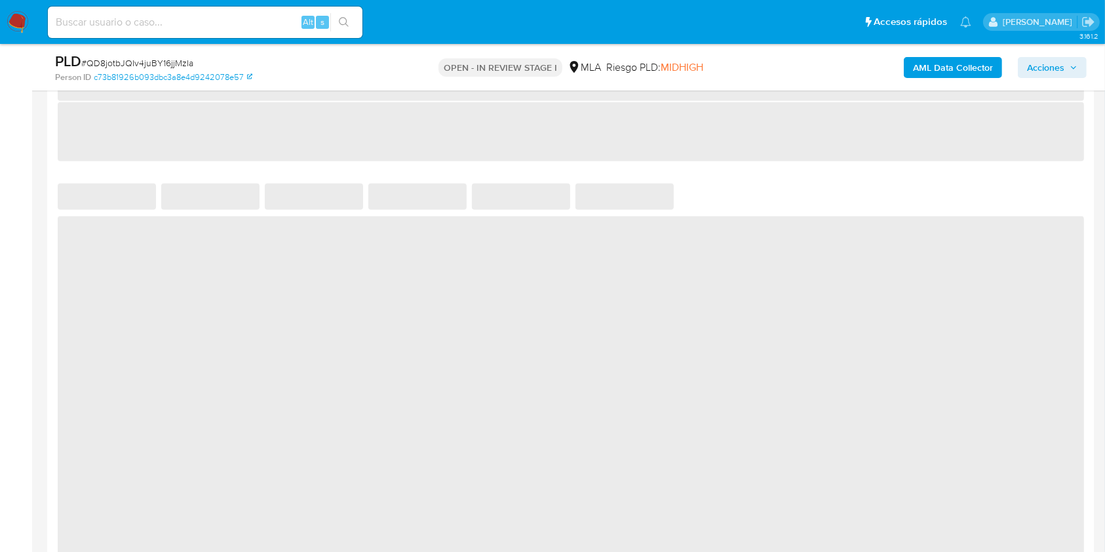
scroll to position [612, 0]
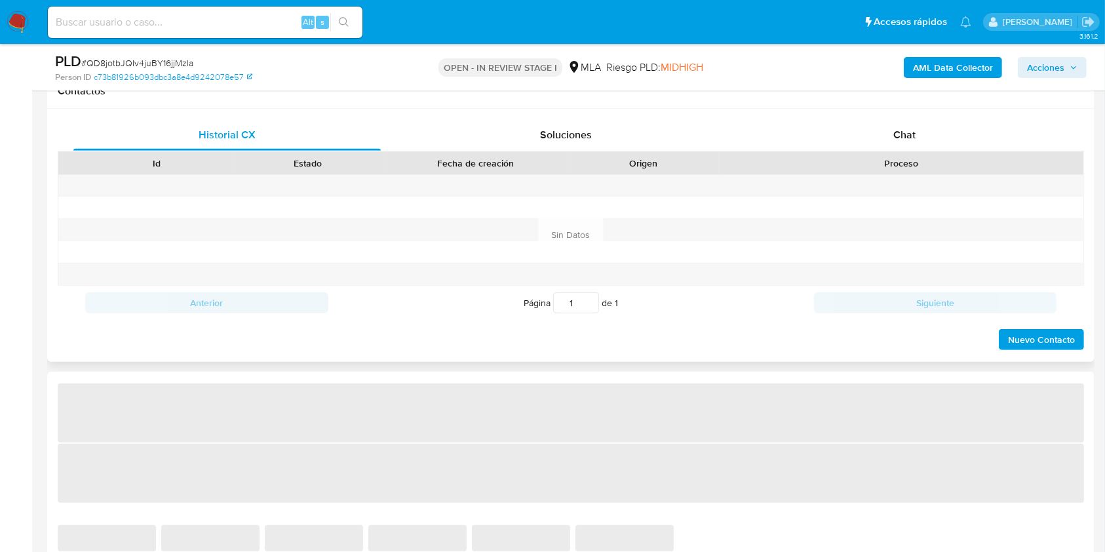
select select "10"
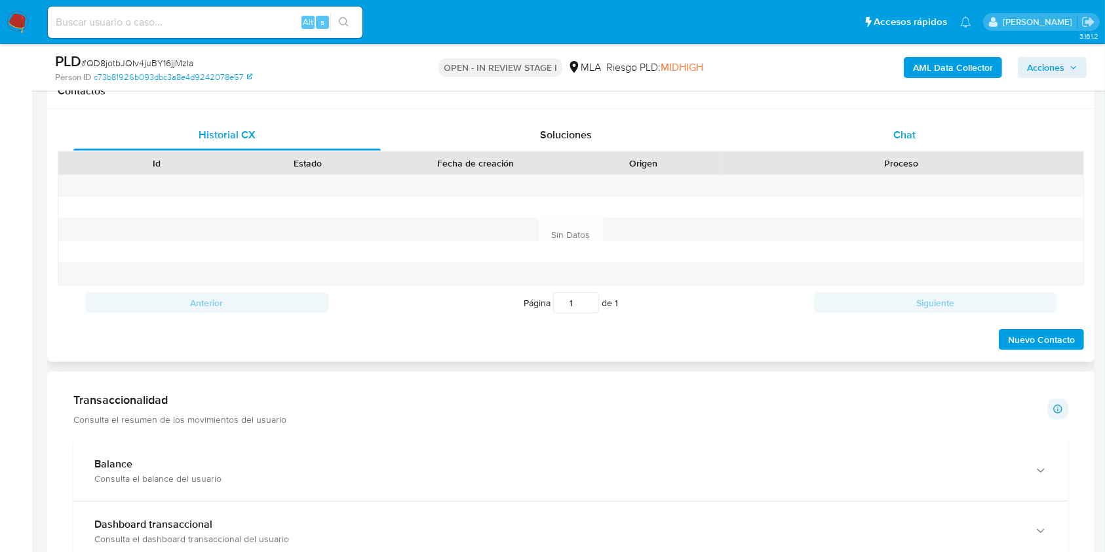
click at [905, 139] on span "Chat" at bounding box center [905, 134] width 22 height 15
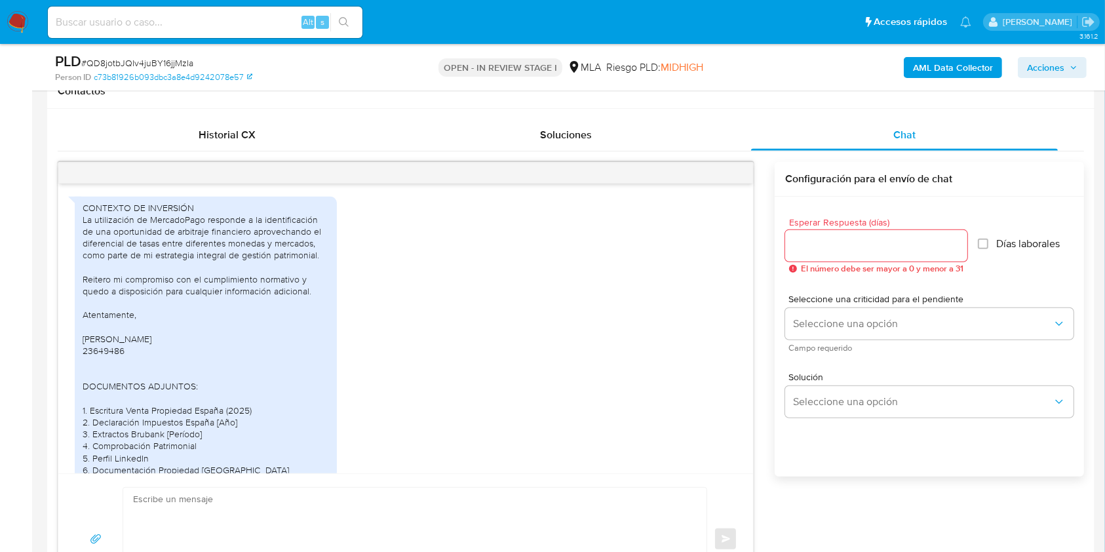
scroll to position [2304, 0]
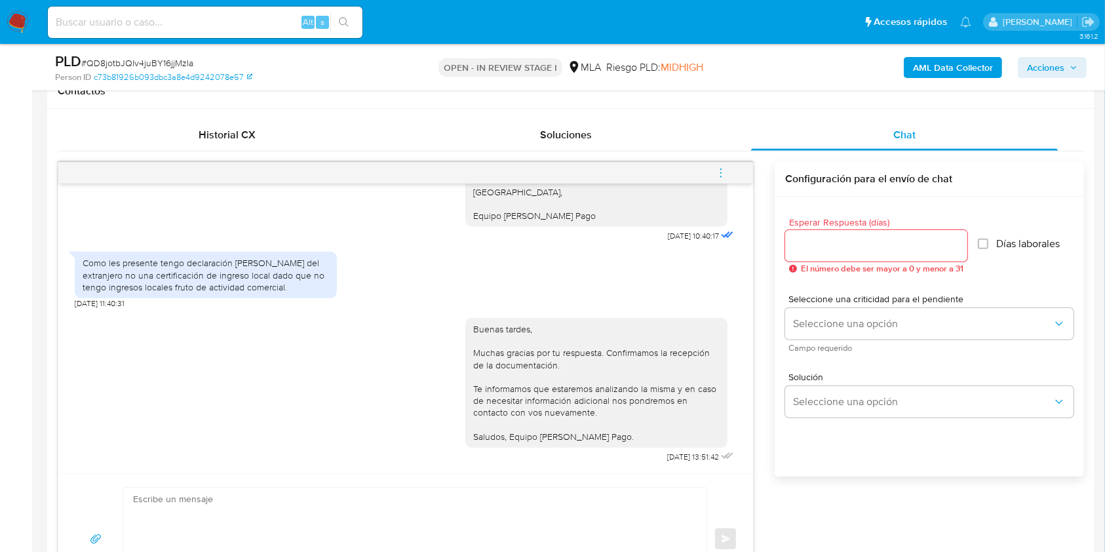
click at [720, 176] on icon "menu-action" at bounding box center [721, 173] width 12 height 12
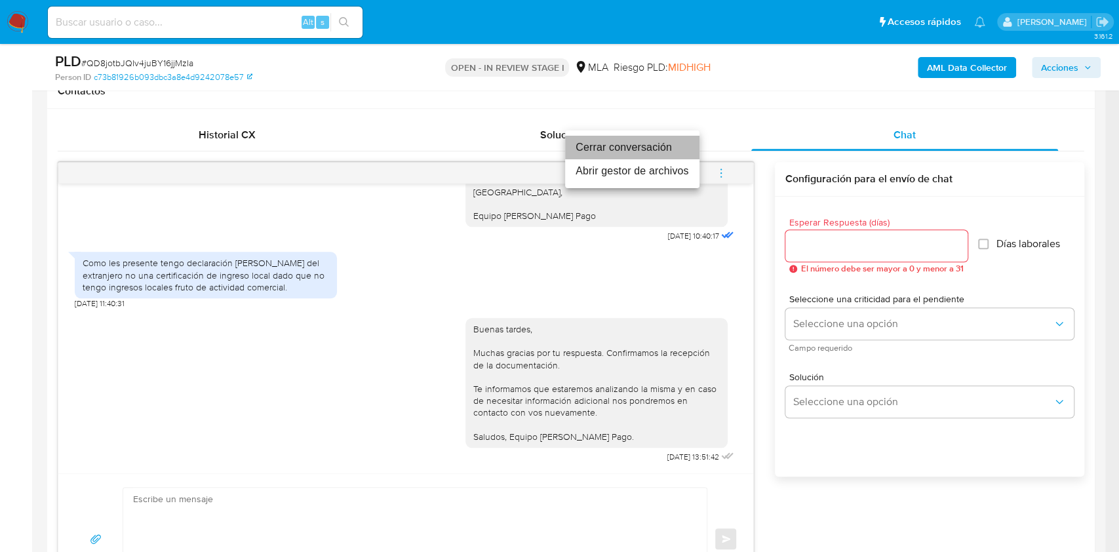
click at [611, 151] on li "Cerrar conversación" at bounding box center [632, 148] width 134 height 24
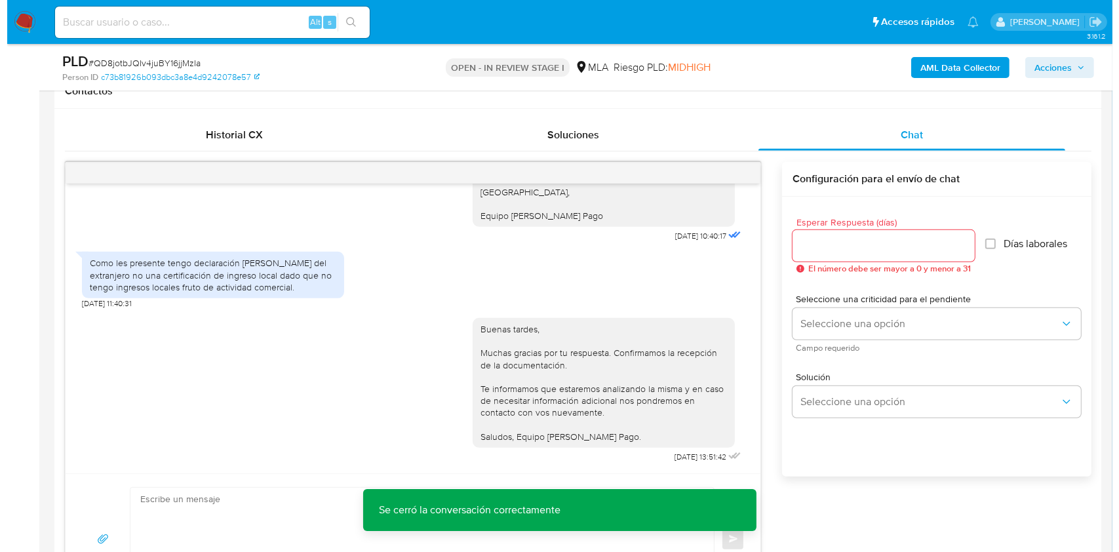
scroll to position [2033, 0]
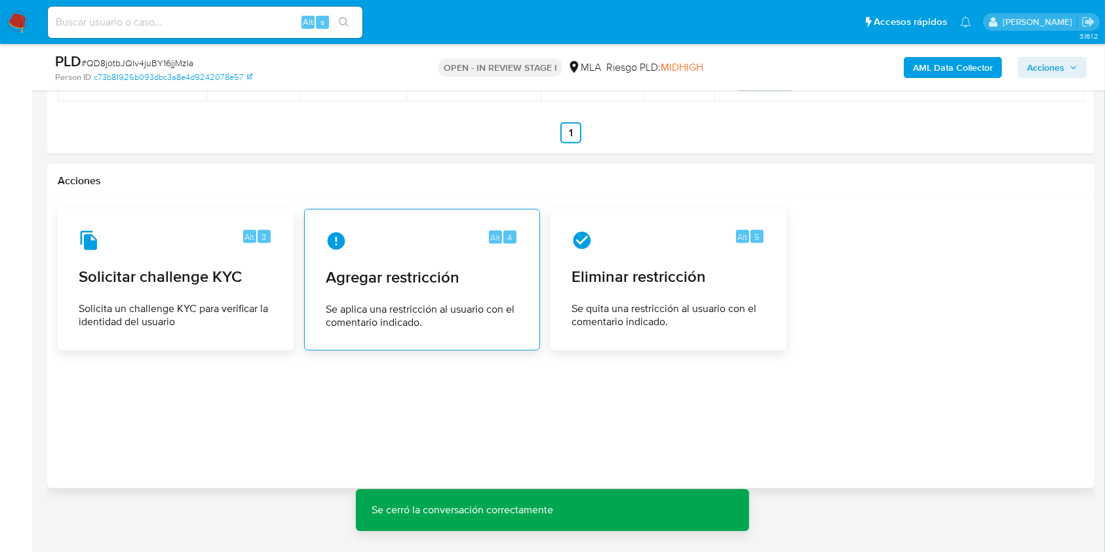
click at [453, 330] on div "Alt 4 Agregar restricción Se aplica una restricción al usuario con el comentari…" at bounding box center [422, 279] width 214 height 119
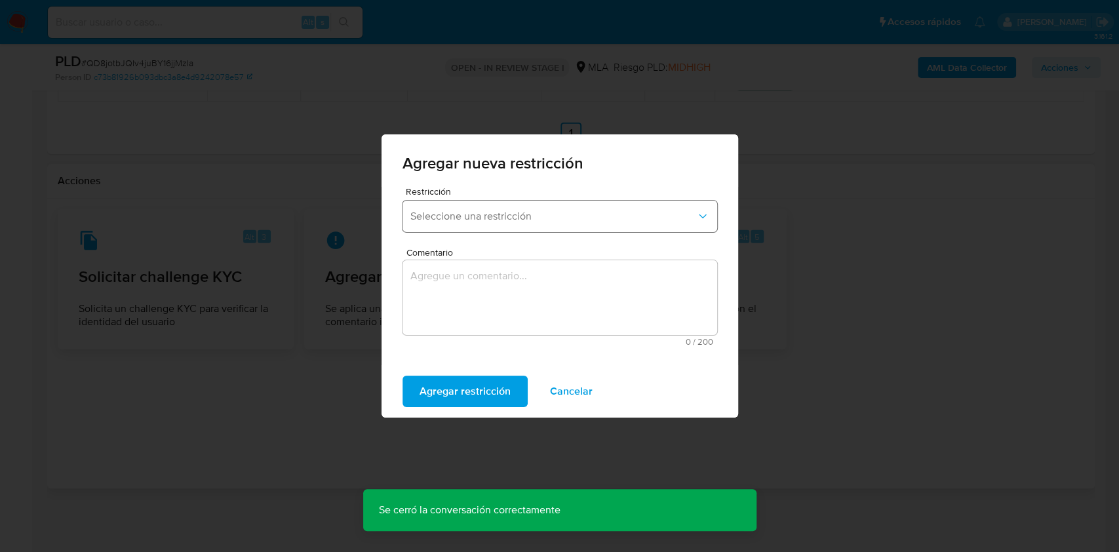
click at [515, 211] on span "Seleccione una restricción" at bounding box center [553, 216] width 286 height 13
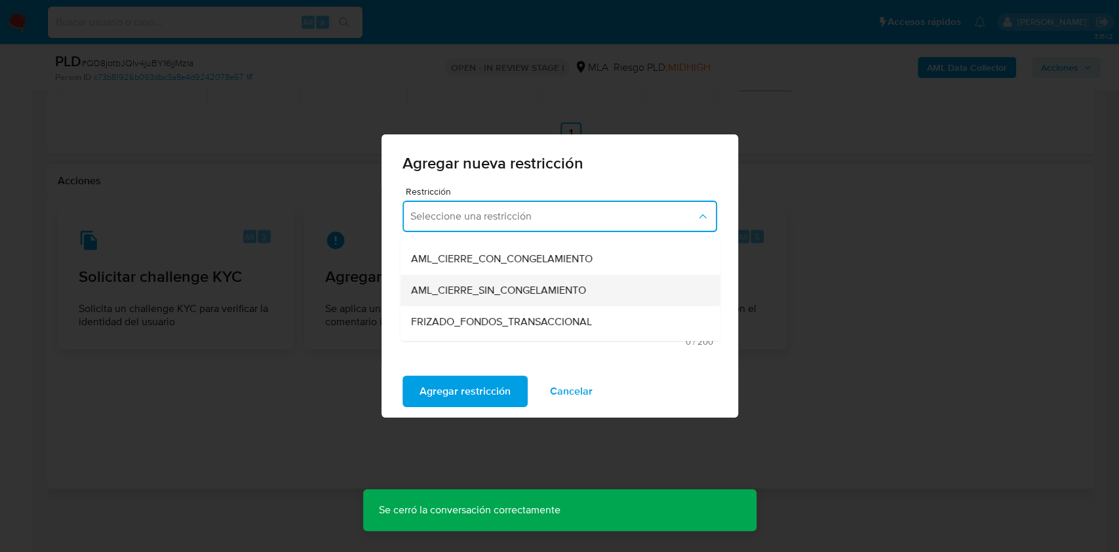
scroll to position [174, 0]
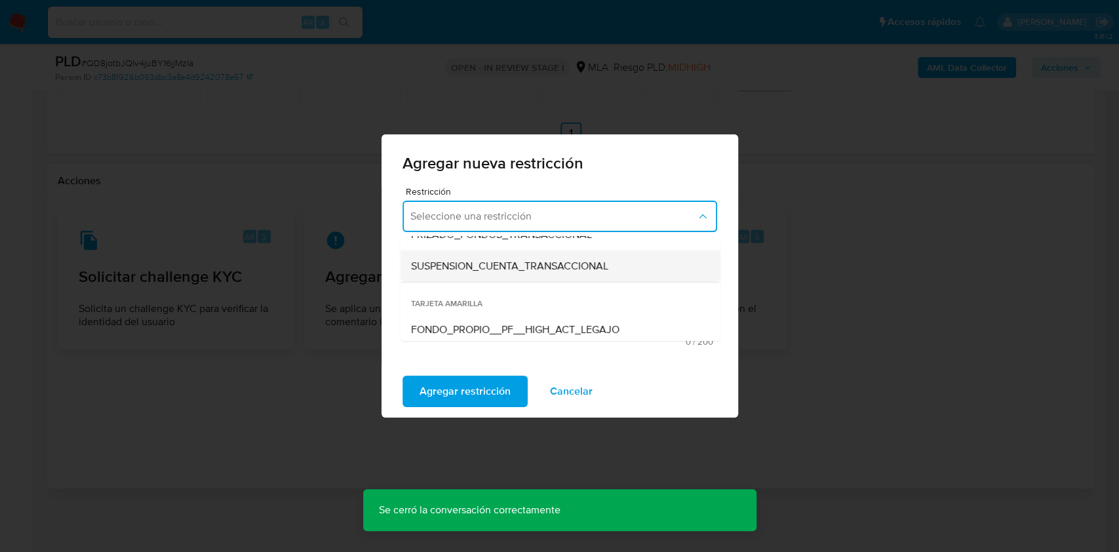
click at [498, 265] on span "SUSPENSION_CUENTA_TRANSACCIONAL" at bounding box center [508, 266] width 197 height 13
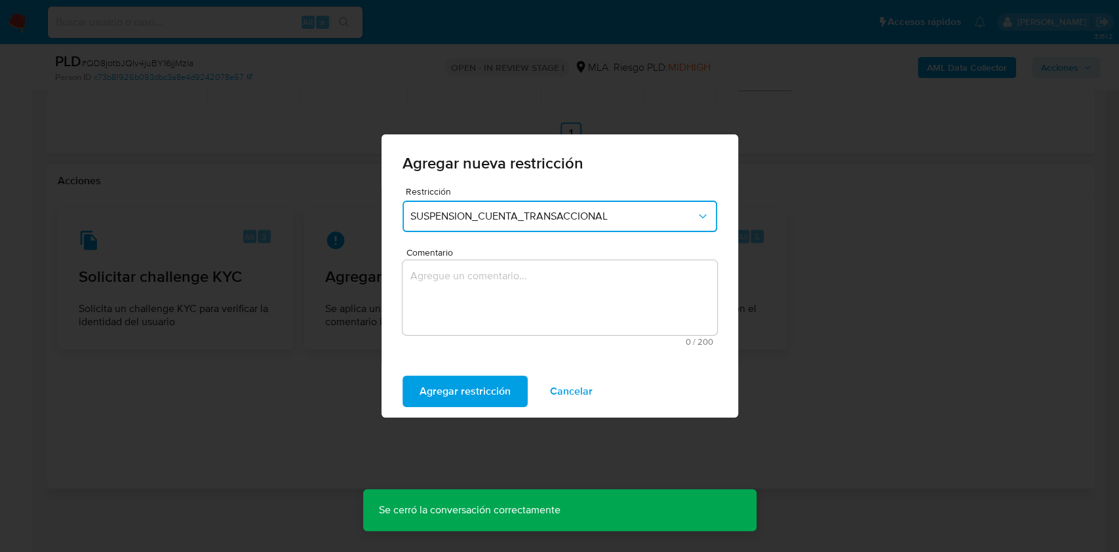
click at [530, 287] on textarea "Comentario" at bounding box center [560, 297] width 315 height 75
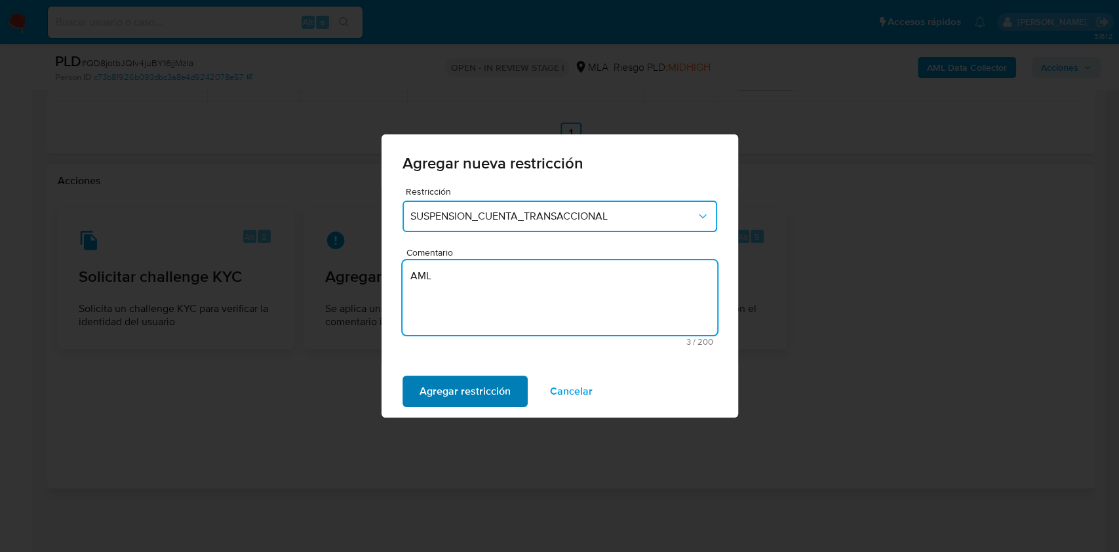
type textarea "AML"
click at [490, 389] on span "Agregar restricción" at bounding box center [465, 391] width 91 height 29
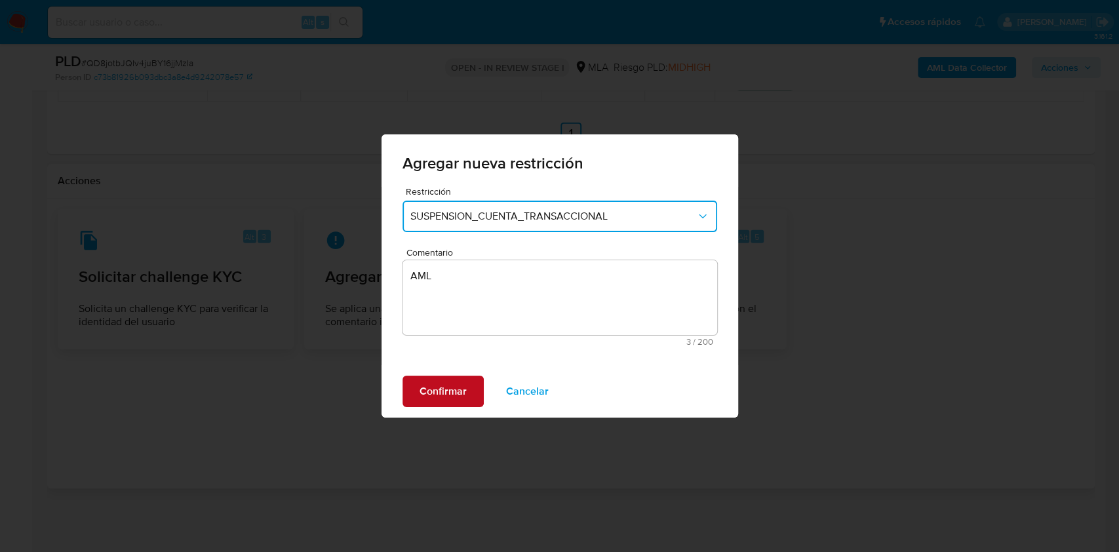
click at [455, 389] on span "Confirmar" at bounding box center [443, 391] width 47 height 29
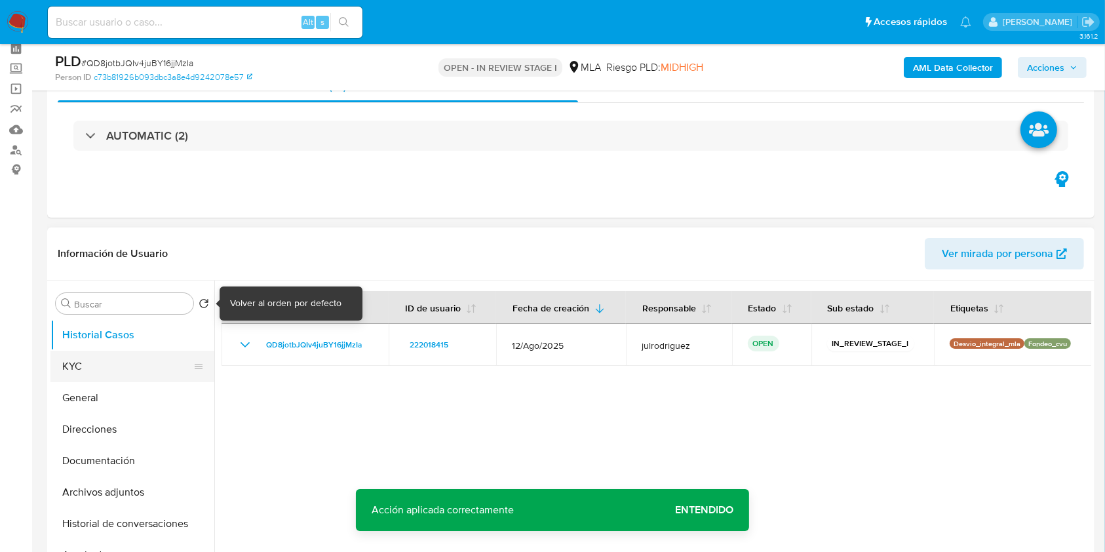
scroll to position [87, 0]
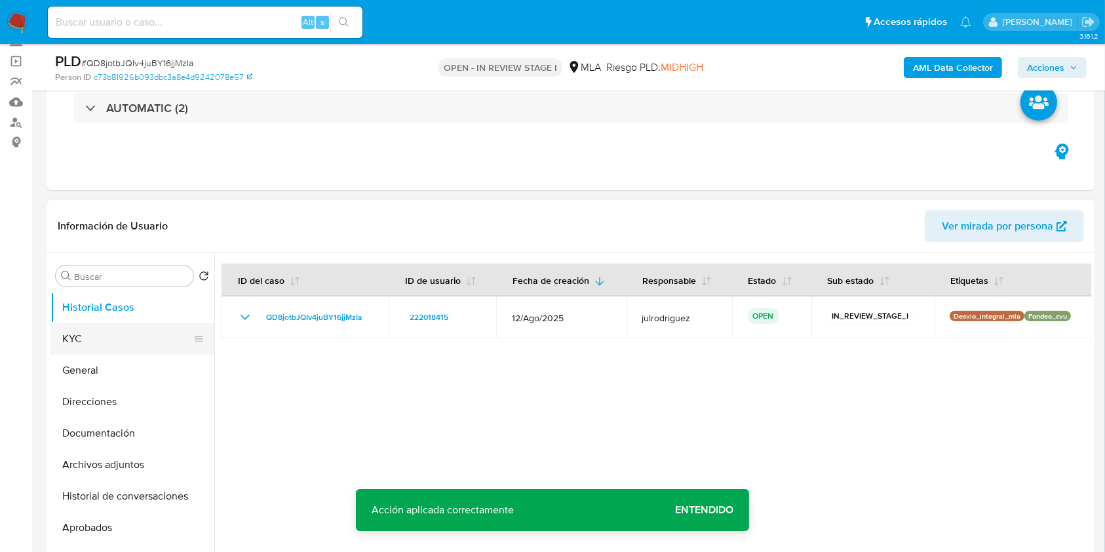
click at [88, 347] on button "KYC" at bounding box center [126, 338] width 153 height 31
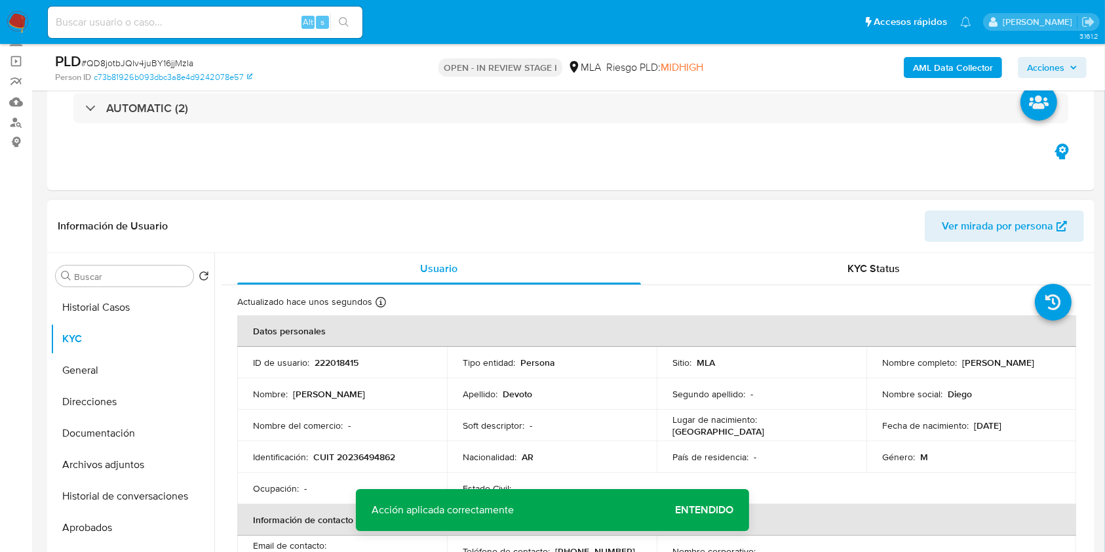
click at [334, 364] on p "222018415" at bounding box center [337, 363] width 44 height 12
copy p "222018415"
click at [157, 60] on span "# QD8jotbJQIv4juBY16jjMzIa" at bounding box center [137, 62] width 112 height 13
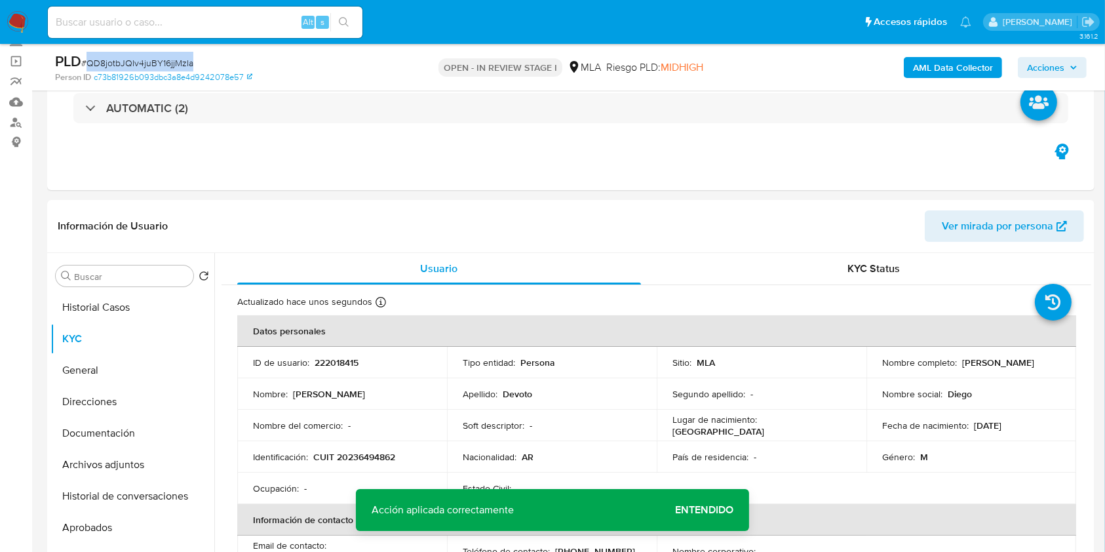
copy span "QD8jotbJQIv4juBY16jjMzIa"
click at [923, 69] on b "AML Data Collector" at bounding box center [953, 67] width 80 height 21
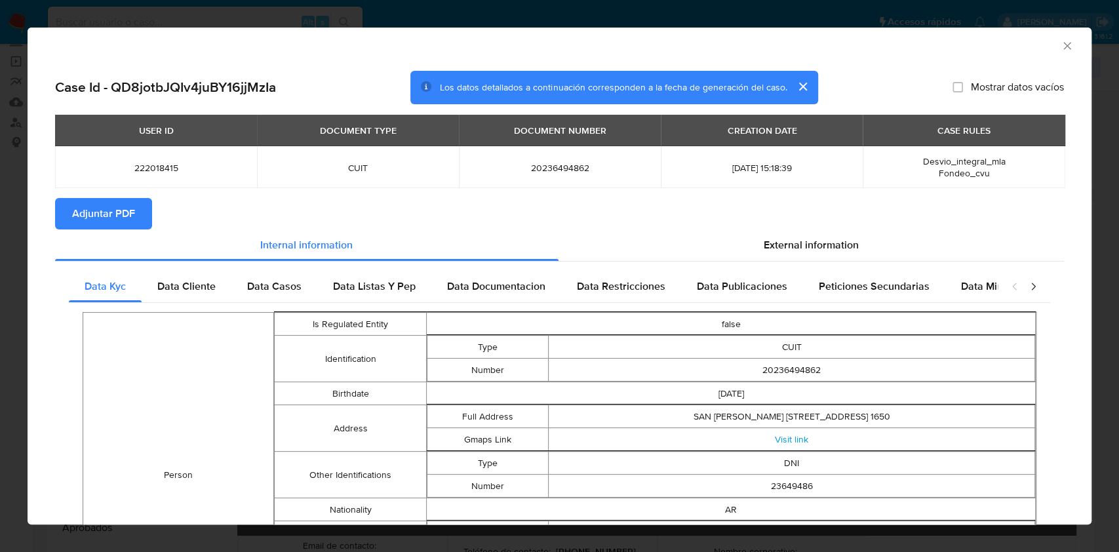
click at [86, 223] on span "Adjuntar PDF" at bounding box center [103, 213] width 63 height 29
click at [1063, 45] on icon "Cerrar ventana" at bounding box center [1066, 45] width 7 height 7
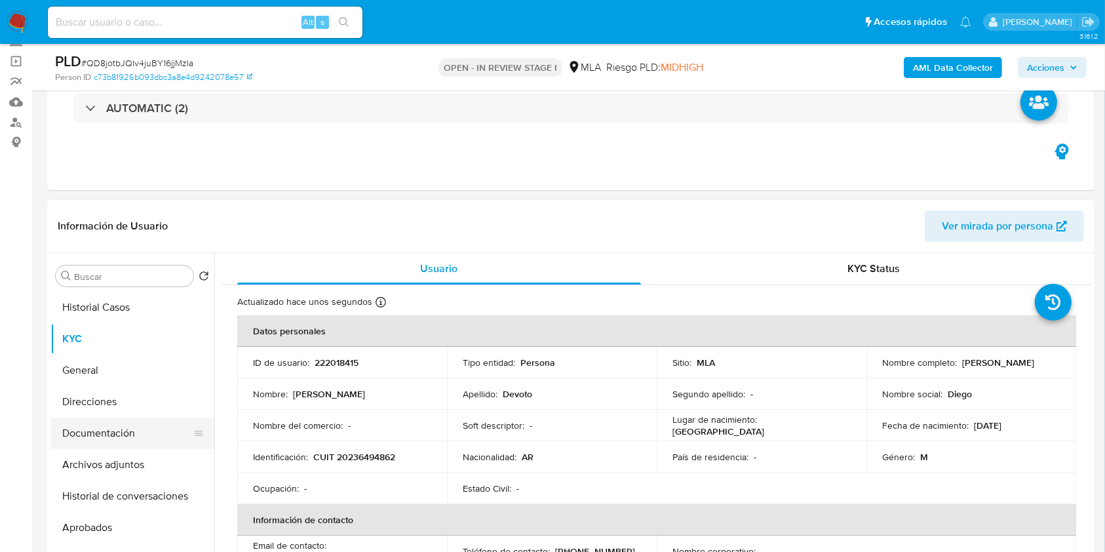
click at [114, 447] on button "Documentación" at bounding box center [126, 433] width 153 height 31
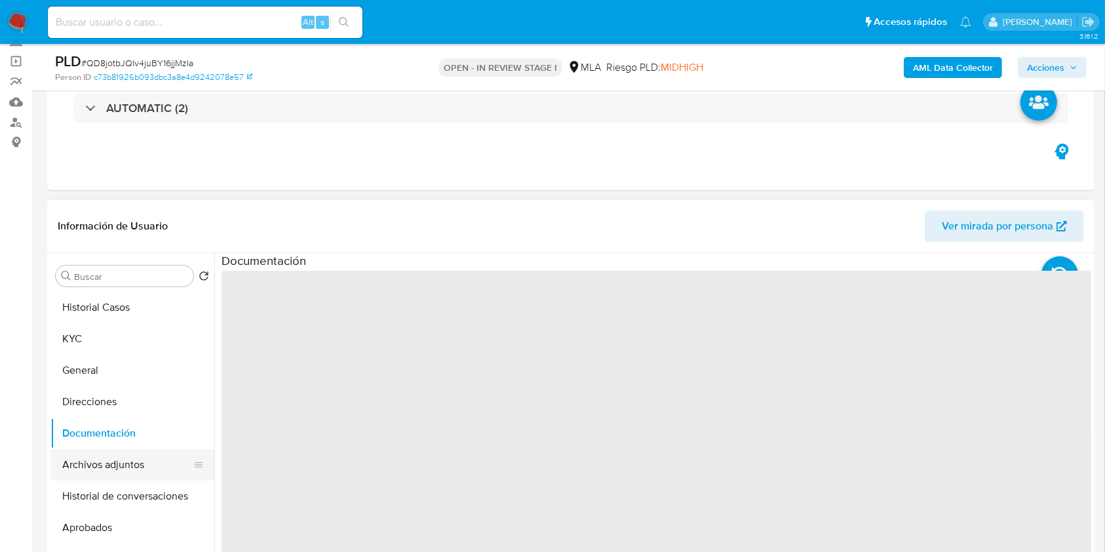
click at [113, 463] on button "Archivos adjuntos" at bounding box center [126, 464] width 153 height 31
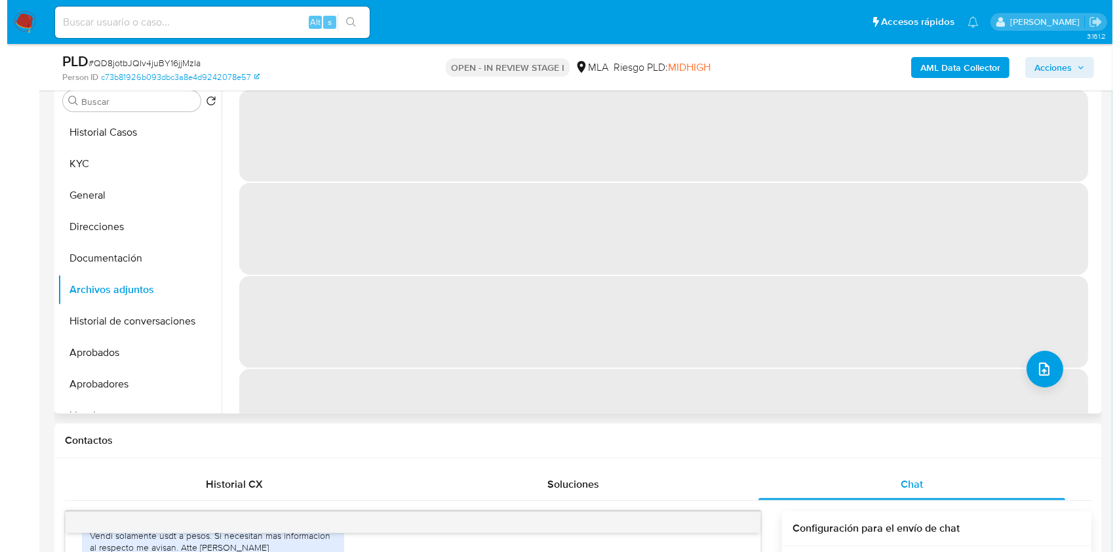
scroll to position [174, 0]
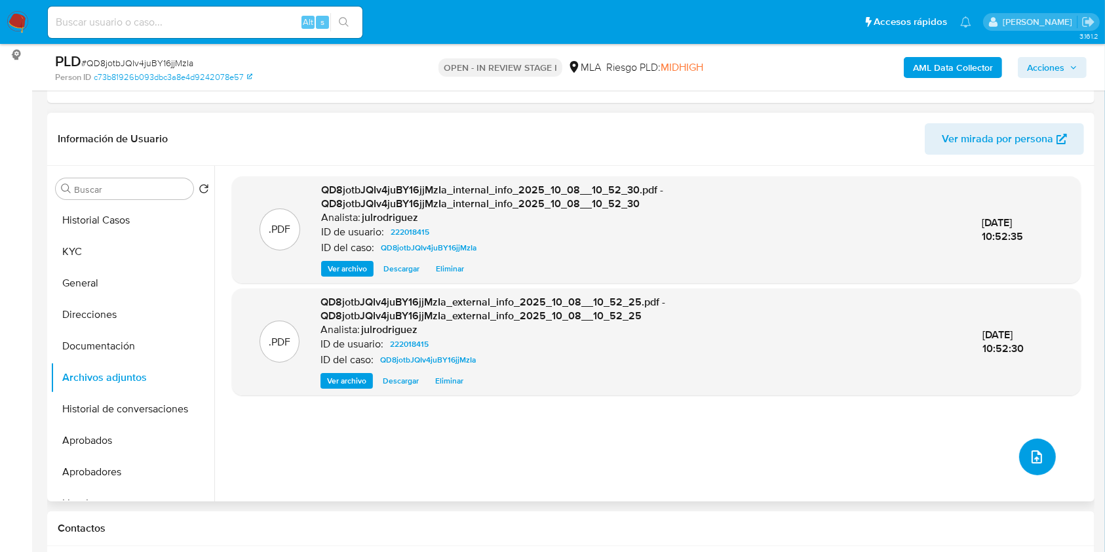
click at [1029, 460] on icon "upload-file" at bounding box center [1037, 457] width 16 height 16
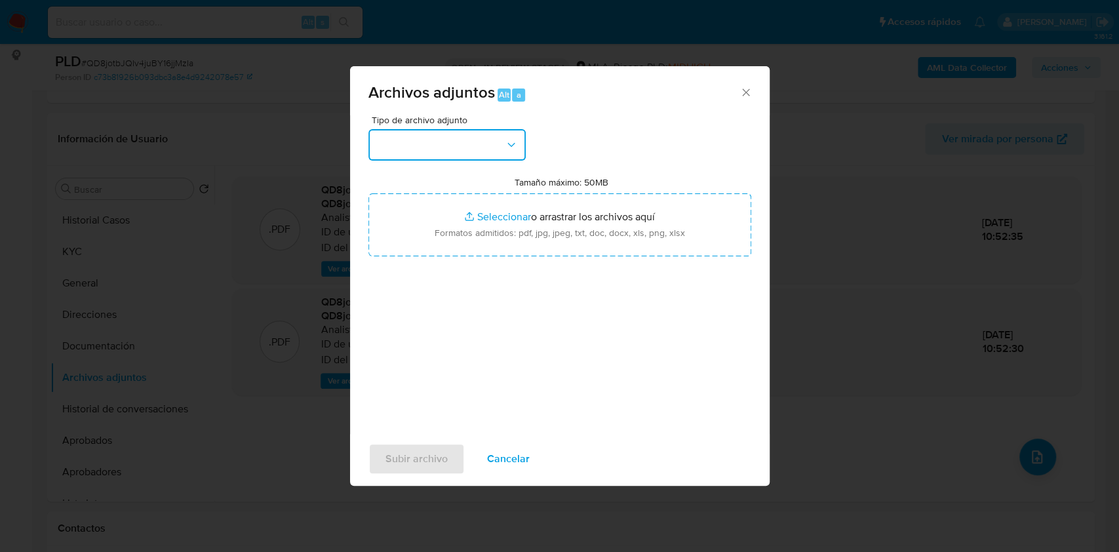
click at [492, 158] on button "button" at bounding box center [446, 144] width 157 height 31
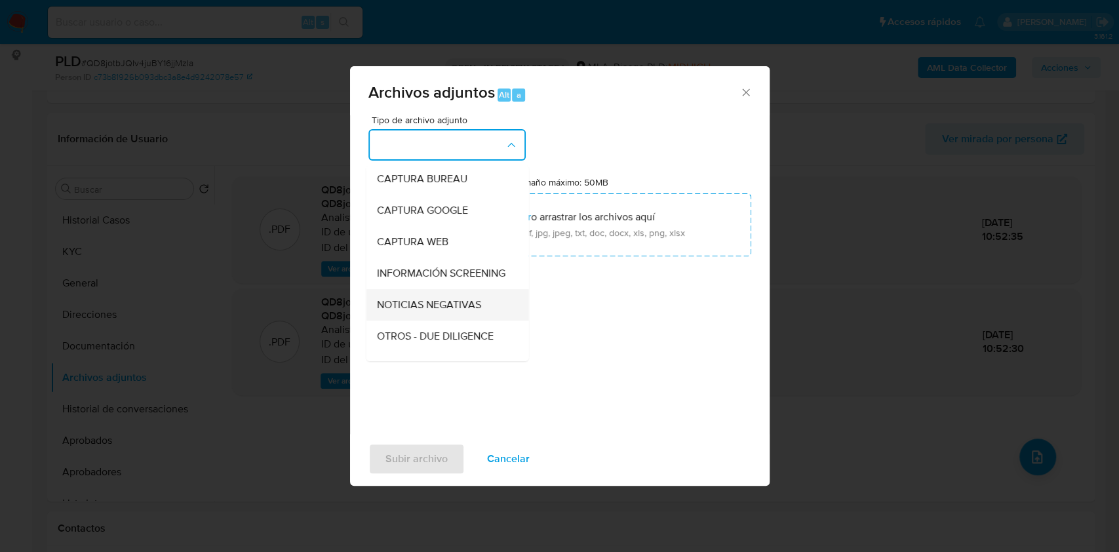
scroll to position [87, 0]
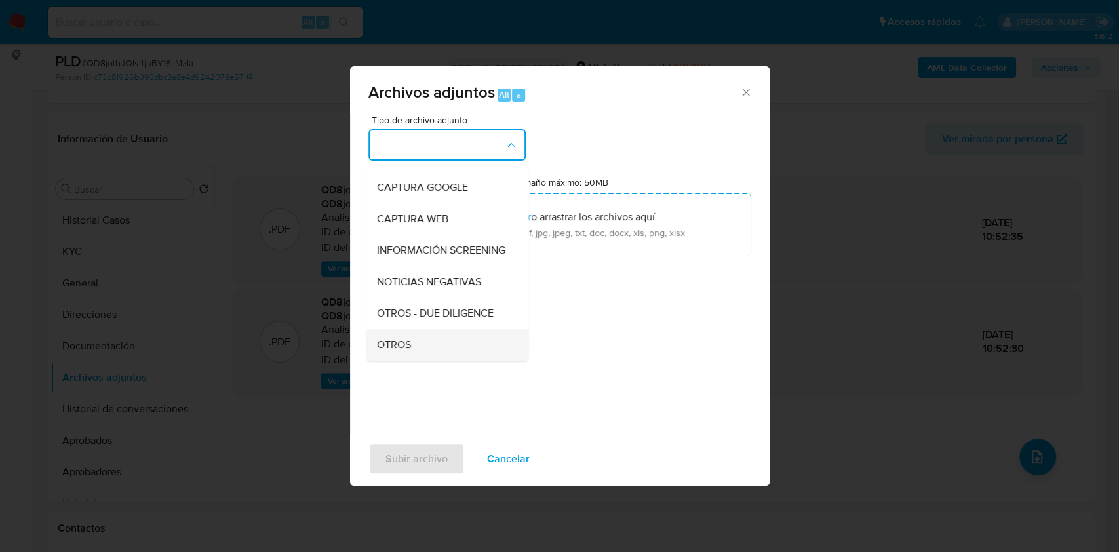
click at [401, 351] on span "OTROS" at bounding box center [393, 344] width 34 height 13
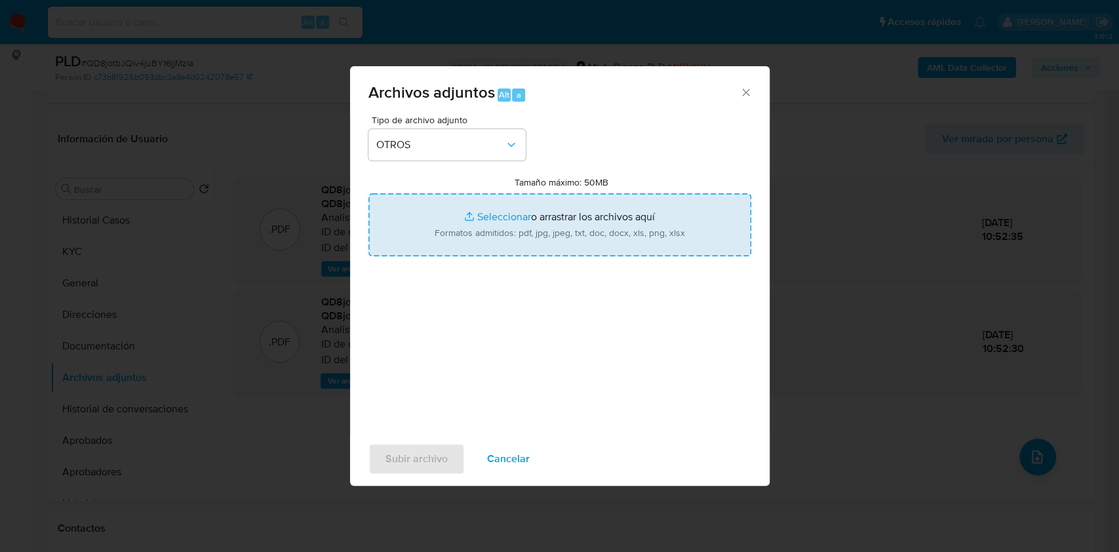
click at [471, 241] on input "Tamaño máximo: 50MB Seleccionar archivos" at bounding box center [559, 224] width 383 height 63
type input "C:\fakepath\Brubank - 222018415 - QD8jotbJQIv4juBY16jjMzIa.pdf"
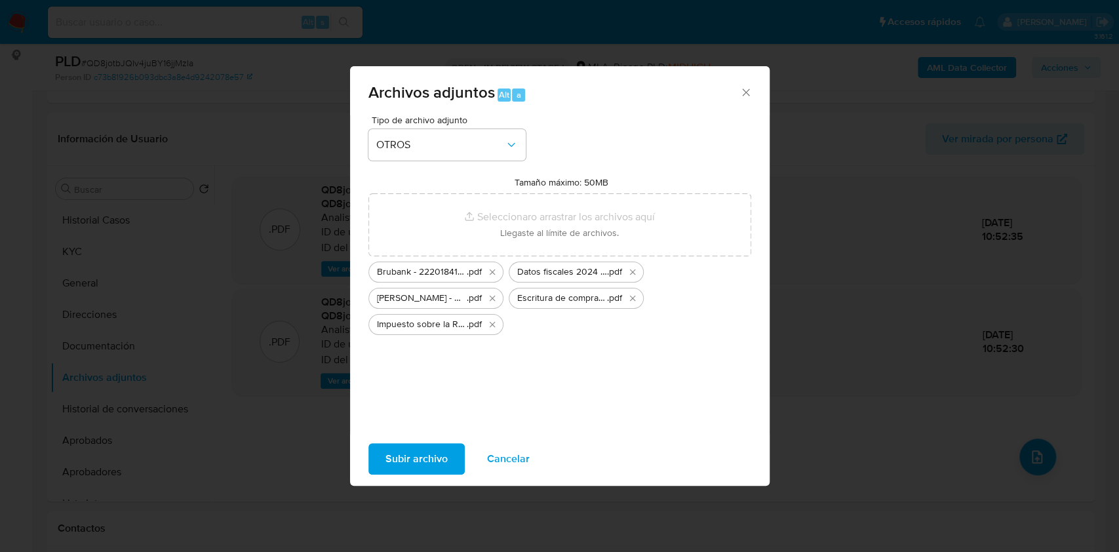
click at [425, 458] on span "Subir archivo" at bounding box center [416, 458] width 62 height 29
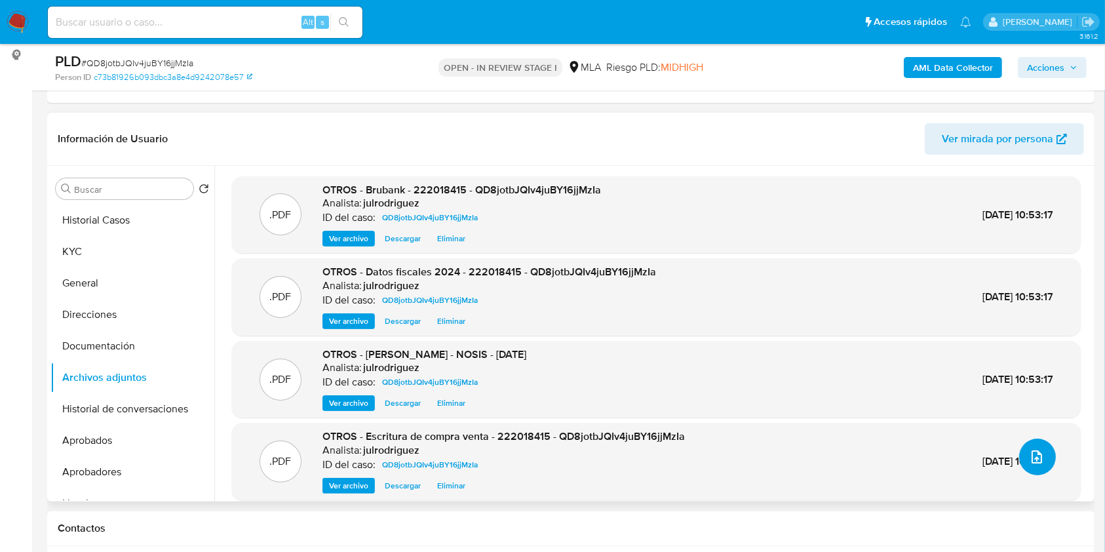
click at [1032, 456] on icon "upload-file" at bounding box center [1037, 456] width 10 height 13
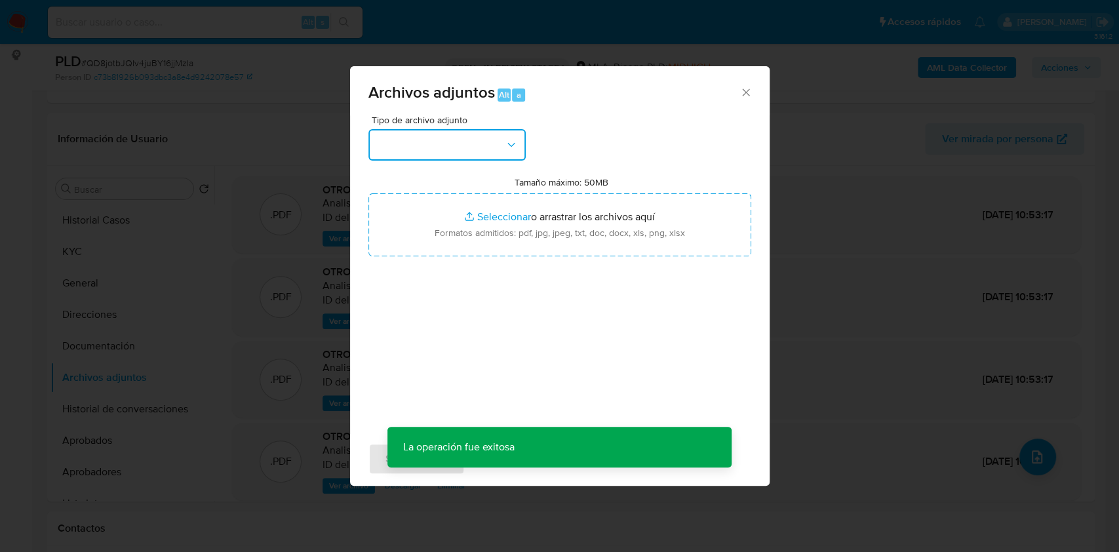
click at [466, 138] on button "button" at bounding box center [446, 144] width 157 height 31
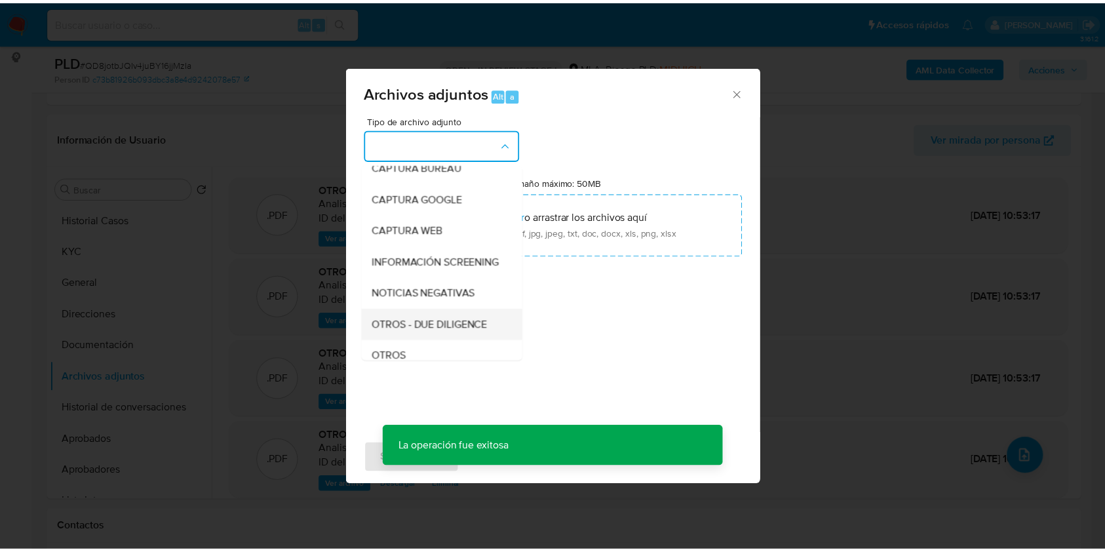
scroll to position [174, 0]
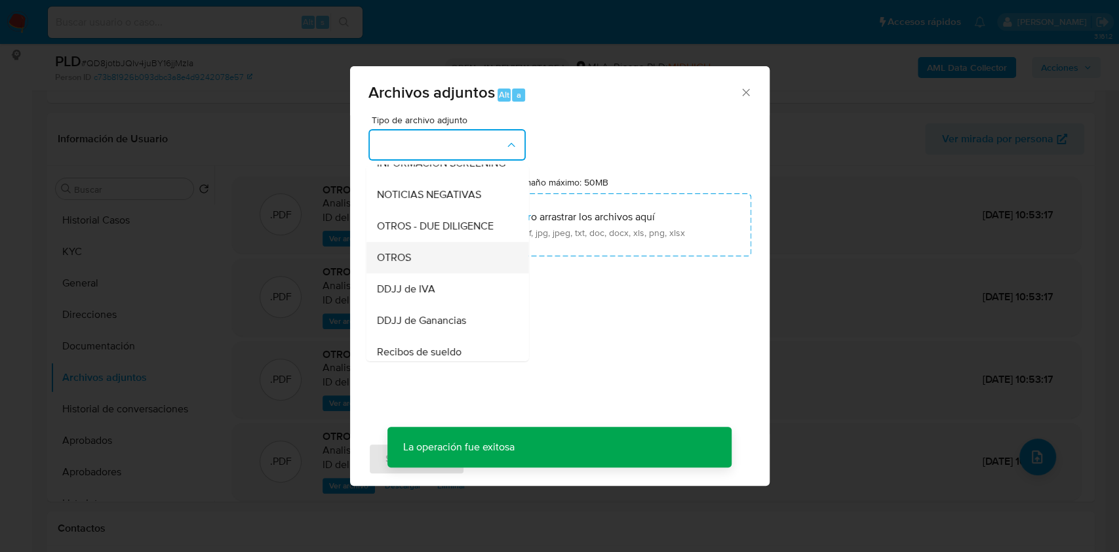
click at [414, 269] on div "OTROS" at bounding box center [443, 257] width 134 height 31
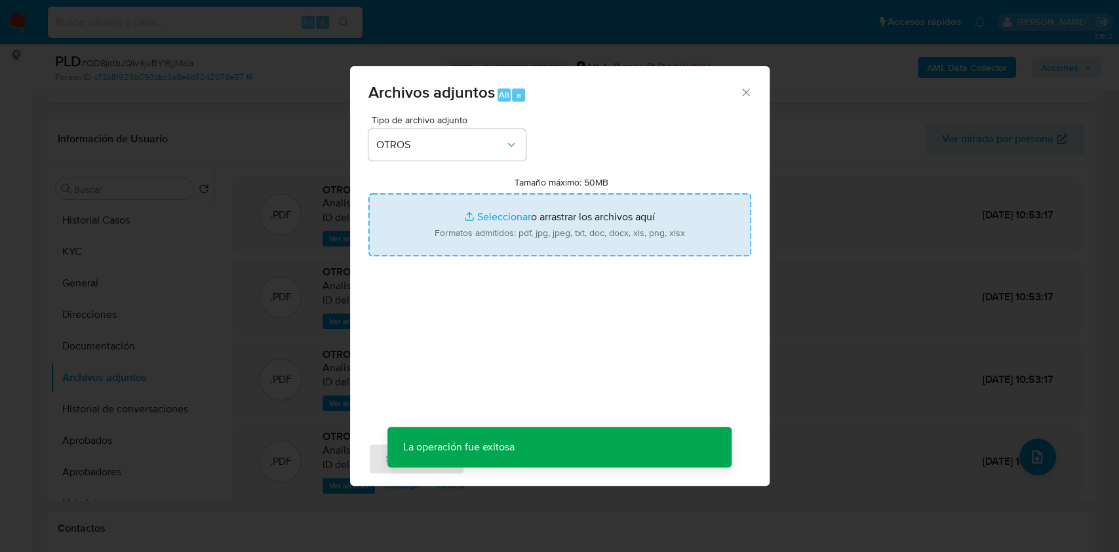
click at [524, 224] on input "Tamaño máximo: 50MB Seleccionar archivos" at bounding box center [559, 224] width 383 height 63
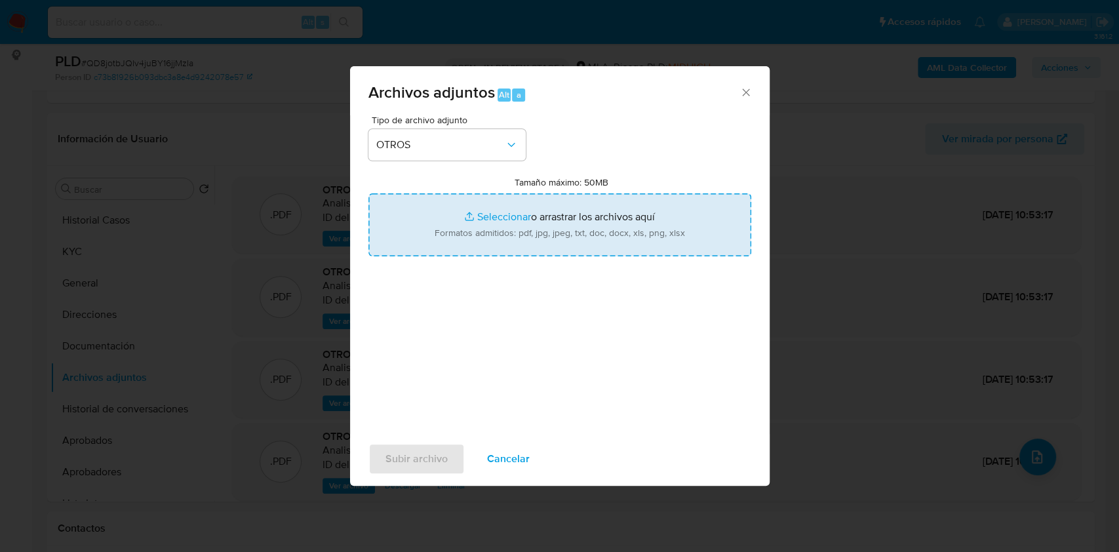
type input "C:\fakepath\Impuesto sobre la Renta de las Personas Físicas 2024 - 222018415 - …"
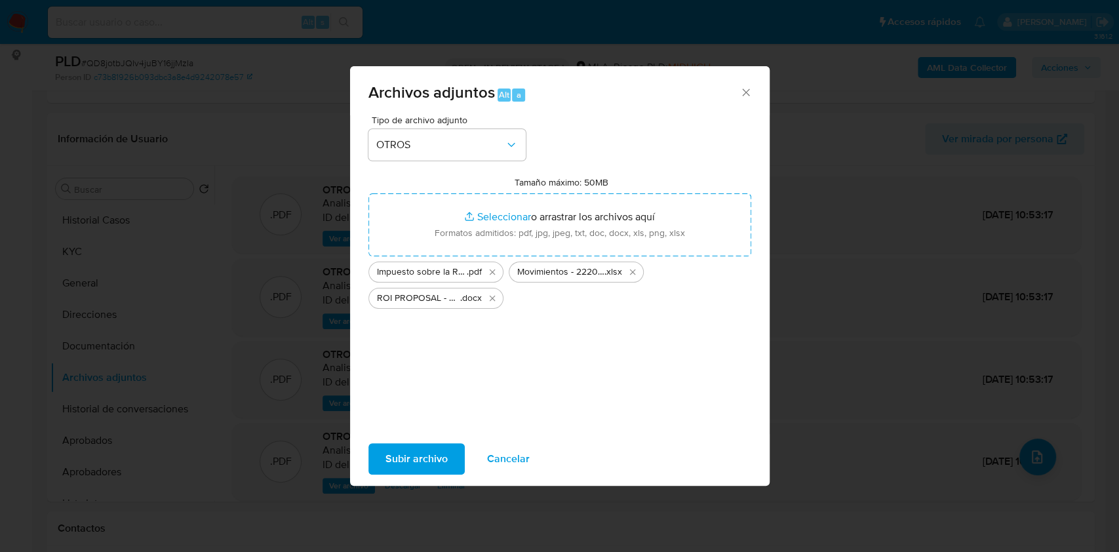
click at [437, 448] on span "Subir archivo" at bounding box center [416, 458] width 62 height 29
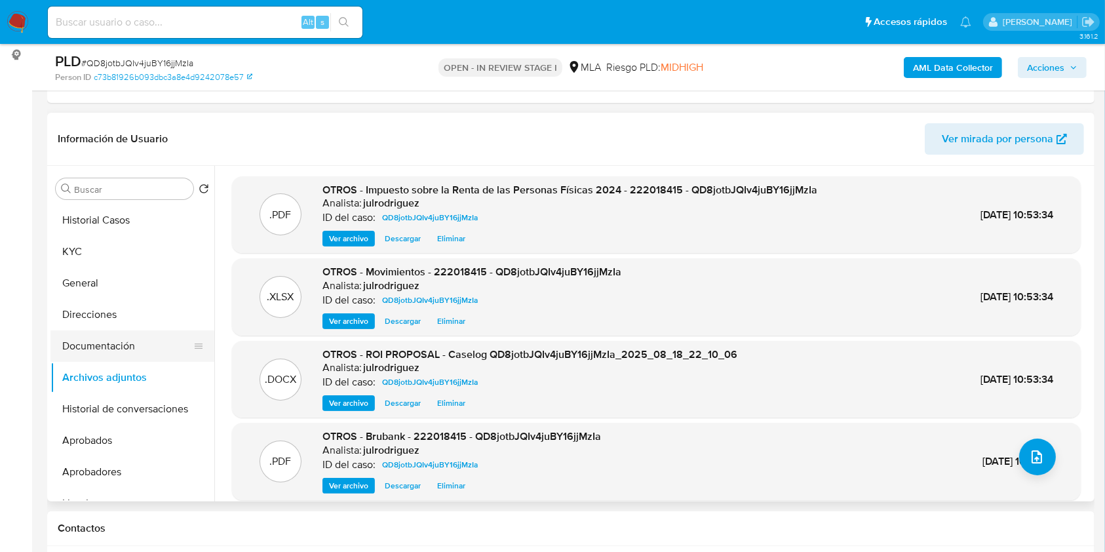
click at [121, 354] on button "Documentación" at bounding box center [126, 345] width 153 height 31
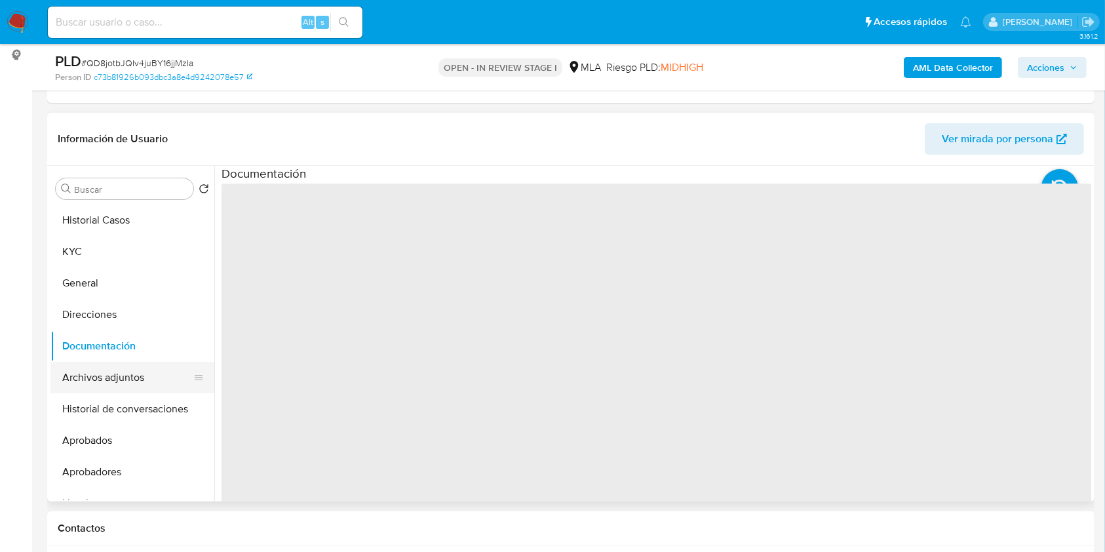
click at [123, 378] on button "Archivos adjuntos" at bounding box center [126, 377] width 153 height 31
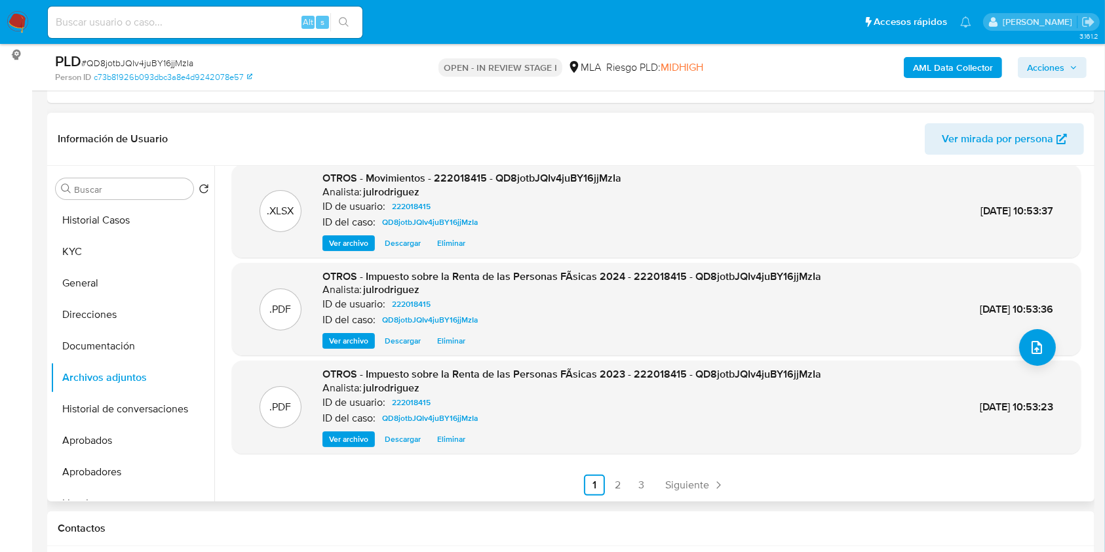
scroll to position [110, 0]
click at [704, 480] on span "Siguiente" at bounding box center [687, 484] width 44 height 10
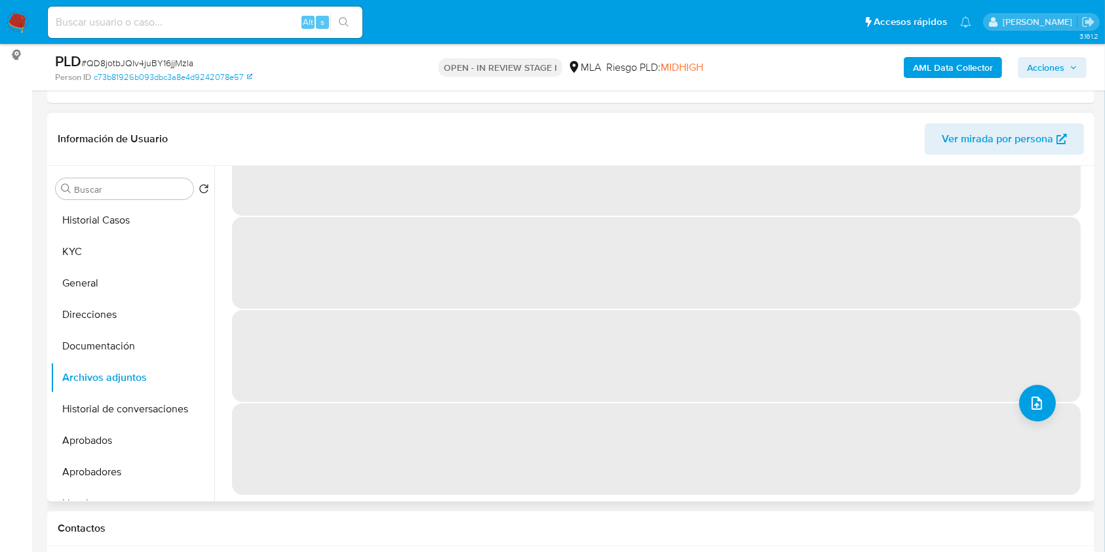
scroll to position [0, 0]
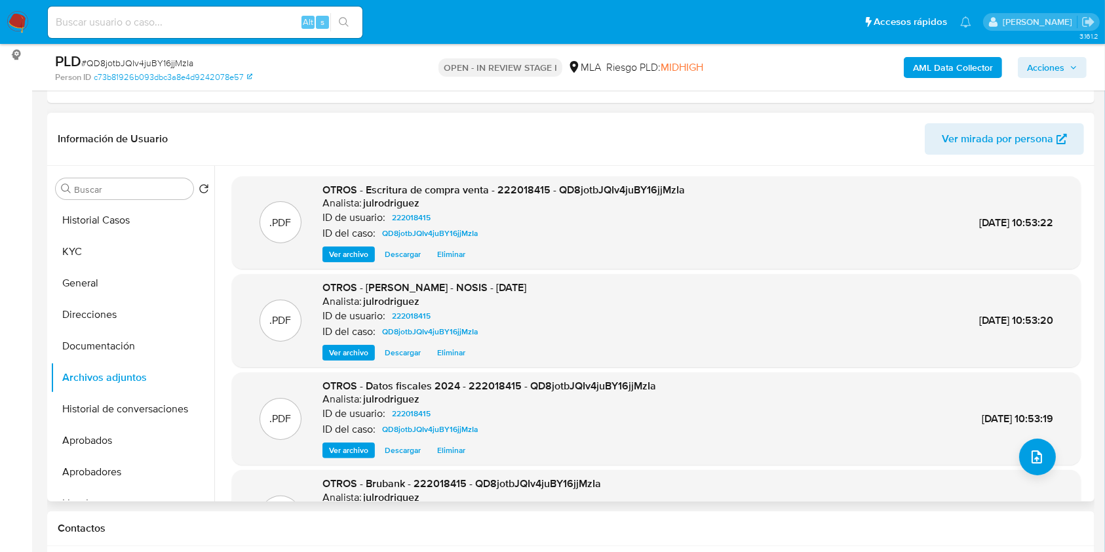
click at [1046, 68] on span "Acciones" at bounding box center [1045, 67] width 37 height 21
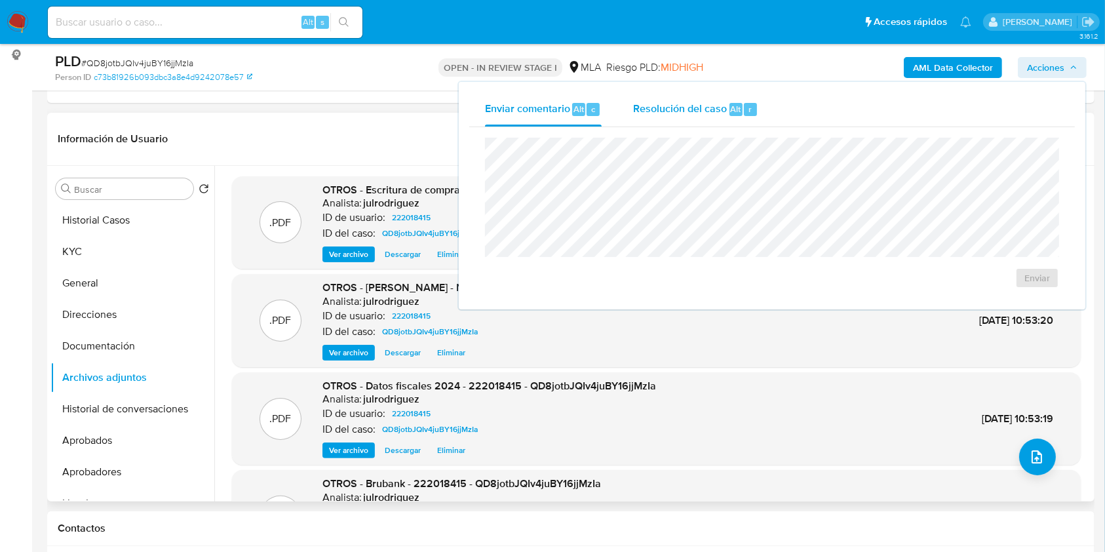
click at [739, 109] on span "Alt" at bounding box center [736, 109] width 10 height 12
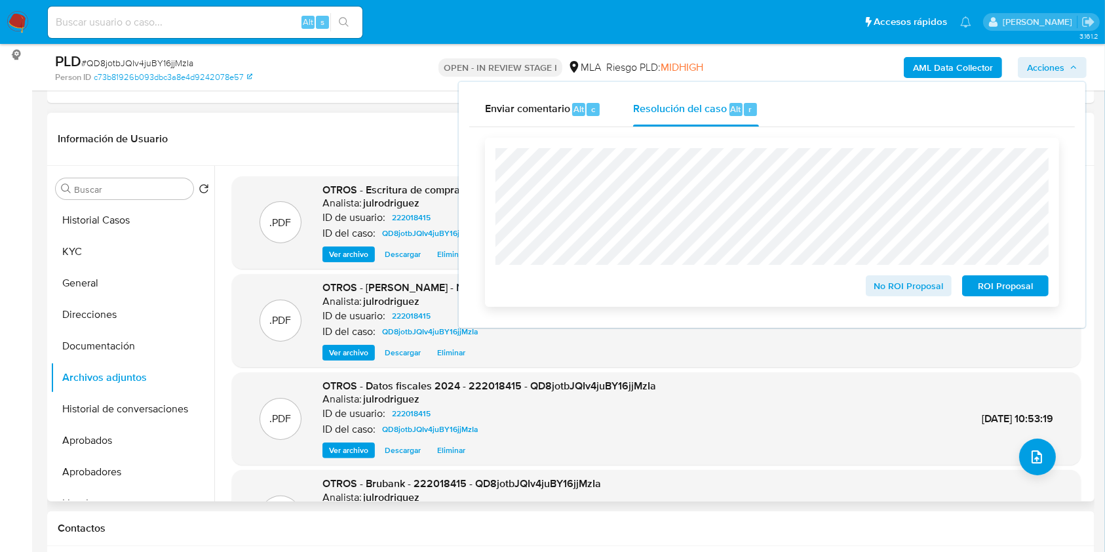
click at [992, 293] on span "ROI Proposal" at bounding box center [1006, 286] width 68 height 18
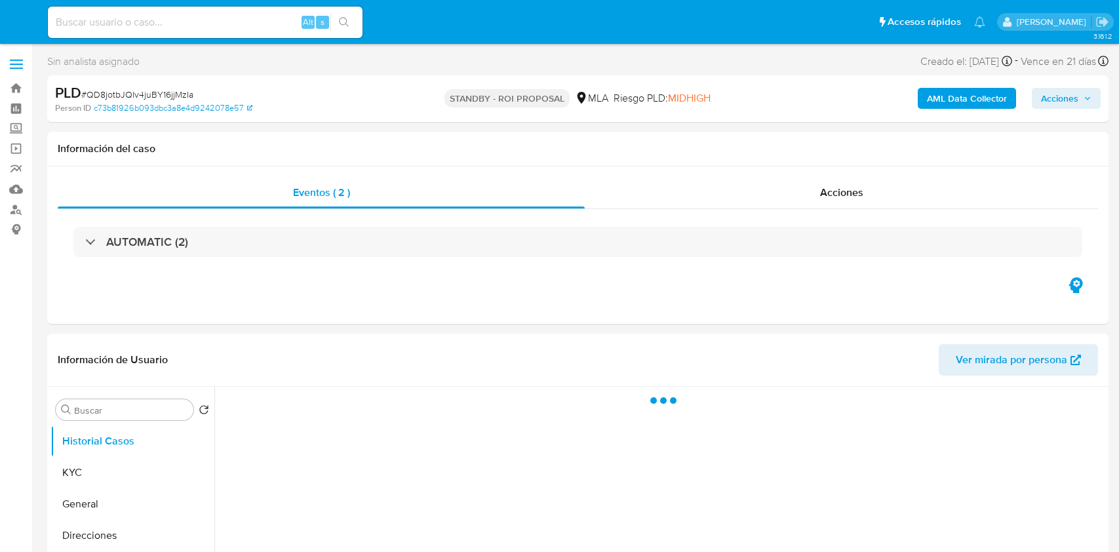
select select "10"
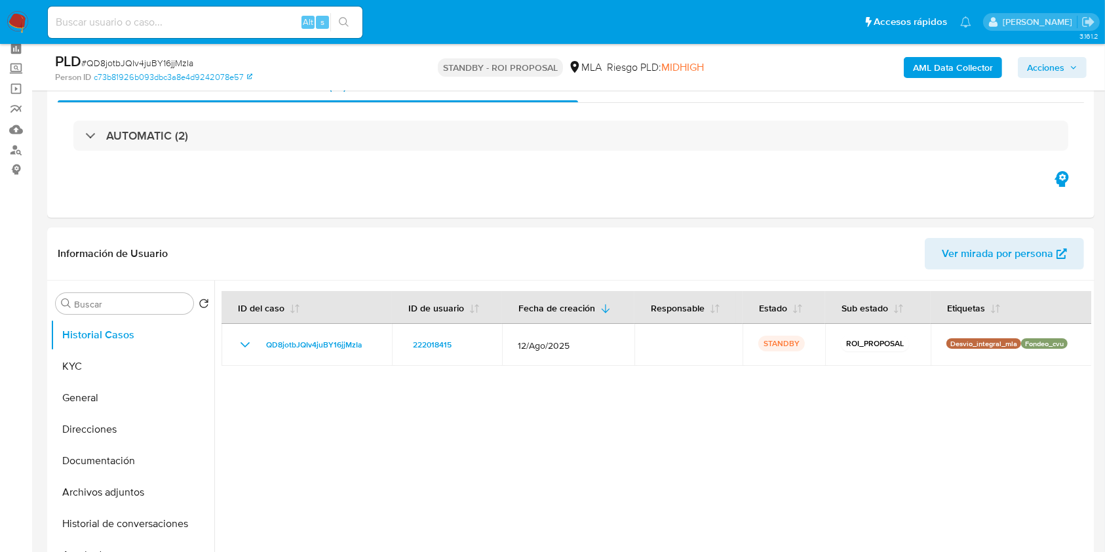
scroll to position [87, 0]
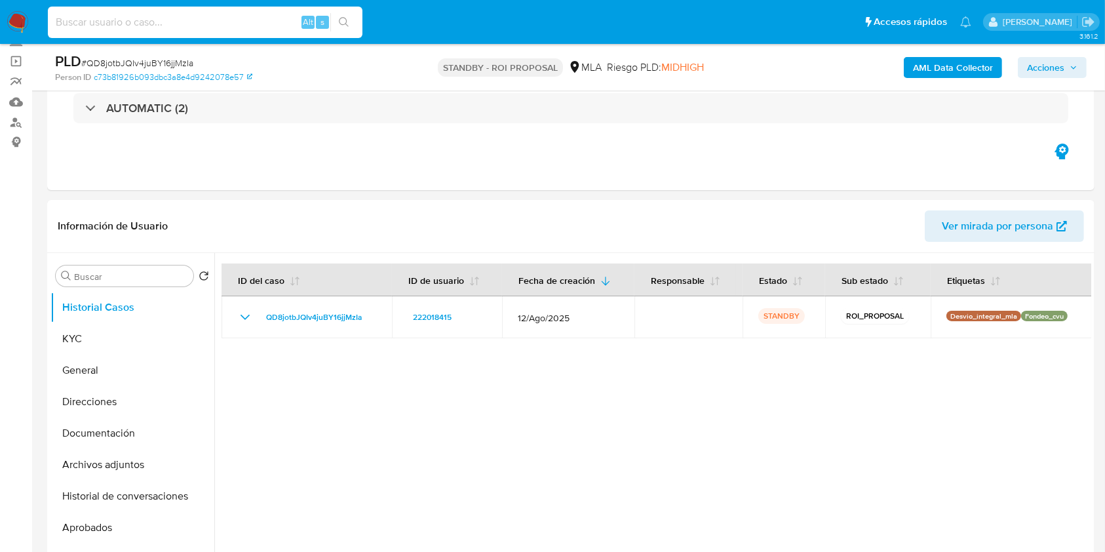
click at [200, 24] on input at bounding box center [205, 22] width 315 height 17
paste input "5AMcKlEJP1FTqLs4wiXZ6aUD"
type input "5AMcKlEJP1FTqLs4wiXZ6aUD"
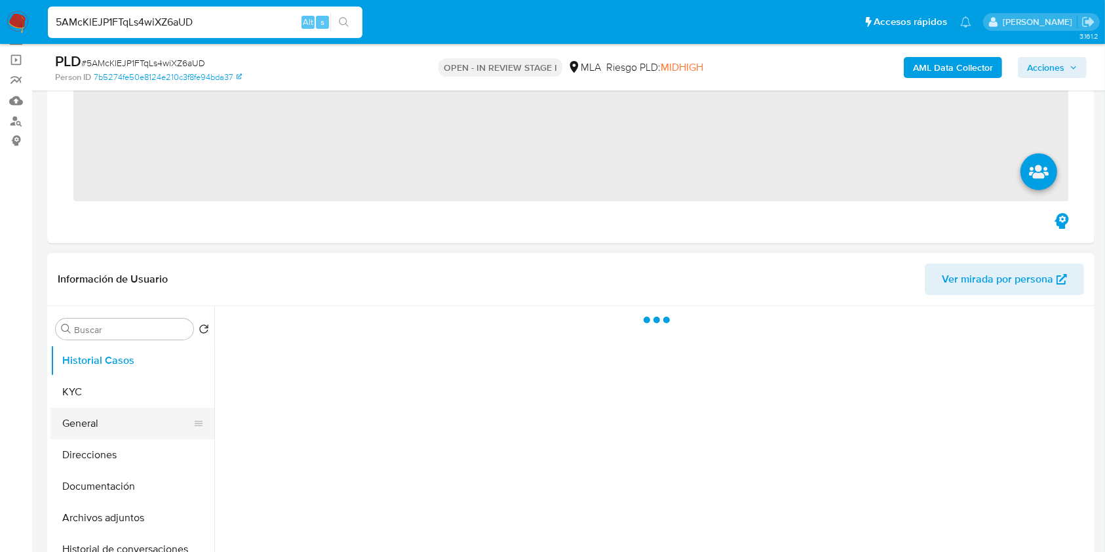
scroll to position [174, 0]
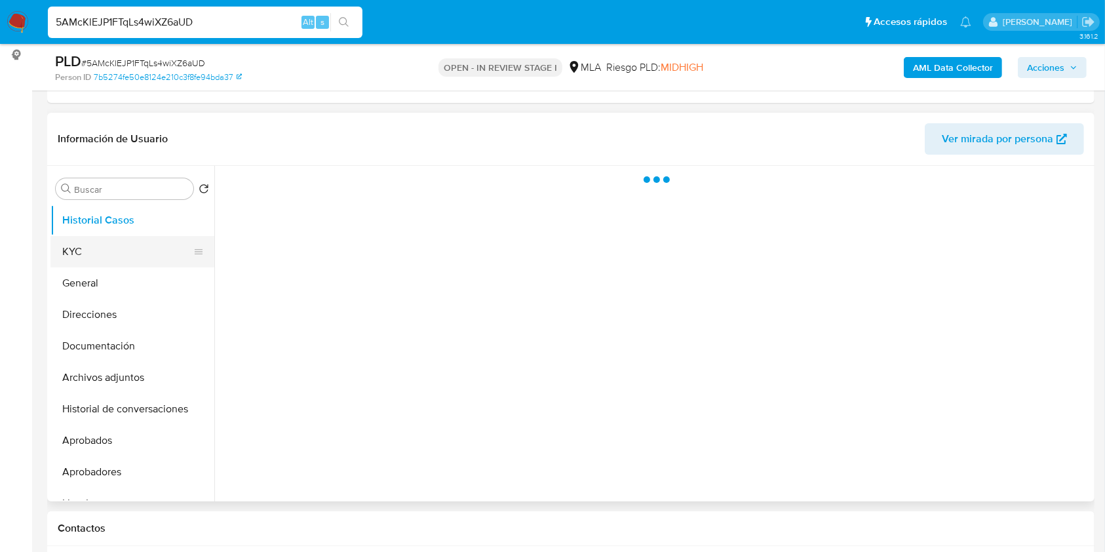
click at [77, 258] on button "KYC" at bounding box center [126, 251] width 153 height 31
select select "10"
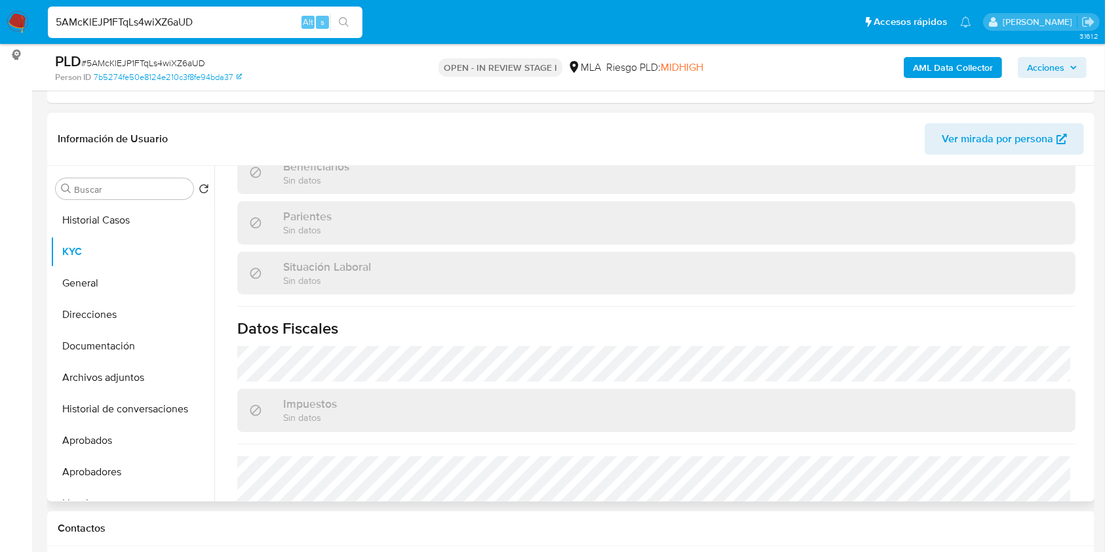
scroll to position [677, 0]
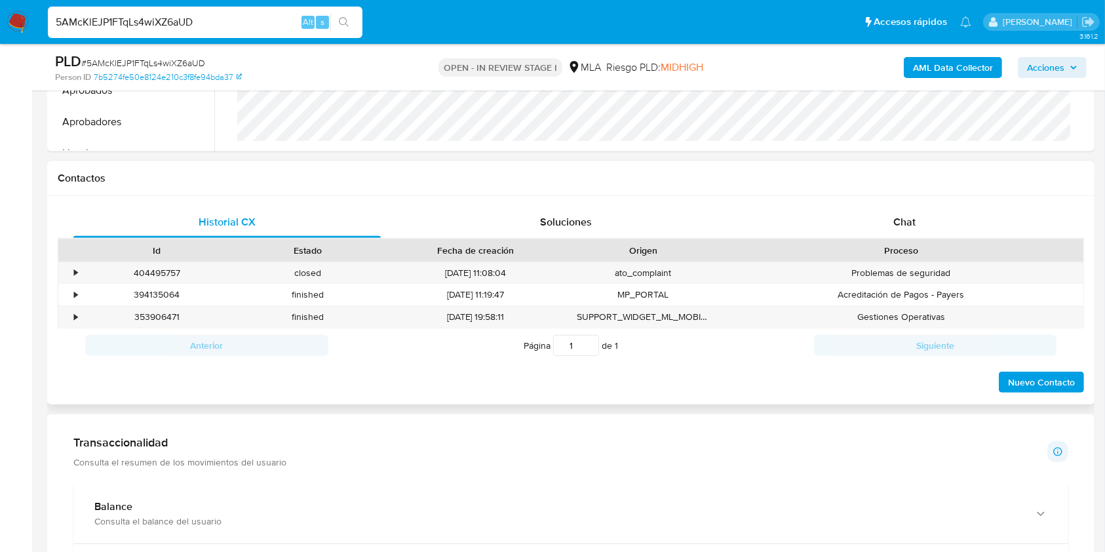
click at [908, 233] on div "Chat" at bounding box center [904, 221] width 307 height 31
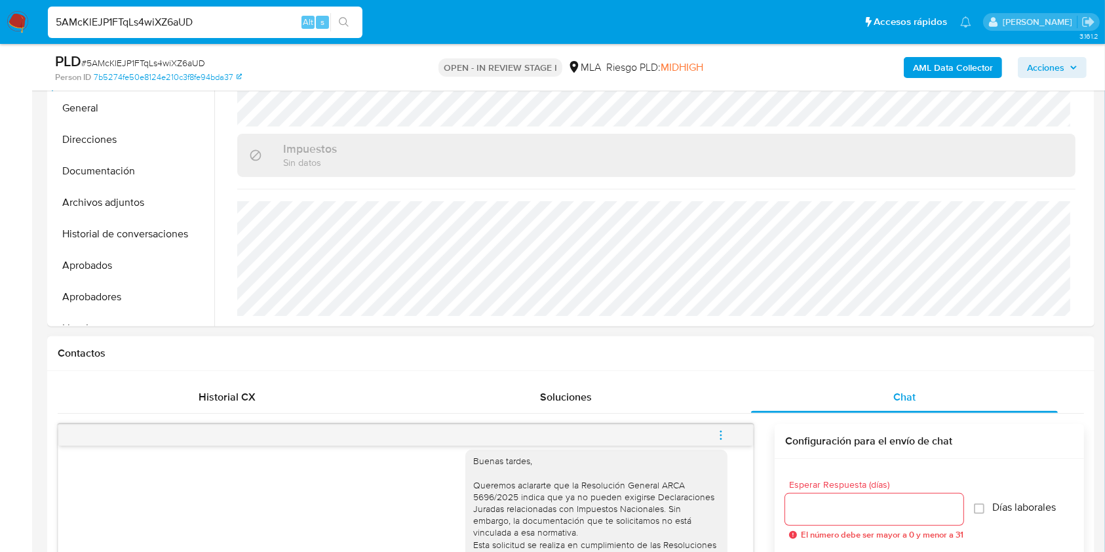
scroll to position [87, 0]
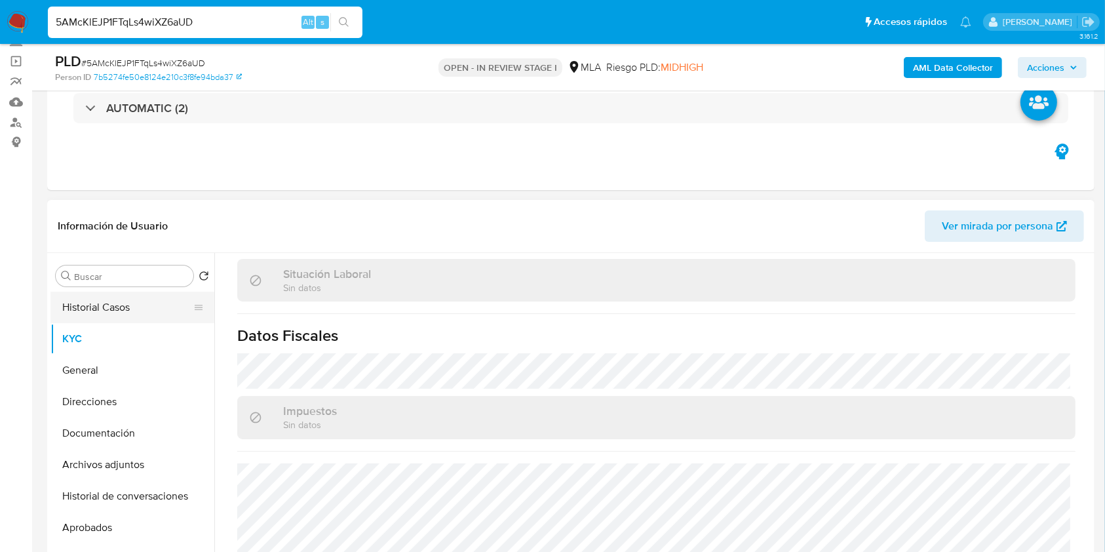
click at [127, 316] on button "Historial Casos" at bounding box center [126, 307] width 153 height 31
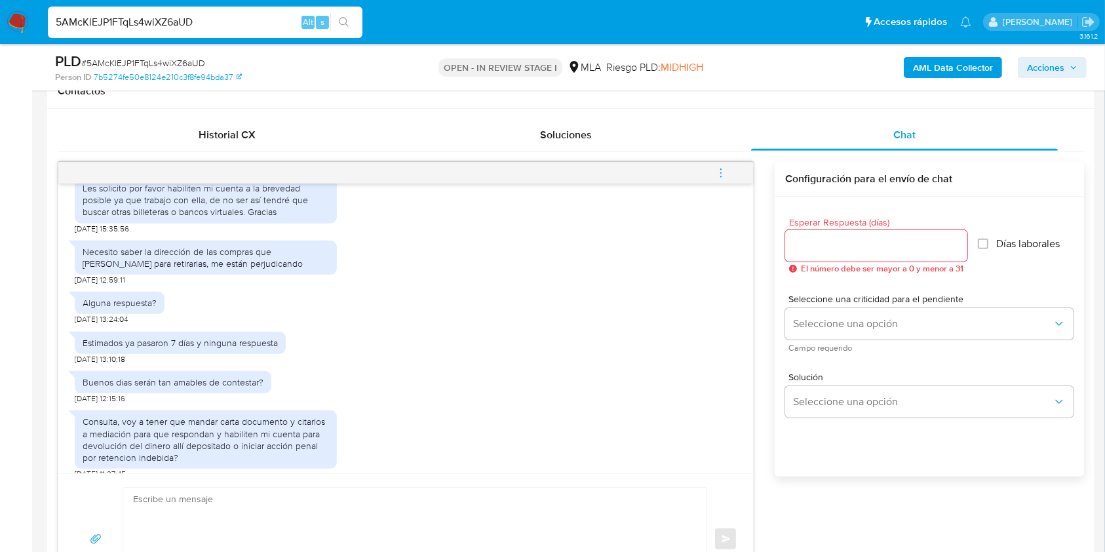
scroll to position [864, 0]
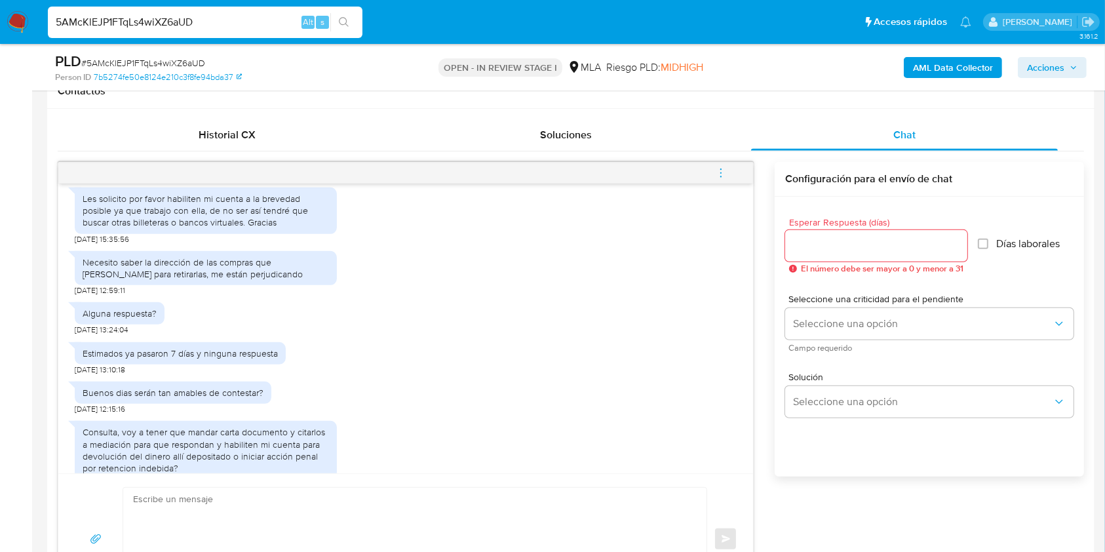
click at [724, 174] on icon "menu-action" at bounding box center [721, 173] width 12 height 12
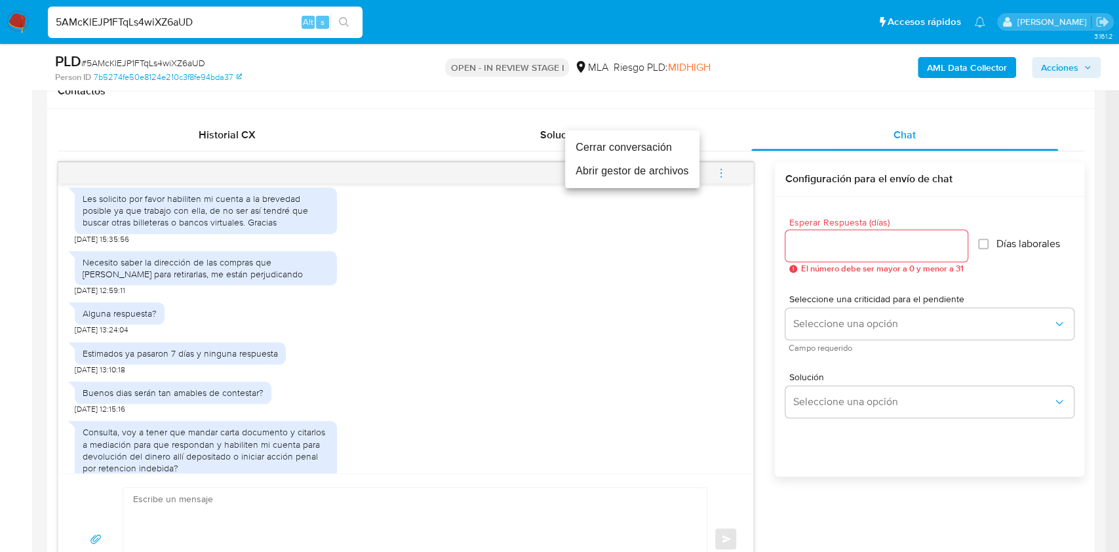
click at [614, 148] on li "Cerrar conversación" at bounding box center [632, 148] width 134 height 24
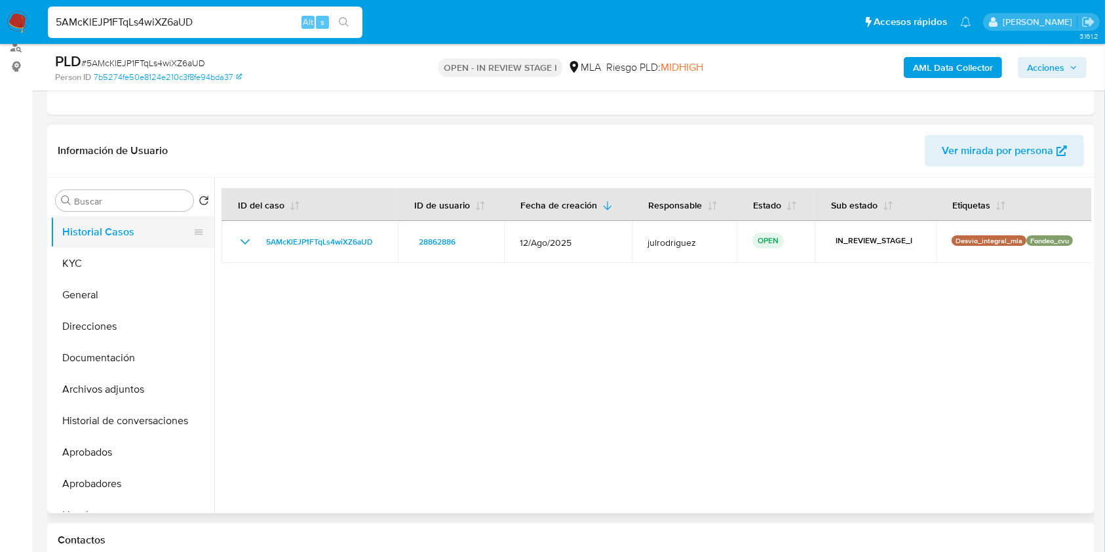
scroll to position [87, 0]
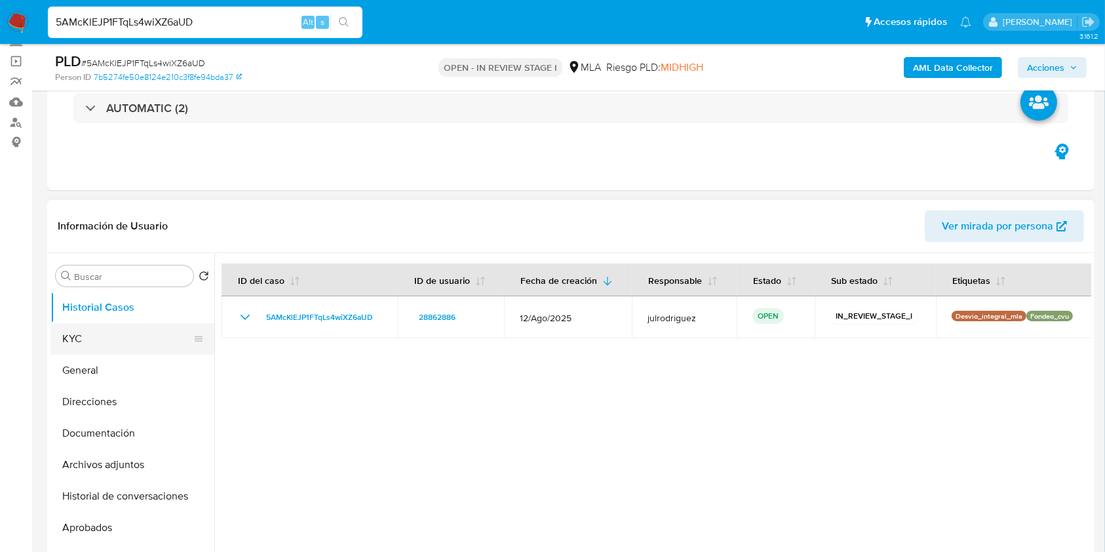
click at [115, 338] on button "KYC" at bounding box center [126, 338] width 153 height 31
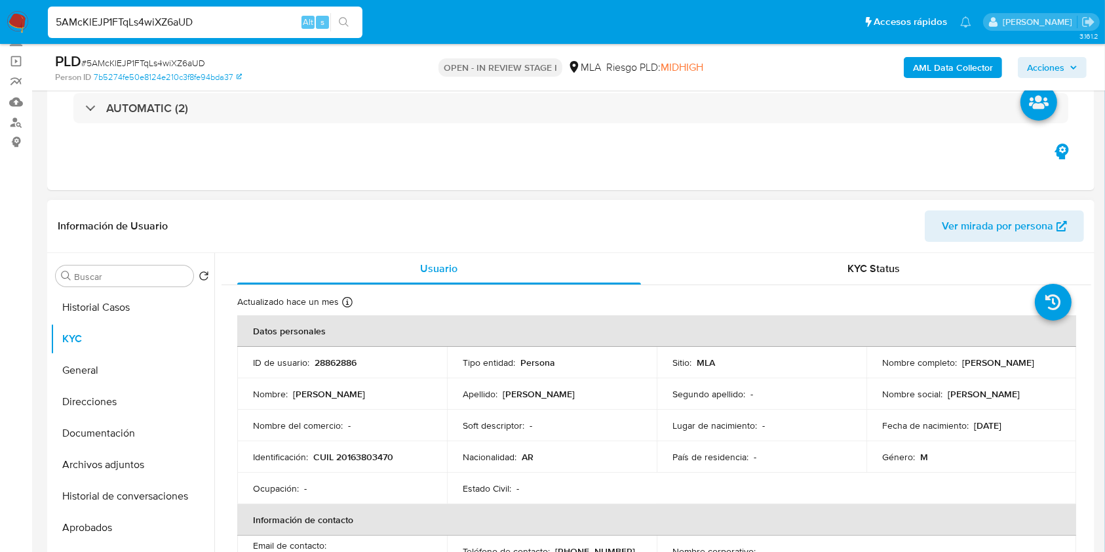
drag, startPoint x: 960, startPoint y: 361, endPoint x: 1047, endPoint y: 352, distance: 87.7
click at [1056, 362] on td "Nombre completo : [PERSON_NAME]" at bounding box center [972, 362] width 210 height 31
copy p "[PERSON_NAME]"
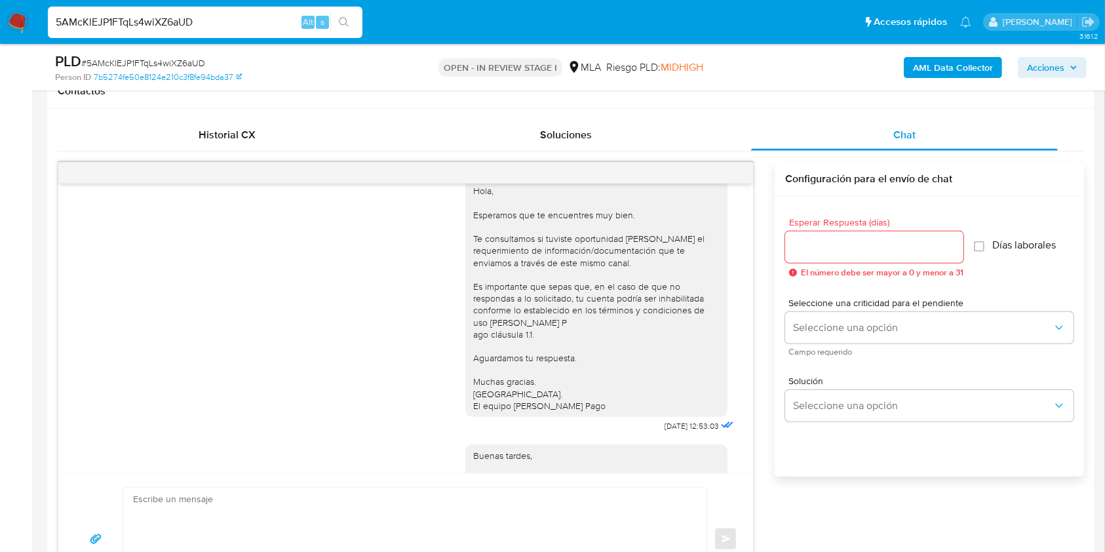
scroll to position [699, 0]
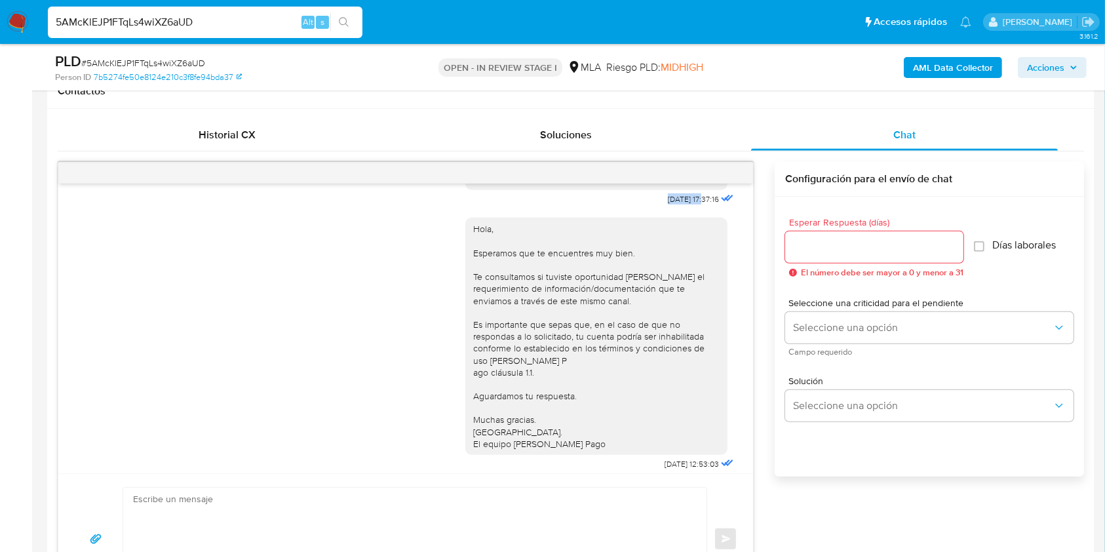
drag, startPoint x: 663, startPoint y: 228, endPoint x: 679, endPoint y: 223, distance: 17.2
click at [679, 205] on span "[DATE] 17:37:16" at bounding box center [693, 199] width 51 height 10
copy span "[DATE]"
drag, startPoint x: 0, startPoint y: 406, endPoint x: 469, endPoint y: 403, distance: 468.7
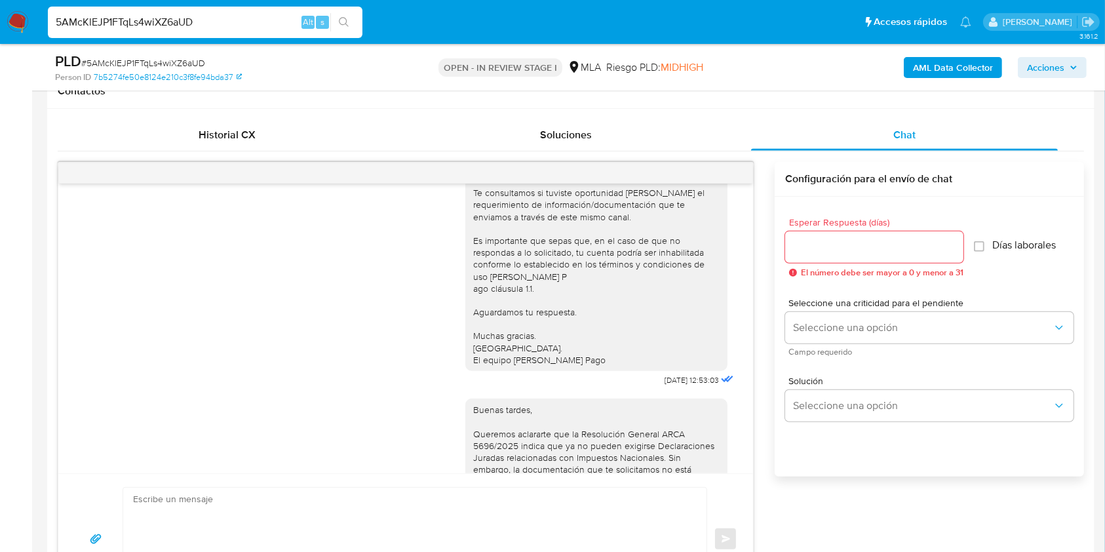
scroll to position [874, 0]
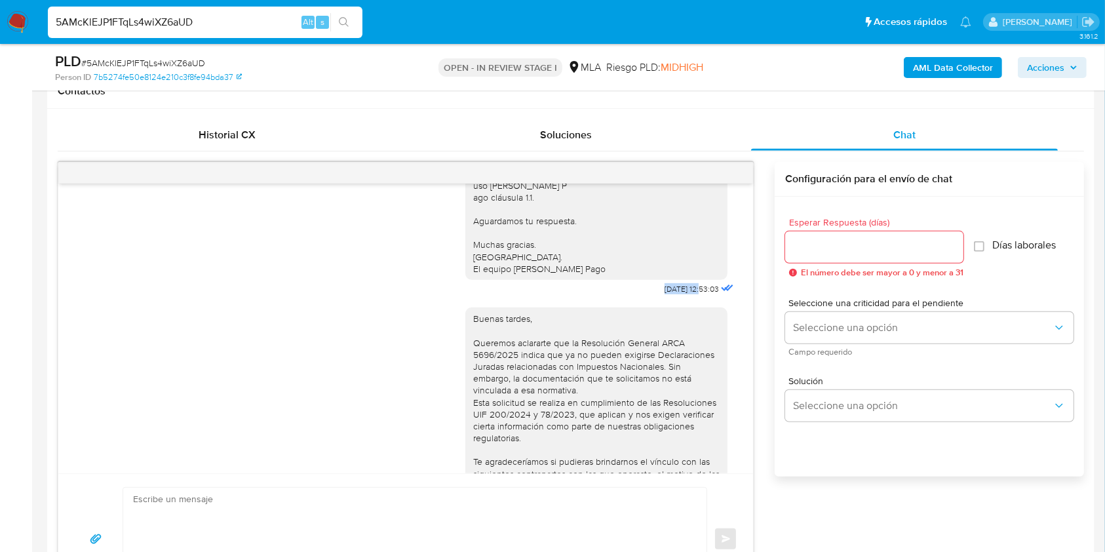
drag, startPoint x: 663, startPoint y: 321, endPoint x: 676, endPoint y: 321, distance: 12.5
click at [676, 294] on span "[DATE] 12:53:03" at bounding box center [692, 289] width 54 height 10
copy span "[DATE]"
drag, startPoint x: 24, startPoint y: 339, endPoint x: 510, endPoint y: 339, distance: 486.4
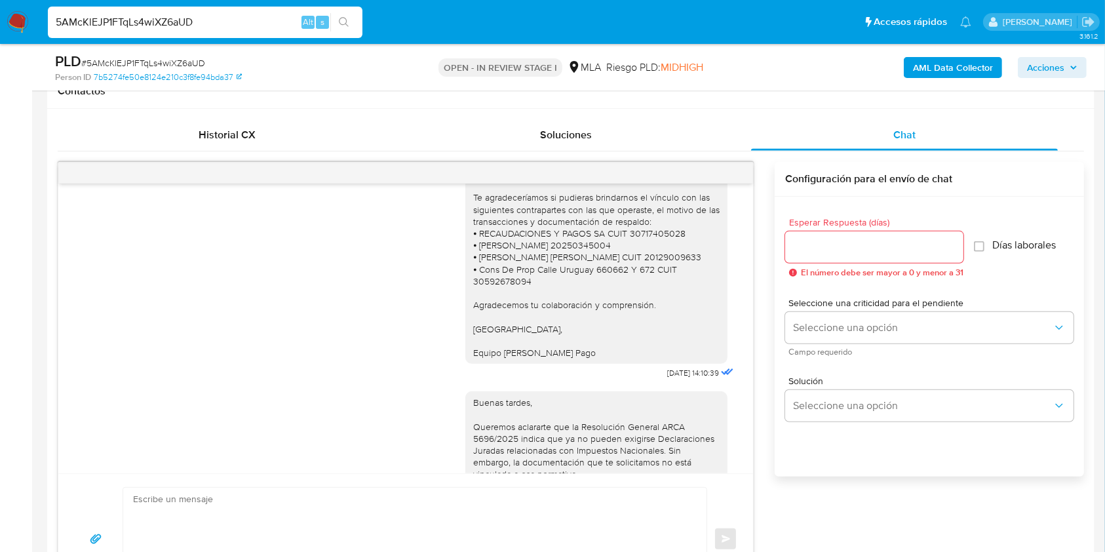
scroll to position [1223, 0]
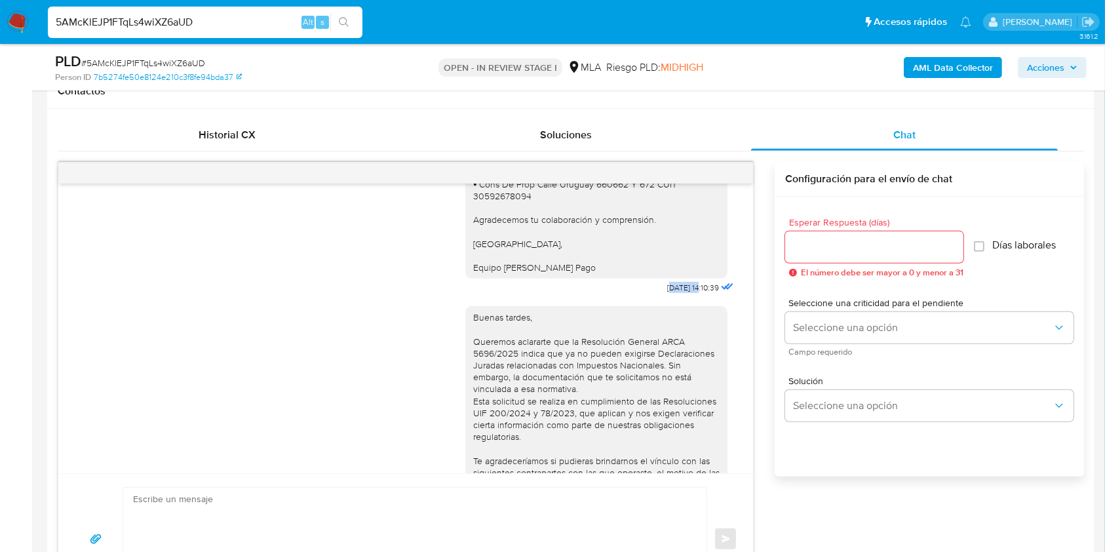
drag, startPoint x: 639, startPoint y: 321, endPoint x: 650, endPoint y: 323, distance: 10.8
click at [676, 293] on span "[DATE] 14:10:39" at bounding box center [693, 288] width 52 height 10
drag, startPoint x: 626, startPoint y: 321, endPoint x: 676, endPoint y: 323, distance: 49.9
click at [676, 297] on div "Buenas tardes, Queremos aclararte que la Resolución General ARCA 5696/2025 indi…" at bounding box center [600, 123] width 271 height 348
copy div "[DATE]"
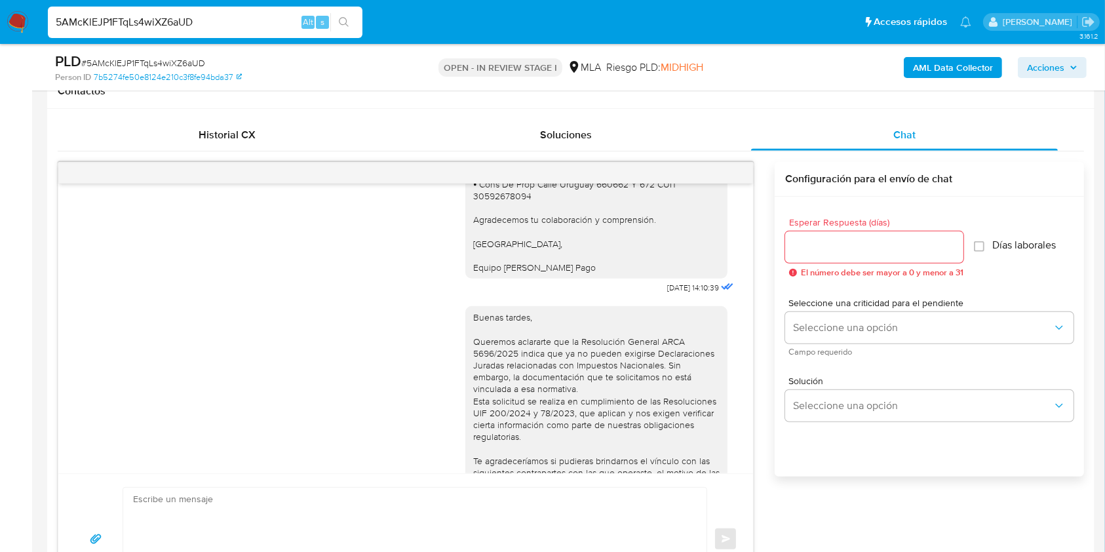
click at [599, 338] on div "Buenas tardes, Queremos aclararte que la Resolución General ARCA 5696/2025 indi…" at bounding box center [600, 471] width 271 height 348
drag, startPoint x: 635, startPoint y: 319, endPoint x: 677, endPoint y: 319, distance: 42.0
click at [677, 297] on div "Buenas tardes, Queremos aclararte que la Resolución General ARCA 5696/2025 indi…" at bounding box center [600, 123] width 271 height 348
copy span "[DATE]"
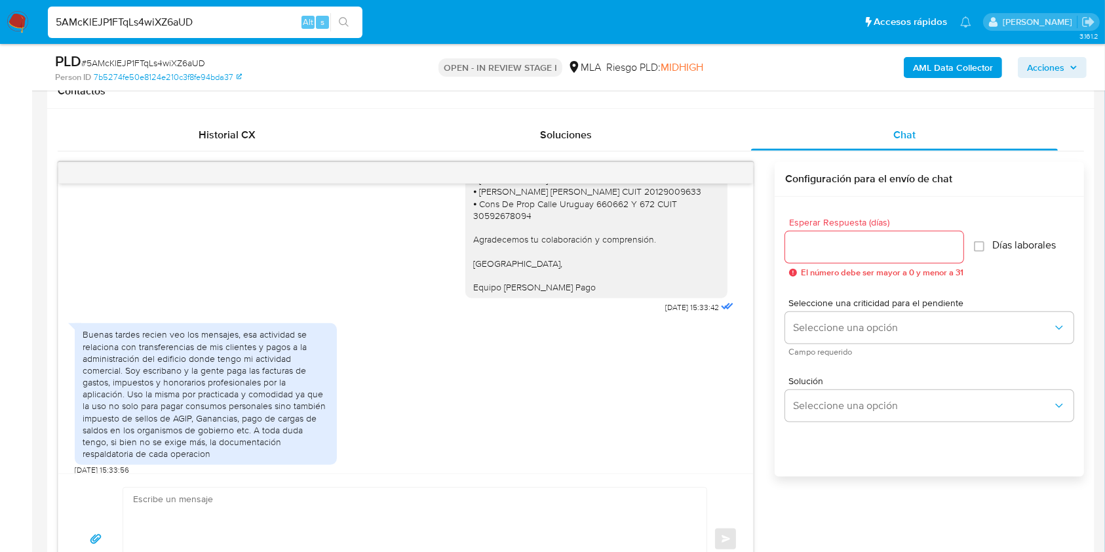
scroll to position [1573, 0]
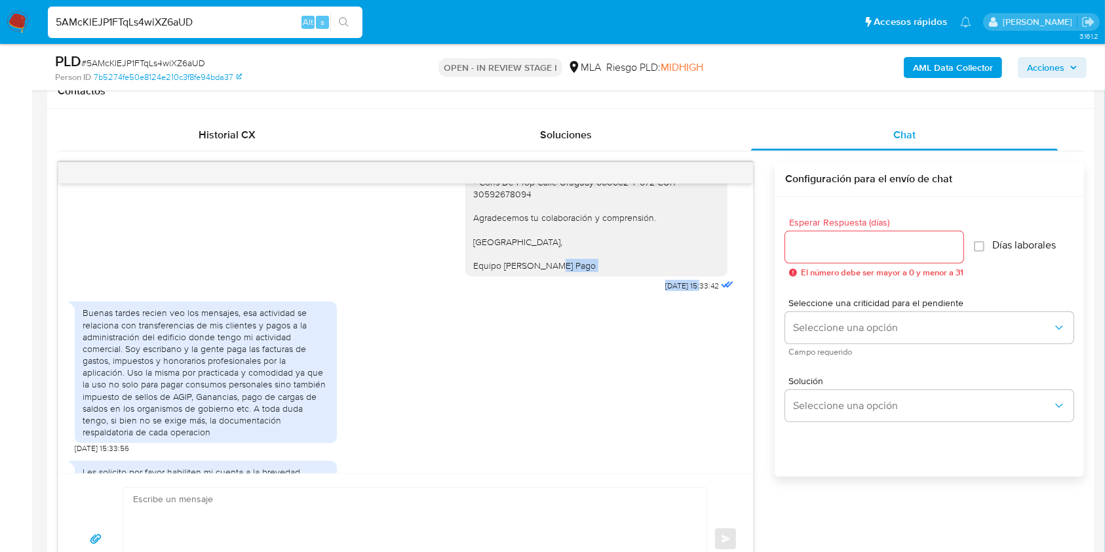
drag, startPoint x: 631, startPoint y: 313, endPoint x: 675, endPoint y: 321, distance: 45.2
click at [675, 295] on div "Buenas tardes, Queremos aclararte que la Resolución General ARCA 5696/2025 indi…" at bounding box center [600, 121] width 271 height 348
copy div "Buenas tardes, Queremos aclararte que la Resolución General ARCA 5696/2025 indi…"
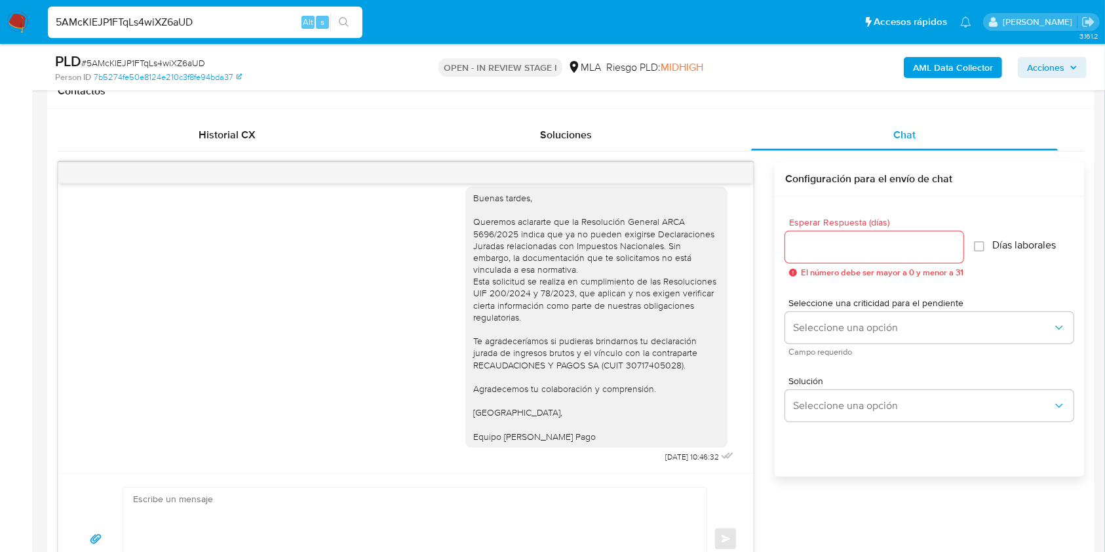
scroll to position [2193, 0]
drag, startPoint x: 638, startPoint y: 450, endPoint x: 675, endPoint y: 454, distance: 36.9
click at [675, 454] on span "[DATE] 10:46:32" at bounding box center [692, 457] width 54 height 10
copy span "[DATE]"
drag, startPoint x: 392, startPoint y: 207, endPoint x: 429, endPoint y: 243, distance: 51.5
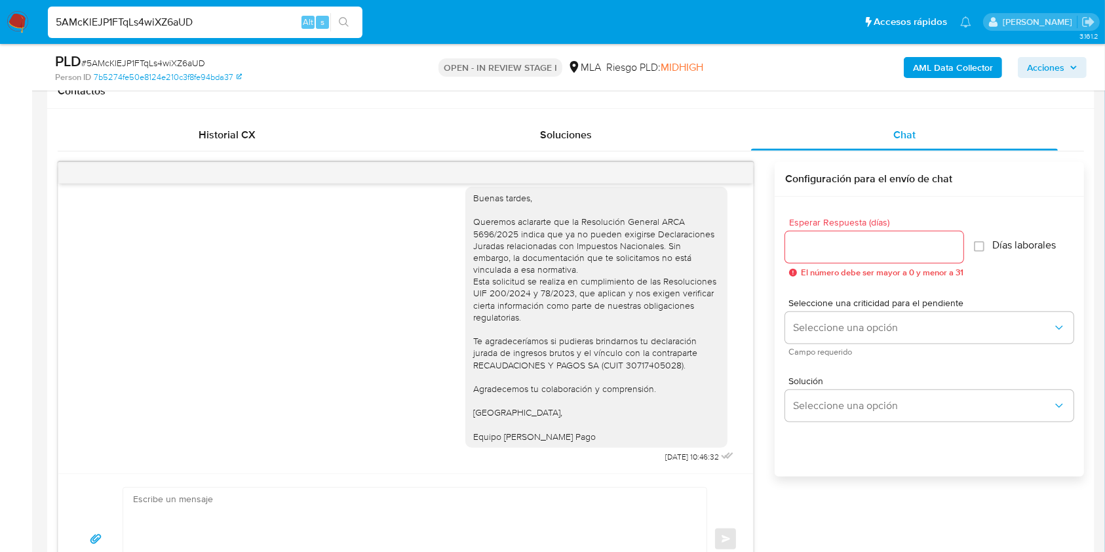
click at [392, 207] on div "Buenas tardes, Queremos aclararte que la Resolución General ARCA 5696/2025 indi…" at bounding box center [406, 322] width 662 height 288
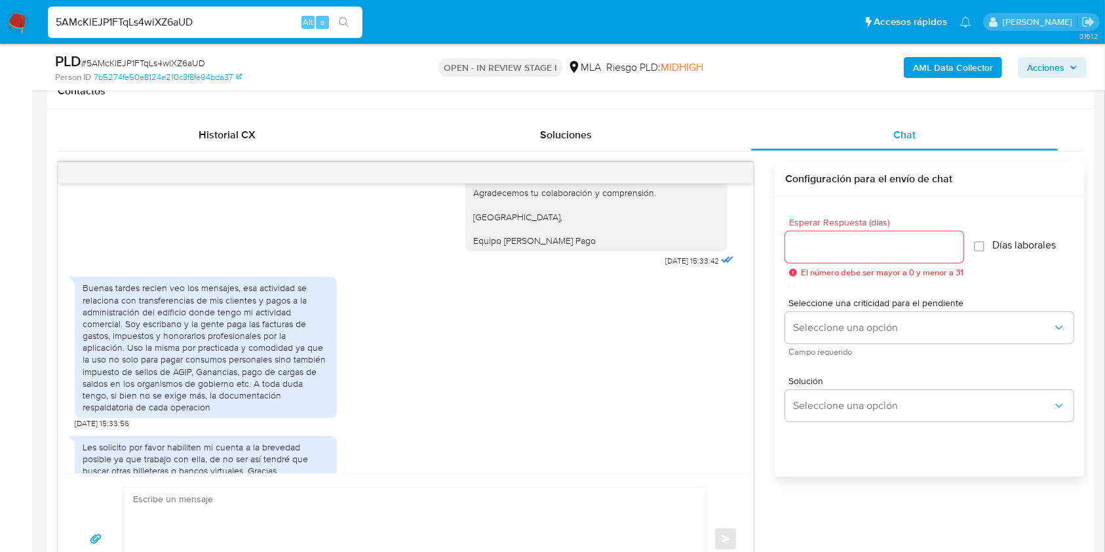
scroll to position [1582, 0]
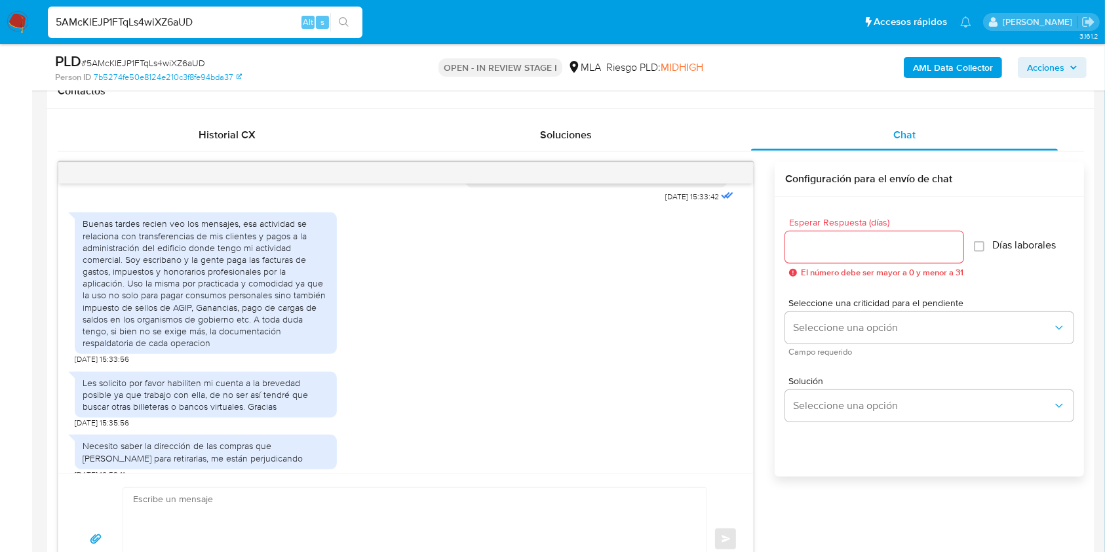
scroll to position [1669, 0]
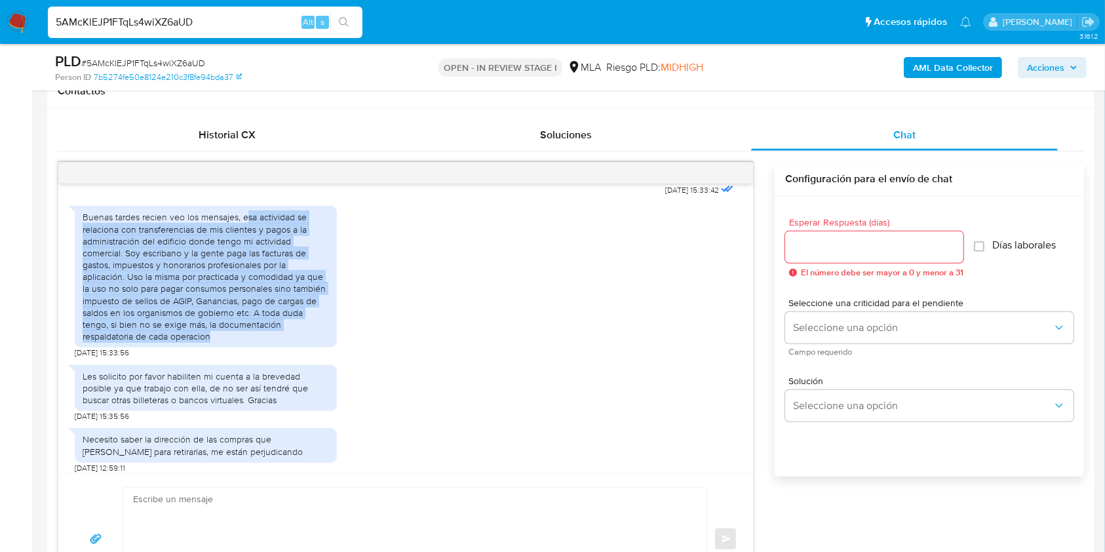
drag, startPoint x: 252, startPoint y: 262, endPoint x: 281, endPoint y: 368, distance: 110.2
click at [281, 342] on div "Buenas tardes recien veo los mensajes, esa actividad se relaciona con transfere…" at bounding box center [206, 276] width 246 height 131
copy div "sa actividad se relaciona con transferencias de mis clientes y pagos a la admin…"
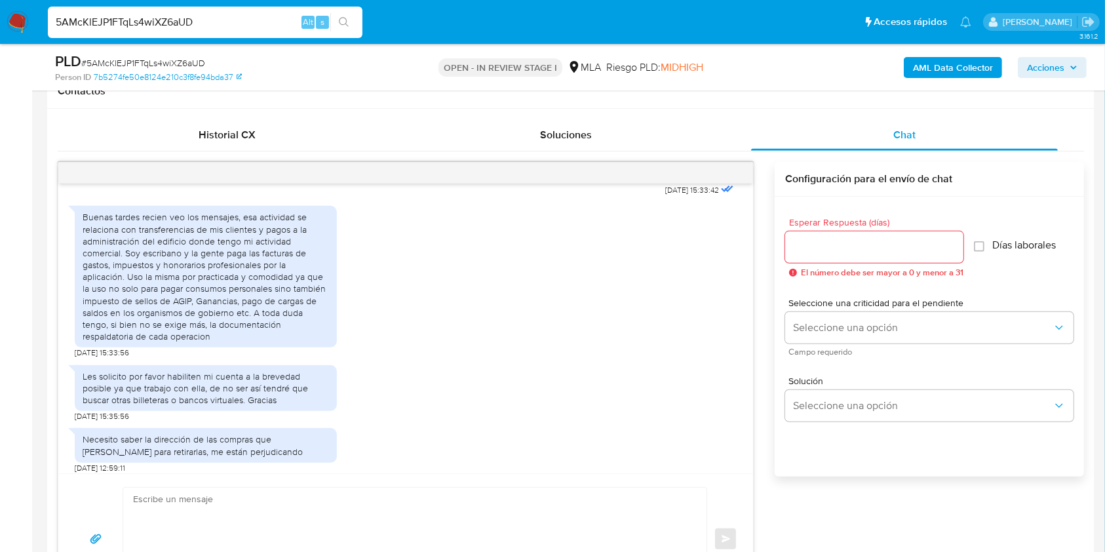
click at [465, 181] on div "Buenas tardes, Queremos aclararte que la Resolución General ARCA 5696/2025 indi…" at bounding box center [596, 20] width 262 height 321
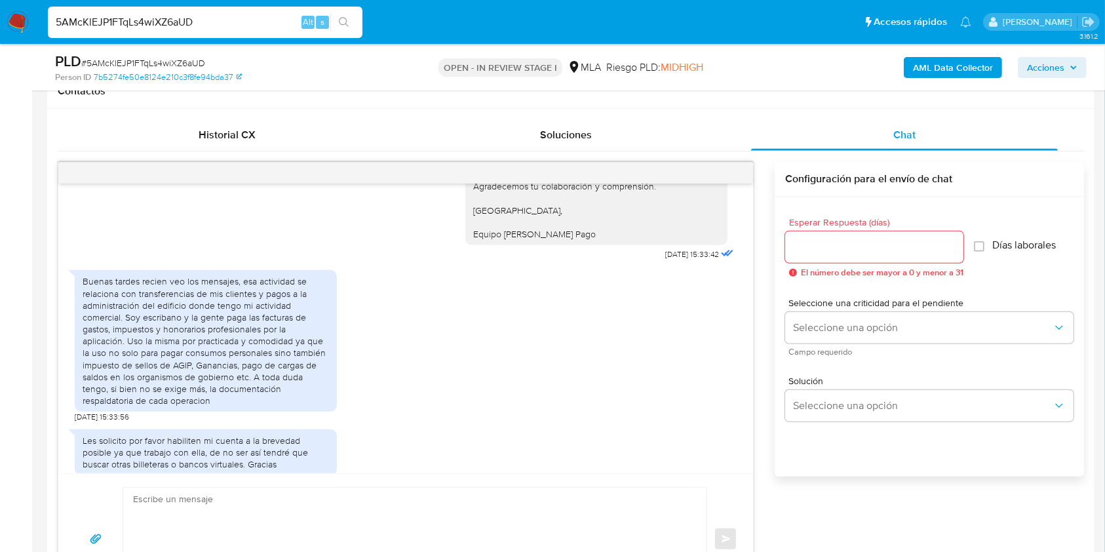
scroll to position [1495, 0]
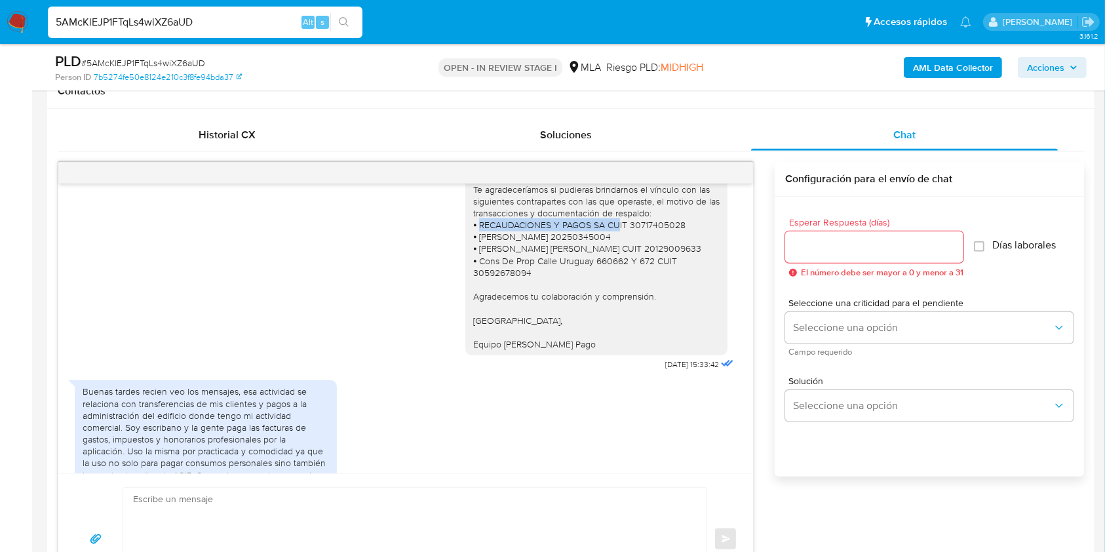
drag, startPoint x: 469, startPoint y: 259, endPoint x: 607, endPoint y: 257, distance: 138.3
click at [607, 257] on div "Buenas tardes, Queremos aclararte que la Resolución General ARCA 5696/2025 indi…" at bounding box center [596, 195] width 246 height 310
drag, startPoint x: 10, startPoint y: 422, endPoint x: 264, endPoint y: 397, distance: 254.9
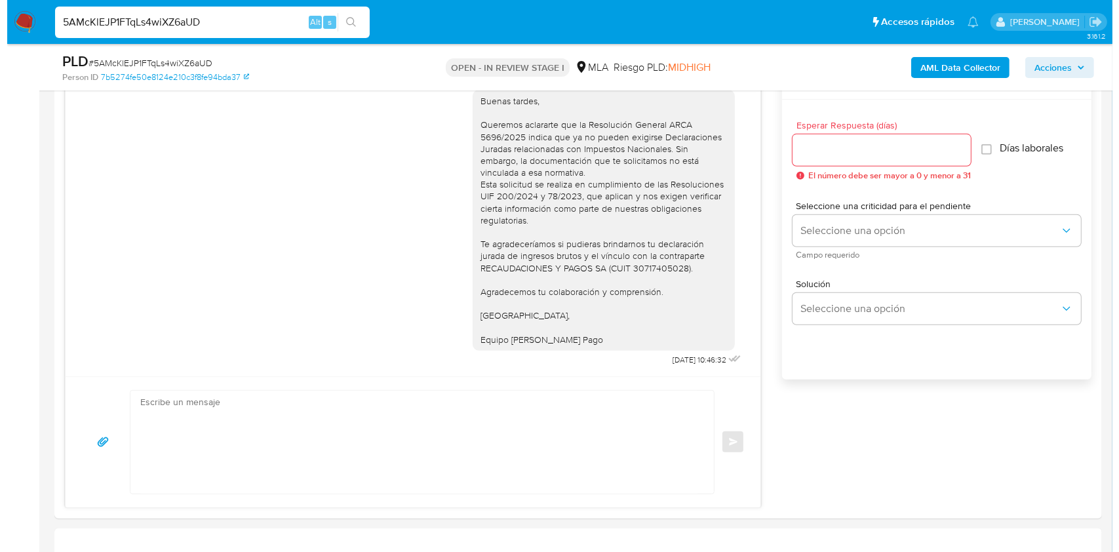
scroll to position [2006, 0]
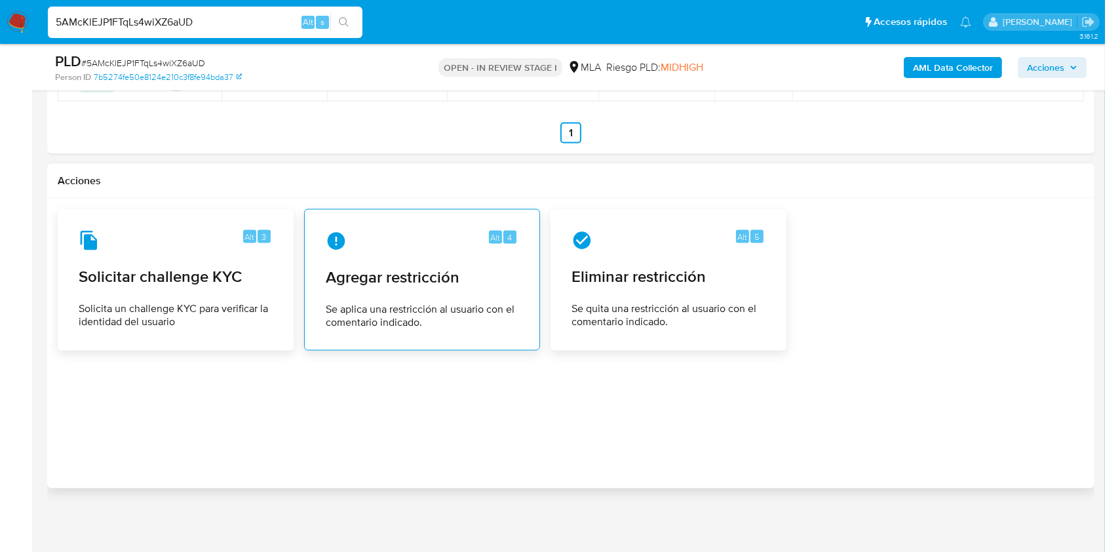
click at [353, 253] on div "Alt 4 Agregar restricción Se aplica una restricción al usuario con el comentari…" at bounding box center [422, 279] width 214 height 119
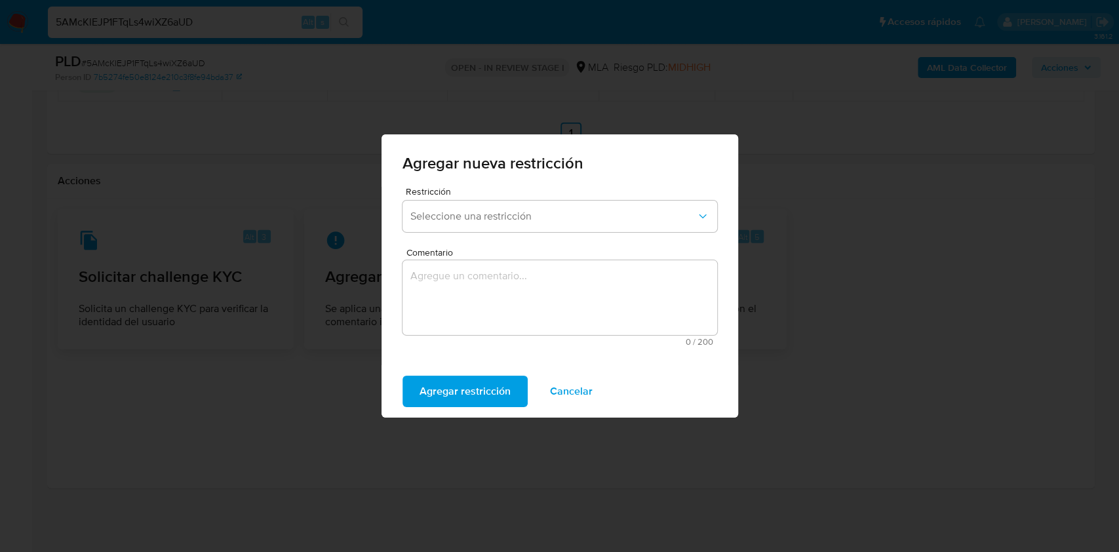
click at [498, 215] on span "Seleccione una restricción" at bounding box center [553, 216] width 286 height 13
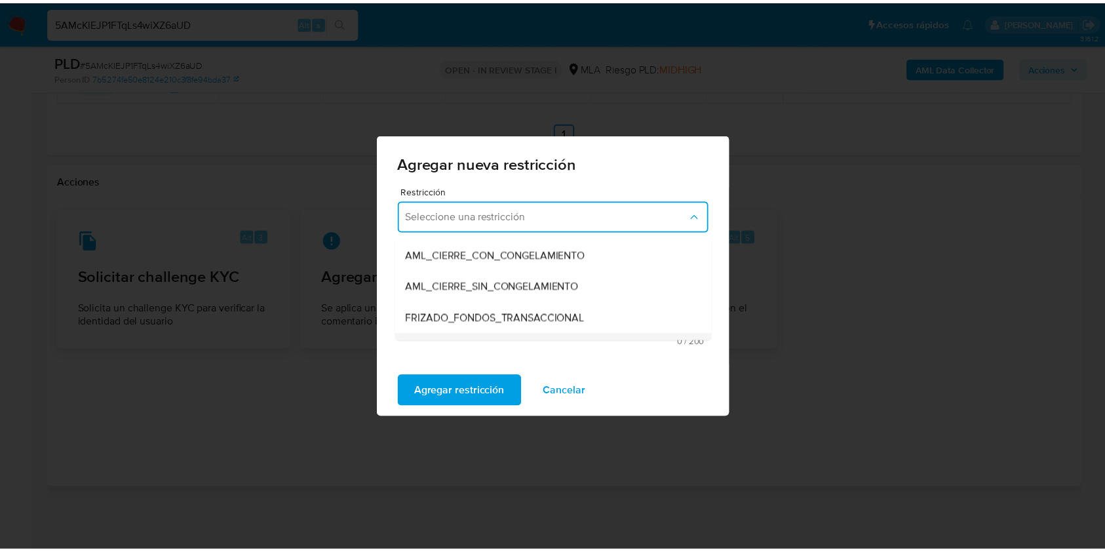
scroll to position [174, 0]
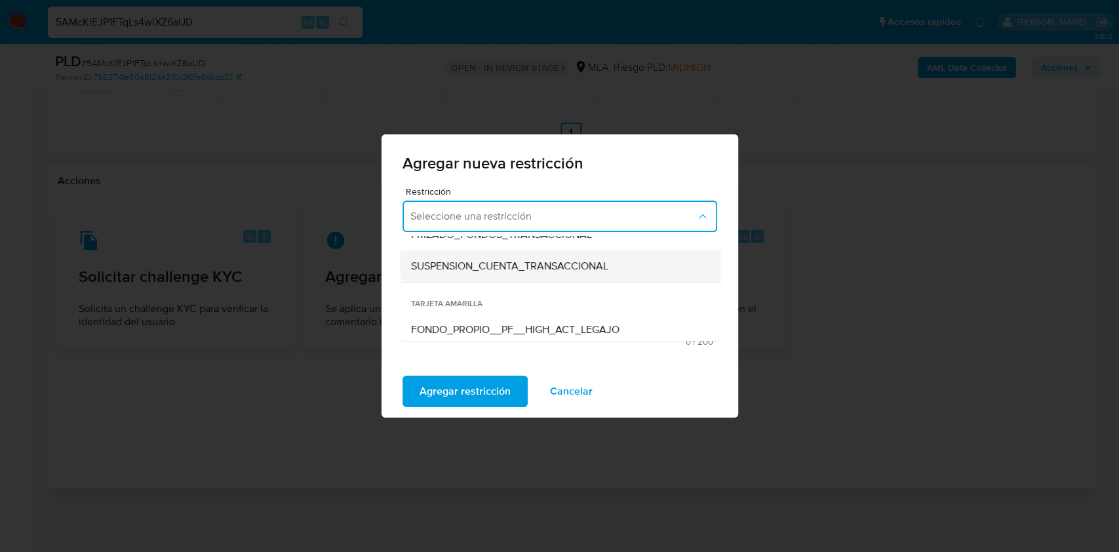
click at [524, 262] on span "SUSPENSION_CUENTA_TRANSACCIONAL" at bounding box center [508, 266] width 197 height 13
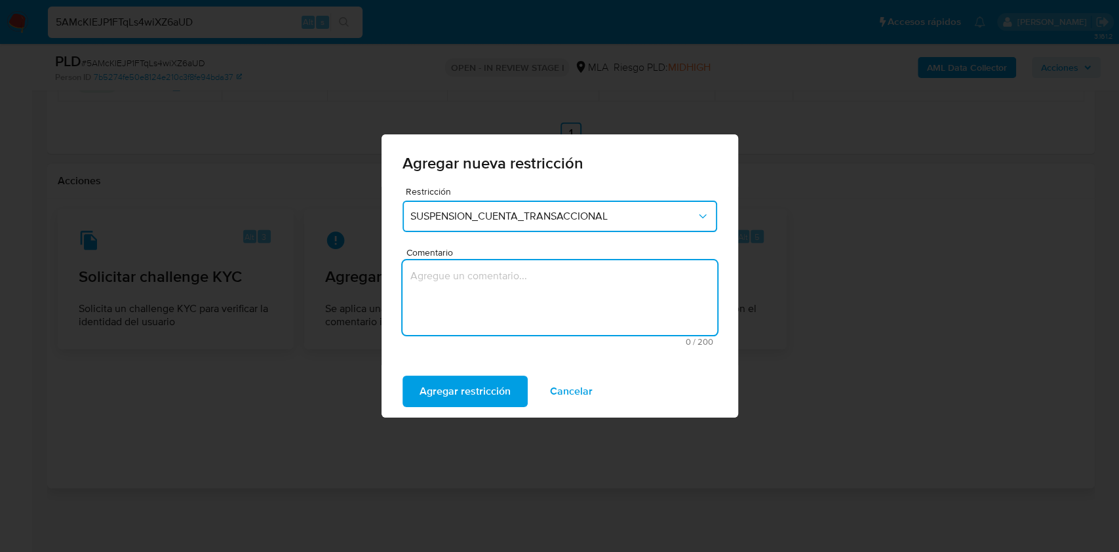
click at [521, 275] on textarea "Comentario" at bounding box center [560, 297] width 315 height 75
type textarea "AML"
click at [490, 381] on span "Agregar restricción" at bounding box center [465, 391] width 91 height 29
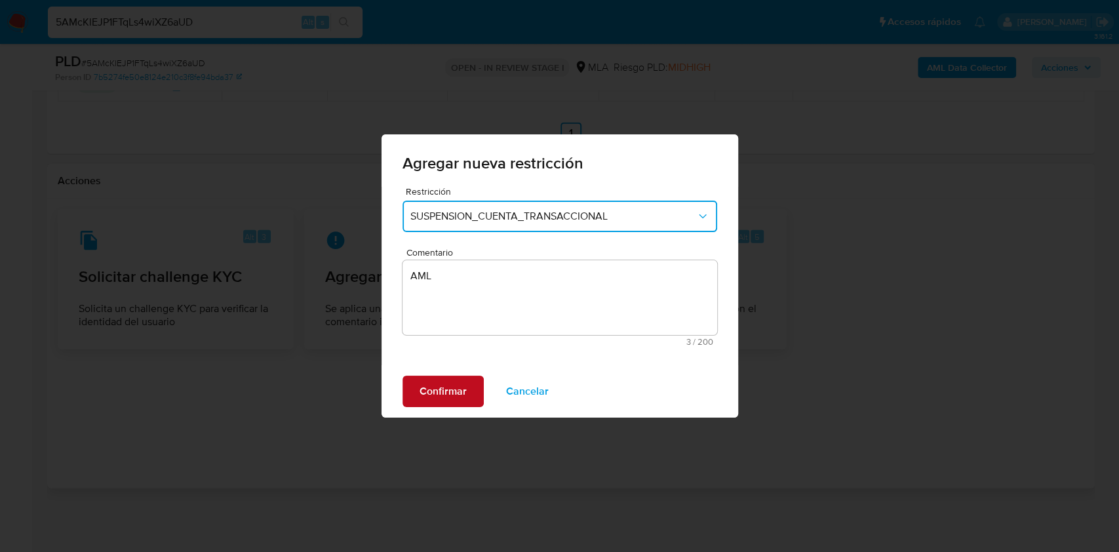
click at [466, 388] on button "Confirmar" at bounding box center [443, 391] width 81 height 31
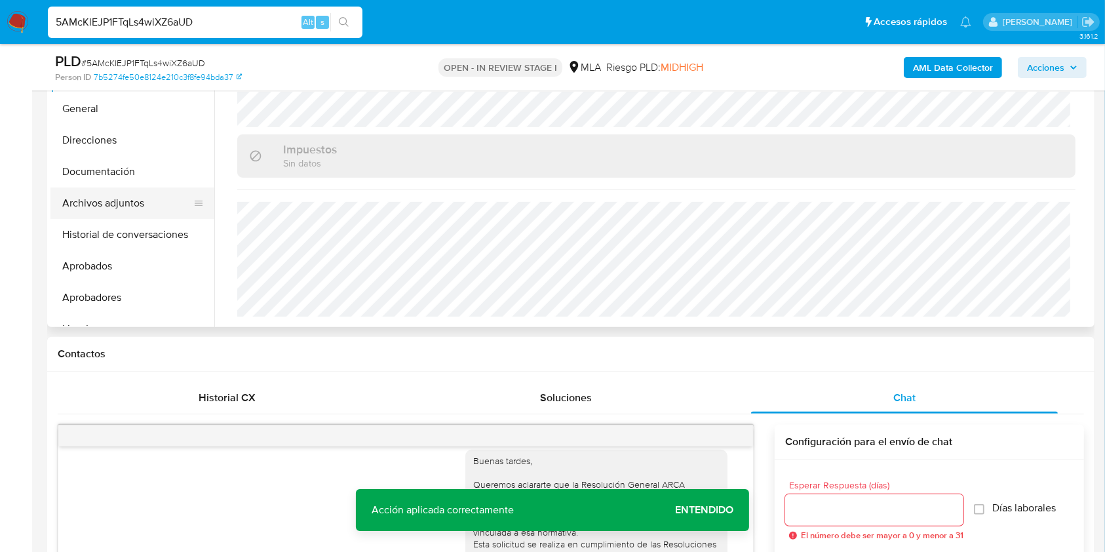
scroll to position [345, 0]
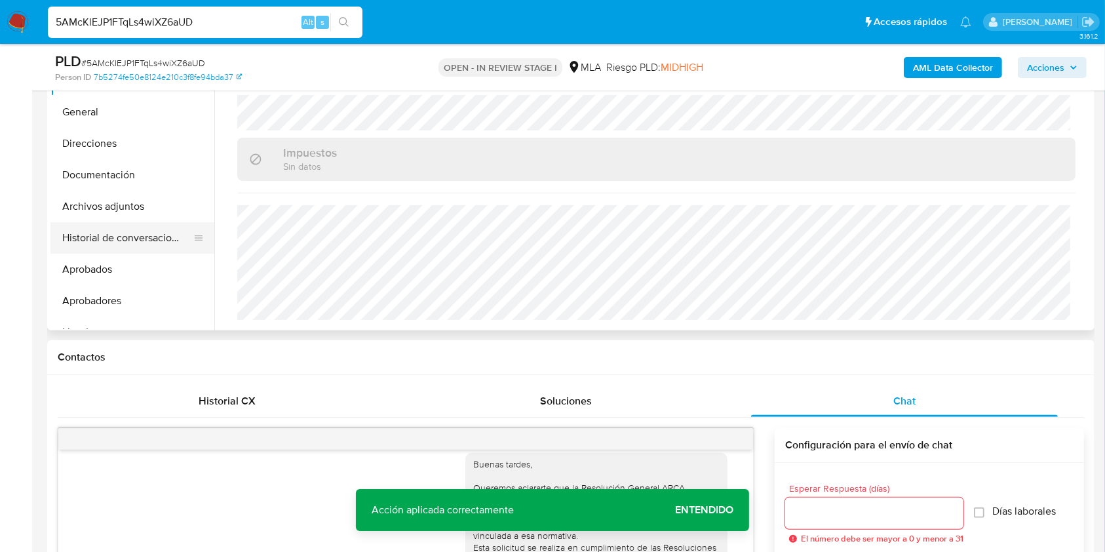
click at [115, 222] on button "Historial de conversaciones" at bounding box center [126, 237] width 153 height 31
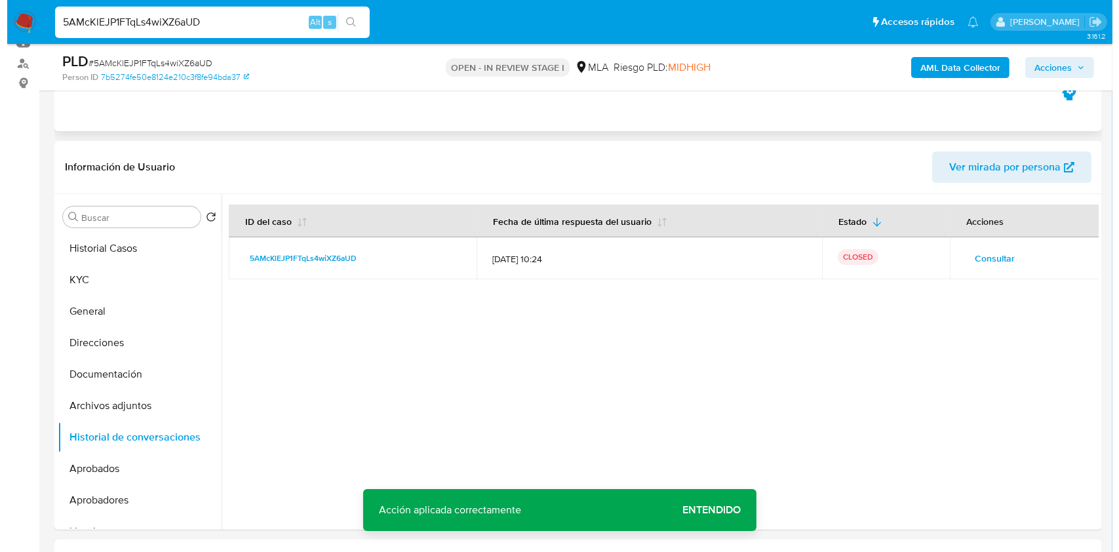
scroll to position [170, 0]
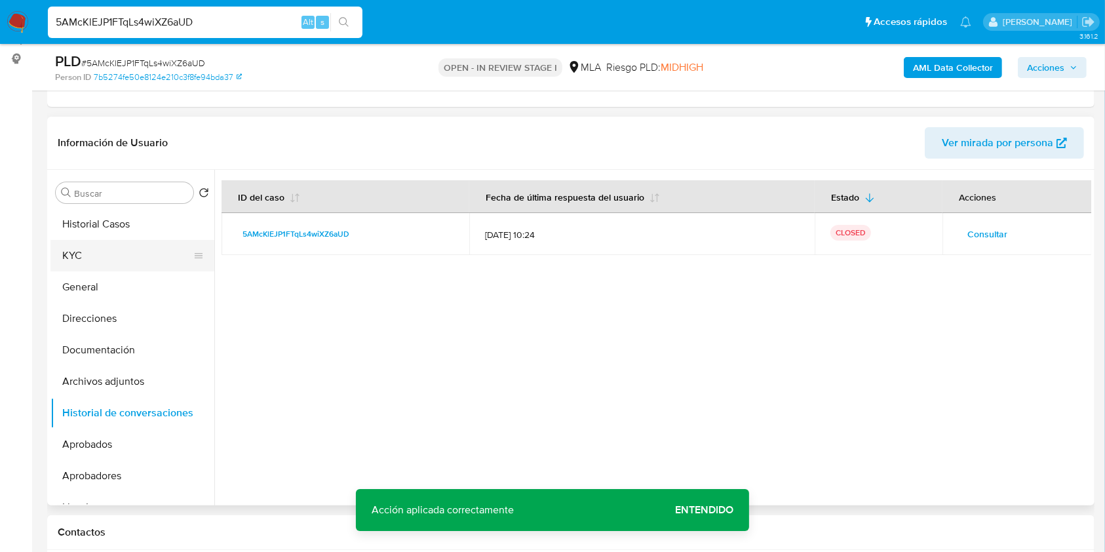
click at [79, 260] on button "KYC" at bounding box center [126, 255] width 153 height 31
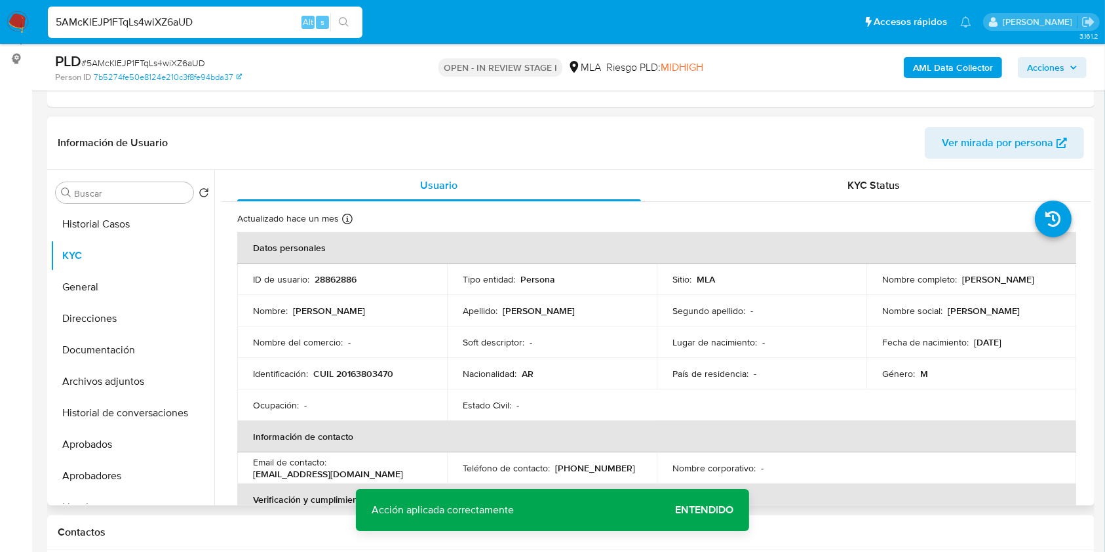
click at [336, 281] on p "28862886" at bounding box center [336, 279] width 42 height 12
copy p "28862886"
click at [166, 60] on span "# 5AMcKlEJP1FTqLs4wiXZ6aUD" at bounding box center [143, 62] width 124 height 13
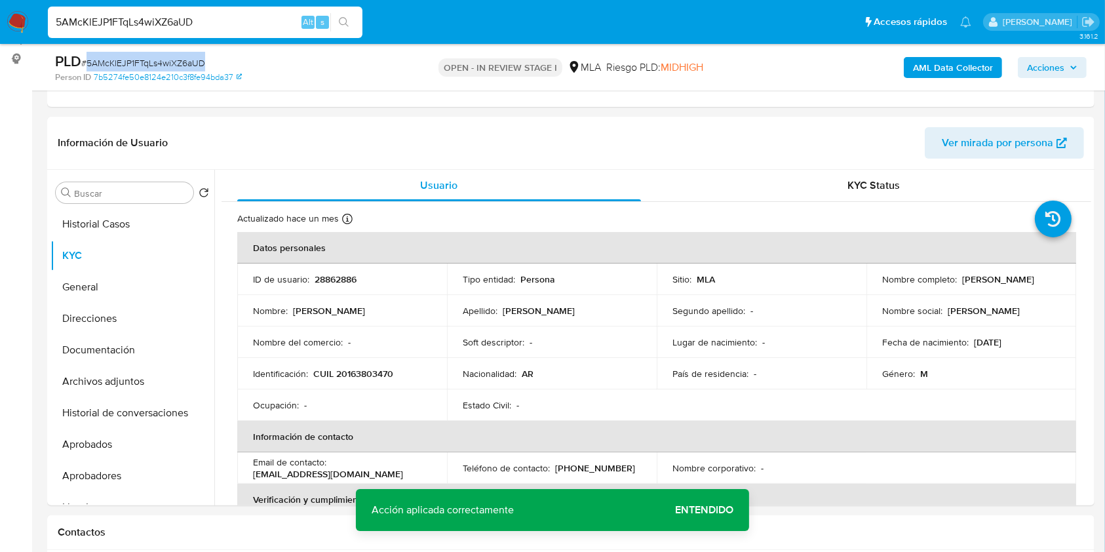
copy span "5AMcKlEJP1FTqLs4wiXZ6aUD"
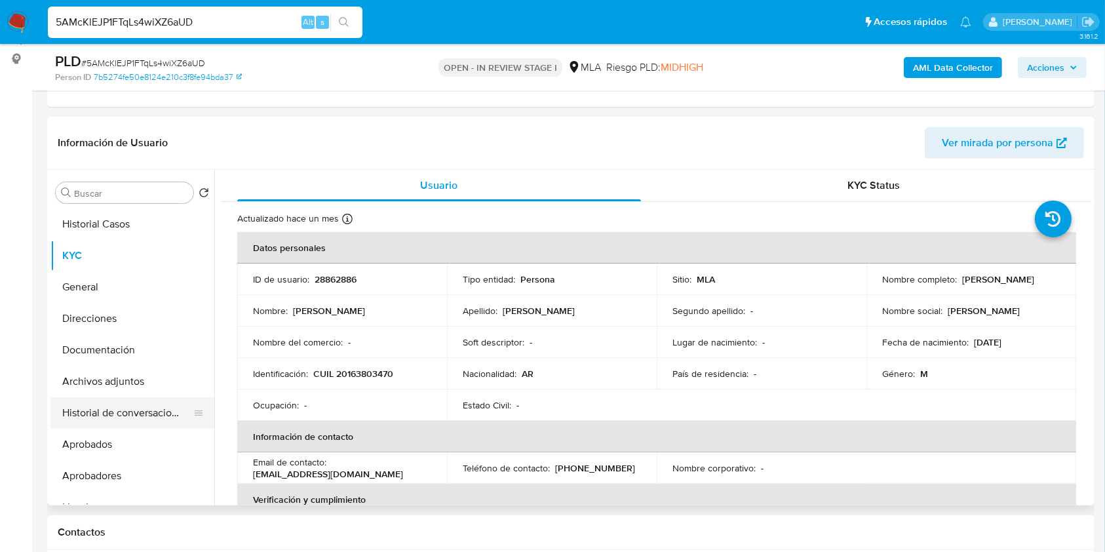
click at [111, 402] on button "Historial de conversaciones" at bounding box center [126, 412] width 153 height 31
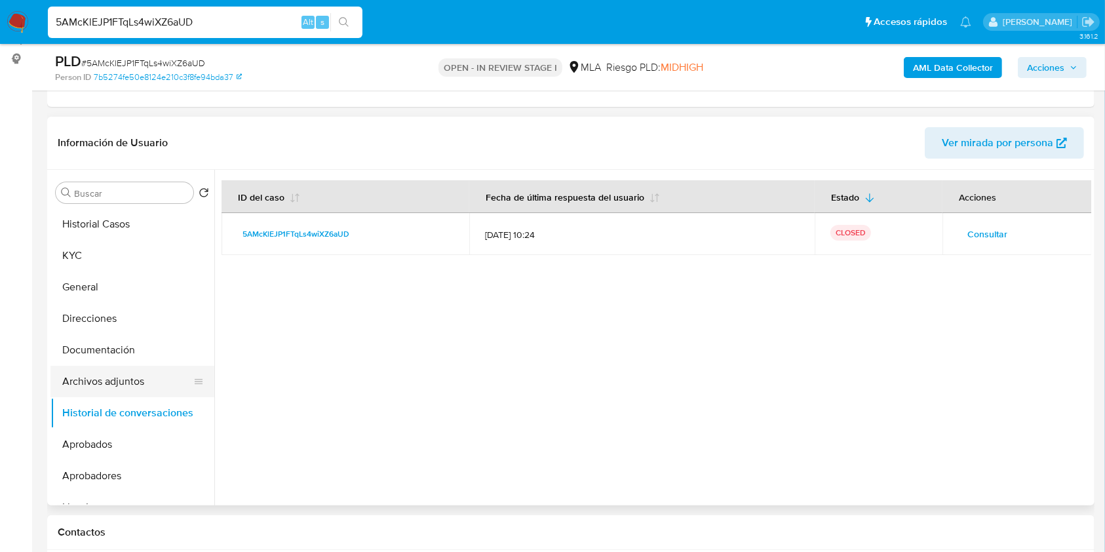
click at [91, 376] on button "Archivos adjuntos" at bounding box center [126, 381] width 153 height 31
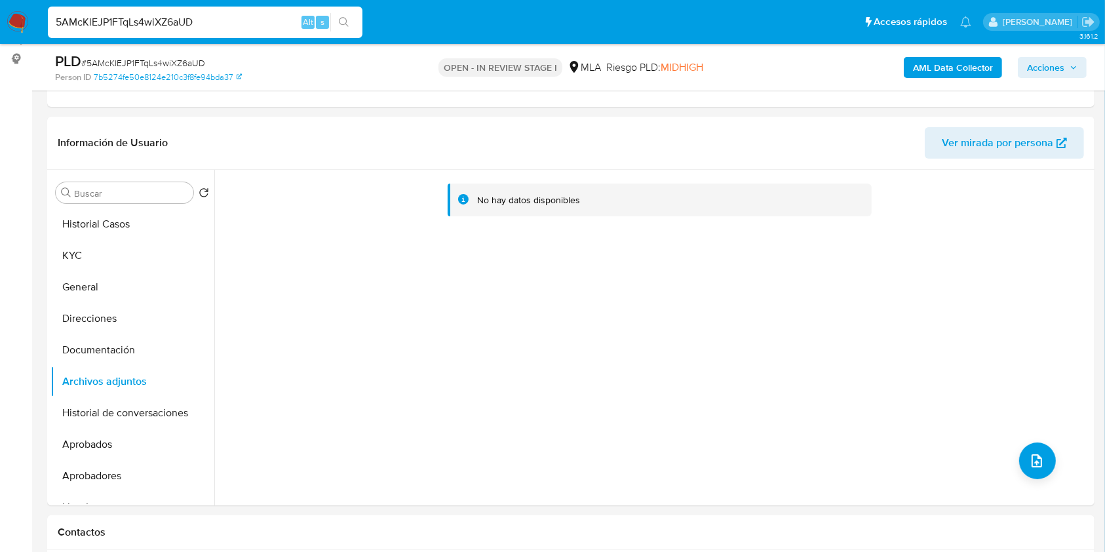
click at [940, 64] on b "AML Data Collector" at bounding box center [953, 67] width 80 height 21
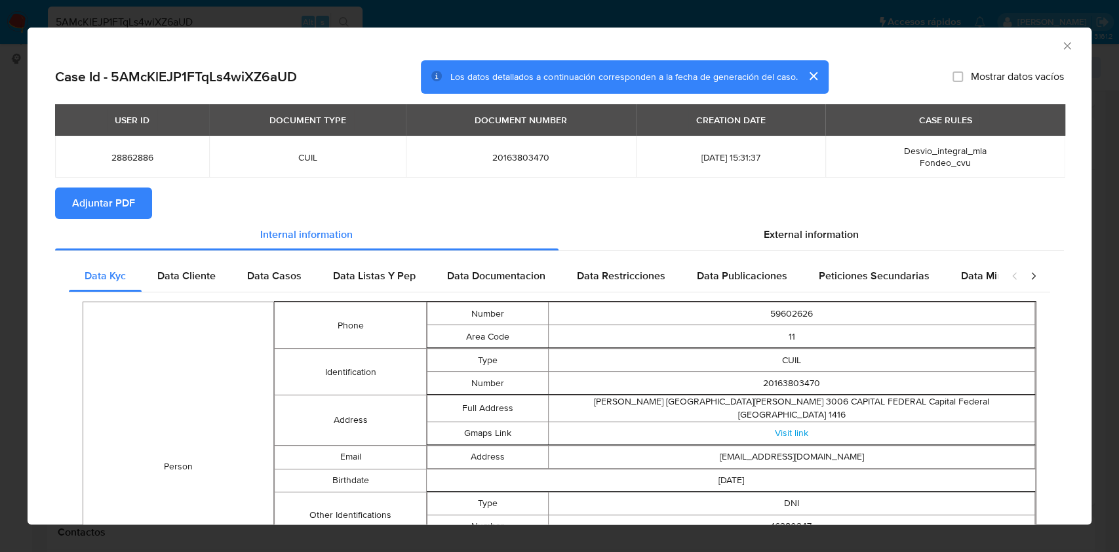
click at [100, 206] on span "Adjuntar PDF" at bounding box center [103, 203] width 63 height 29
click at [1063, 44] on icon "Cerrar ventana" at bounding box center [1066, 45] width 7 height 7
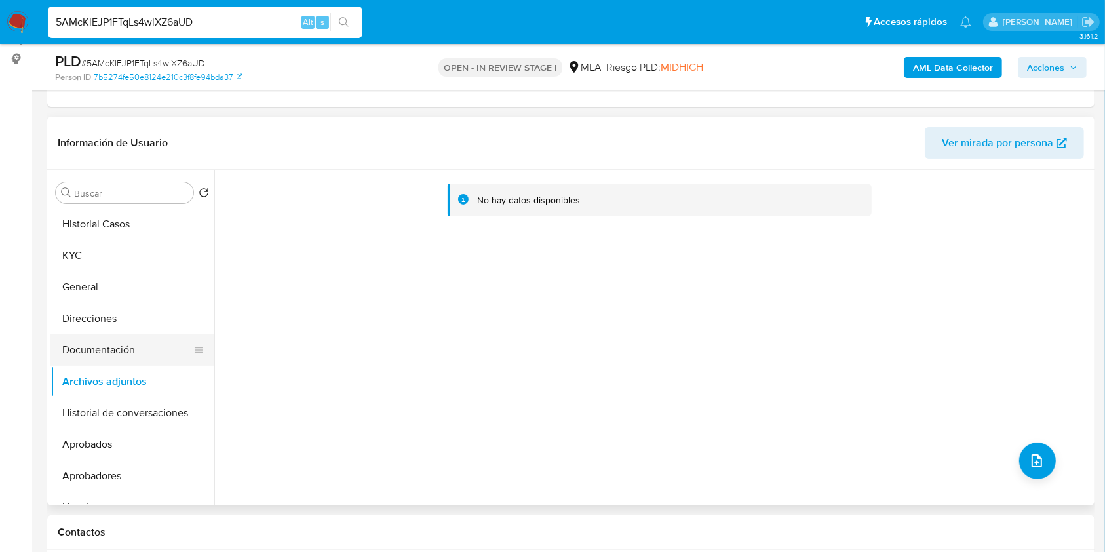
click at [119, 359] on button "Documentación" at bounding box center [126, 349] width 153 height 31
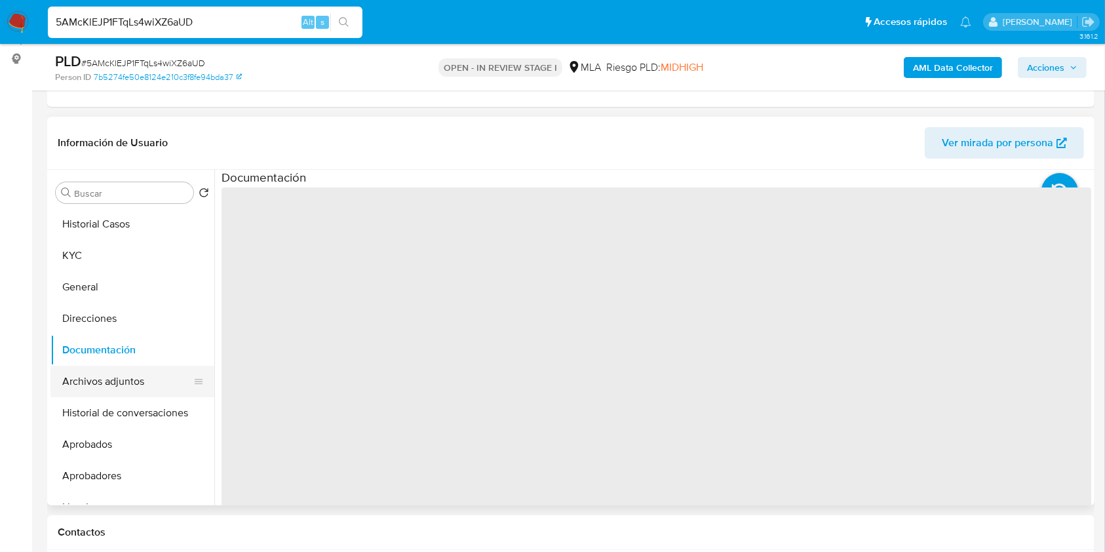
click at [119, 378] on button "Archivos adjuntos" at bounding box center [126, 381] width 153 height 31
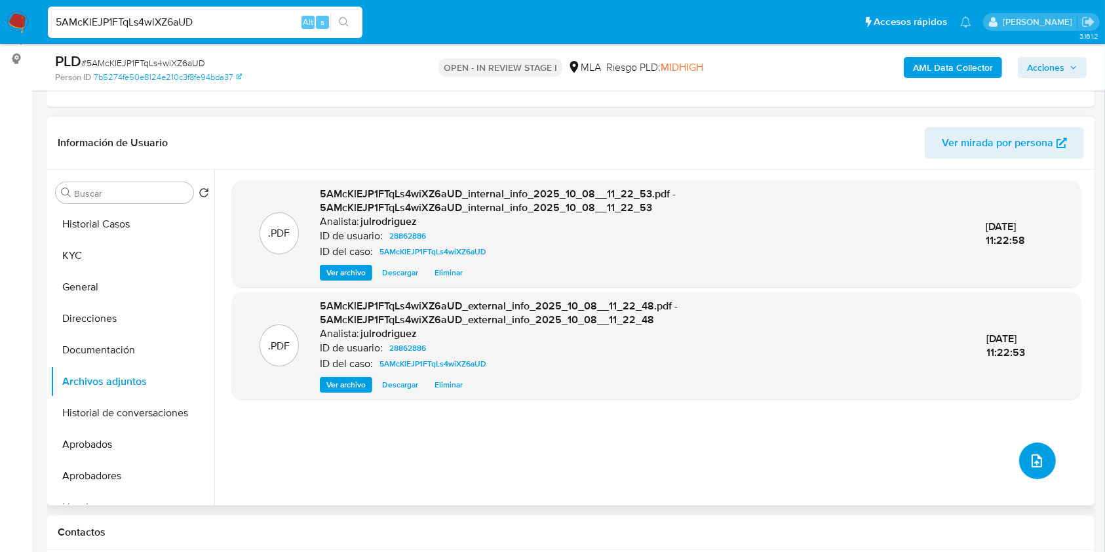
click at [1023, 444] on button "upload-file" at bounding box center [1037, 460] width 37 height 37
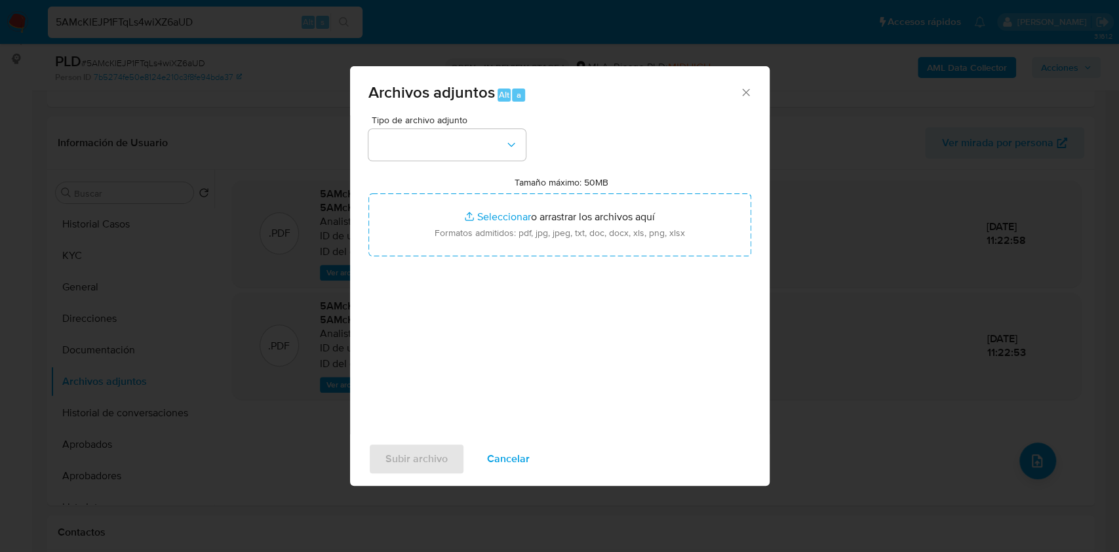
click at [452, 162] on div "Tipo de archivo adjunto Tamaño máximo: 50MB Seleccionar archivos Seleccionar o …" at bounding box center [559, 269] width 383 height 309
click at [451, 152] on button "button" at bounding box center [446, 144] width 157 height 31
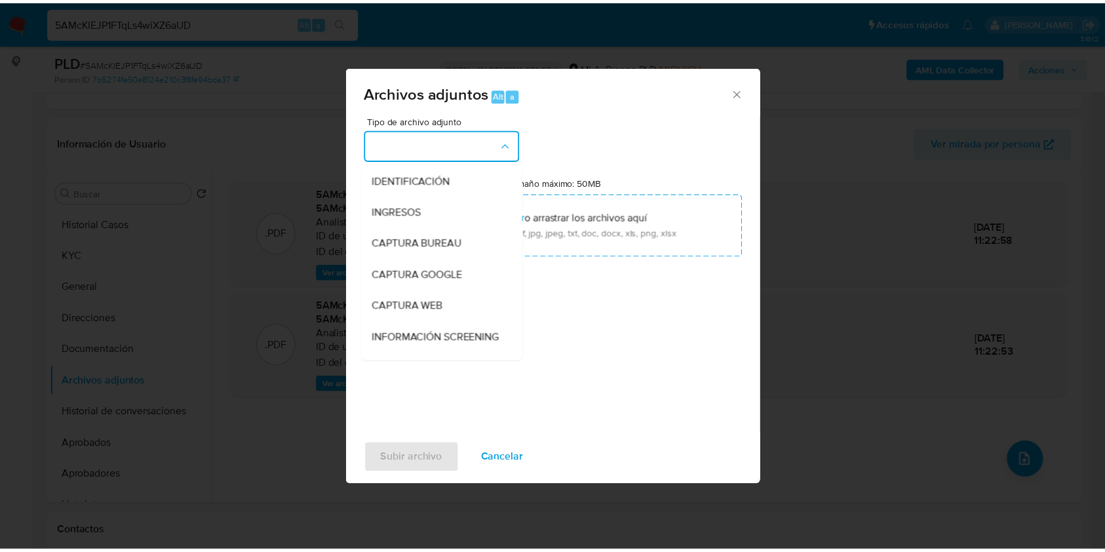
scroll to position [174, 0]
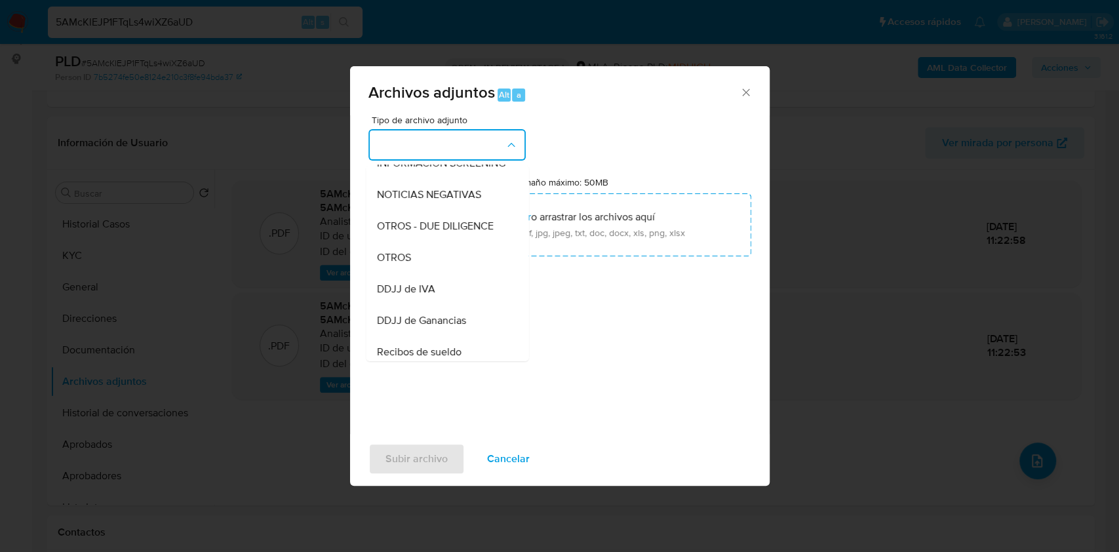
click at [414, 272] on div "OTROS" at bounding box center [443, 257] width 134 height 31
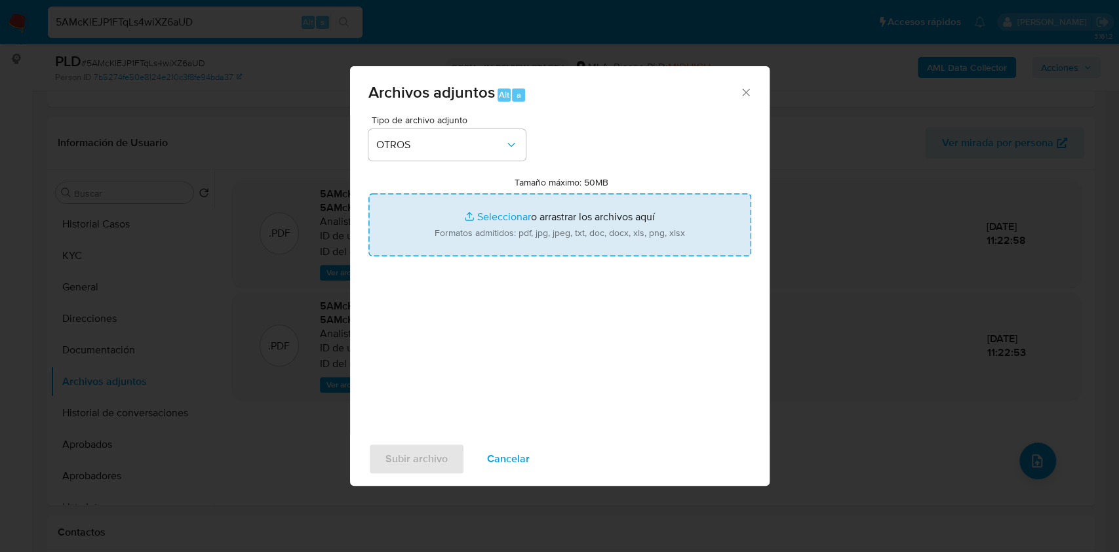
click at [581, 235] on input "Tamaño máximo: 50MB Seleccionar archivos" at bounding box center [559, 224] width 383 height 63
type input "C:\fakepath\Mariano Manuel Eguia - NOSIS - AGOSTO 2025.pdf"
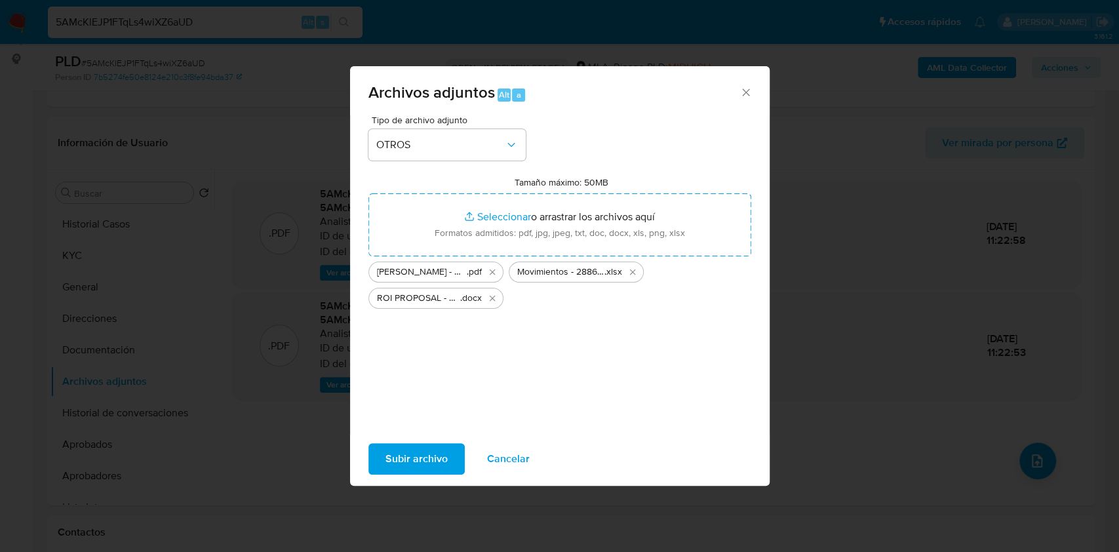
click at [409, 457] on span "Subir archivo" at bounding box center [416, 458] width 62 height 29
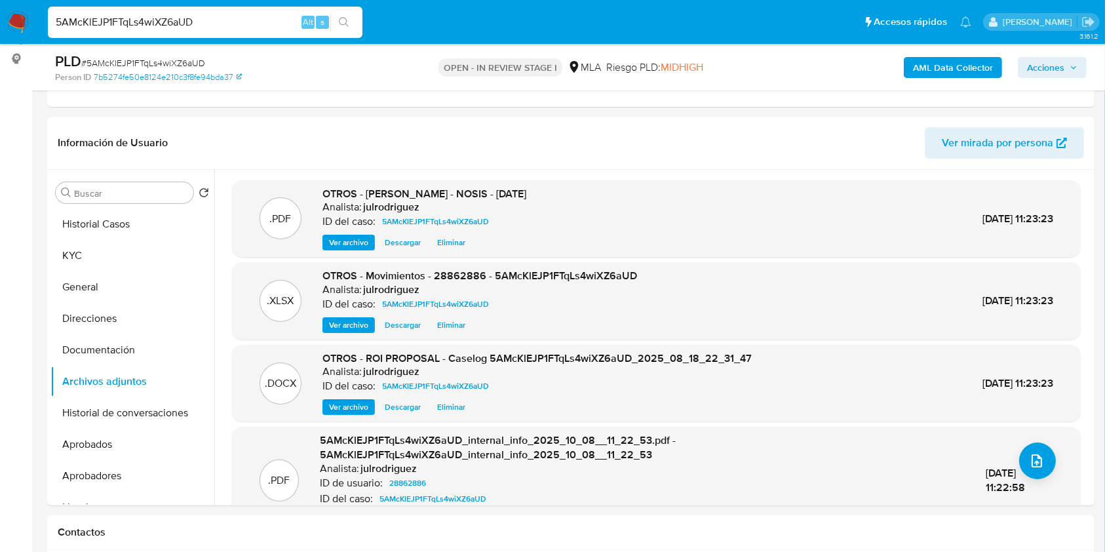
click at [1050, 60] on span "Acciones" at bounding box center [1045, 67] width 37 height 21
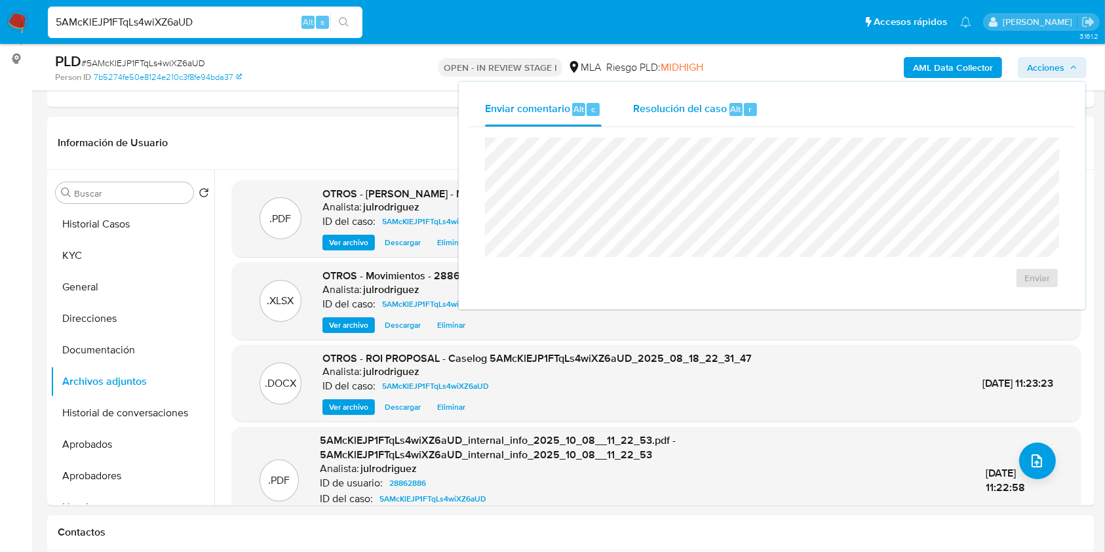
click at [704, 110] on span "Resolución del caso" at bounding box center [680, 108] width 94 height 15
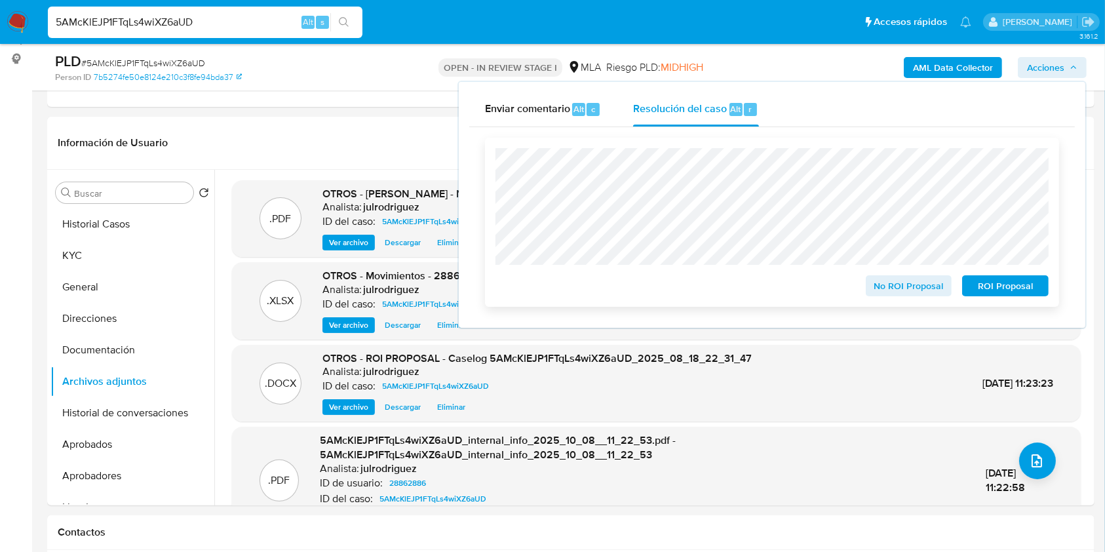
click at [982, 290] on span "ROI Proposal" at bounding box center [1006, 286] width 68 height 18
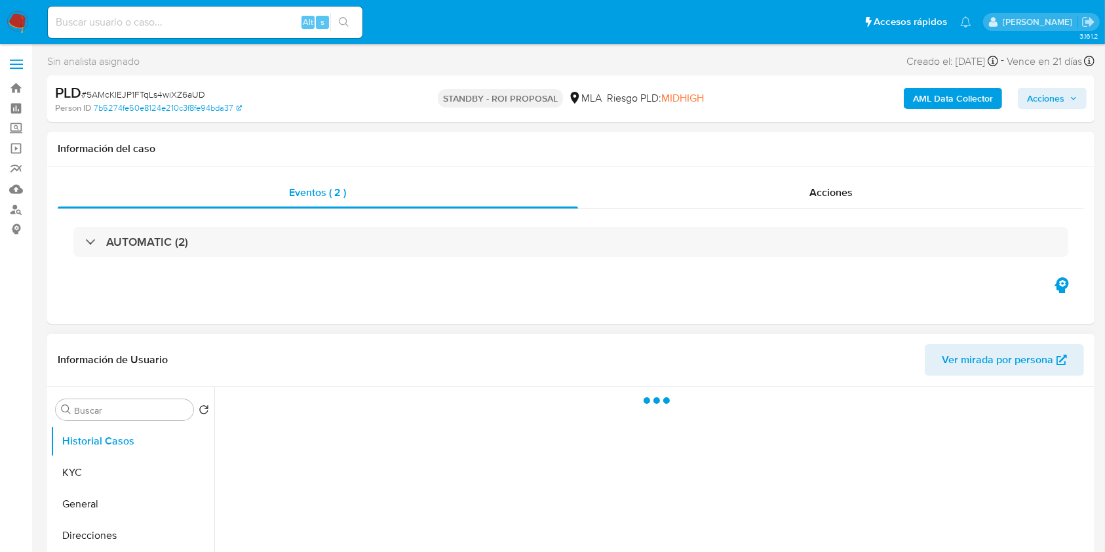
select select "10"
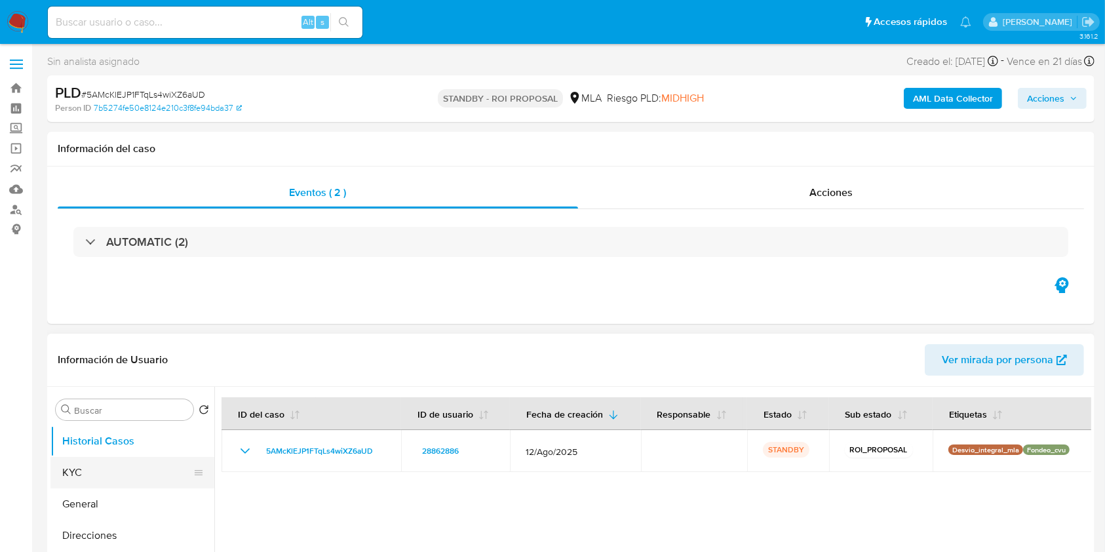
click at [115, 473] on button "KYC" at bounding box center [126, 472] width 153 height 31
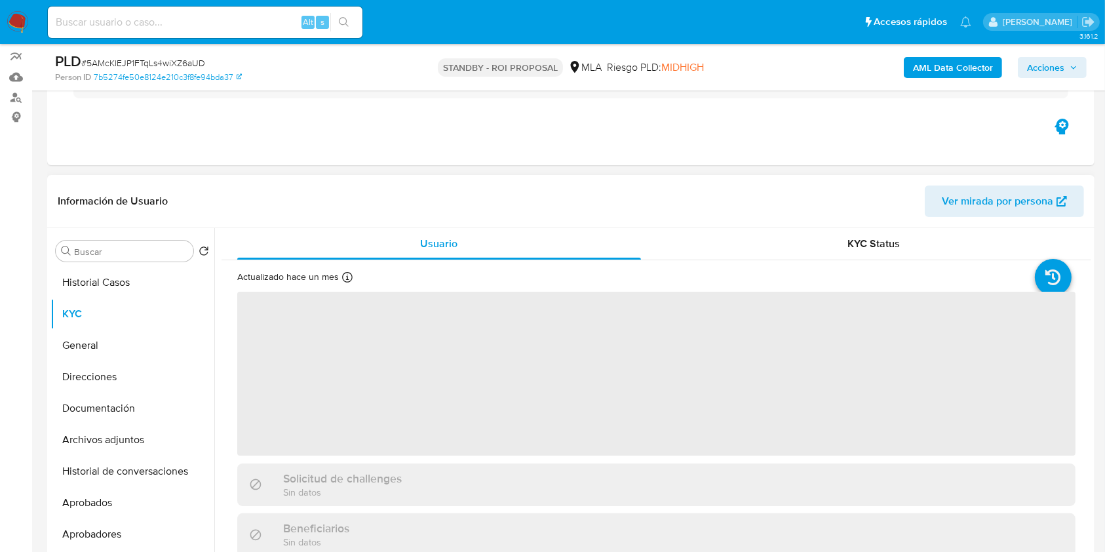
scroll to position [174, 0]
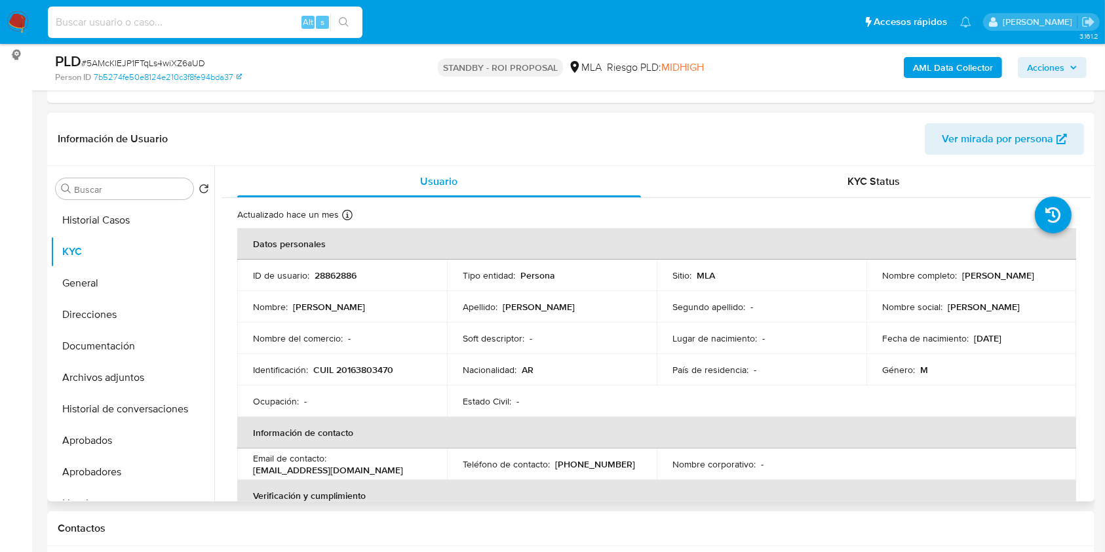
click at [208, 20] on input at bounding box center [205, 22] width 315 height 17
paste input "ATwTOUA62GitpEkRnIG42dTY"
type input "ATwTOUA62GitpEkRnIG42dTY"
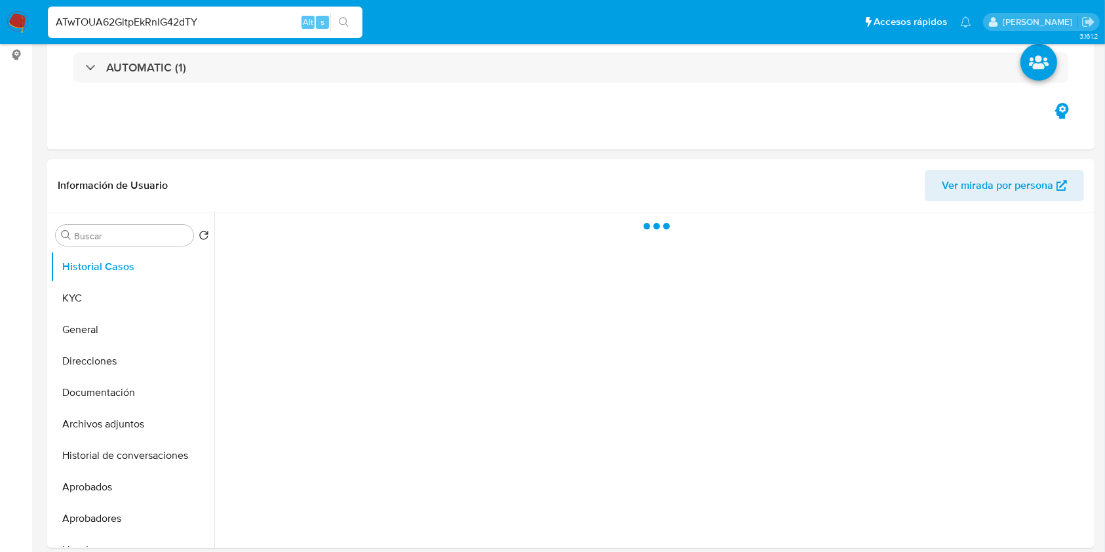
select select "10"
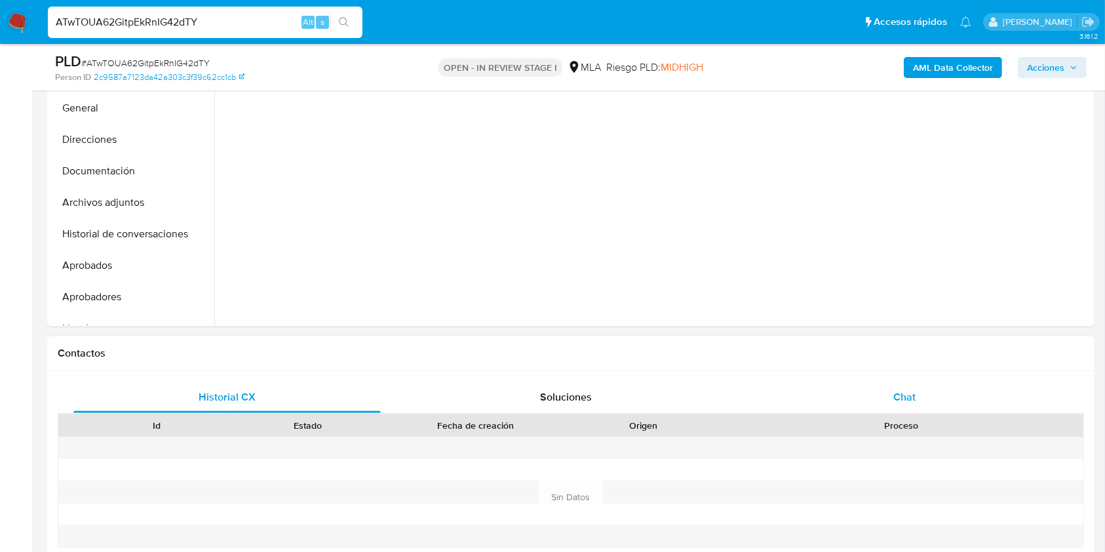
click at [905, 397] on span "Chat" at bounding box center [905, 396] width 22 height 15
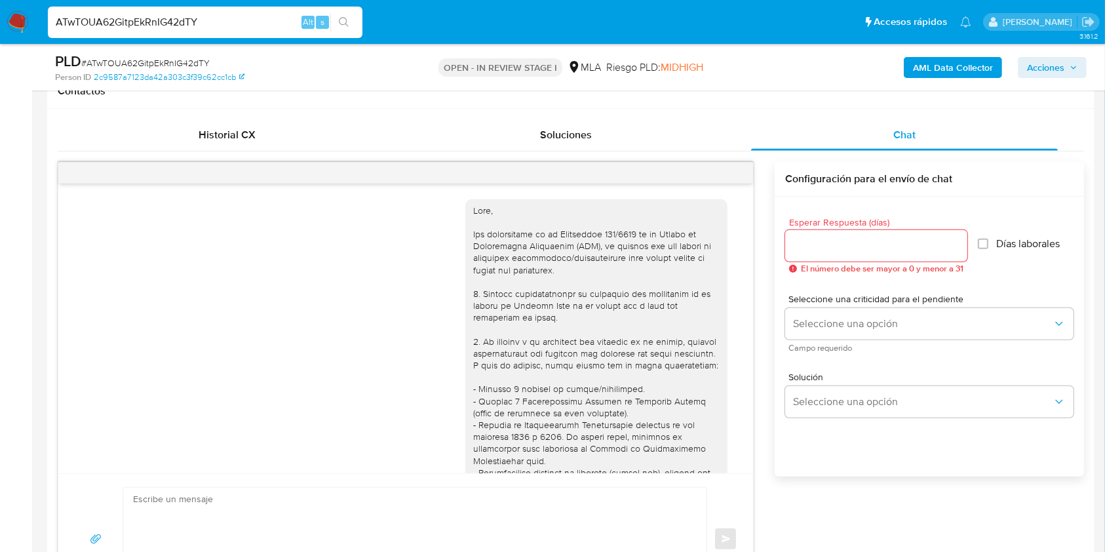
scroll to position [1640, 0]
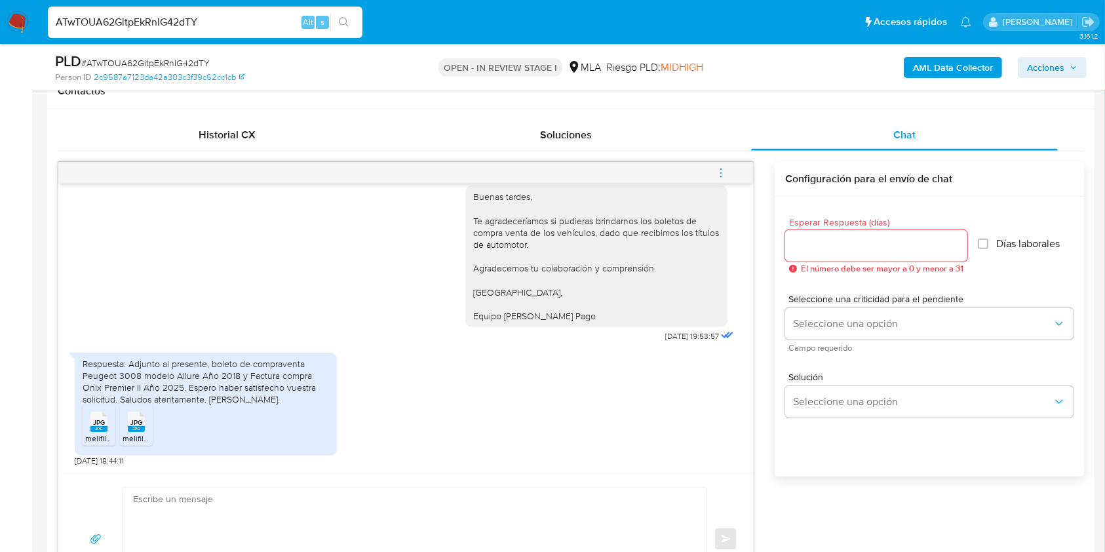
click at [92, 433] on icon "JPG" at bounding box center [98, 421] width 17 height 23
click at [135, 428] on rect at bounding box center [136, 429] width 17 height 6
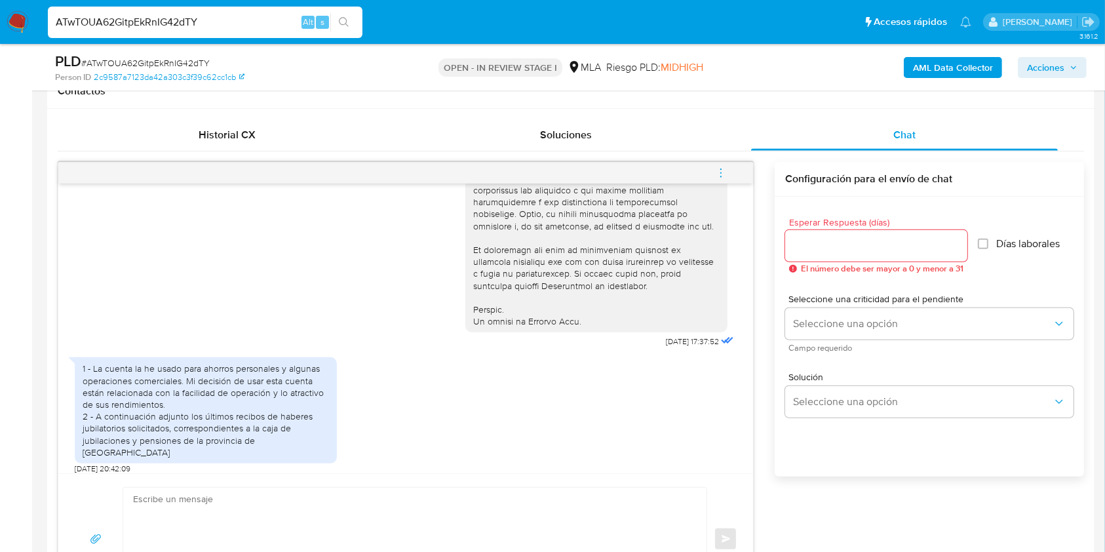
scroll to position [612, 0]
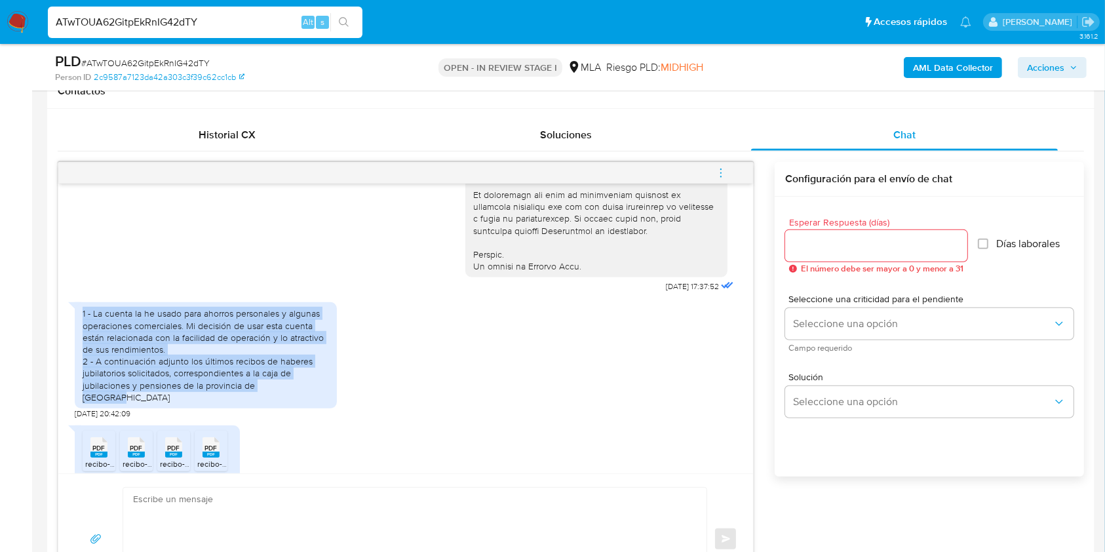
drag, startPoint x: 81, startPoint y: 336, endPoint x: 319, endPoint y: 404, distance: 247.5
click at [319, 404] on div "1 - La cuenta la he usado para ahorros personales y algunas operaciones comerci…" at bounding box center [206, 355] width 262 height 106
copy div "1 - La cuenta la he usado para ahorros personales y algunas operaciones comerci…"
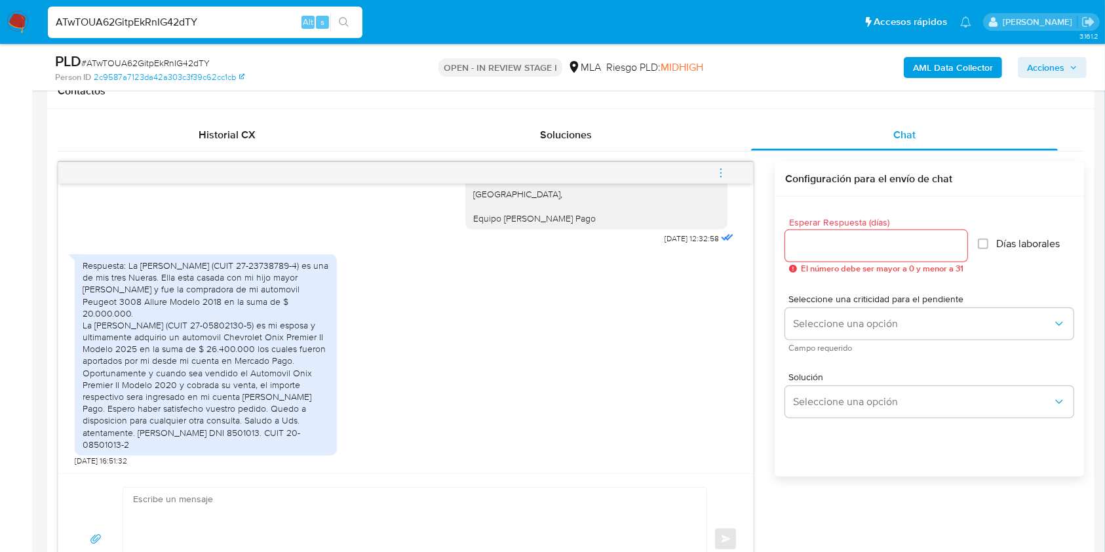
scroll to position [1136, 0]
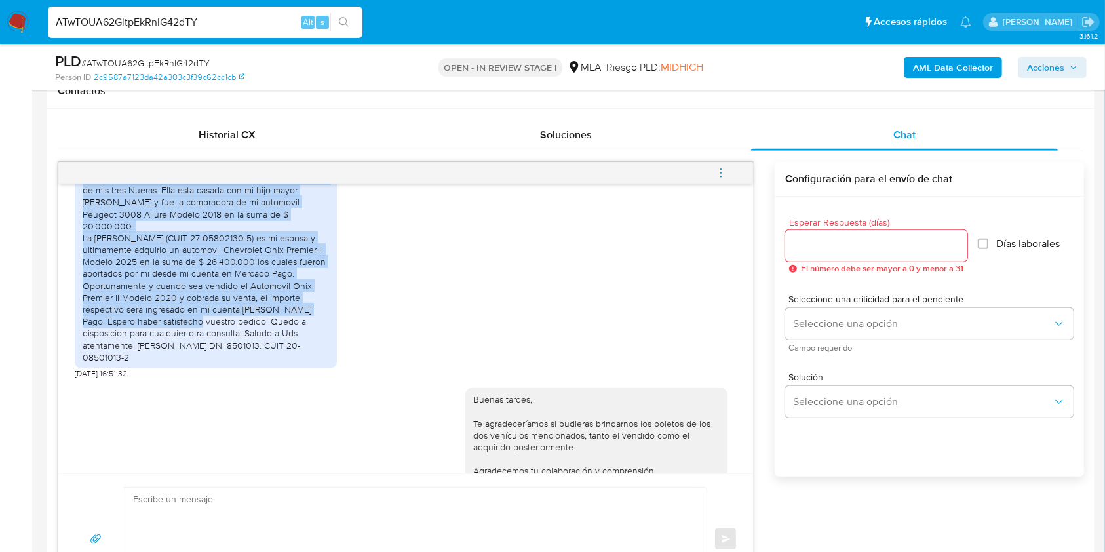
drag, startPoint x: 127, startPoint y: 201, endPoint x: 329, endPoint y: 328, distance: 239.0
click at [329, 328] on div "Respuesta: La Sra. Mariana Andrea Cistarii (CUIT 27-23738789-4) es una de mis t…" at bounding box center [206, 267] width 262 height 201
copy div "La Sra. Mariana Andrea Cistarii (CUIT 27-23738789-4) es una de mis tres Nueras.…"
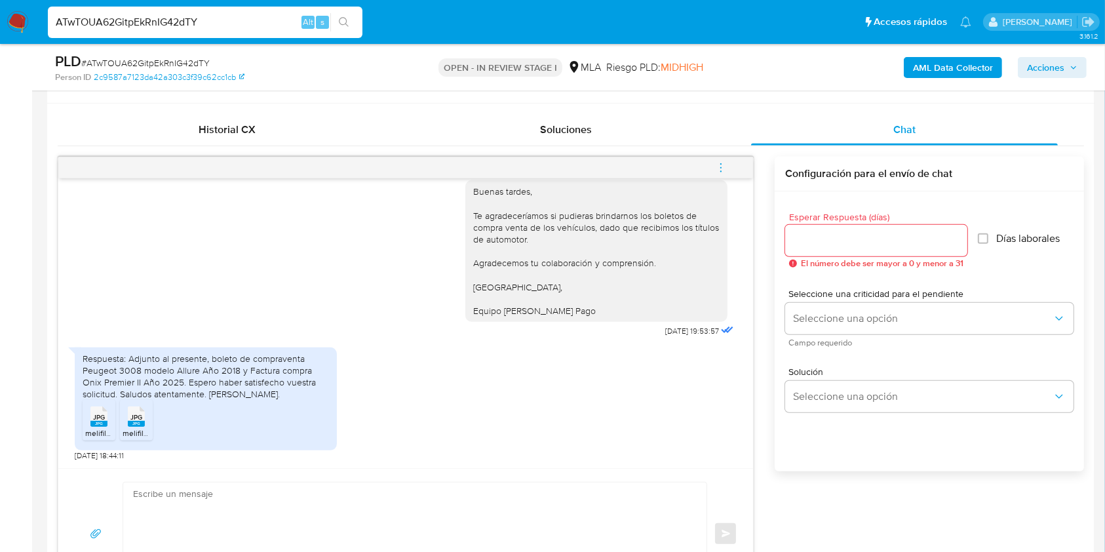
scroll to position [699, 0]
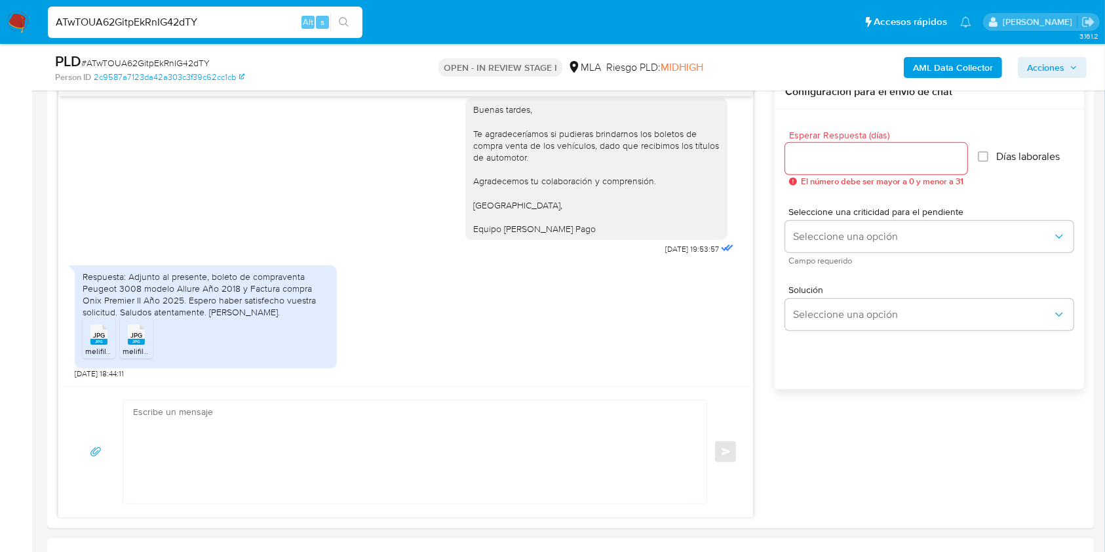
click at [181, 61] on span "# ATwTOUA62GitpEkRnIG42dTY" at bounding box center [145, 62] width 128 height 13
copy span "ATwTOUA62GitpEkRnIG42dTY"
click at [876, 157] on input "Esperar Respuesta (días)" at bounding box center [876, 158] width 182 height 17
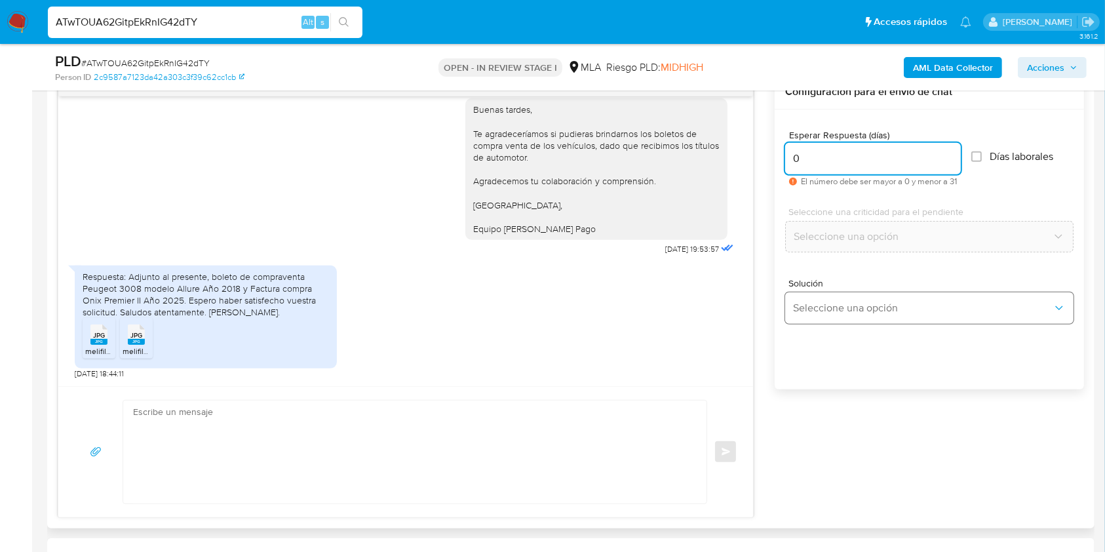
type input "0"
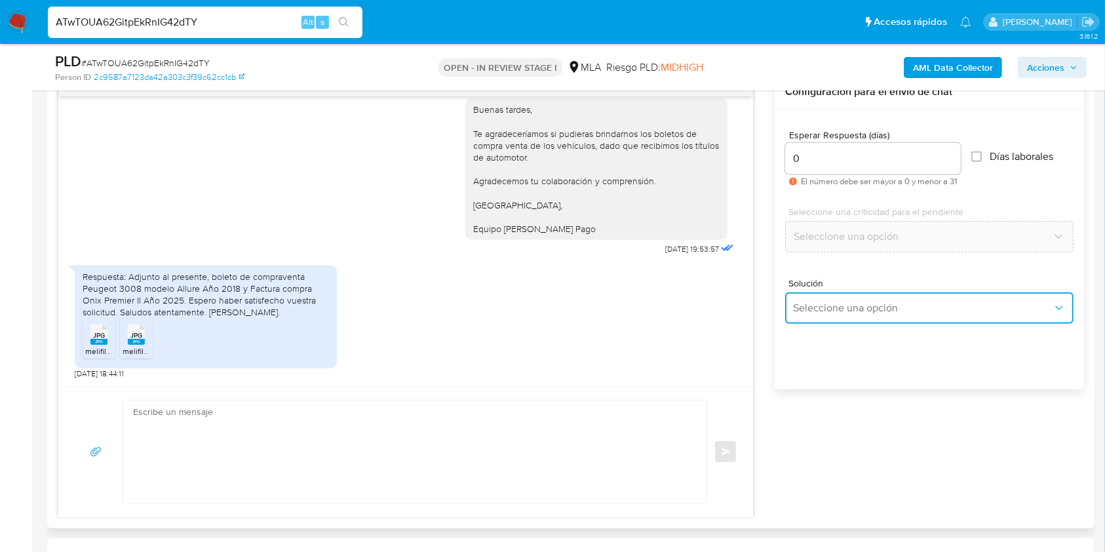
click at [860, 310] on span "Seleccione una opción" at bounding box center [923, 308] width 260 height 13
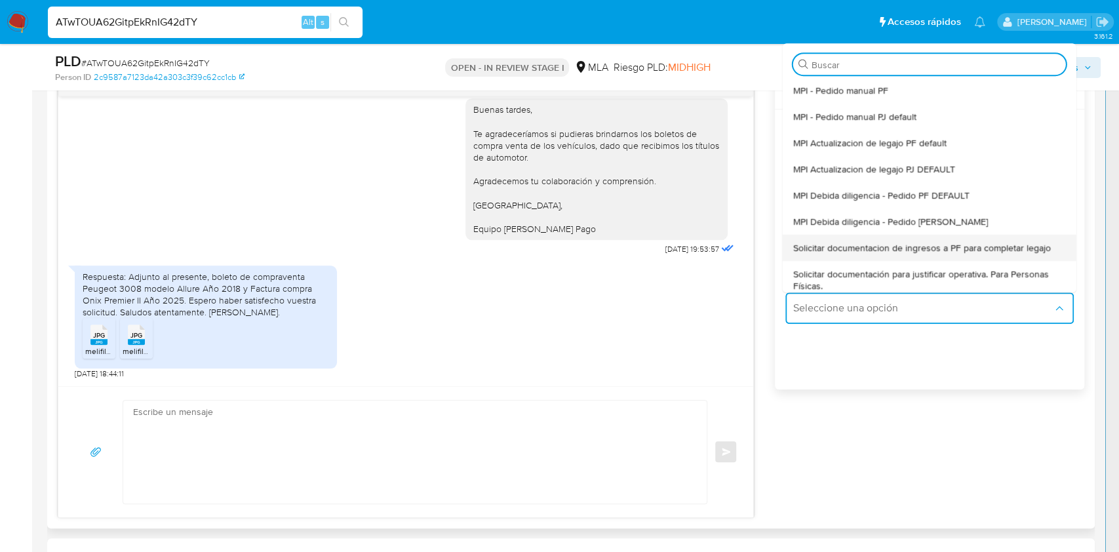
click at [894, 245] on span "Solicitar documentacion de ingresos a PF para completar legajo" at bounding box center [922, 248] width 258 height 12
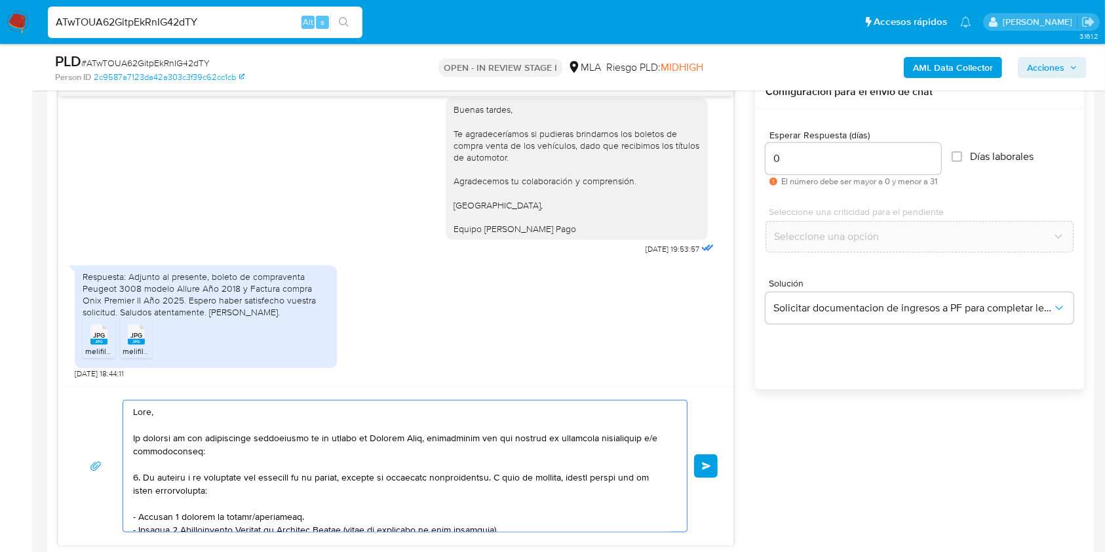
scroll to position [261, 0]
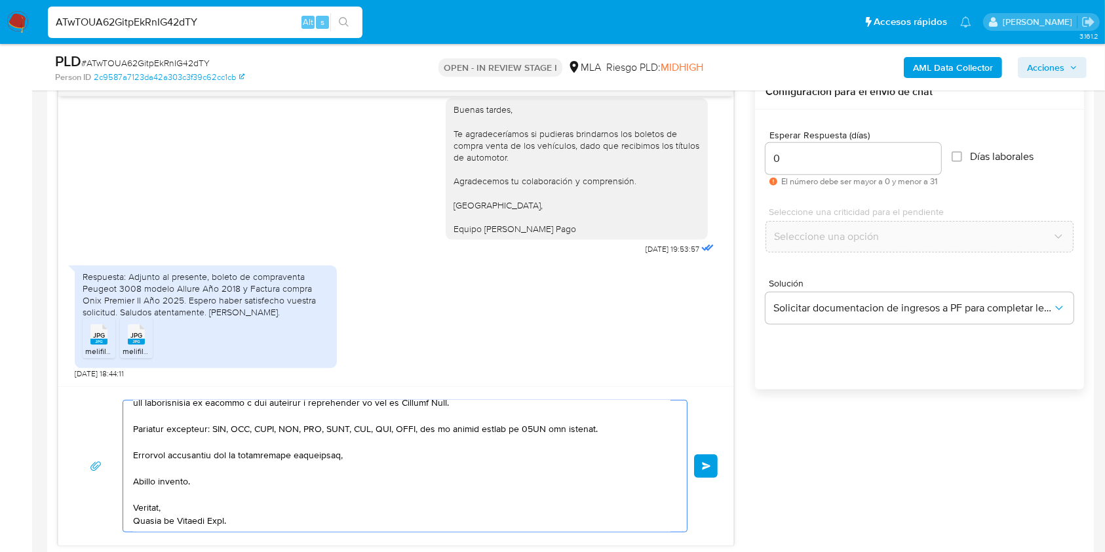
drag, startPoint x: 189, startPoint y: 452, endPoint x: 403, endPoint y: 585, distance: 251.8
type textarea "Hola, En función de las operaciones registradas en tu cuenta de Mercado Pago, n…"
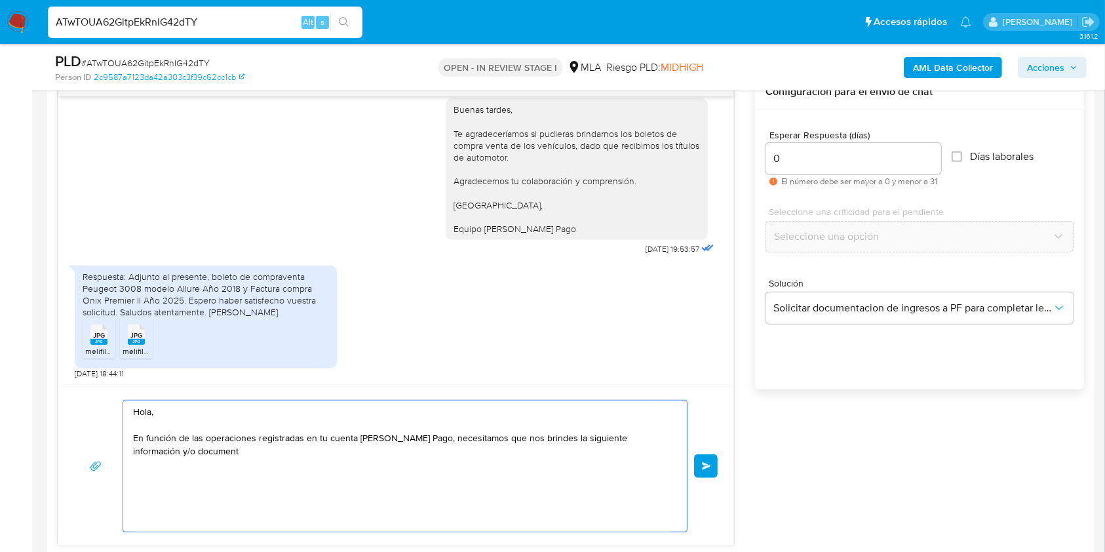
scroll to position [0, 0]
drag, startPoint x: 271, startPoint y: 468, endPoint x: 1, endPoint y: 324, distance: 305.9
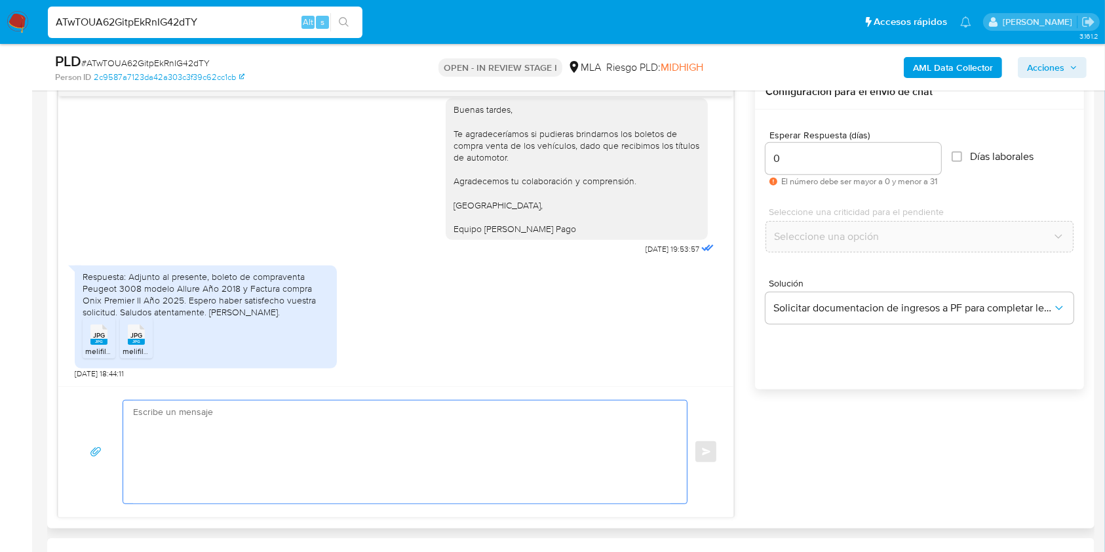
paste textarea "Buenas tardes, ¡Muchas gracias por tu respuesta! Confirmamos la recepción de la…"
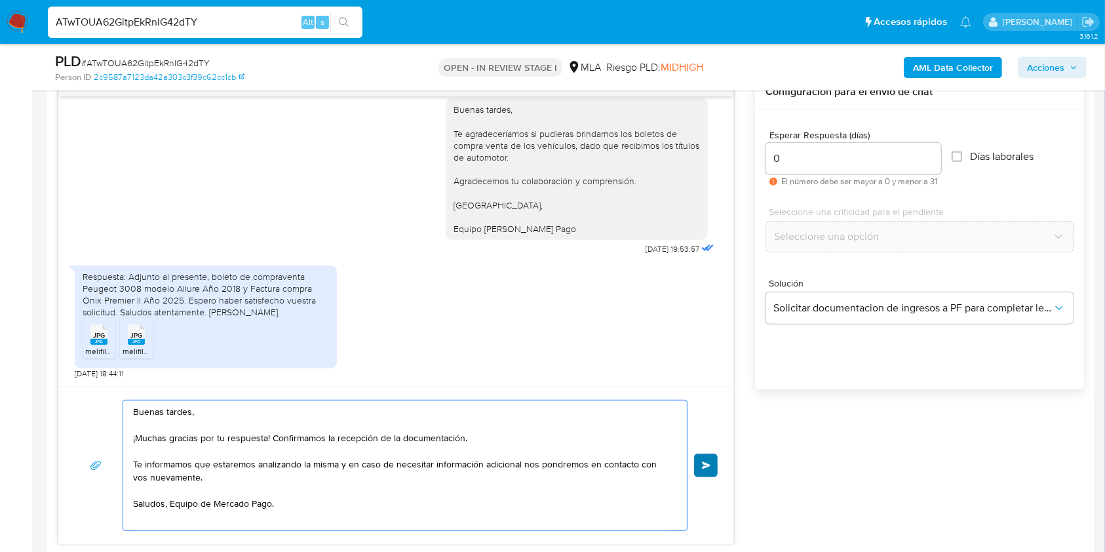
type textarea "Buenas tardes, ¡Muchas gracias por tu respuesta! Confirmamos la recepción de la…"
click at [708, 458] on button "Enviar" at bounding box center [706, 466] width 24 height 24
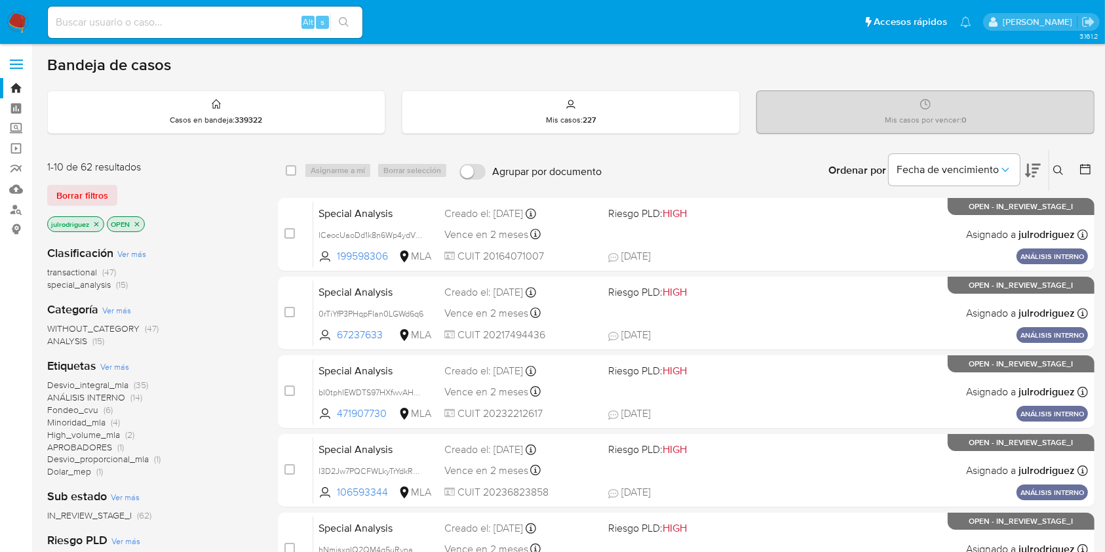
click at [1058, 166] on icon at bounding box center [1058, 170] width 10 height 10
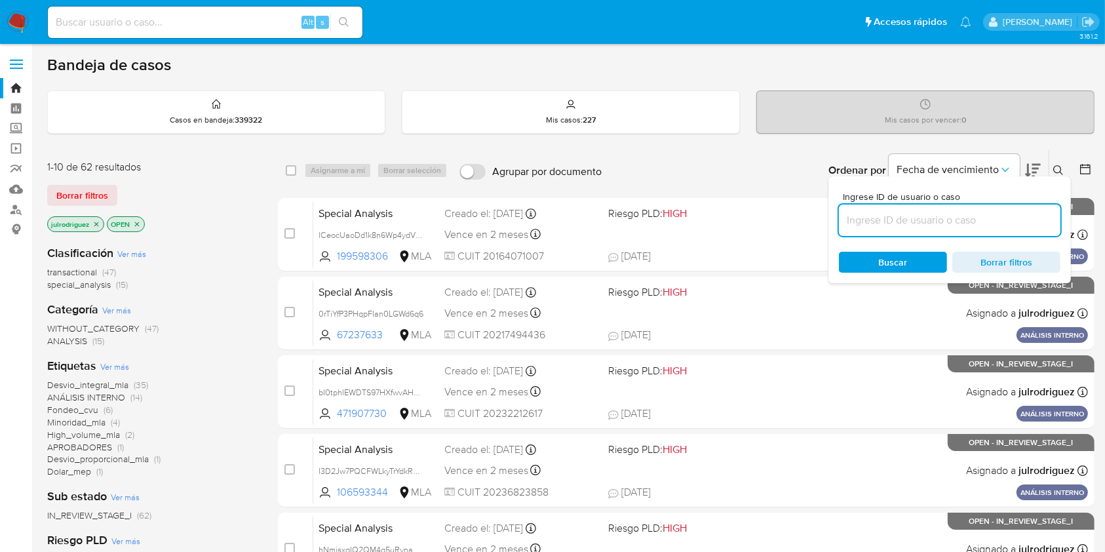
click at [973, 215] on input at bounding box center [950, 220] width 222 height 17
type input "ATwTOUA62GitpEkRnIG42dTY"
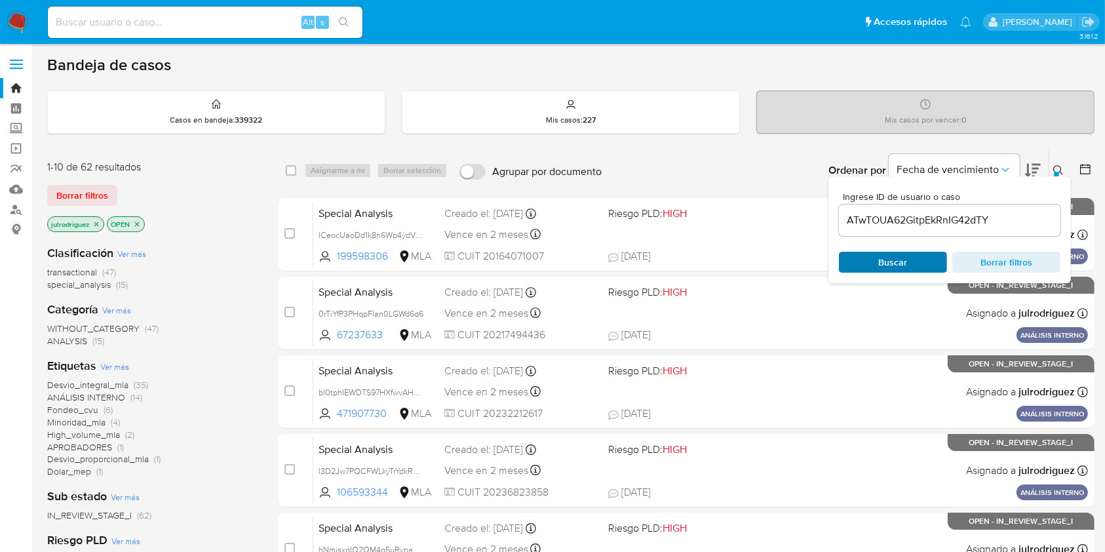
click at [866, 253] on span "Buscar" at bounding box center [893, 262] width 90 height 18
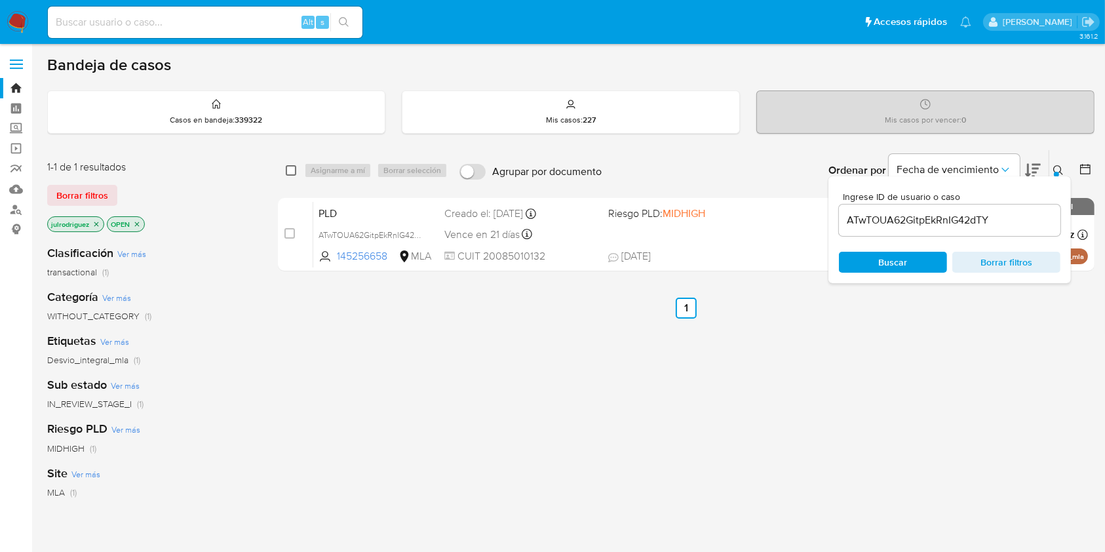
click at [292, 171] on input "checkbox" at bounding box center [291, 170] width 10 height 10
checkbox input "true"
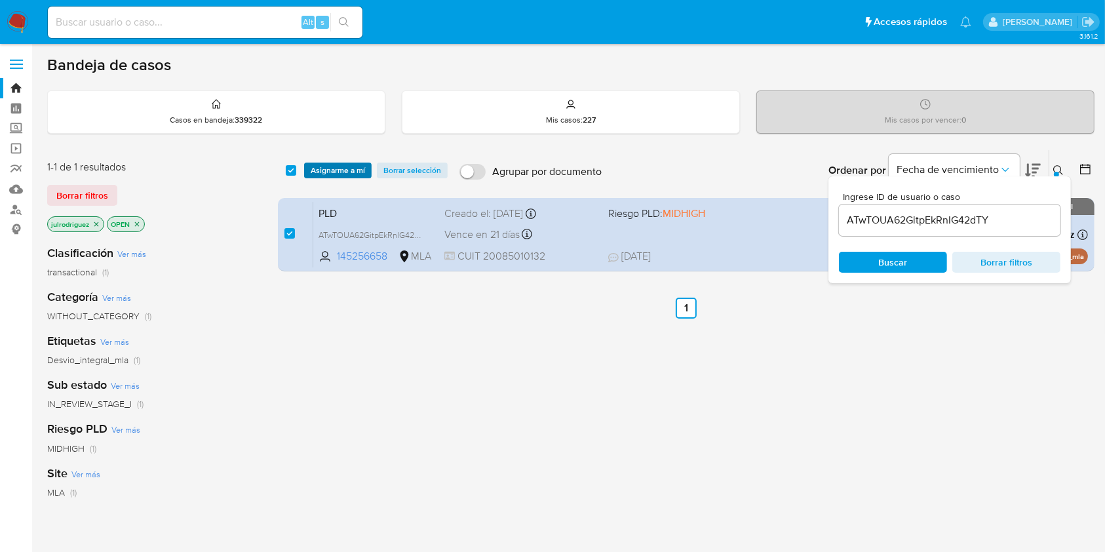
click at [336, 164] on span "Asignarme a mí" at bounding box center [338, 170] width 54 height 13
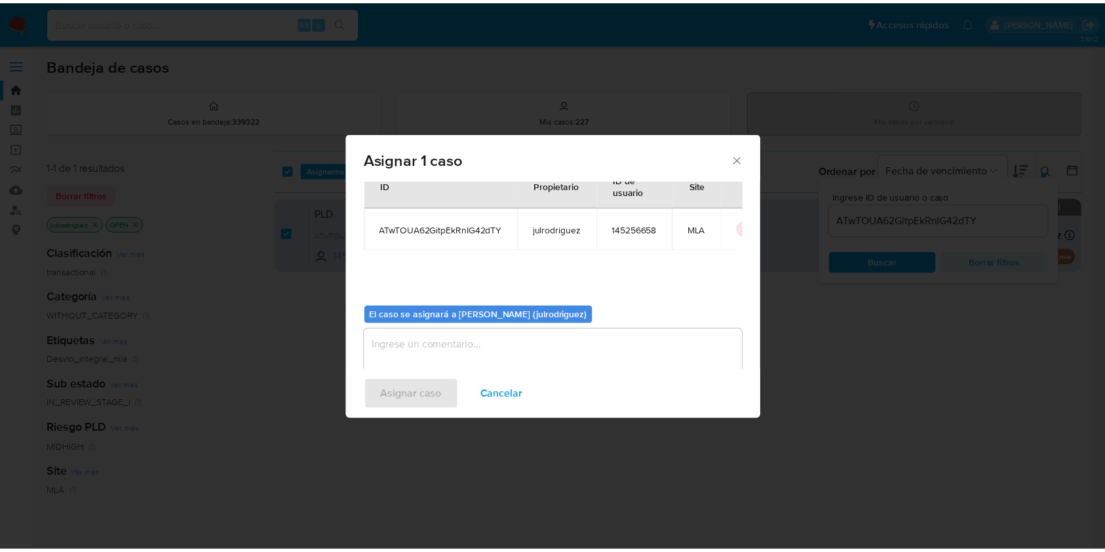
scroll to position [67, 0]
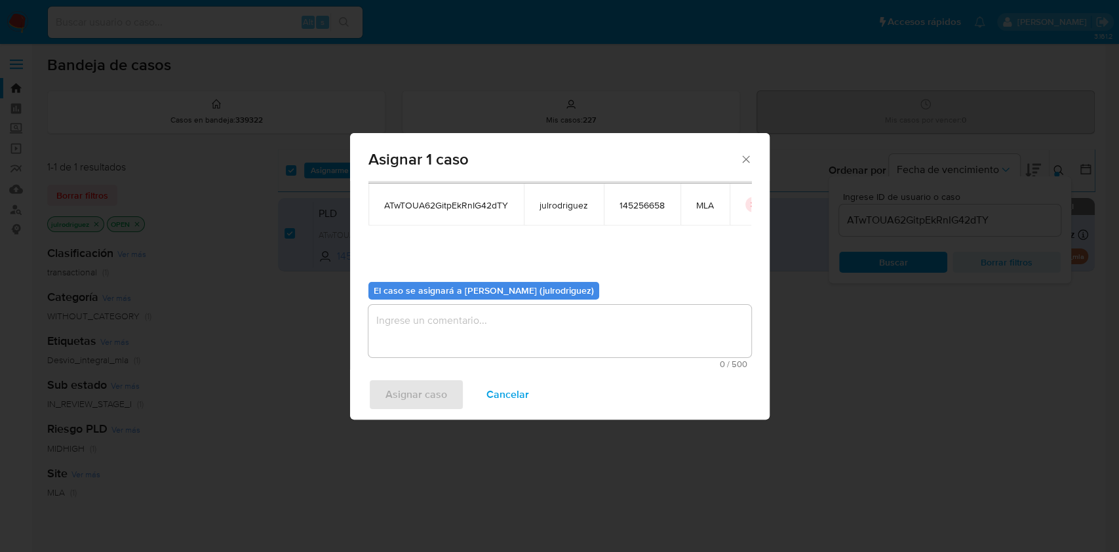
click at [488, 319] on textarea "assign-modal" at bounding box center [559, 331] width 383 height 52
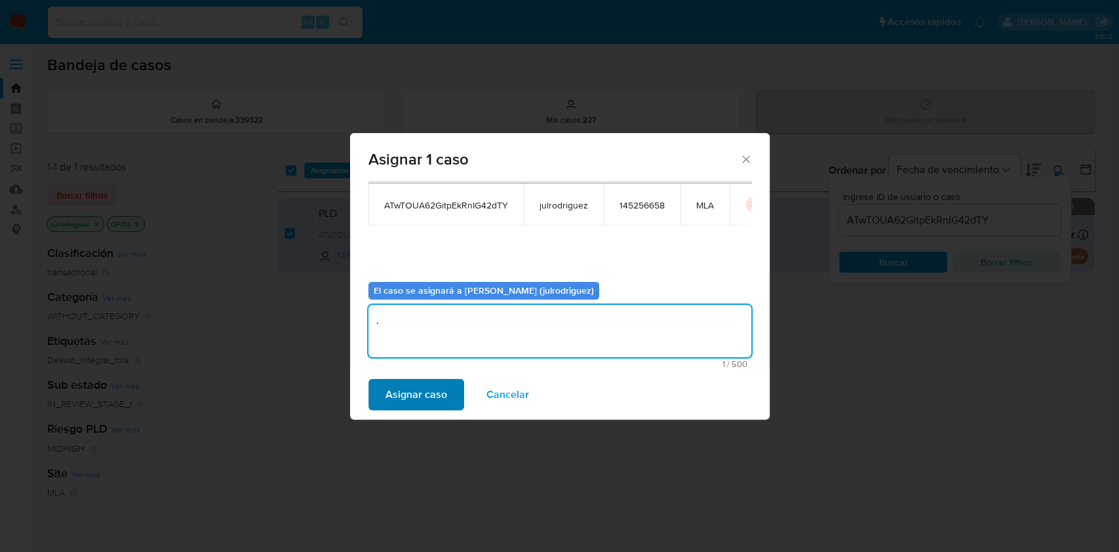
type textarea "."
click at [433, 388] on span "Asignar caso" at bounding box center [416, 394] width 62 height 29
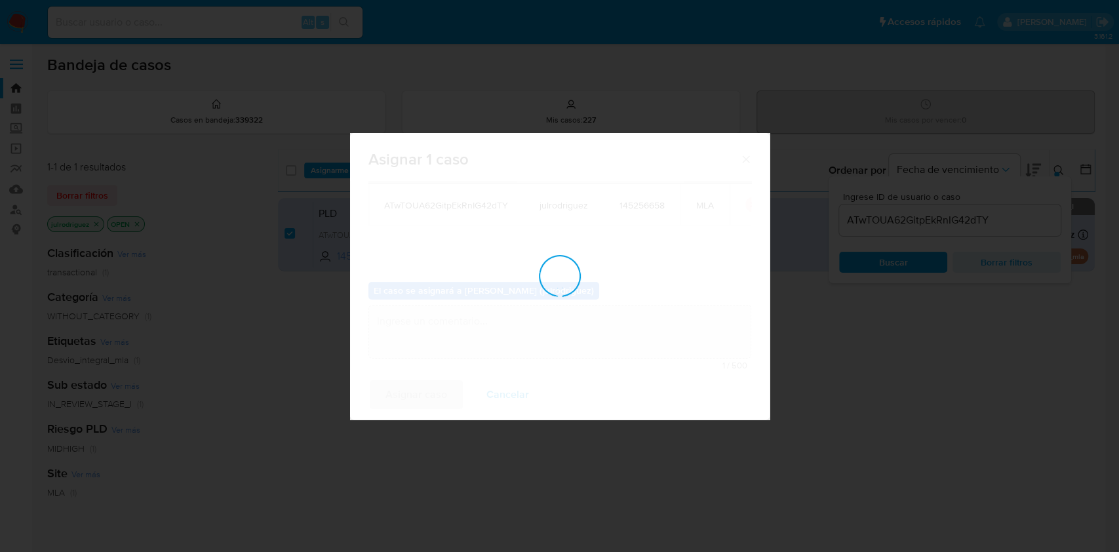
checkbox input "false"
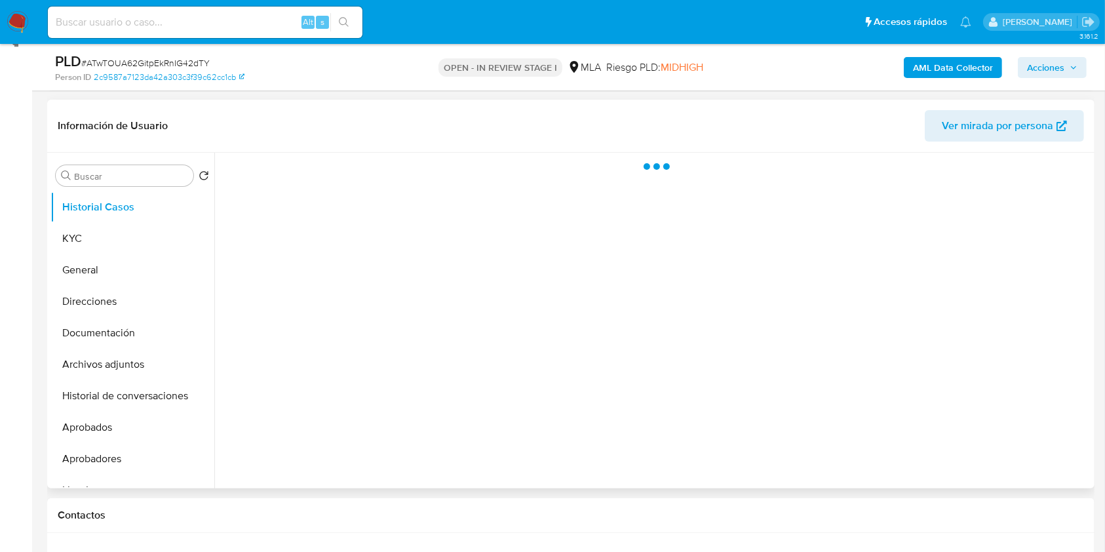
scroll to position [262, 0]
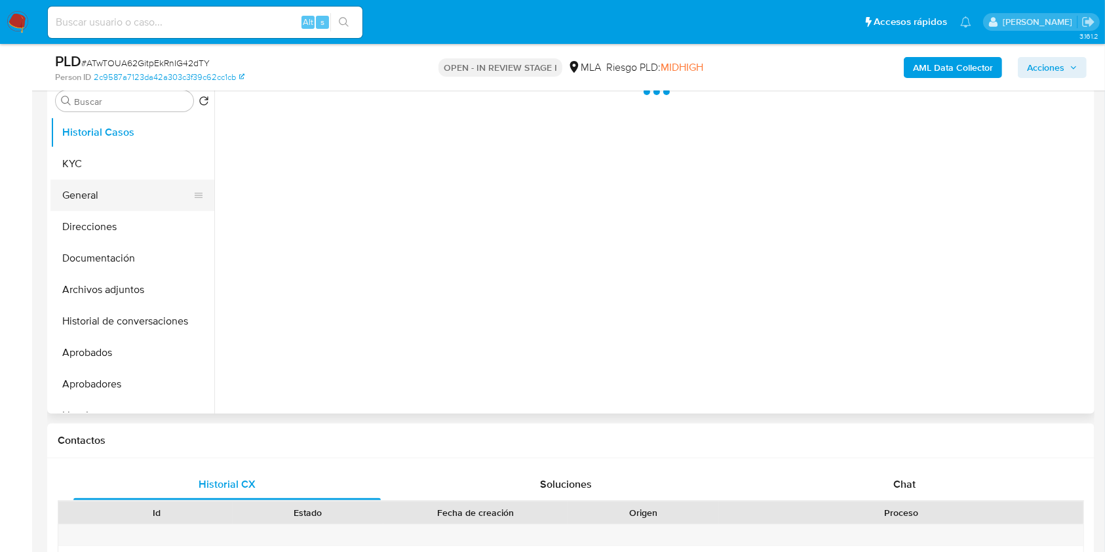
select select "10"
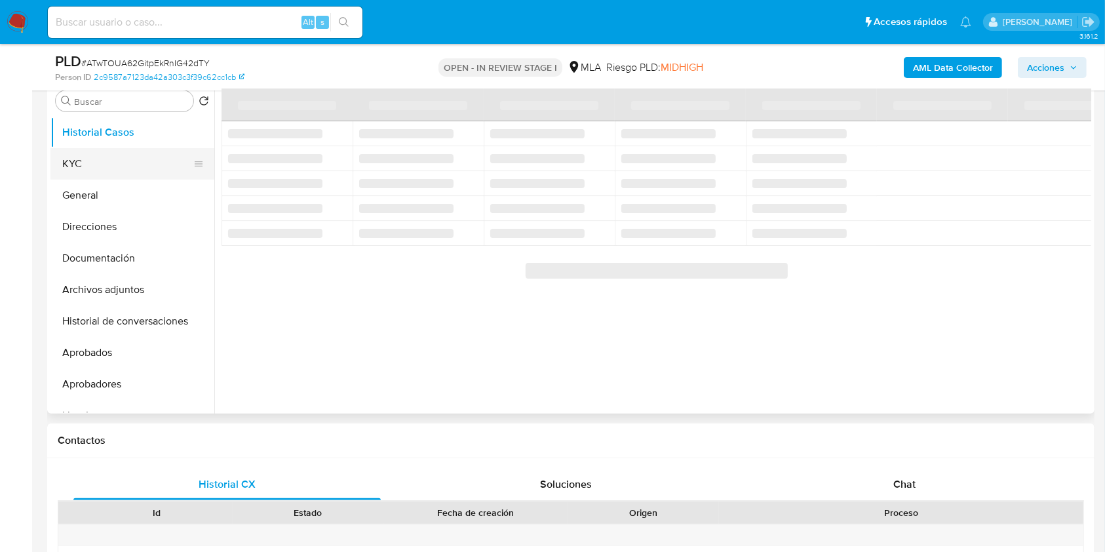
click at [126, 167] on button "KYC" at bounding box center [126, 163] width 153 height 31
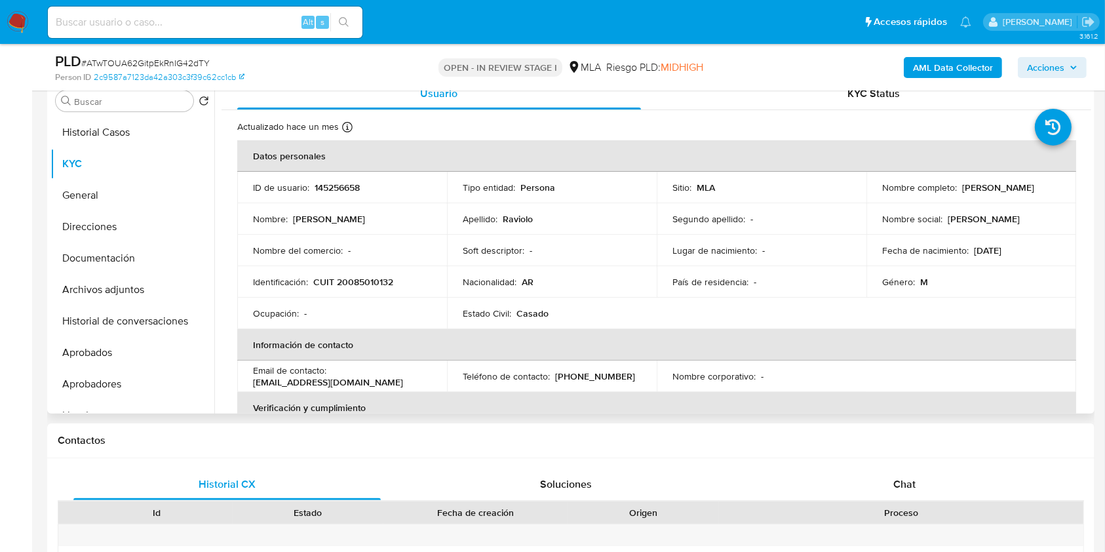
click at [326, 193] on p "145256658" at bounding box center [337, 188] width 45 height 12
copy p "145256658"
click at [175, 63] on span "# ATwTOUA62GitpEkRnIG42dTY" at bounding box center [145, 62] width 128 height 13
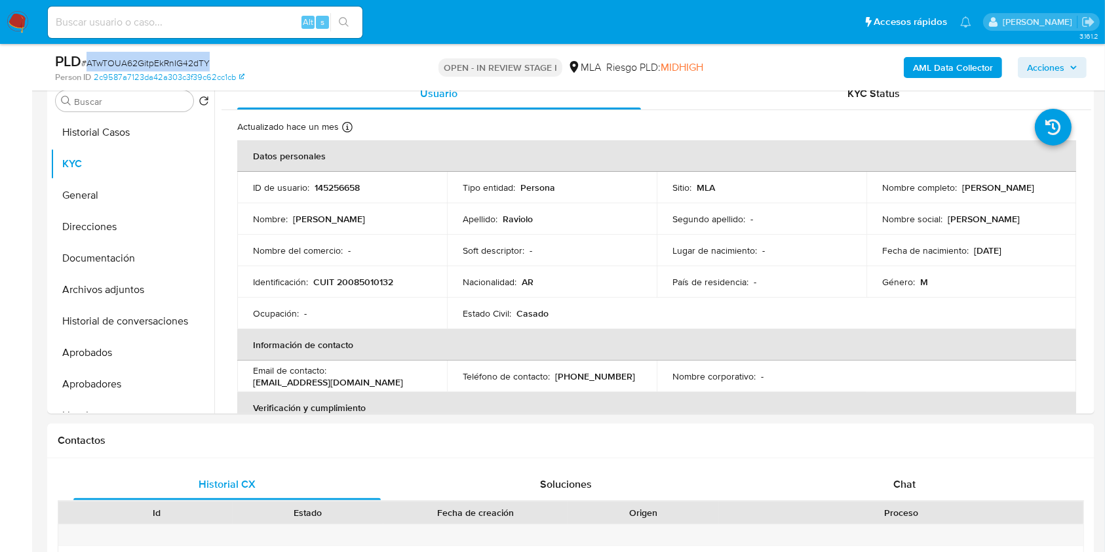
copy span "ATwTOUA62GitpEkRnIG42dTY"
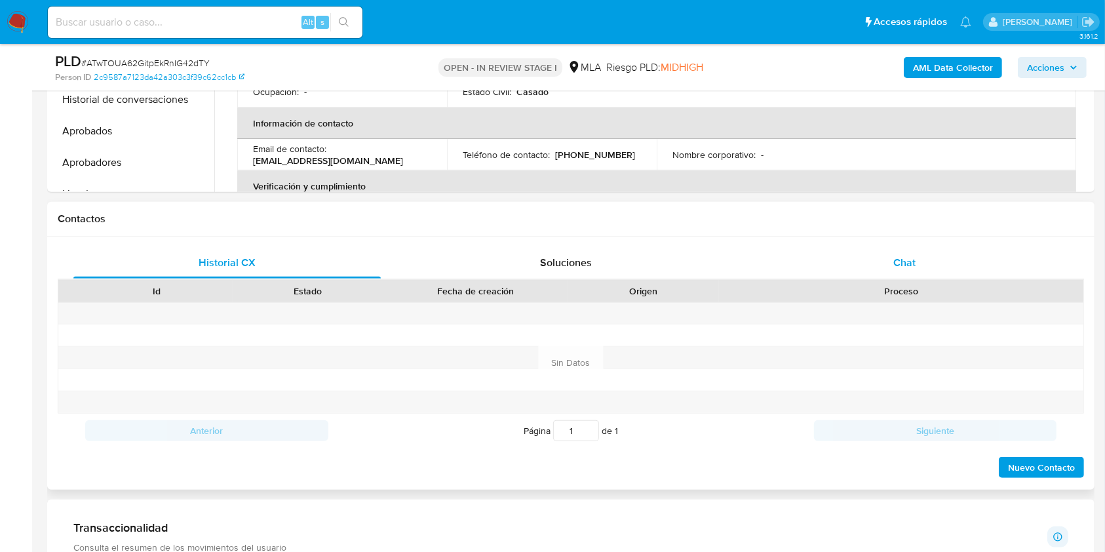
drag, startPoint x: 903, startPoint y: 271, endPoint x: 857, endPoint y: 270, distance: 46.6
click at [904, 271] on div "Chat" at bounding box center [904, 262] width 307 height 31
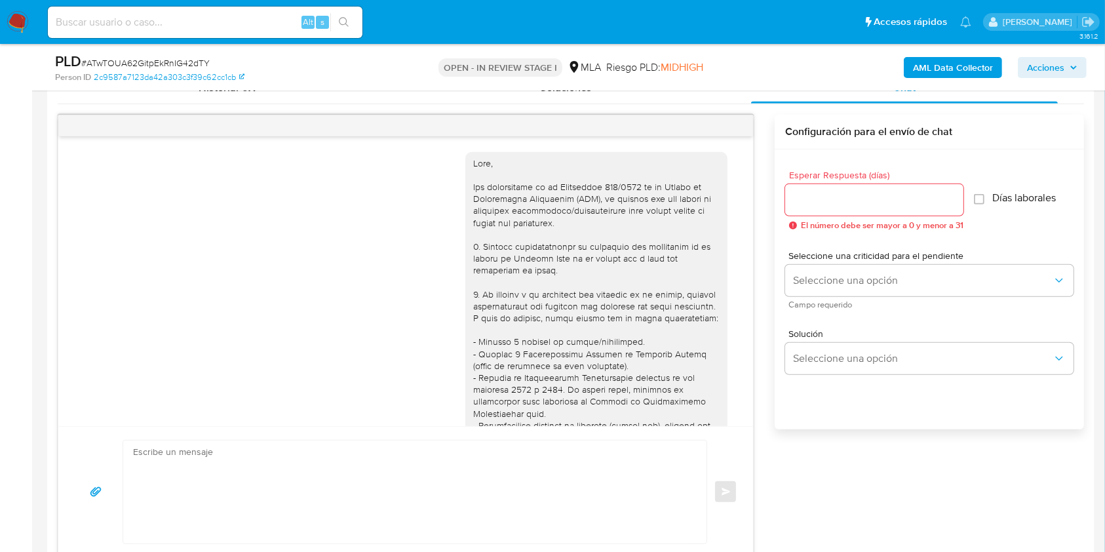
scroll to position [1797, 0]
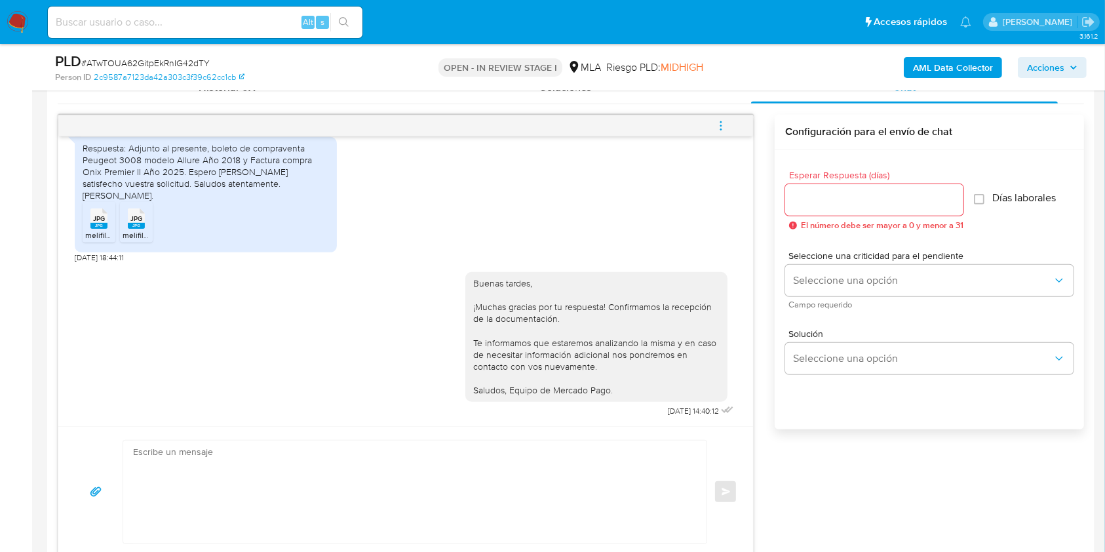
click at [719, 128] on icon "menu-action" at bounding box center [721, 126] width 12 height 12
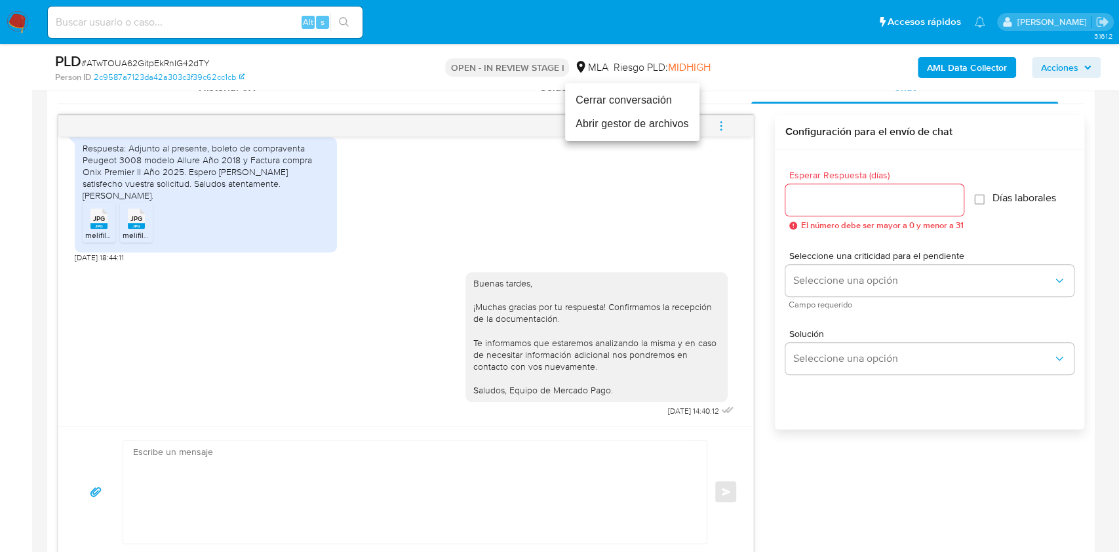
click at [633, 100] on li "Cerrar conversación" at bounding box center [632, 100] width 134 height 24
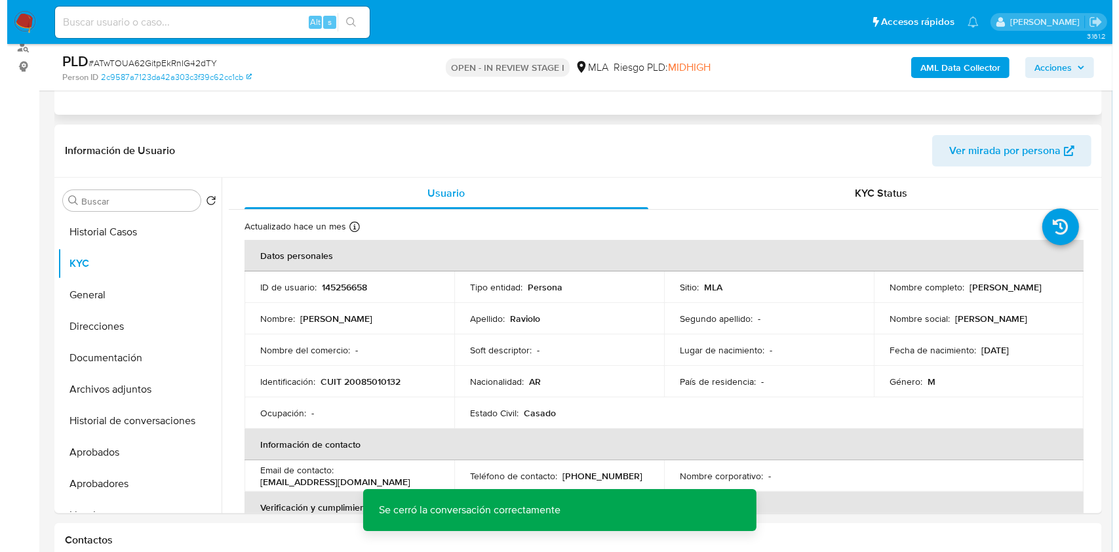
scroll to position [134, 0]
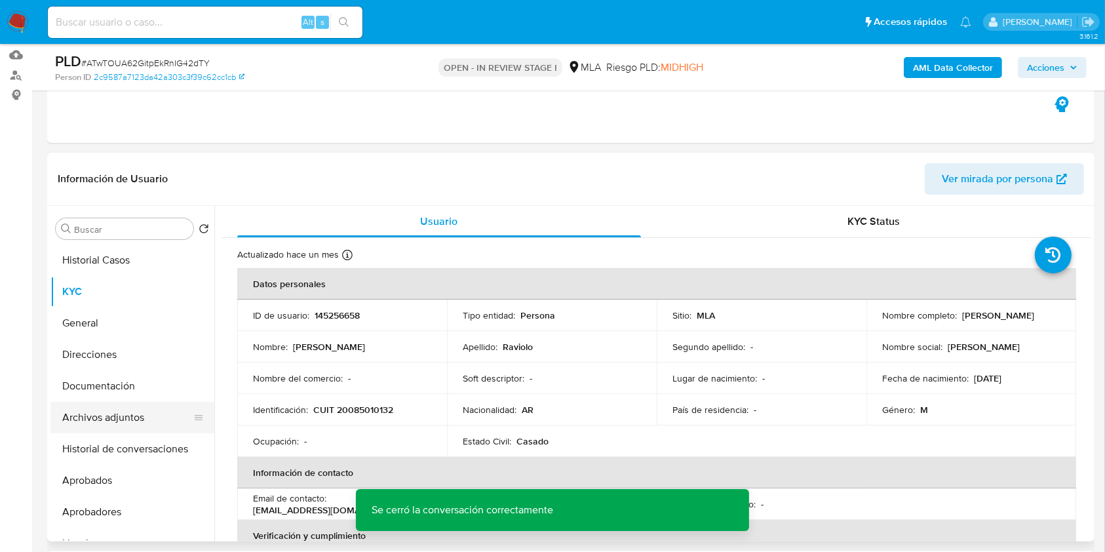
click at [128, 407] on button "Archivos adjuntos" at bounding box center [126, 417] width 153 height 31
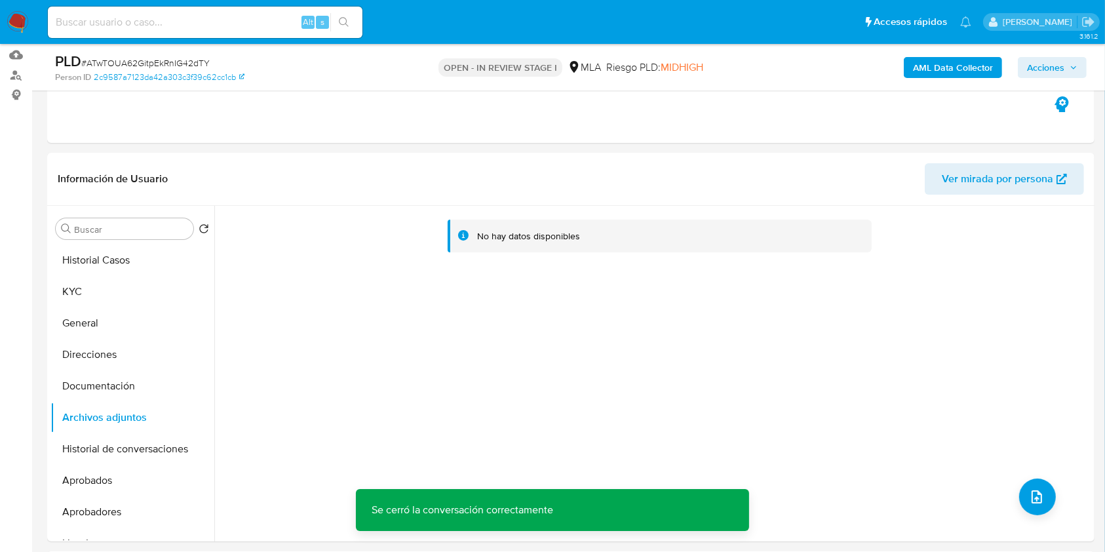
click at [942, 66] on b "AML Data Collector" at bounding box center [953, 67] width 80 height 21
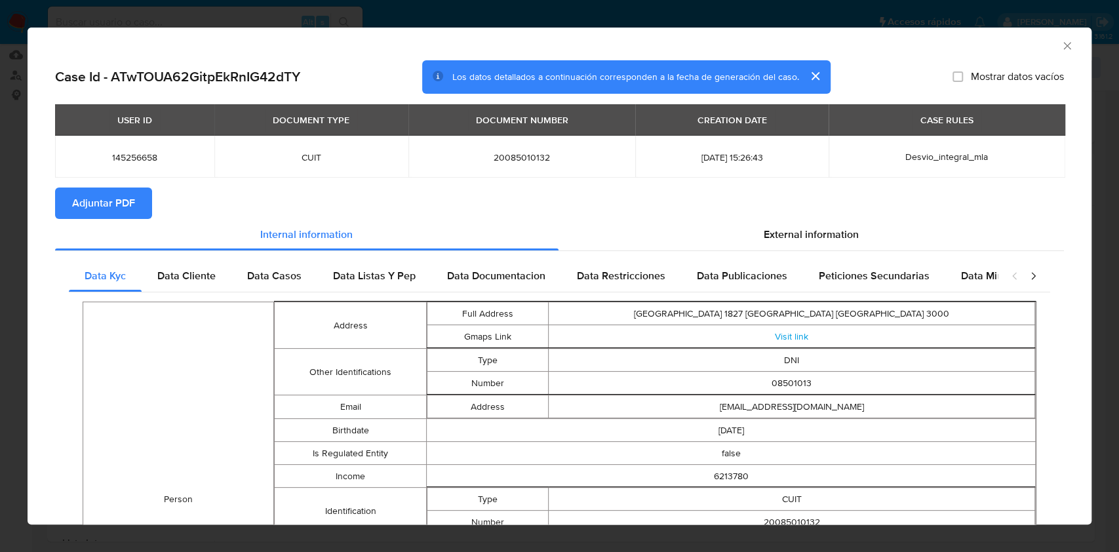
click at [89, 210] on span "Adjuntar PDF" at bounding box center [103, 203] width 63 height 29
click at [1061, 47] on icon "Cerrar ventana" at bounding box center [1067, 45] width 13 height 13
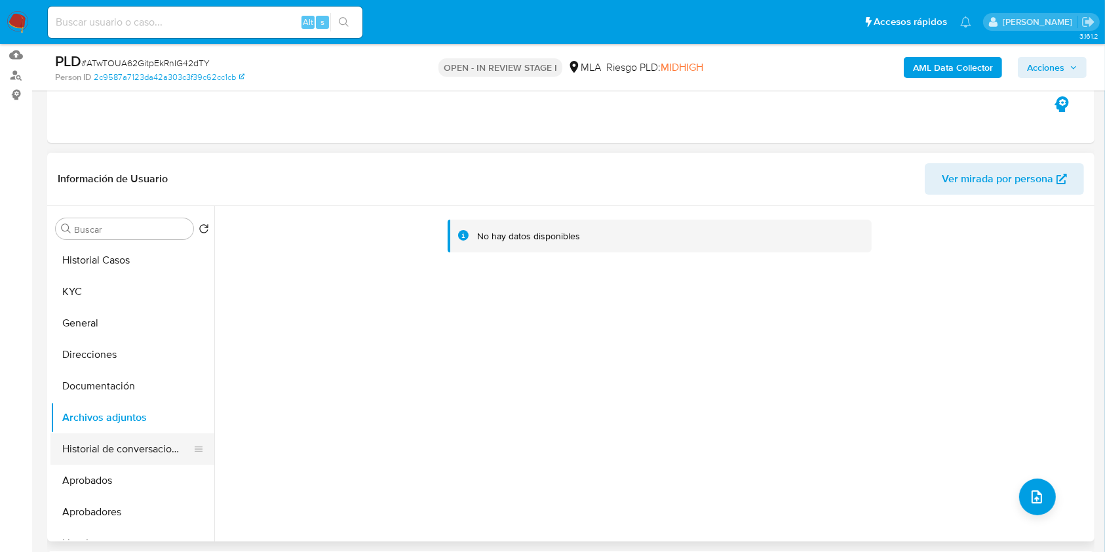
click at [137, 456] on button "Historial de conversaciones" at bounding box center [126, 448] width 153 height 31
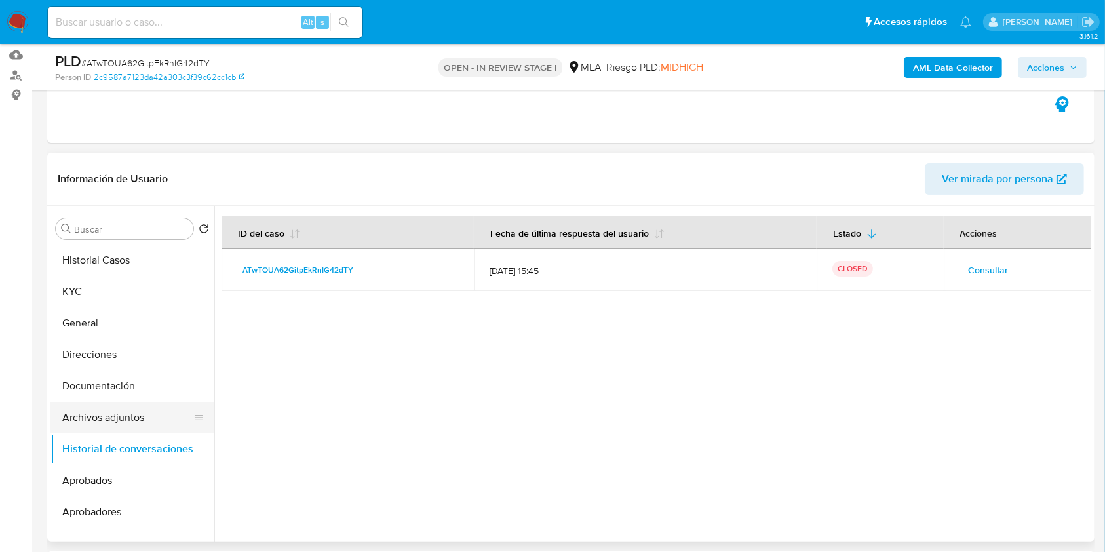
click at [123, 416] on button "Archivos adjuntos" at bounding box center [126, 417] width 153 height 31
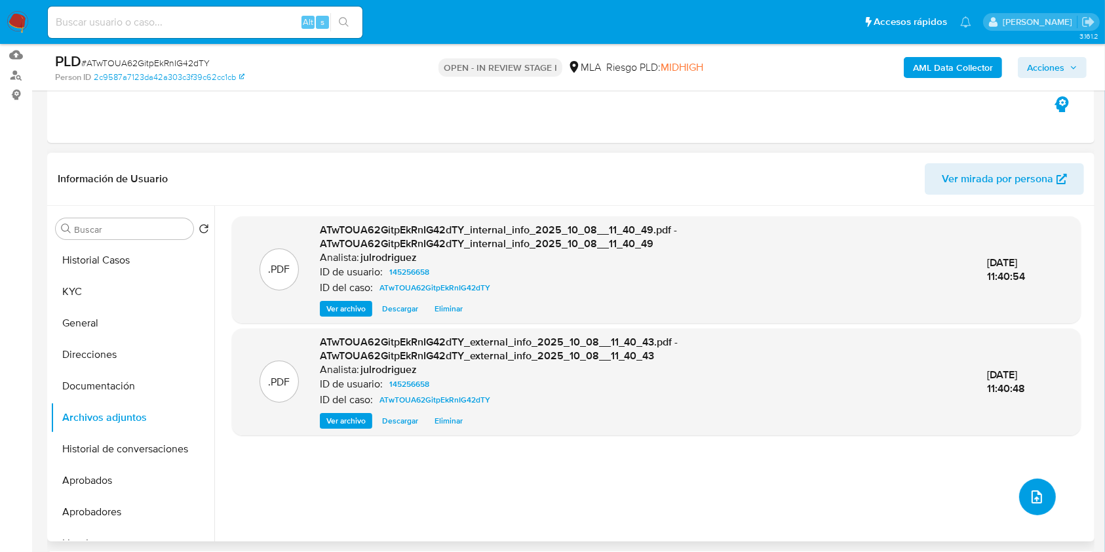
click at [1046, 490] on button "upload-file" at bounding box center [1037, 497] width 37 height 37
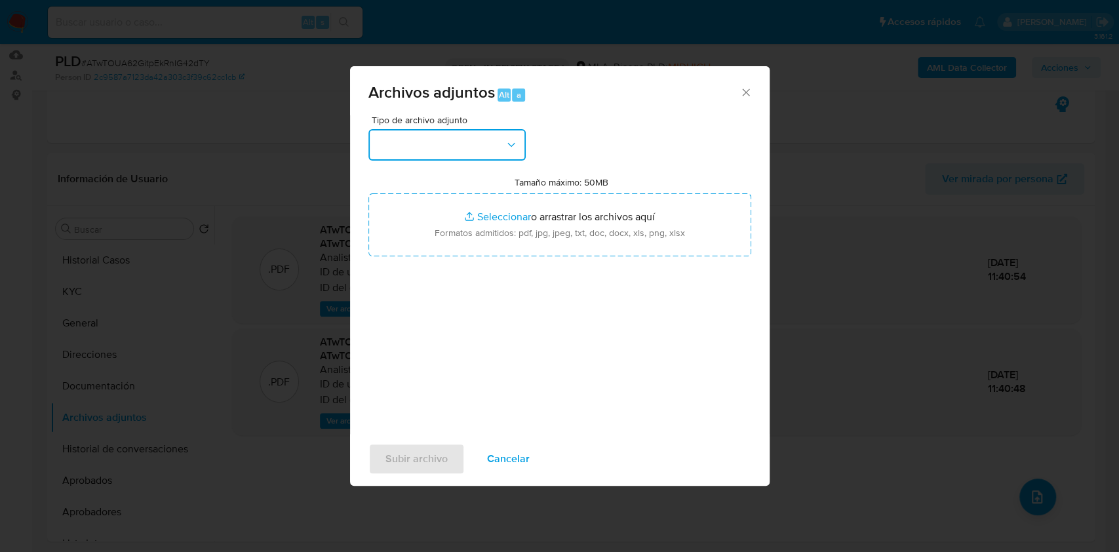
click at [481, 139] on button "button" at bounding box center [446, 144] width 157 height 31
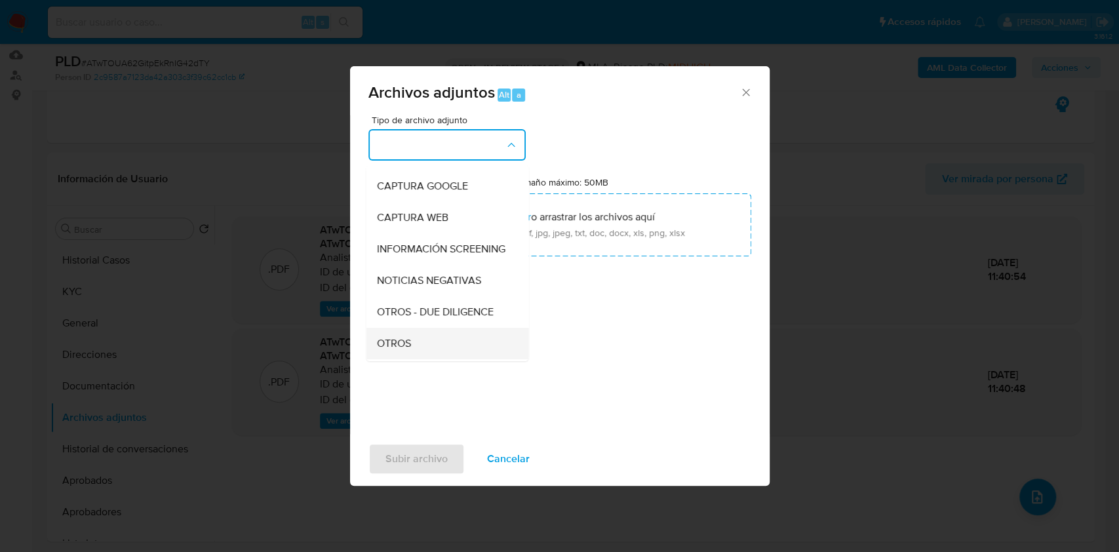
scroll to position [174, 0]
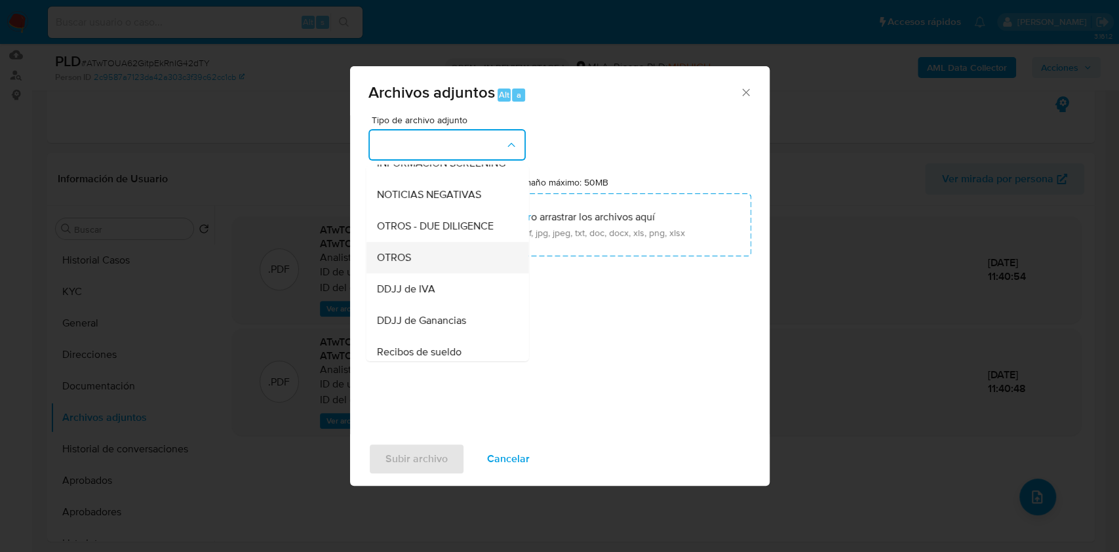
click at [427, 265] on div "OTROS" at bounding box center [443, 257] width 134 height 31
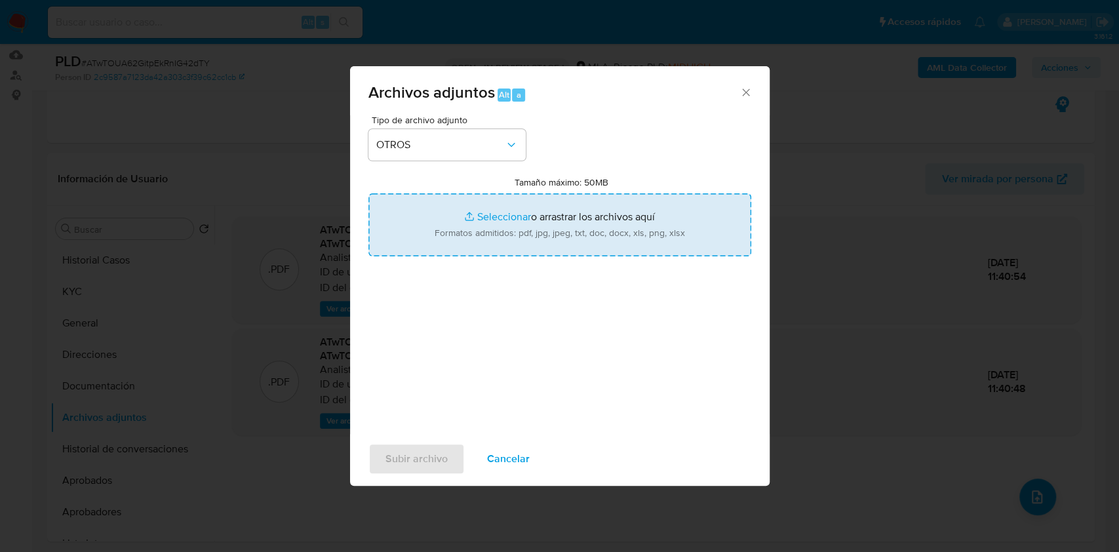
click at [473, 233] on input "Tamaño máximo: 50MB Seleccionar archivos" at bounding box center [559, 224] width 383 height 63
type input "C:\fakepath\Comprobante de compra venta - 145256658 - ATwTOUA62GitpEkRnIG42dTY.…"
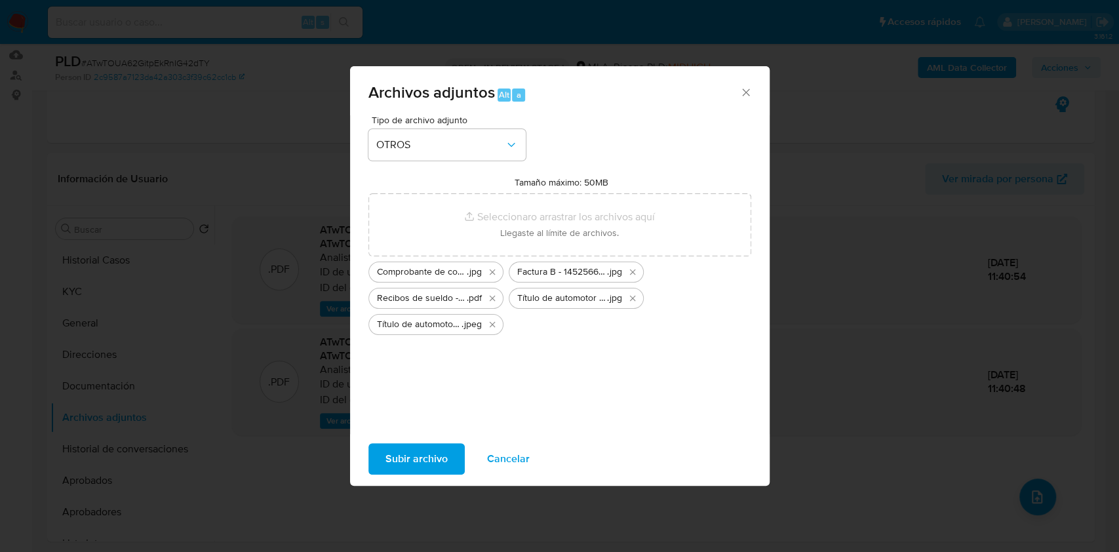
click at [409, 461] on span "Subir archivo" at bounding box center [416, 458] width 62 height 29
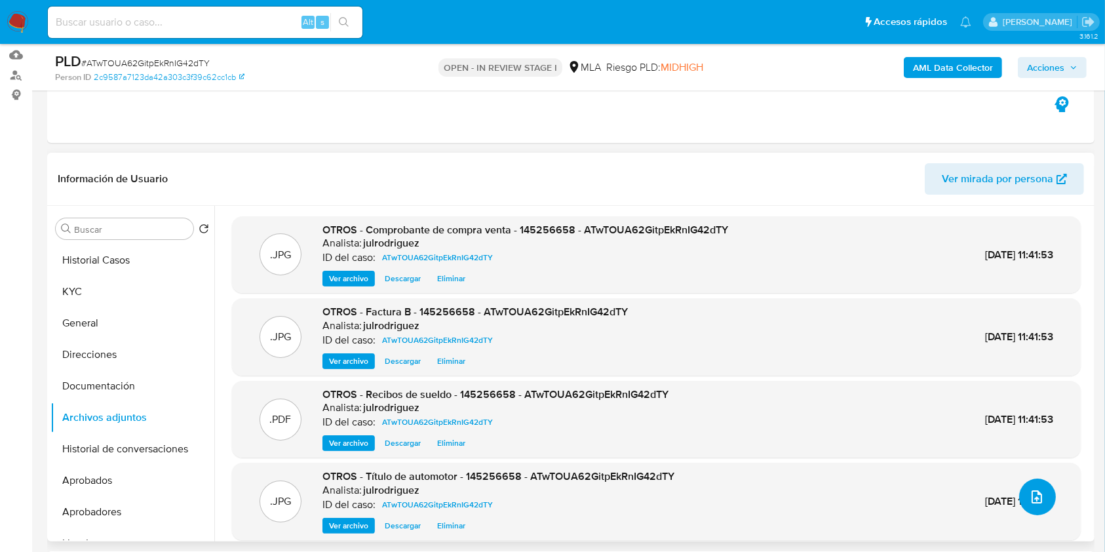
click at [1029, 501] on icon "upload-file" at bounding box center [1037, 497] width 16 height 16
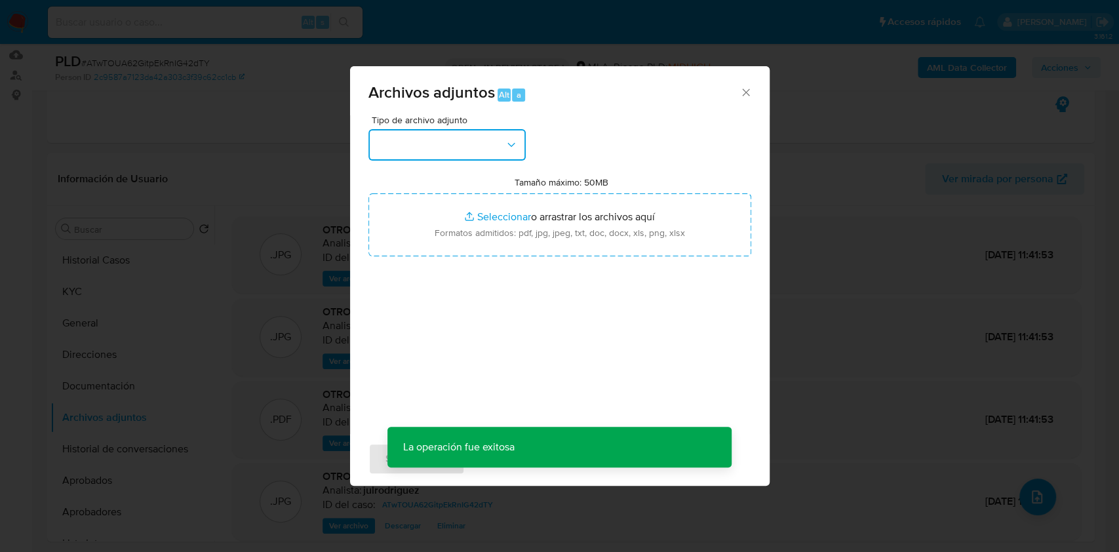
click at [494, 142] on button "button" at bounding box center [446, 144] width 157 height 31
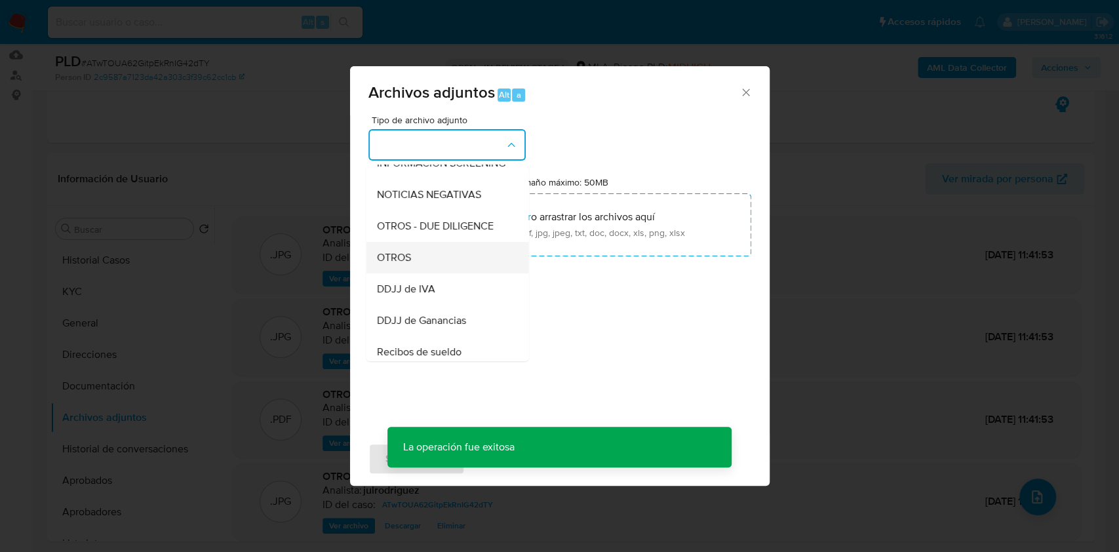
click at [422, 273] on div "OTROS" at bounding box center [443, 257] width 134 height 31
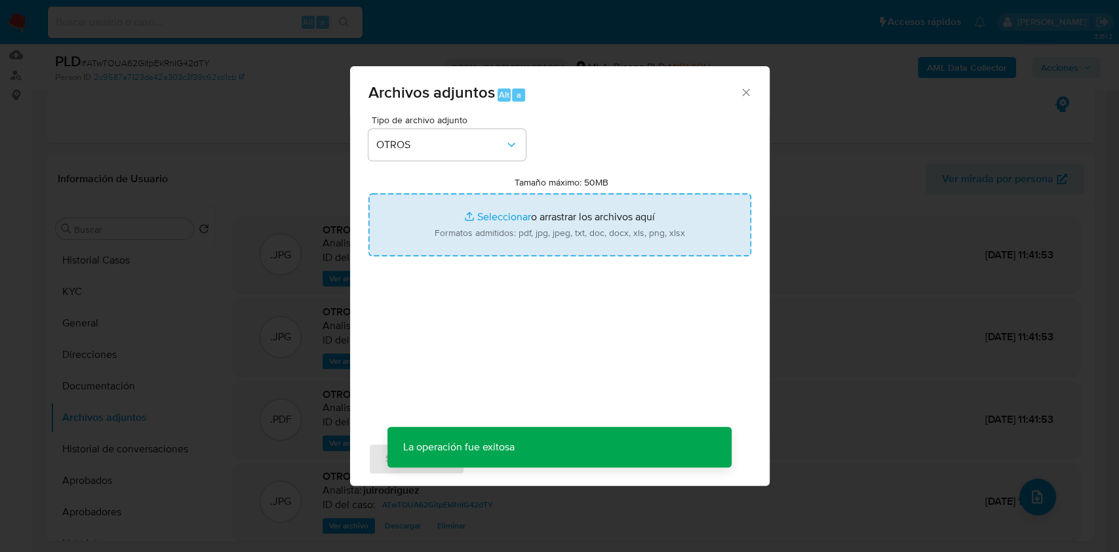
click at [524, 250] on input "Tamaño máximo: 50MB Seleccionar archivos" at bounding box center [559, 224] width 383 height 63
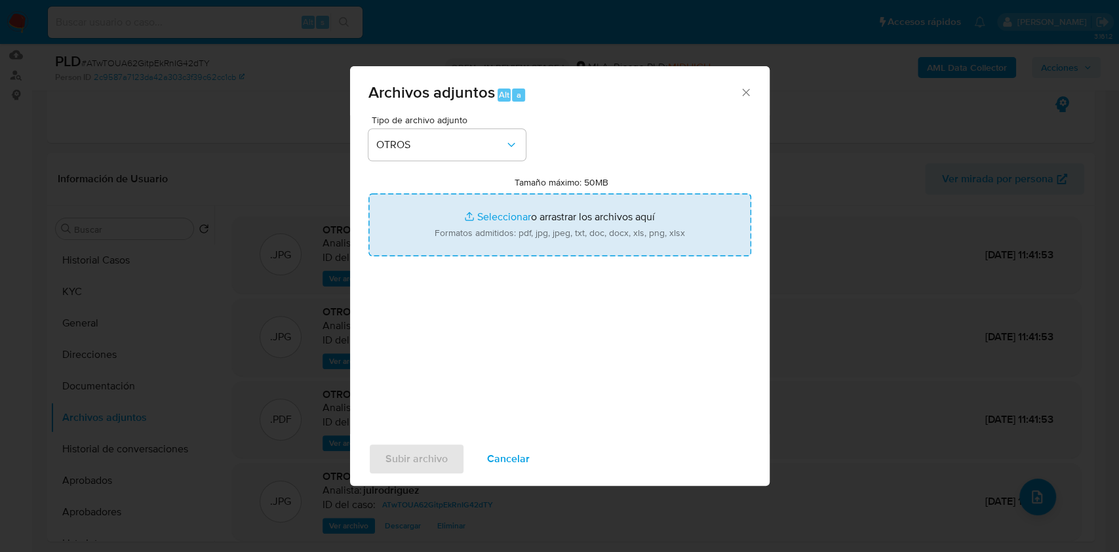
type input "C:\fakepath\Juan Carlos Raviolo - NOSIS - AGOSTO 2025.pdf"
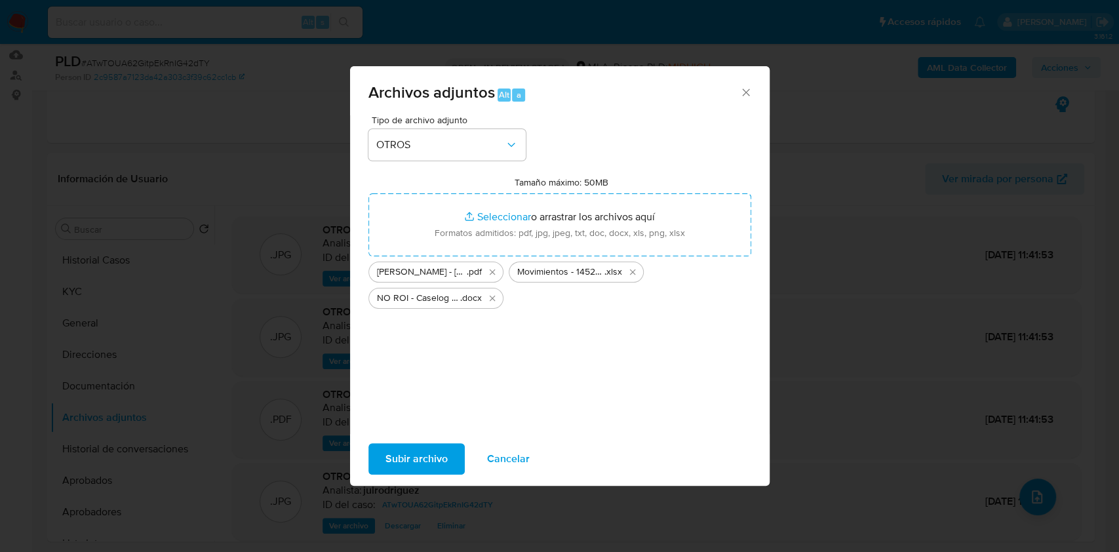
click at [445, 444] on span "Subir archivo" at bounding box center [416, 458] width 62 height 29
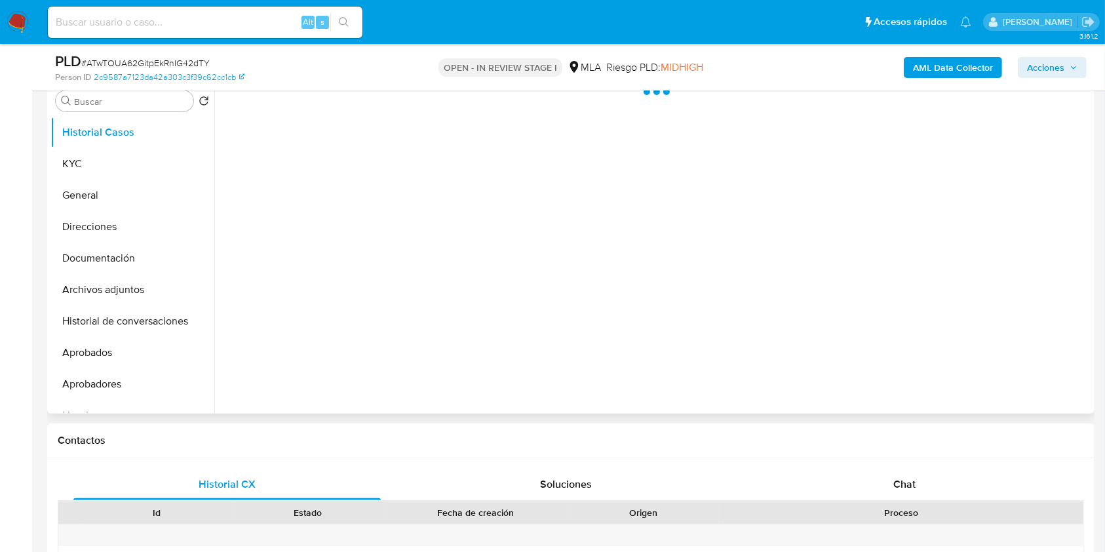
select select "10"
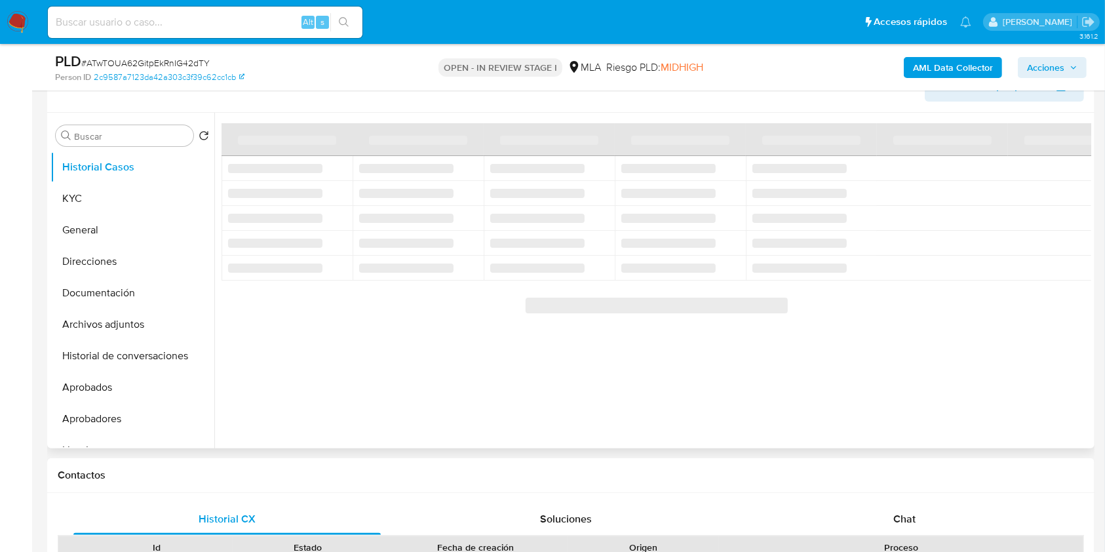
scroll to position [174, 0]
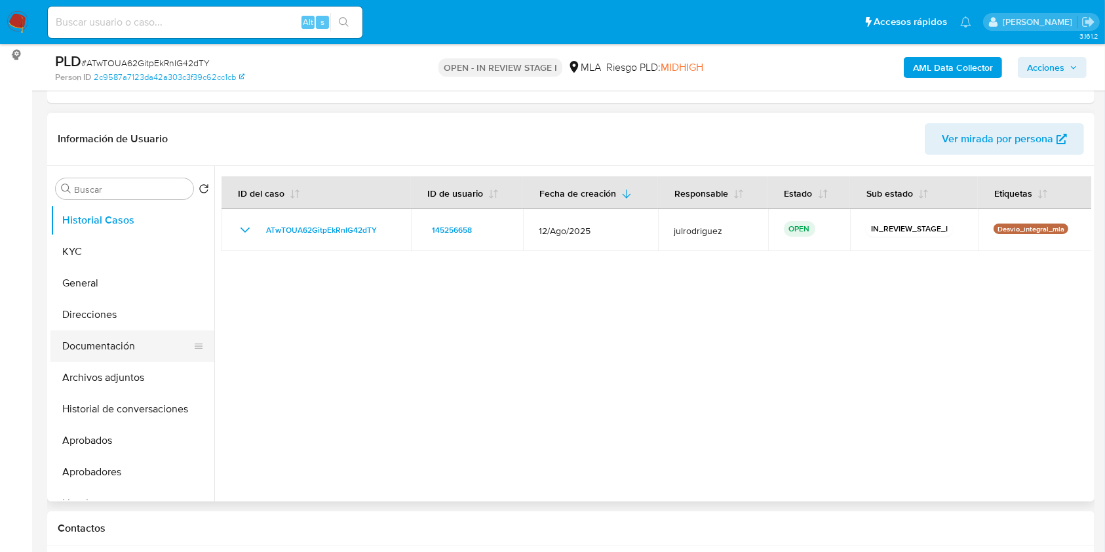
click at [105, 345] on button "Documentación" at bounding box center [126, 345] width 153 height 31
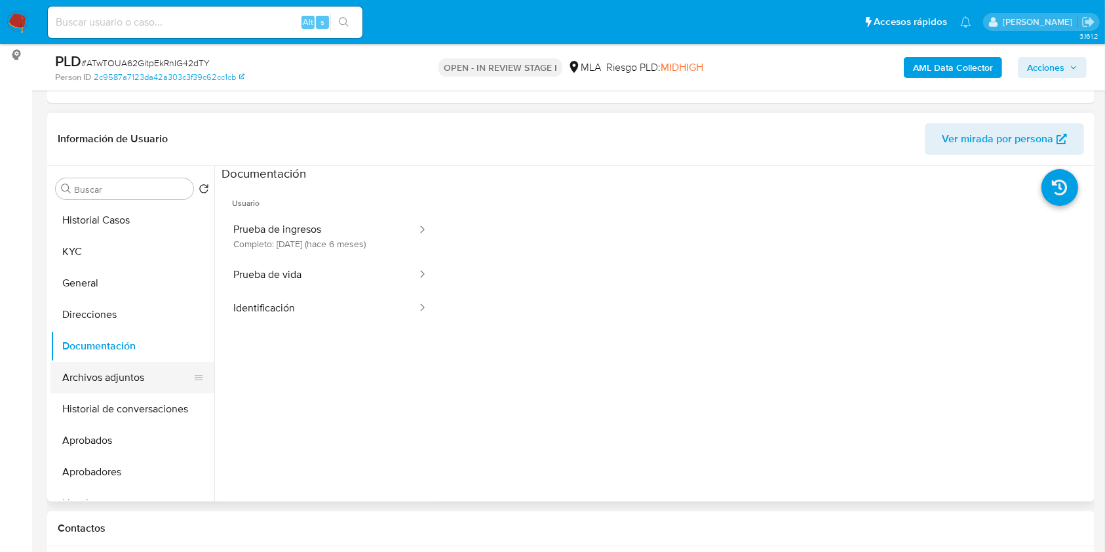
click at [144, 377] on button "Archivos adjuntos" at bounding box center [126, 377] width 153 height 31
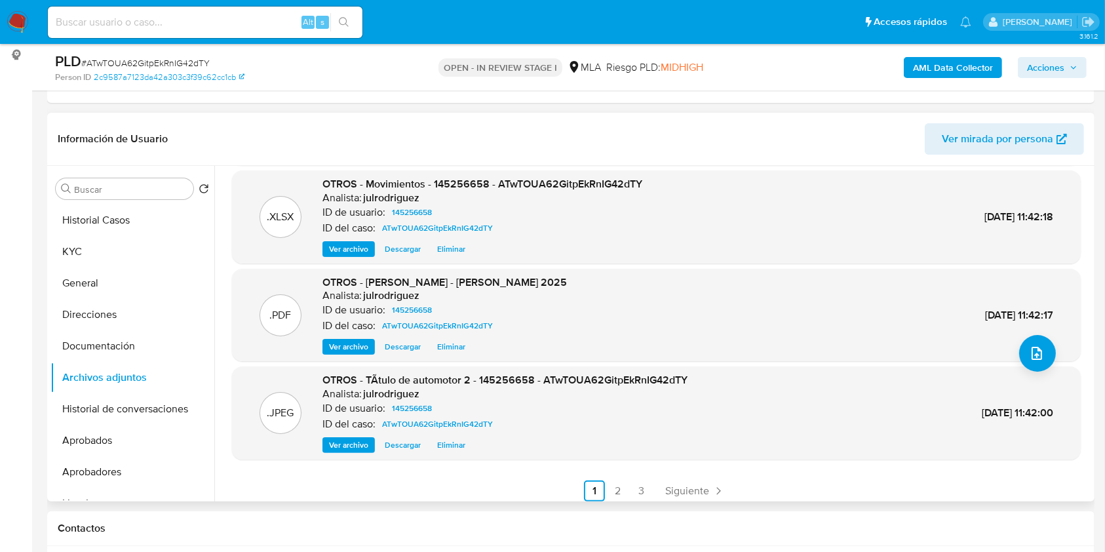
scroll to position [110, 0]
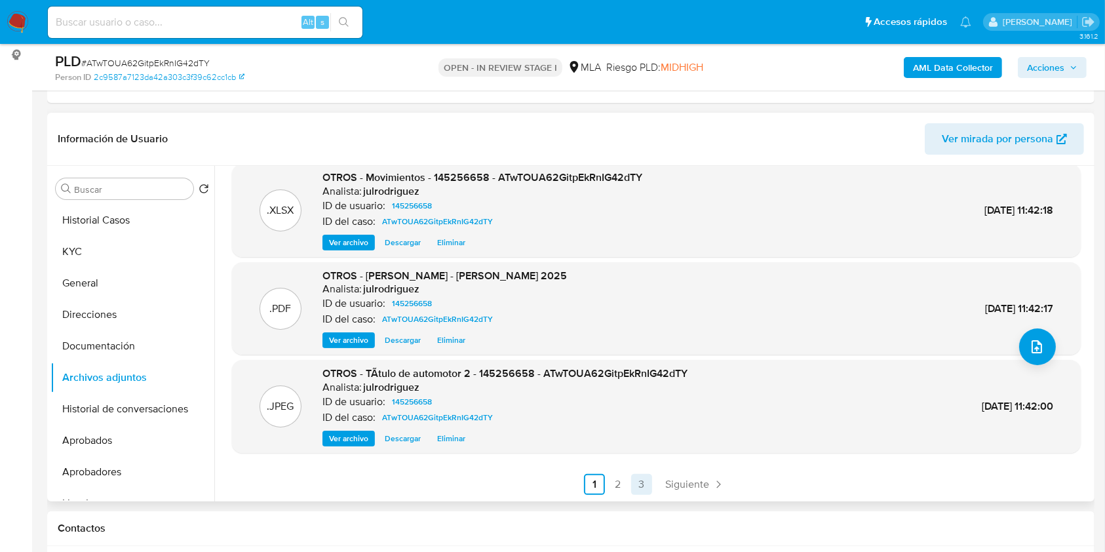
click at [679, 482] on span "Siguiente" at bounding box center [687, 484] width 44 height 10
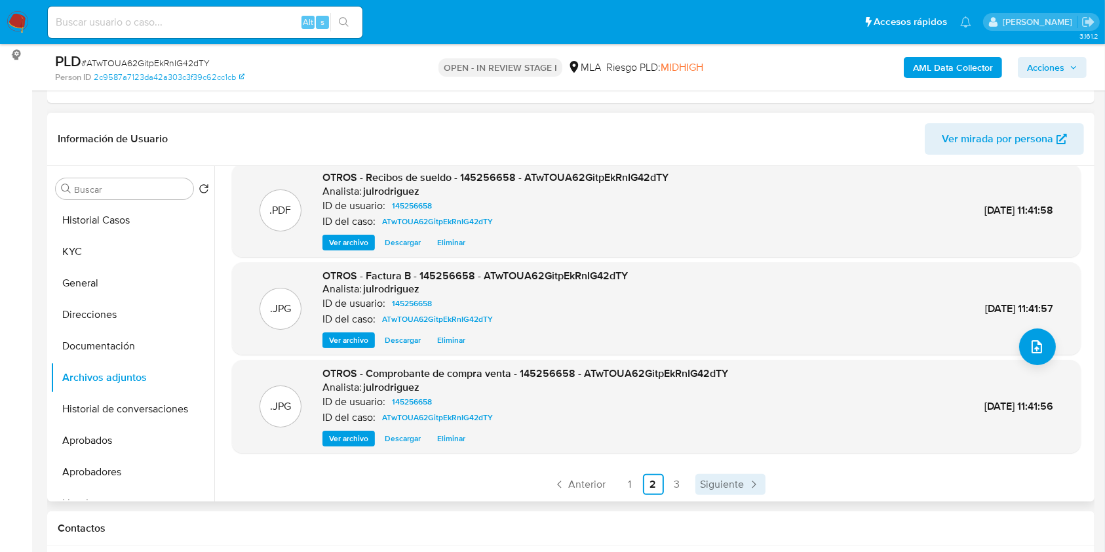
click at [732, 481] on span "Siguiente" at bounding box center [723, 484] width 44 height 10
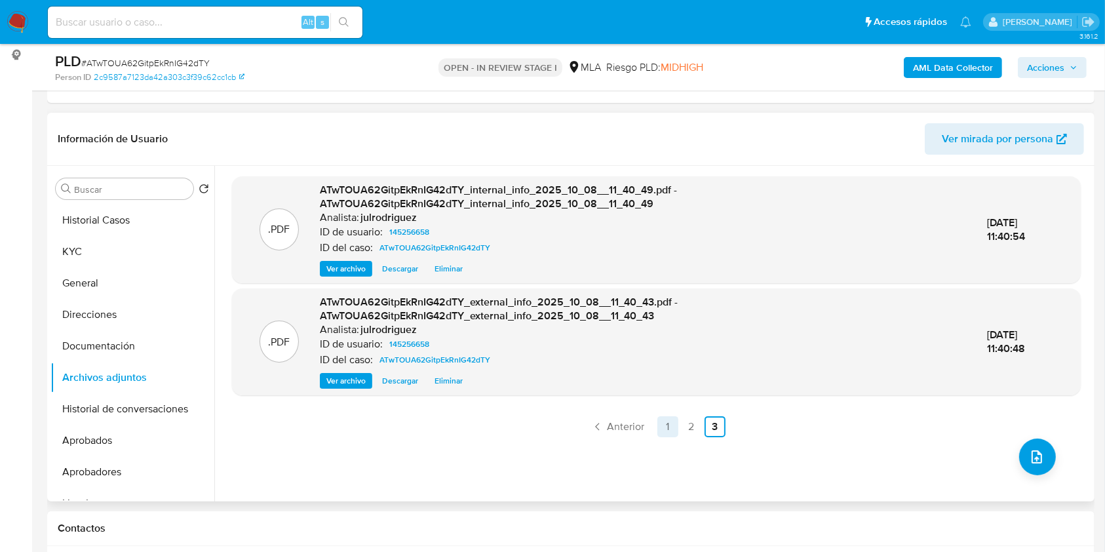
click at [658, 429] on link "1" at bounding box center [668, 426] width 21 height 21
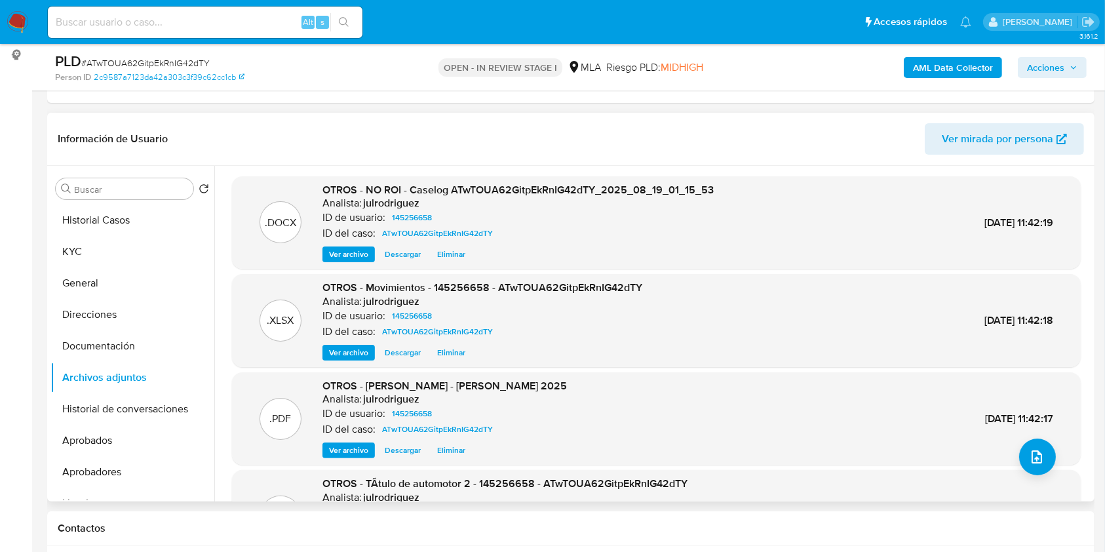
click at [1049, 75] on span "Acciones" at bounding box center [1045, 67] width 37 height 21
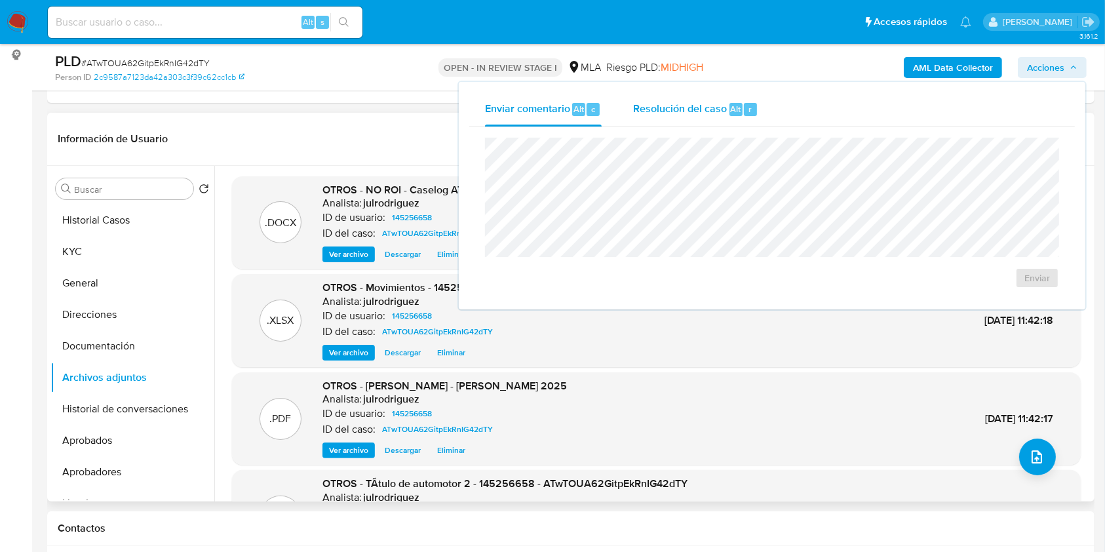
click at [720, 111] on span "Resolución del caso" at bounding box center [680, 108] width 94 height 15
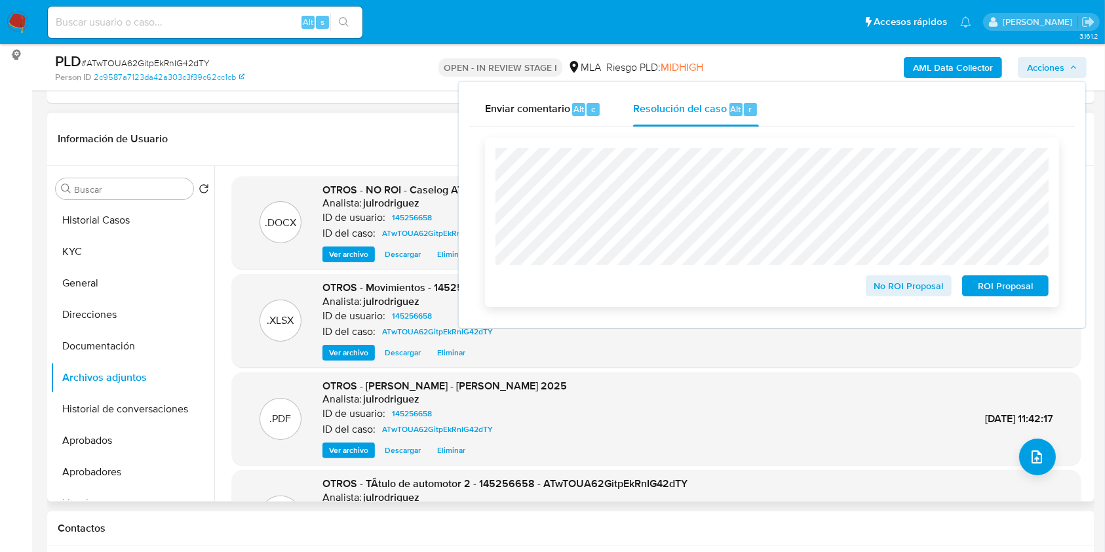
click at [897, 281] on span "No ROI Proposal" at bounding box center [909, 286] width 68 height 18
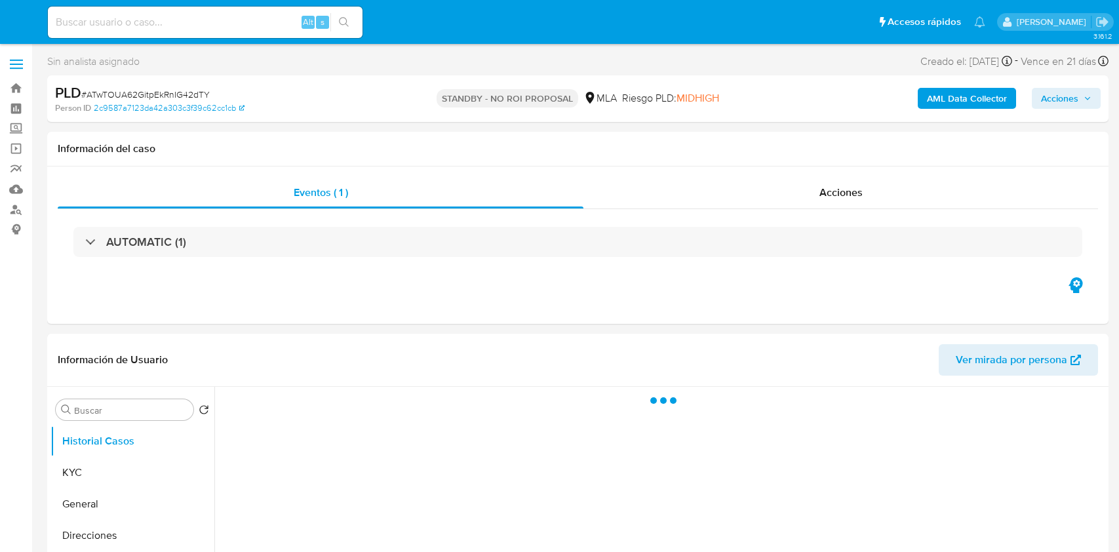
select select "10"
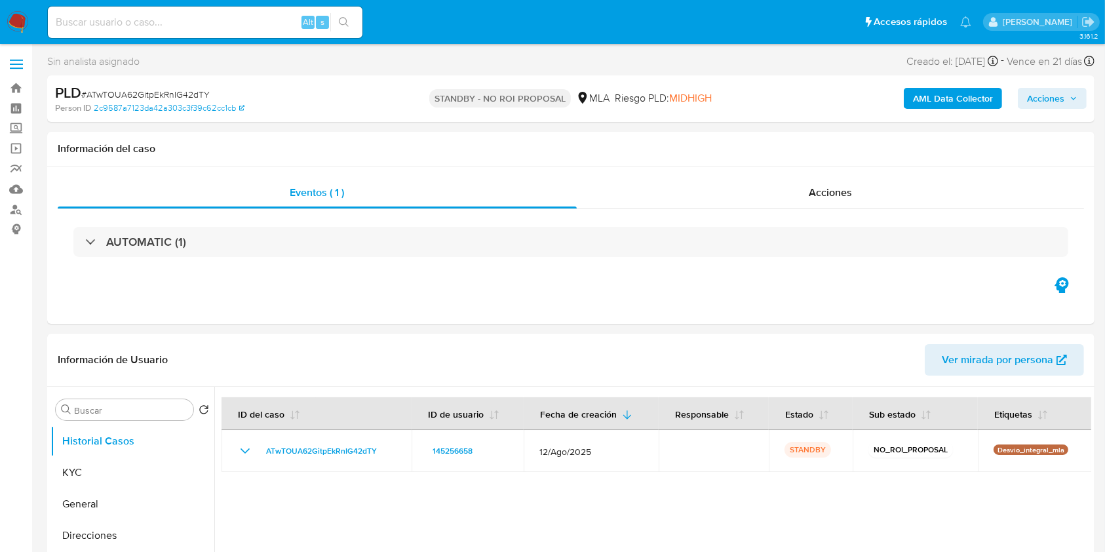
click at [243, 10] on div "Alt s" at bounding box center [205, 22] width 315 height 31
click at [246, 20] on input at bounding box center [205, 22] width 315 height 17
paste input "SX1fYrV8ea9S5G4iOHDvuzeN"
type input "SX1fYrV8ea9S5G4iOHDvuzeN"
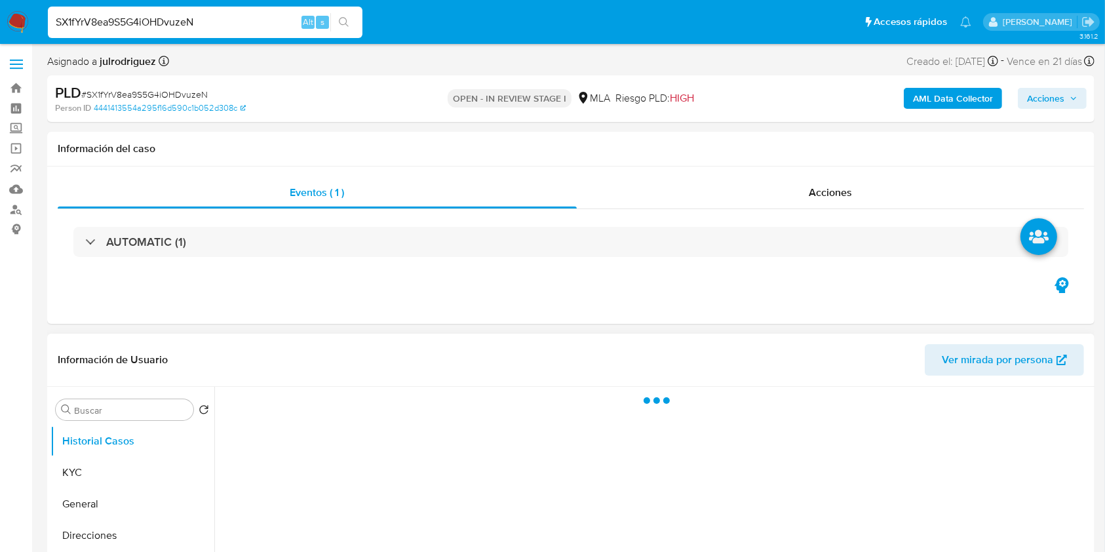
select select "10"
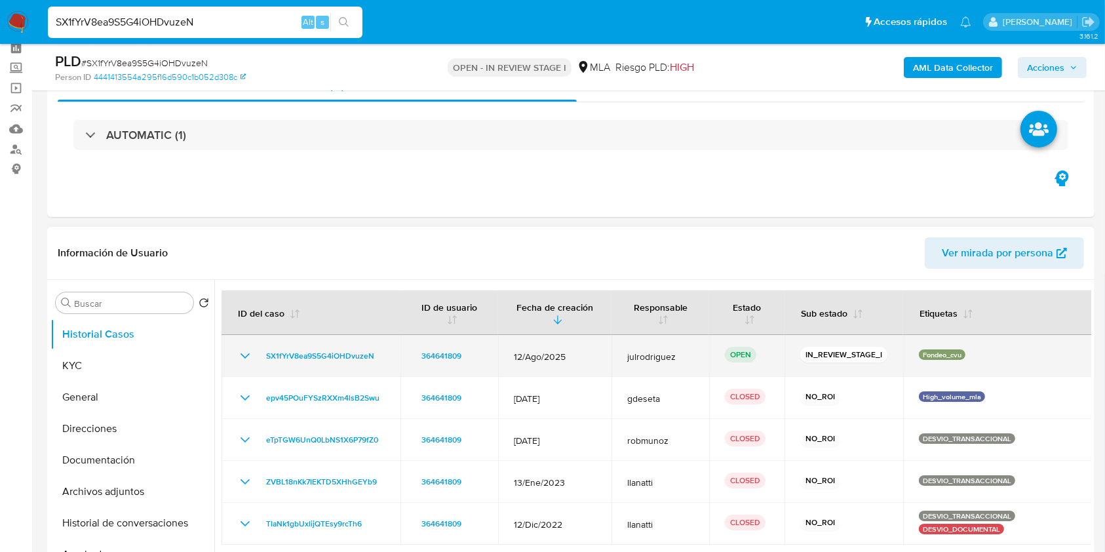
scroll to position [87, 0]
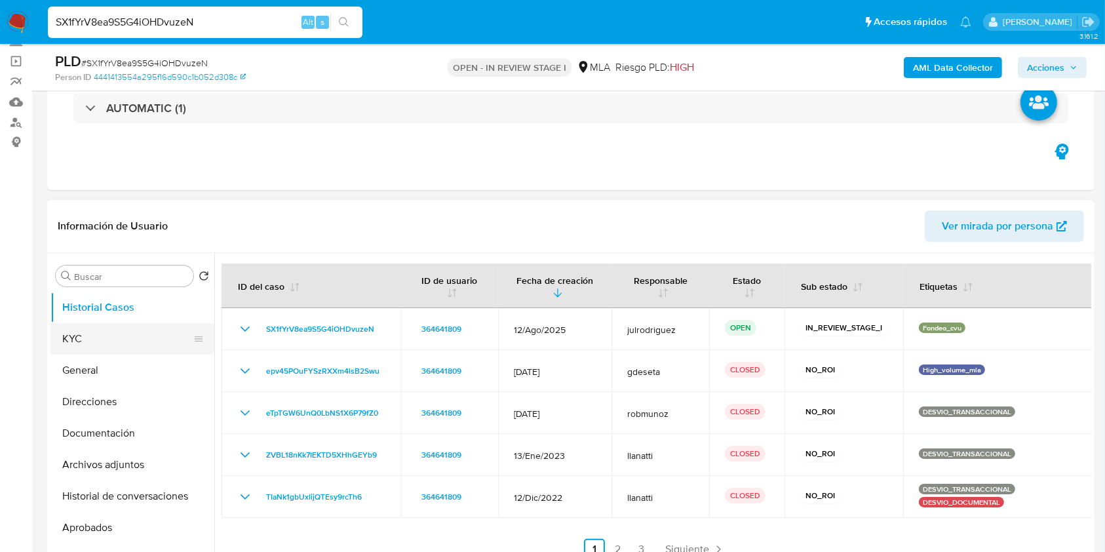
click at [106, 341] on button "KYC" at bounding box center [126, 338] width 153 height 31
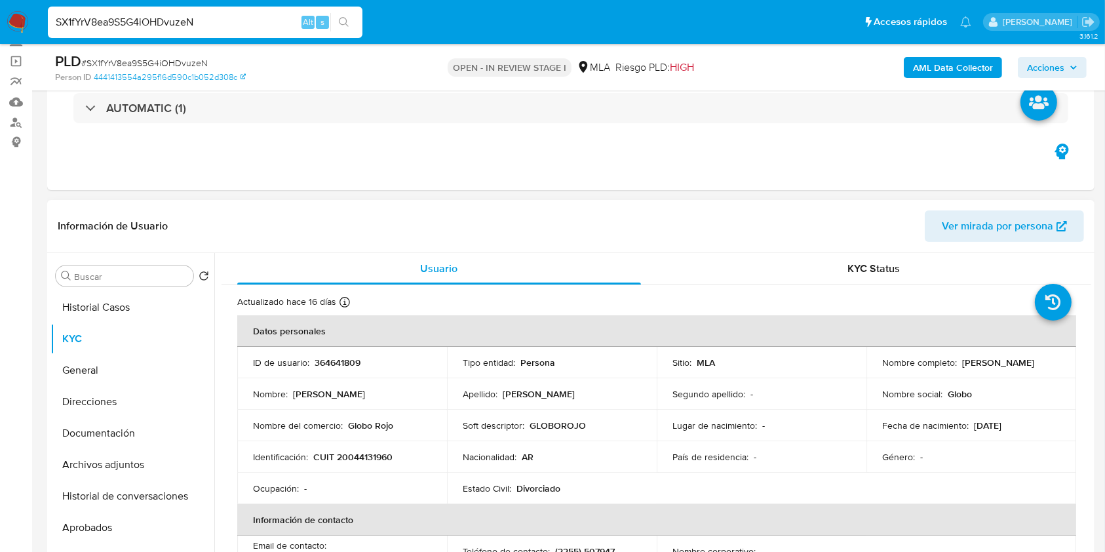
drag, startPoint x: 958, startPoint y: 359, endPoint x: 1033, endPoint y: 362, distance: 74.8
click at [1033, 362] on div "Nombre completo : [PERSON_NAME]" at bounding box center [971, 363] width 178 height 12
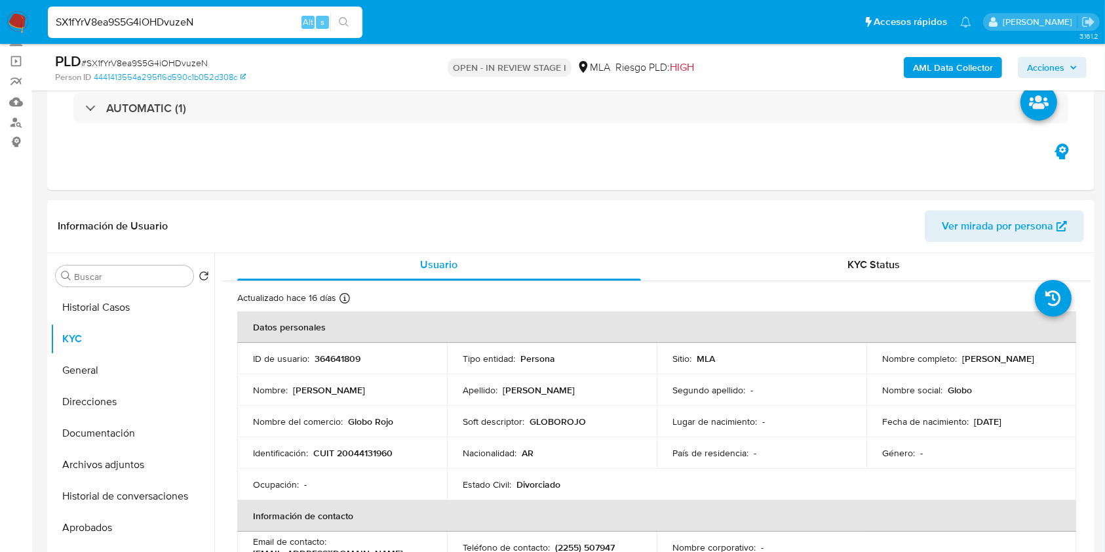
scroll to position [0, 0]
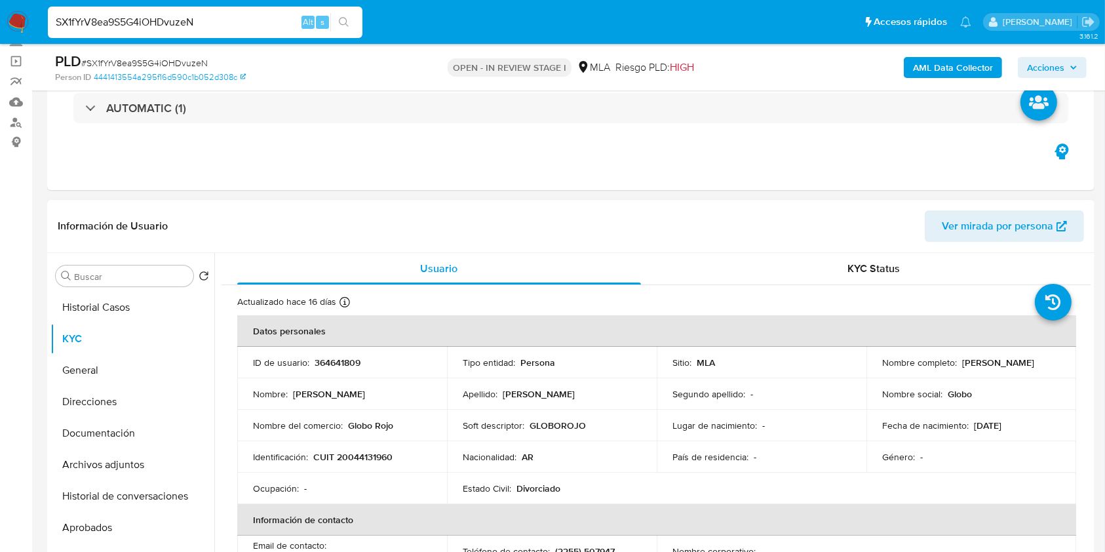
click at [448, 428] on td "Soft descriptor : GLOBOROJO" at bounding box center [552, 425] width 210 height 31
drag, startPoint x: 524, startPoint y: 359, endPoint x: 564, endPoint y: 359, distance: 39.3
click at [564, 359] on div "Tipo entidad : Persona" at bounding box center [552, 363] width 178 height 12
click at [482, 422] on p "Soft descriptor :" at bounding box center [494, 426] width 62 height 12
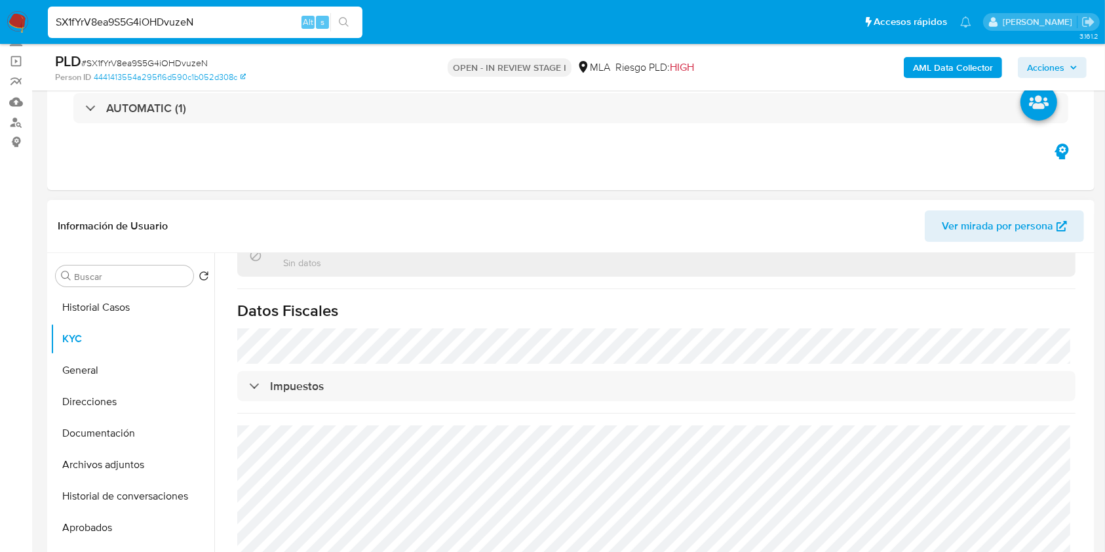
scroll to position [703, 0]
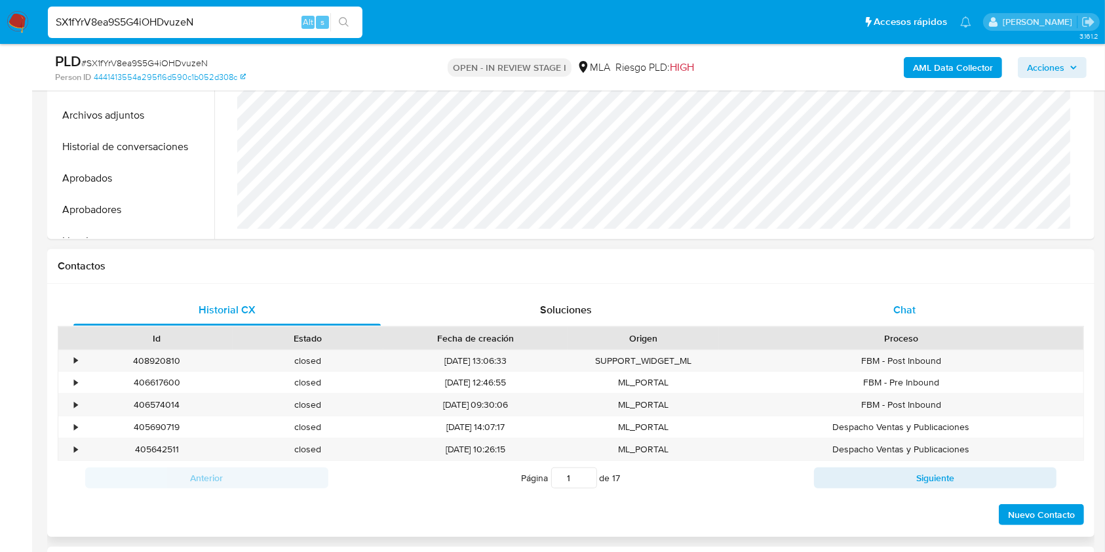
click at [897, 322] on div "Chat" at bounding box center [904, 309] width 307 height 31
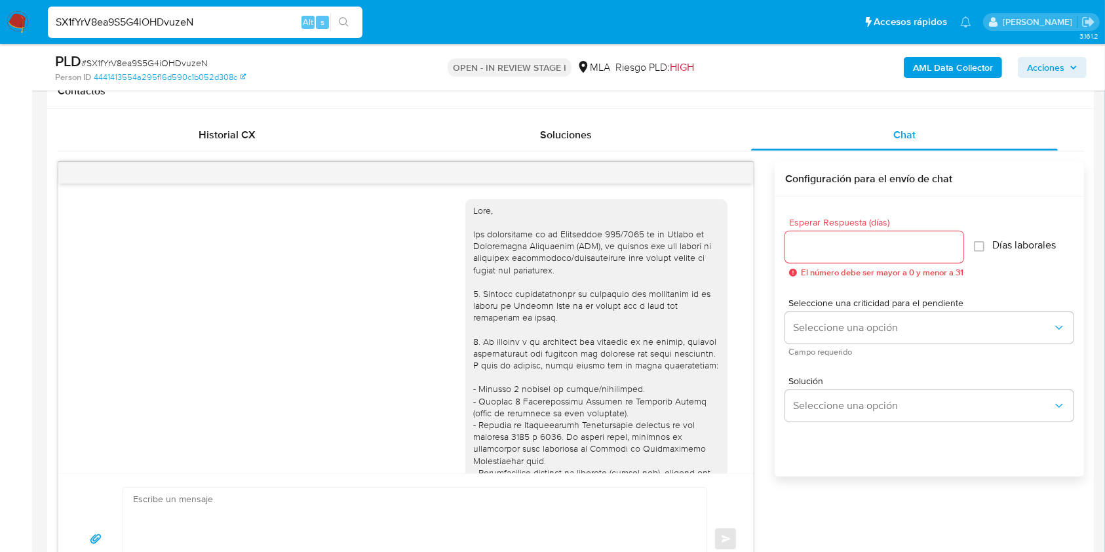
scroll to position [1221, 0]
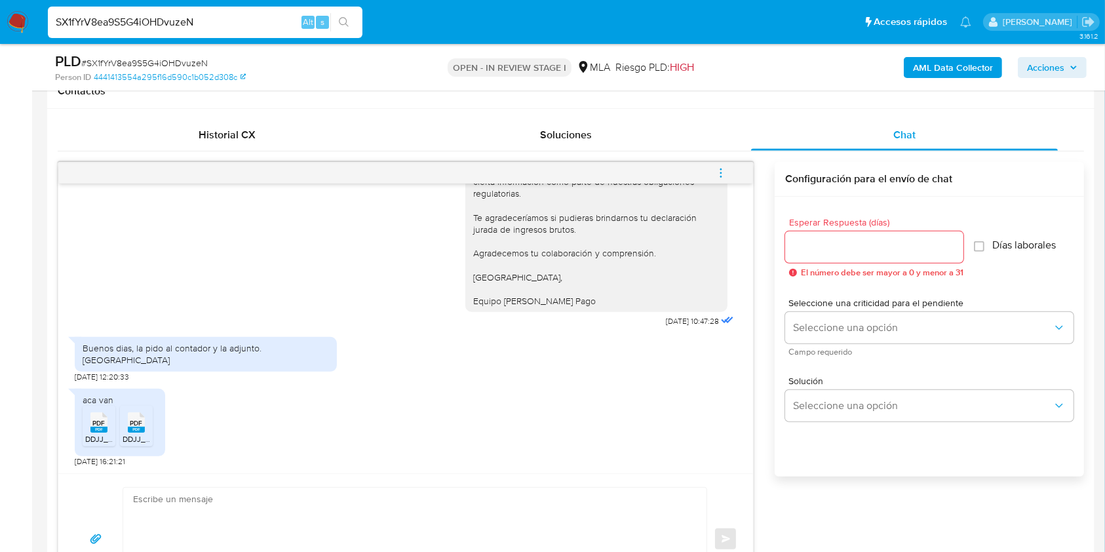
click at [103, 419] on span "PDF" at bounding box center [99, 423] width 12 height 9
click at [140, 424] on span "PDF" at bounding box center [136, 423] width 12 height 9
click at [855, 246] on input "Esperar Respuesta (días)" at bounding box center [874, 247] width 178 height 17
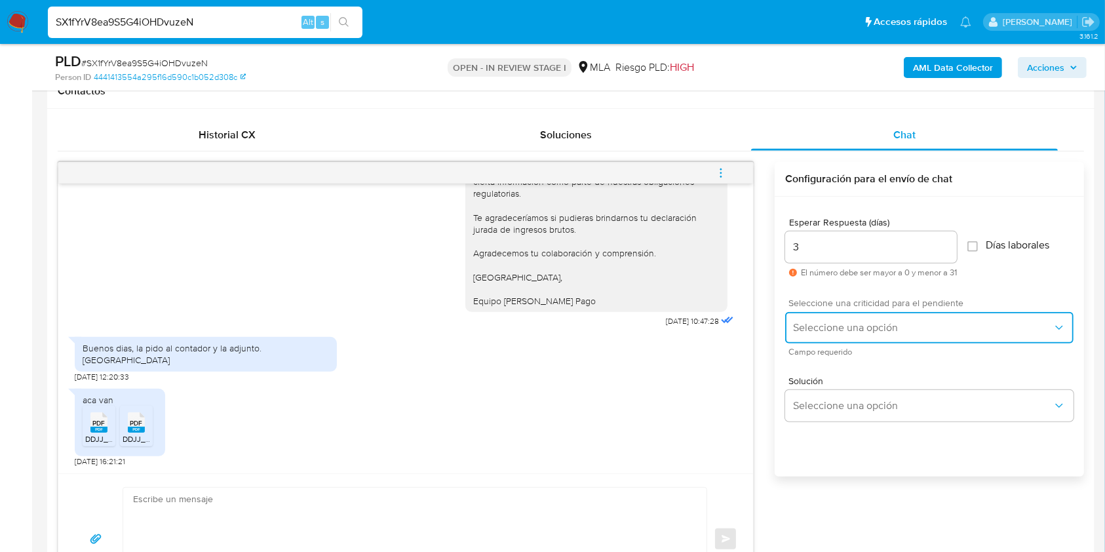
click at [846, 330] on span "Seleccione una opción" at bounding box center [923, 327] width 260 height 13
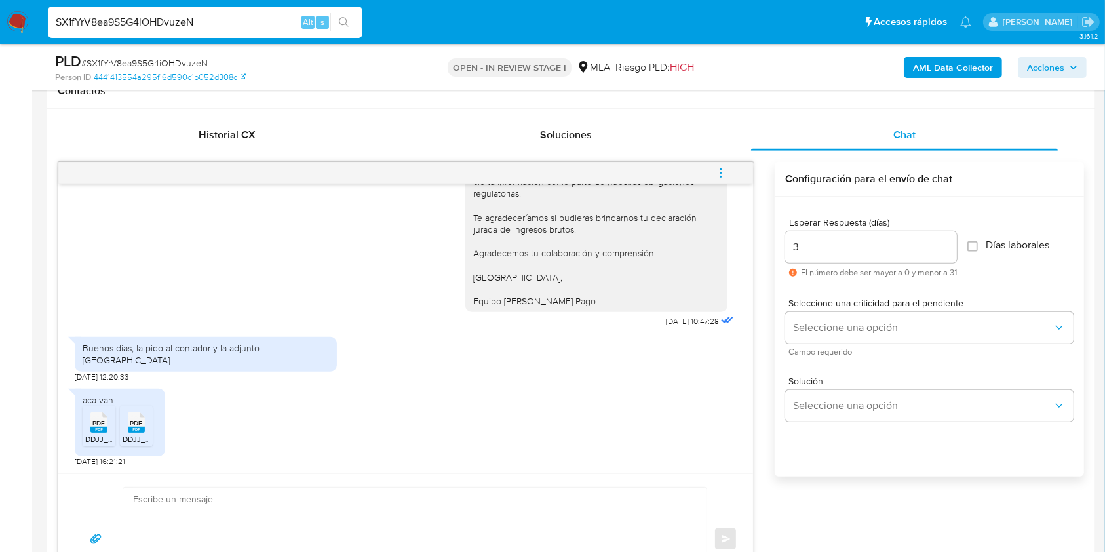
drag, startPoint x: 813, startPoint y: 250, endPoint x: 772, endPoint y: 245, distance: 41.0
click at [772, 245] on div "18/08/2025 17:38:00 Buenos días. Ya solicite todo al contador. La semana que vi…" at bounding box center [571, 383] width 1027 height 443
drag, startPoint x: 803, startPoint y: 252, endPoint x: 787, endPoint y: 243, distance: 17.9
click at [787, 243] on input "3" at bounding box center [871, 247] width 172 height 17
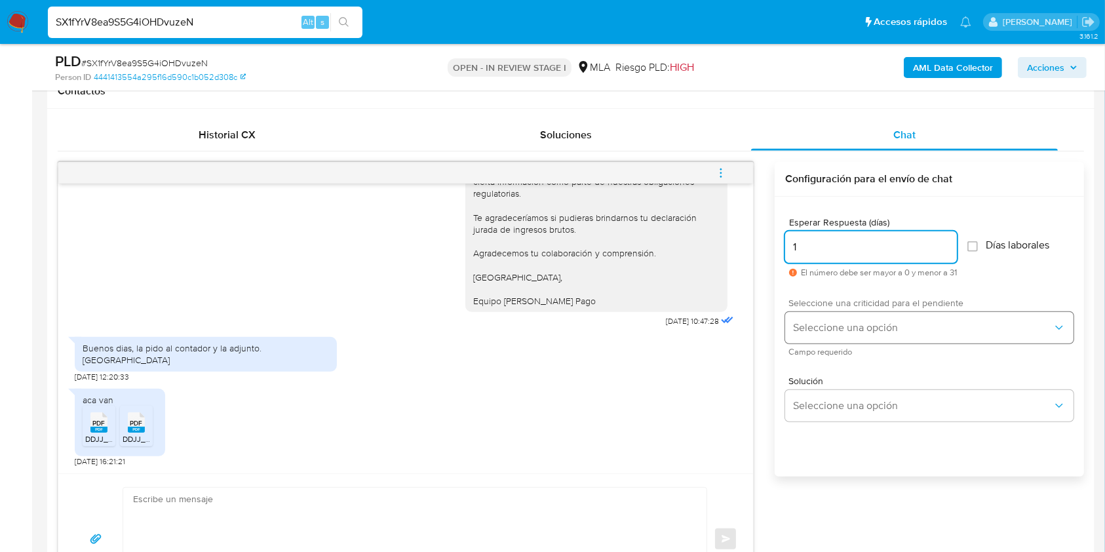
type input "1"
click at [825, 323] on span "Seleccione una opción" at bounding box center [923, 327] width 260 height 13
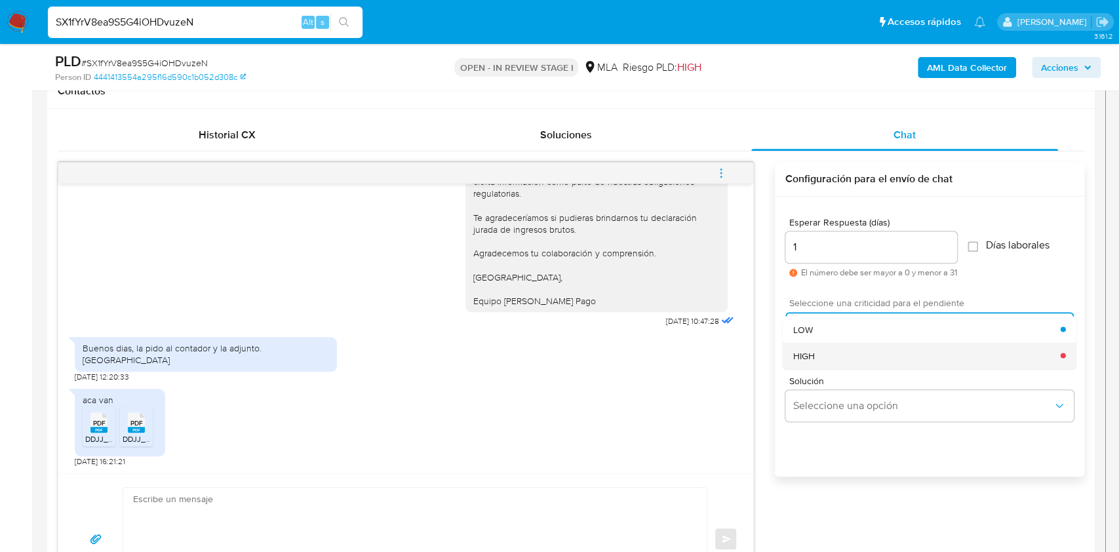
click at [829, 349] on div "HIGH" at bounding box center [926, 355] width 267 height 26
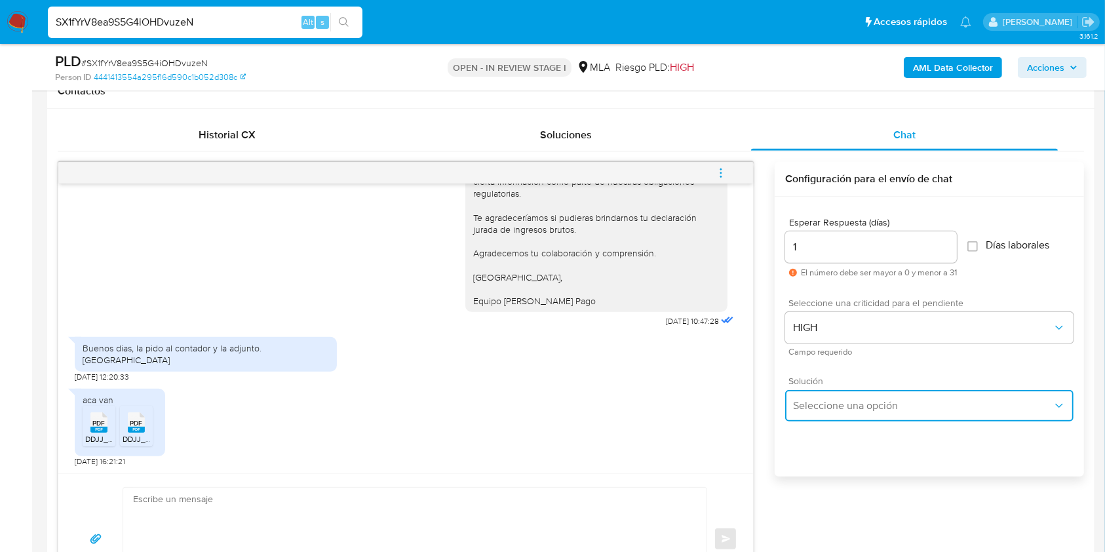
click at [827, 396] on button "Seleccione una opción" at bounding box center [929, 405] width 288 height 31
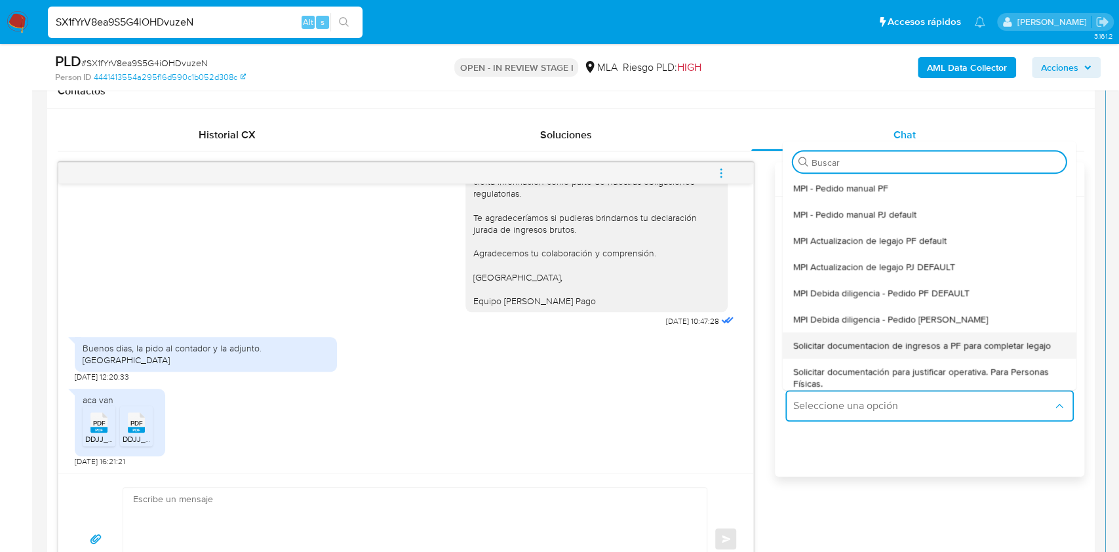
click at [897, 344] on span "Solicitar documentacion de ingresos a PF para completar legajo" at bounding box center [922, 346] width 258 height 12
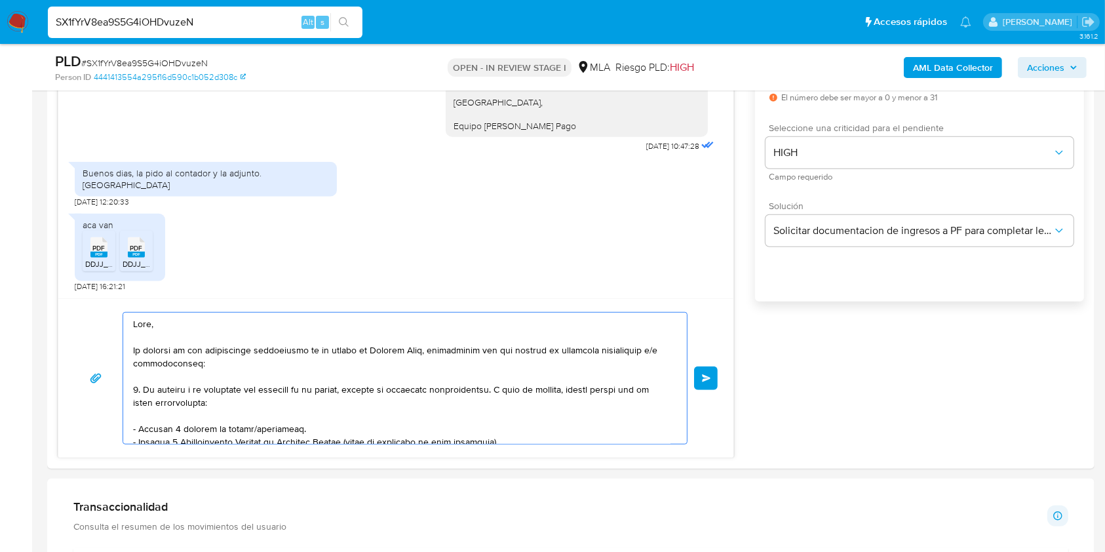
scroll to position [267, 0]
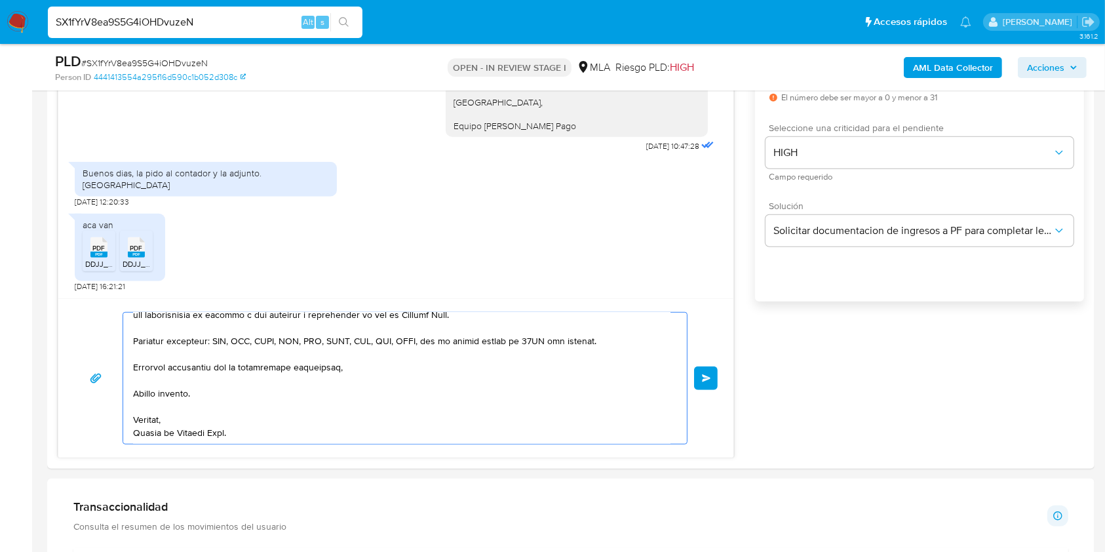
drag, startPoint x: 238, startPoint y: 372, endPoint x: 543, endPoint y: 507, distance: 333.4
click at [638, 551] on html "Pausado Ver notificaciones SX1fYrV8ea9S5G4iOHDvuzeN Alt s Accesos rápidos Presi…" at bounding box center [552, 555] width 1105 height 2685
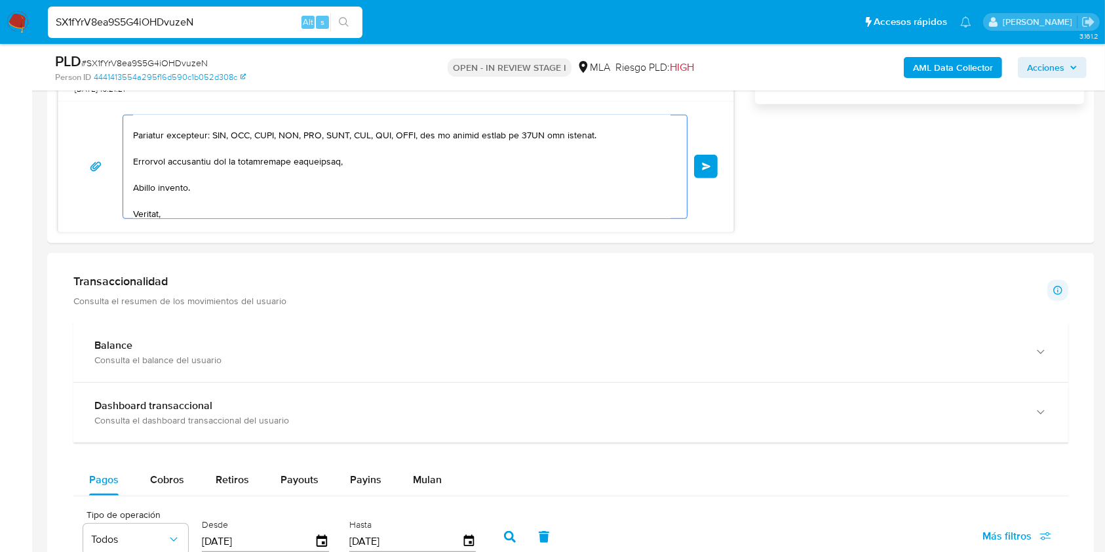
type textarea "Hola, En función de las operaciones registradas en tu cuenta de Mercado Pago, n…"
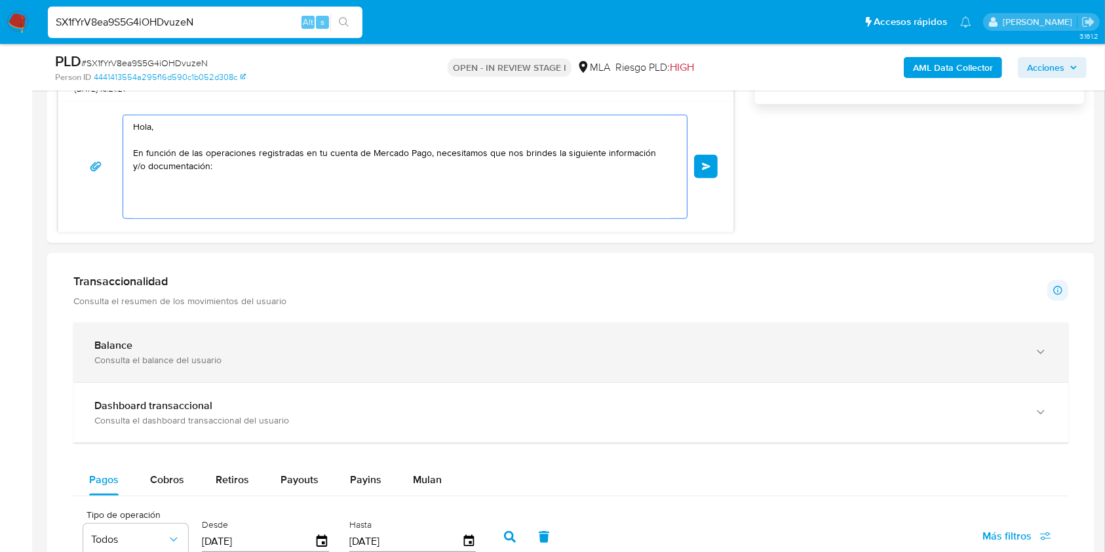
scroll to position [0, 0]
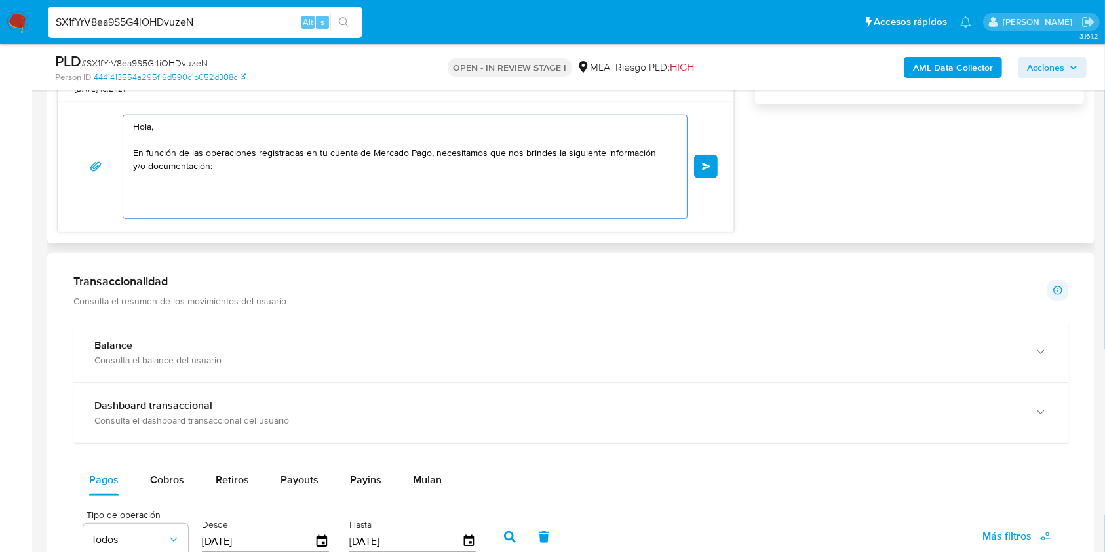
drag, startPoint x: 181, startPoint y: 153, endPoint x: 85, endPoint y: 91, distance: 114.7
click at [88, 92] on div "18/08/2025 17:38:00 Buenos días. Ya solicite todo al contador. La semana que vi…" at bounding box center [396, 11] width 677 height 443
paste textarea "Buenas tardes, Te agradeceríamos si pudieras brindarnos tus declaraciones de II…"
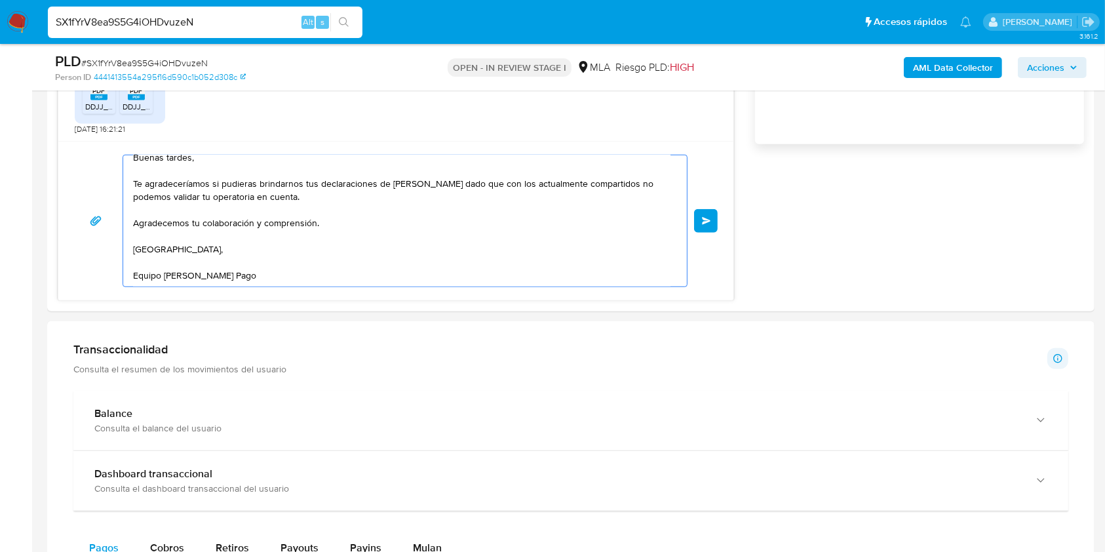
scroll to position [809, 0]
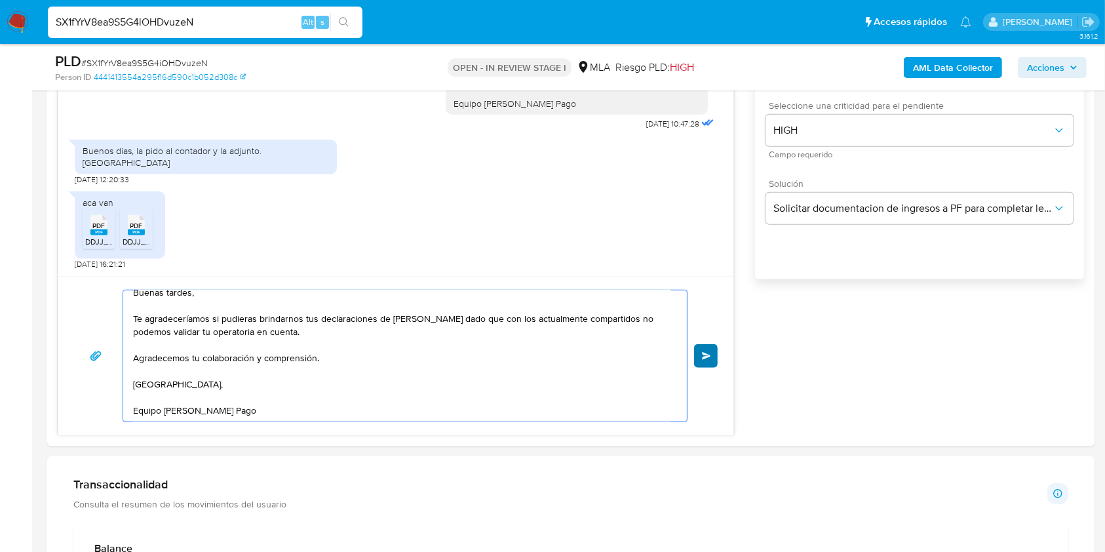
type textarea "Buenas tardes, Te agradeceríamos si pudieras brindarnos tus declaraciones de II…"
click at [707, 349] on button "Enviar" at bounding box center [706, 356] width 24 height 24
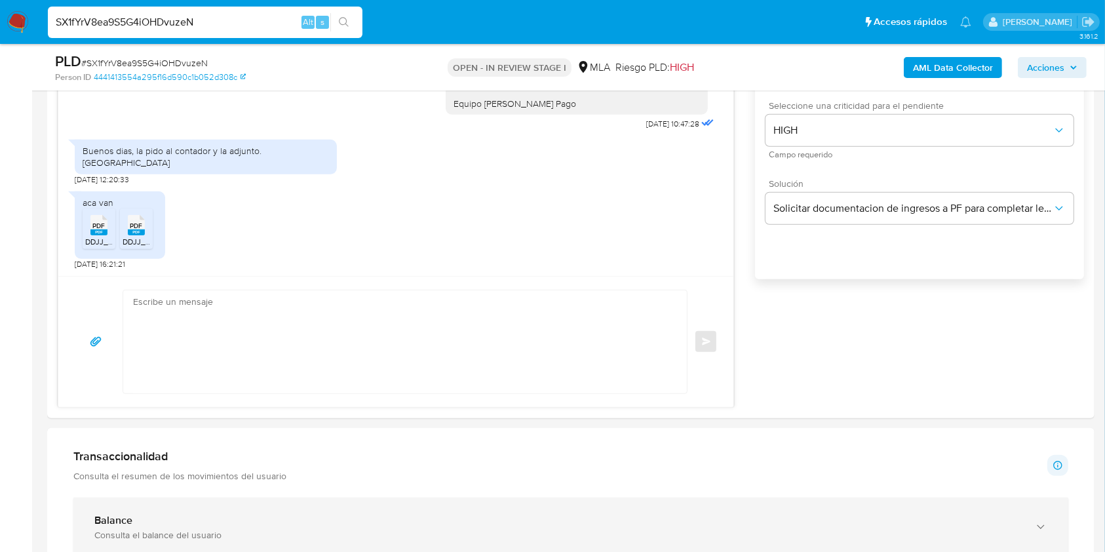
scroll to position [1390, 0]
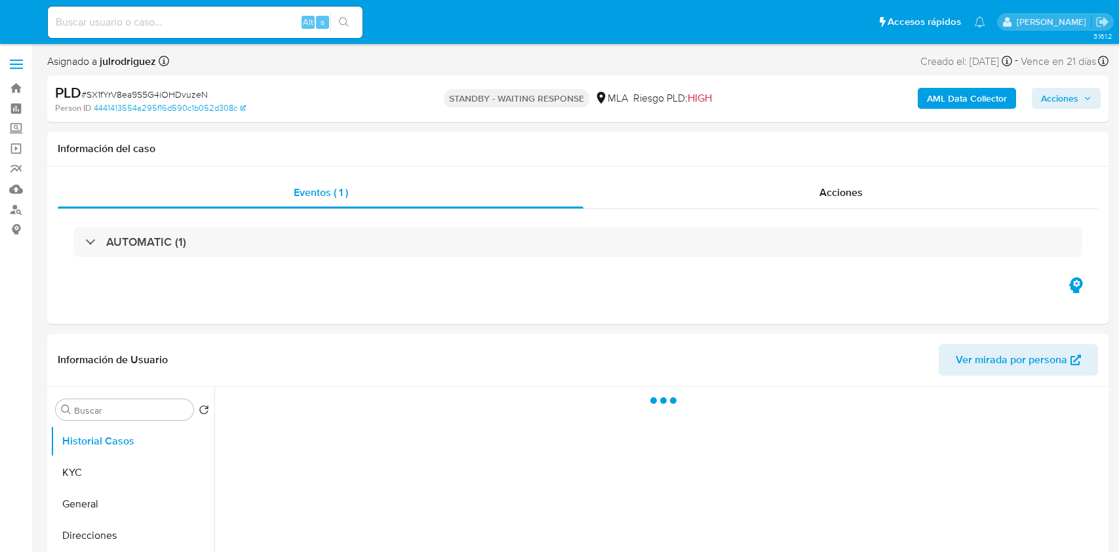
select select "10"
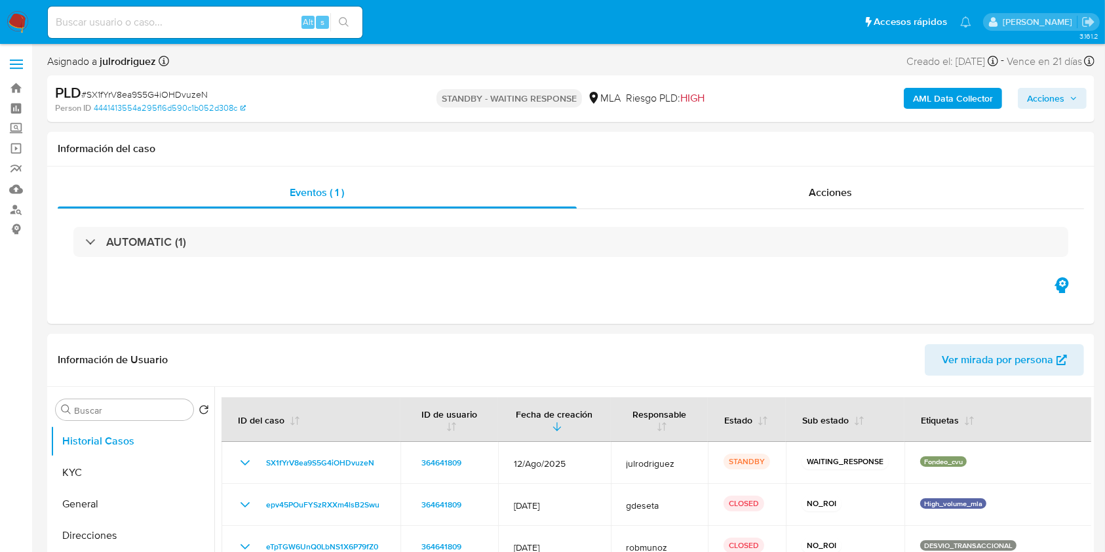
drag, startPoint x: 178, startPoint y: 33, endPoint x: 177, endPoint y: 24, distance: 9.2
click at [178, 32] on div "Alt s" at bounding box center [205, 22] width 315 height 31
click at [177, 24] on input at bounding box center [205, 22] width 315 height 17
paste input "qMDNePEFKW4yGxjDkcCVEuvO"
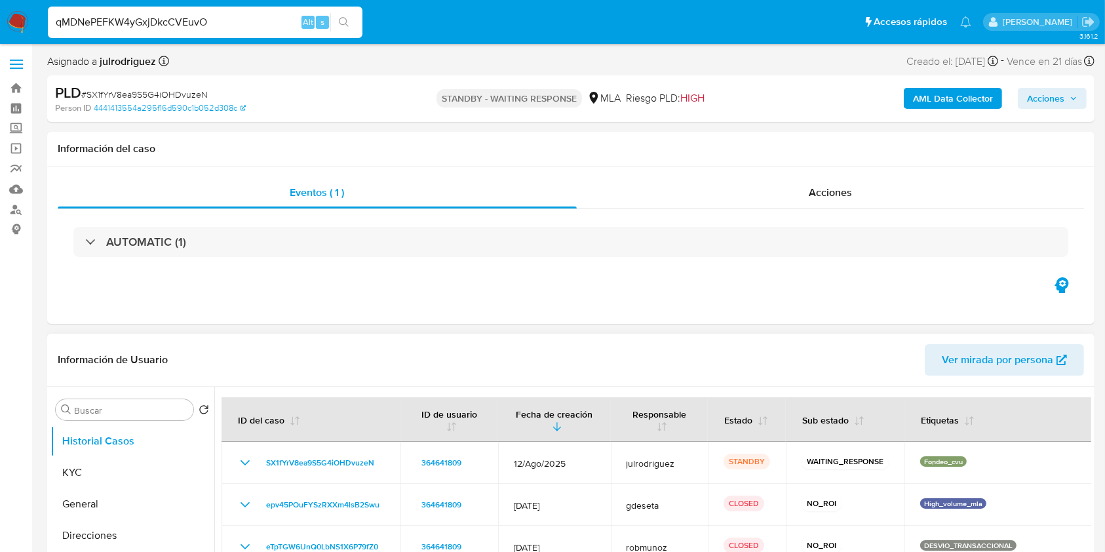
type input "qMDNePEFKW4yGxjDkcCVEuvO"
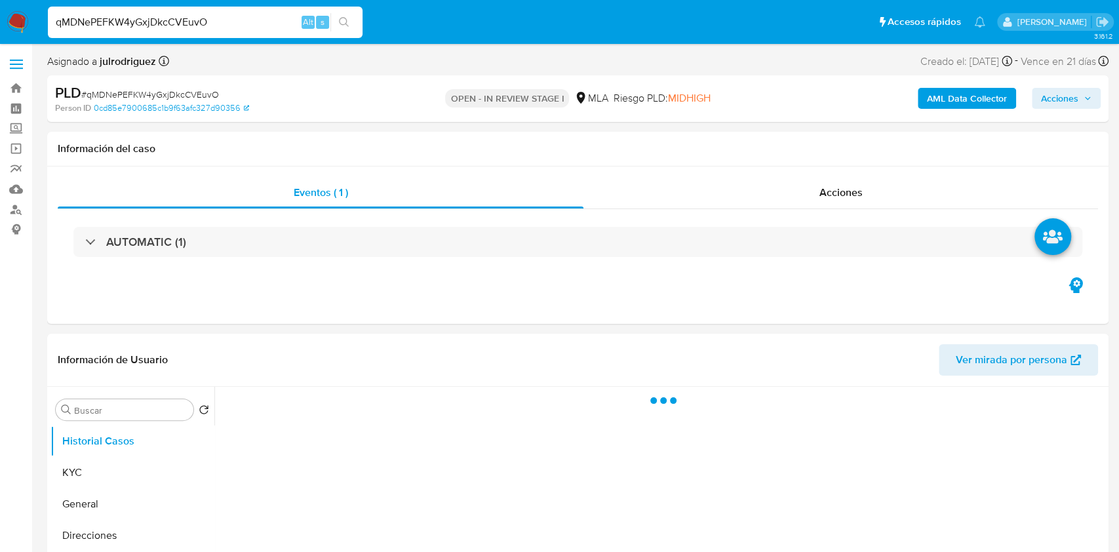
select select "10"
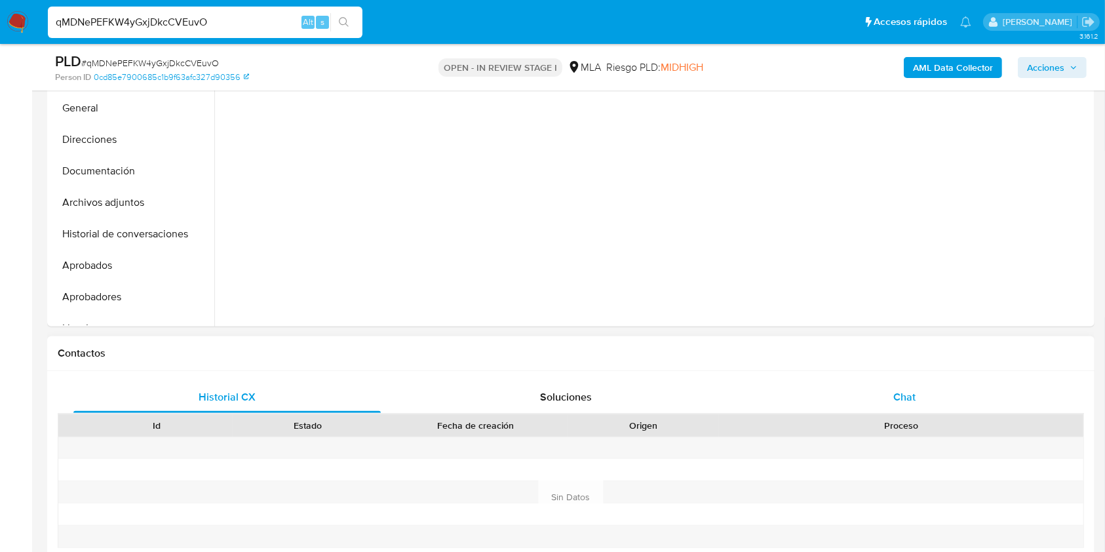
click at [903, 409] on div "Chat" at bounding box center [904, 397] width 307 height 31
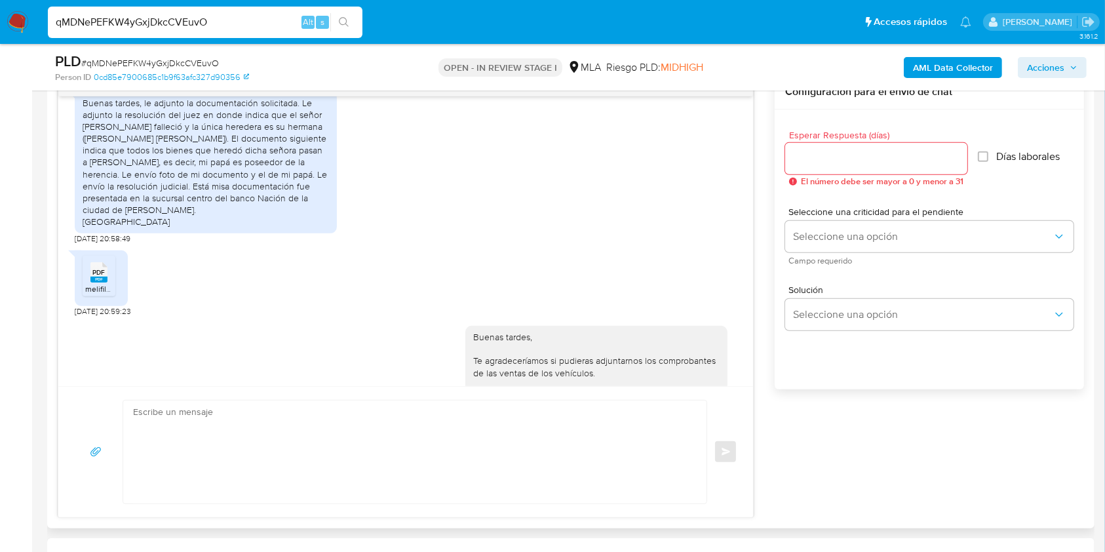
scroll to position [1086, 0]
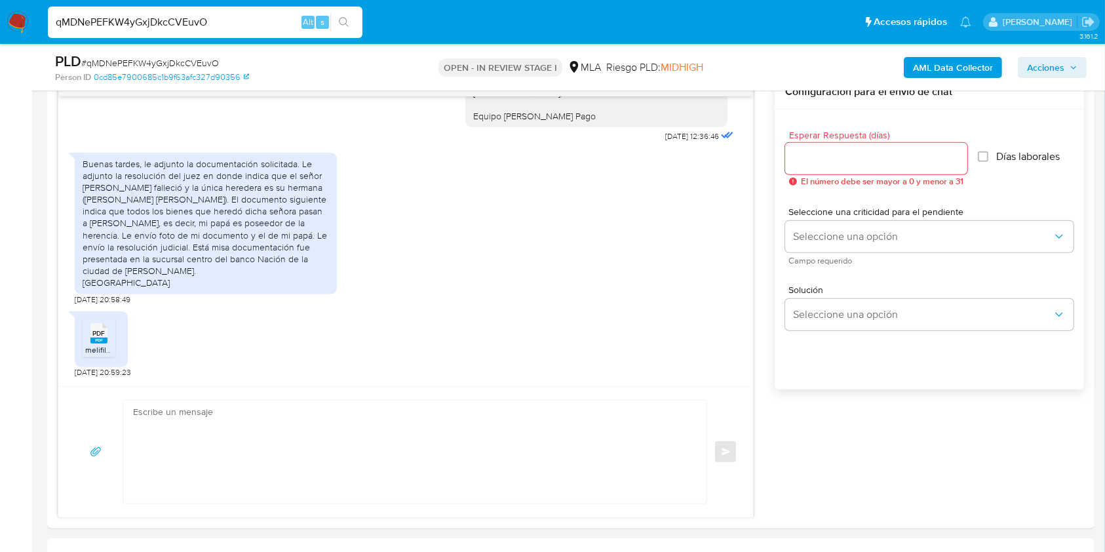
click at [190, 26] on input "qMDNePEFKW4yGxjDkcCVEuvO" at bounding box center [205, 22] width 315 height 17
paste input "x7WuZibHuin02sE9DKxvfNYZ"
type input "x7WuZibHuin02sE9DKxvfNYZ"
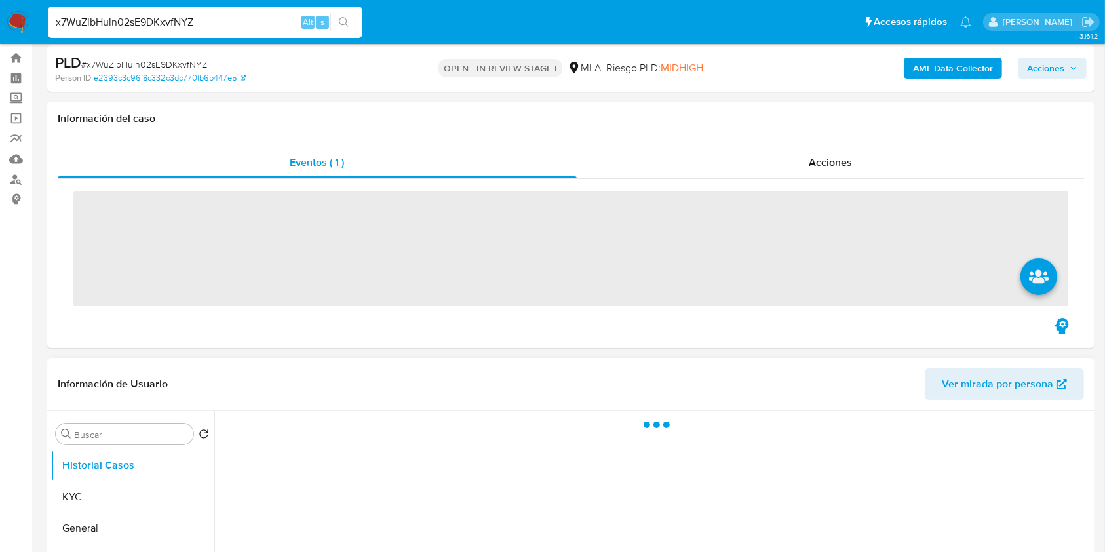
scroll to position [349, 0]
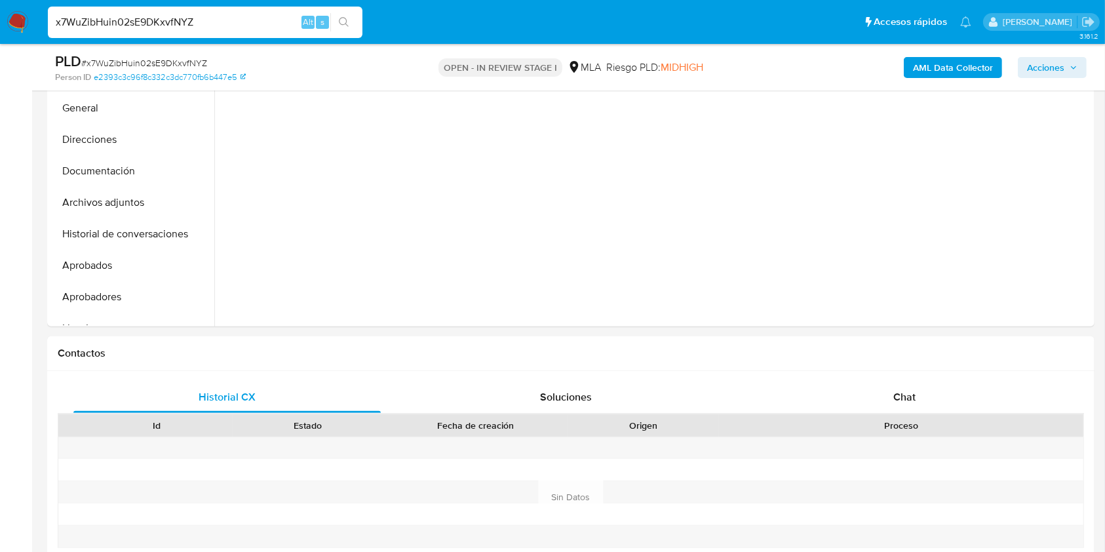
select select "10"
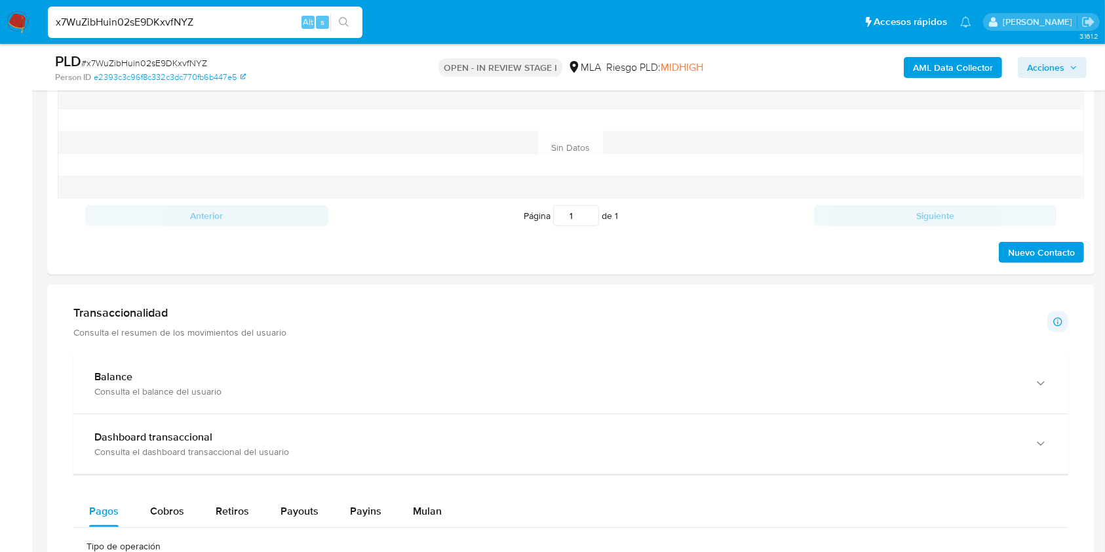
scroll to position [437, 0]
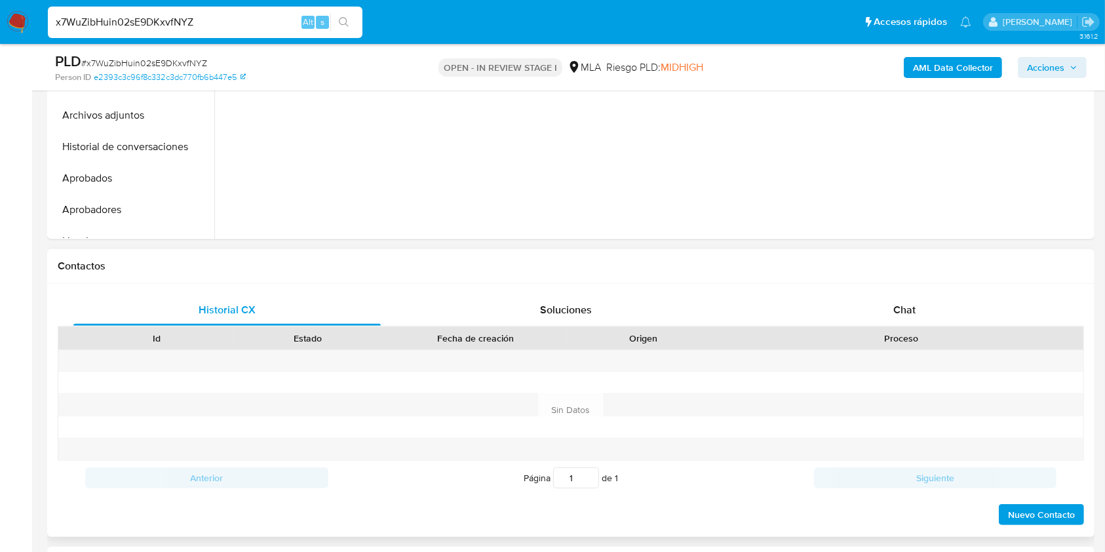
click at [908, 291] on div "Historial CX Soluciones Chat Id Estado Fecha de creación Origen Proceso Anterio…" at bounding box center [571, 410] width 1048 height 253
click at [909, 309] on span "Chat" at bounding box center [905, 309] width 22 height 15
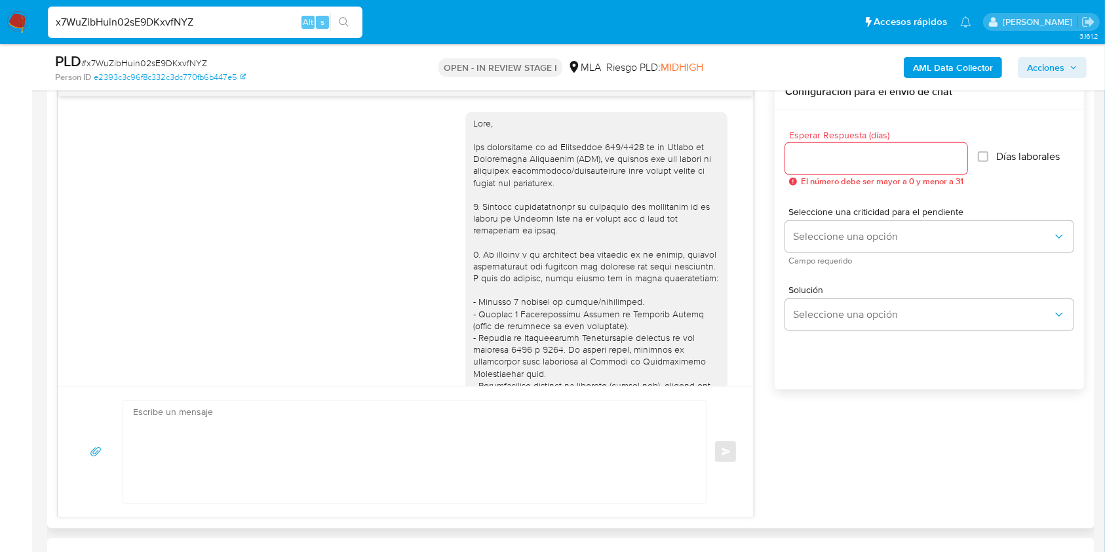
scroll to position [1619, 0]
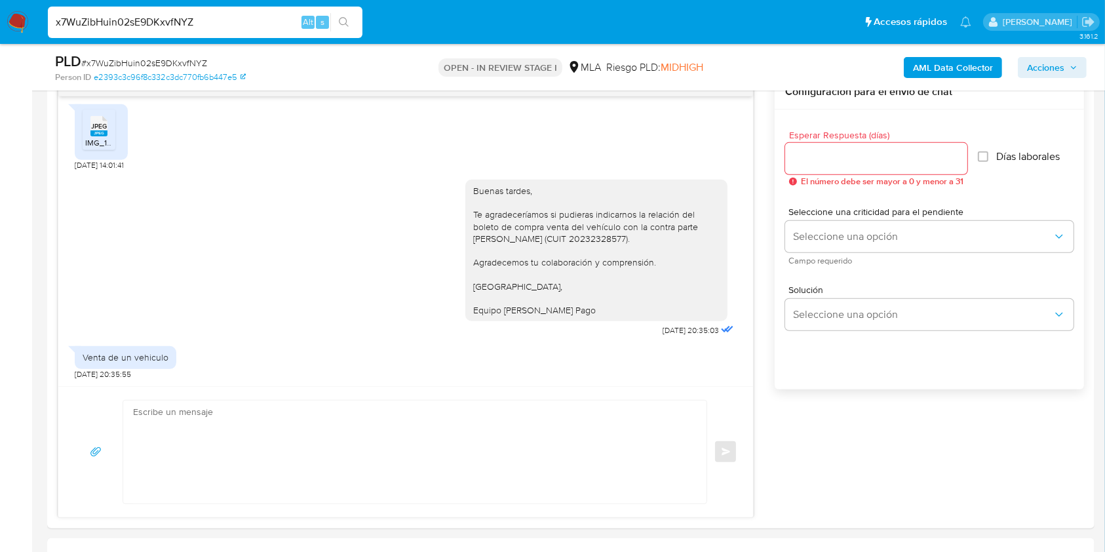
drag, startPoint x: 205, startPoint y: 24, endPoint x: 0, endPoint y: 5, distance: 205.4
click at [0, 5] on nav "Pausado Ver notificaciones x7WuZibHuin02sE9DKxvfNYZ Alt s Accesos rápidos Presi…" at bounding box center [552, 22] width 1105 height 44
paste input "FNP4qkskNmRqbWpYowaFsphb"
type input "FNP4qkskNmRqbWpYowaFsphb"
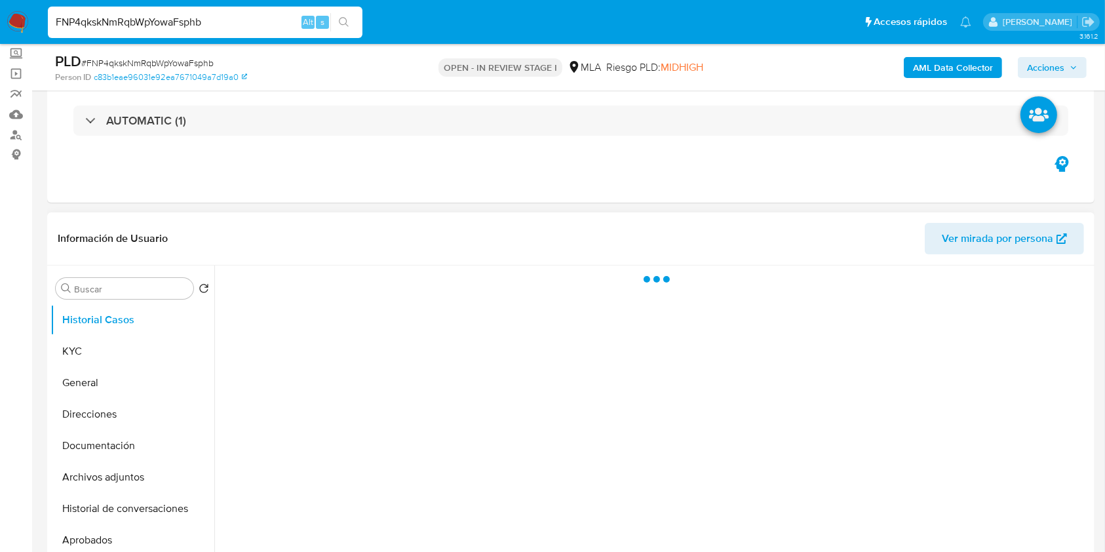
scroll to position [174, 0]
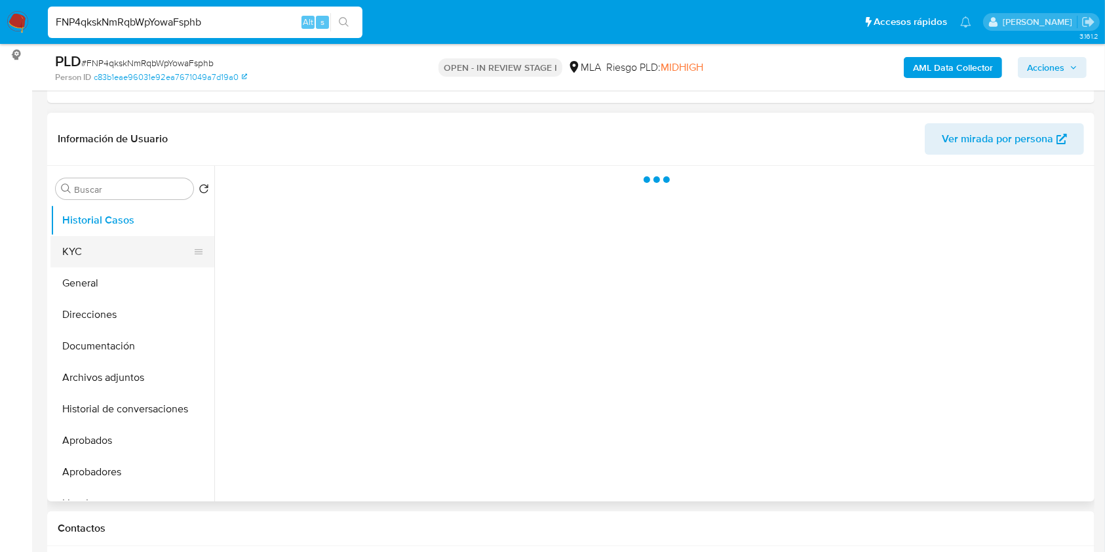
click at [101, 252] on button "KYC" at bounding box center [126, 251] width 153 height 31
select select "10"
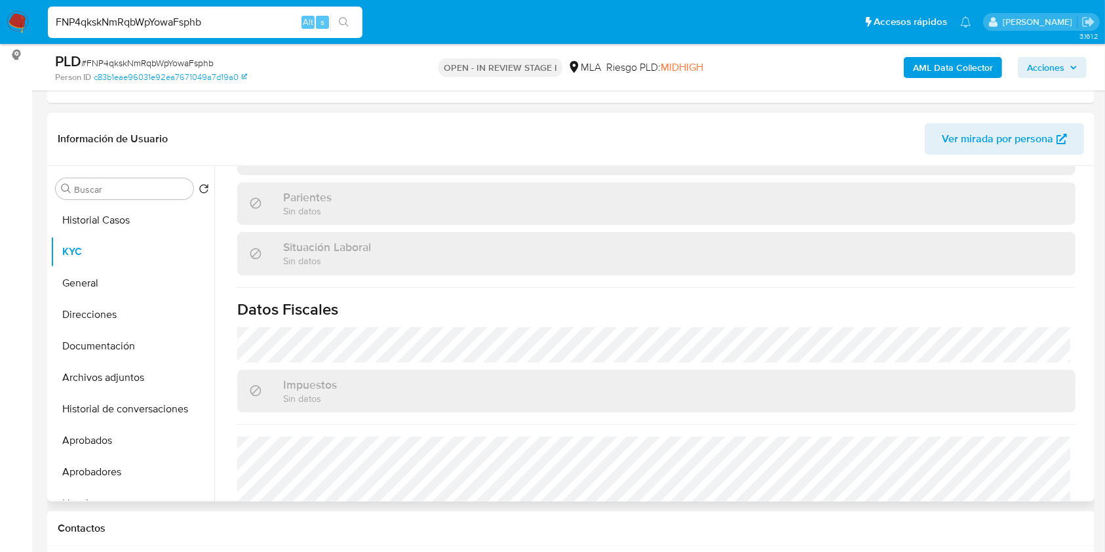
scroll to position [690, 0]
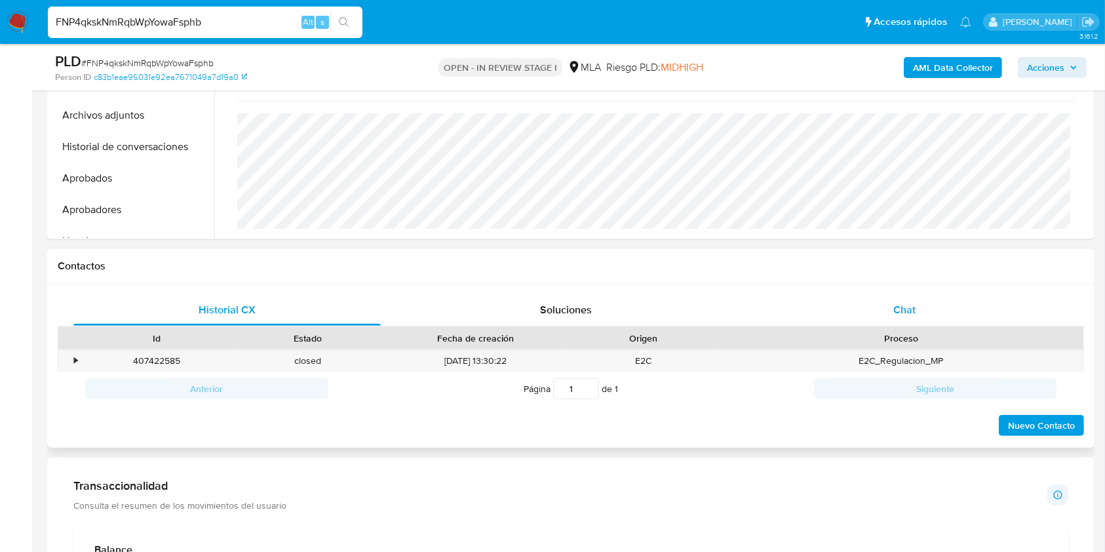
click at [909, 313] on span "Chat" at bounding box center [905, 309] width 22 height 15
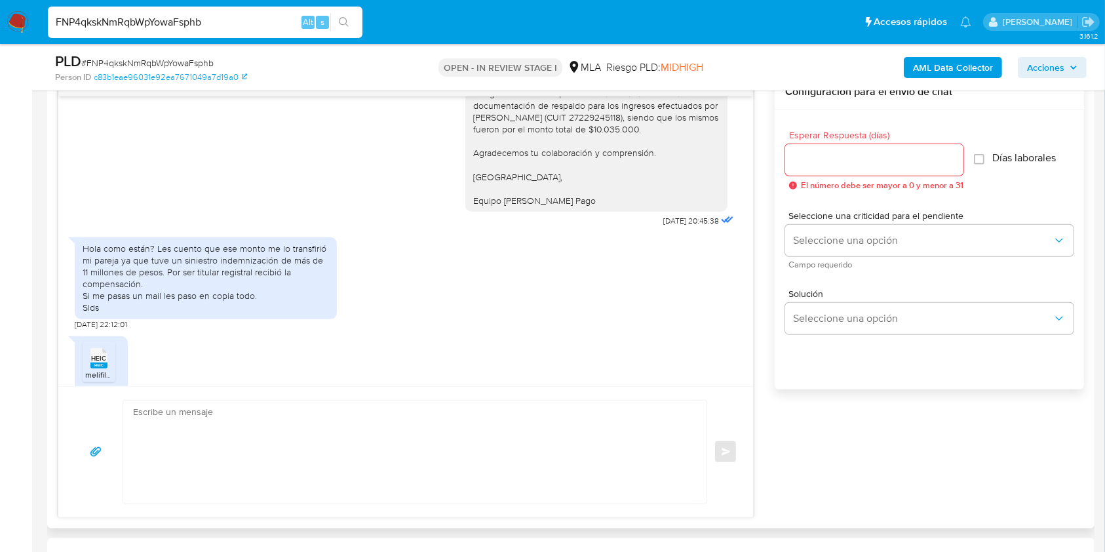
scroll to position [432, 0]
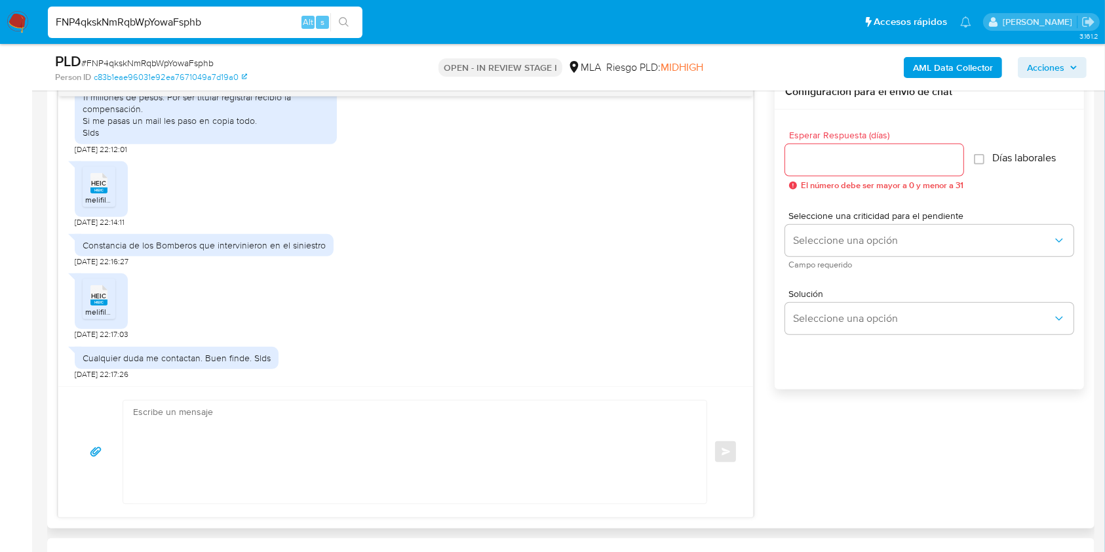
click at [106, 189] on rect at bounding box center [98, 190] width 17 height 6
click at [102, 295] on span "HEIC" at bounding box center [99, 296] width 15 height 9
drag, startPoint x: 100, startPoint y: 188, endPoint x: 96, endPoint y: 298, distance: 109.5
click at [100, 188] on icon "Downloading file" at bounding box center [99, 189] width 18 height 18
click at [96, 298] on icon "Downloading file" at bounding box center [99, 301] width 18 height 18
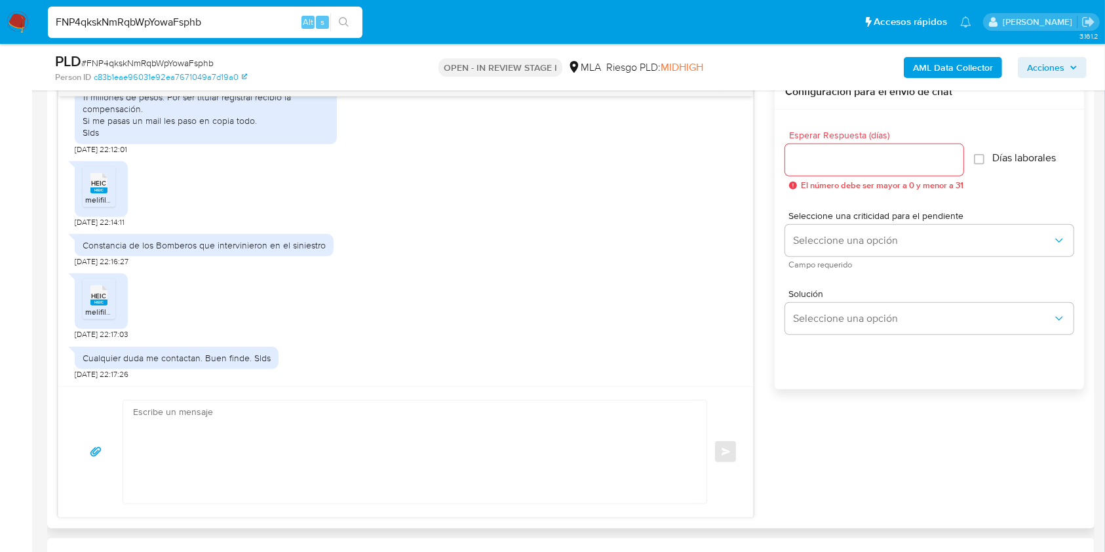
click at [964, 425] on div "Hola mañana te paso los 3 últimos recibos de sueldo 25/09/2025 23:14:07 Soy emp…" at bounding box center [571, 296] width 1027 height 443
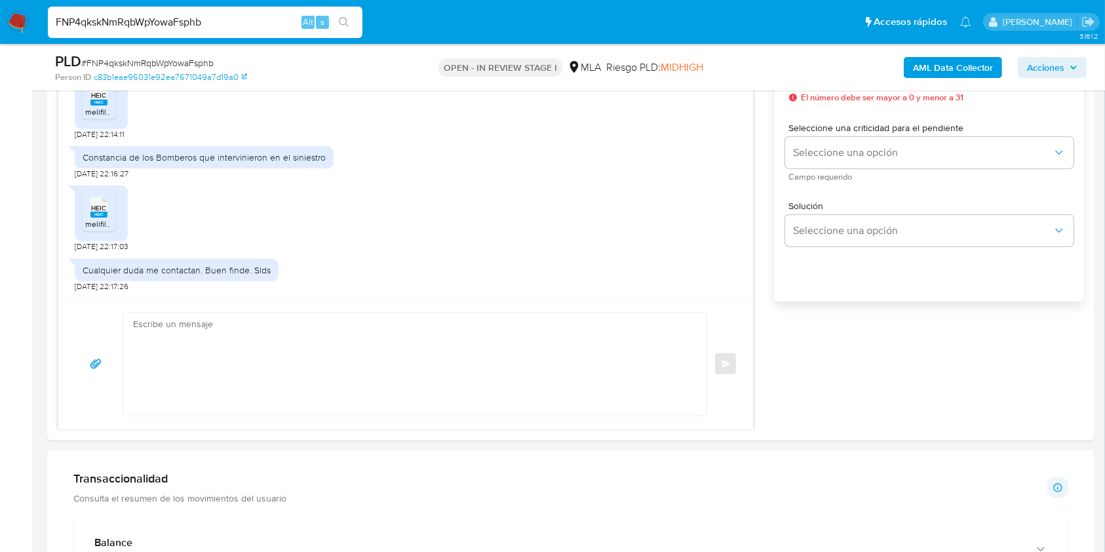
click at [205, 155] on div "Constancia de los Bomberos que intervinieron en el siniestro" at bounding box center [204, 157] width 243 height 12
copy div "Constancia de los Bomberos que intervinieron en el siniestro"
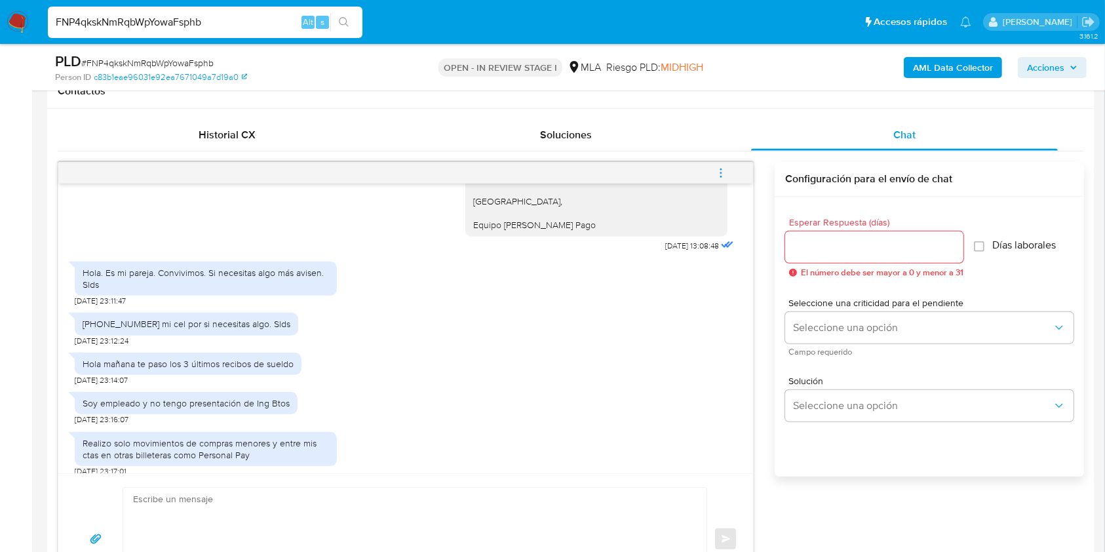
scroll to position [1136, 0]
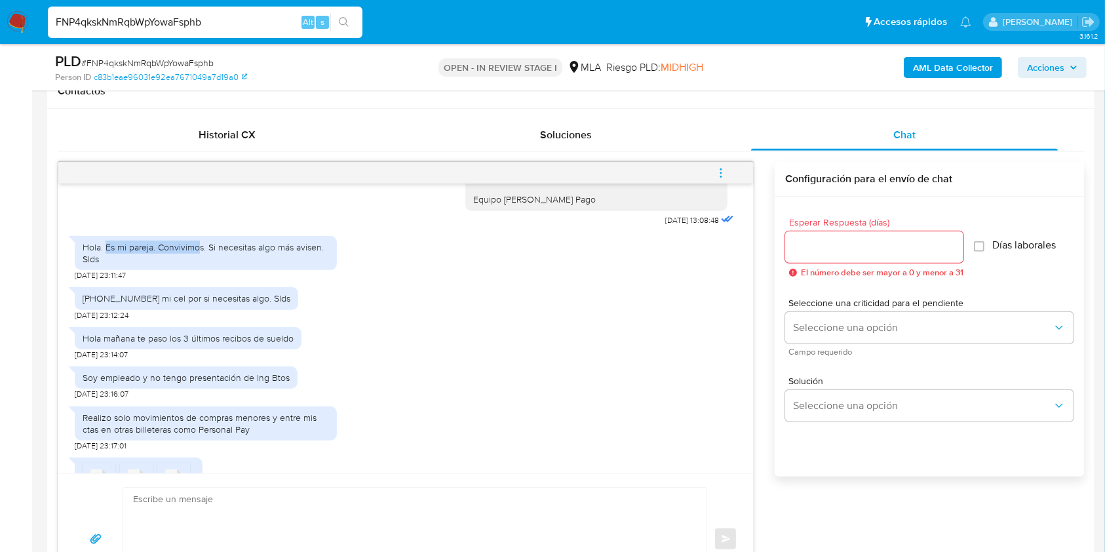
drag, startPoint x: 107, startPoint y: 282, endPoint x: 597, endPoint y: 310, distance: 491.2
click at [202, 265] on div "Hola. Es mi pareja. Convivimos. Si necesitas algo más avisen. Slds" at bounding box center [206, 253] width 246 height 24
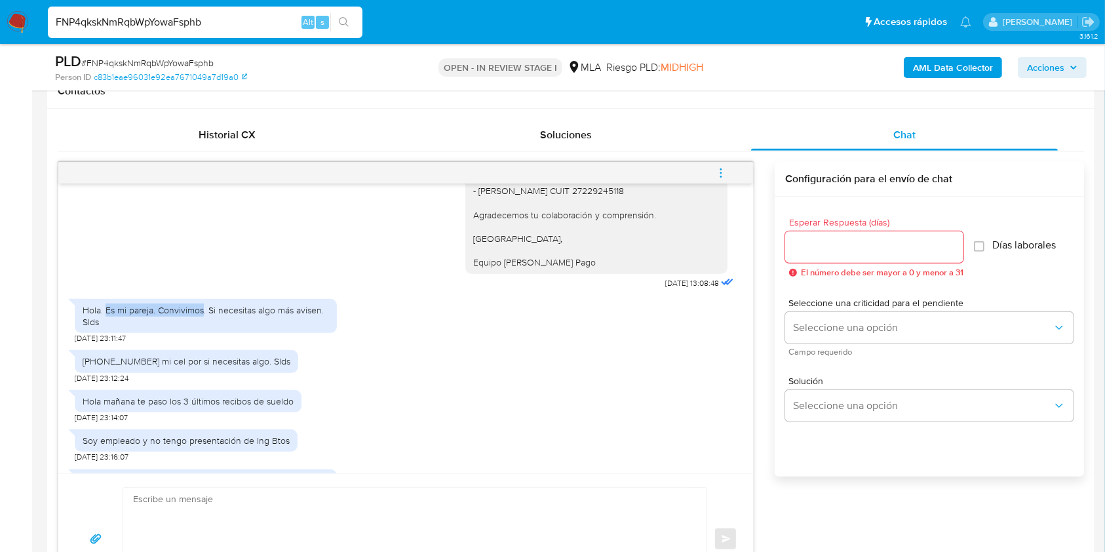
scroll to position [1049, 0]
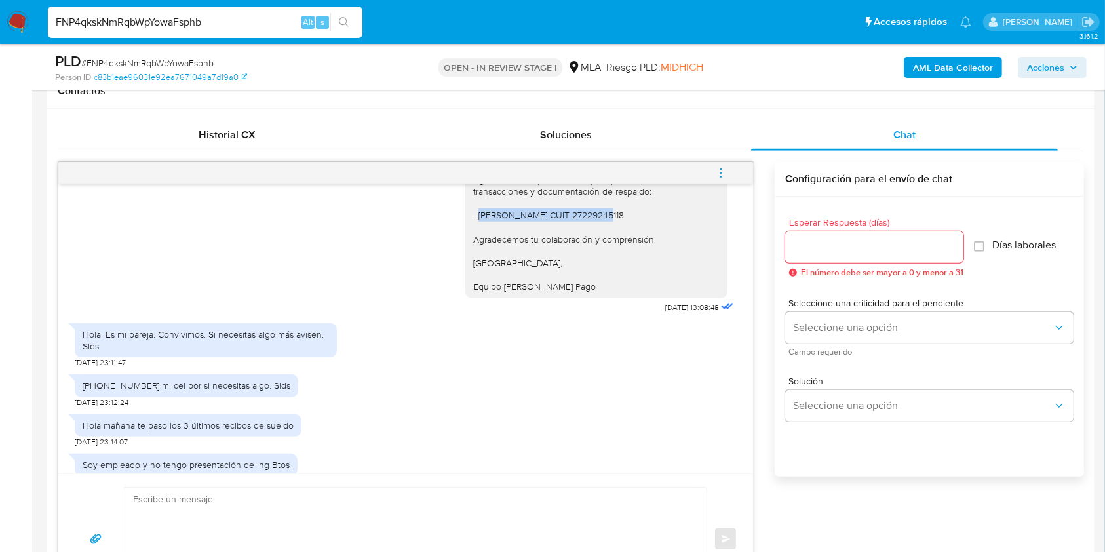
drag, startPoint x: 465, startPoint y: 248, endPoint x: 574, endPoint y: 252, distance: 108.3
click at [574, 252] on div "Buenas tardes, Te agradeceríamos si pudieras brindarnos el vínculo con la sigui…" at bounding box center [596, 215] width 246 height 155
copy div "Maria Victoria Gorosterrazu"
drag, startPoint x: 7, startPoint y: 403, endPoint x: 15, endPoint y: 399, distance: 9.1
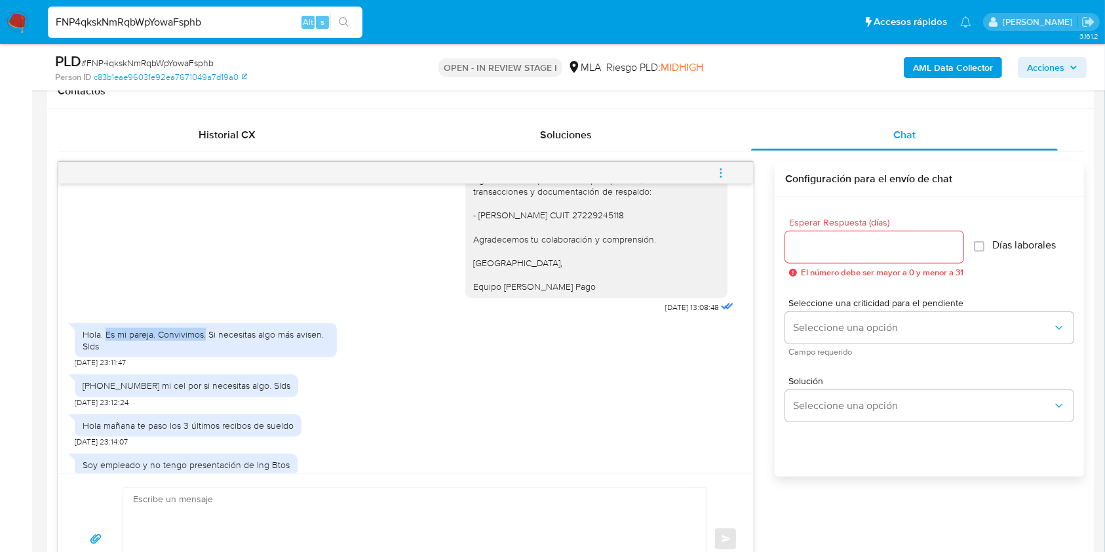
drag, startPoint x: 107, startPoint y: 368, endPoint x: 205, endPoint y: 366, distance: 97.7
click at [205, 352] on div "Hola. Es mi pareja. Convivimos. Si necesitas algo más avisen. Slds" at bounding box center [206, 340] width 246 height 24
copy div "Es mi pareja. Convivimos."
drag, startPoint x: 6, startPoint y: 406, endPoint x: 168, endPoint y: 380, distance: 164.0
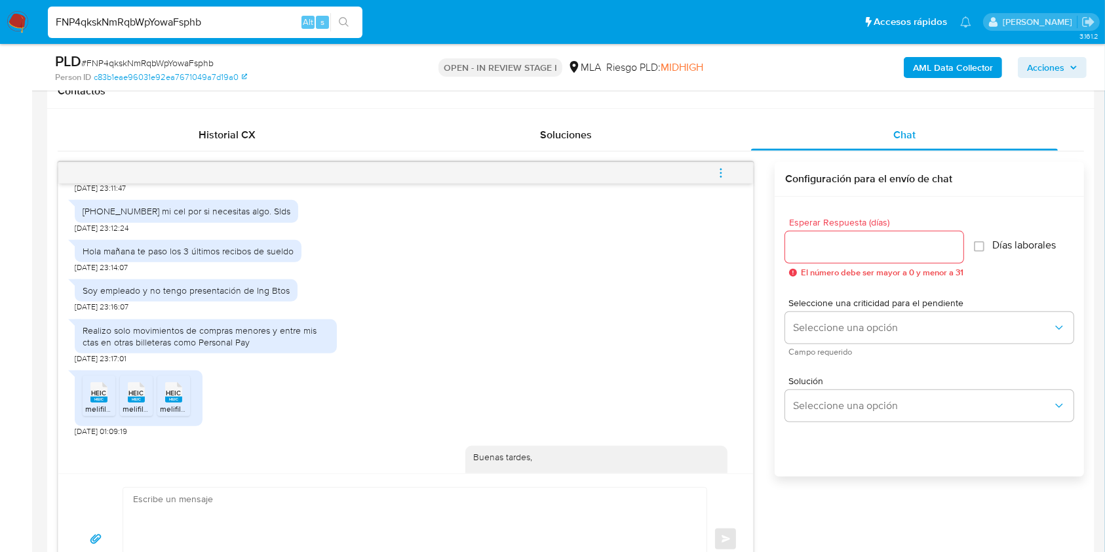
scroll to position [1311, 0]
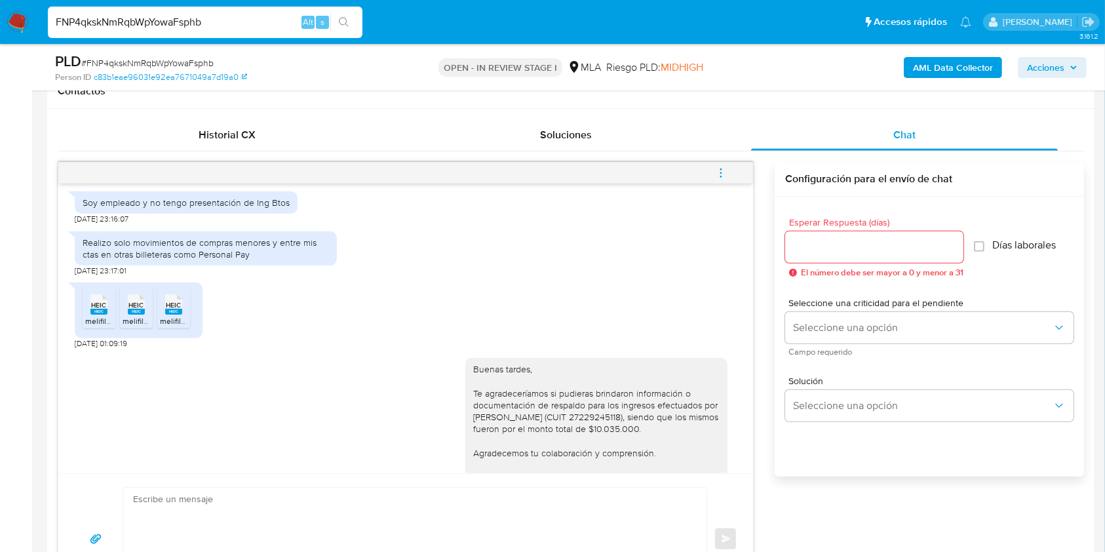
click at [186, 208] on div "Soy empleado y no tengo presentación de Ing Btos" at bounding box center [186, 203] width 207 height 12
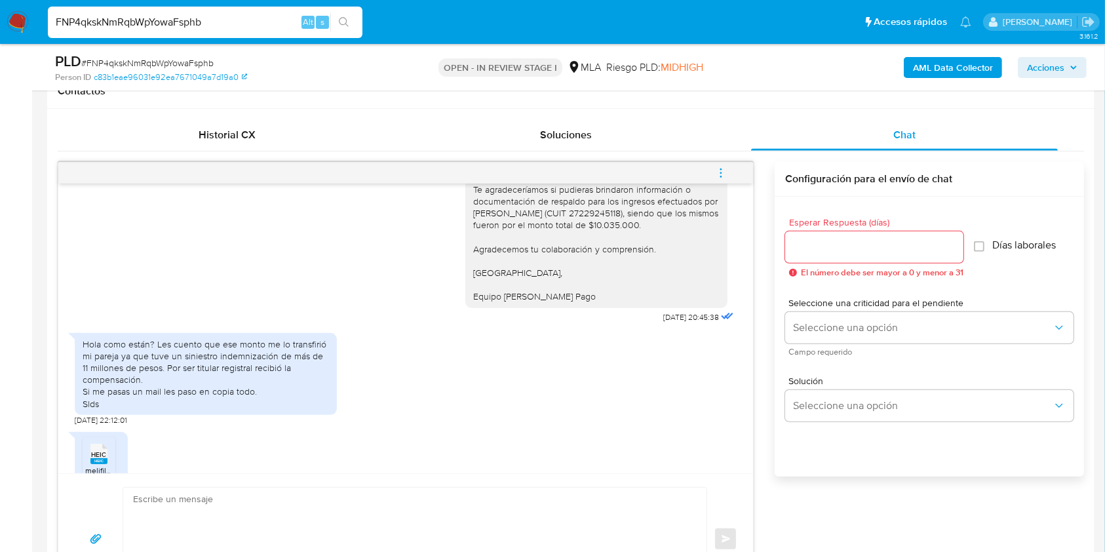
scroll to position [1398, 0]
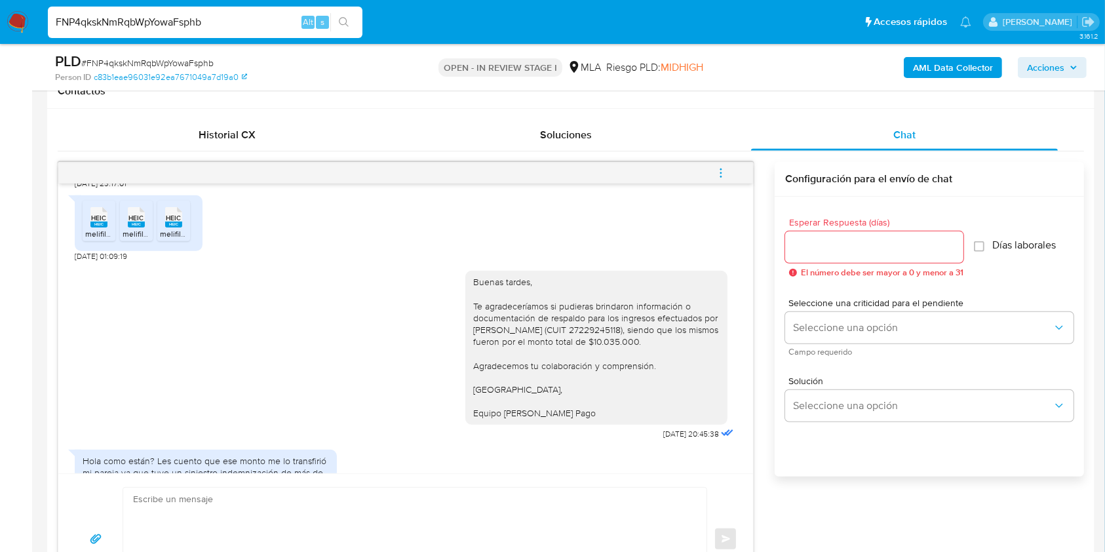
click at [237, 173] on div "Realizo solo movimientos de compras menores y entre mis ctas en otras billetera…" at bounding box center [206, 161] width 246 height 24
copy div "Realizo solo movimientos de compras menores y entre mis ctas en otras billetera…"
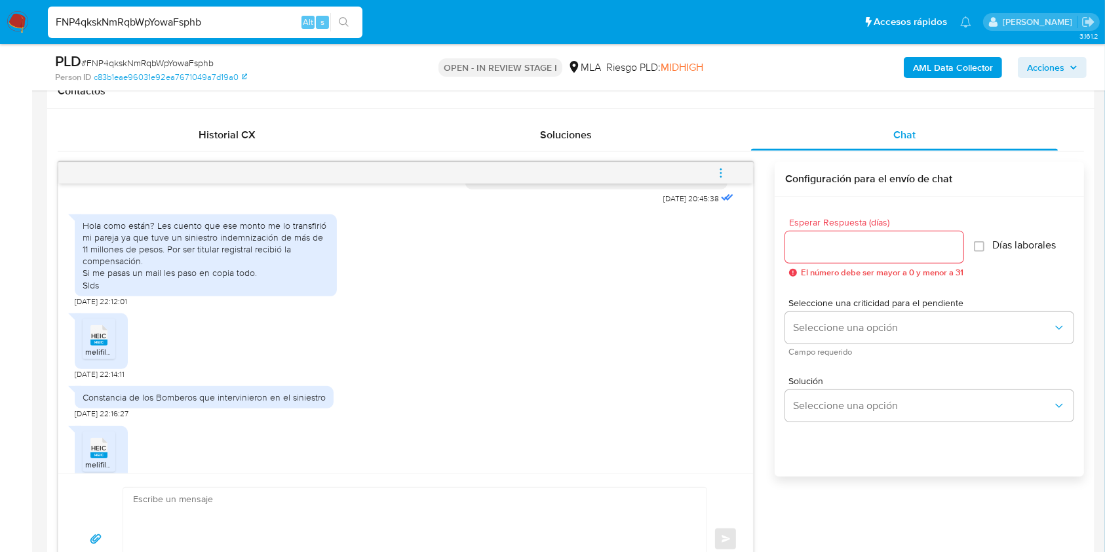
scroll to position [1660, 0]
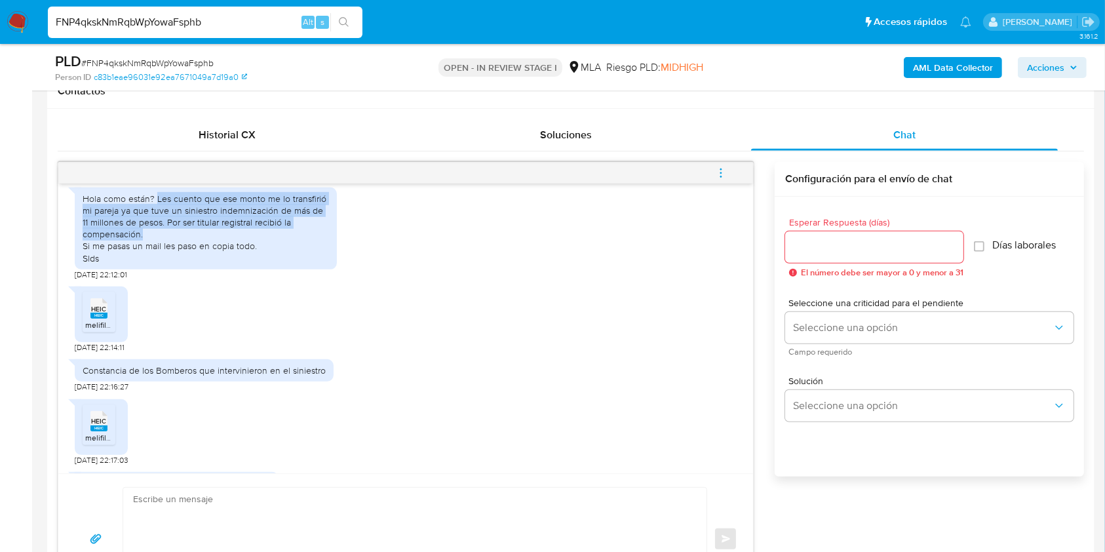
drag, startPoint x: 157, startPoint y: 234, endPoint x: 564, endPoint y: 386, distance: 434.6
click at [192, 264] on div "Hola como están? Les cuento que ese monto me lo transfirió mi pareja ya que tuv…" at bounding box center [206, 228] width 246 height 71
copy div "Les cuento que ese monto me lo transfirió mi pareja ya que tuve un siniestro in…"
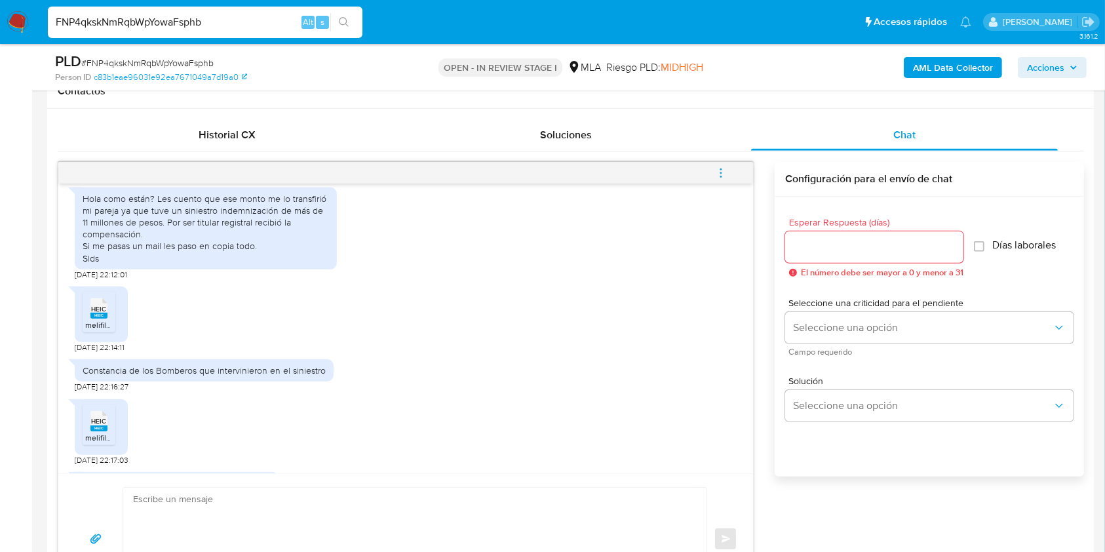
drag, startPoint x: 0, startPoint y: 357, endPoint x: 29, endPoint y: 344, distance: 31.4
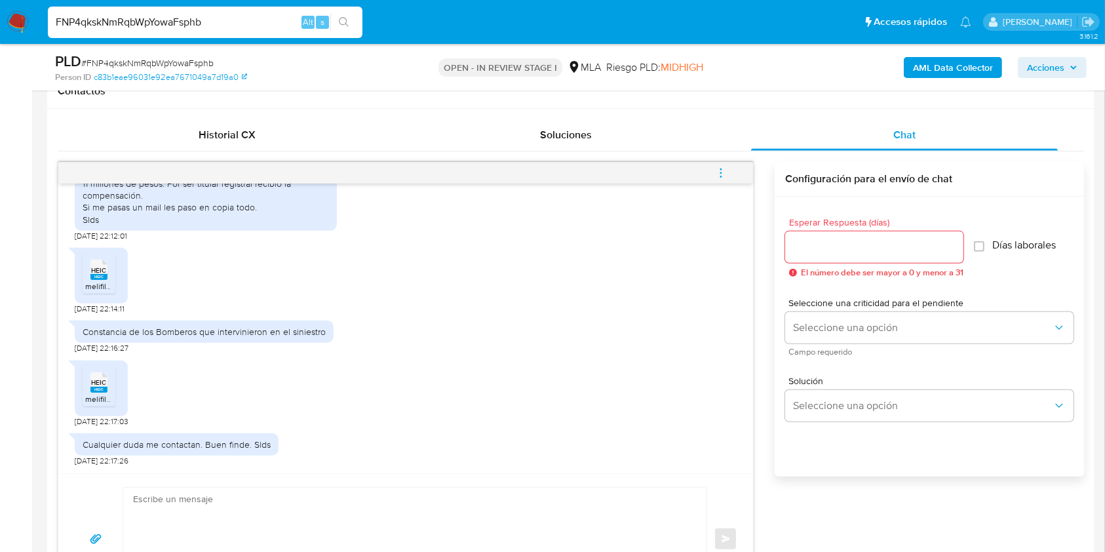
scroll to position [1734, 0]
click at [168, 60] on span "# FNP4qkskNmRqbWpYowaFsphb" at bounding box center [147, 62] width 132 height 13
copy span "FNP4qkskNmRqbWpYowaFsphb"
click at [846, 248] on input "Esperar Respuesta (días)" at bounding box center [874, 247] width 178 height 17
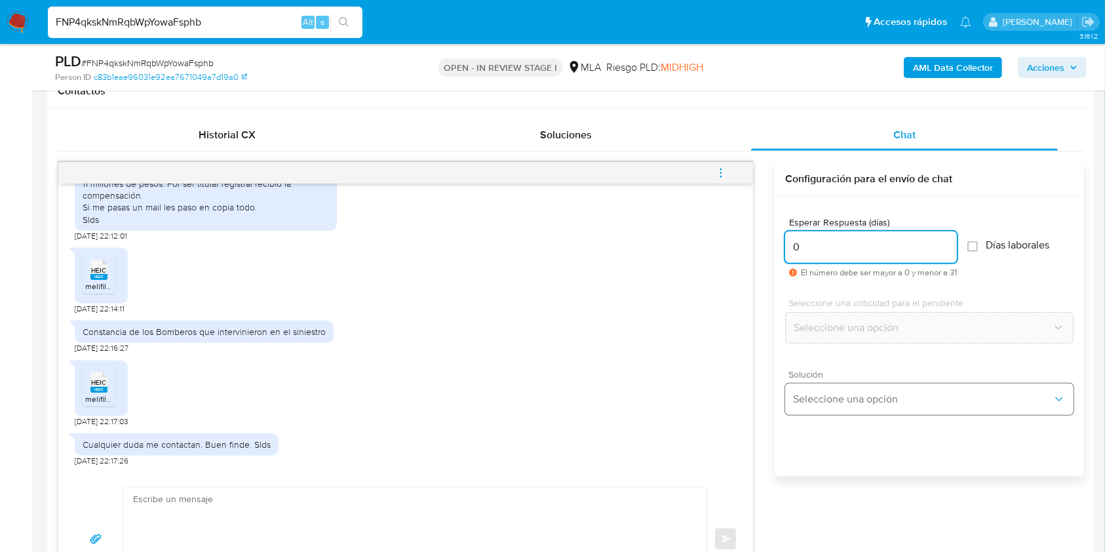
type input "0"
drag, startPoint x: 833, startPoint y: 397, endPoint x: 846, endPoint y: 393, distance: 13.1
click at [834, 397] on span "Seleccione una opción" at bounding box center [923, 399] width 260 height 13
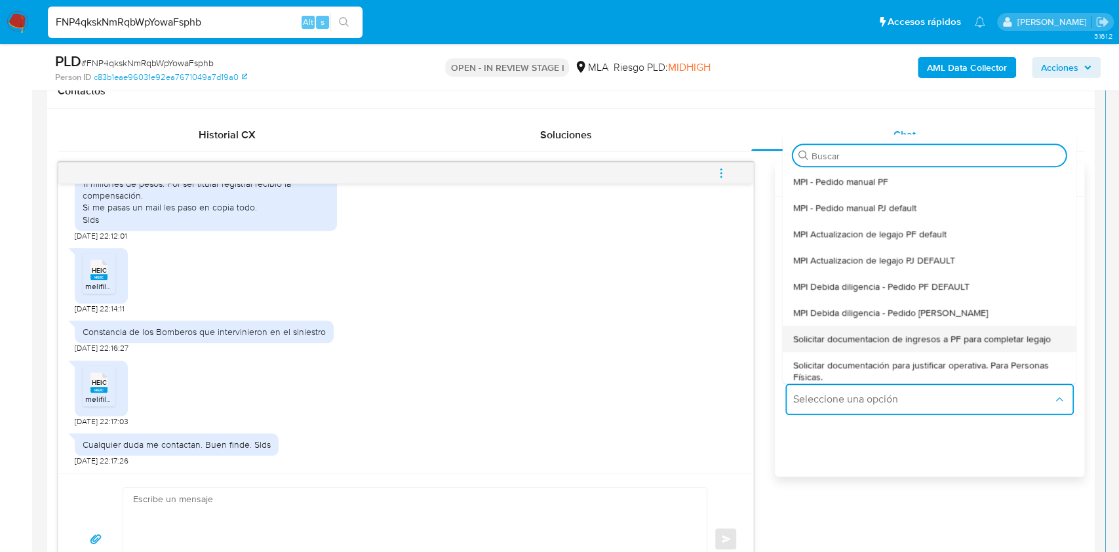
click at [901, 338] on span "Solicitar documentacion de ingresos a PF para completar legajo" at bounding box center [922, 339] width 258 height 12
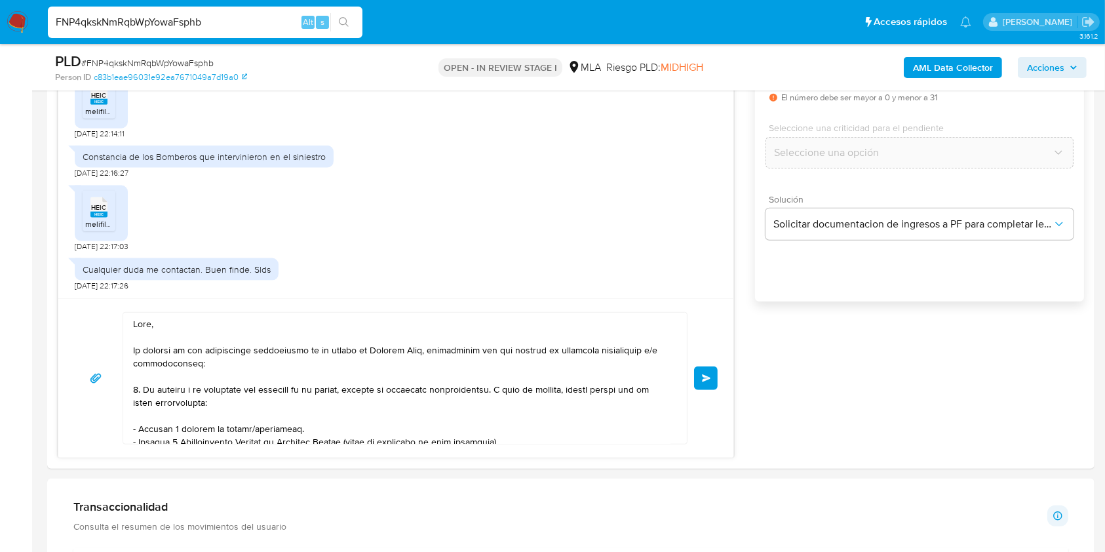
scroll to position [267, 0]
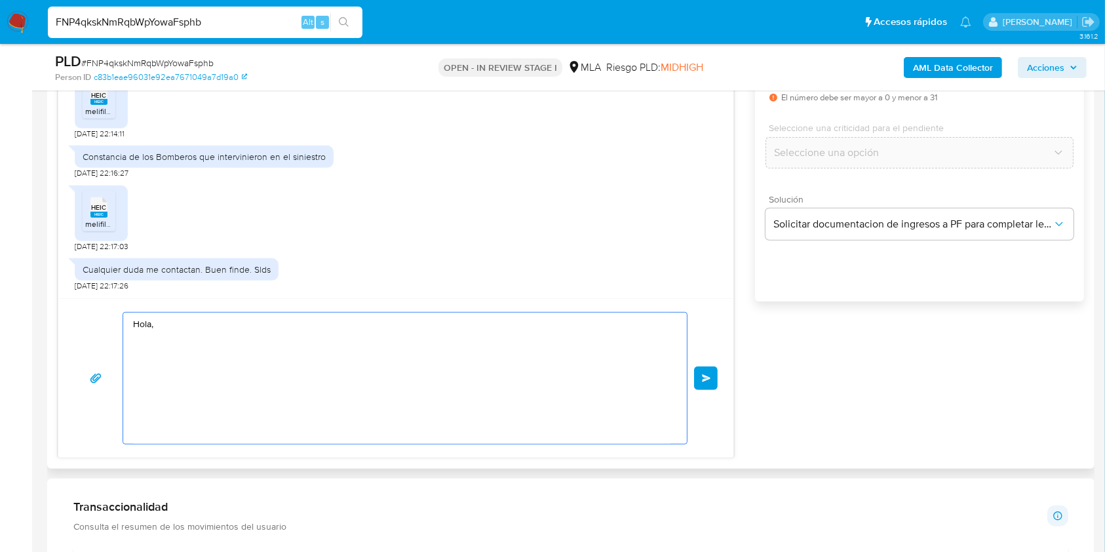
scroll to position [0, 0]
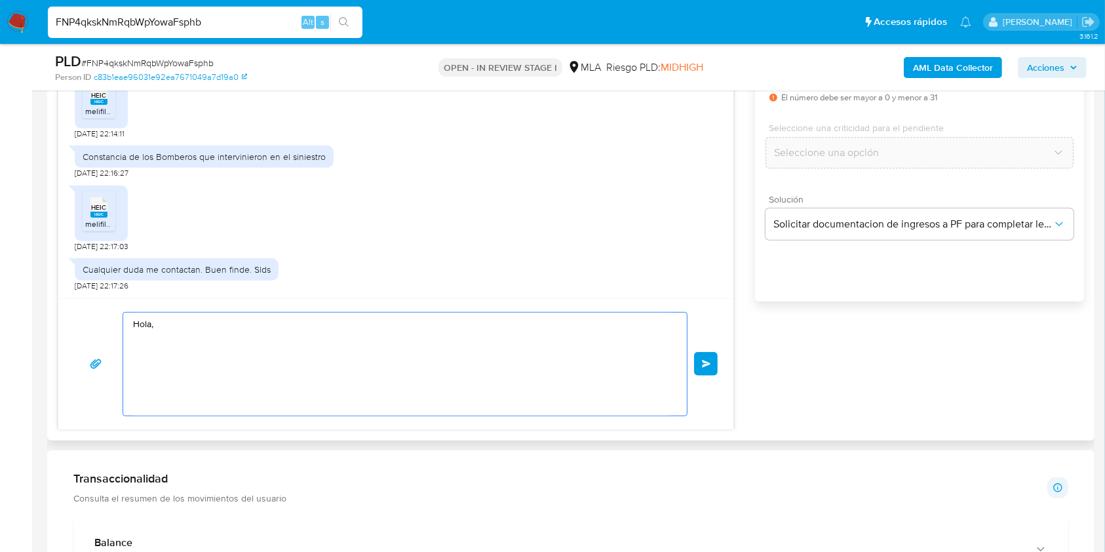
type textarea "Hola,"
drag, startPoint x: 269, startPoint y: 415, endPoint x: 0, endPoint y: 239, distance: 321.6
click at [0, 239] on section "Bandeja Tablero Screening Búsqueda en Listas Watchlist Herramientas Operaciones…" at bounding box center [552, 493] width 1105 height 2560
paste textarea "Buenas tardes, ¡Muchas gracias por tu respuesta! Confirmamos la recepción de la…"
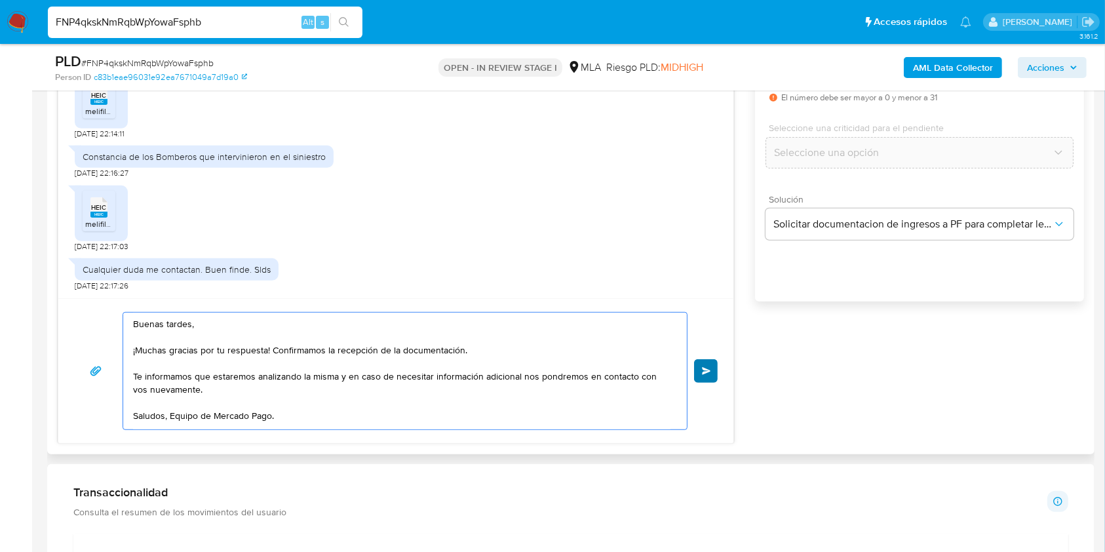
type textarea "Buenas tardes, ¡Muchas gracias por tu respuesta! Confirmamos la recepción de la…"
click at [706, 367] on span "Enviar" at bounding box center [706, 371] width 9 height 8
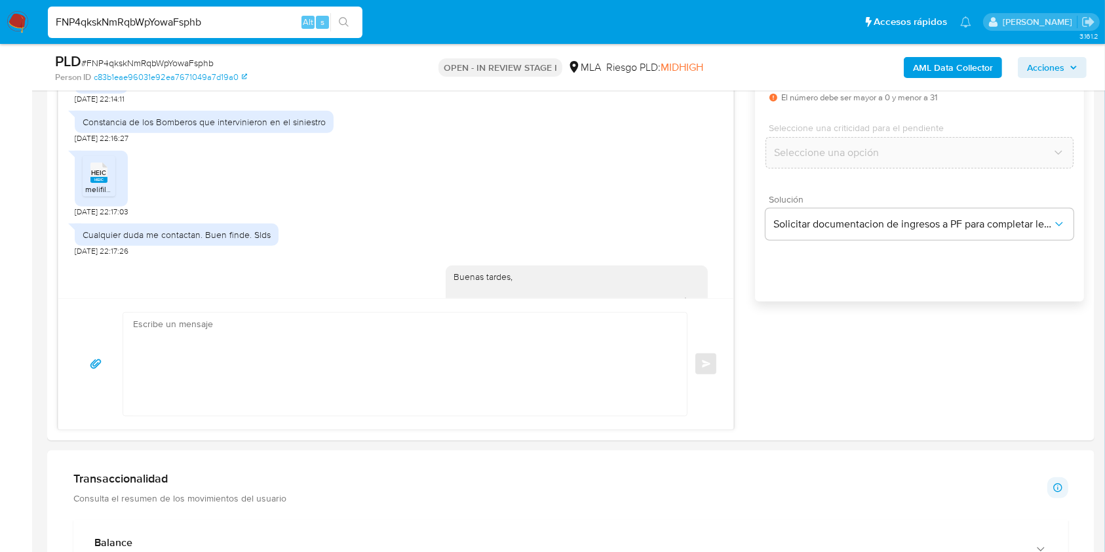
scroll to position [1891, 0]
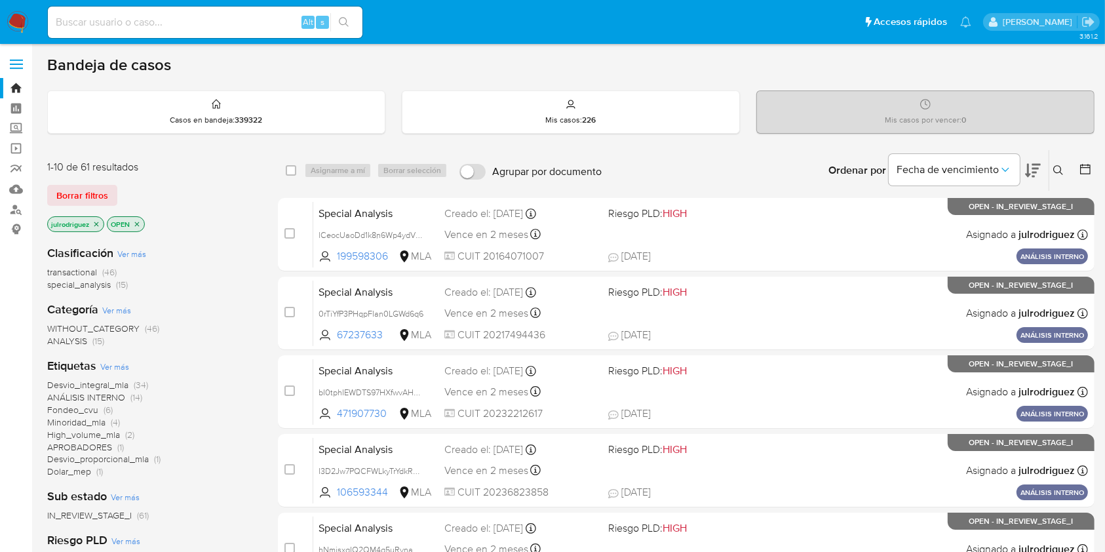
click at [1063, 167] on icon at bounding box center [1058, 170] width 10 height 10
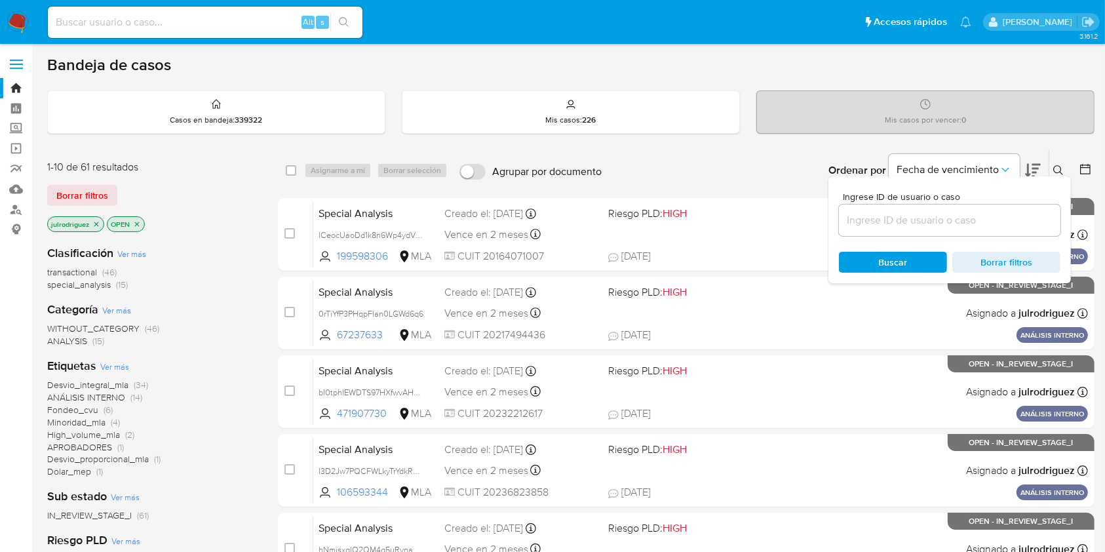
click at [913, 228] on div at bounding box center [950, 220] width 222 height 31
click at [912, 218] on input at bounding box center [950, 220] width 222 height 17
paste input "FNP4qkskNmRqbWpYowaFsphb"
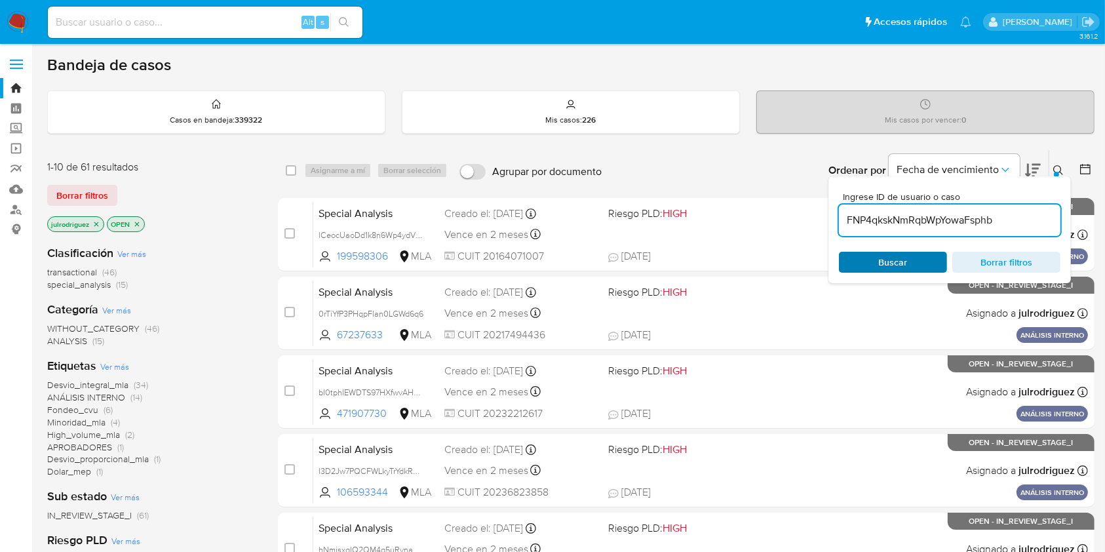
type input "FNP4qkskNmRqbWpYowaFsphb"
click at [874, 261] on span "Buscar" at bounding box center [893, 262] width 90 height 18
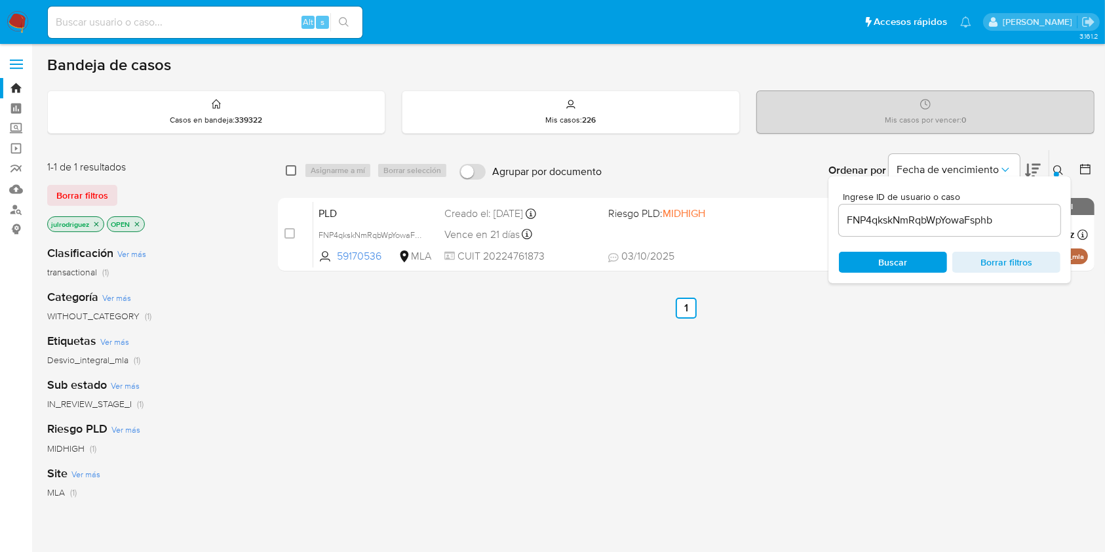
click at [292, 169] on input "checkbox" at bounding box center [291, 170] width 10 height 10
checkbox input "true"
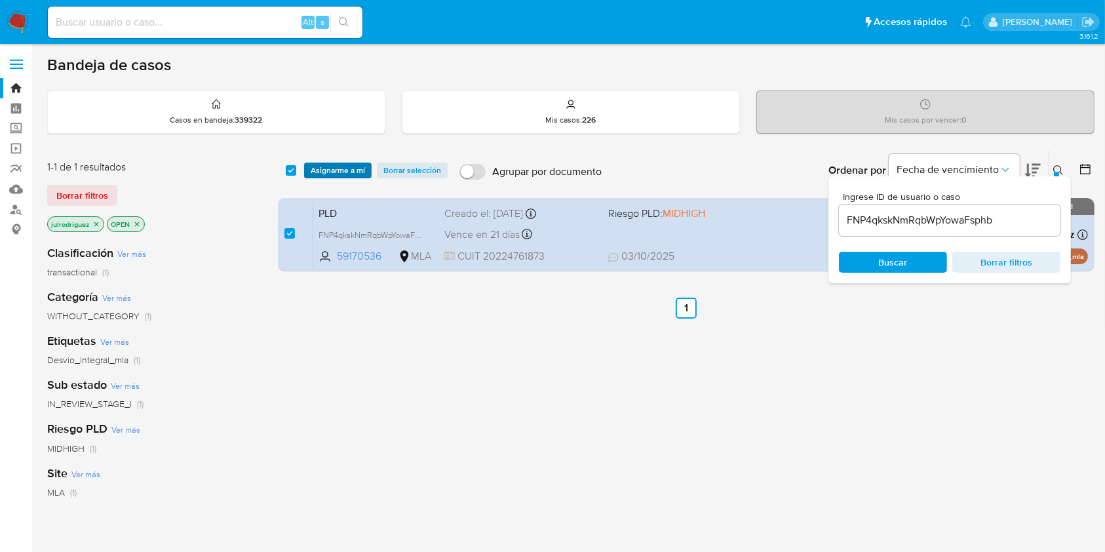
click at [335, 167] on span "Asignarme a mí" at bounding box center [338, 170] width 54 height 13
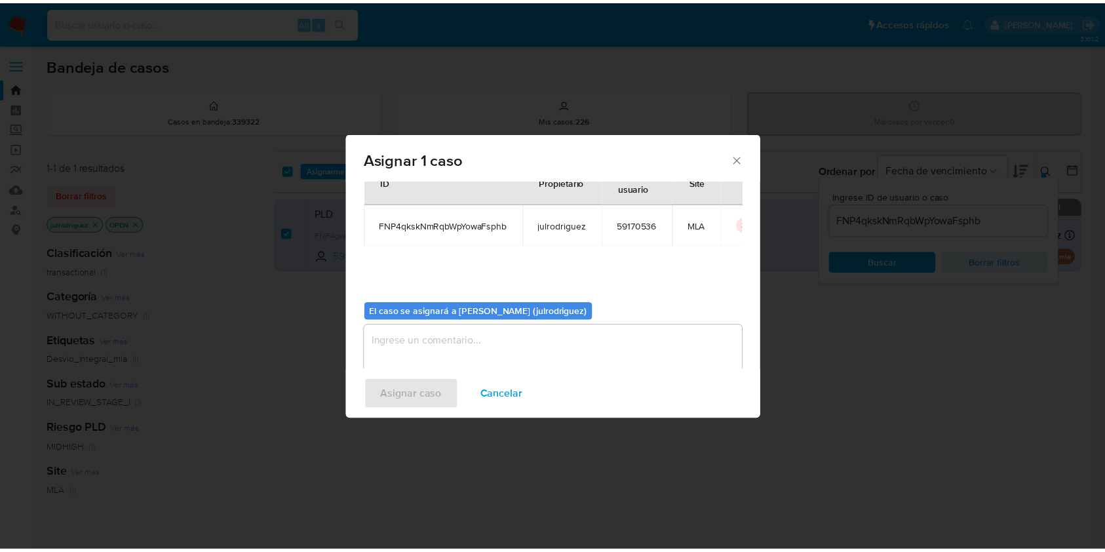
scroll to position [67, 0]
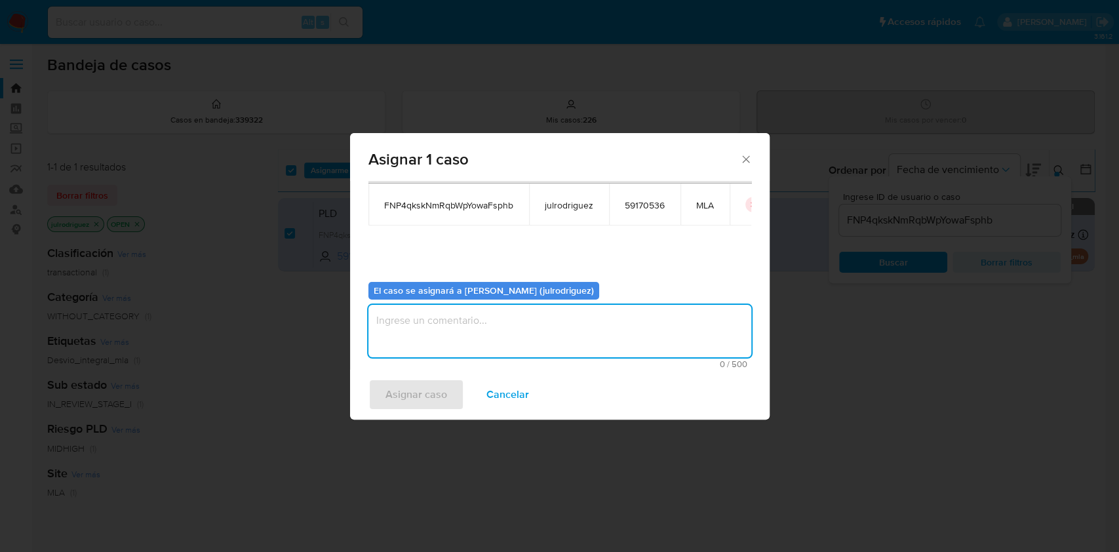
click at [475, 317] on textarea "assign-modal" at bounding box center [559, 331] width 383 height 52
type textarea "."
click at [397, 387] on span "Asignar caso" at bounding box center [416, 394] width 62 height 29
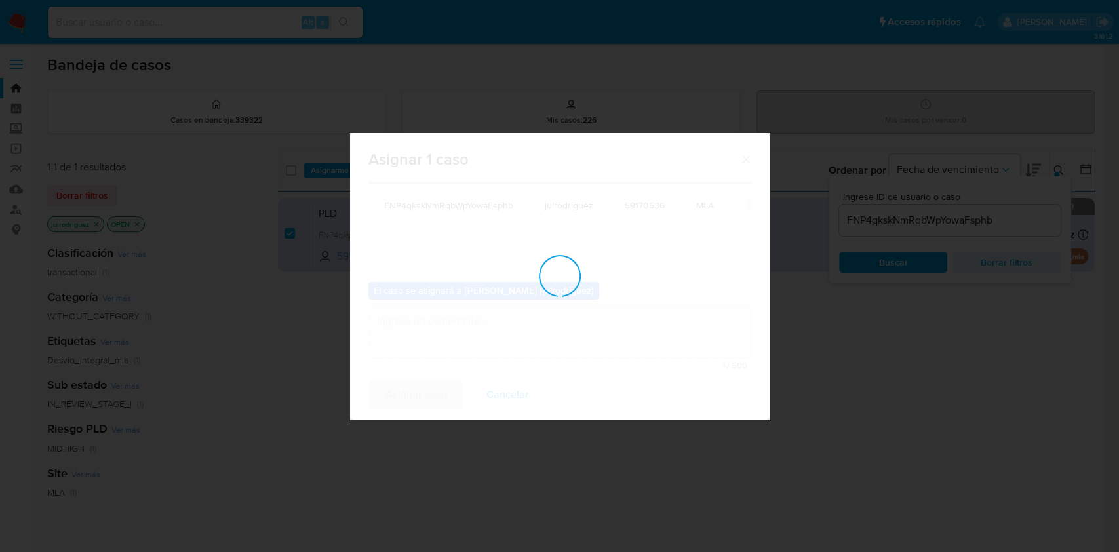
checkbox input "false"
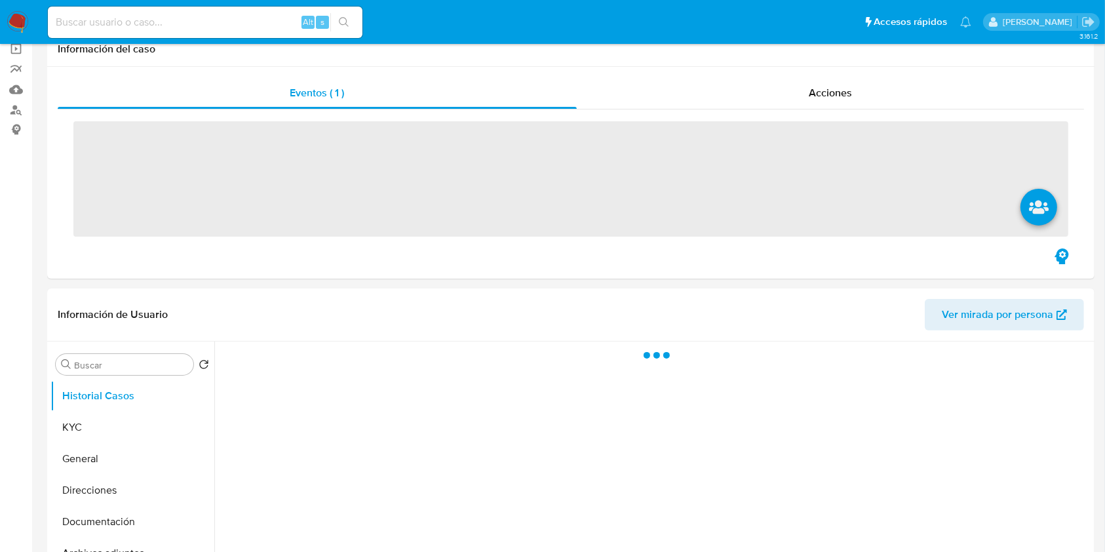
scroll to position [1453, 0]
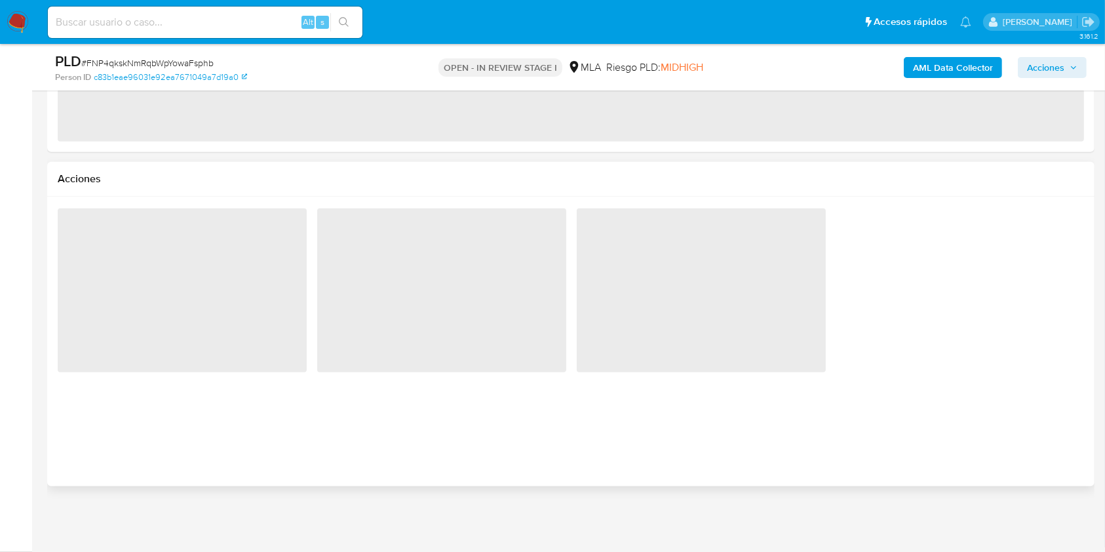
select select "10"
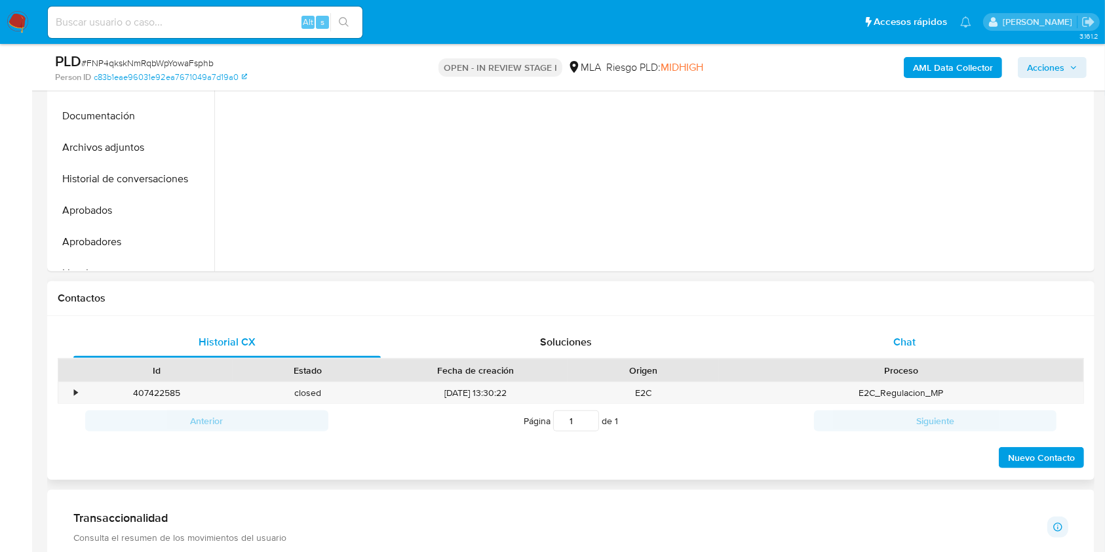
click at [913, 337] on span "Chat" at bounding box center [905, 341] width 22 height 15
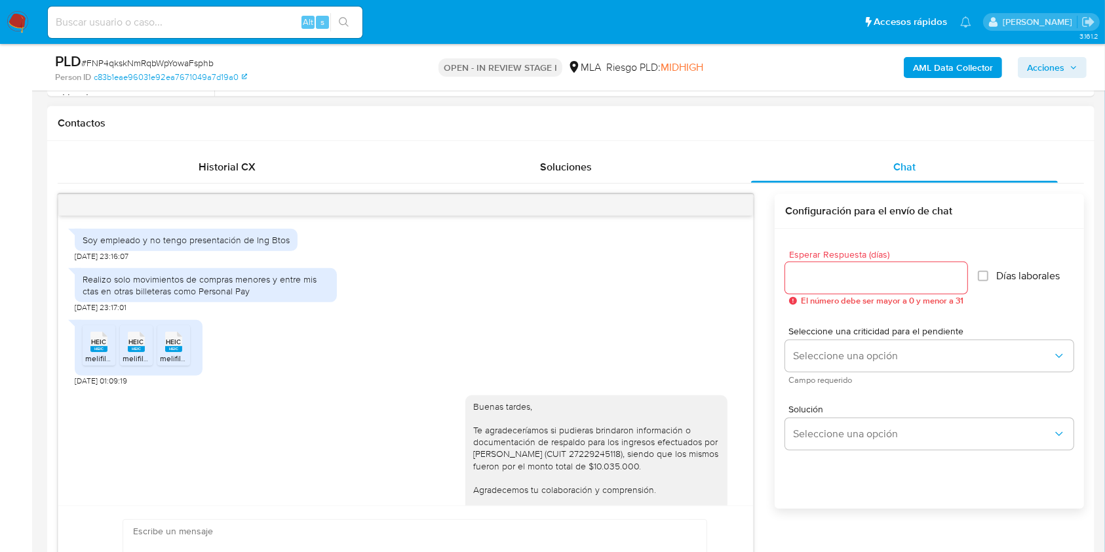
scroll to position [550, 0]
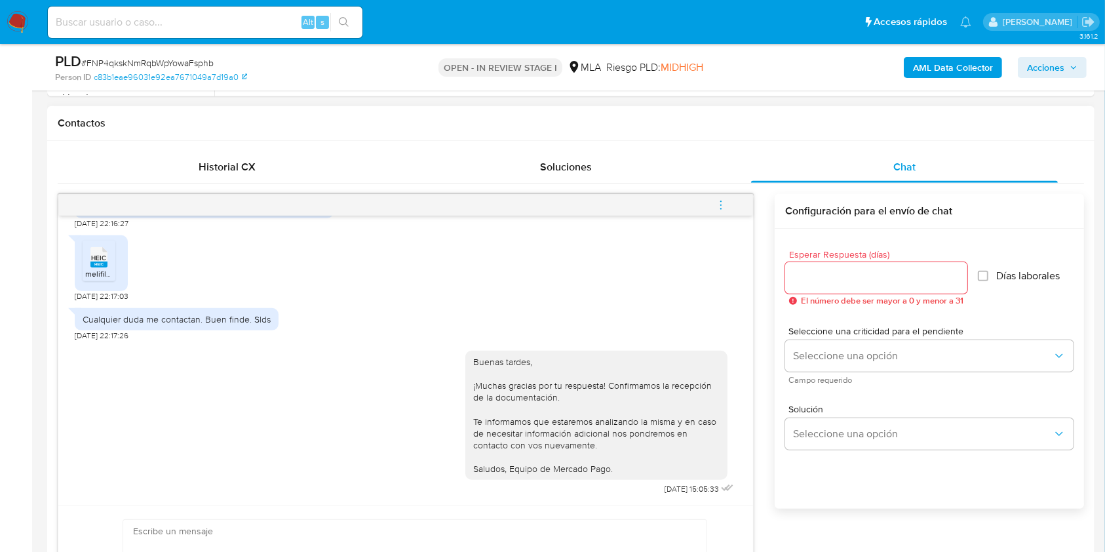
click at [734, 206] on button "menu-action" at bounding box center [720, 204] width 43 height 31
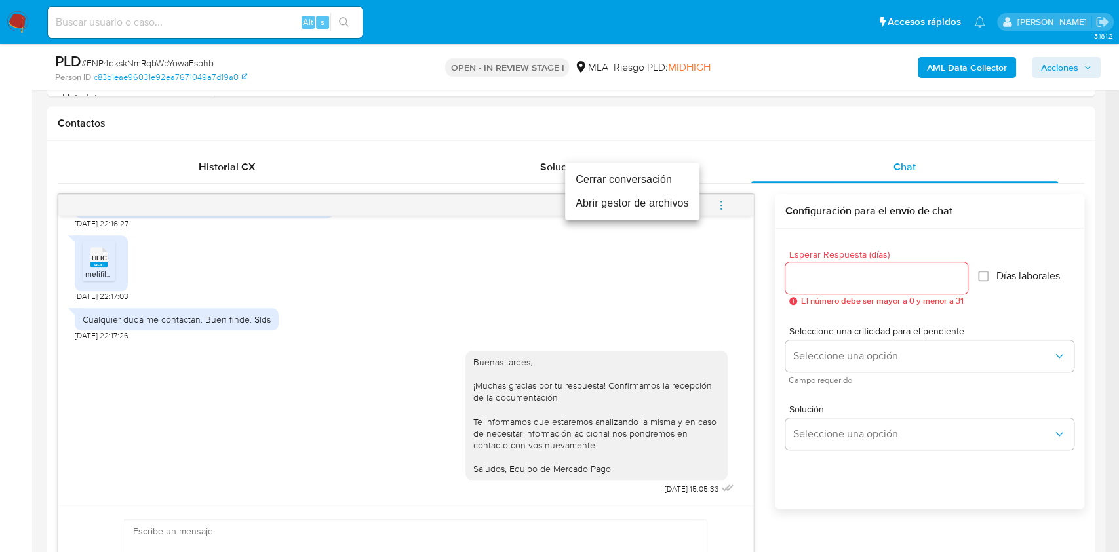
click at [578, 180] on li "Cerrar conversación" at bounding box center [632, 180] width 134 height 24
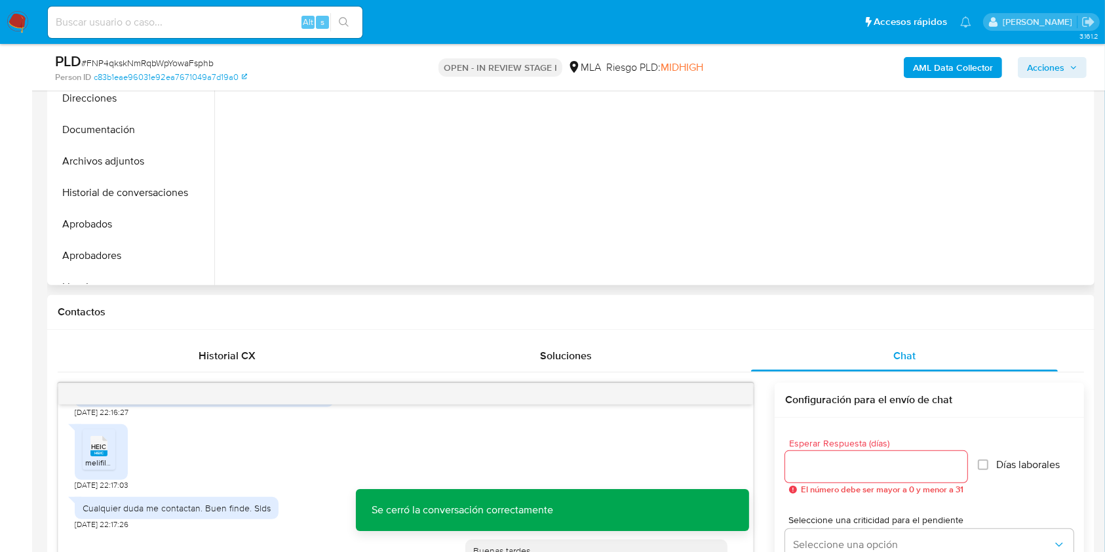
scroll to position [230, 0]
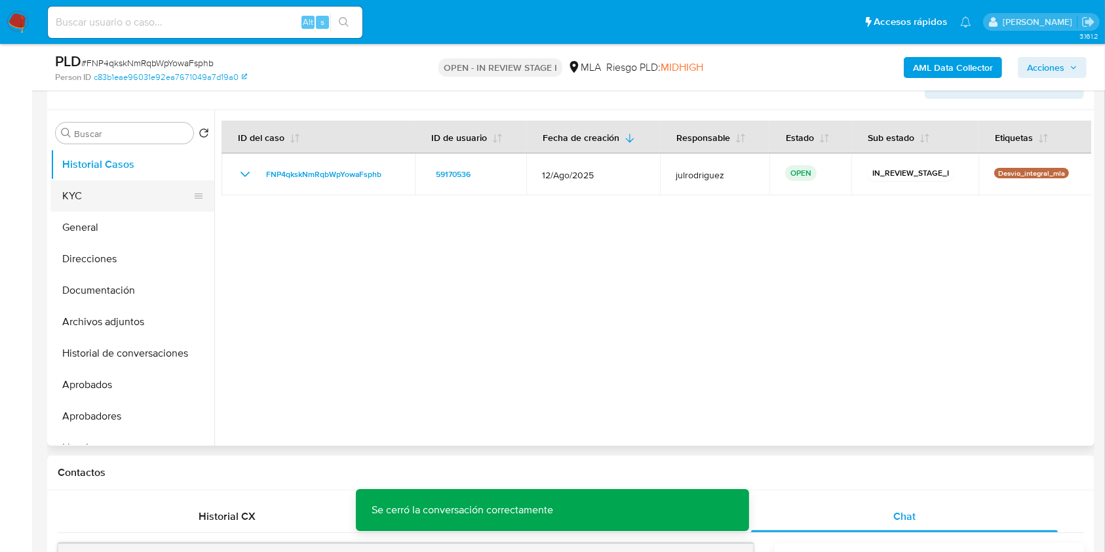
click at [94, 192] on button "KYC" at bounding box center [126, 195] width 153 height 31
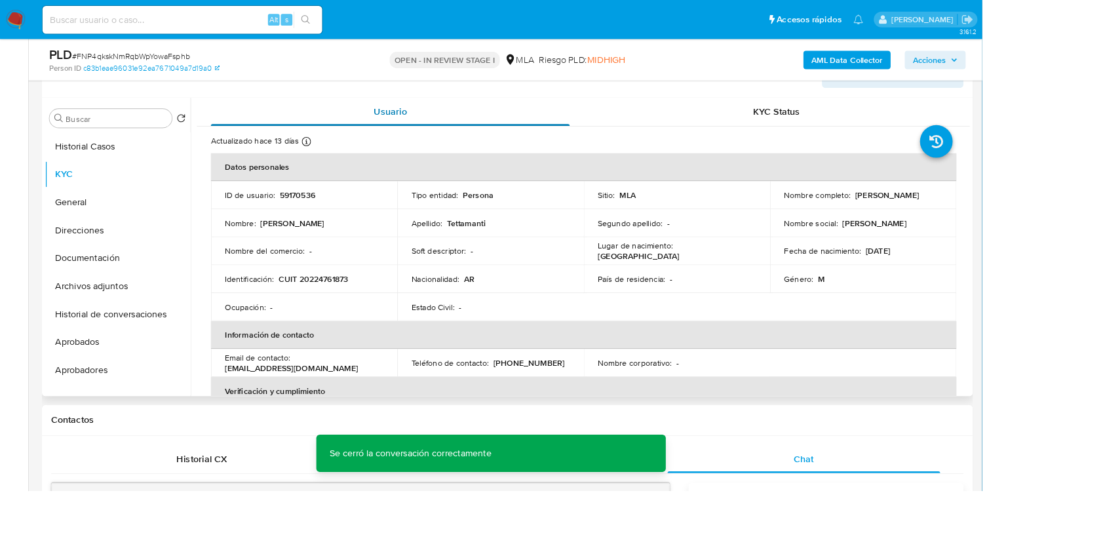
scroll to position [481, 0]
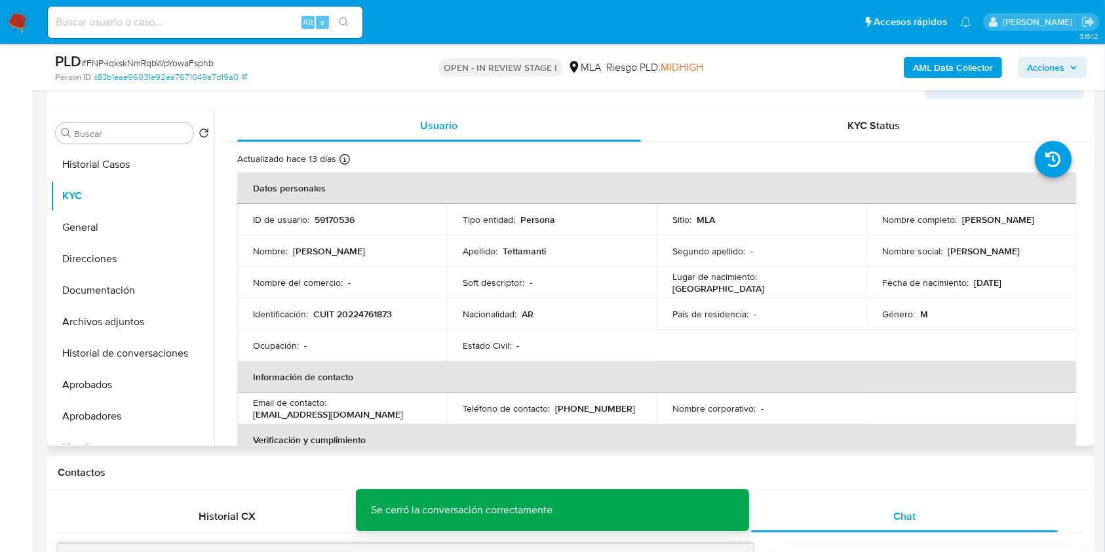
click at [509, 186] on th "Datos personales" at bounding box center [656, 187] width 839 height 31
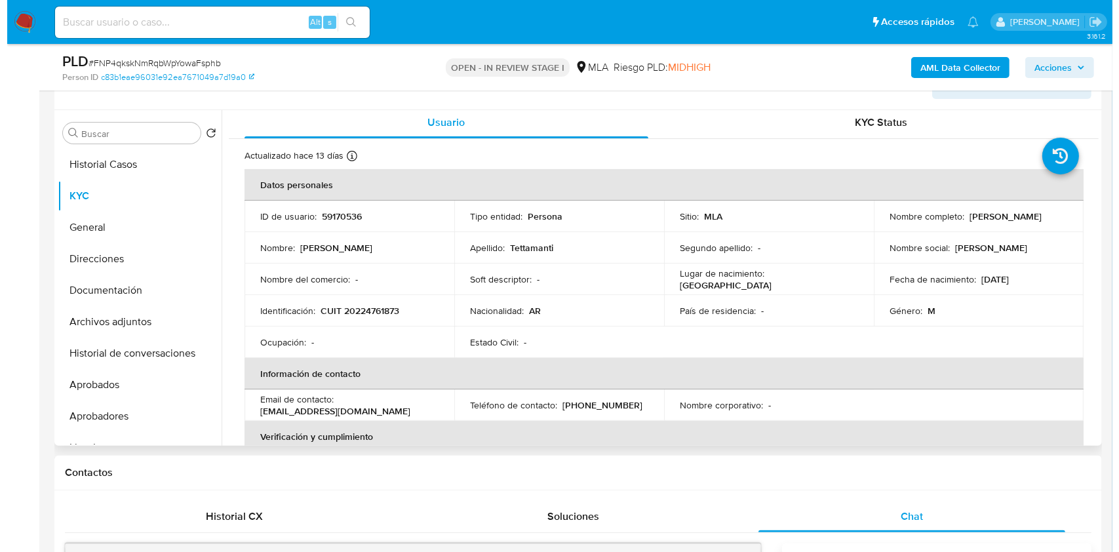
scroll to position [0, 0]
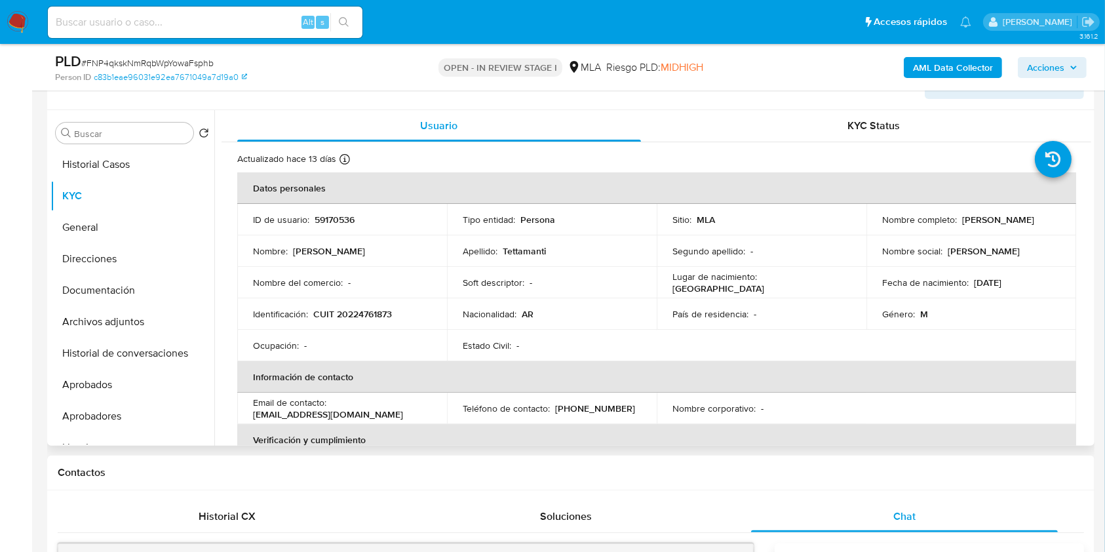
click at [336, 227] on td "ID de usuario : 59170536" at bounding box center [342, 219] width 210 height 31
click at [330, 211] on td "ID de usuario : 59170536" at bounding box center [342, 219] width 210 height 31
copy p "59170536"
click at [166, 64] on span "# FNP4qkskNmRqbWpYowaFsphb" at bounding box center [147, 62] width 132 height 13
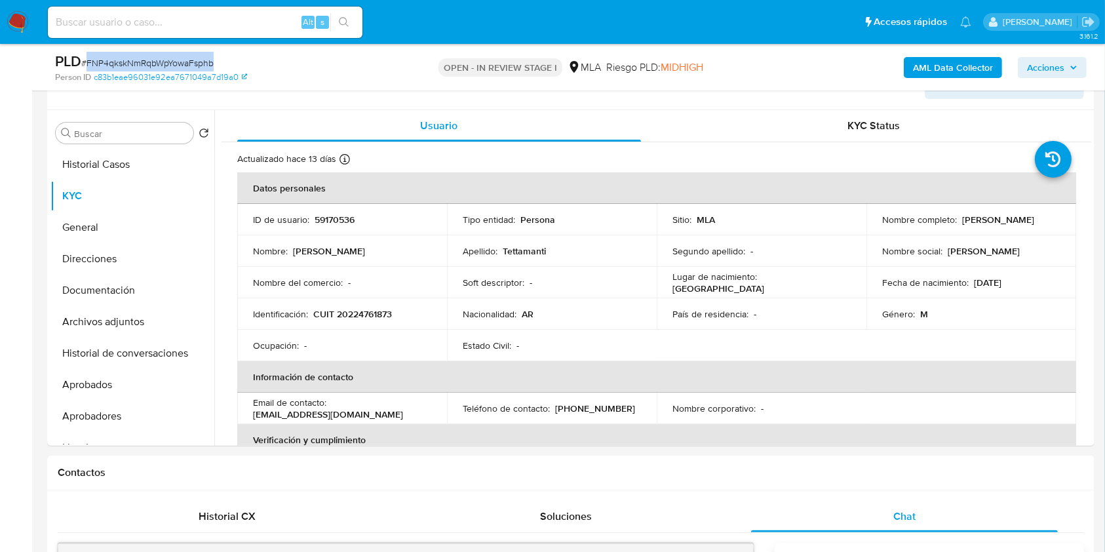
click at [166, 64] on span "# FNP4qkskNmRqbWpYowaFsphb" at bounding box center [147, 62] width 132 height 13
copy span "FNP4qkskNmRqbWpYowaFsphb"
click at [136, 333] on button "Archivos adjuntos" at bounding box center [126, 321] width 153 height 31
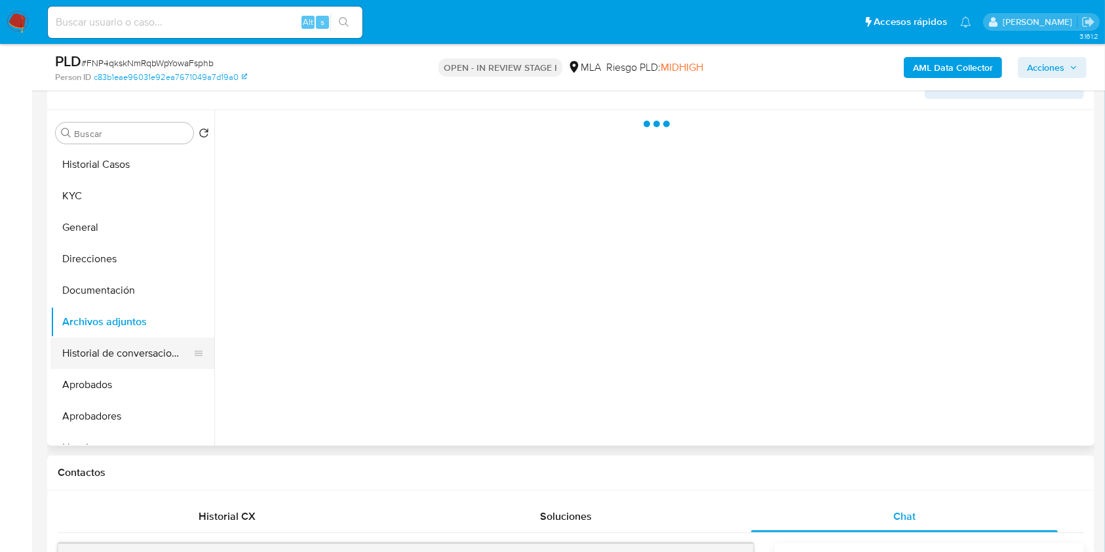
click at [137, 338] on button "Historial de conversaciones" at bounding box center [126, 353] width 153 height 31
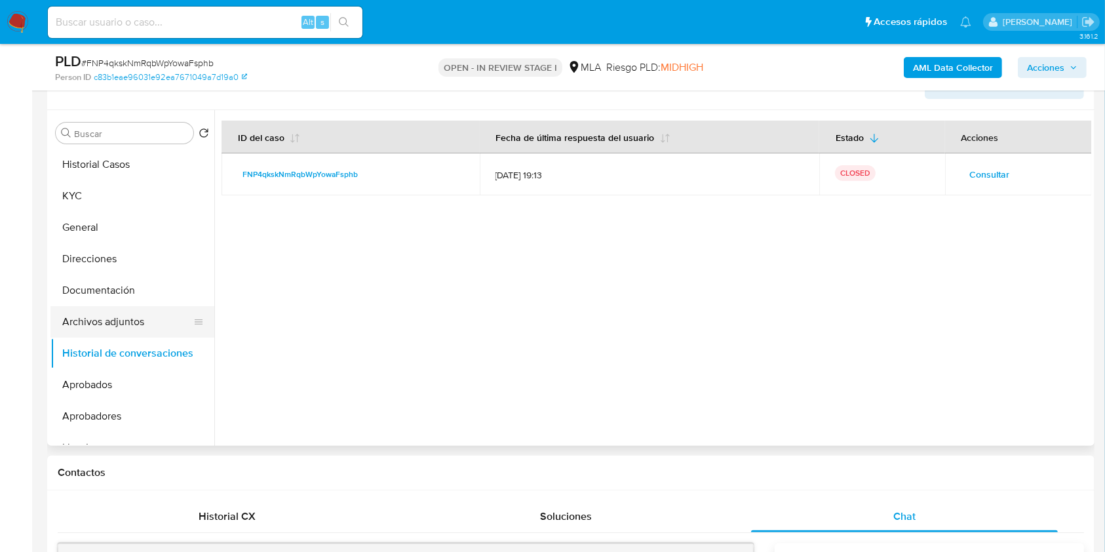
click at [127, 317] on button "Archivos adjuntos" at bounding box center [126, 321] width 153 height 31
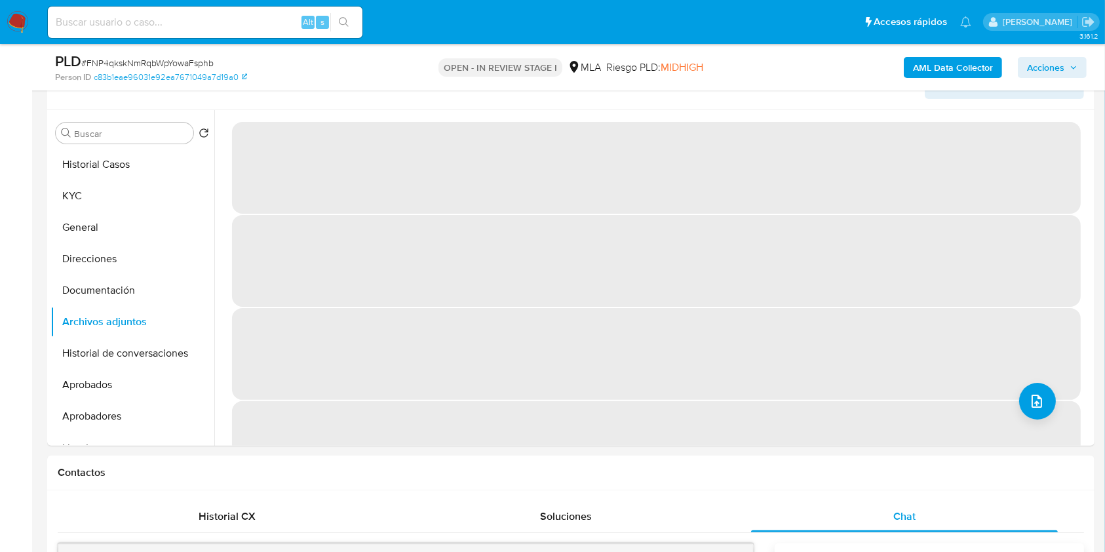
click at [952, 66] on b "AML Data Collector" at bounding box center [953, 67] width 80 height 21
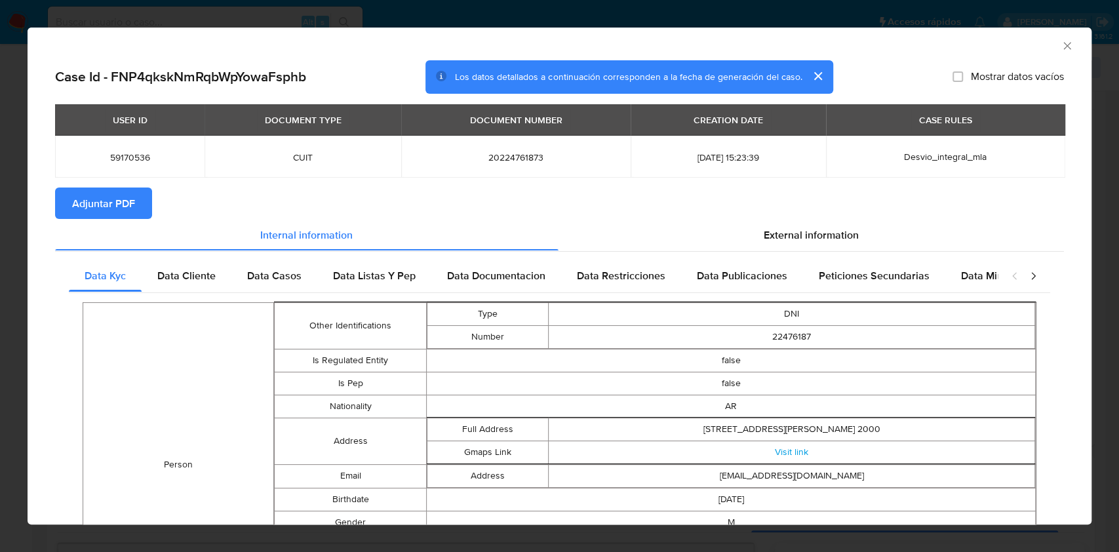
click at [124, 207] on span "Adjuntar PDF" at bounding box center [103, 203] width 63 height 29
click at [1061, 45] on icon "Cerrar ventana" at bounding box center [1067, 45] width 13 height 13
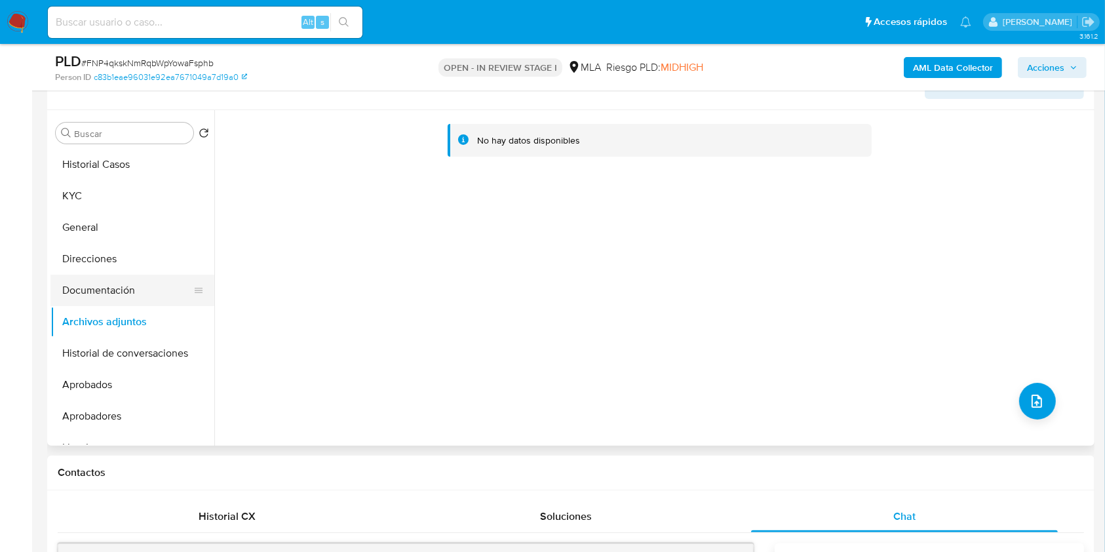
click at [101, 296] on button "Documentación" at bounding box center [126, 290] width 153 height 31
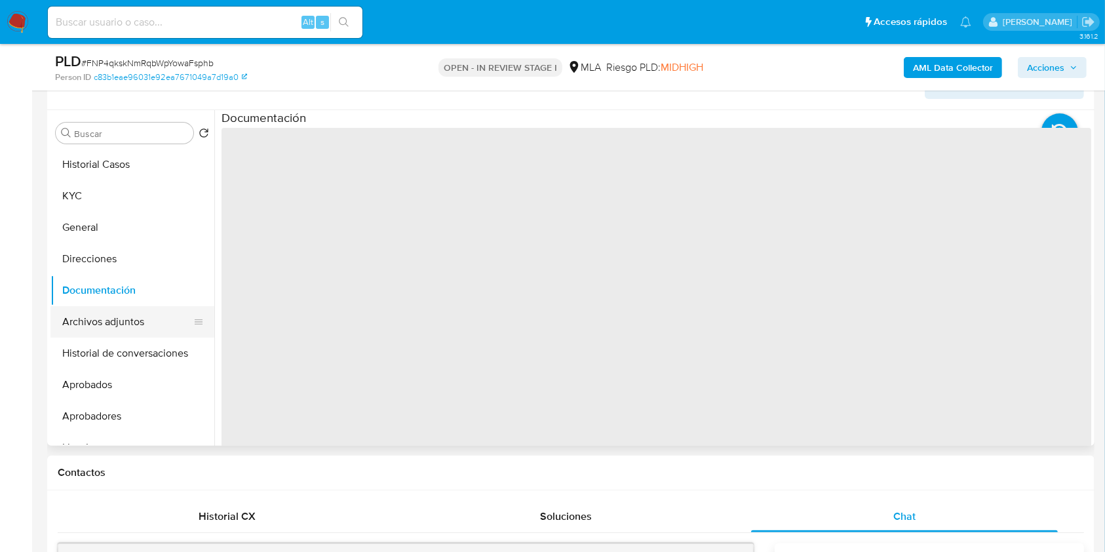
click at [105, 314] on button "Archivos adjuntos" at bounding box center [126, 321] width 153 height 31
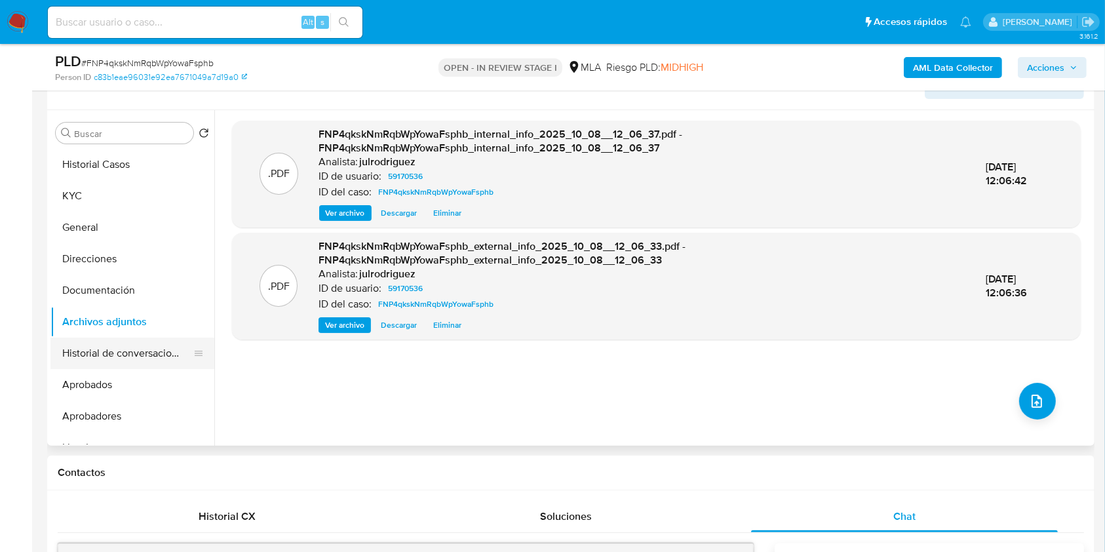
click at [130, 355] on button "Historial de conversaciones" at bounding box center [126, 353] width 153 height 31
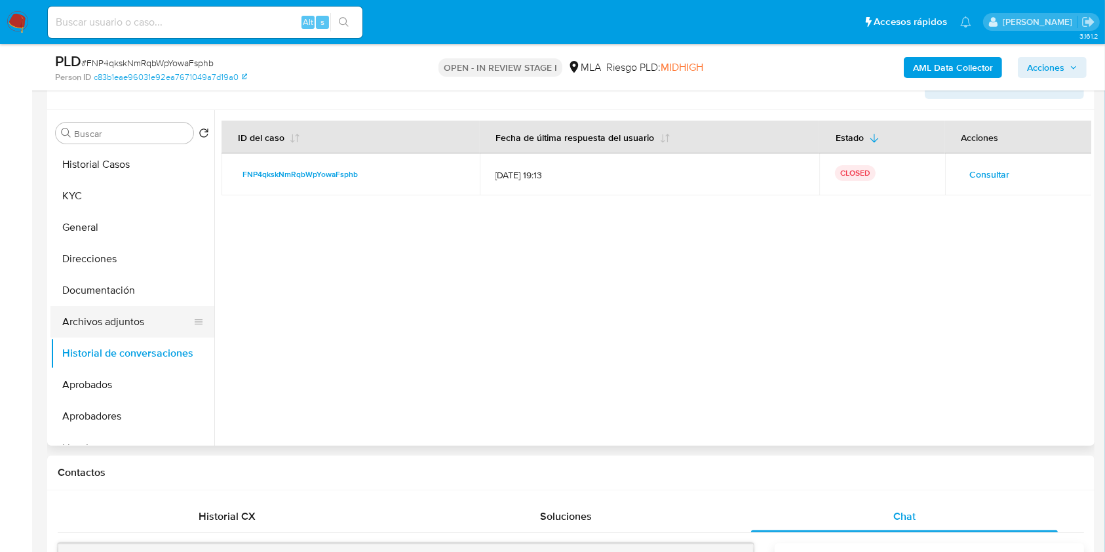
click at [94, 324] on button "Archivos adjuntos" at bounding box center [126, 321] width 153 height 31
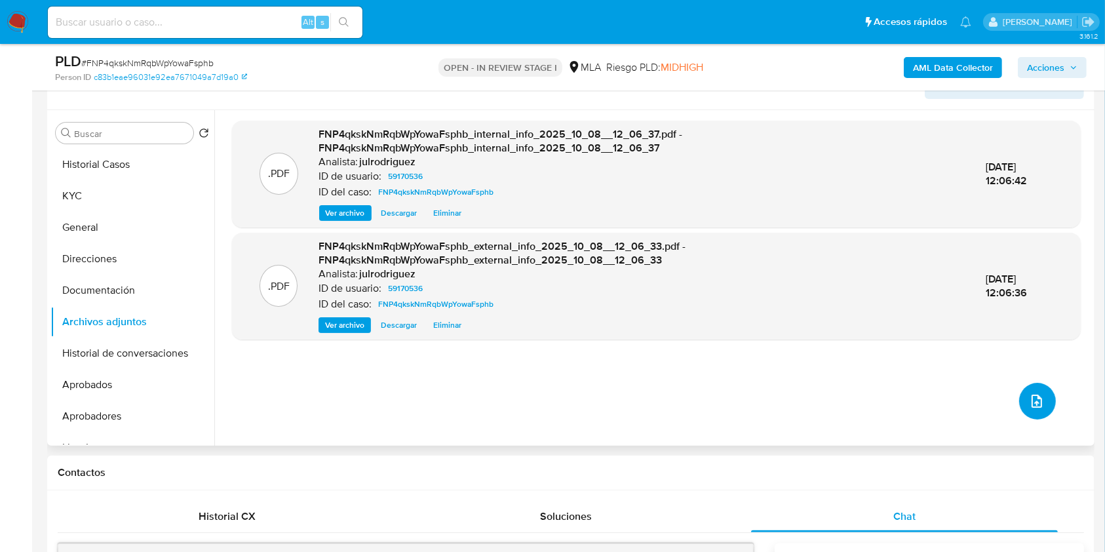
click at [1033, 393] on icon "upload-file" at bounding box center [1037, 401] width 16 height 16
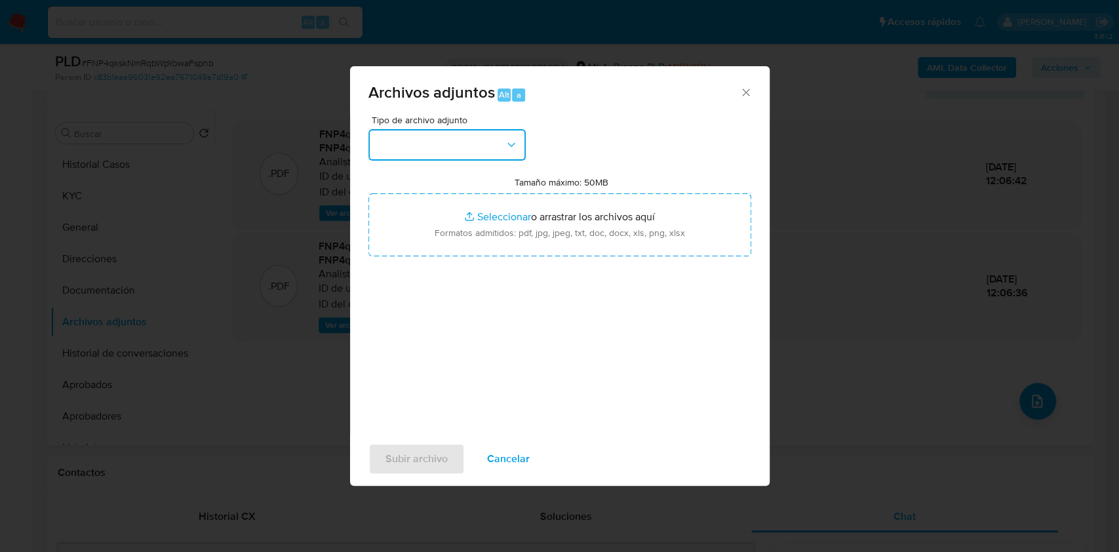
click at [446, 146] on button "button" at bounding box center [446, 144] width 157 height 31
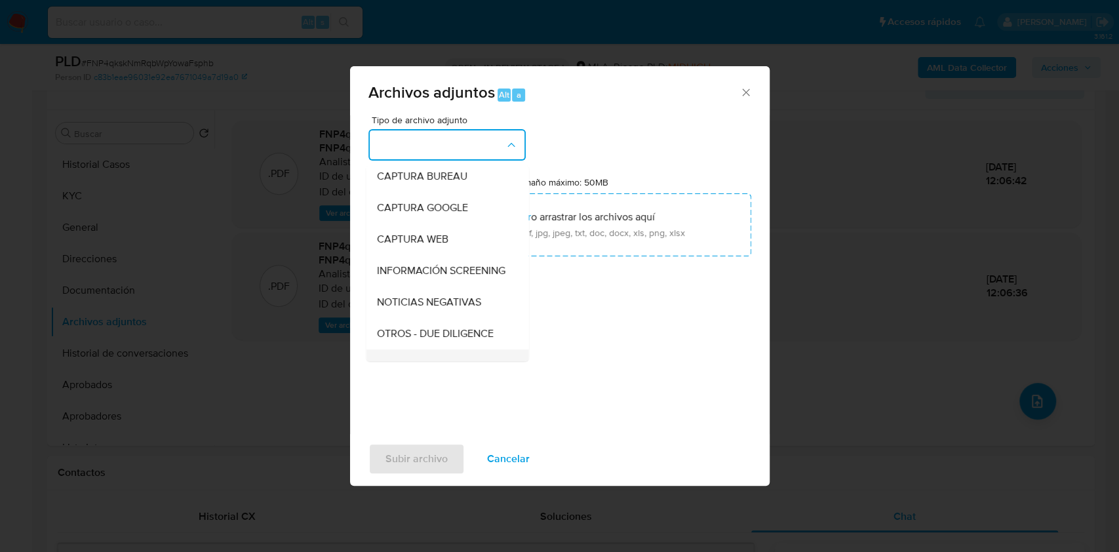
scroll to position [174, 0]
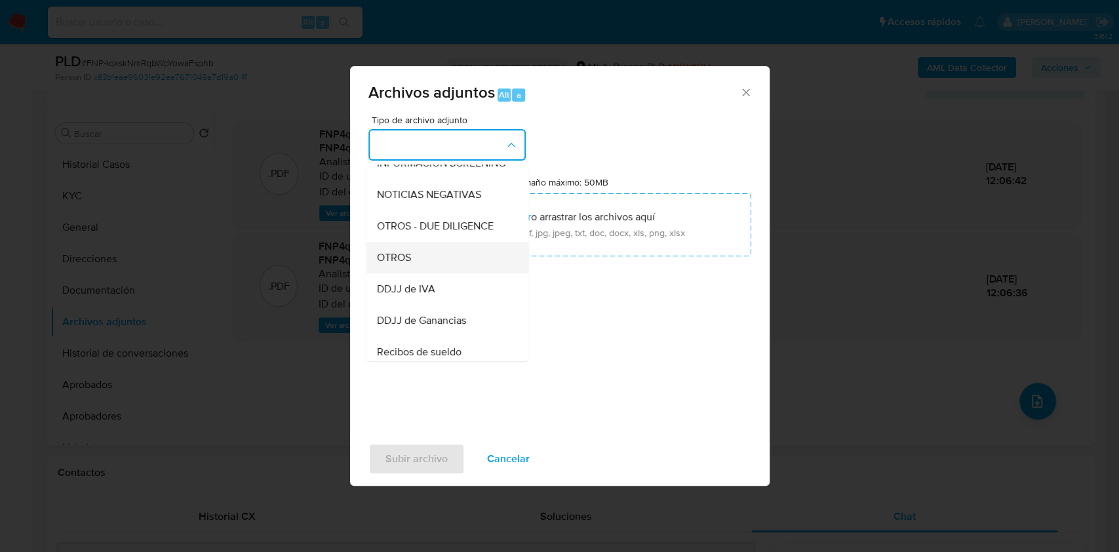
click at [404, 264] on span "OTROS" at bounding box center [393, 257] width 34 height 13
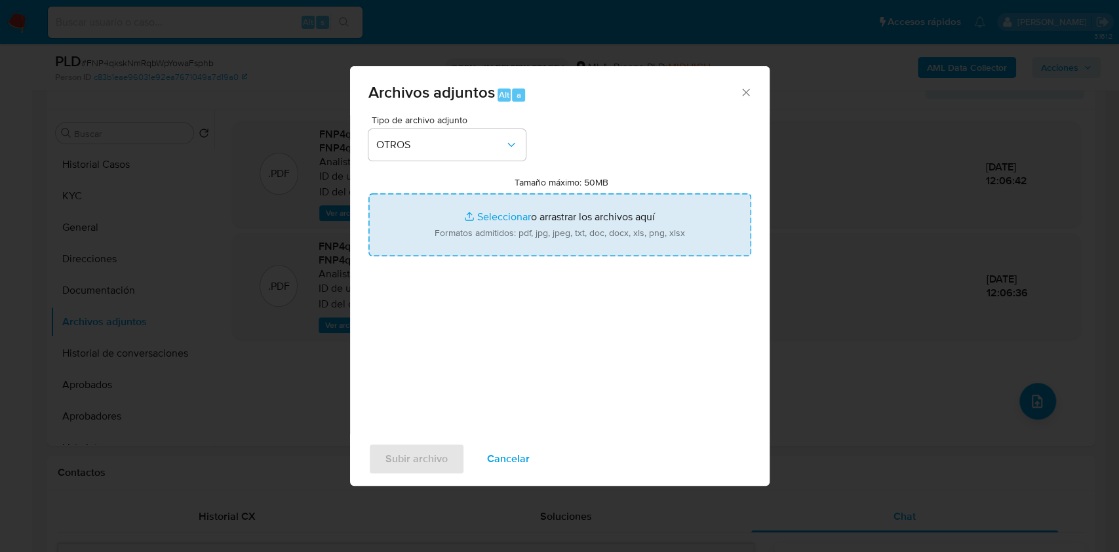
click at [580, 205] on input "Tamaño máximo: 50MB Seleccionar archivos" at bounding box center [559, 224] width 383 height 63
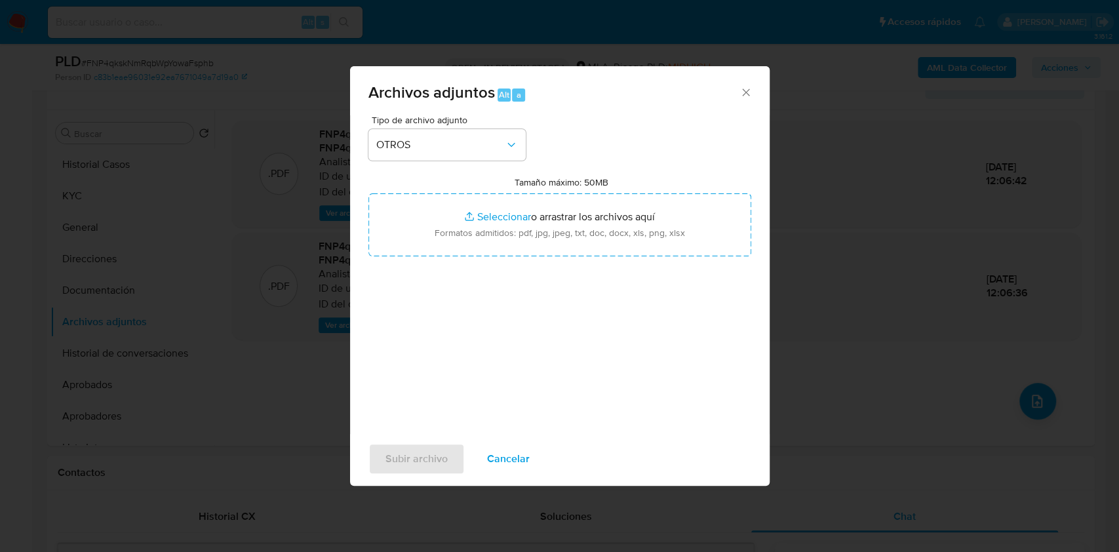
click at [748, 87] on icon "Cerrar" at bounding box center [745, 92] width 13 height 13
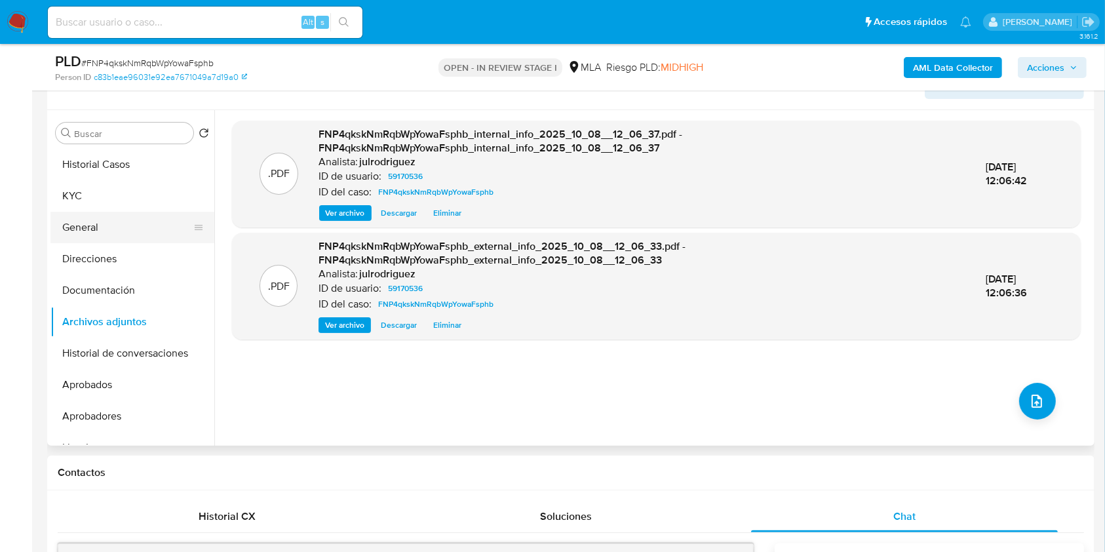
click at [140, 192] on button "KYC" at bounding box center [132, 195] width 164 height 31
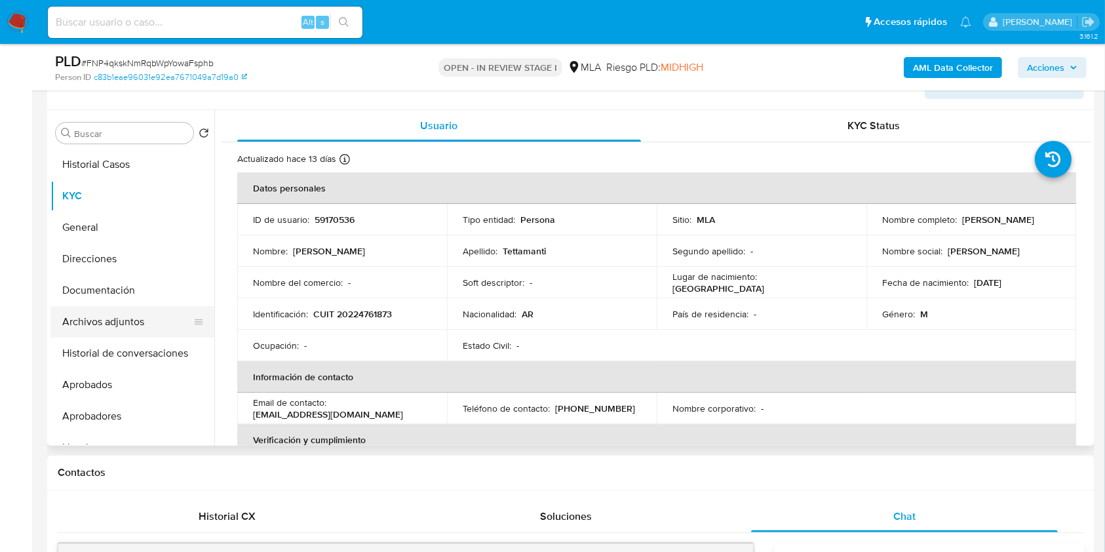
click at [100, 323] on button "Archivos adjuntos" at bounding box center [126, 321] width 153 height 31
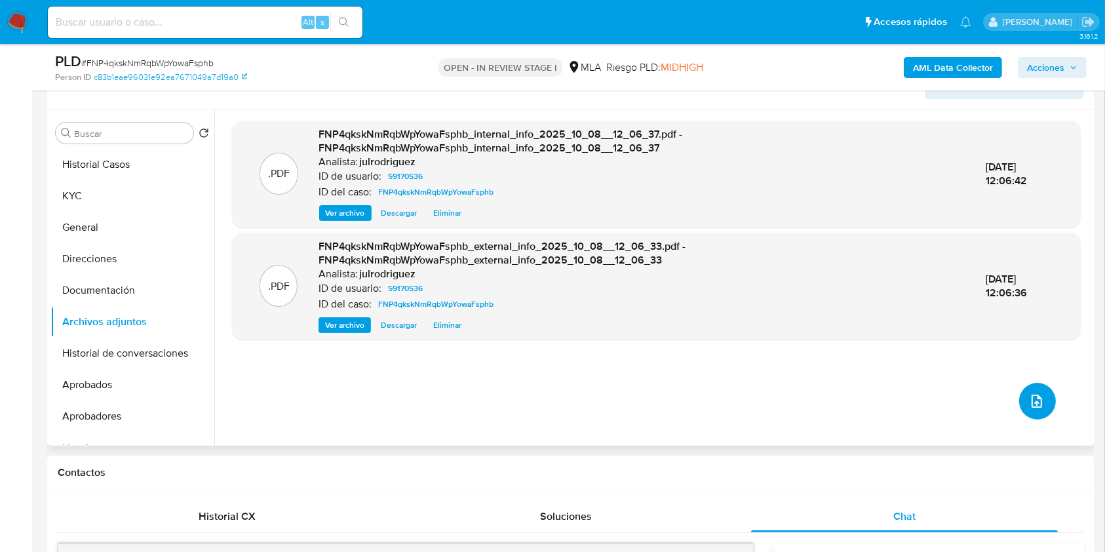
click at [1029, 397] on icon "upload-file" at bounding box center [1037, 401] width 16 height 16
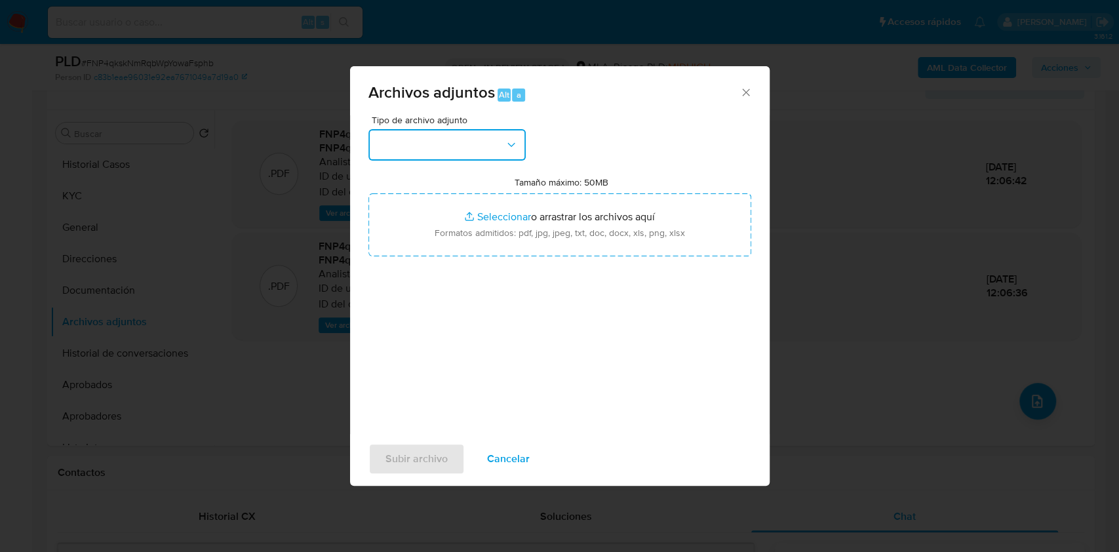
click at [419, 134] on button "button" at bounding box center [446, 144] width 157 height 31
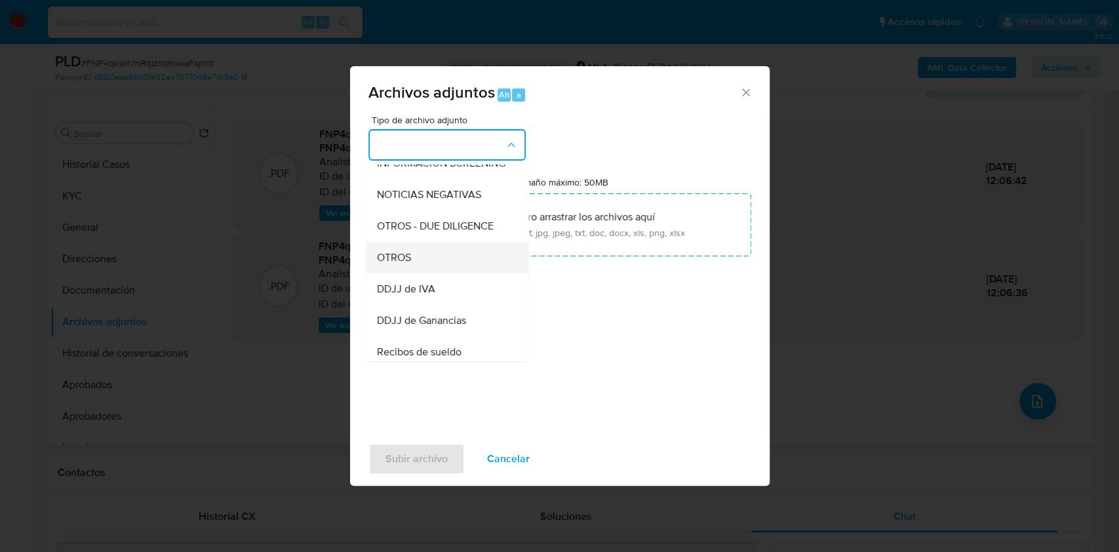
click at [415, 270] on div "OTROS" at bounding box center [443, 257] width 134 height 31
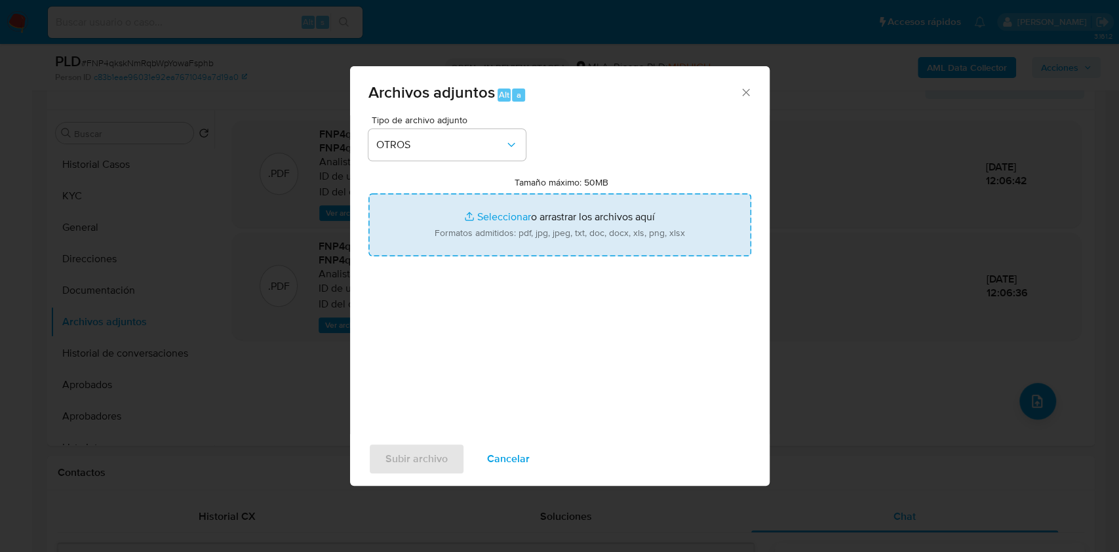
click at [519, 220] on input "Tamaño máximo: 50MB Seleccionar archivos" at bounding box center [559, 224] width 383 height 63
type input "C:\fakepath\Luis Osvaldo Tettamanti - NOSIS - AGOSTO 2025.pdf"
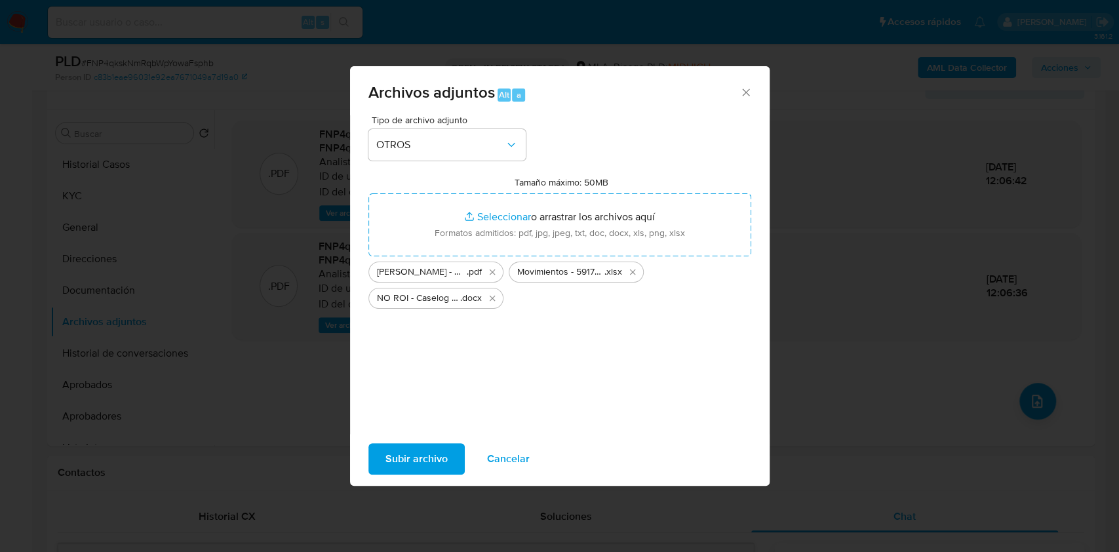
drag, startPoint x: 514, startPoint y: 459, endPoint x: 643, endPoint y: 438, distance: 130.8
click at [514, 459] on span "Cancelar" at bounding box center [508, 458] width 43 height 29
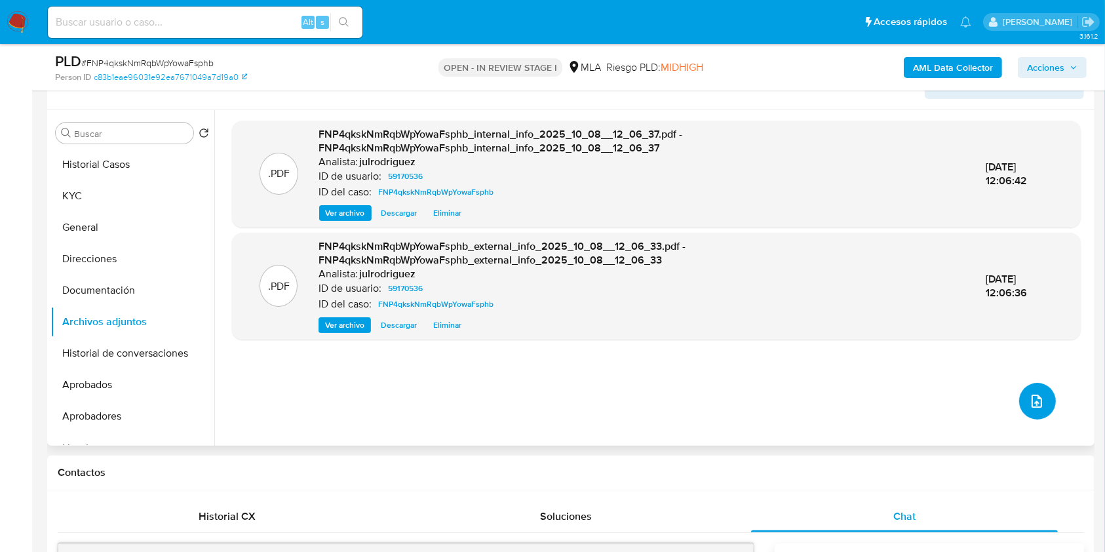
click at [1034, 401] on icon "upload-file" at bounding box center [1037, 401] width 16 height 16
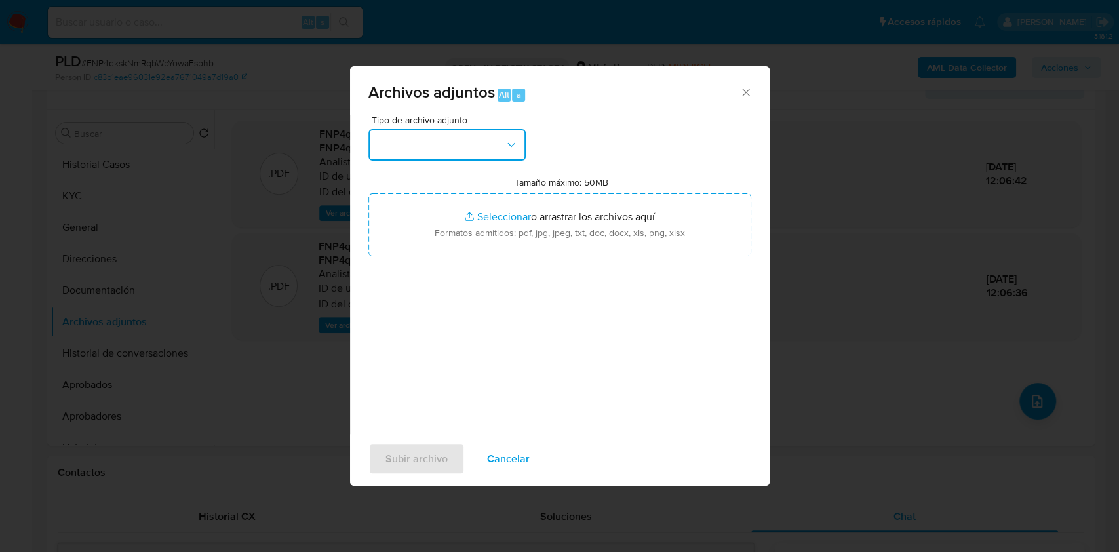
click at [458, 150] on button "button" at bounding box center [446, 144] width 157 height 31
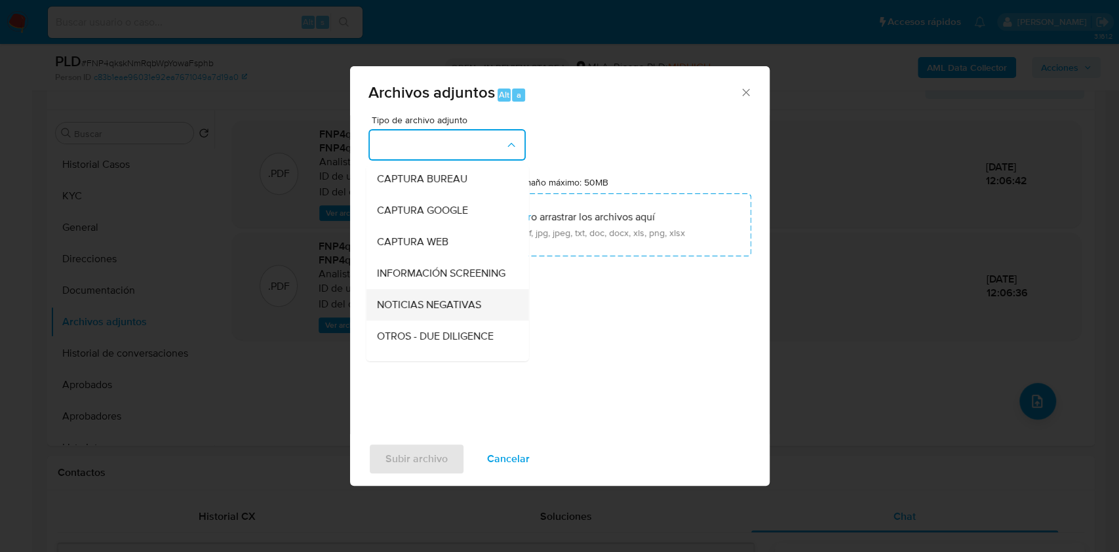
scroll to position [87, 0]
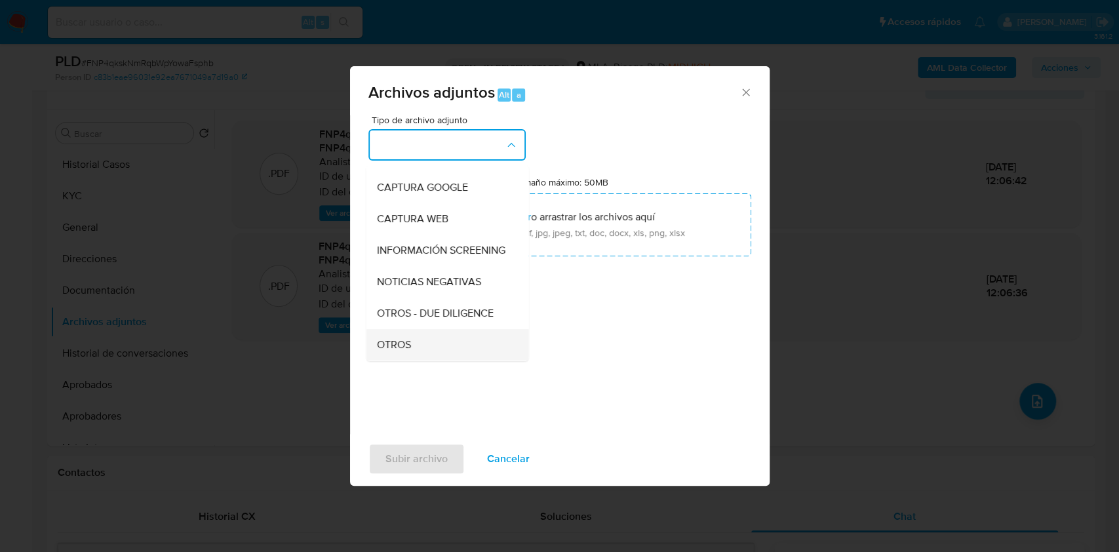
click at [402, 350] on span "OTROS" at bounding box center [393, 344] width 34 height 13
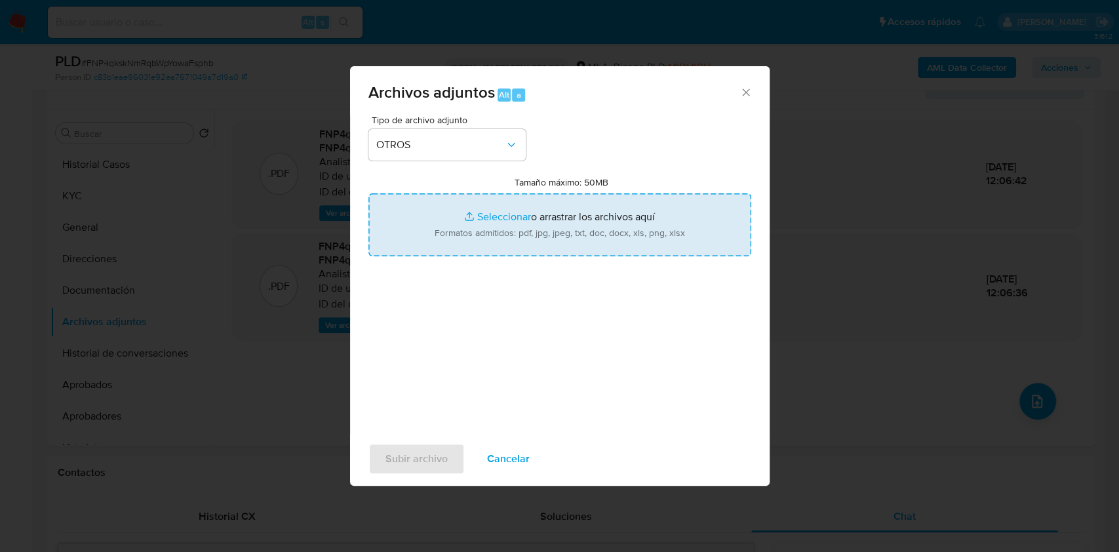
click at [519, 221] on input "Tamaño máximo: 50MB Seleccionar archivos" at bounding box center [559, 224] width 383 height 63
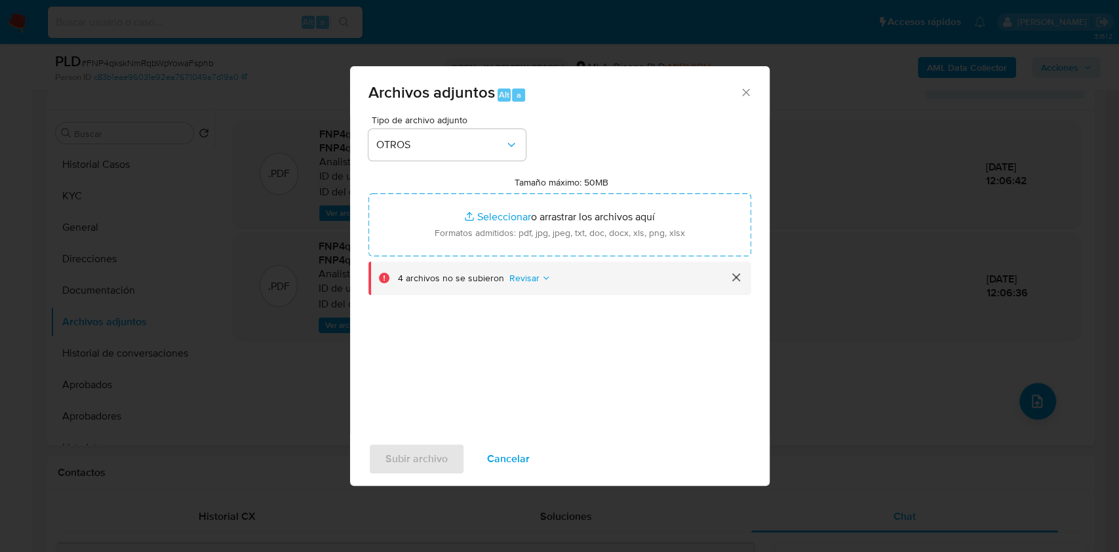
click at [734, 274] on button "cerrar" at bounding box center [735, 277] width 31 height 31
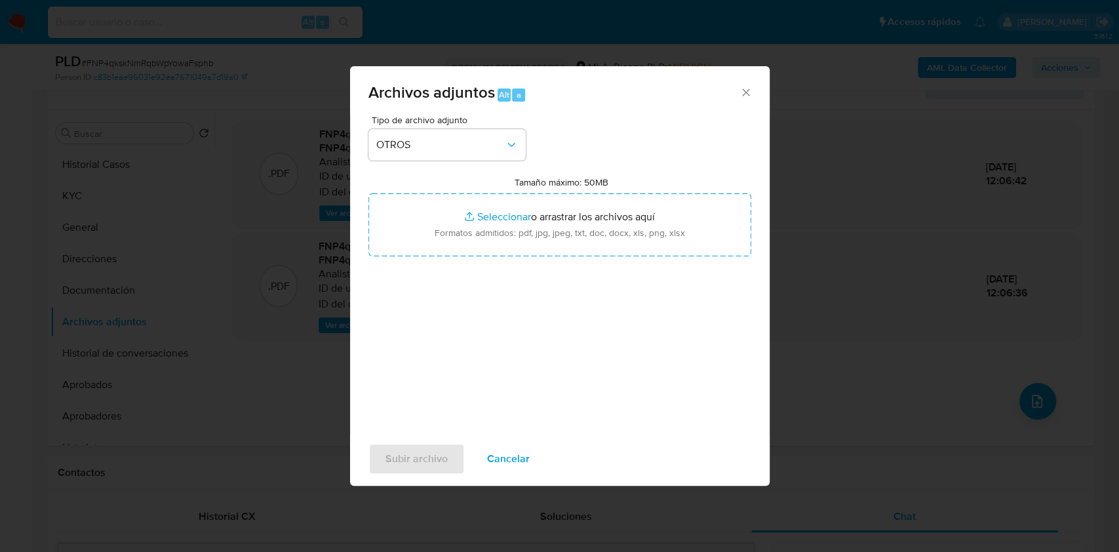
click at [745, 92] on icon "Cerrar" at bounding box center [745, 92] width 13 height 13
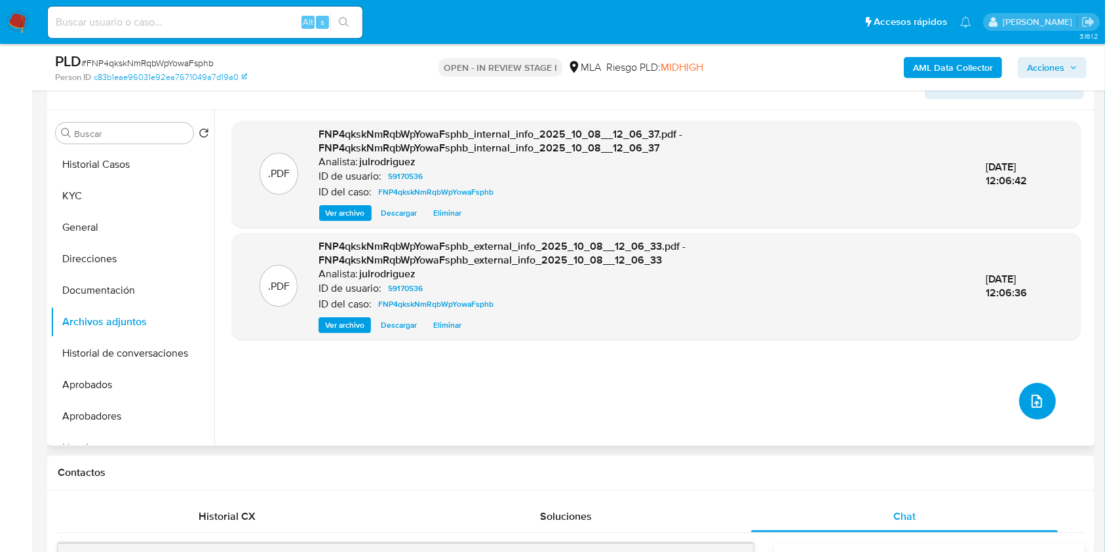
click at [1029, 404] on icon "upload-file" at bounding box center [1037, 401] width 16 height 16
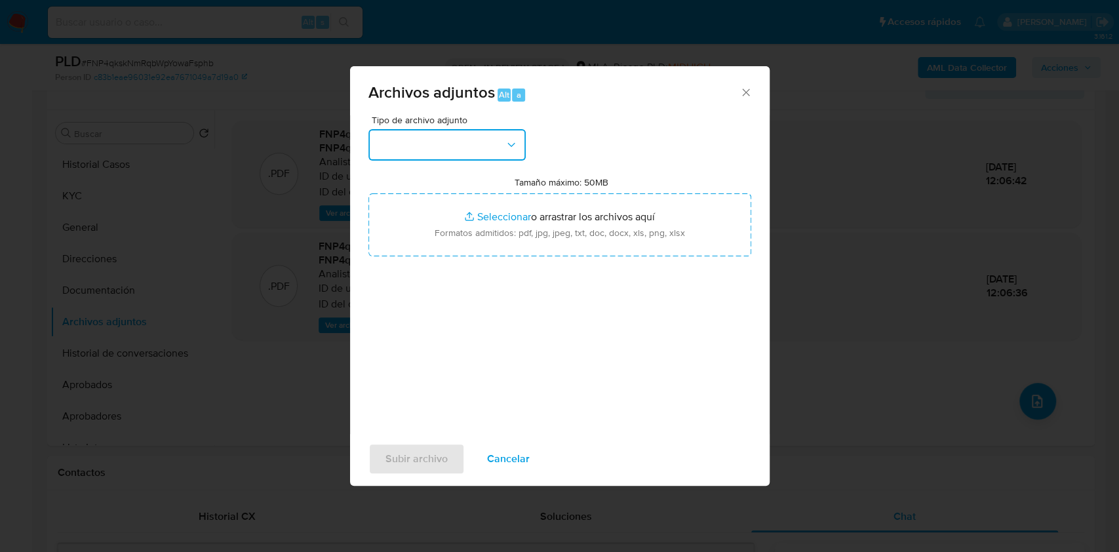
click at [433, 147] on button "button" at bounding box center [446, 144] width 157 height 31
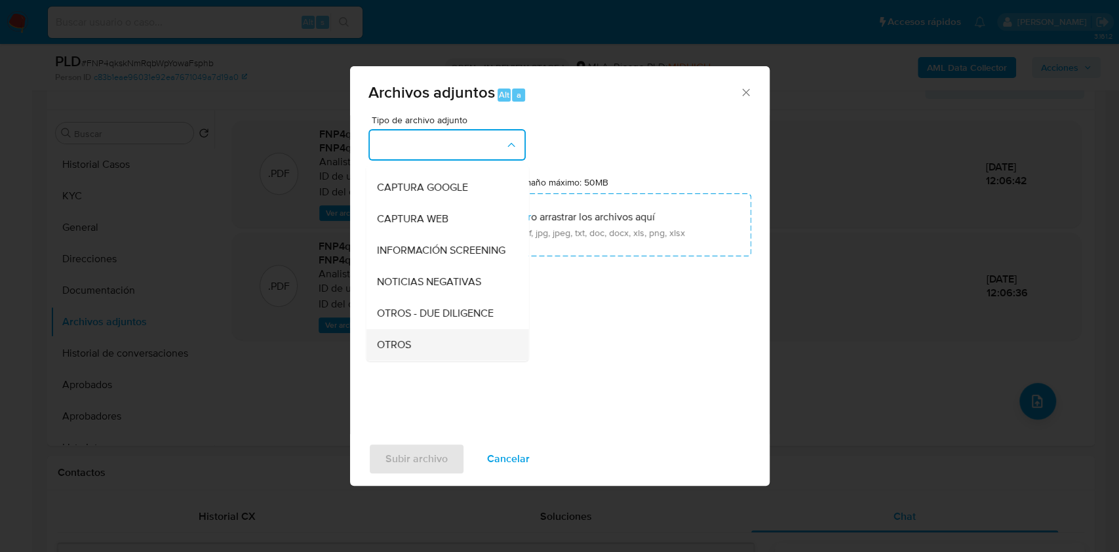
click at [409, 349] on span "OTROS" at bounding box center [393, 344] width 34 height 13
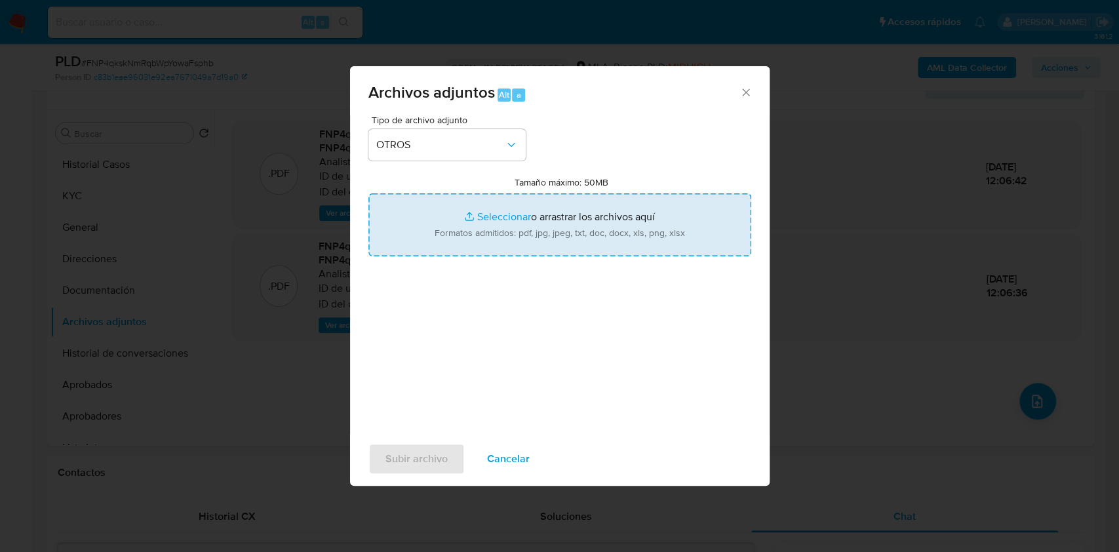
click at [486, 226] on input "Tamaño máximo: 50MB Seleccionar archivos" at bounding box center [559, 224] width 383 height 63
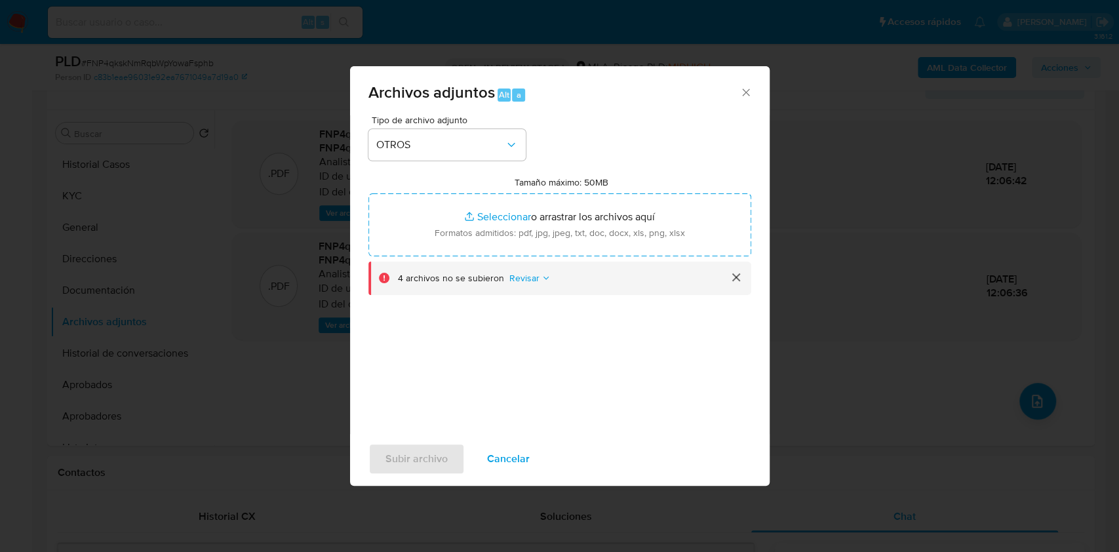
click at [520, 279] on span "Revisar" at bounding box center [524, 277] width 30 height 13
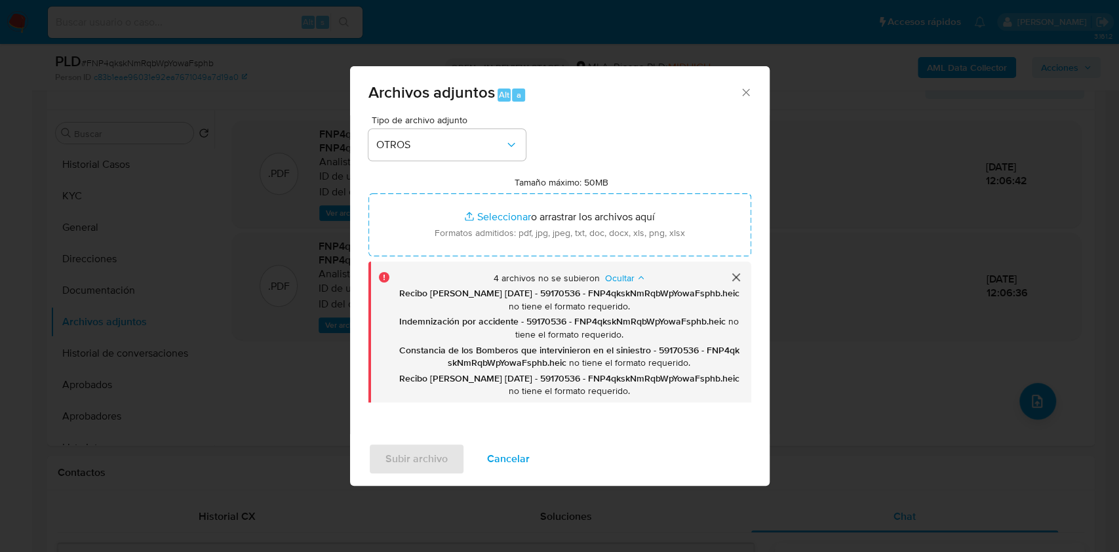
click at [726, 272] on button "cerrar" at bounding box center [735, 277] width 31 height 31
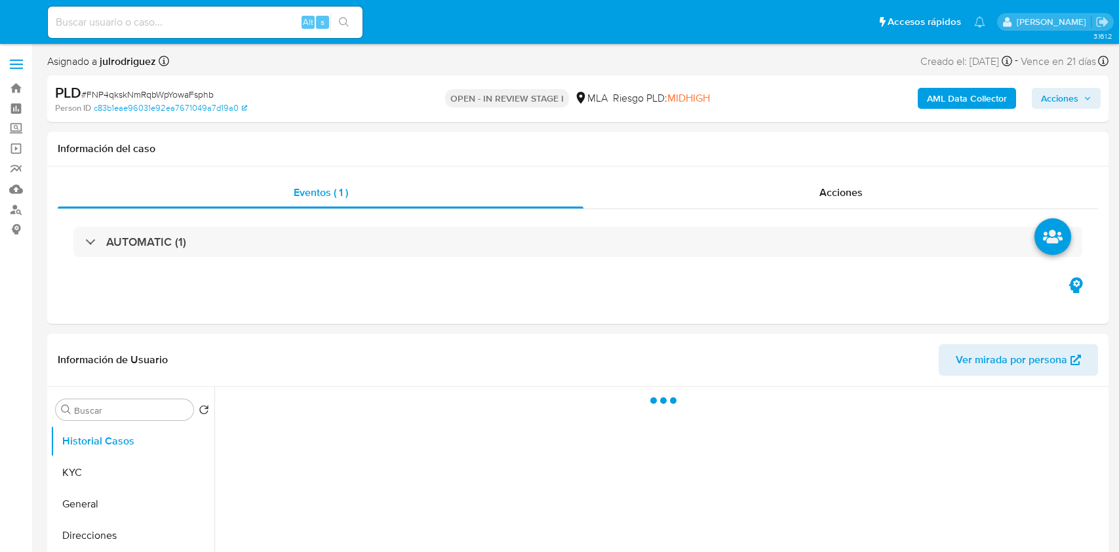
select select "10"
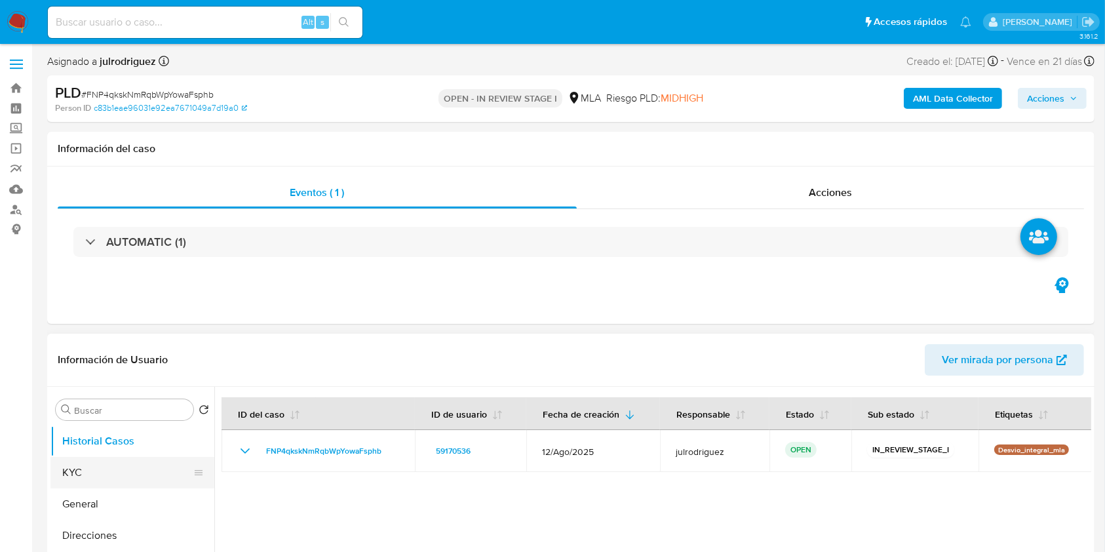
click at [113, 464] on button "KYC" at bounding box center [126, 472] width 153 height 31
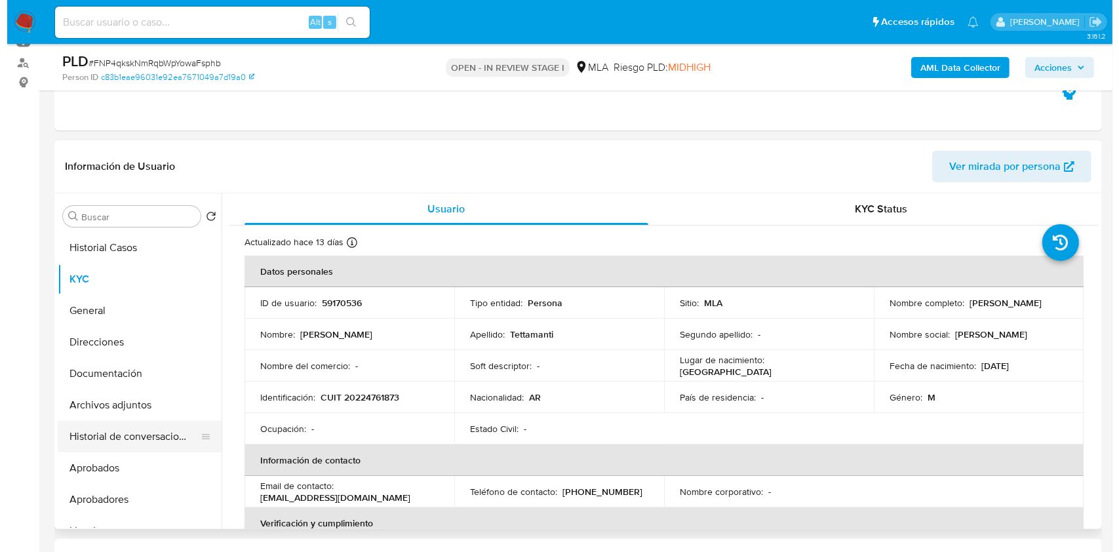
scroll to position [174, 0]
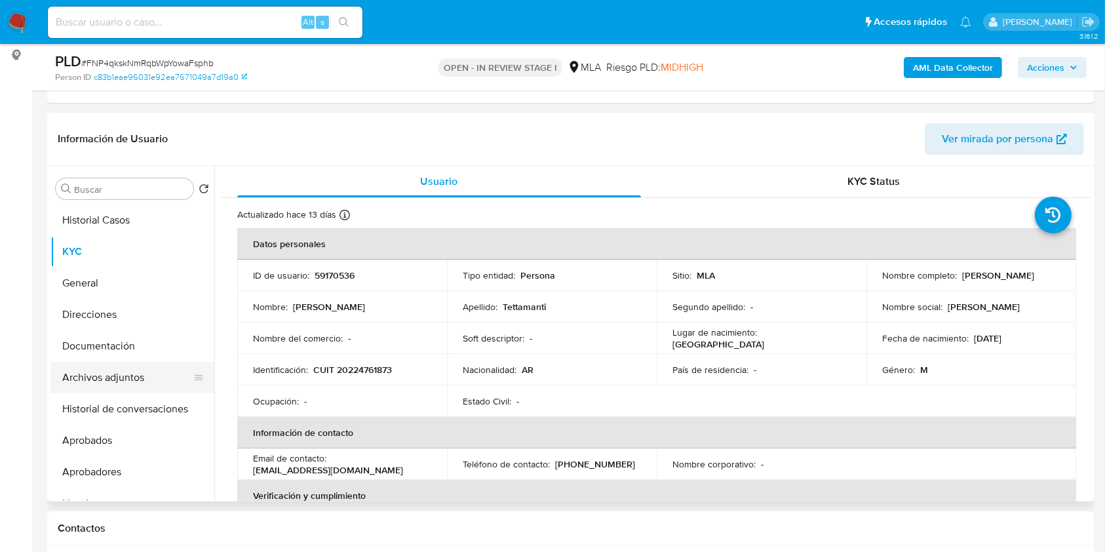
click at [111, 362] on button "Archivos adjuntos" at bounding box center [126, 377] width 153 height 31
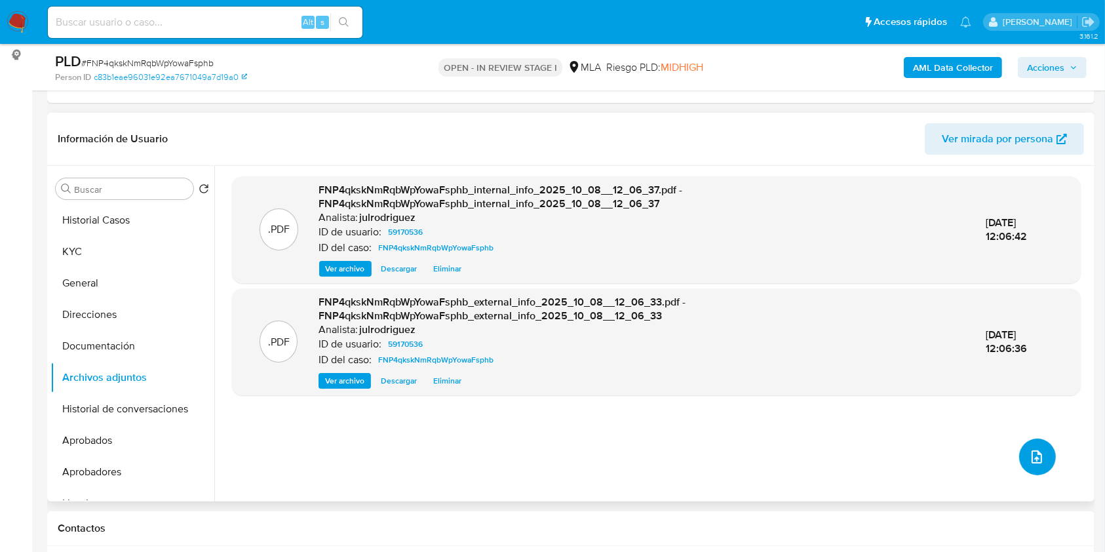
click at [1029, 452] on icon "upload-file" at bounding box center [1037, 457] width 16 height 16
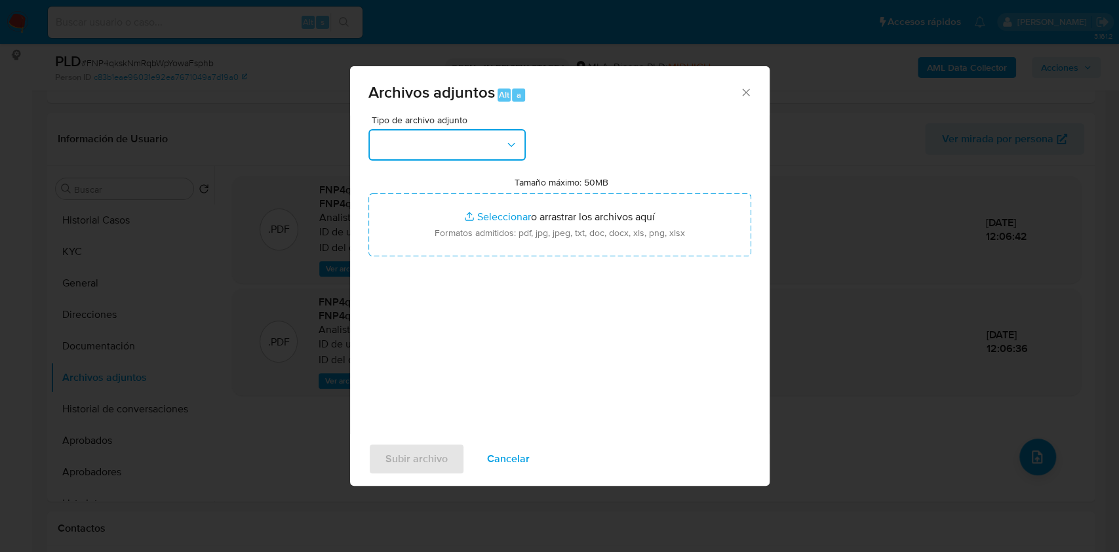
click at [488, 146] on button "button" at bounding box center [446, 144] width 157 height 31
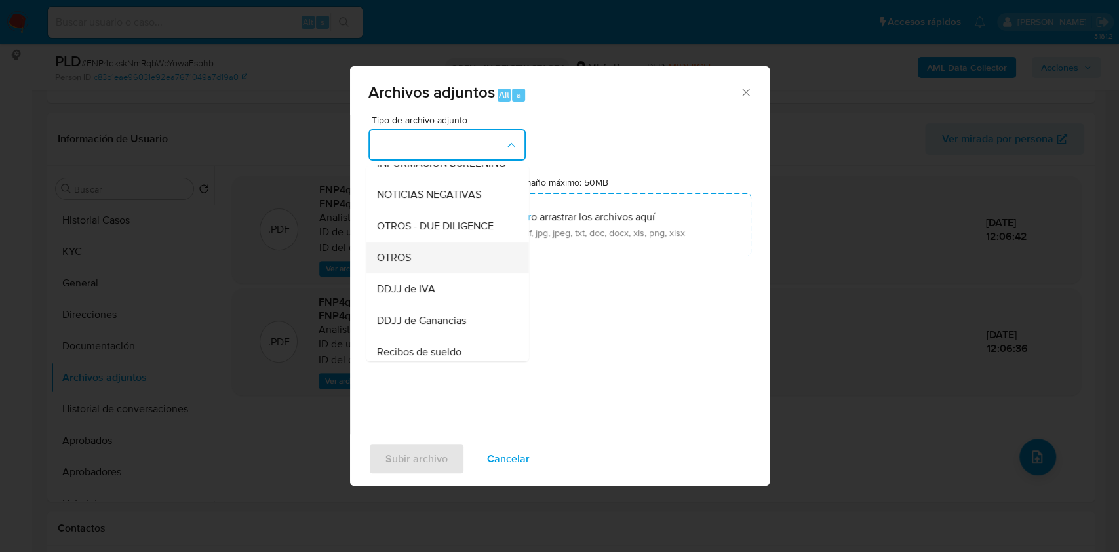
click at [401, 264] on span "OTROS" at bounding box center [393, 257] width 34 height 13
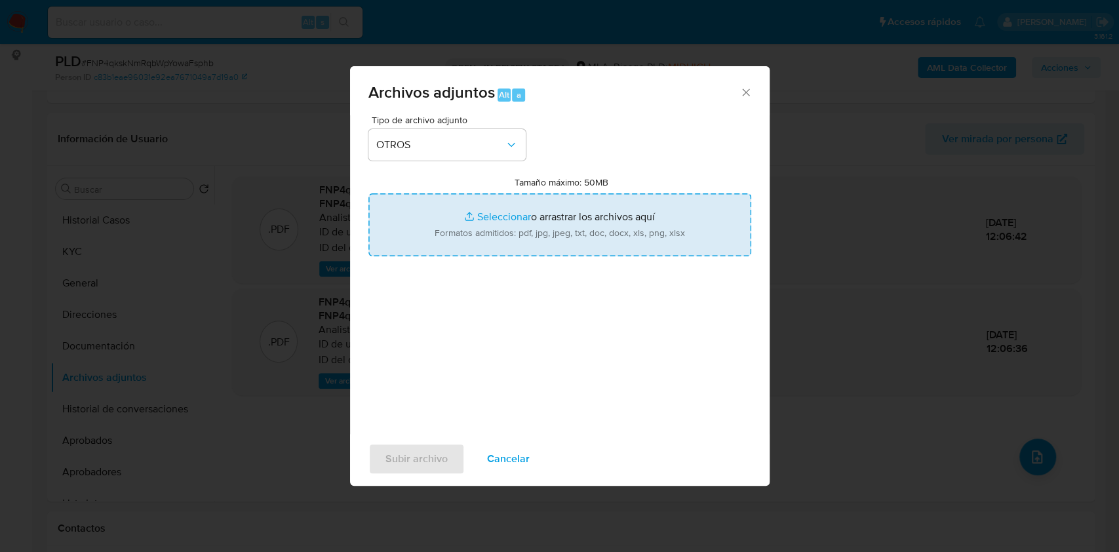
click at [610, 208] on input "Tamaño máximo: 50MB Seleccionar archivos" at bounding box center [559, 224] width 383 height 63
type input "C:\fakepath\Constancia de los Bomberos que intervinieron en el siniestro - 5917…"
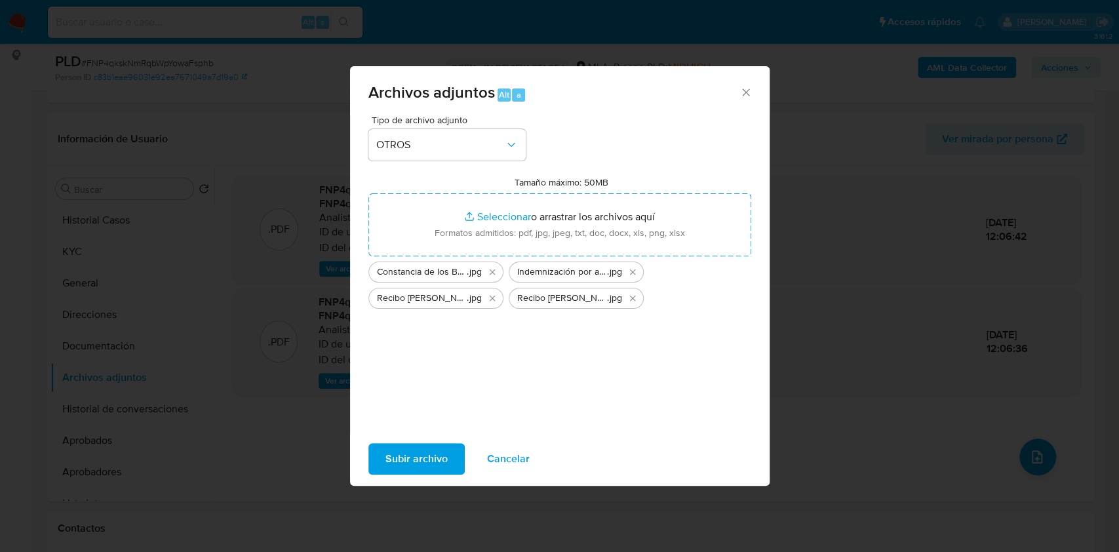
click at [410, 459] on span "Subir archivo" at bounding box center [416, 458] width 62 height 29
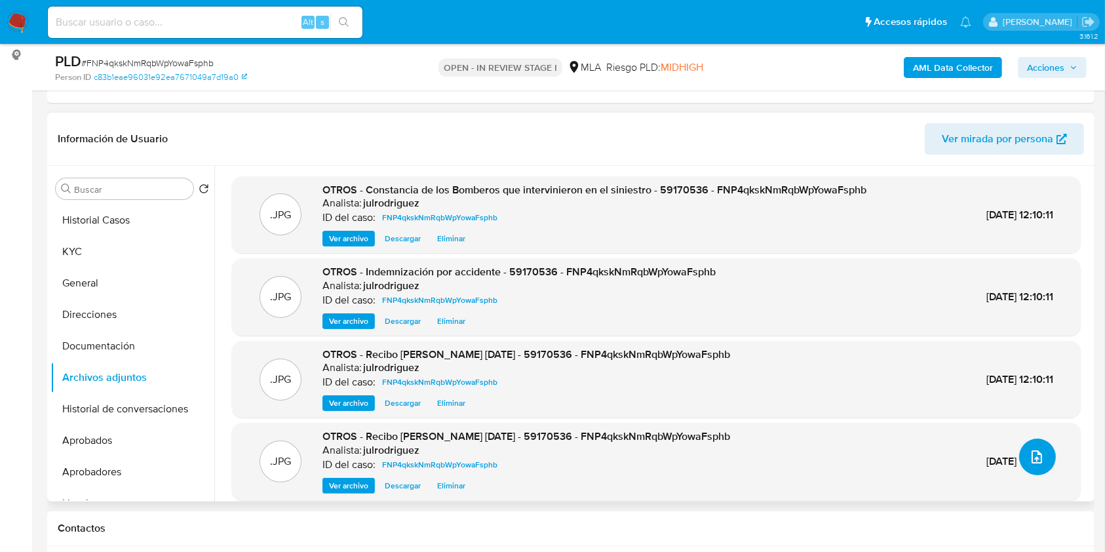
click at [1029, 449] on icon "upload-file" at bounding box center [1037, 457] width 16 height 16
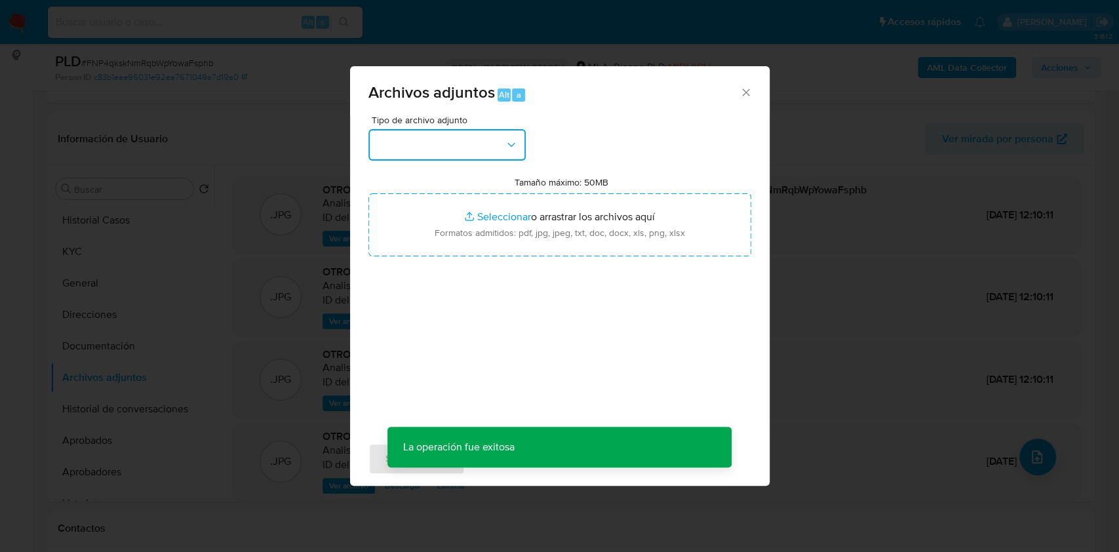
click at [515, 145] on icon "button" at bounding box center [511, 144] width 13 height 13
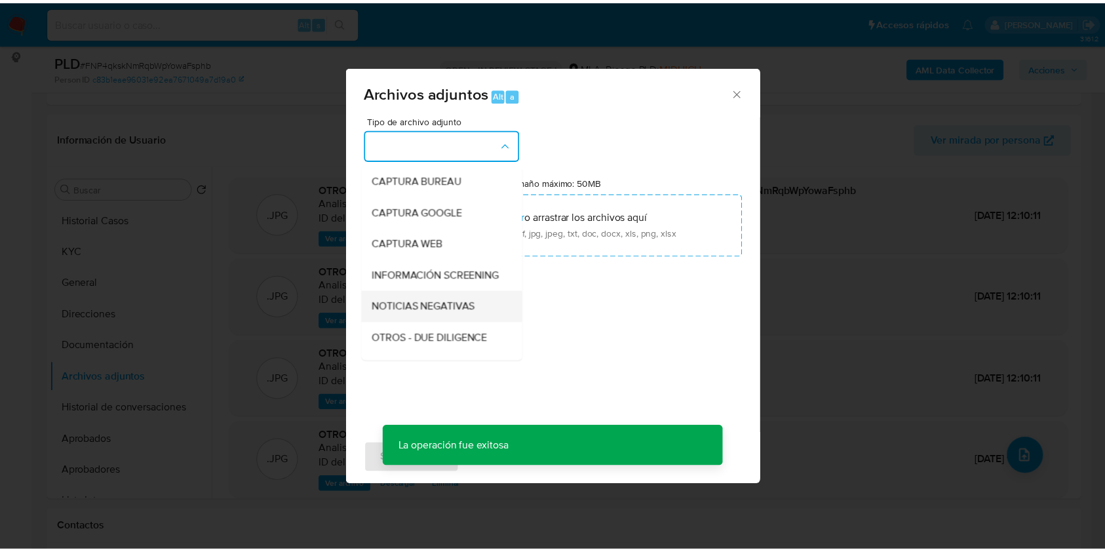
scroll to position [87, 0]
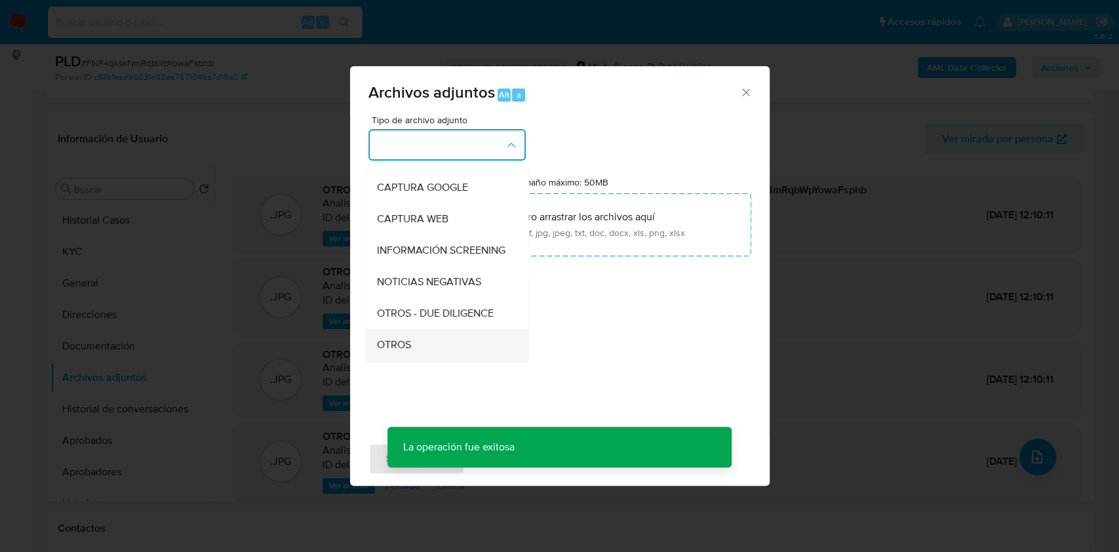
click at [403, 344] on div "OTROS" at bounding box center [443, 344] width 134 height 31
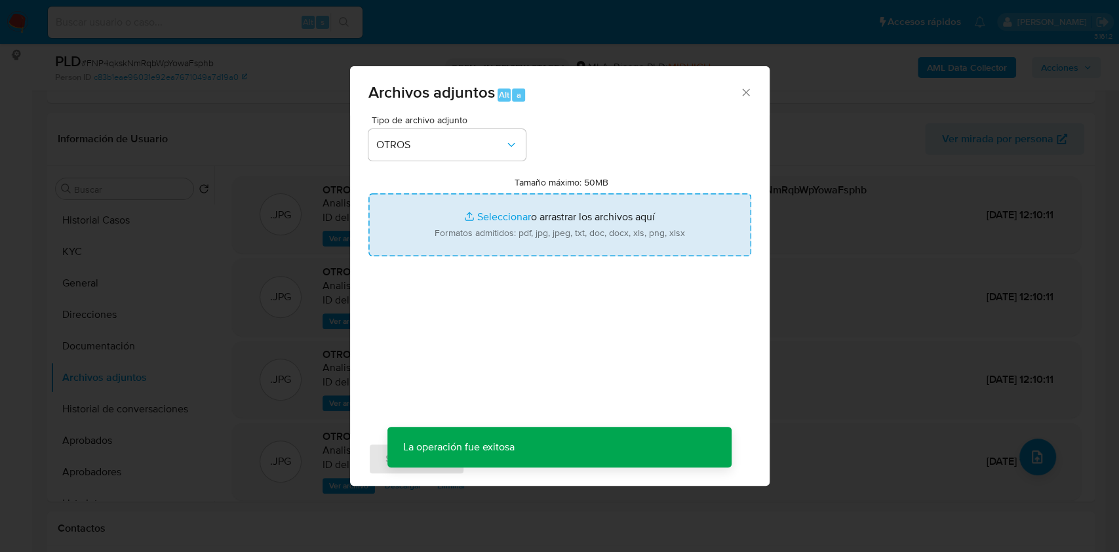
click at [501, 239] on input "Tamaño máximo: 50MB Seleccionar archivos" at bounding box center [559, 224] width 383 height 63
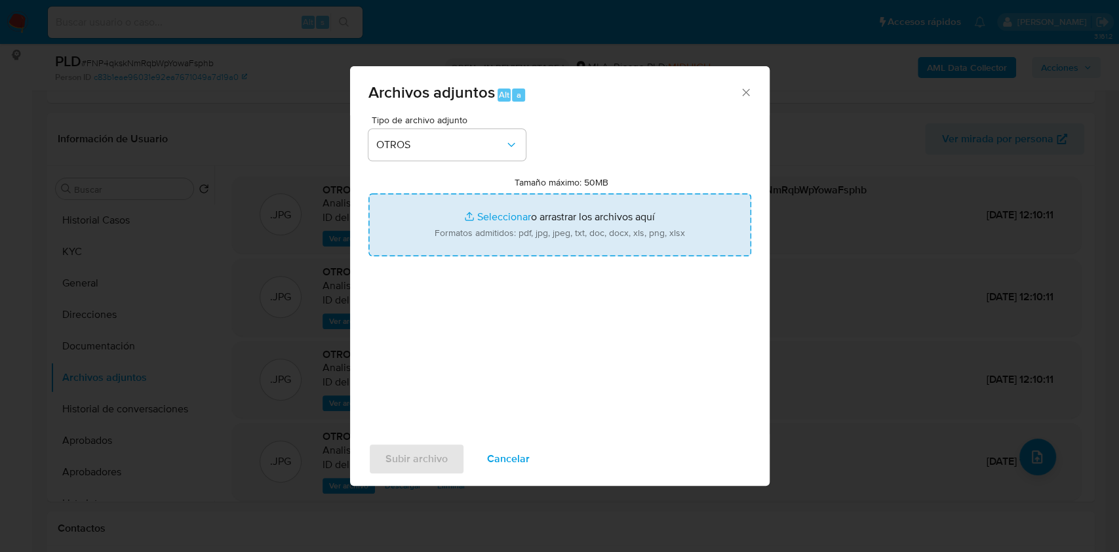
type input "C:\fakepath\Luis Osvaldo Tettamanti - NOSIS - AGOSTO 2025.pdf"
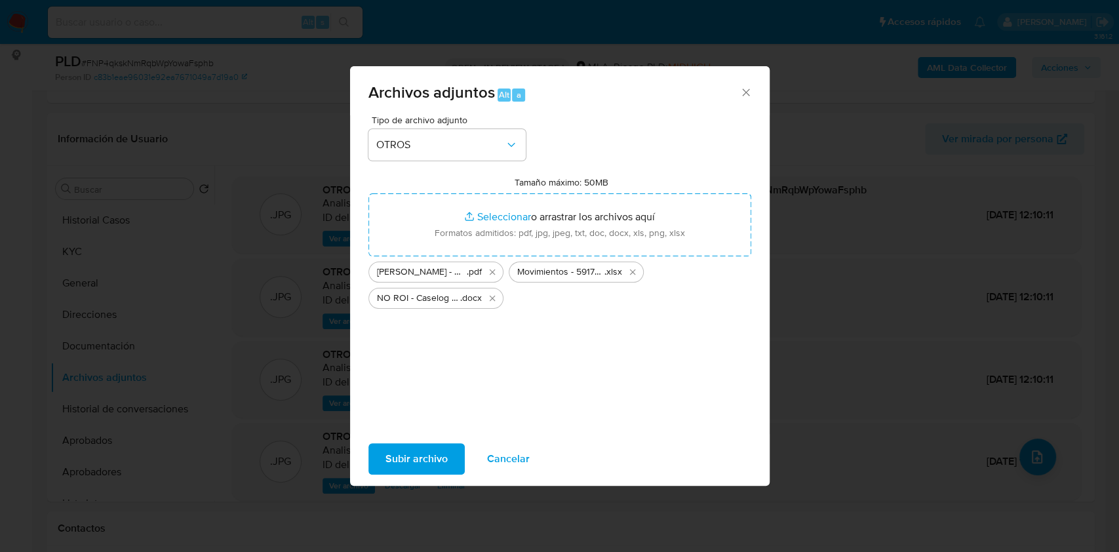
click at [432, 449] on span "Subir archivo" at bounding box center [416, 458] width 62 height 29
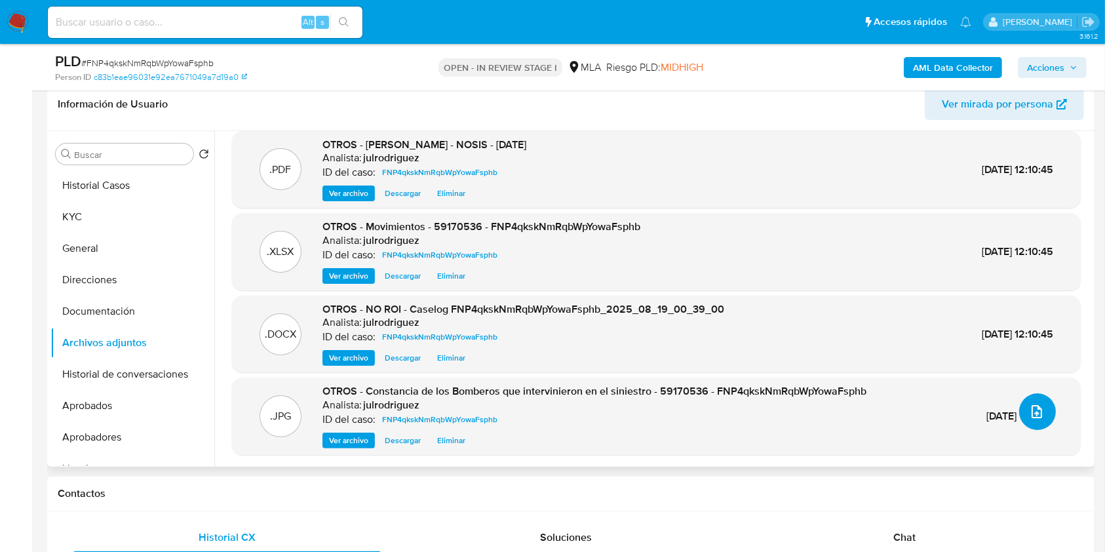
scroll to position [262, 0]
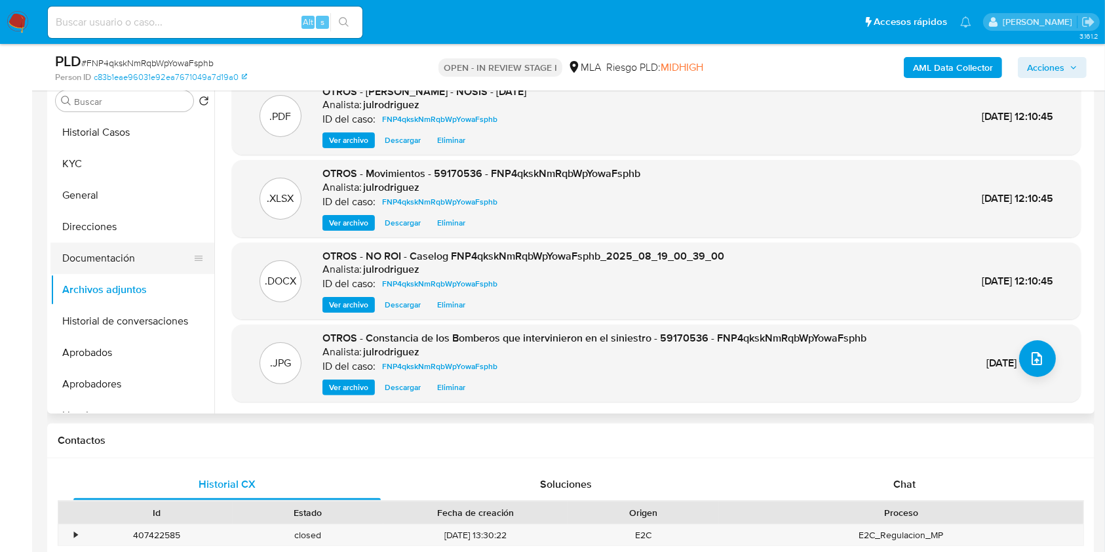
click at [121, 265] on button "Documentación" at bounding box center [126, 258] width 153 height 31
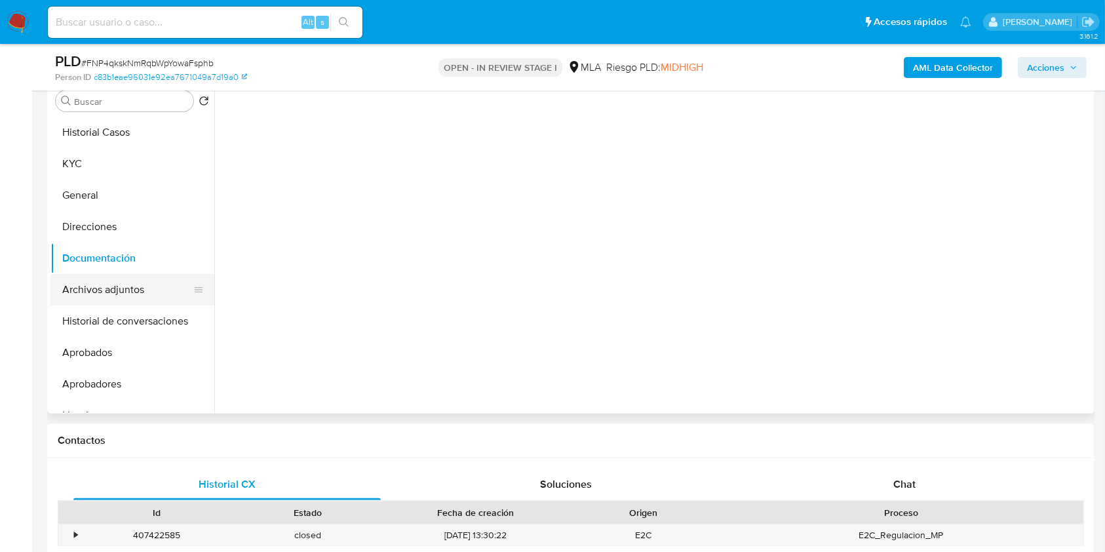
scroll to position [0, 0]
click at [121, 294] on button "Archivos adjuntos" at bounding box center [126, 289] width 153 height 31
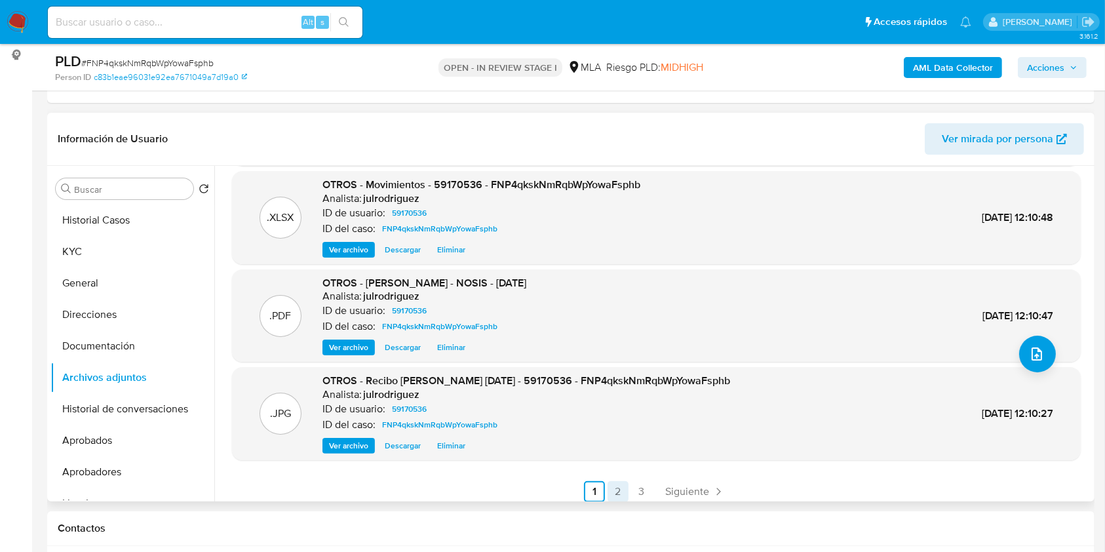
scroll to position [110, 0]
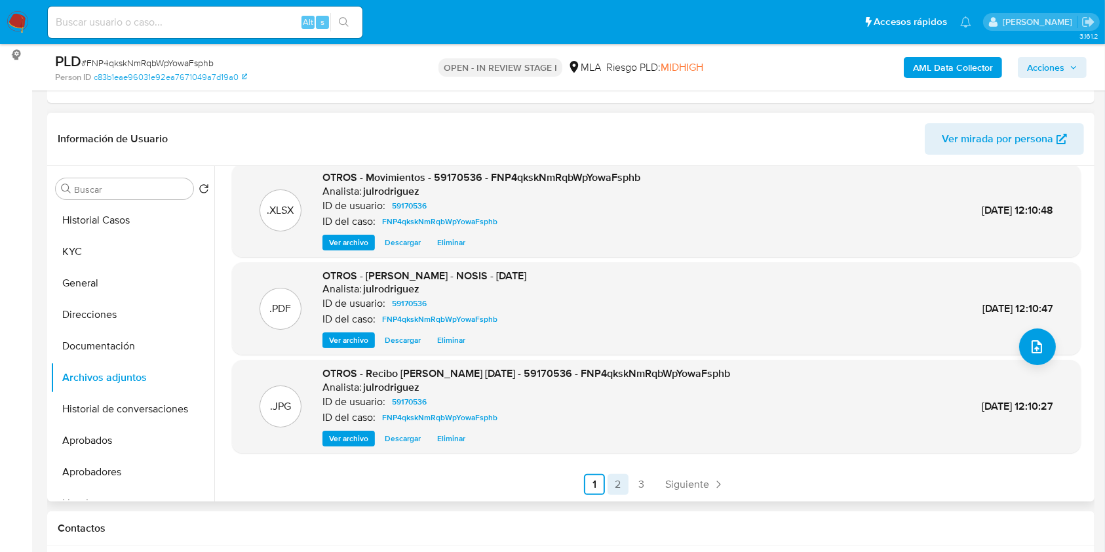
click at [616, 481] on link "2" at bounding box center [618, 484] width 21 height 21
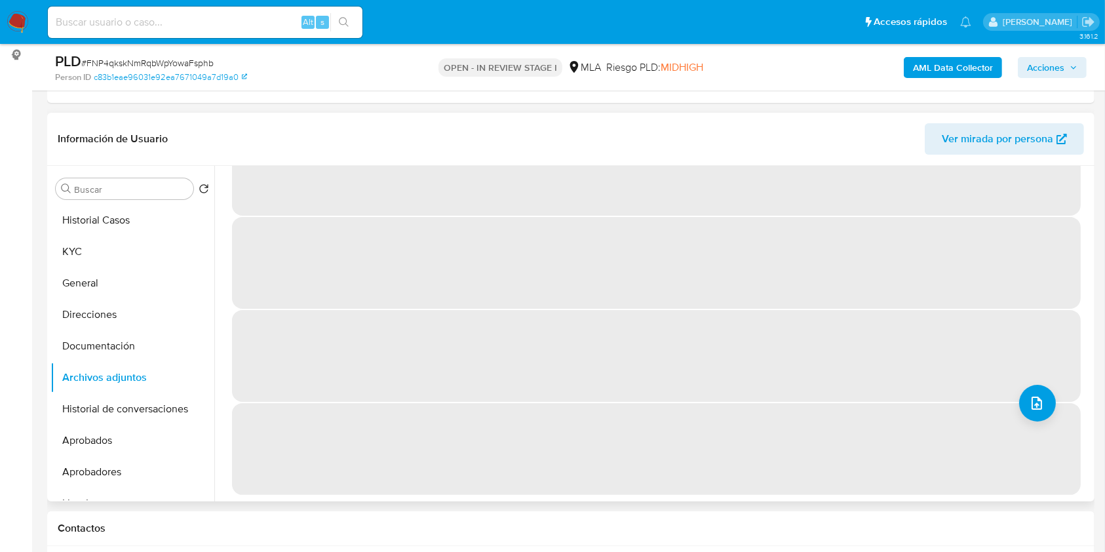
scroll to position [0, 0]
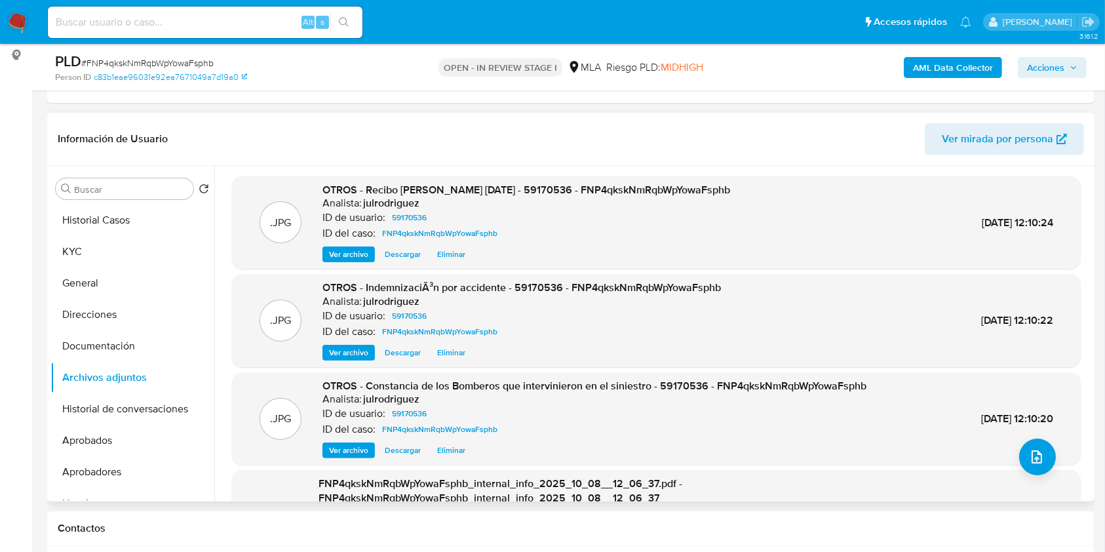
click at [1048, 71] on span "Acciones" at bounding box center [1045, 67] width 37 height 21
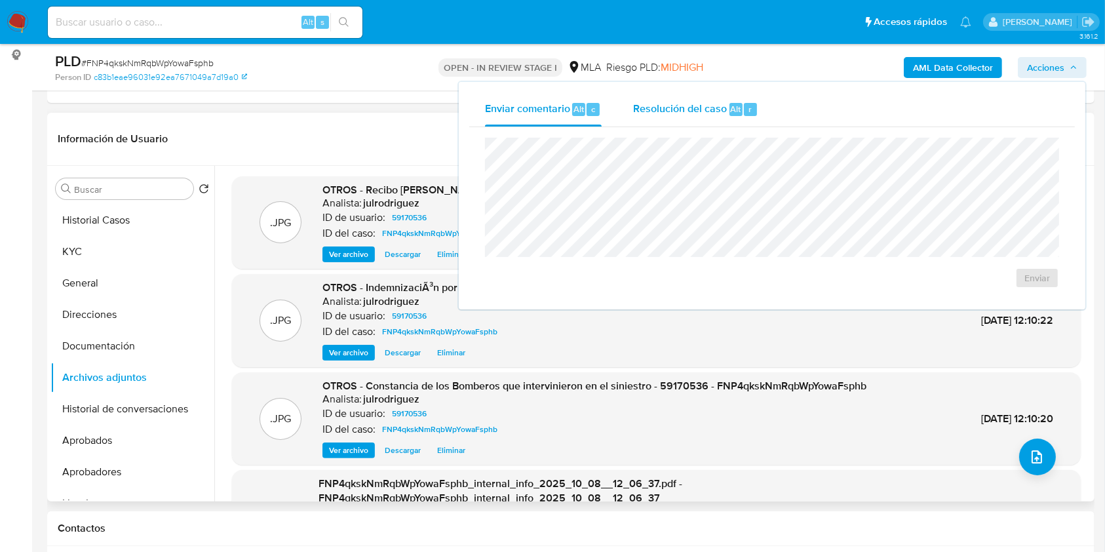
click at [680, 109] on span "Resolución del caso" at bounding box center [680, 108] width 94 height 15
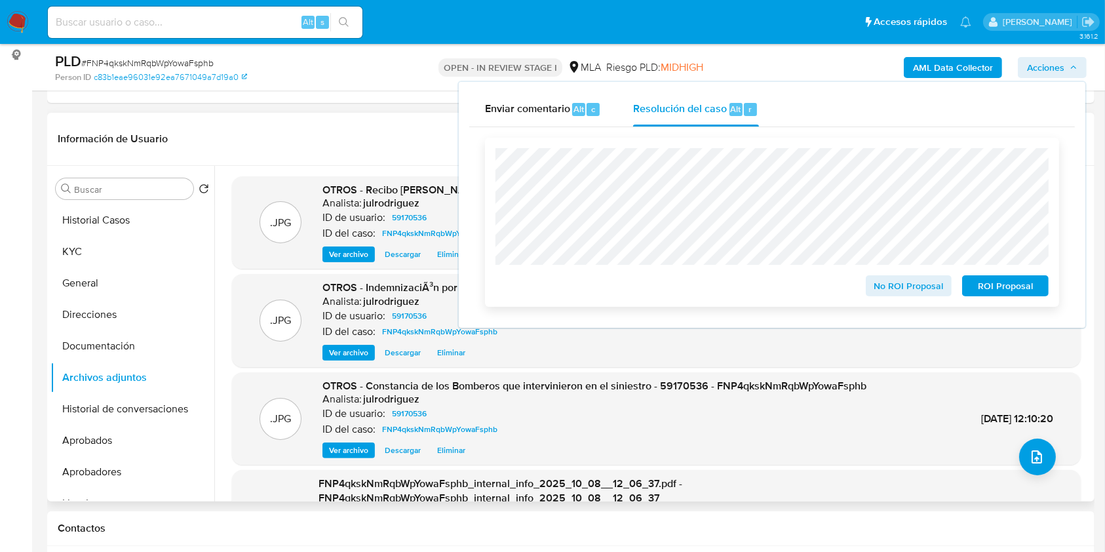
click at [897, 287] on span "No ROI Proposal" at bounding box center [909, 286] width 68 height 18
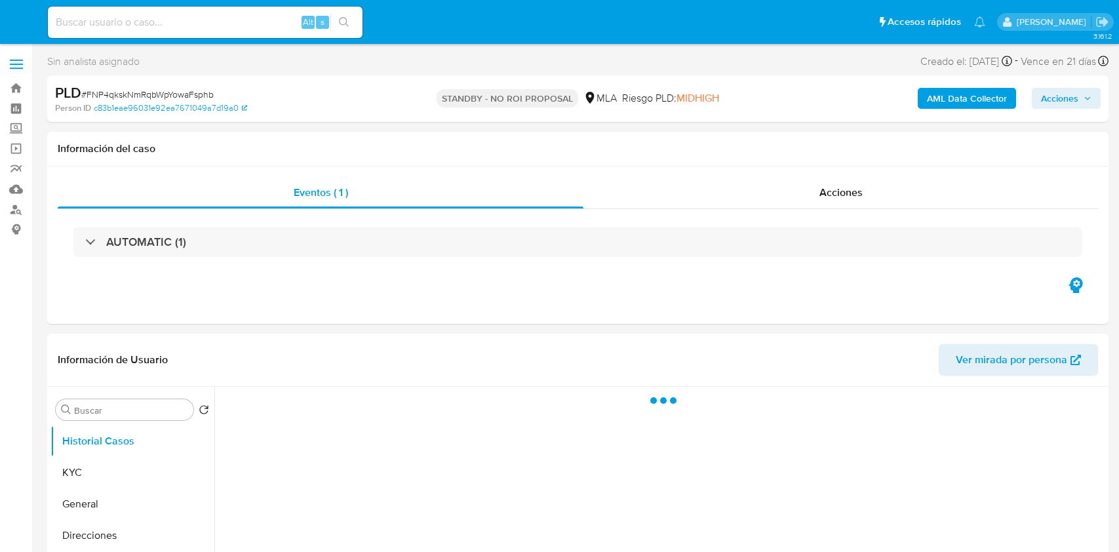
select select "10"
